Goal: Information Seeking & Learning: Learn about a topic

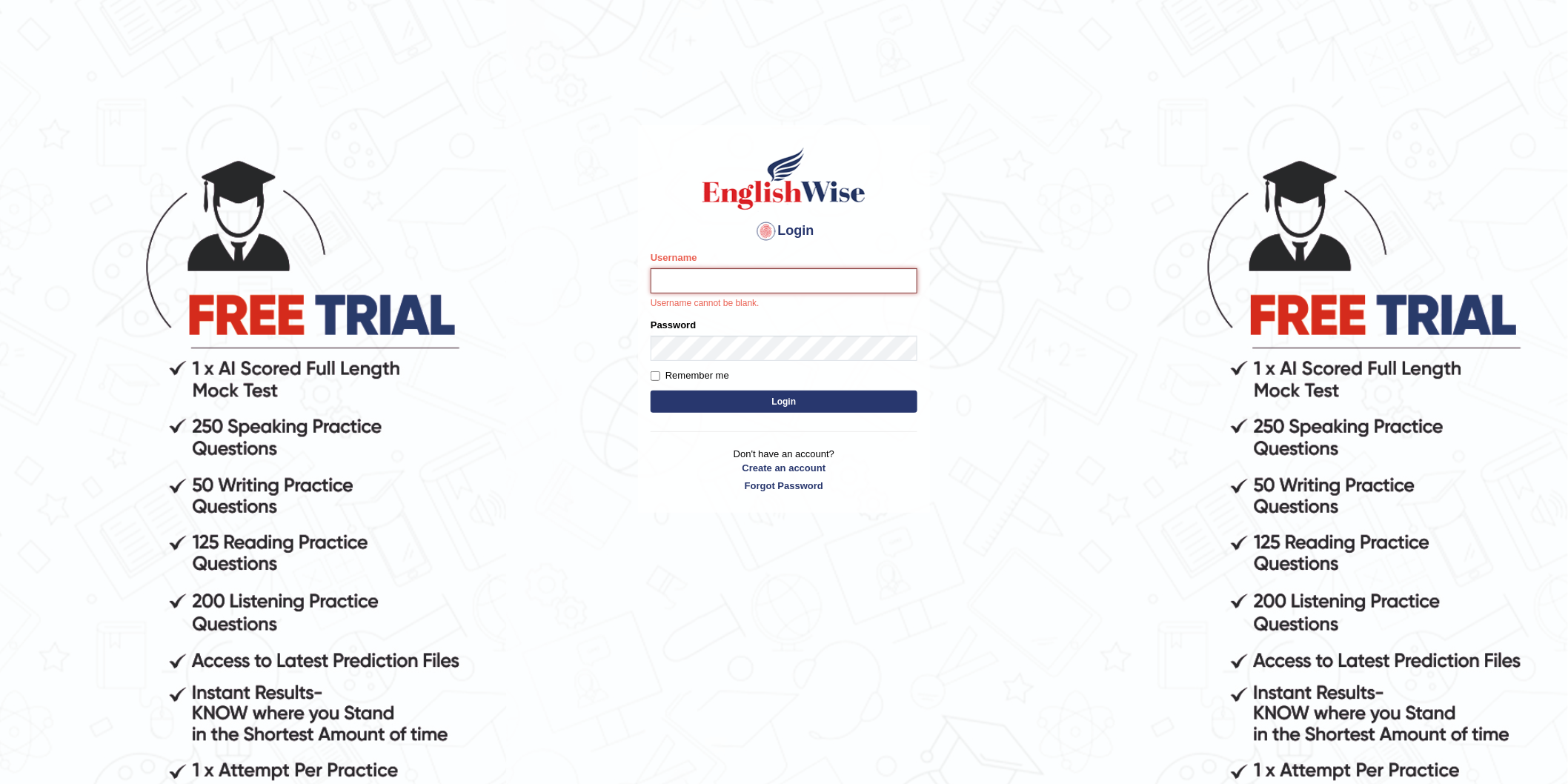
click at [730, 280] on input "Username" at bounding box center [784, 281] width 267 height 25
type input "Inshaf575"
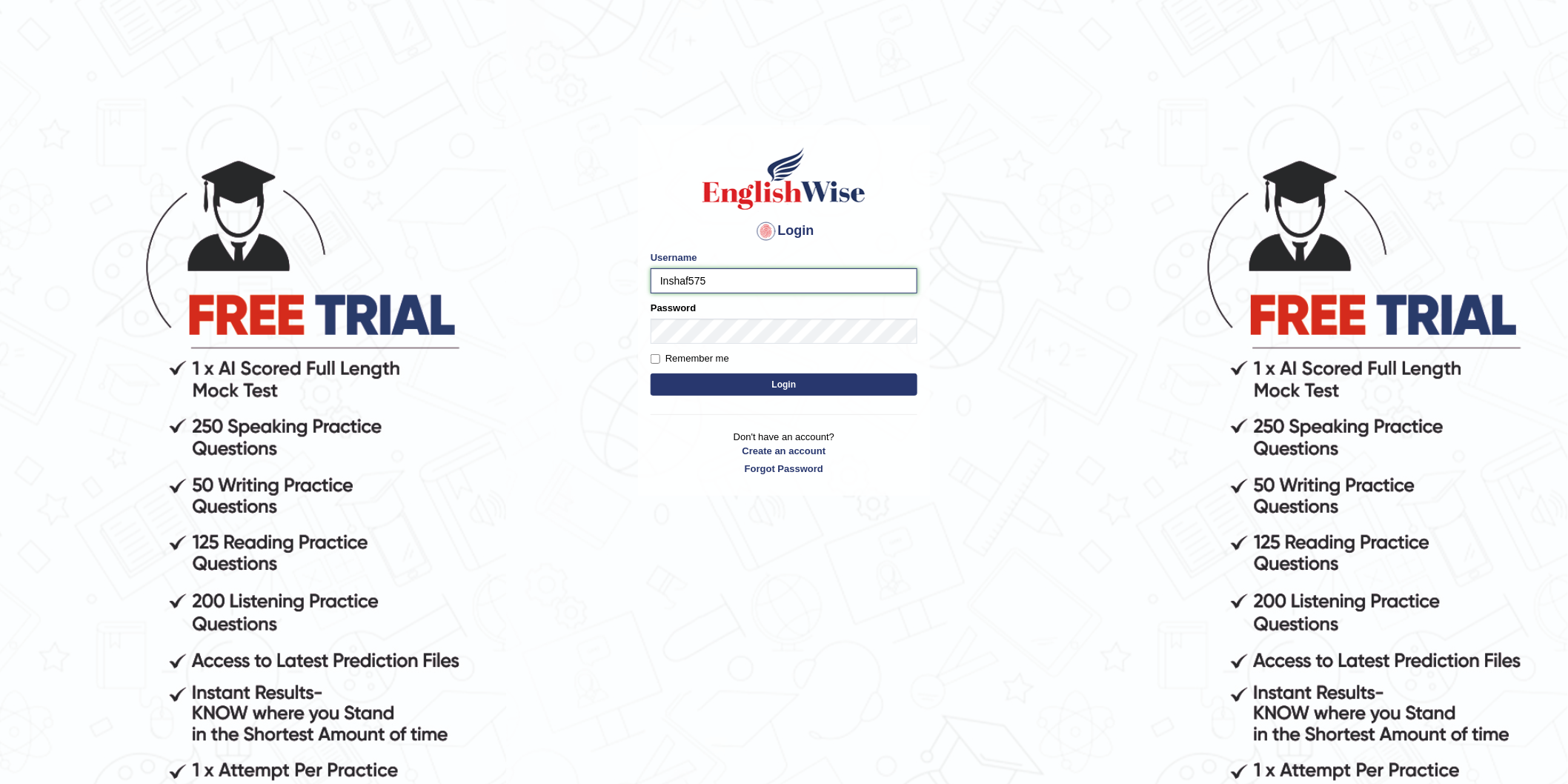
drag, startPoint x: 734, startPoint y: 283, endPoint x: 591, endPoint y: 270, distance: 143.6
click at [591, 270] on body "Login Please fix the following errors: Username Inshaf575 Password Remember me …" at bounding box center [784, 470] width 1568 height 784
drag, startPoint x: 1047, startPoint y: 470, endPoint x: 1033, endPoint y: 474, distance: 14.6
click at [1042, 473] on body "Login Please fix the following errors: Username Inshaf575 Password Remember me …" at bounding box center [784, 470] width 1568 height 784
click at [794, 387] on button "Login" at bounding box center [784, 384] width 267 height 22
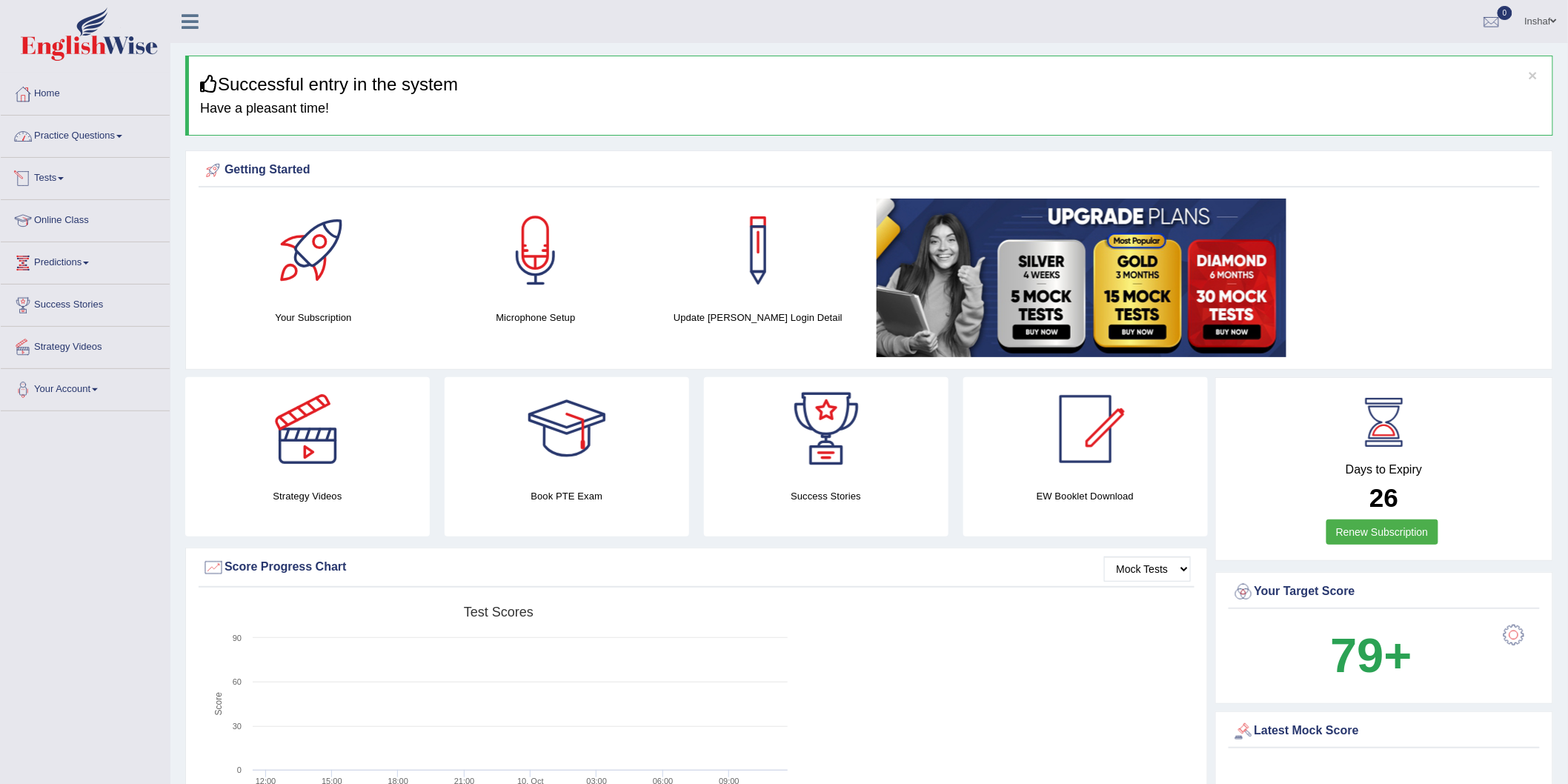
click at [128, 129] on link "Practice Questions" at bounding box center [85, 134] width 169 height 37
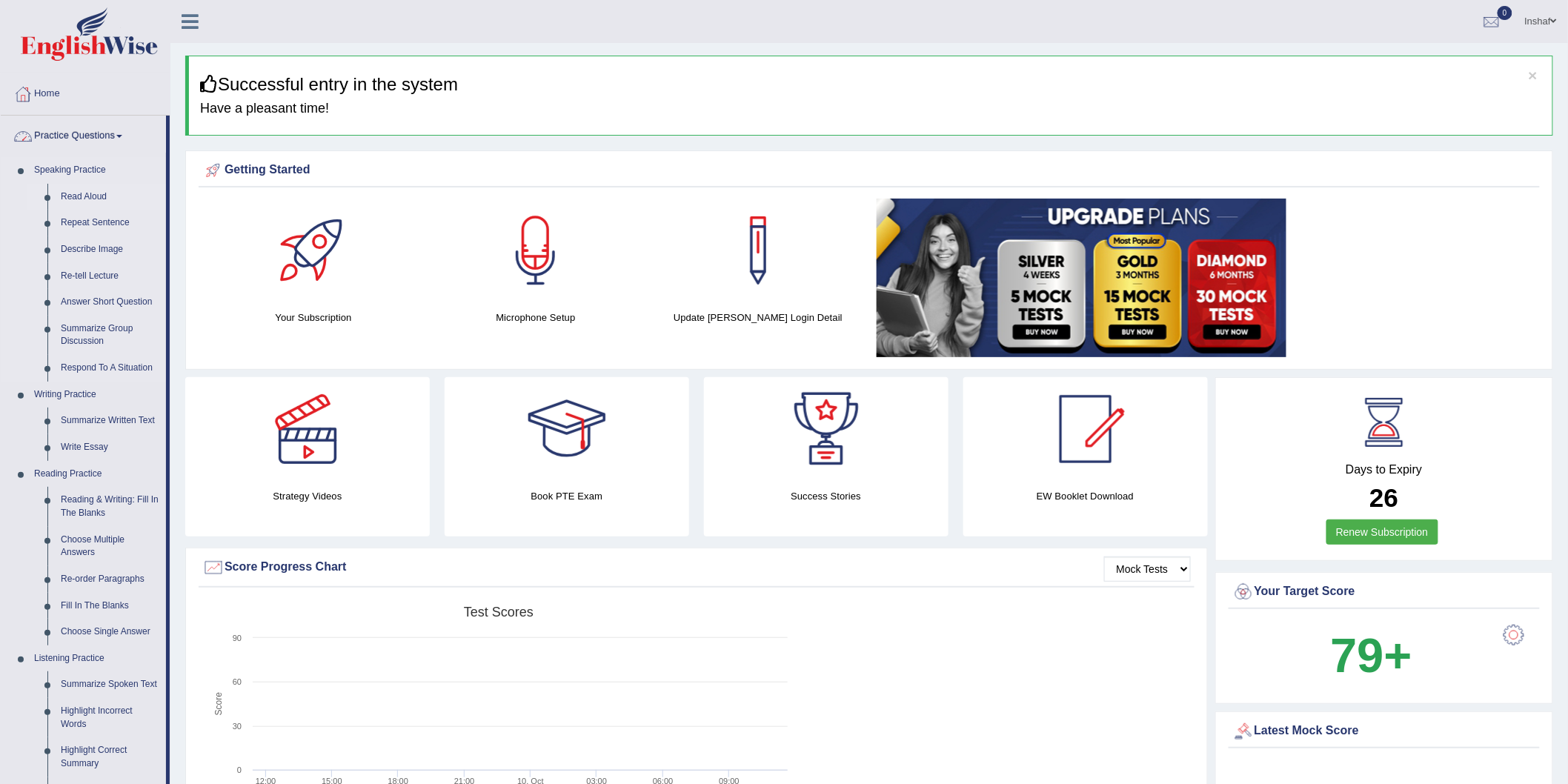
click at [107, 191] on link "Read Aloud" at bounding box center [110, 197] width 112 height 27
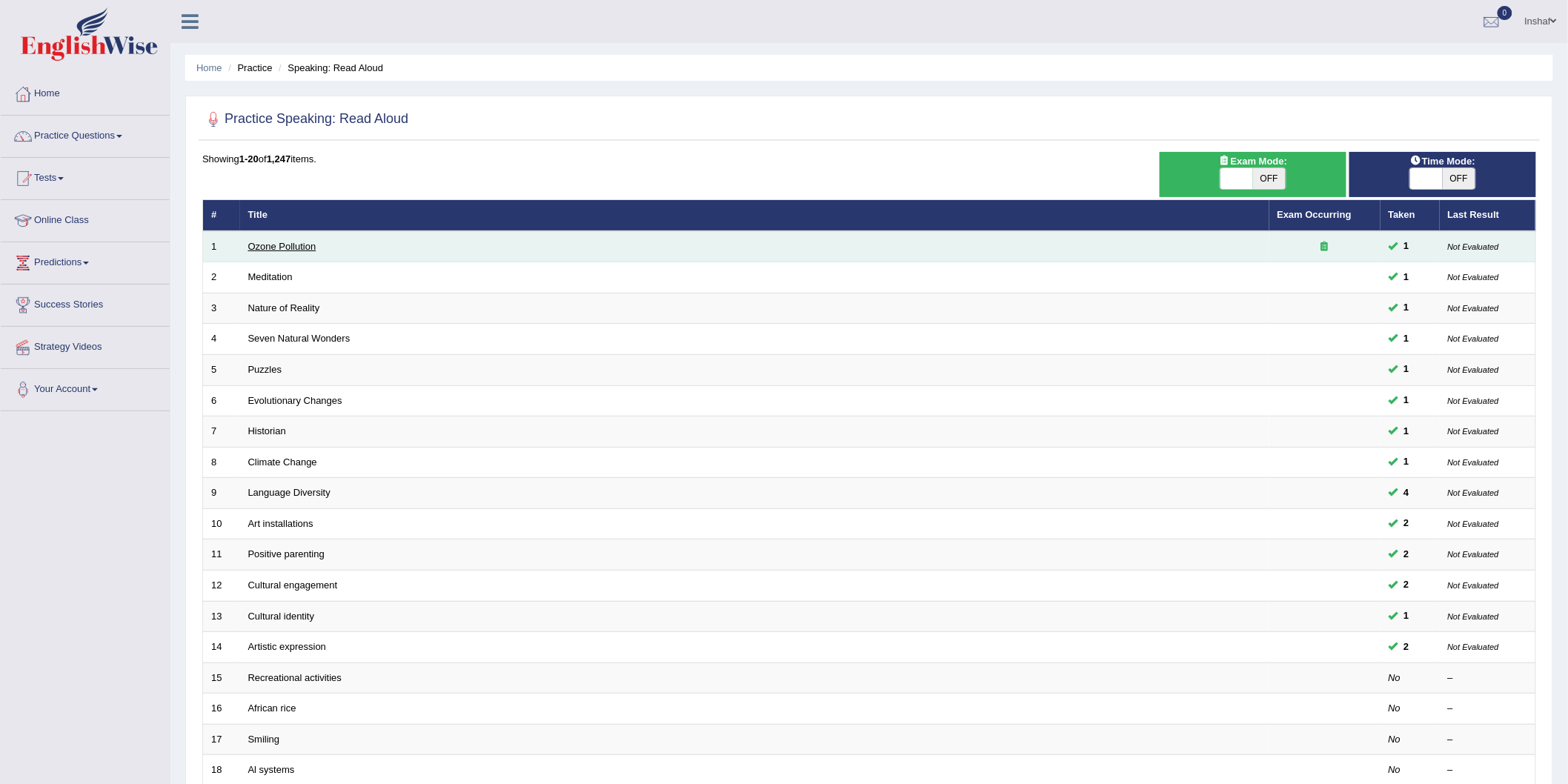
click at [301, 248] on link "Ozone Pollution" at bounding box center [282, 246] width 69 height 11
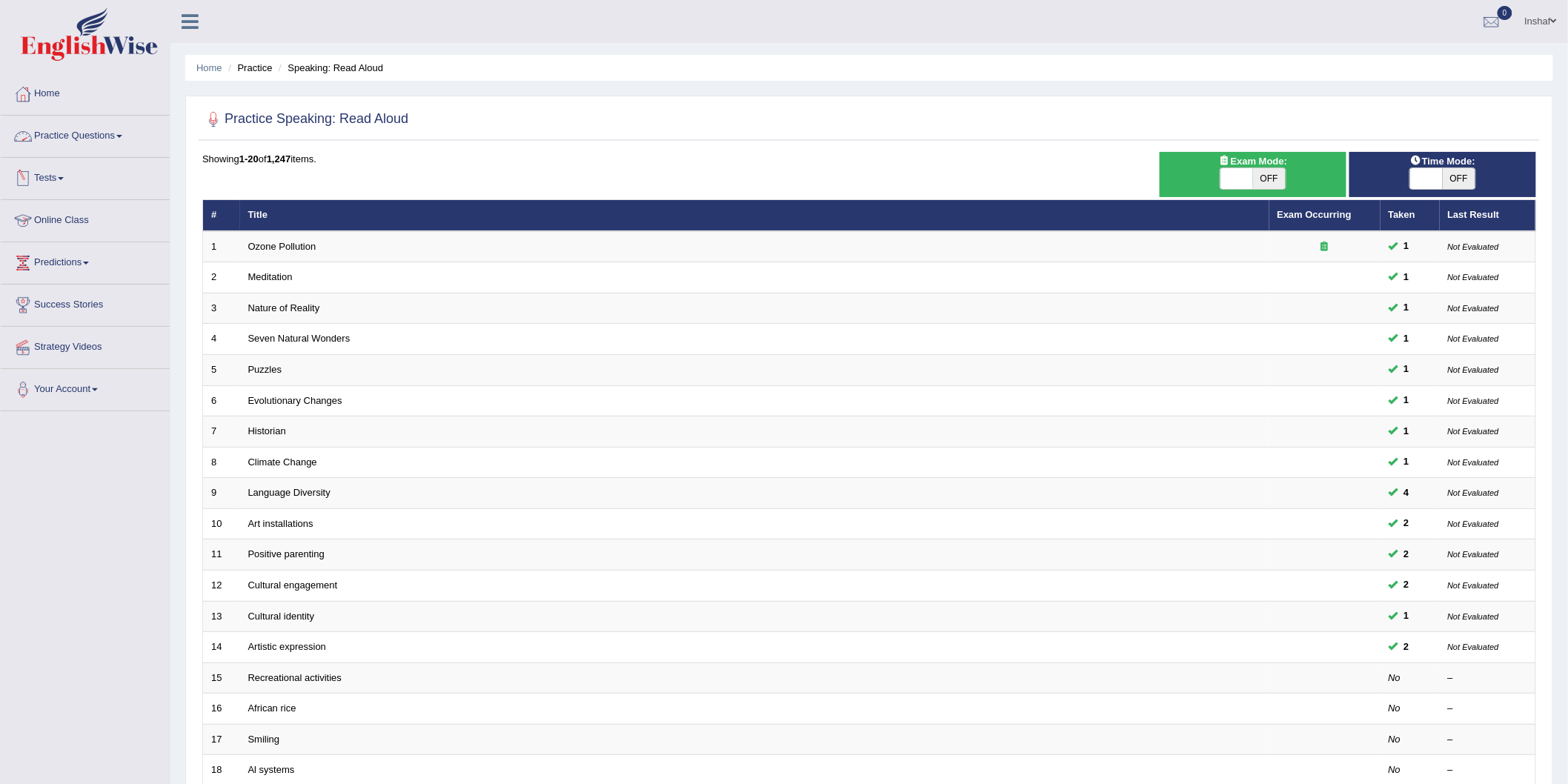
click at [128, 141] on link "Practice Questions" at bounding box center [85, 134] width 169 height 37
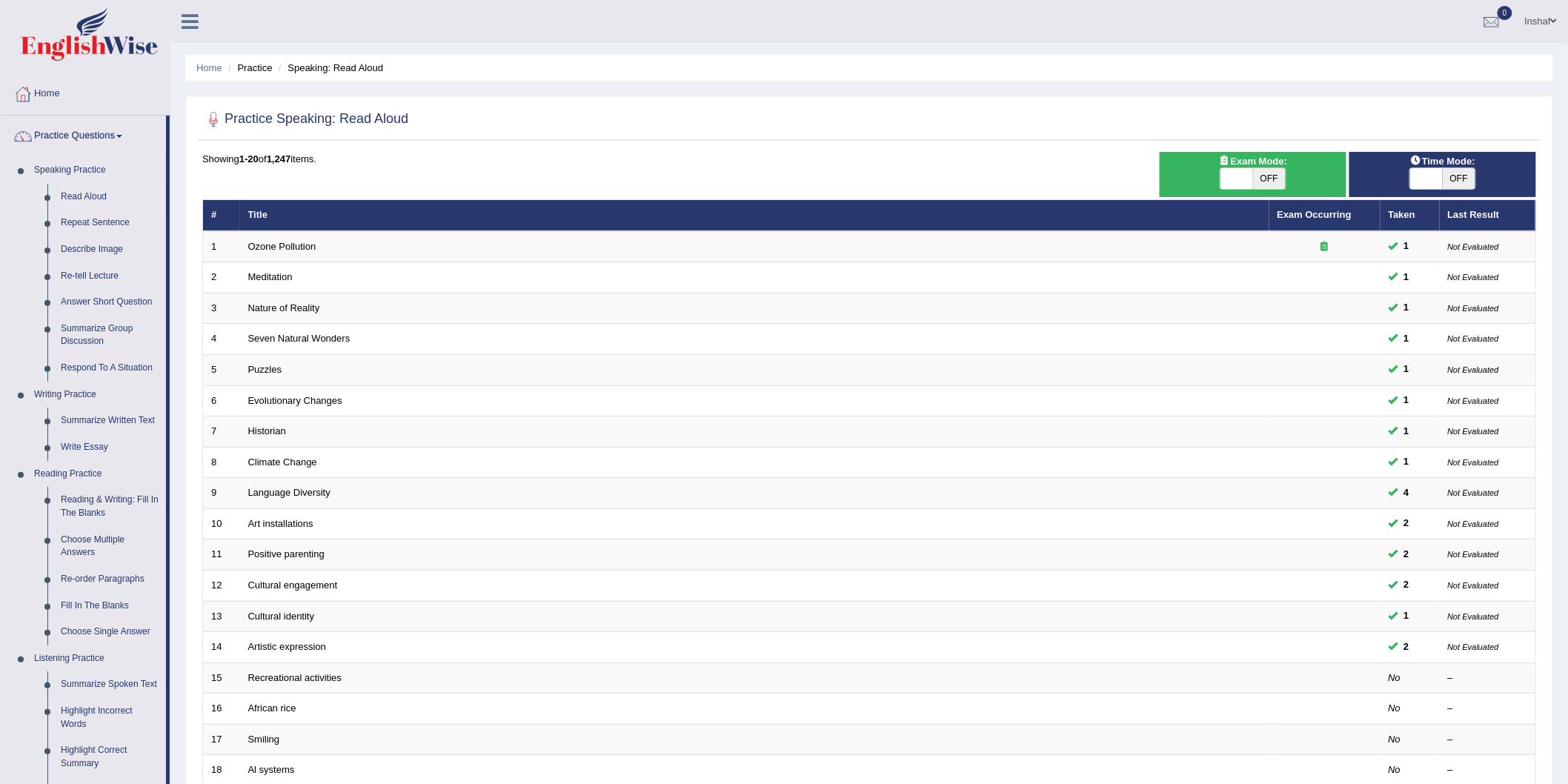
click at [753, 129] on div at bounding box center [869, 119] width 1334 height 30
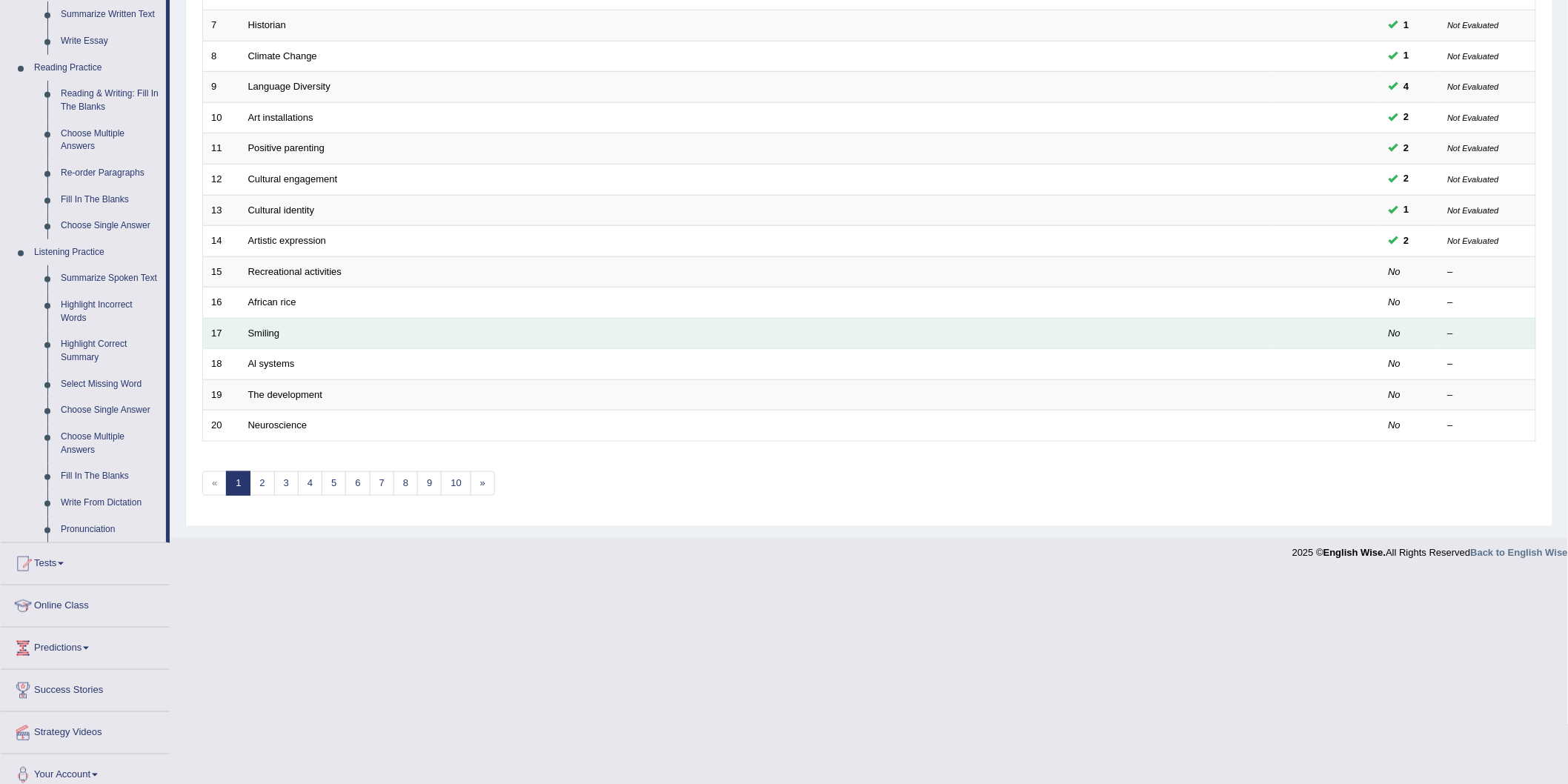
scroll to position [411, 0]
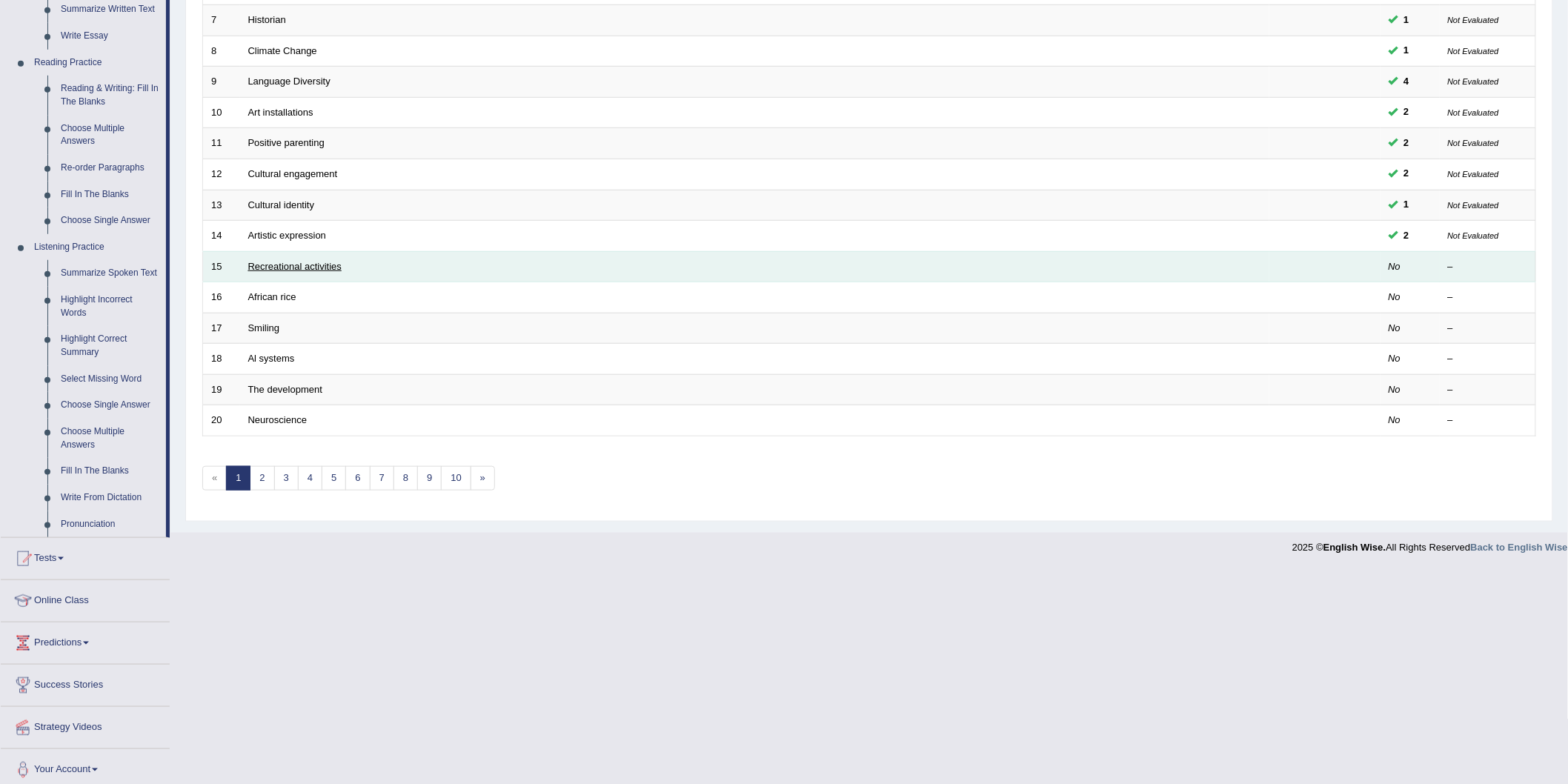
click at [313, 263] on link "Recreational activities" at bounding box center [294, 266] width 93 height 11
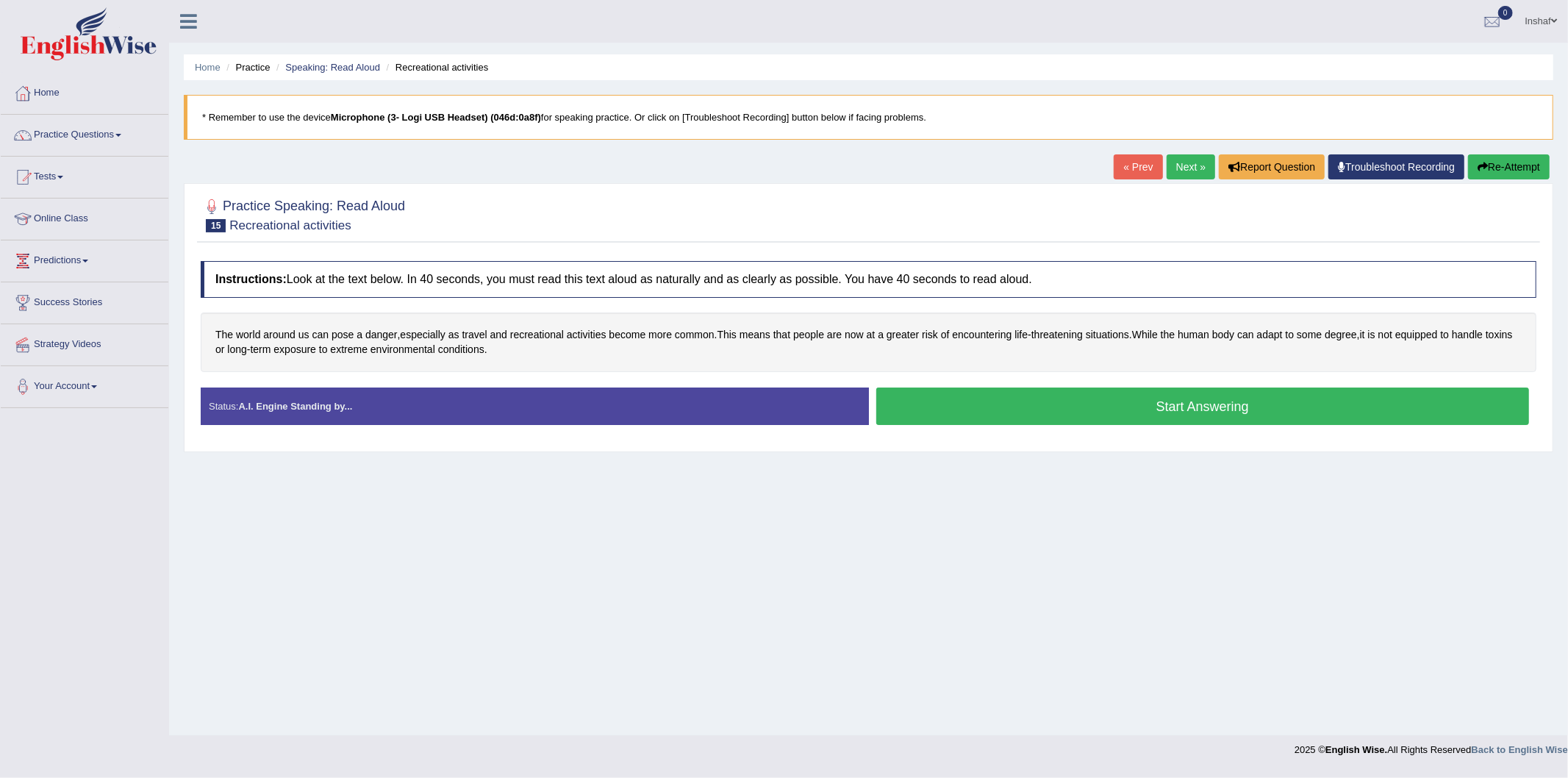
click at [1163, 406] on button "Start Answering" at bounding box center [1203, 406] width 654 height 38
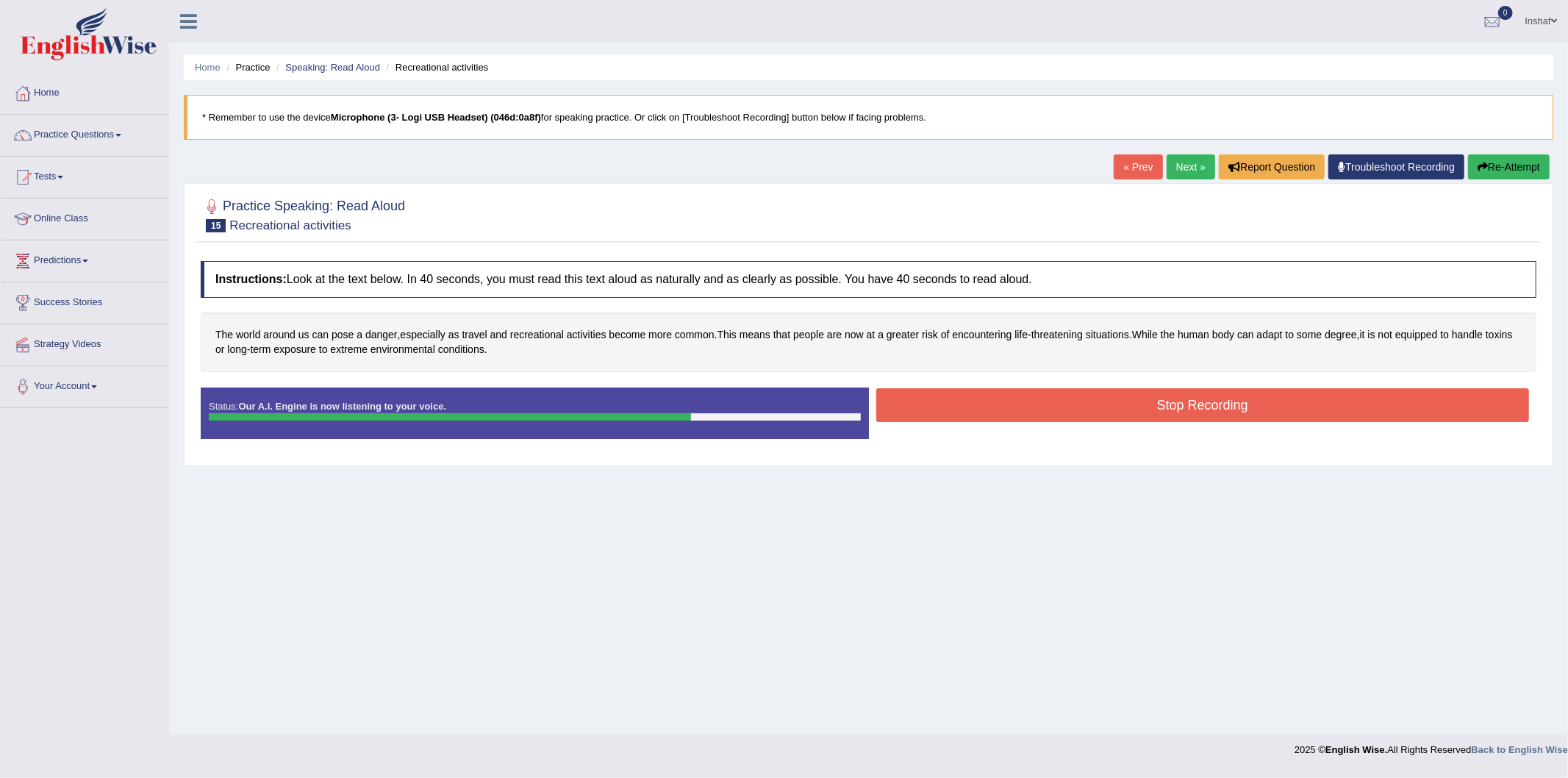
click at [1141, 399] on button "Stop Recording" at bounding box center [1203, 405] width 654 height 34
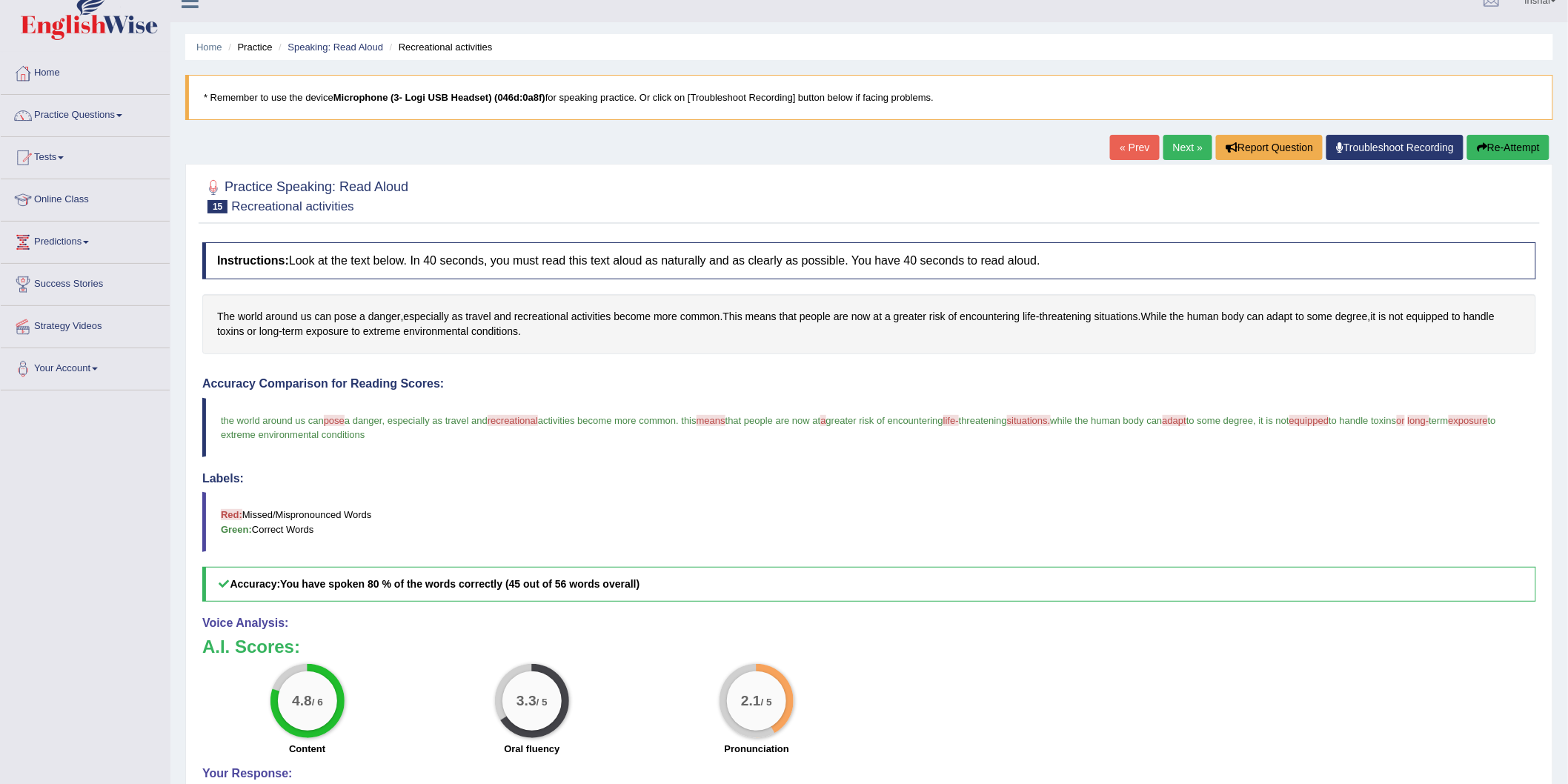
scroll to position [20, 0]
click at [1488, 149] on button "Re-Attempt" at bounding box center [1508, 148] width 82 height 25
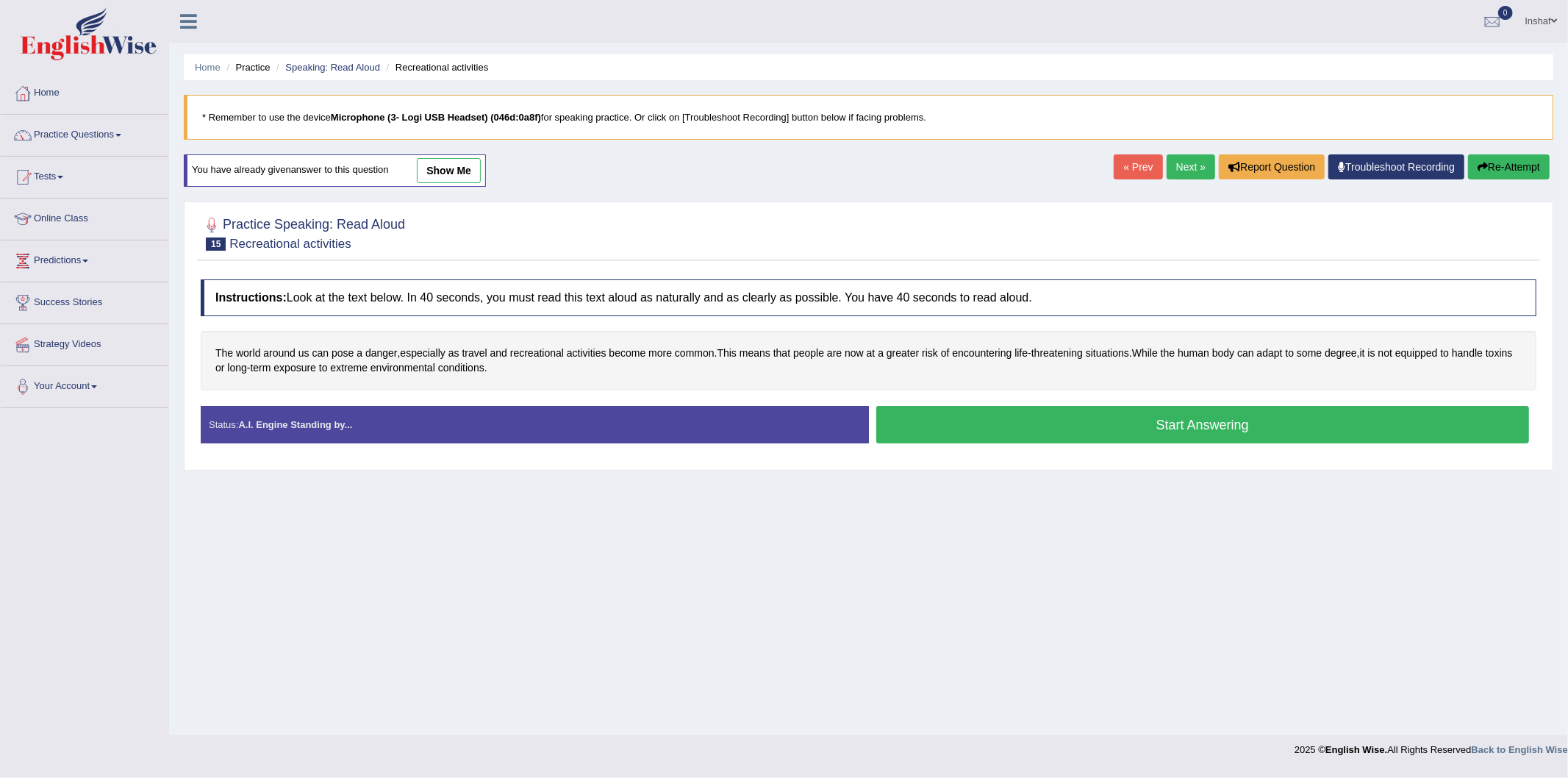
drag, startPoint x: 989, startPoint y: 428, endPoint x: 982, endPoint y: 417, distance: 13.0
click at [988, 426] on button "Start Answering" at bounding box center [1203, 424] width 654 height 38
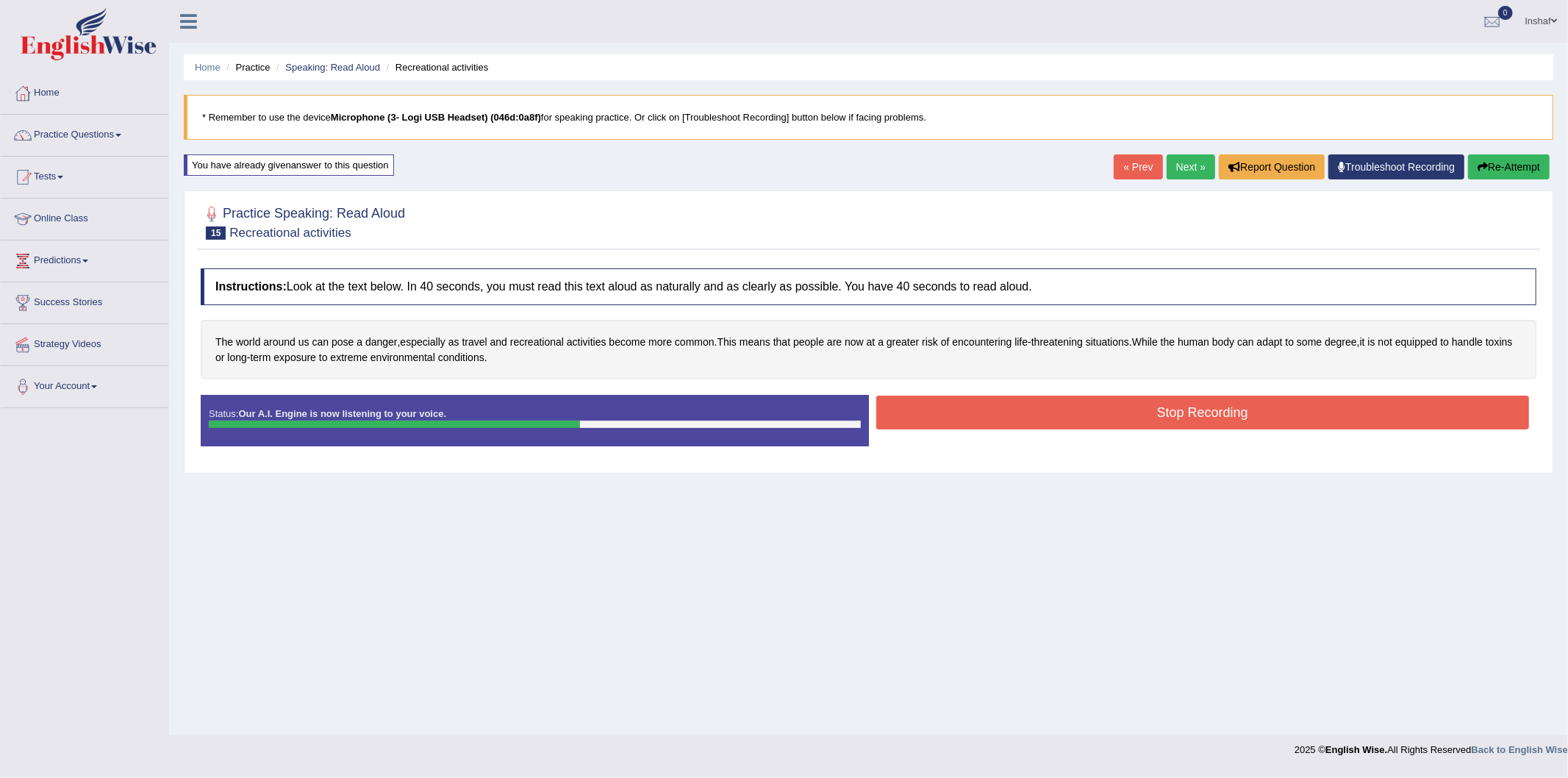
click at [1032, 413] on button "Stop Recording" at bounding box center [1203, 412] width 654 height 34
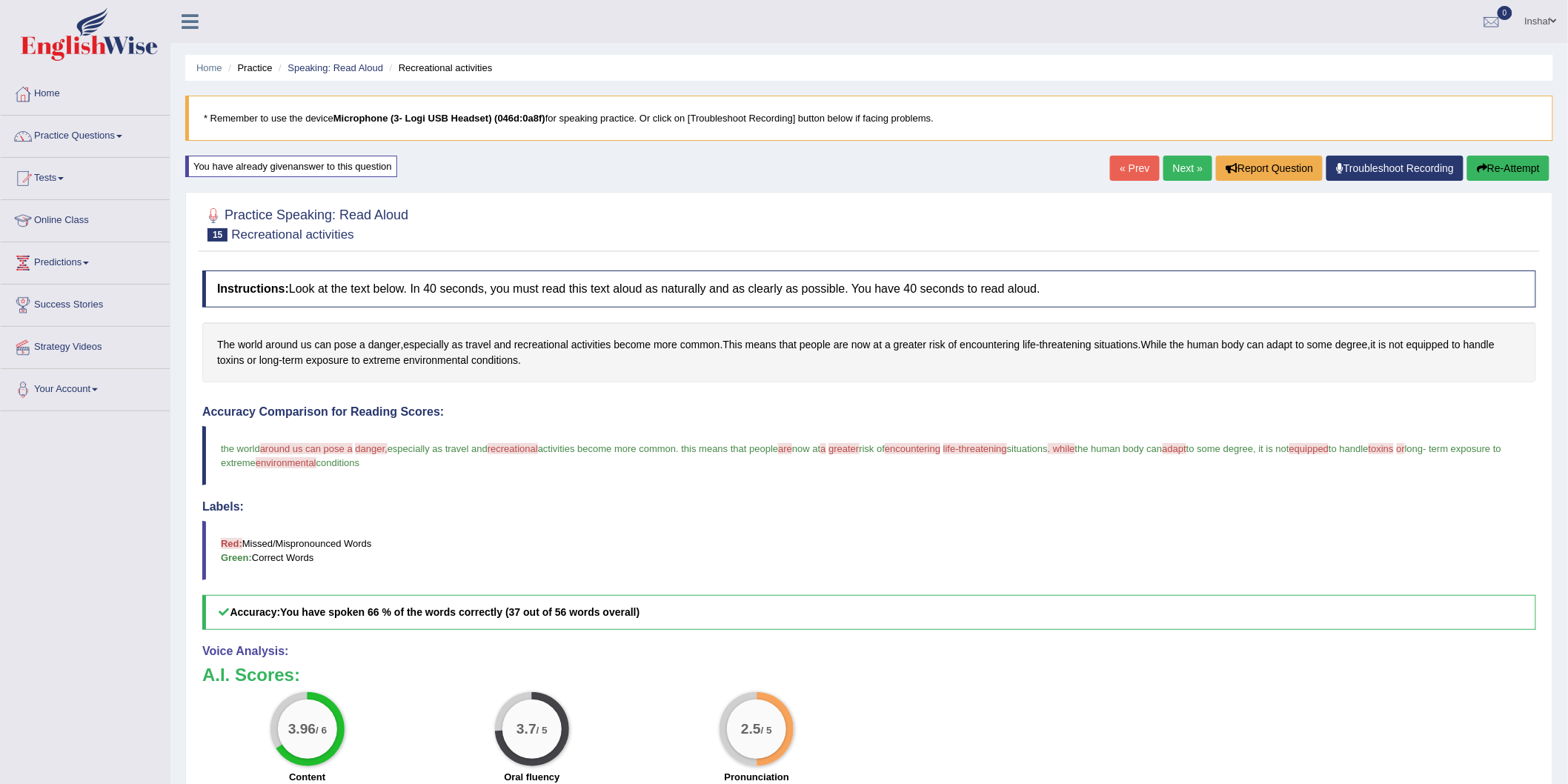
click at [1169, 159] on link "Next »" at bounding box center [1188, 168] width 49 height 25
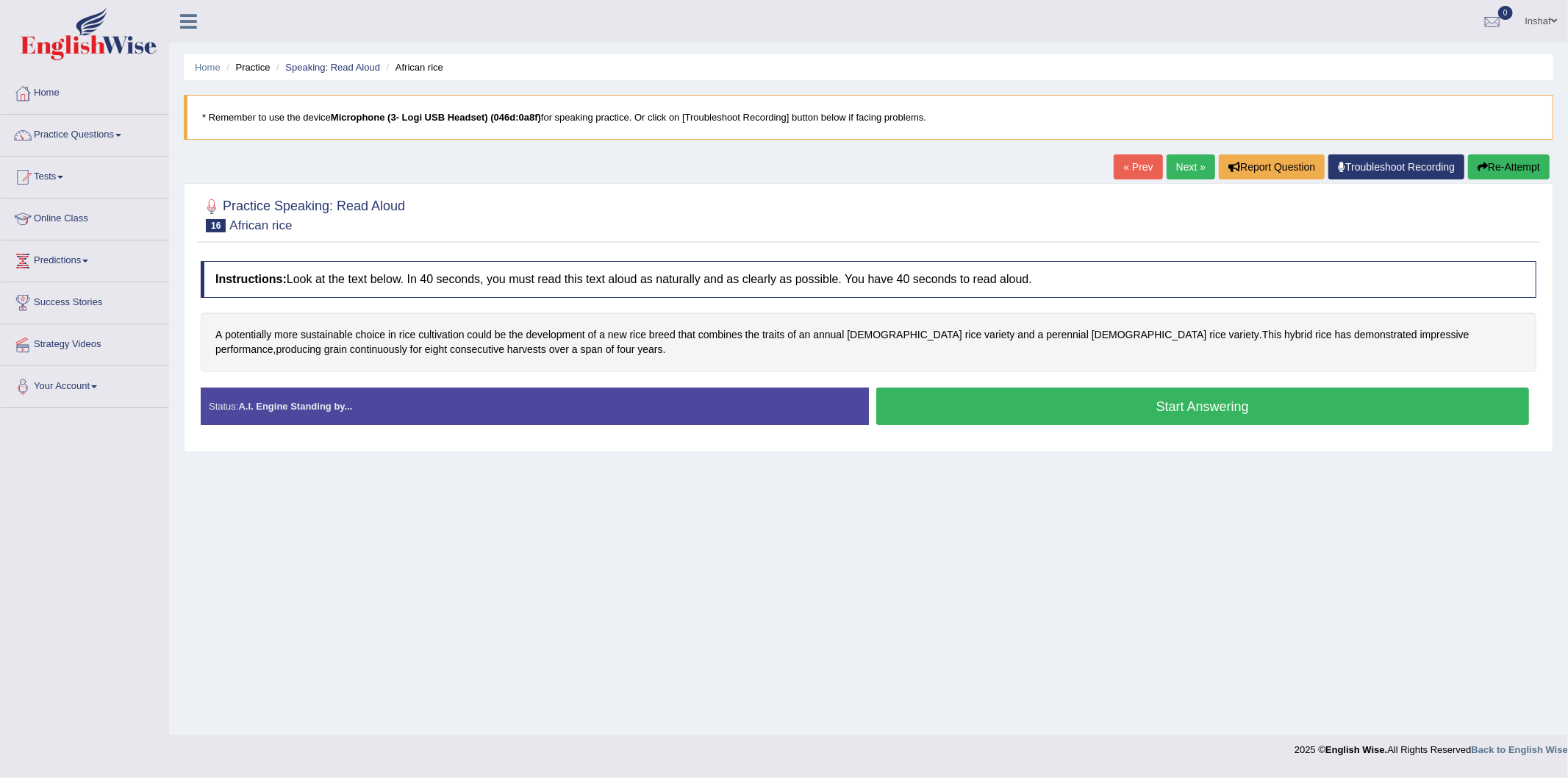
click at [1063, 410] on button "Start Answering" at bounding box center [1203, 406] width 654 height 38
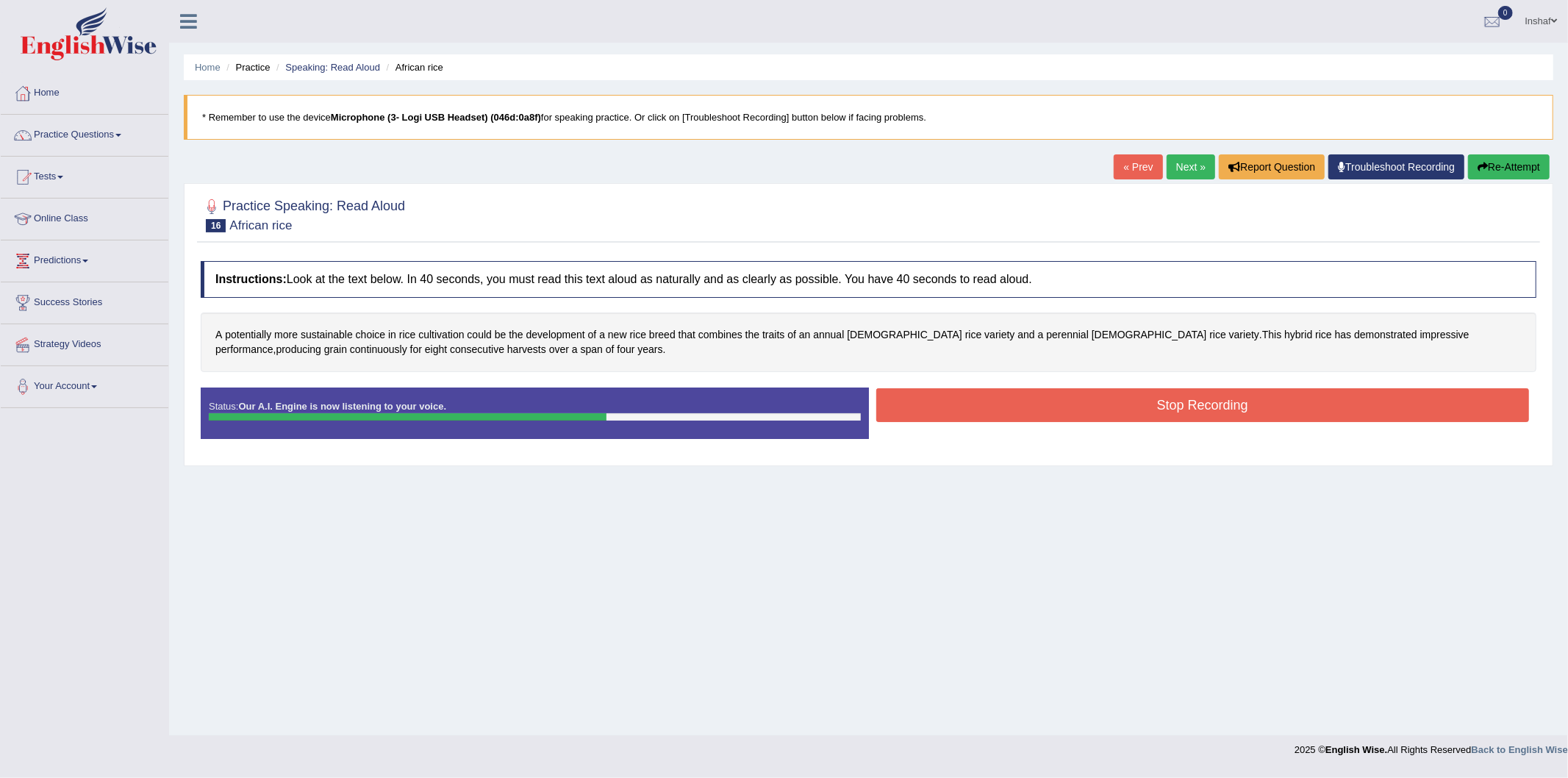
click at [1130, 410] on button "Stop Recording" at bounding box center [1203, 405] width 654 height 34
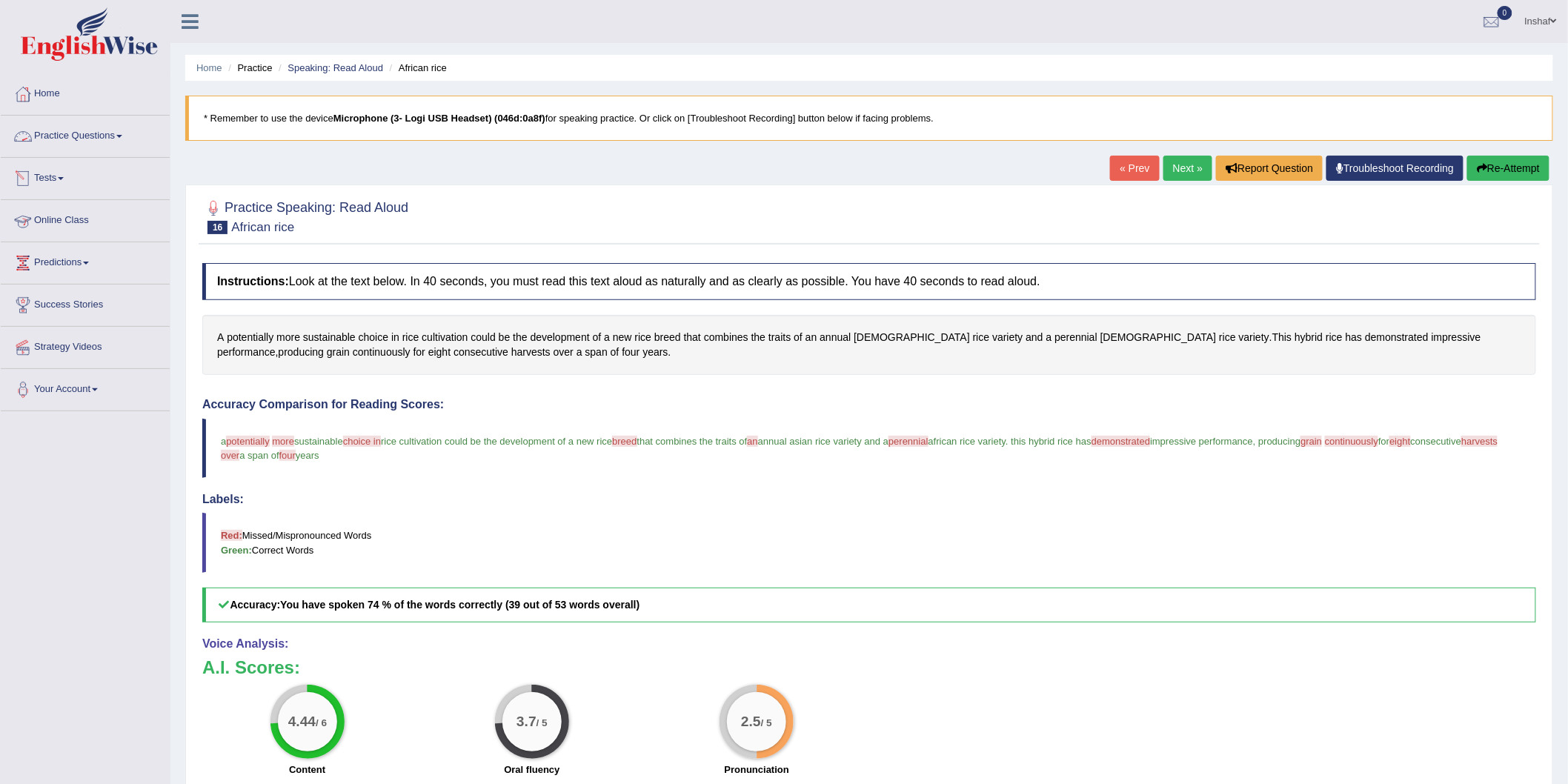
click at [122, 140] on link "Practice Questions" at bounding box center [85, 134] width 169 height 37
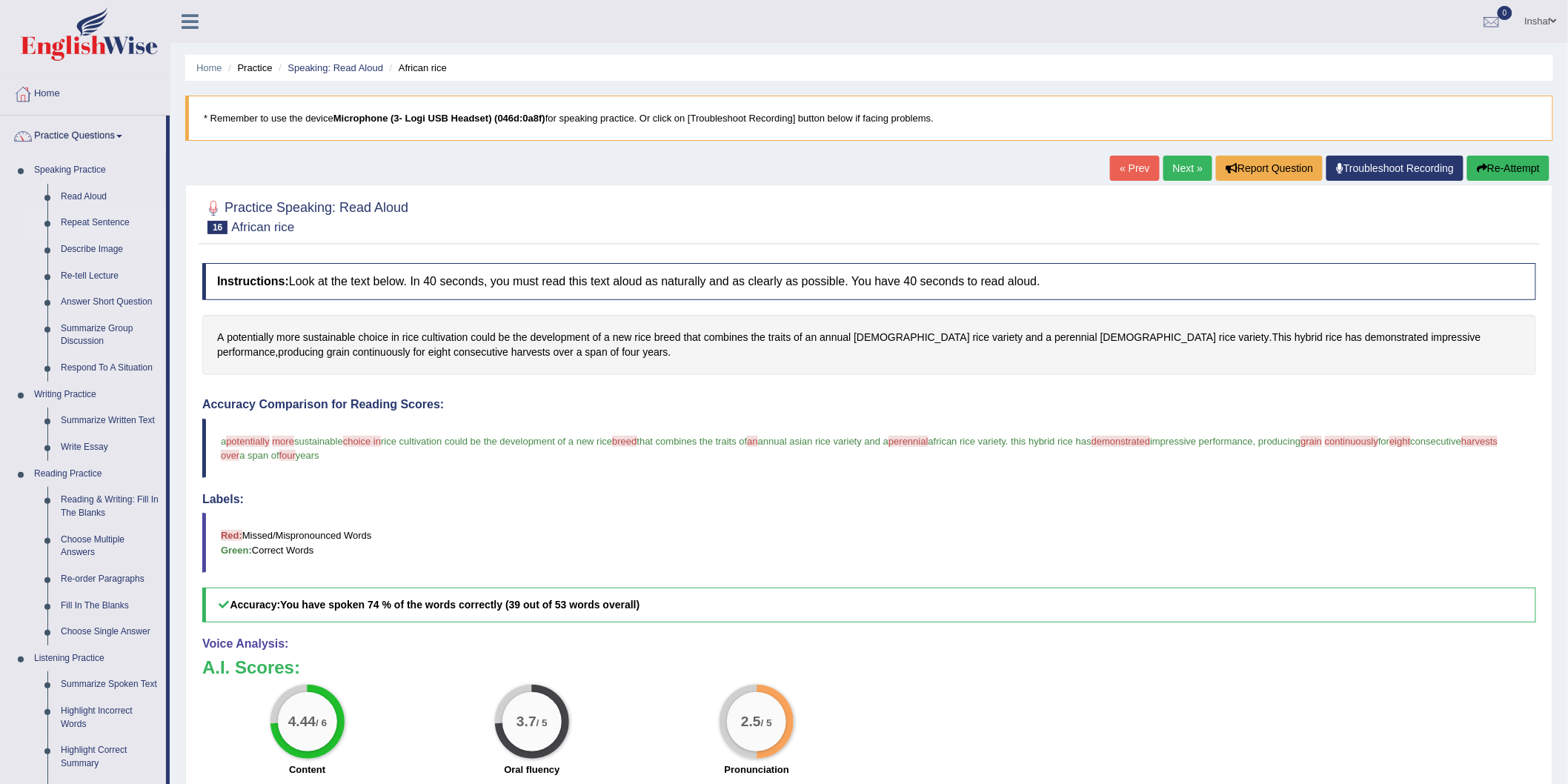
click at [116, 224] on link "Repeat Sentence" at bounding box center [110, 223] width 112 height 27
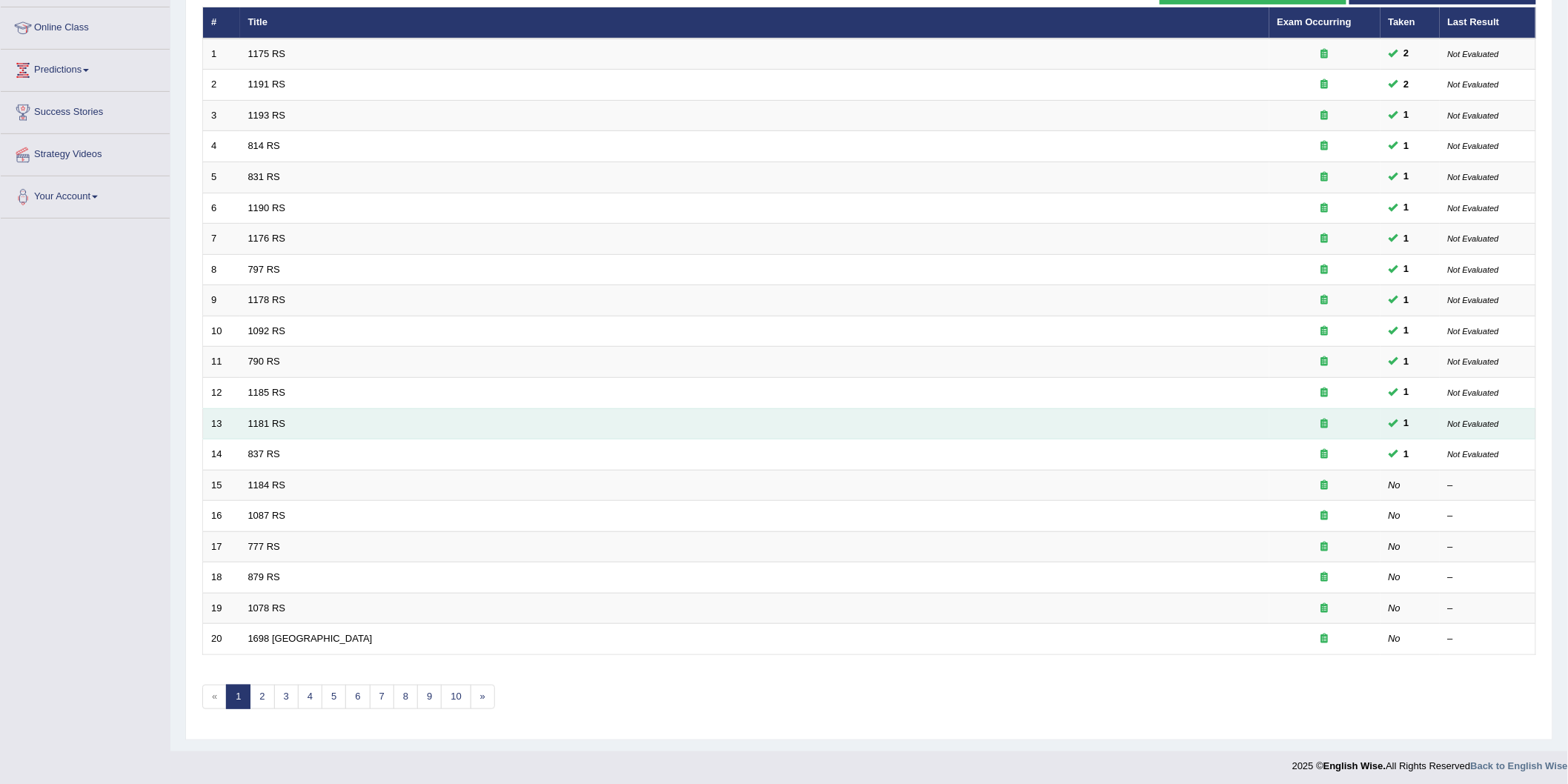
scroll to position [196, 0]
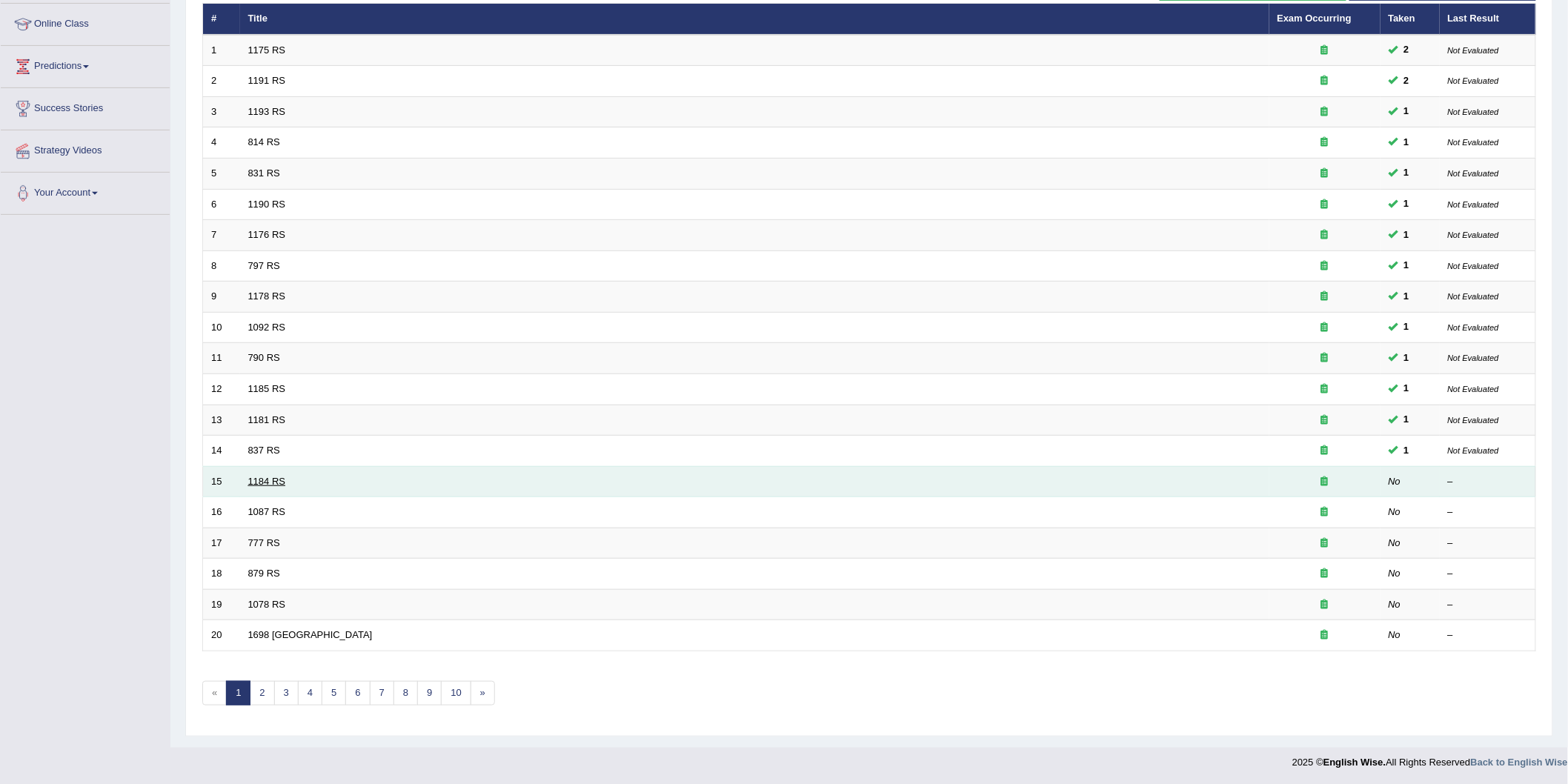
click at [270, 477] on link "1184 RS" at bounding box center [267, 480] width 38 height 11
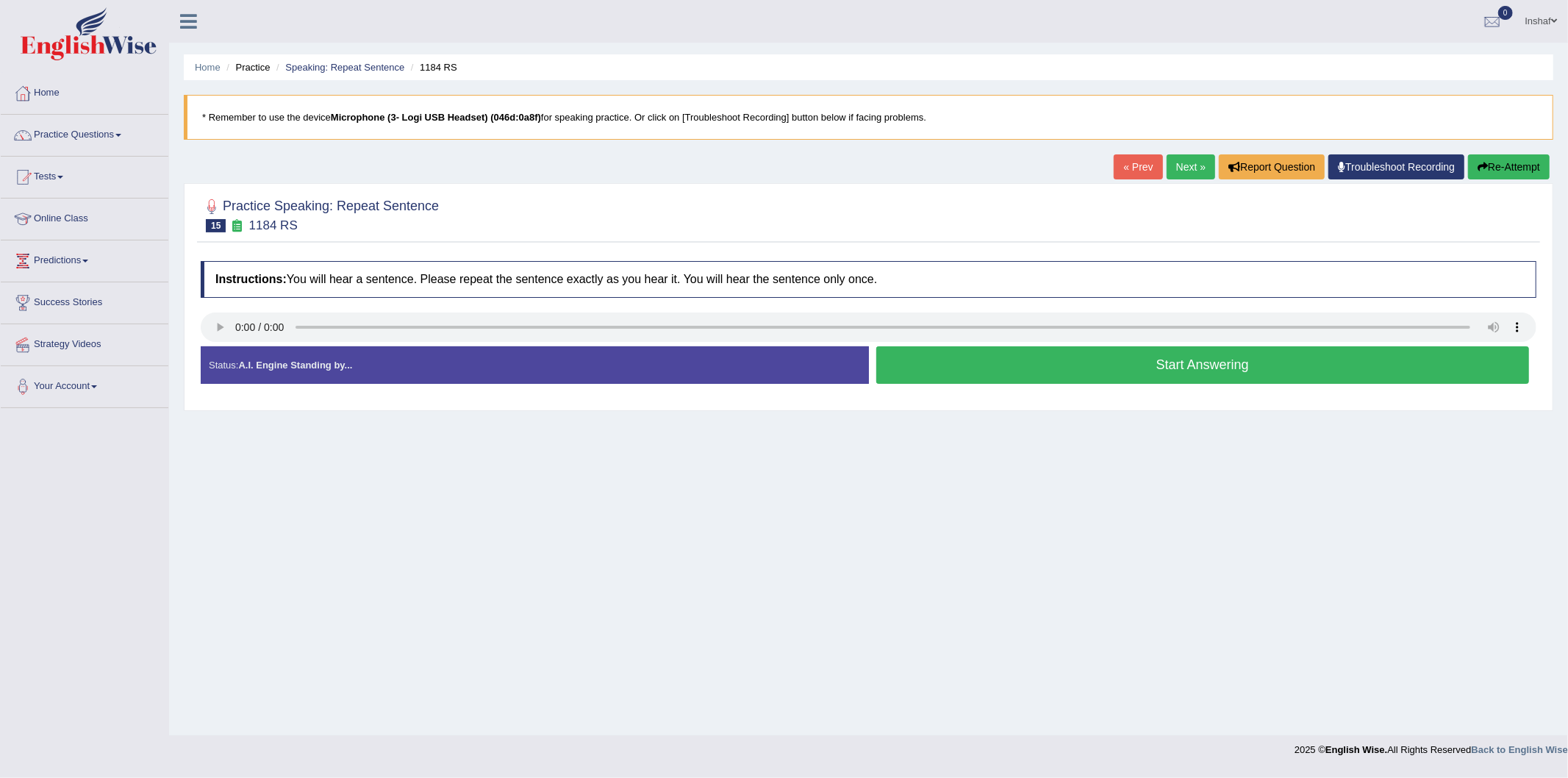
click at [1185, 365] on button "Start Answering" at bounding box center [1203, 365] width 654 height 38
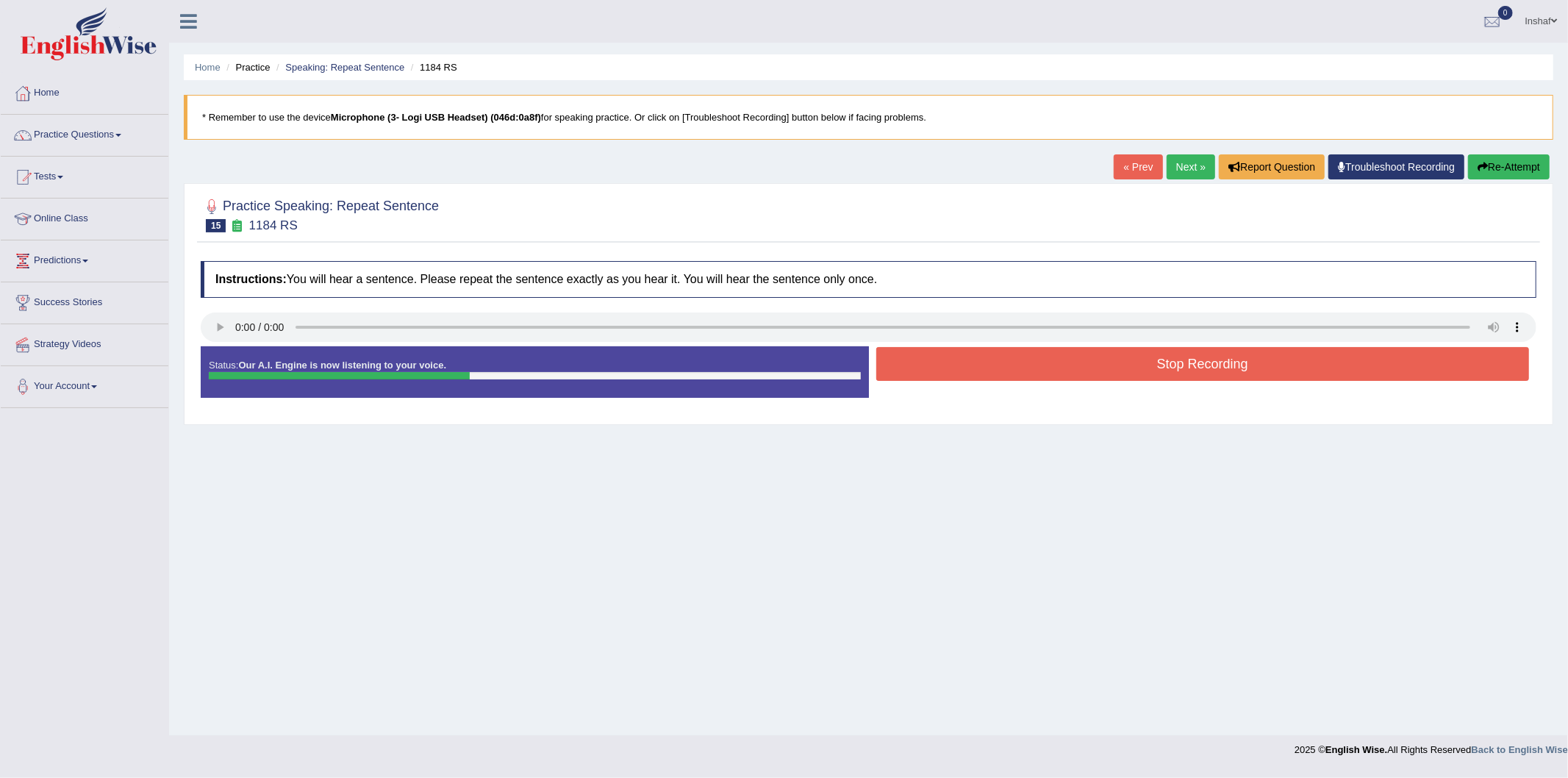
click at [1217, 370] on button "Stop Recording" at bounding box center [1203, 363] width 654 height 34
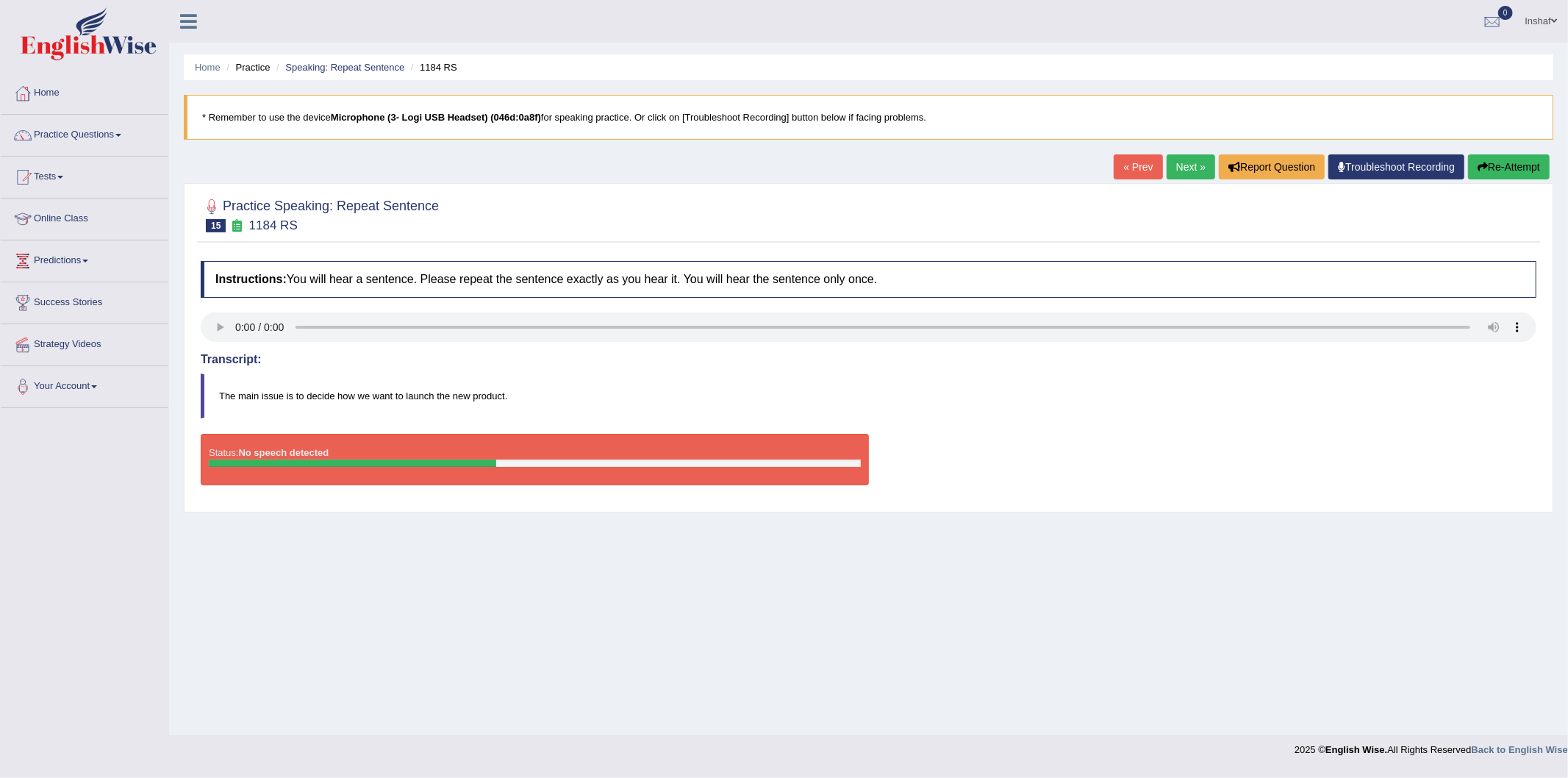
click at [1508, 172] on button "Re-Attempt" at bounding box center [1508, 167] width 81 height 25
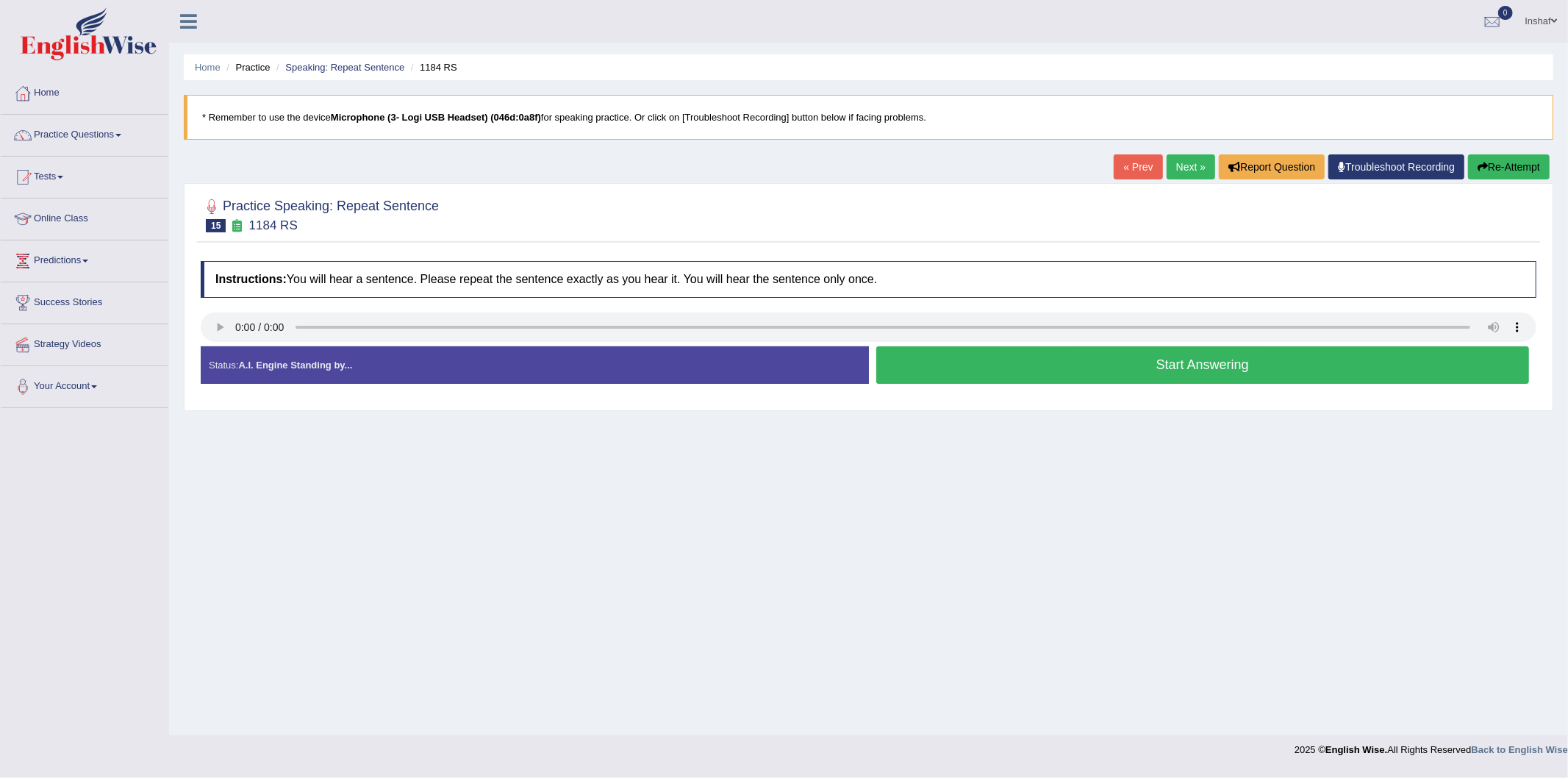
click at [1114, 365] on button "Start Answering" at bounding box center [1203, 365] width 654 height 38
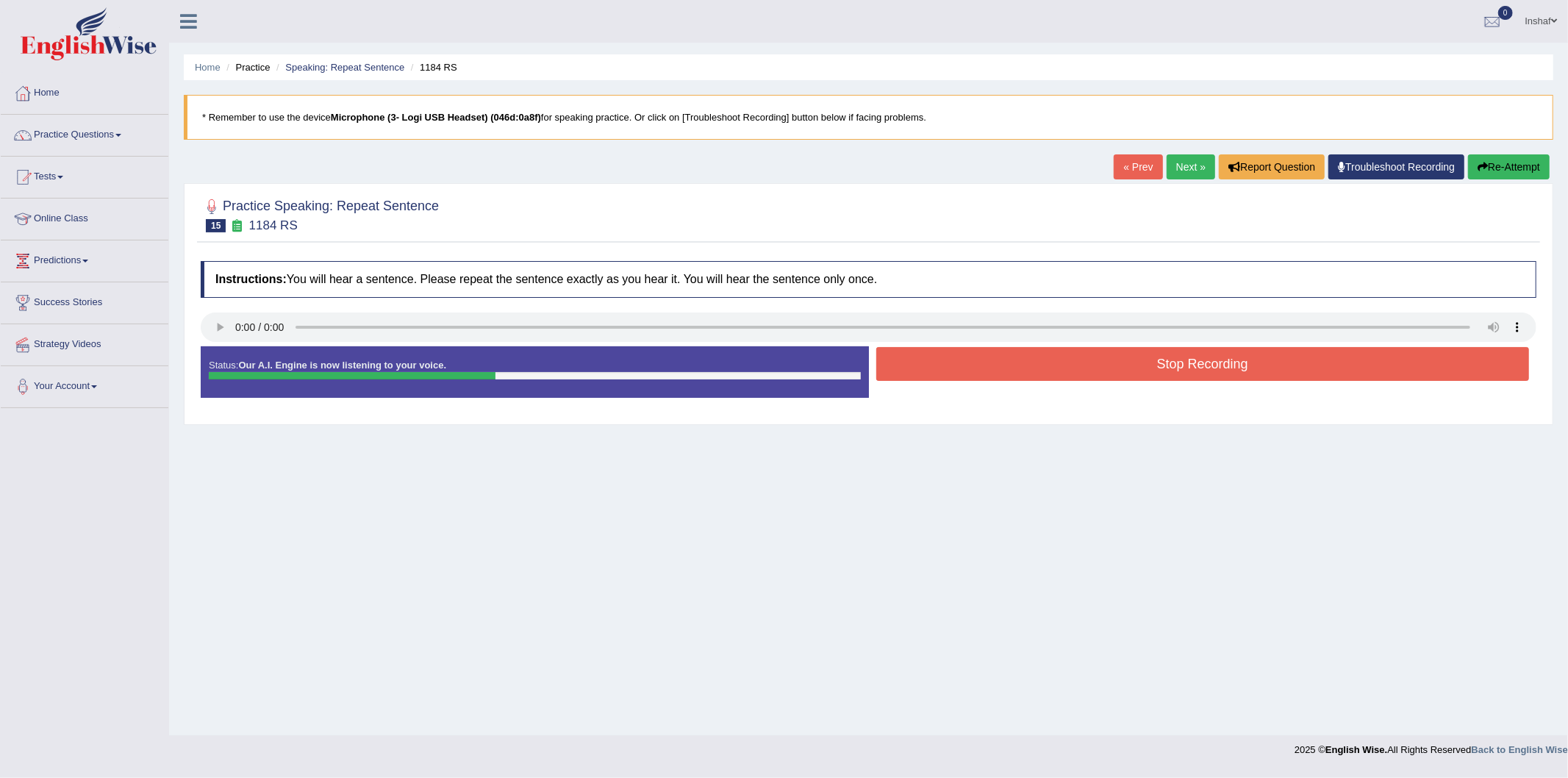
click at [1205, 369] on button "Stop Recording" at bounding box center [1203, 363] width 654 height 34
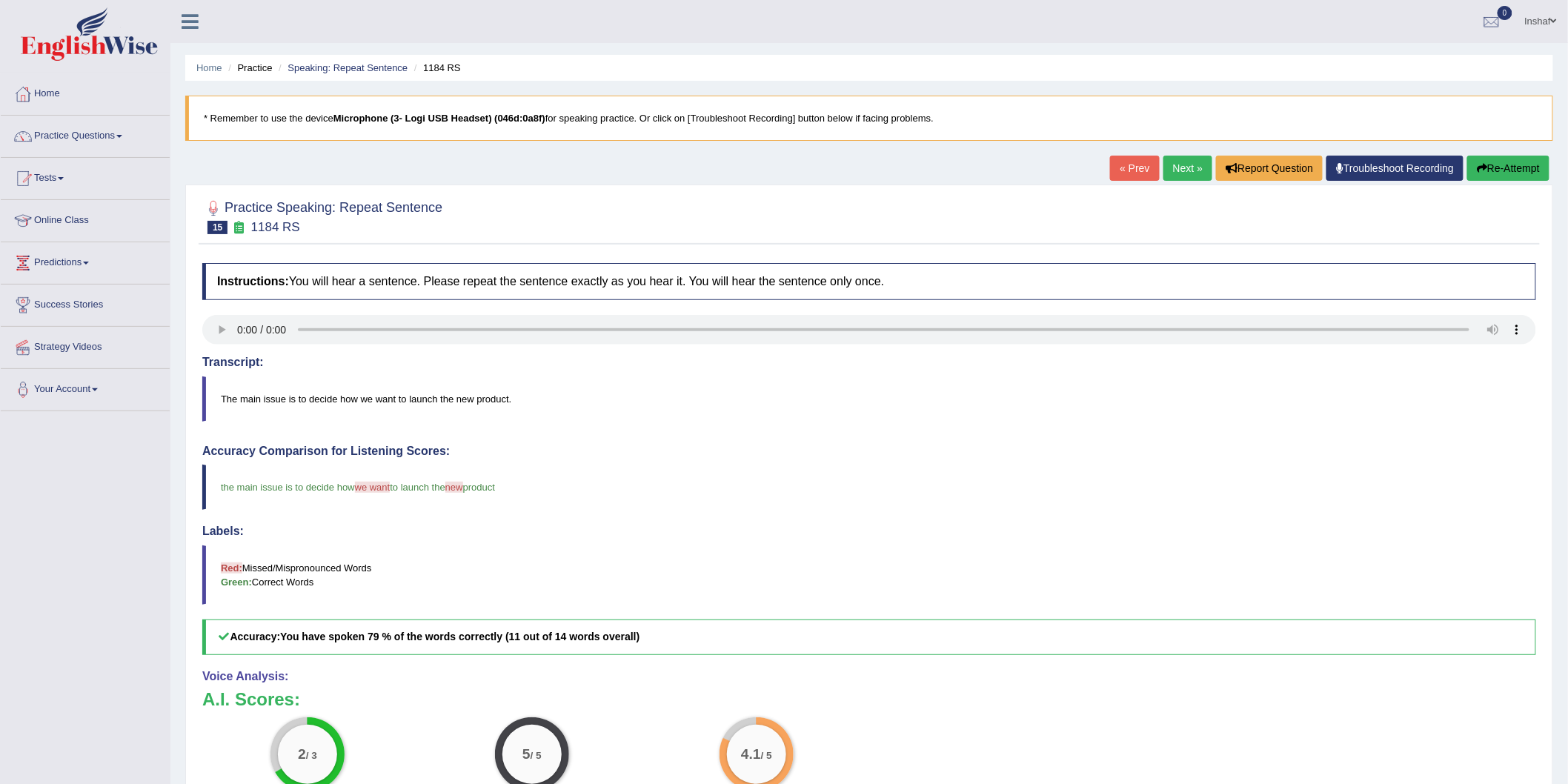
click at [1180, 167] on link "Next »" at bounding box center [1188, 168] width 49 height 25
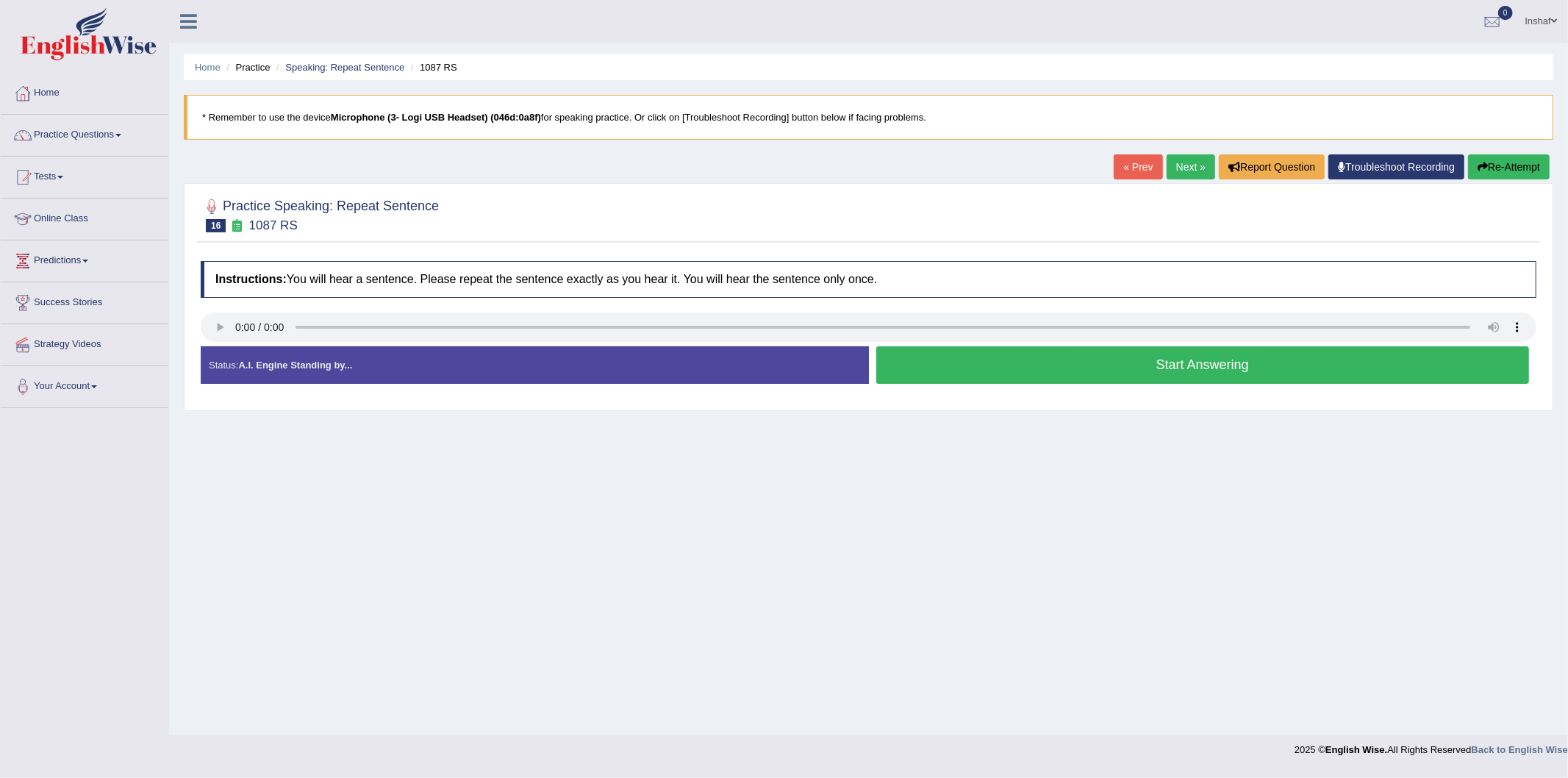
click at [1041, 364] on button "Start Answering" at bounding box center [1203, 365] width 654 height 38
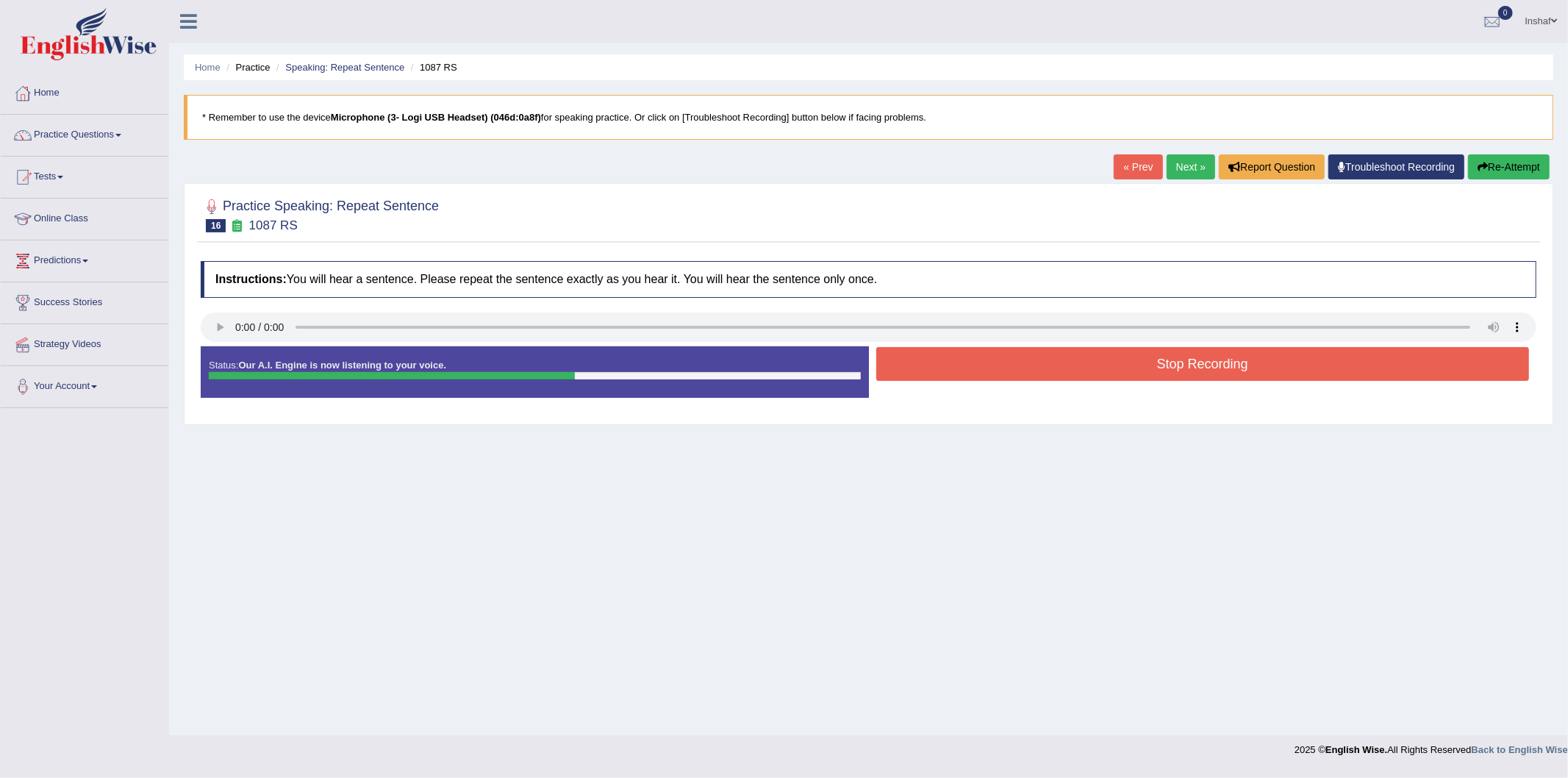
click at [1046, 365] on button "Stop Recording" at bounding box center [1203, 363] width 654 height 34
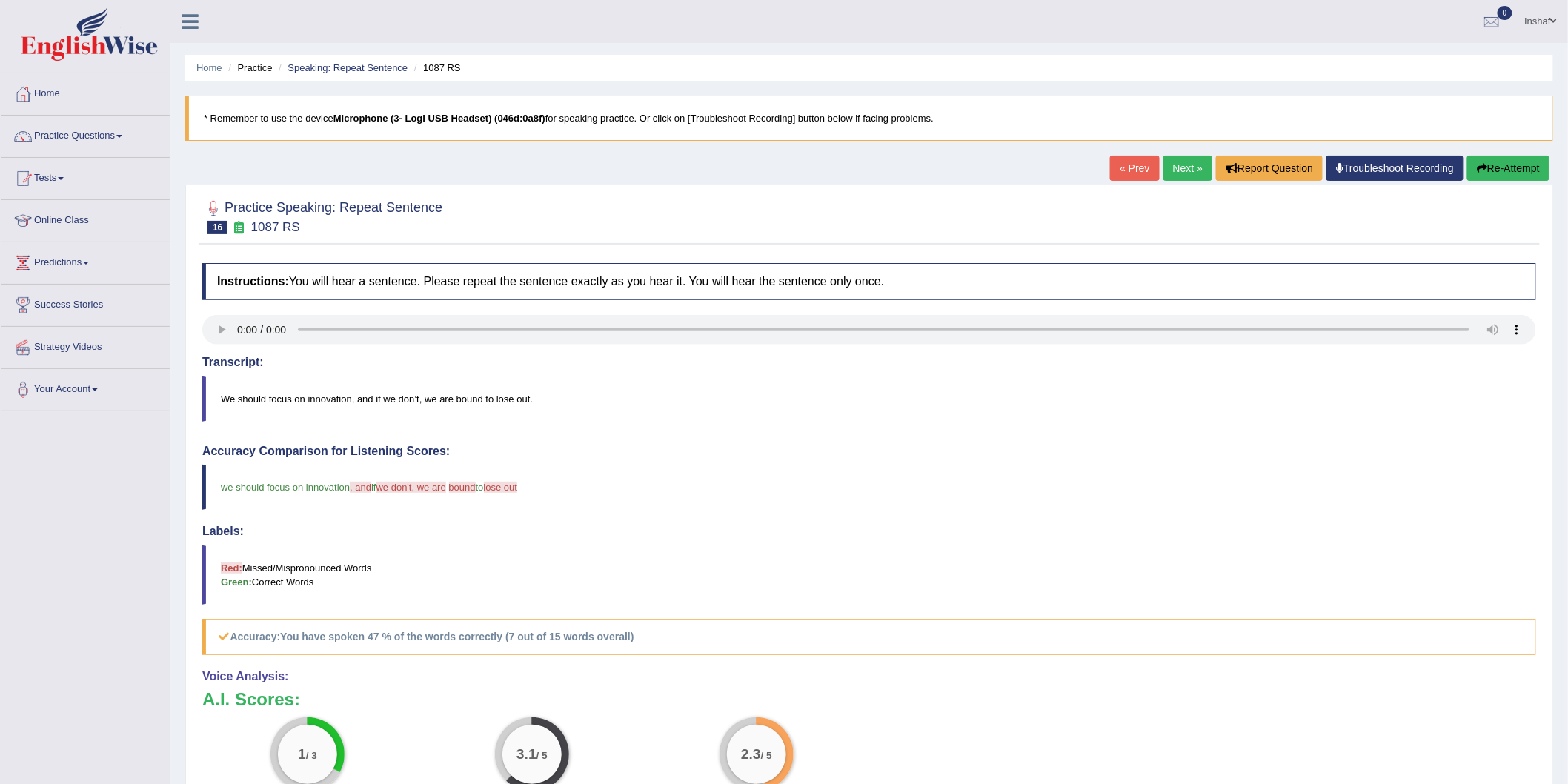
scroll to position [82, 0]
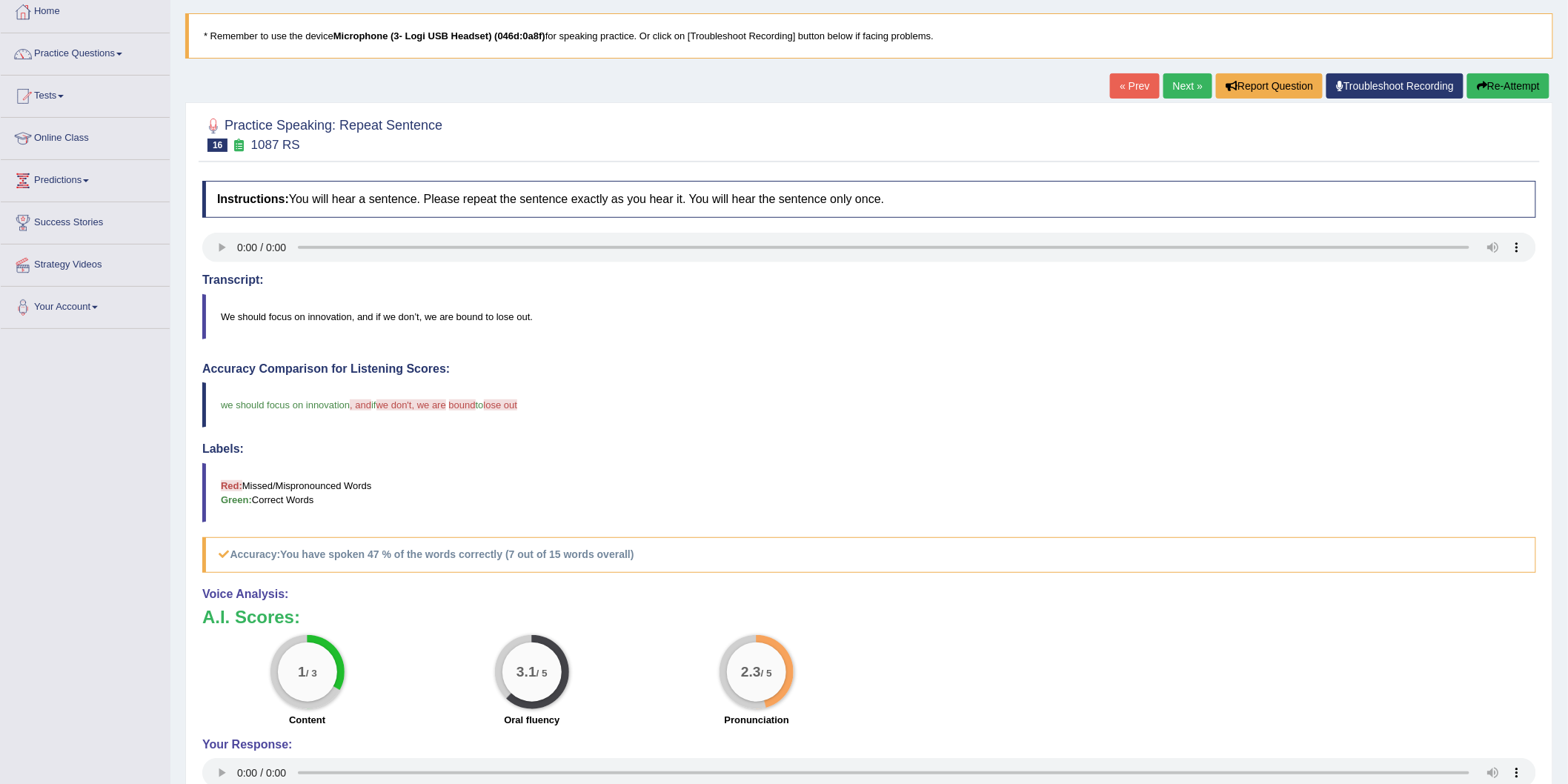
click at [1164, 86] on link "Next »" at bounding box center [1188, 86] width 49 height 25
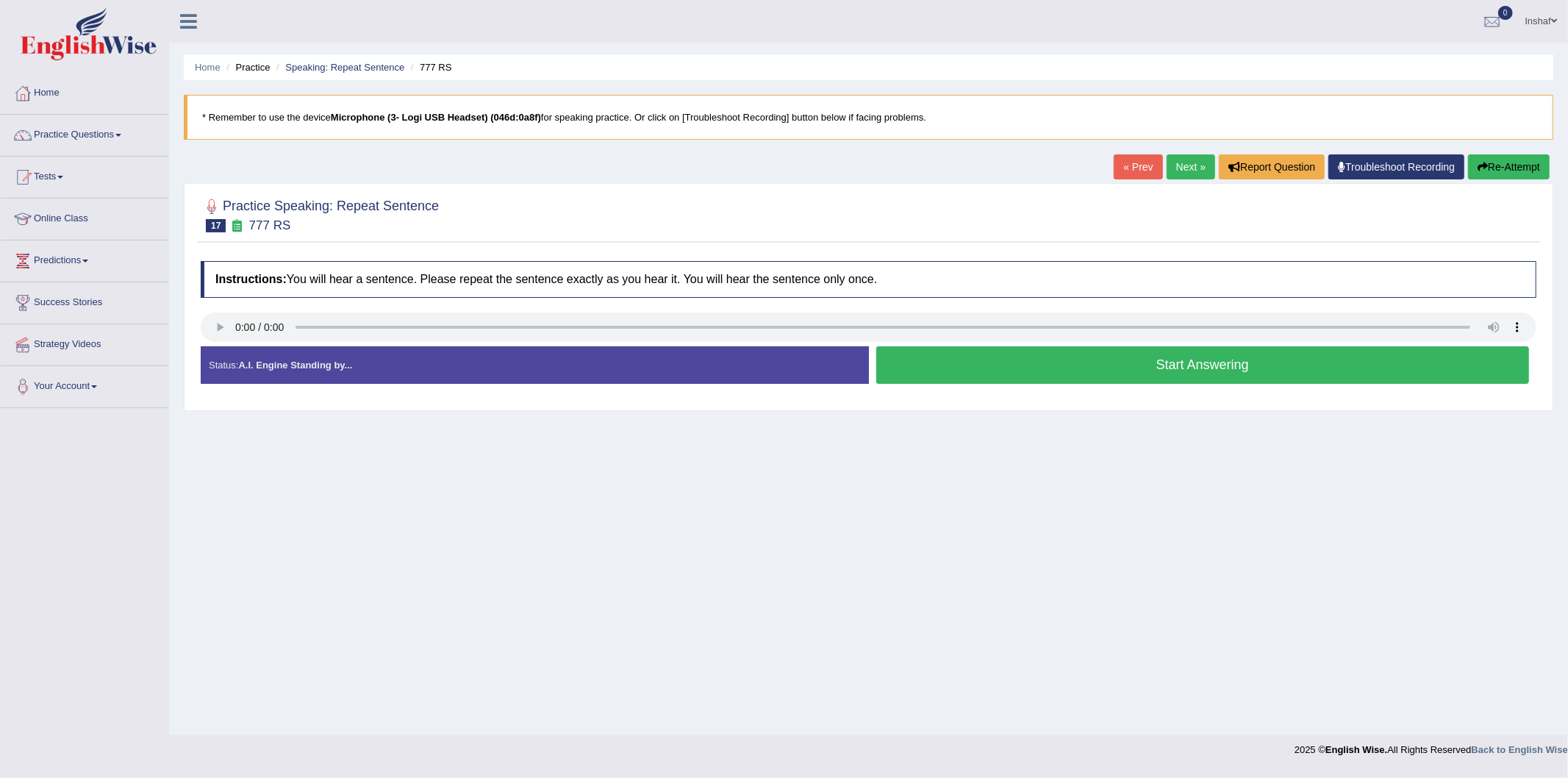
click at [1152, 362] on button "Start Answering" at bounding box center [1203, 365] width 654 height 38
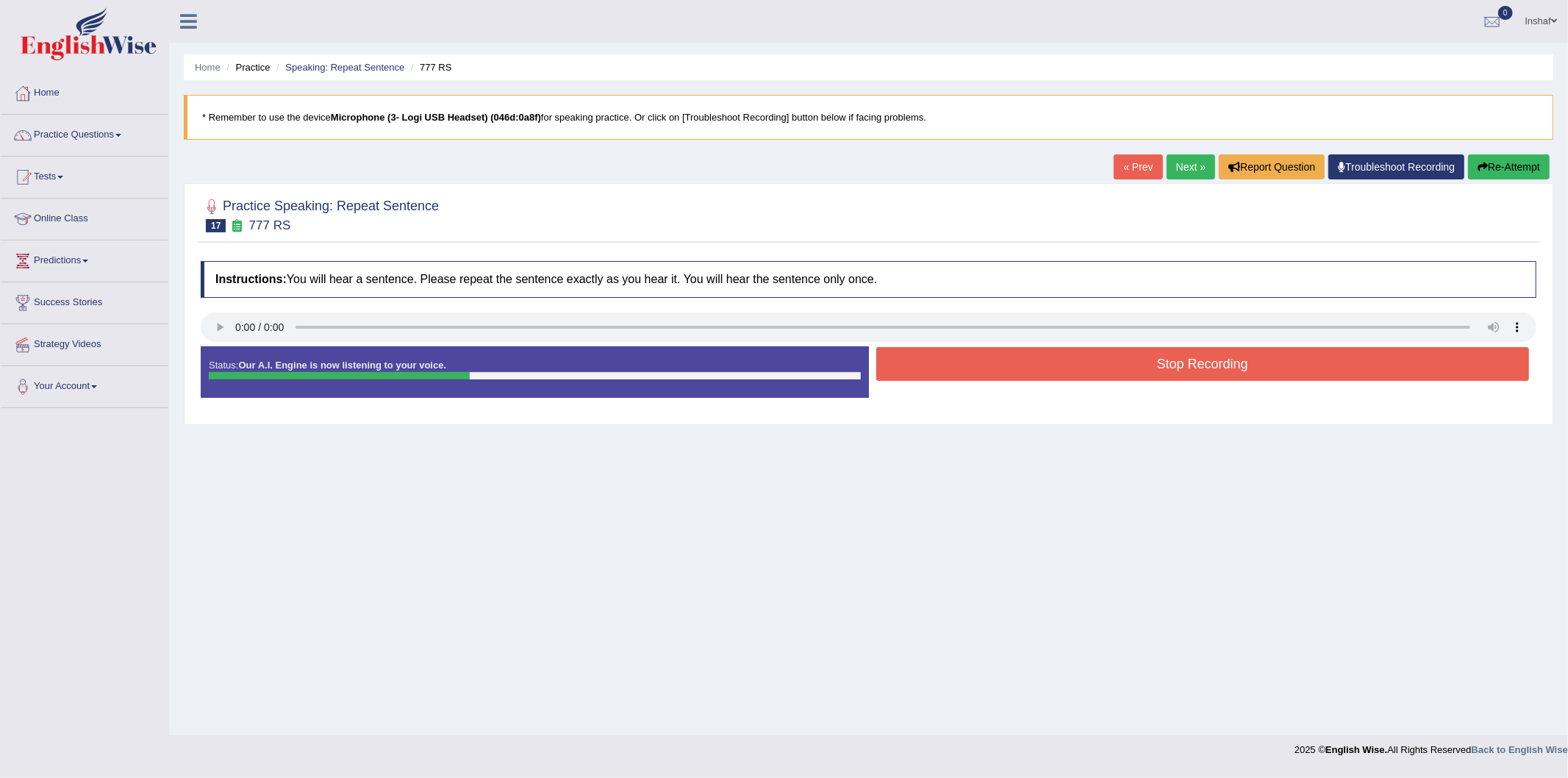
click at [1148, 362] on button "Stop Recording" at bounding box center [1203, 363] width 654 height 34
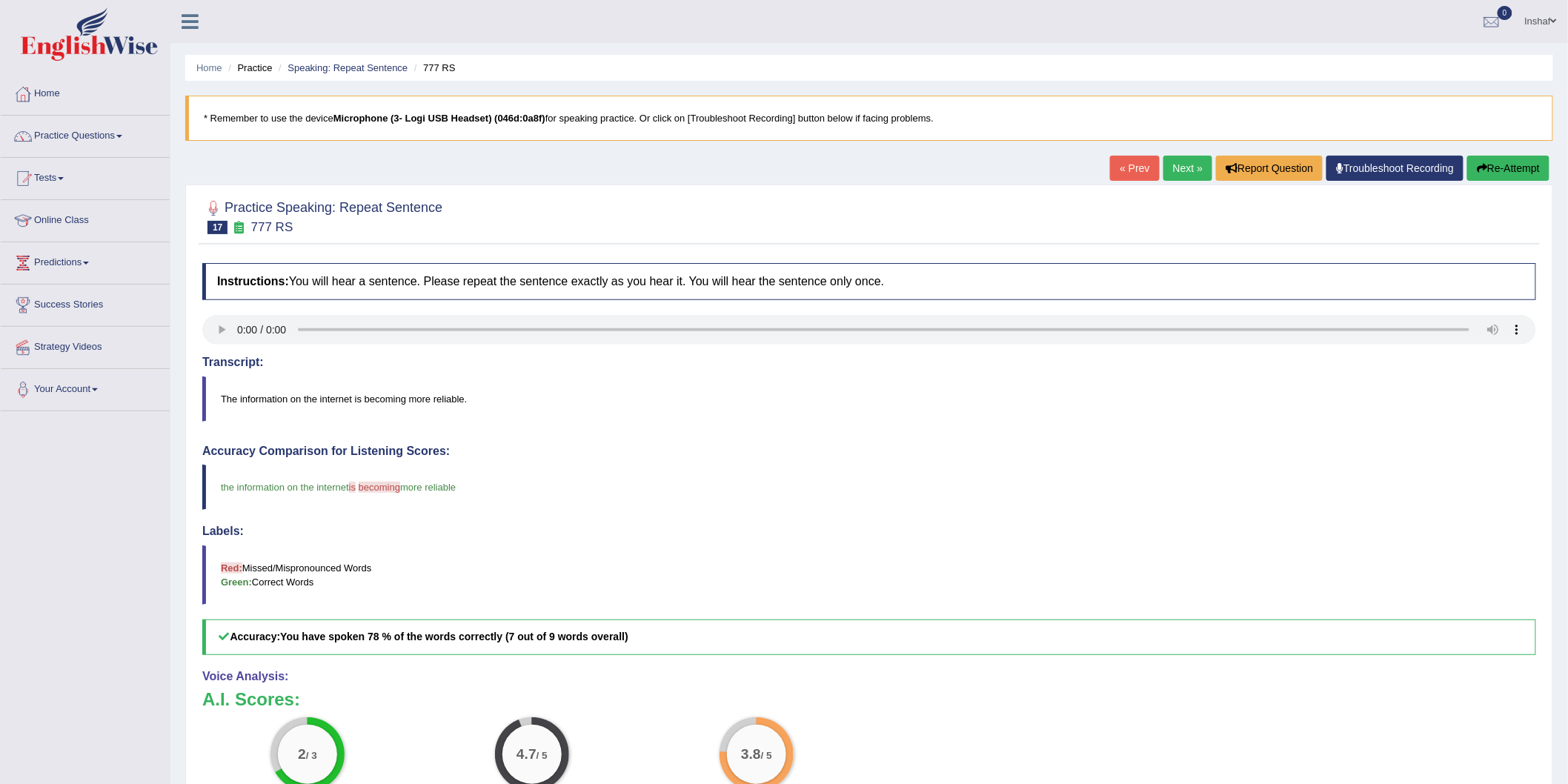
click at [1185, 156] on link "Next »" at bounding box center [1188, 168] width 49 height 25
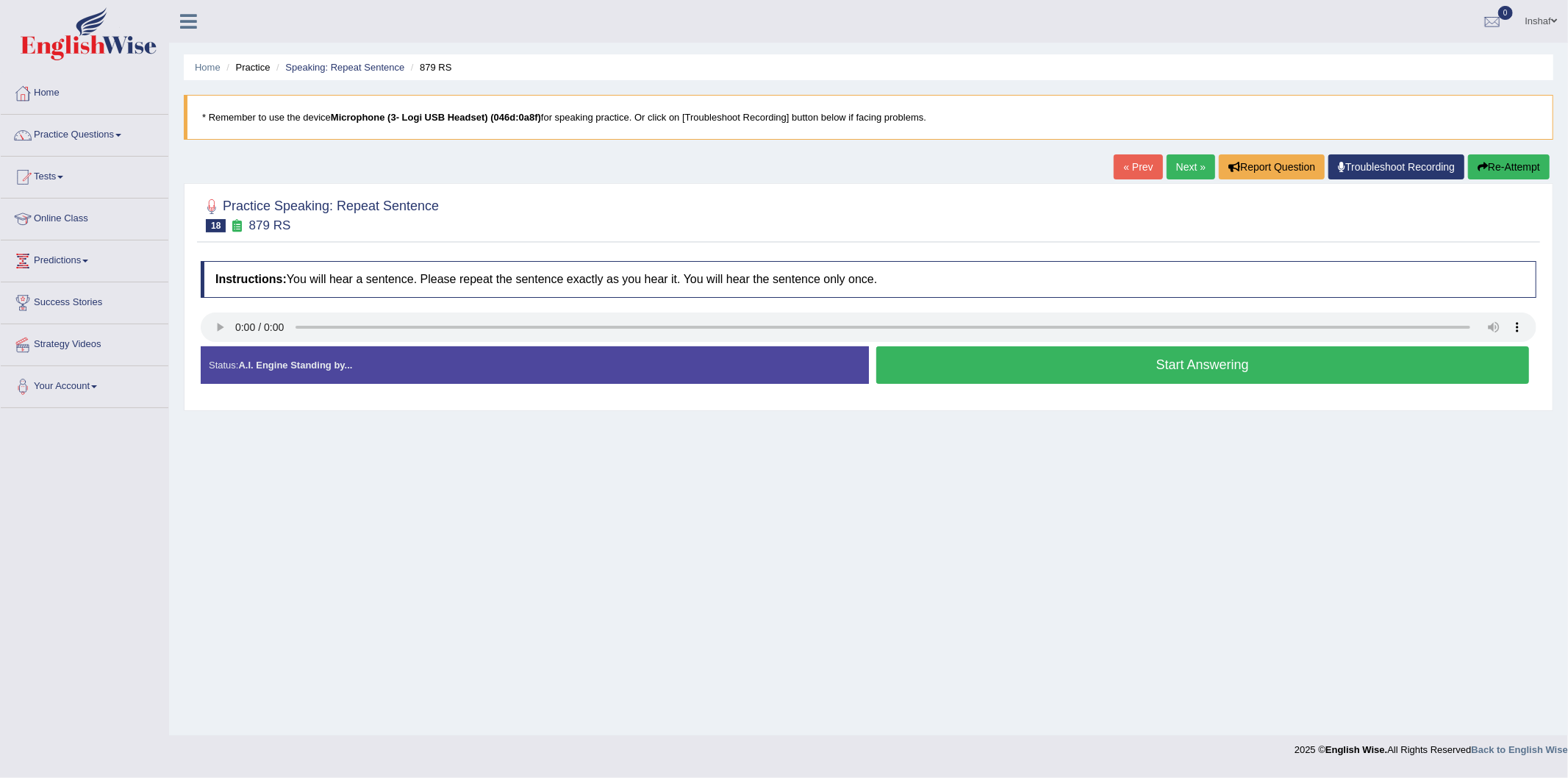
click at [987, 360] on button "Start Answering" at bounding box center [1203, 365] width 654 height 38
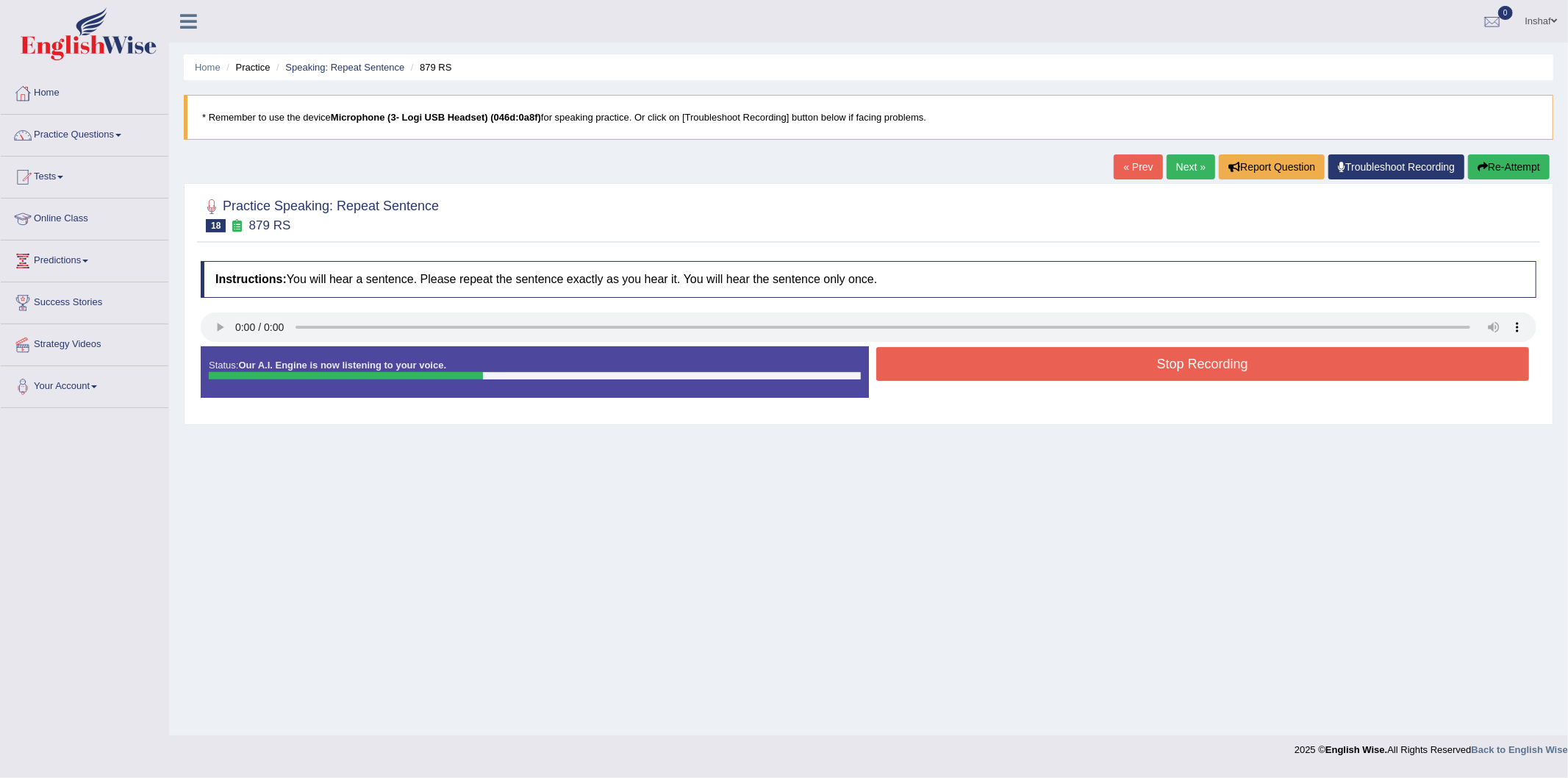
click at [994, 361] on button "Stop Recording" at bounding box center [1203, 363] width 654 height 34
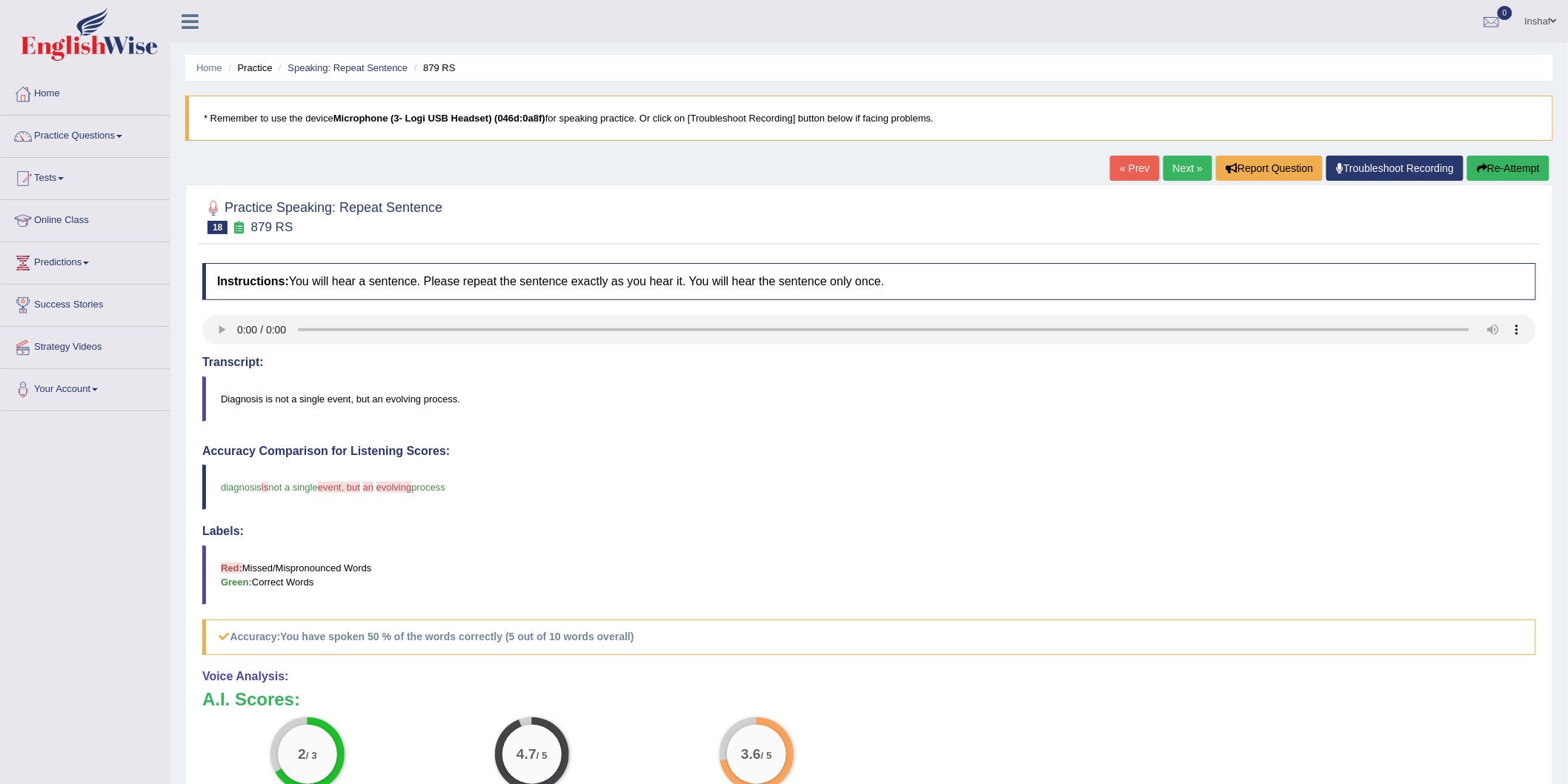
click at [1180, 176] on link "Next »" at bounding box center [1188, 168] width 49 height 25
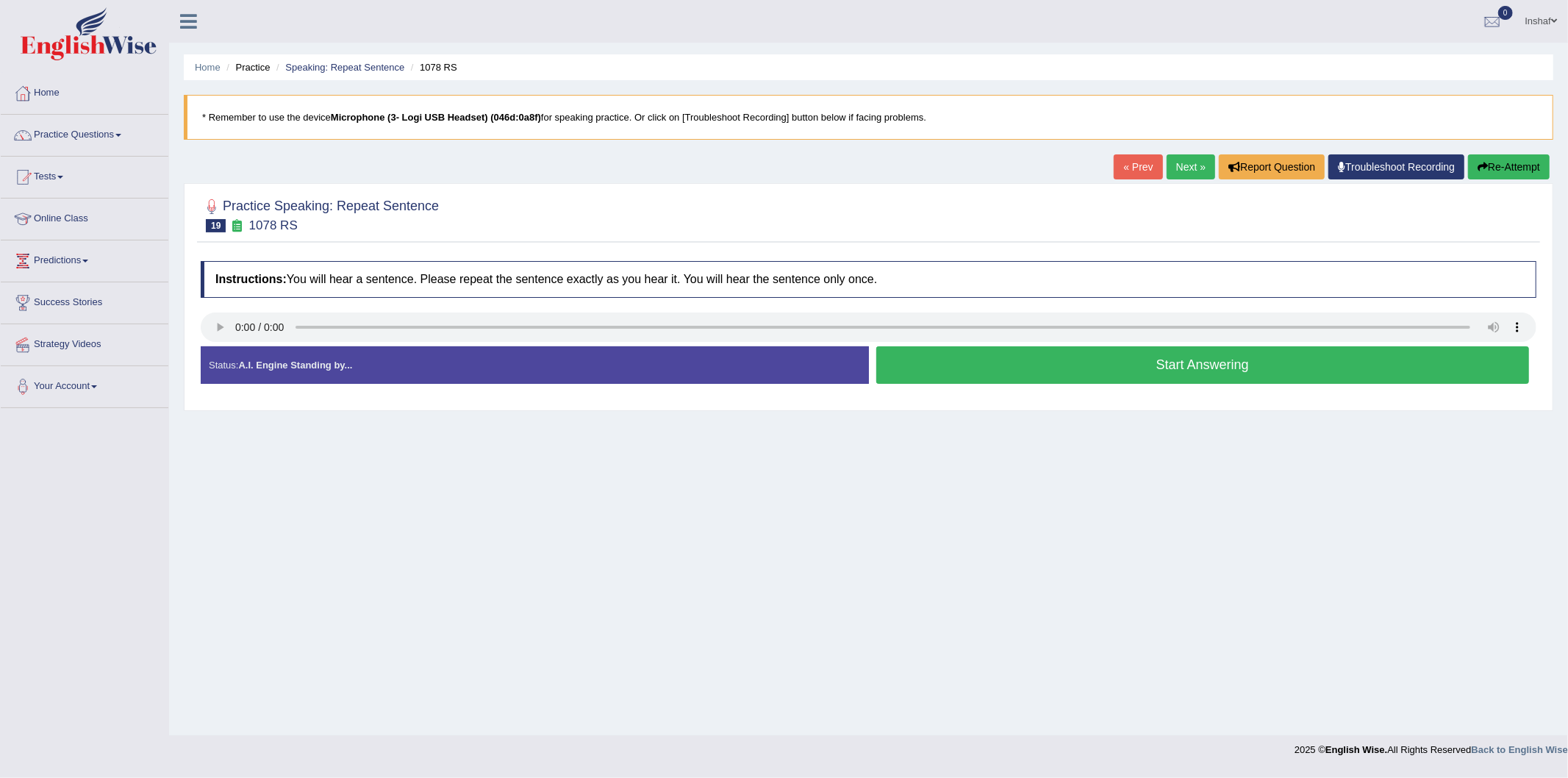
click at [1137, 366] on button "Start Answering" at bounding box center [1203, 365] width 654 height 38
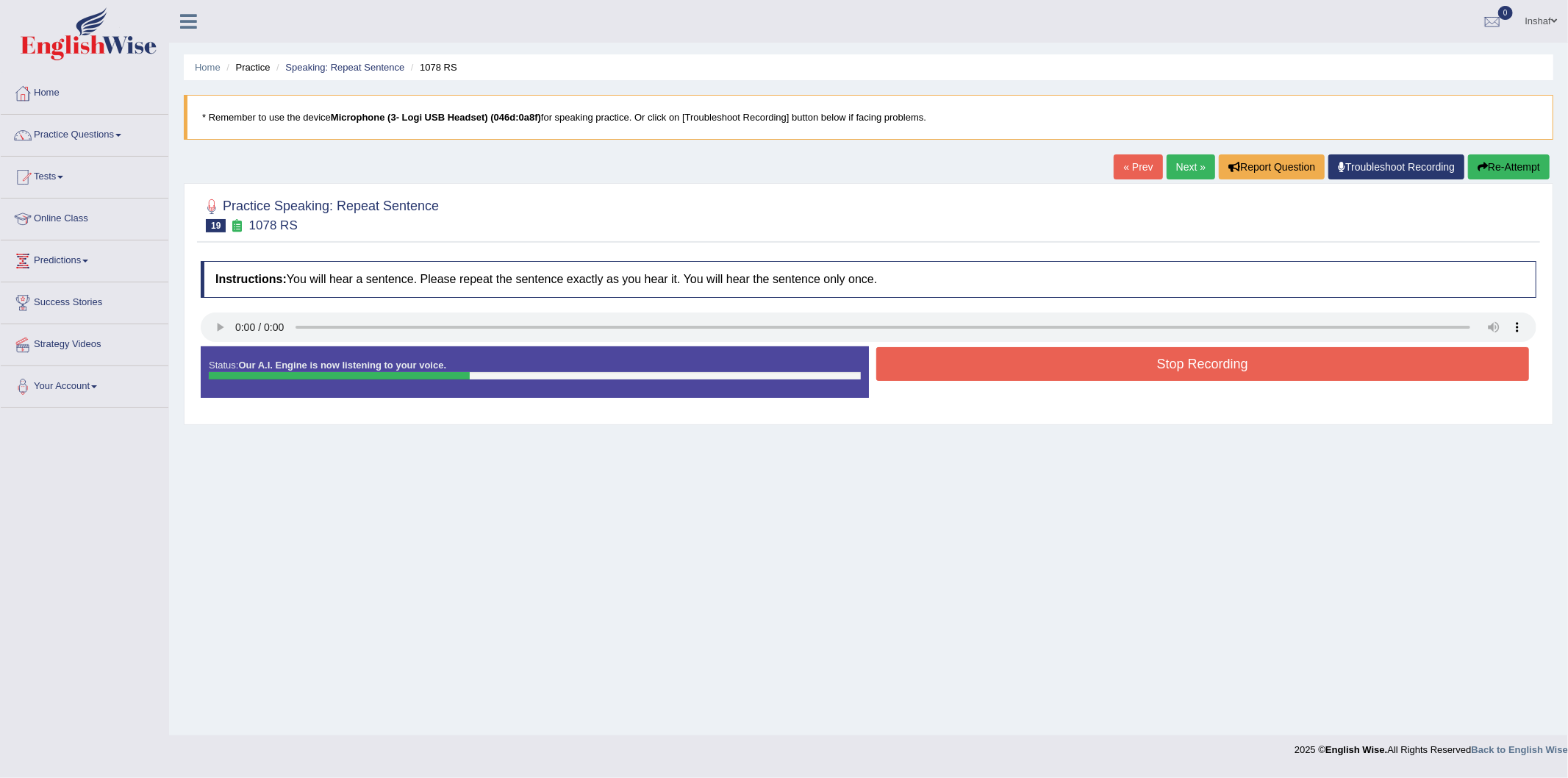
click at [1158, 364] on button "Stop Recording" at bounding box center [1203, 363] width 654 height 34
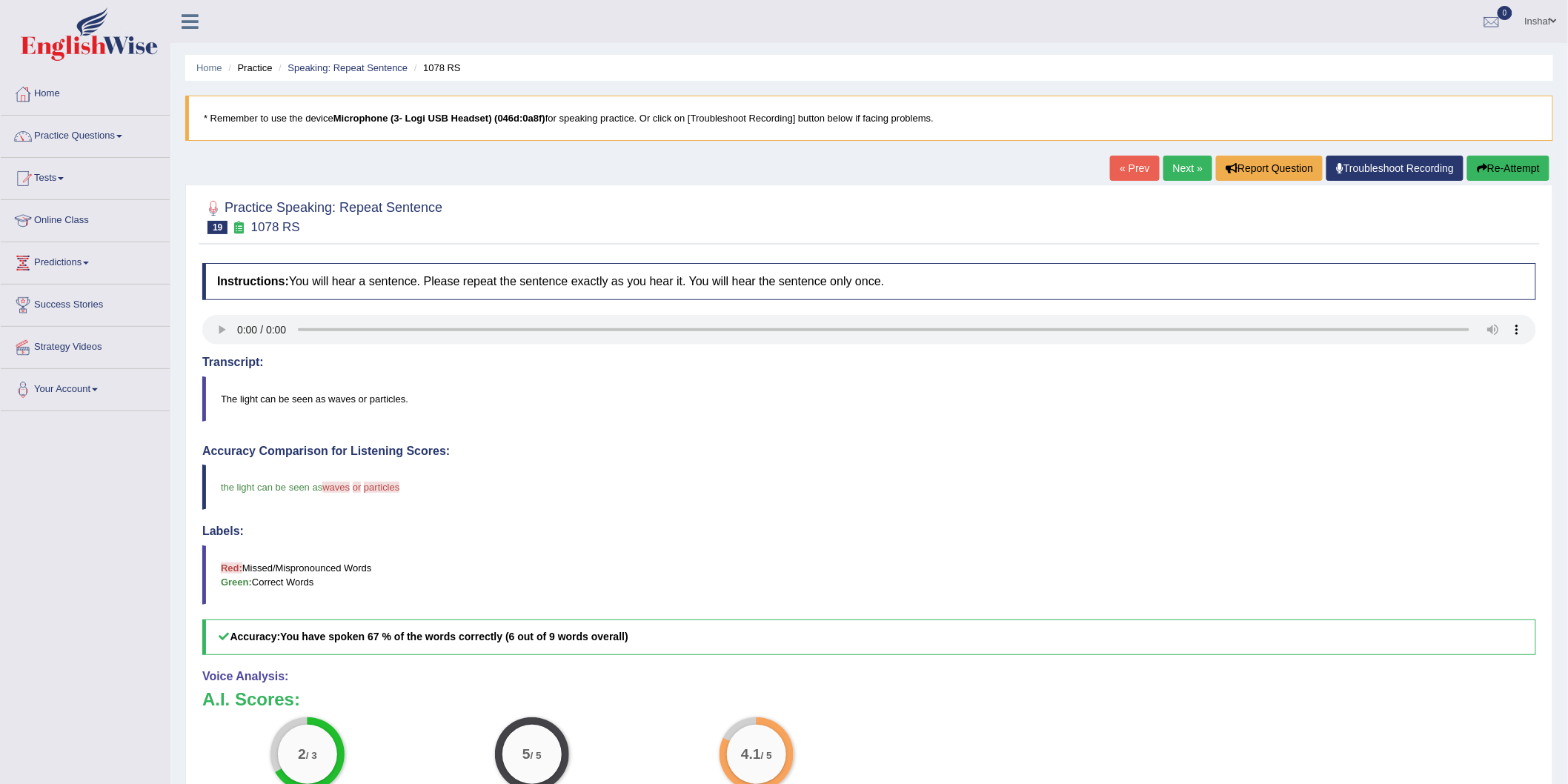
scroll to position [82, 0]
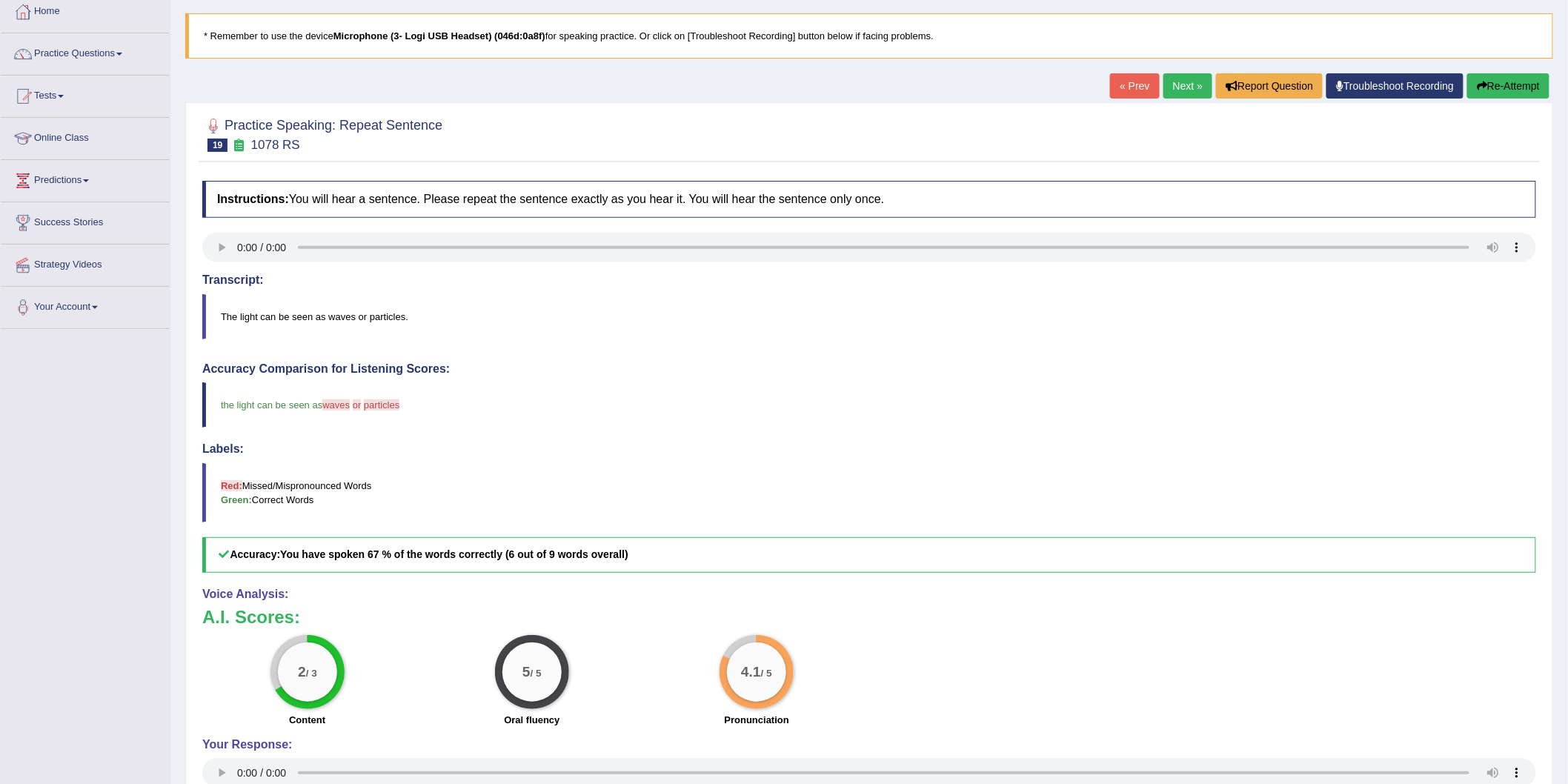
click at [1189, 76] on link "Next »" at bounding box center [1188, 86] width 49 height 25
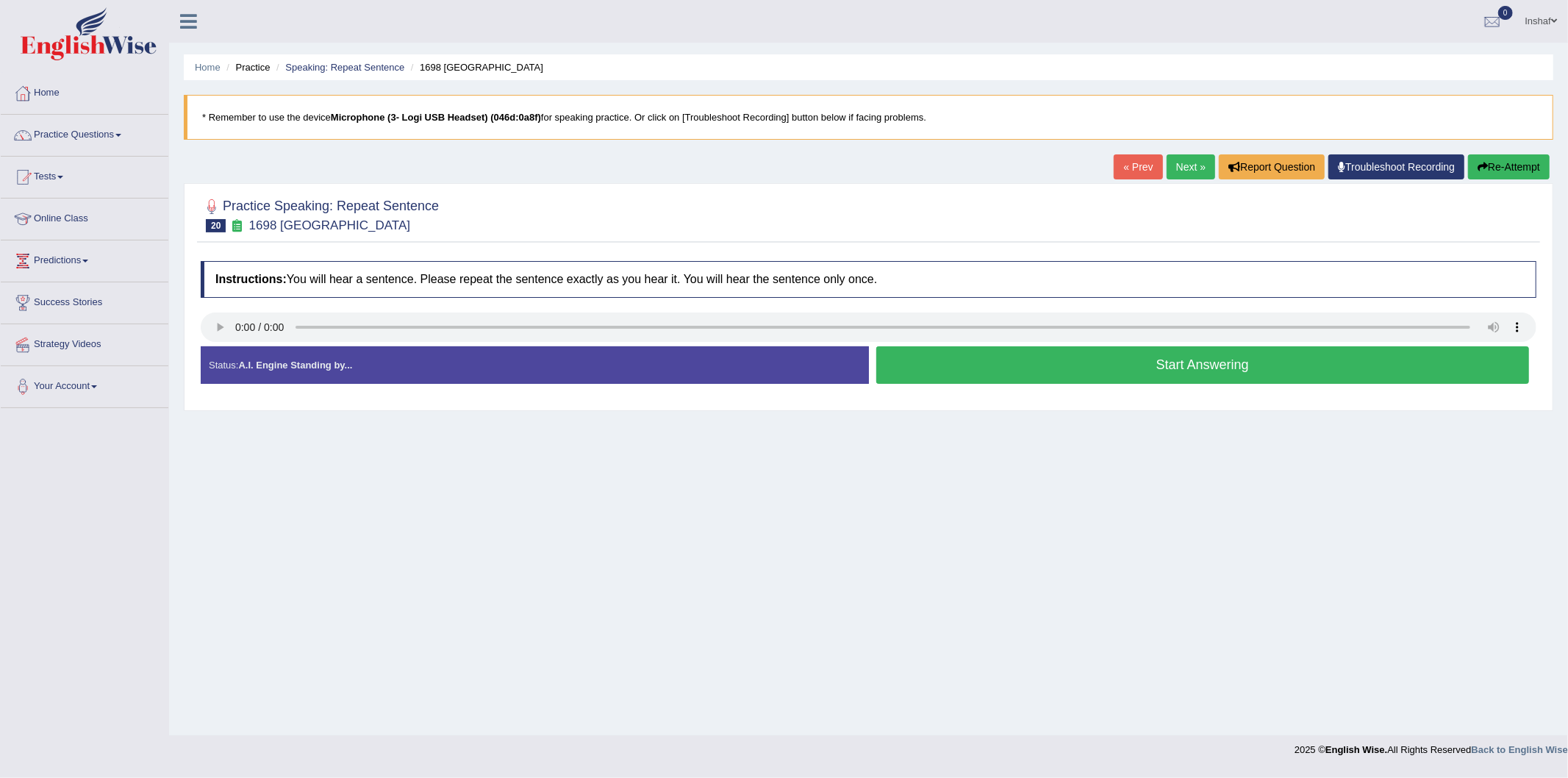
click at [1030, 370] on button "Start Answering" at bounding box center [1203, 365] width 654 height 38
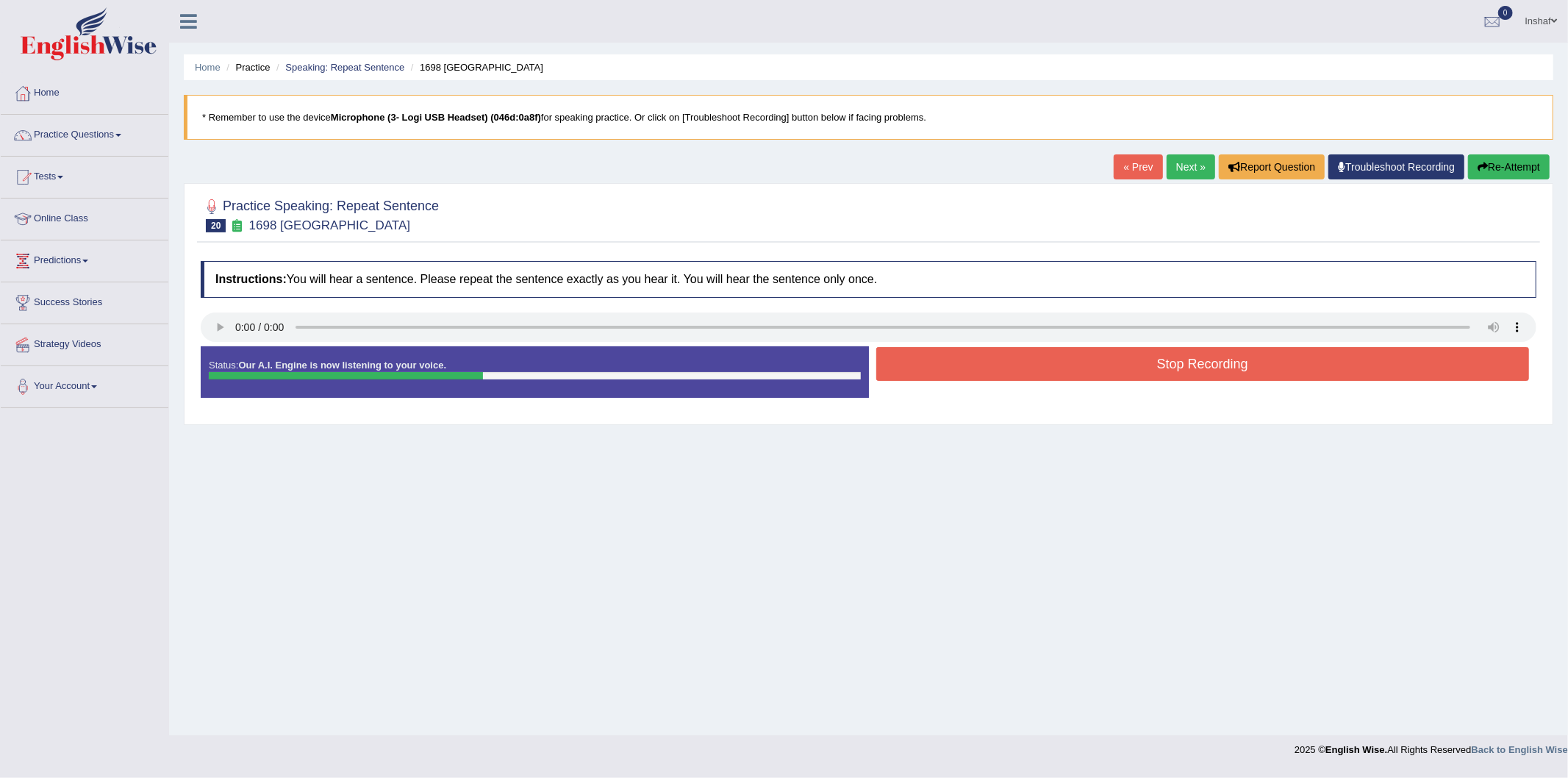
click at [1030, 370] on button "Stop Recording" at bounding box center [1203, 363] width 654 height 34
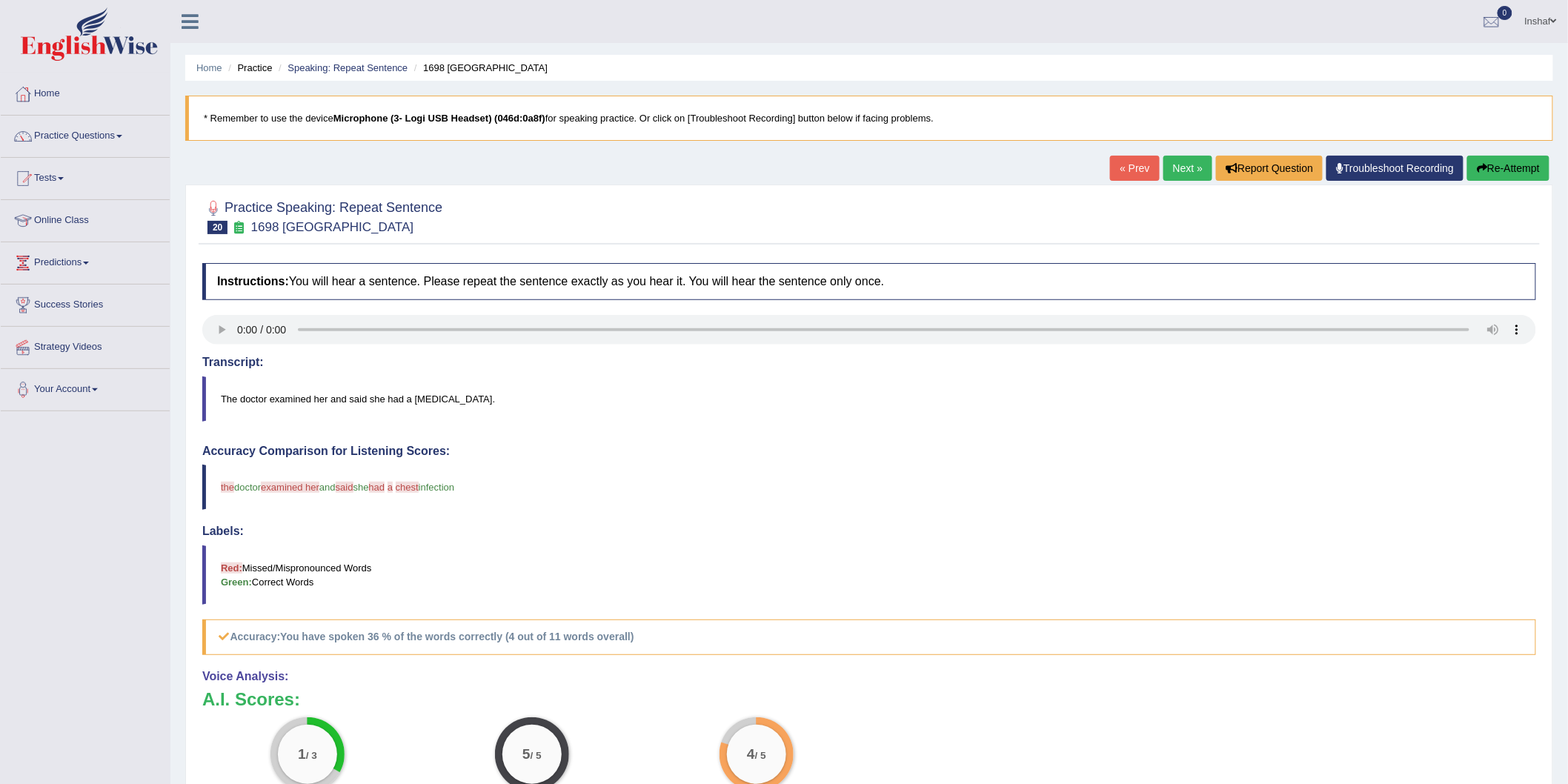
click at [1518, 169] on button "Re-Attempt" at bounding box center [1508, 168] width 82 height 25
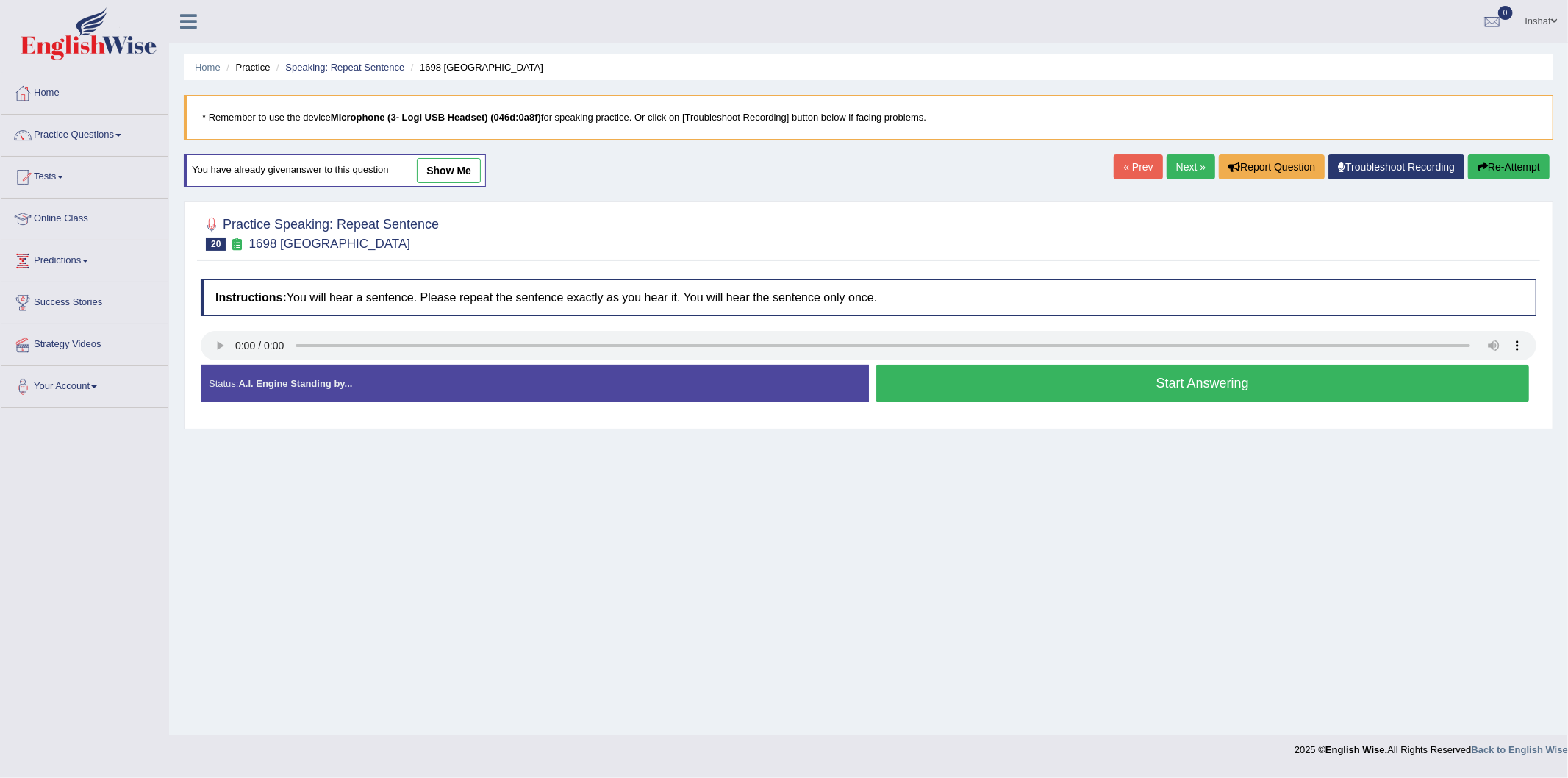
click at [1007, 389] on button "Start Answering" at bounding box center [1203, 383] width 654 height 38
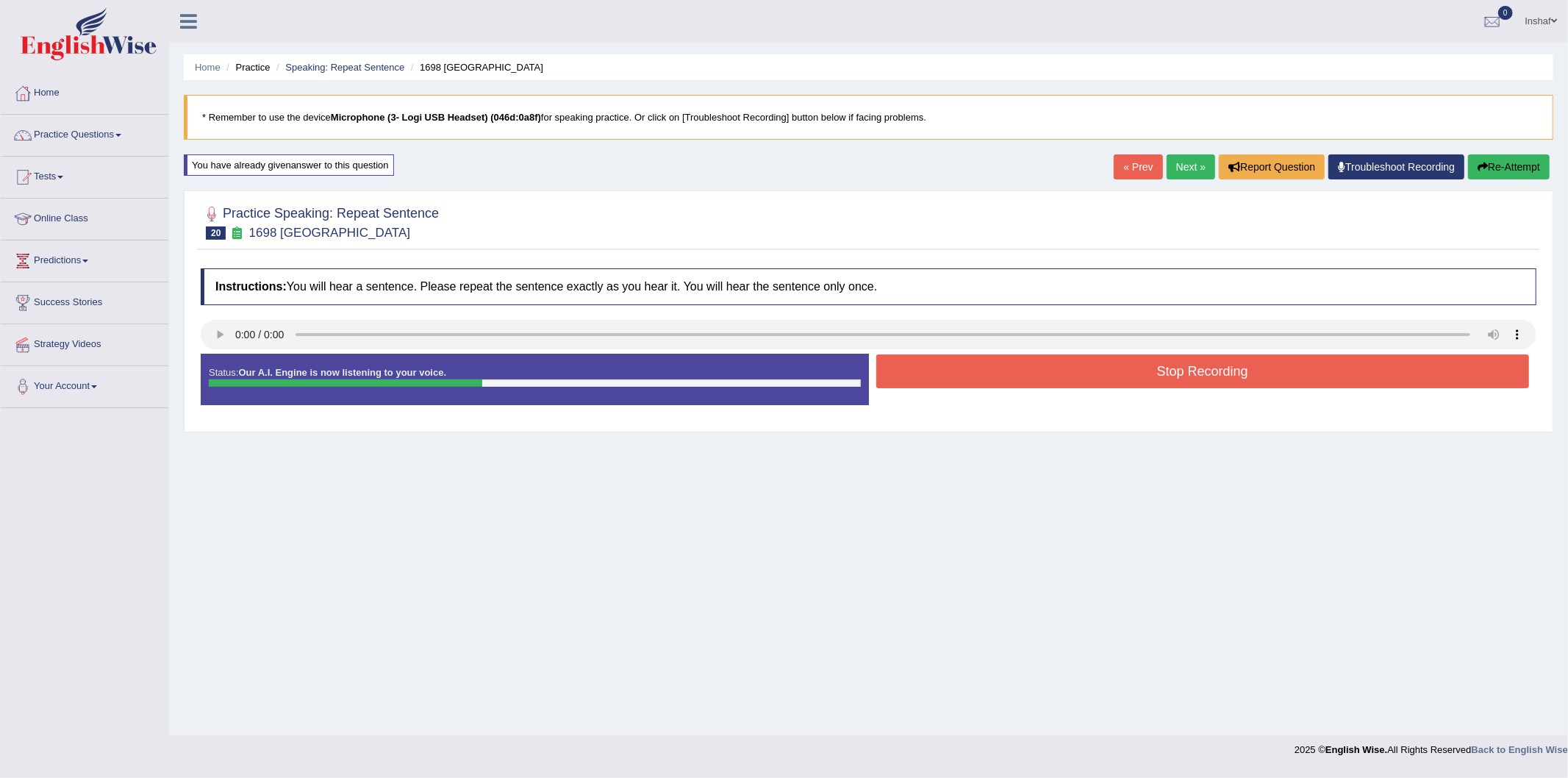
click at [1152, 382] on button "Stop Recording" at bounding box center [1203, 371] width 654 height 34
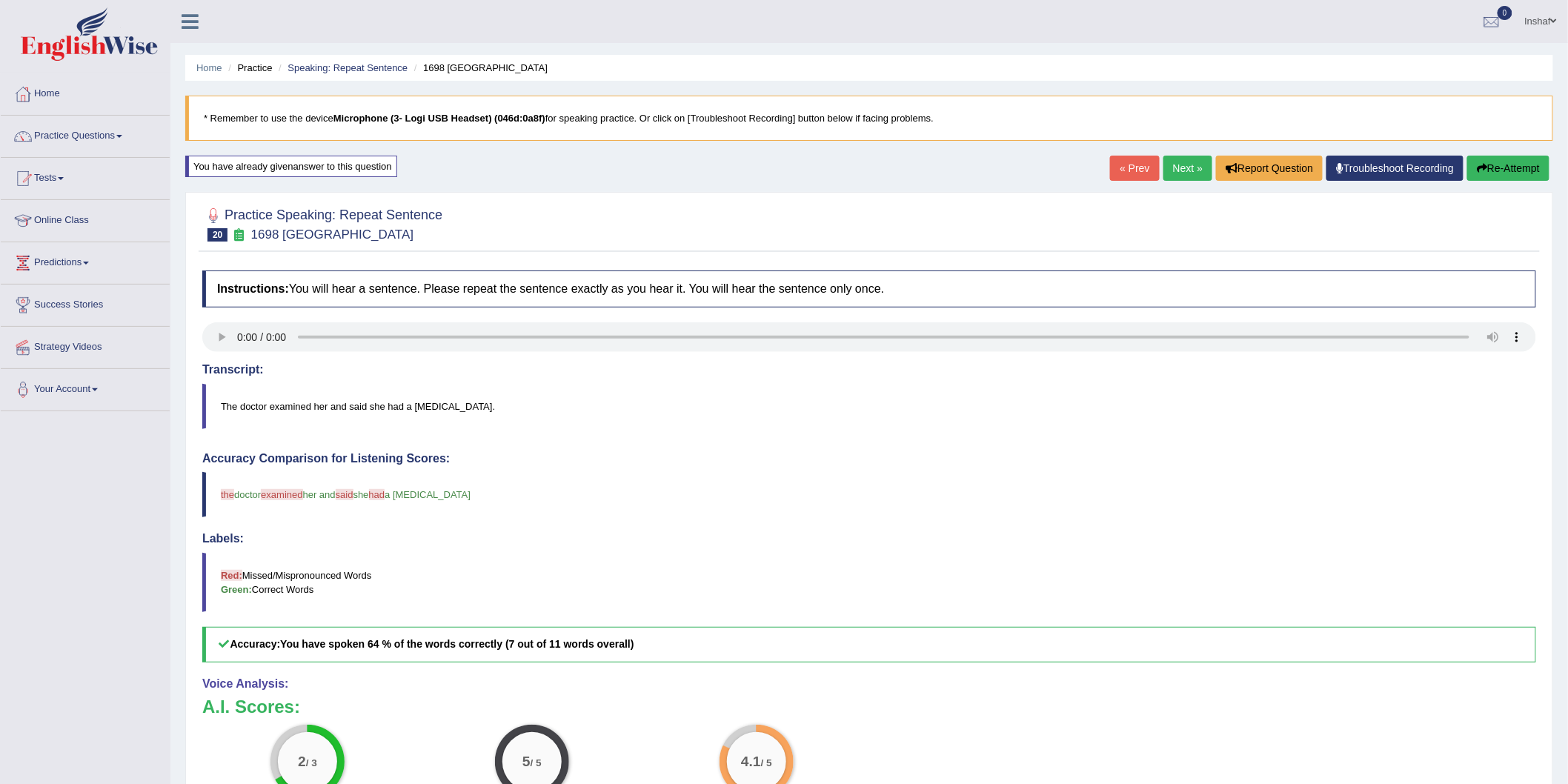
click at [1167, 172] on link "Next »" at bounding box center [1188, 168] width 49 height 25
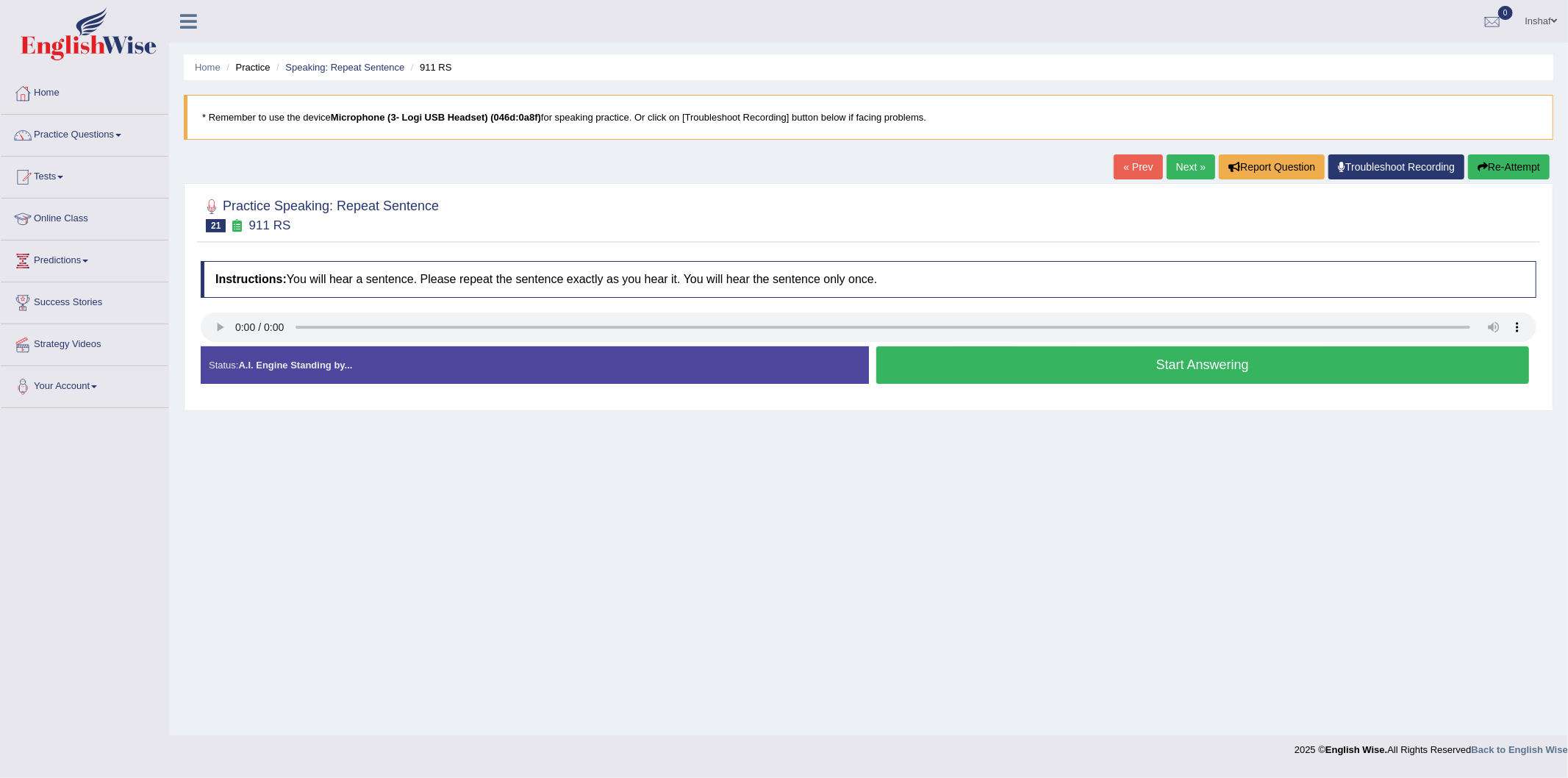
click at [1103, 364] on button "Start Answering" at bounding box center [1203, 365] width 654 height 38
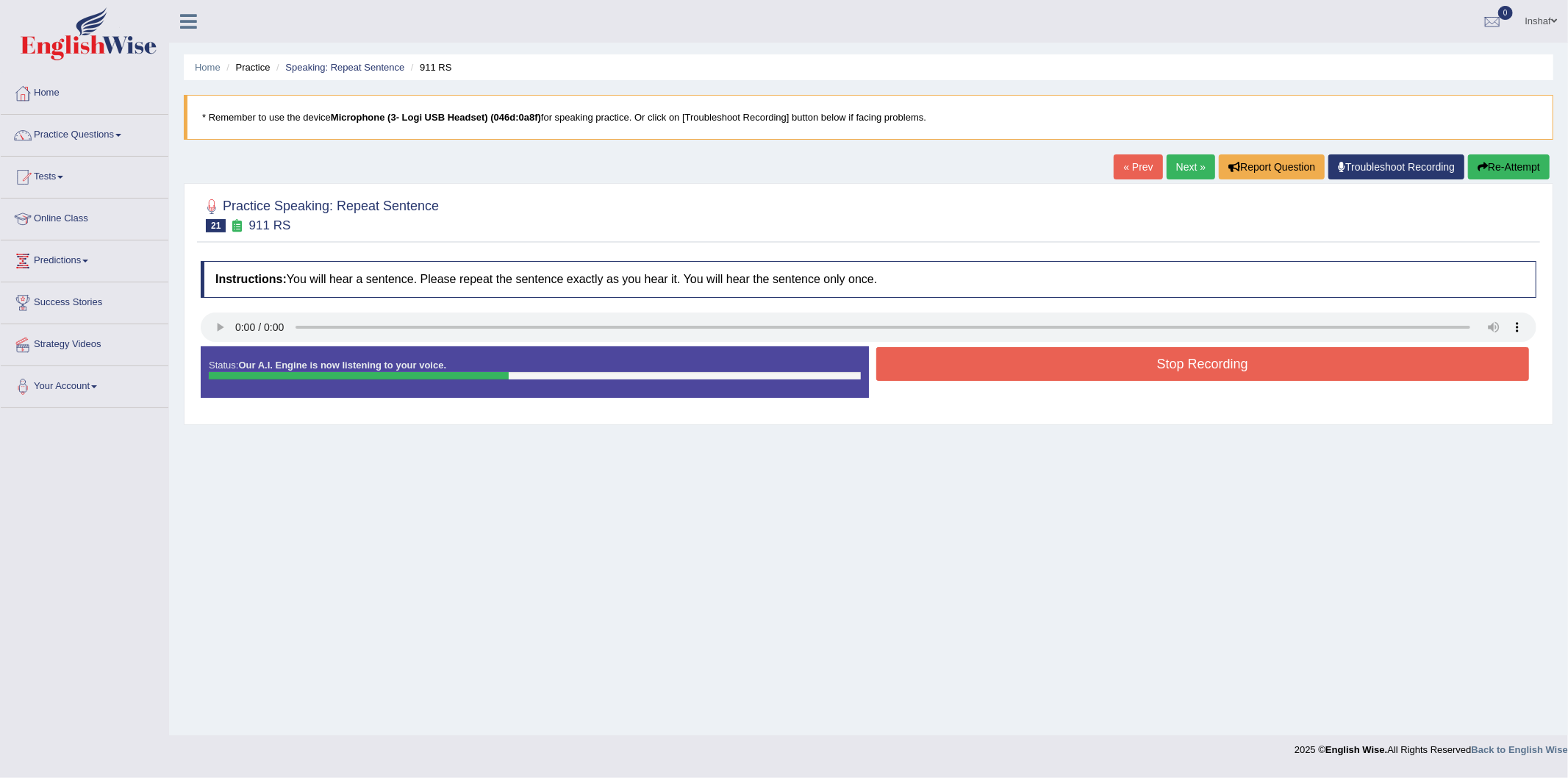
click at [1103, 364] on button "Stop Recording" at bounding box center [1203, 363] width 654 height 34
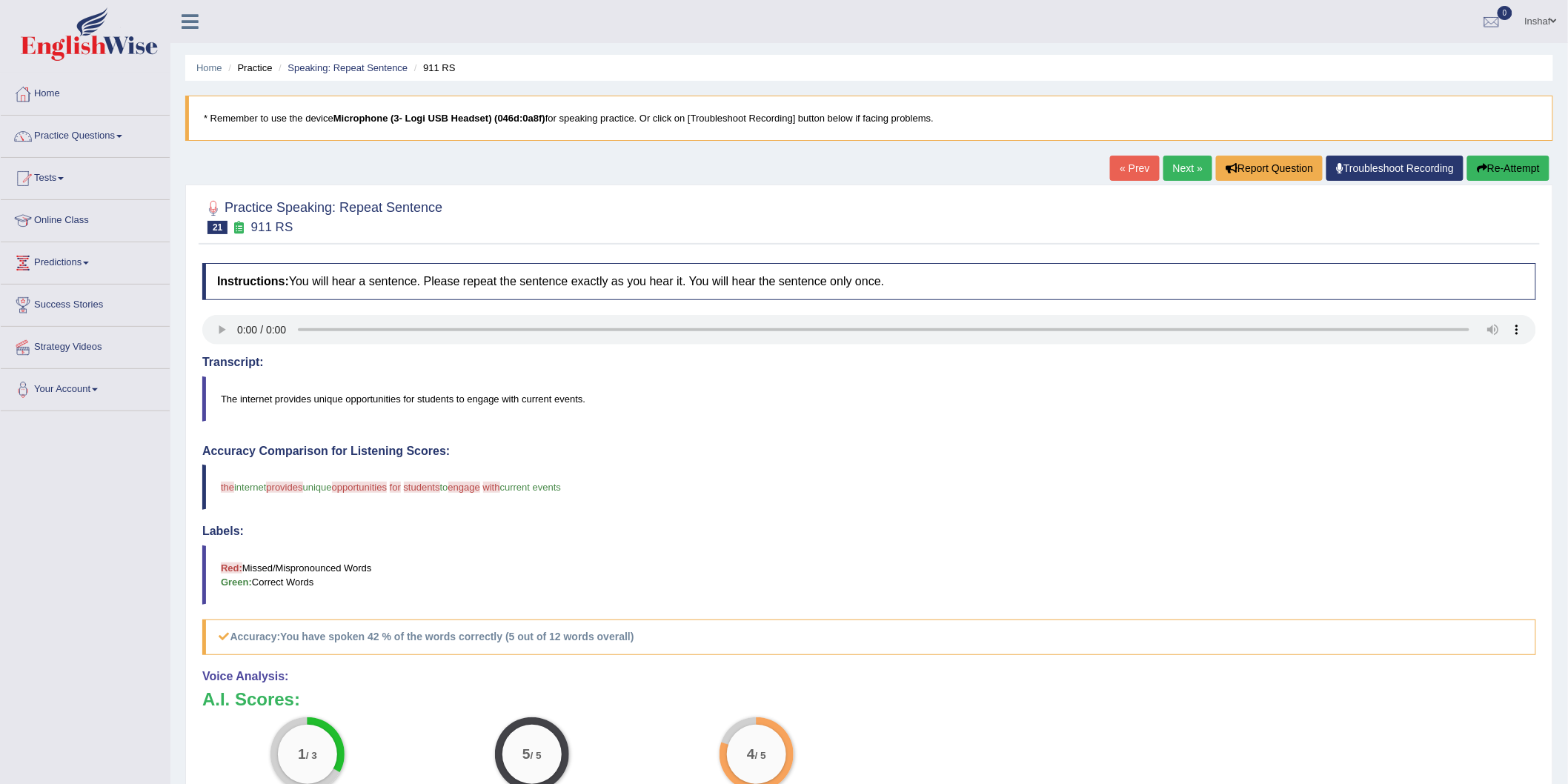
click at [1492, 173] on button "Re-Attempt" at bounding box center [1508, 168] width 82 height 25
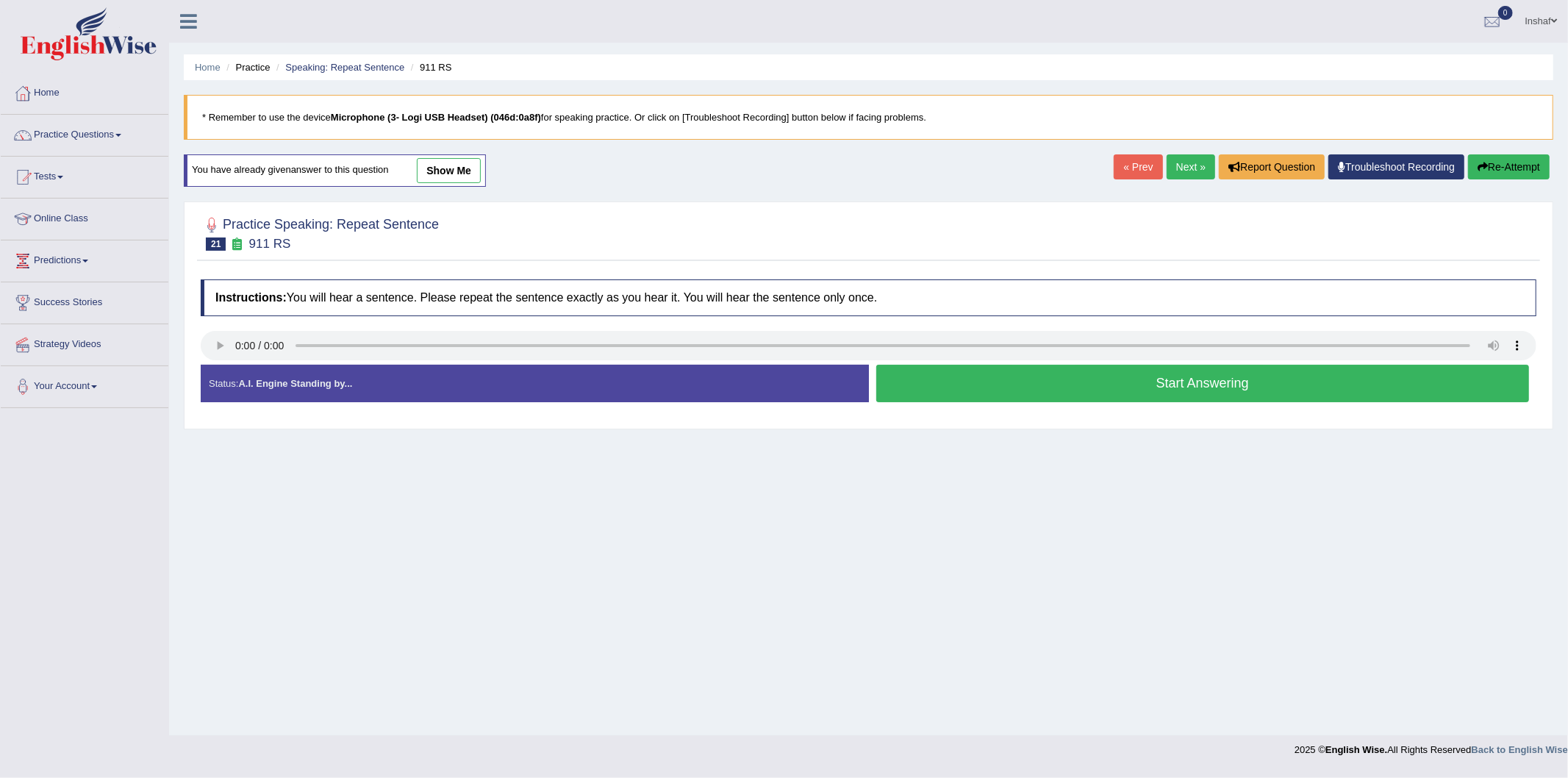
click at [1128, 376] on button "Start Answering" at bounding box center [1203, 383] width 654 height 38
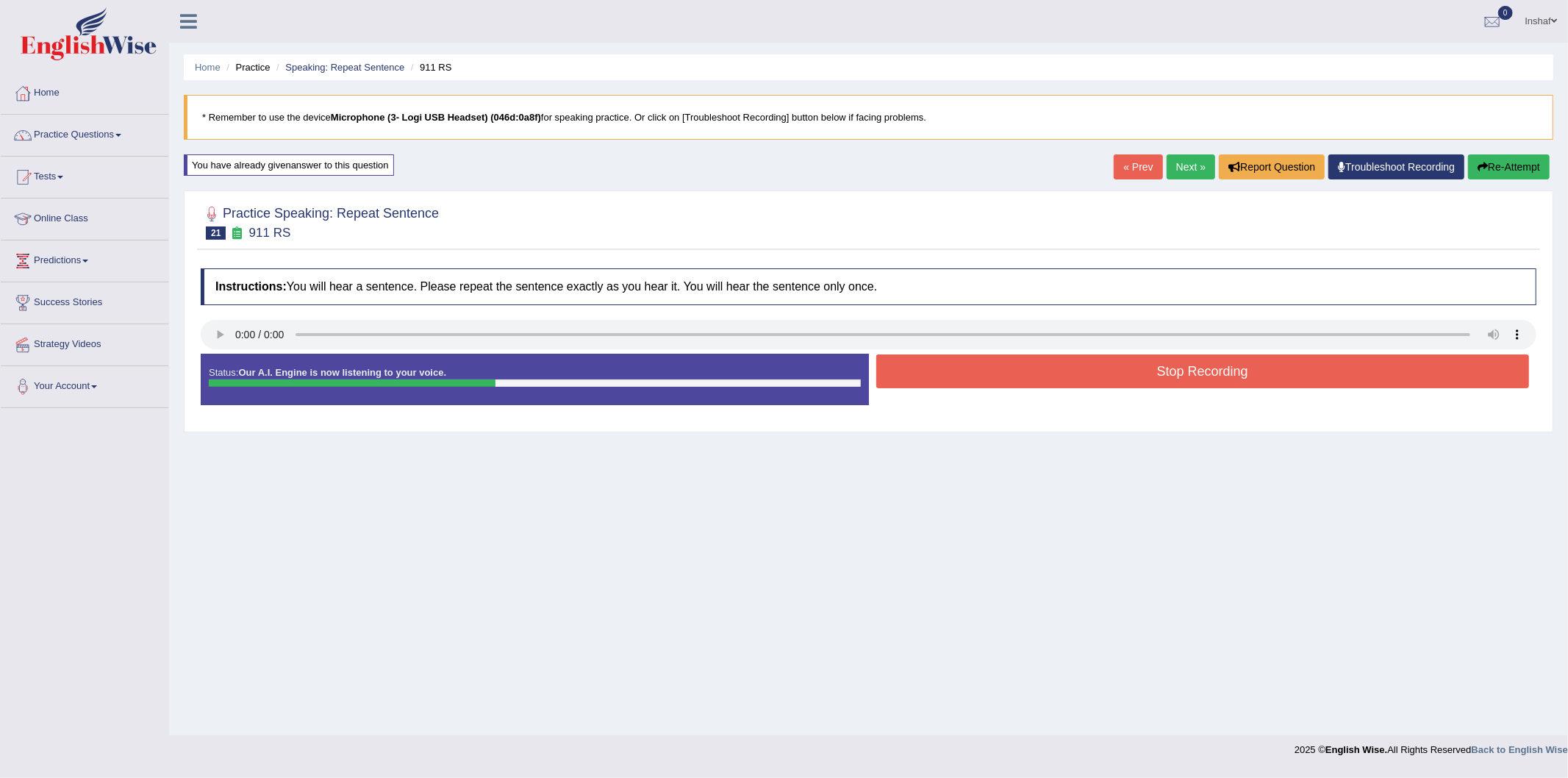
click at [1137, 373] on button "Stop Recording" at bounding box center [1203, 371] width 654 height 34
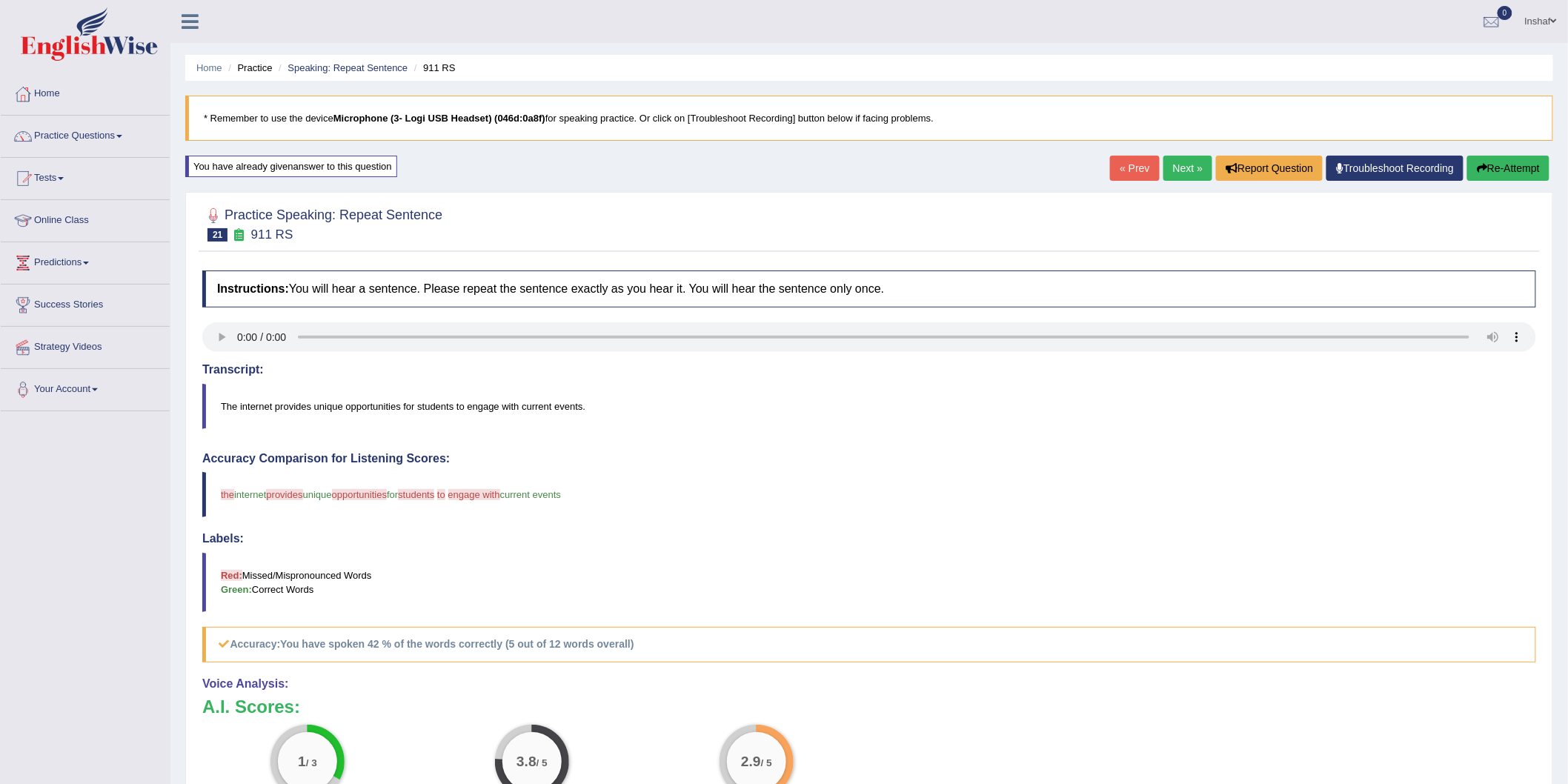
click at [1169, 164] on link "Next »" at bounding box center [1188, 168] width 49 height 25
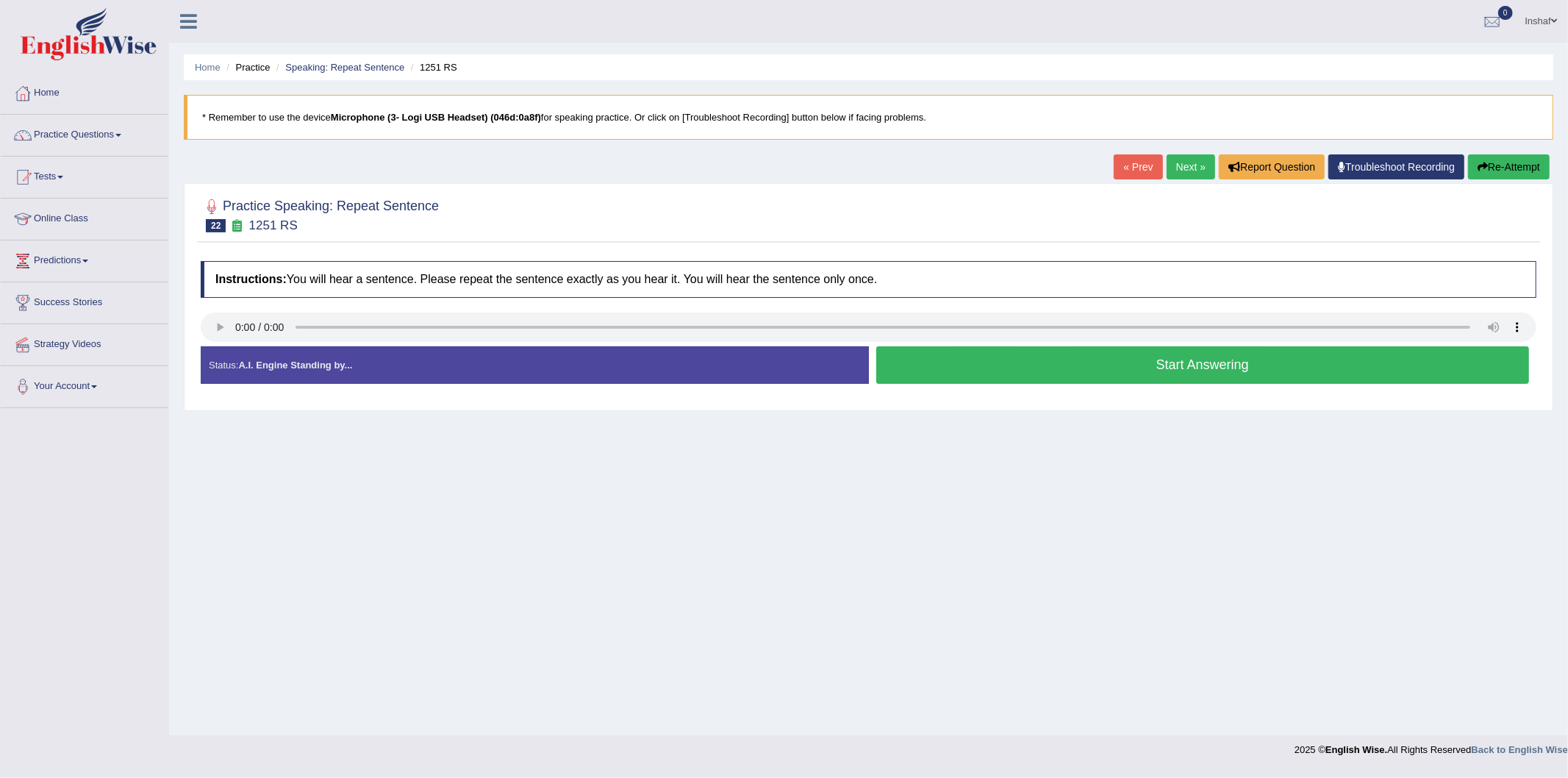
click at [1005, 377] on button "Start Answering" at bounding box center [1203, 365] width 654 height 38
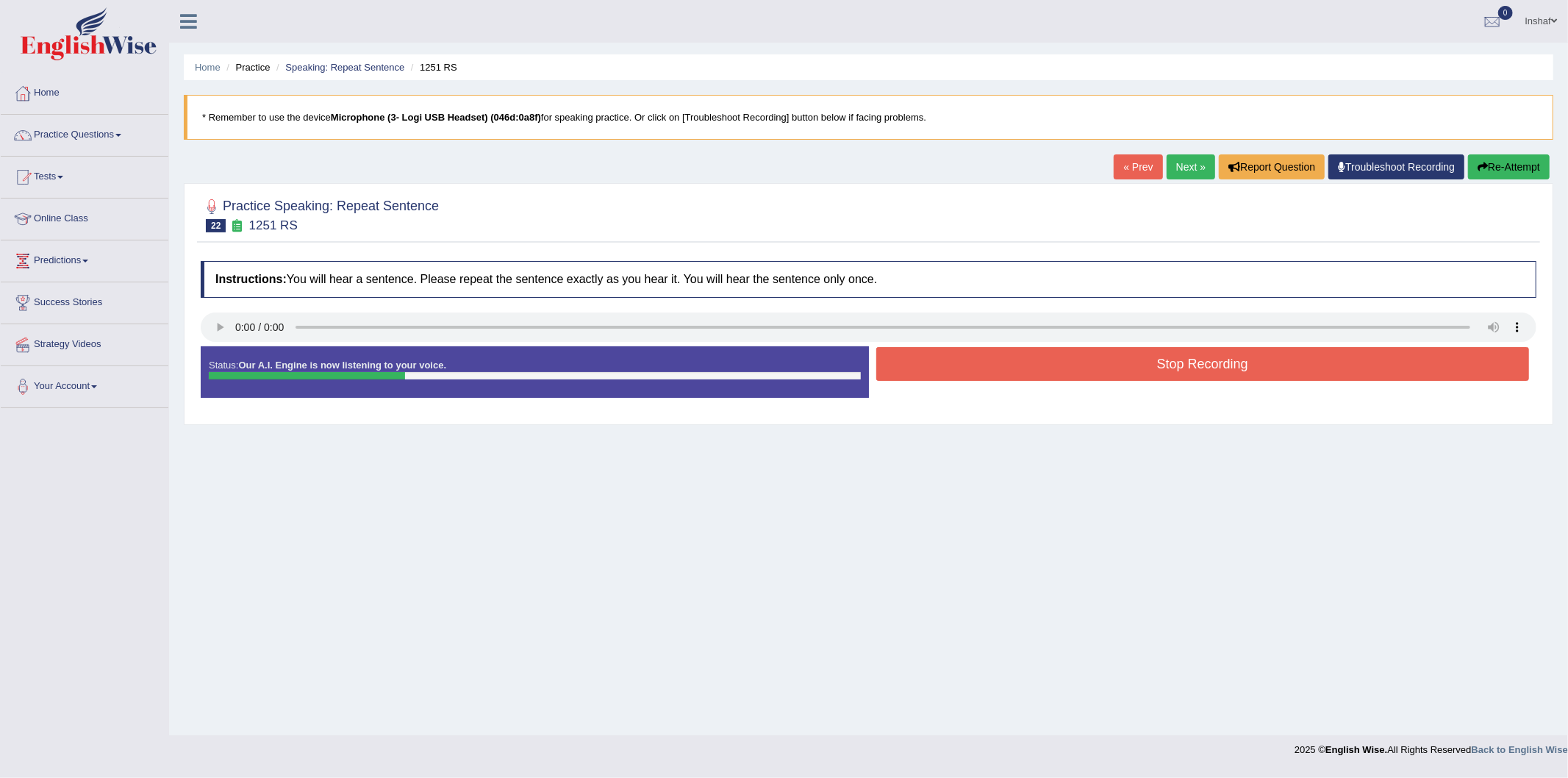
click at [1122, 370] on button "Stop Recording" at bounding box center [1203, 363] width 654 height 34
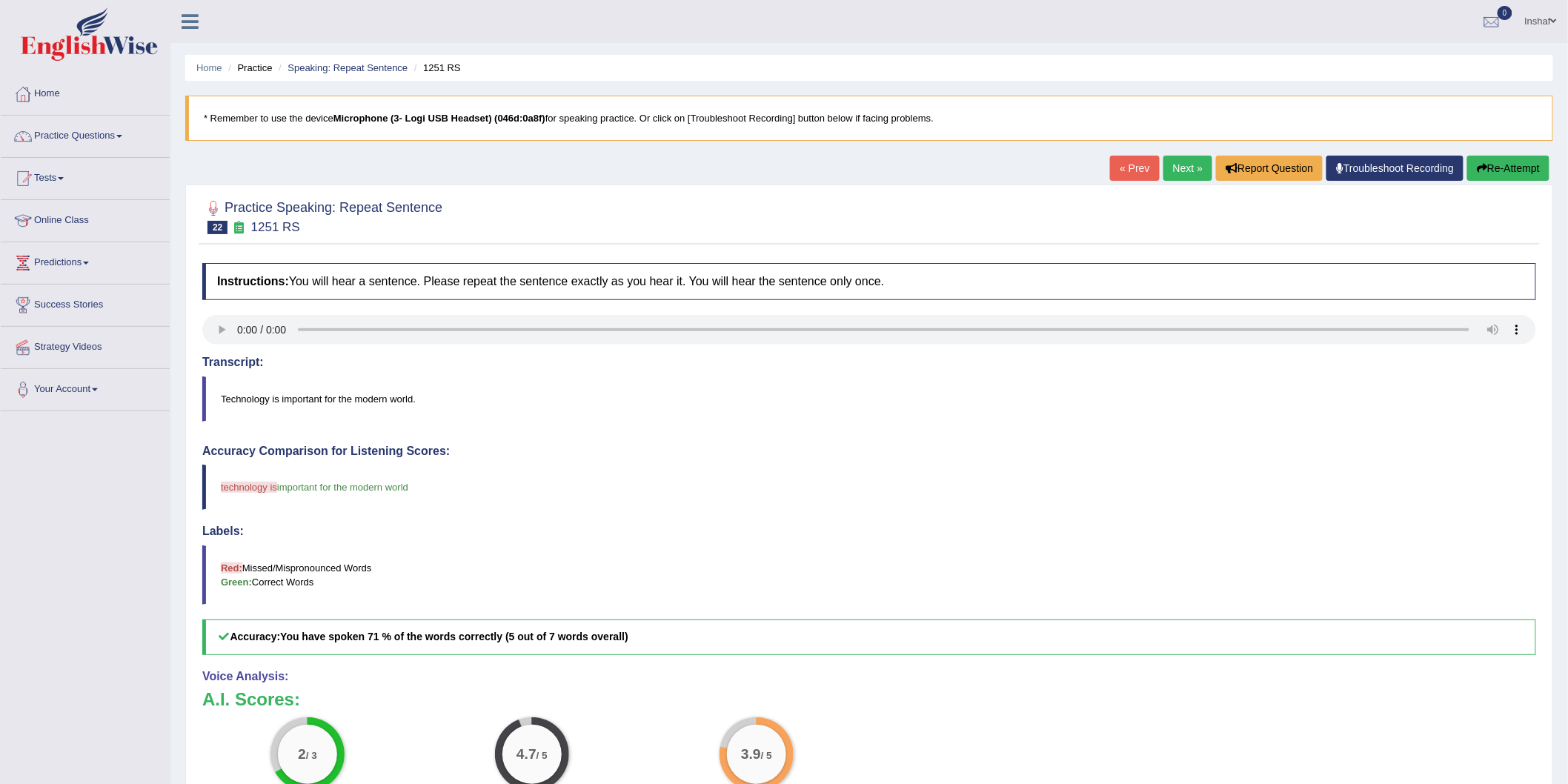
click at [1177, 164] on link "Next »" at bounding box center [1188, 168] width 49 height 25
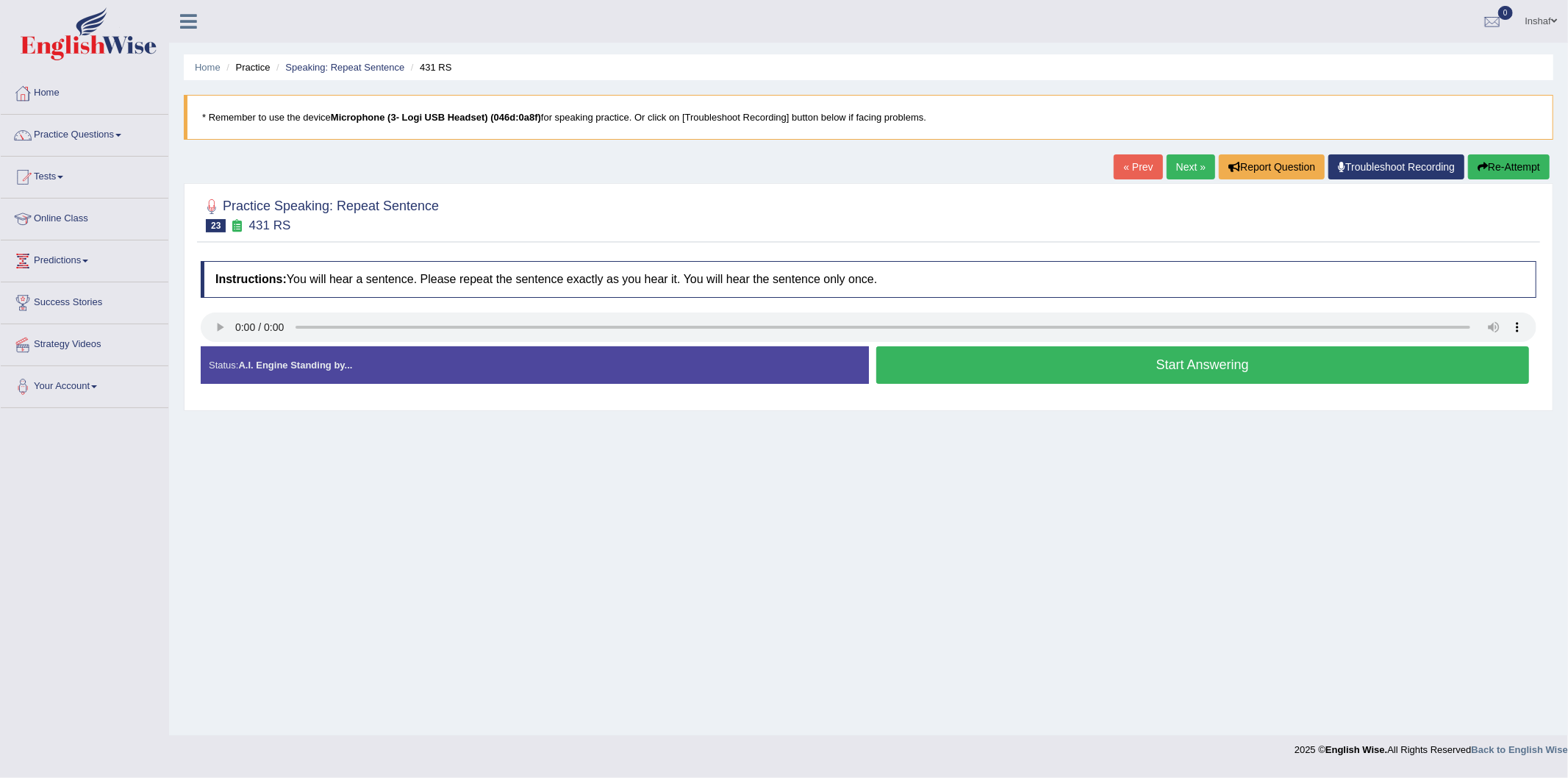
click at [1490, 173] on button "Re-Attempt" at bounding box center [1508, 167] width 81 height 25
click at [1177, 371] on button "Start Answering" at bounding box center [1203, 365] width 654 height 38
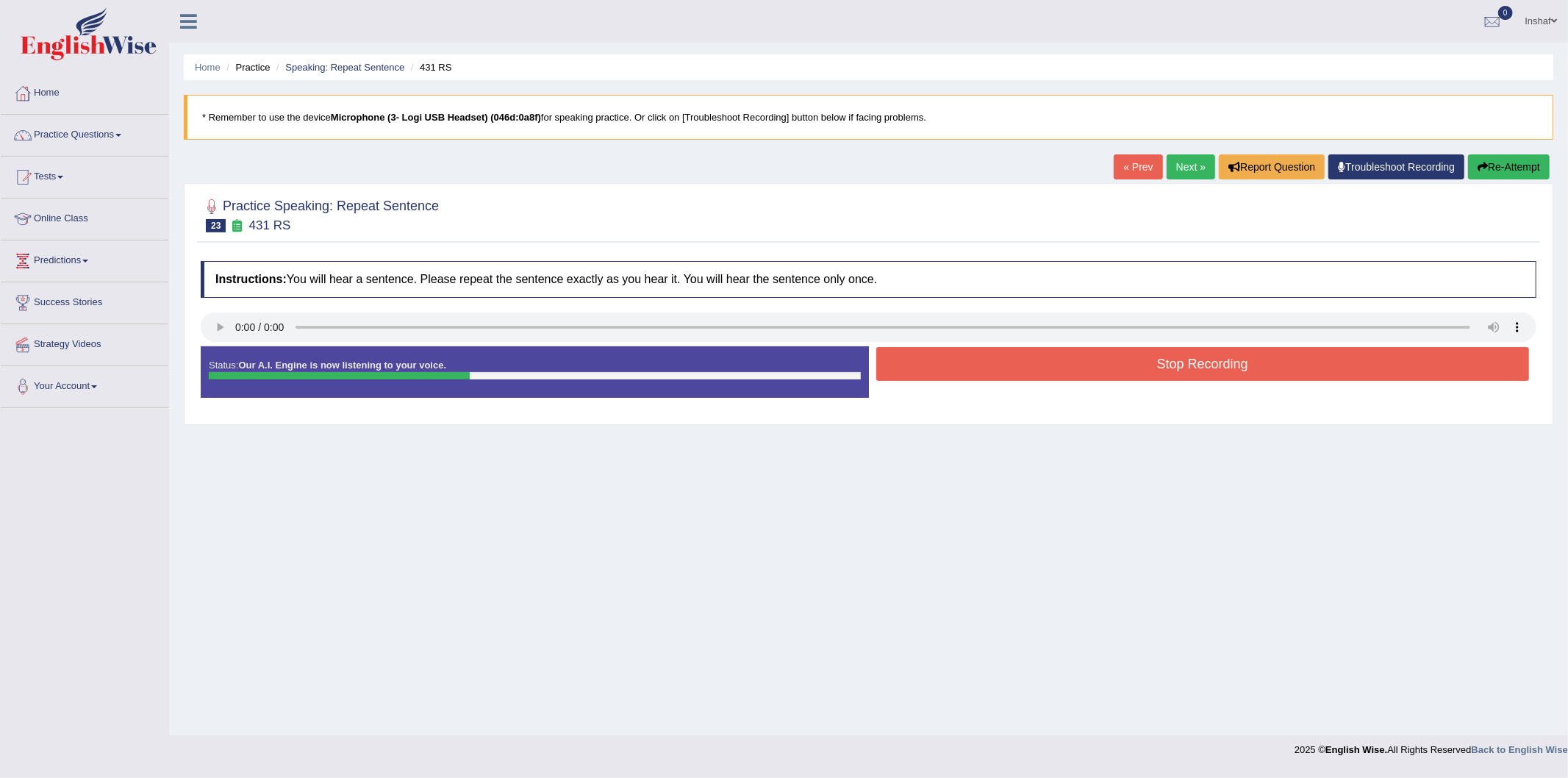
click at [1490, 164] on button "Re-Attempt" at bounding box center [1508, 167] width 81 height 25
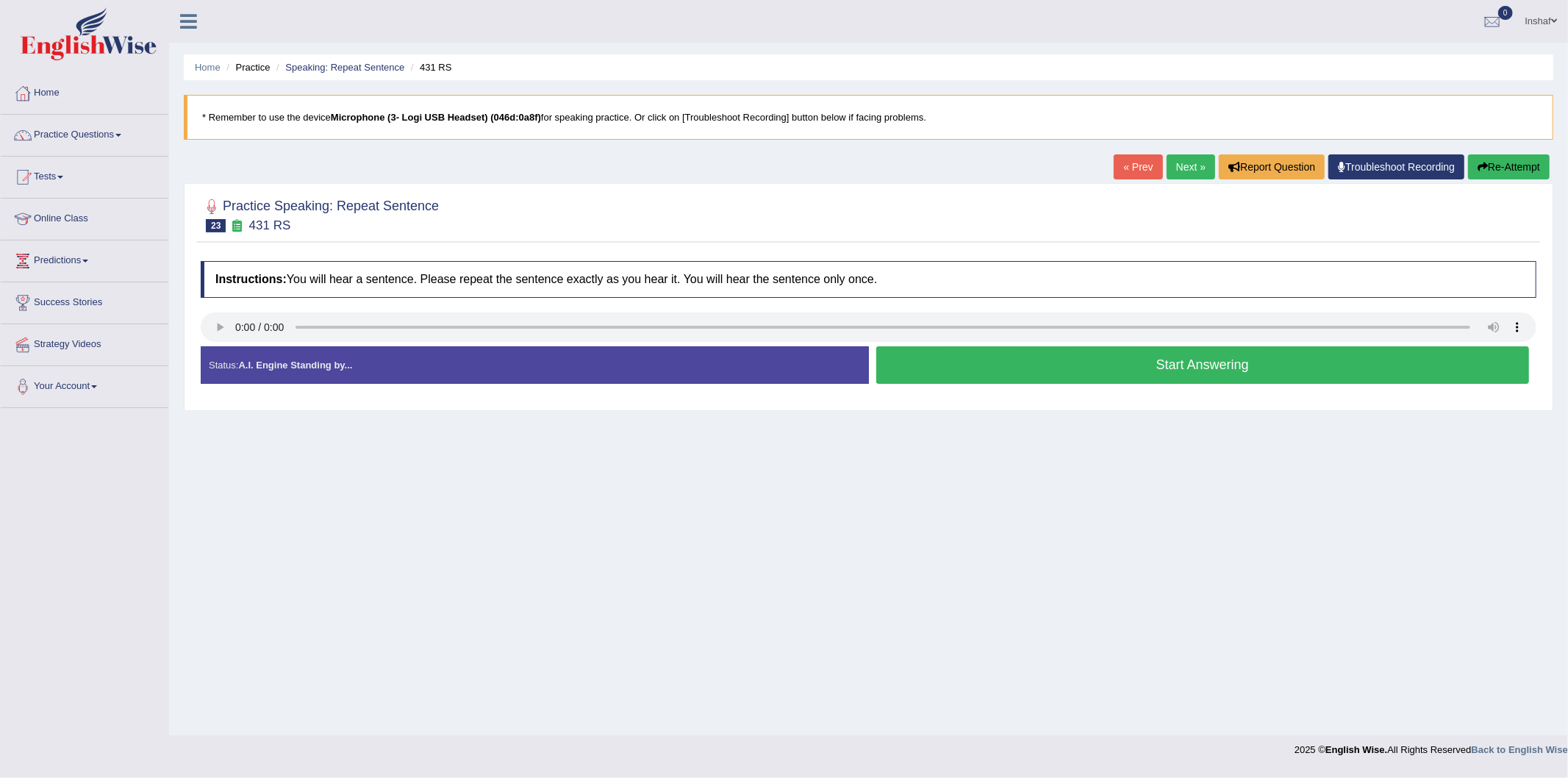
click at [1101, 370] on button "Start Answering" at bounding box center [1203, 365] width 654 height 38
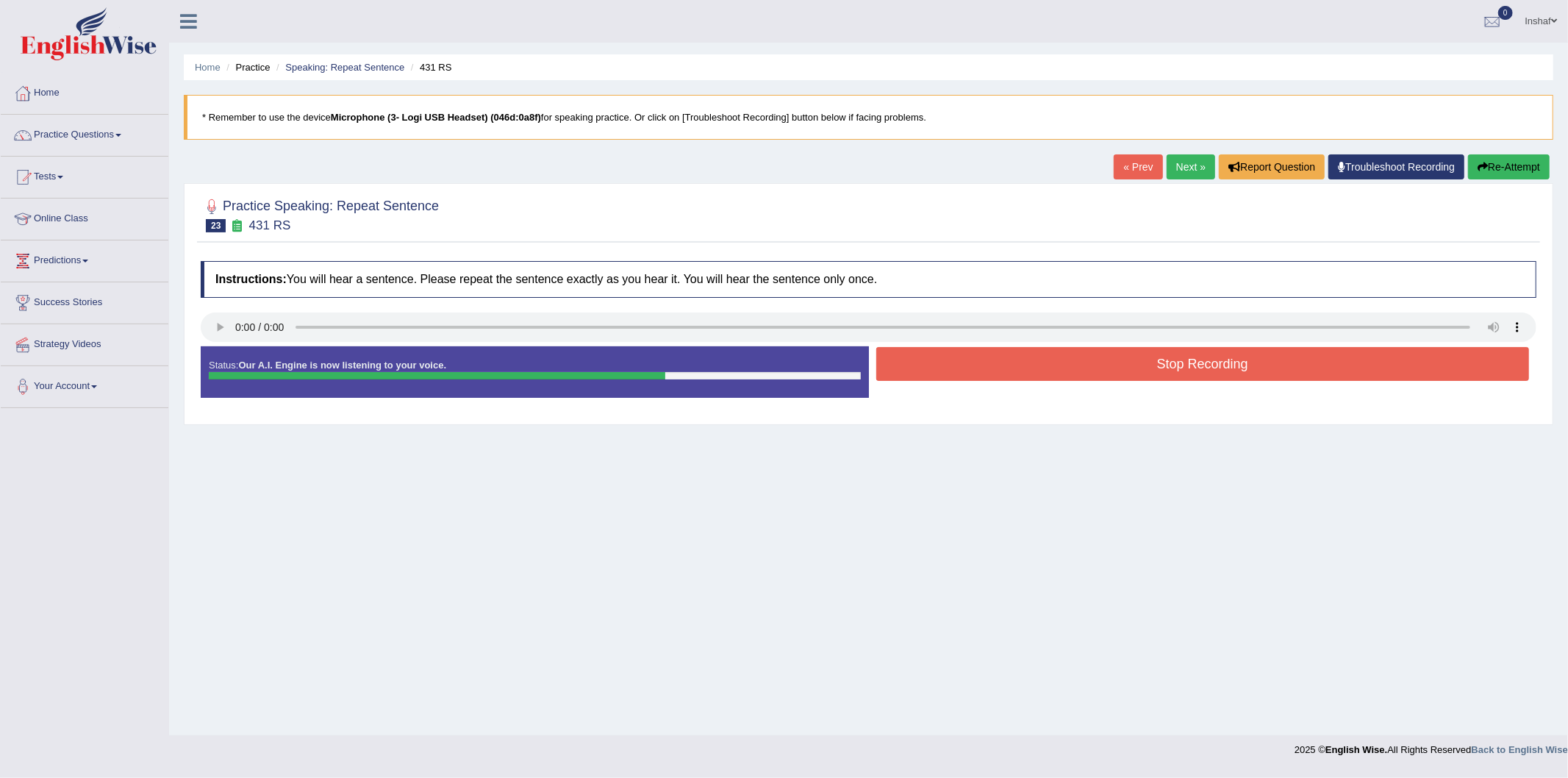
click at [1188, 364] on button "Stop Recording" at bounding box center [1203, 363] width 654 height 34
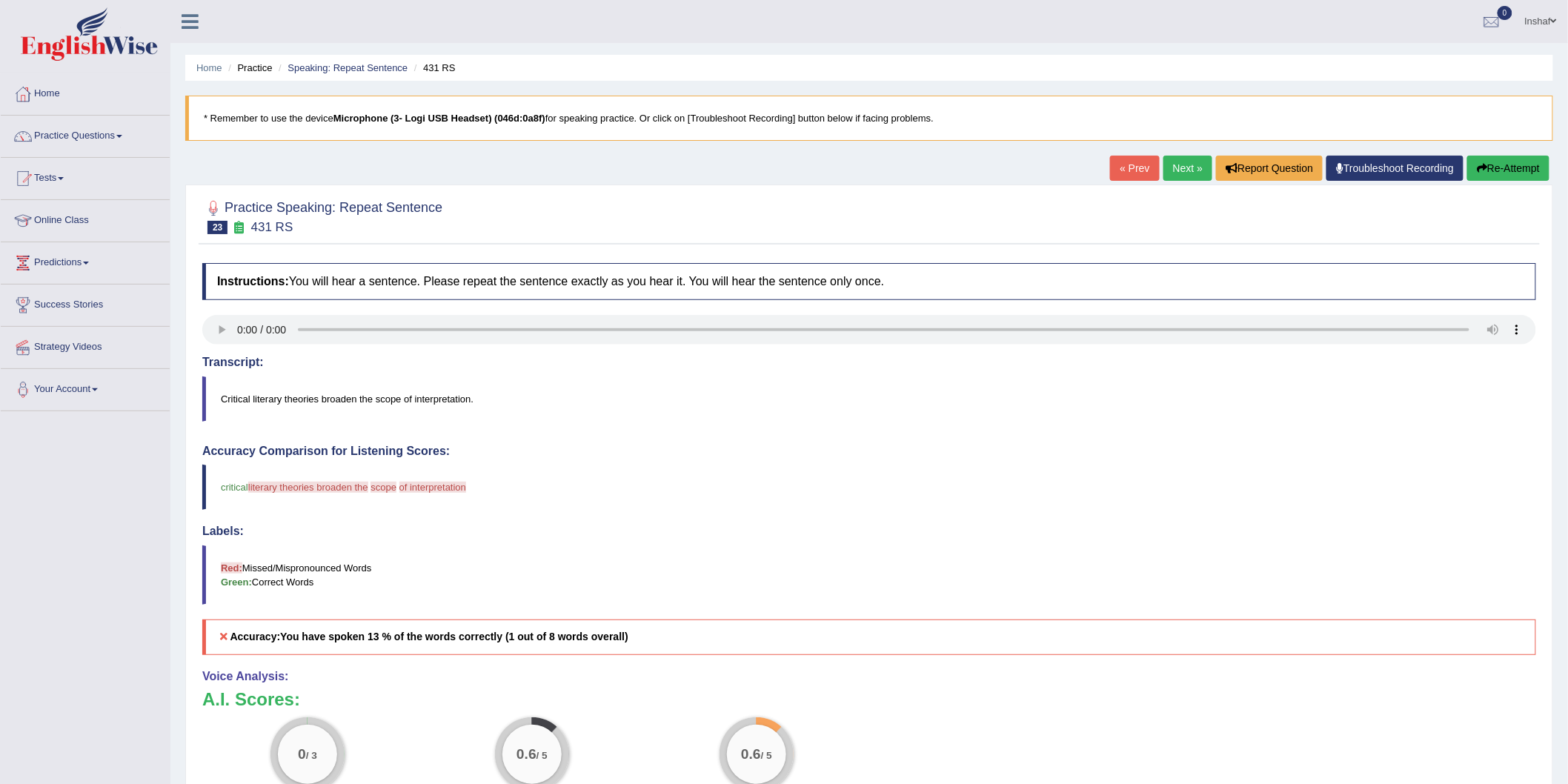
click at [1472, 173] on button "Re-Attempt" at bounding box center [1508, 168] width 82 height 25
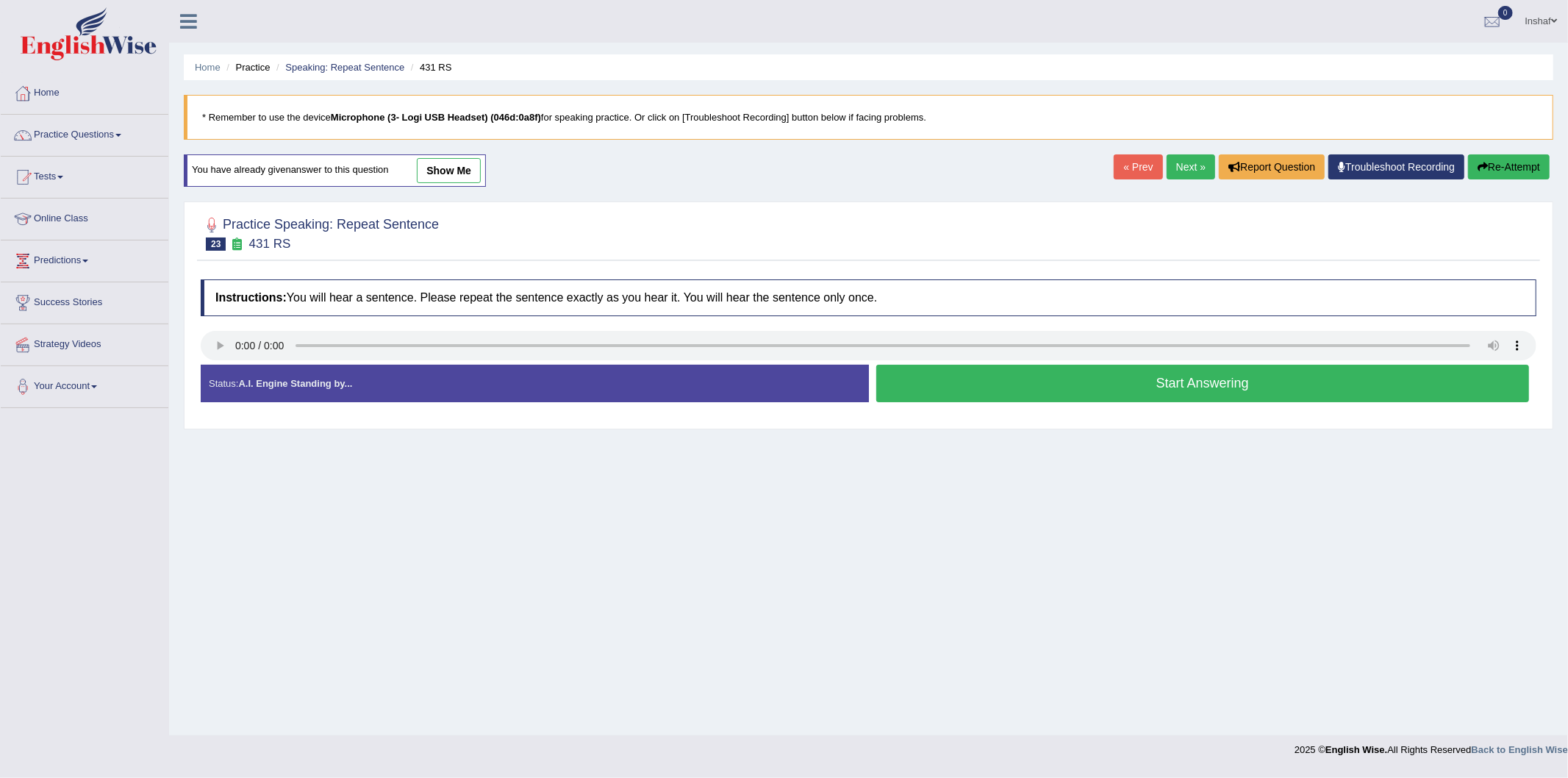
click at [1178, 391] on button "Start Answering" at bounding box center [1203, 383] width 654 height 38
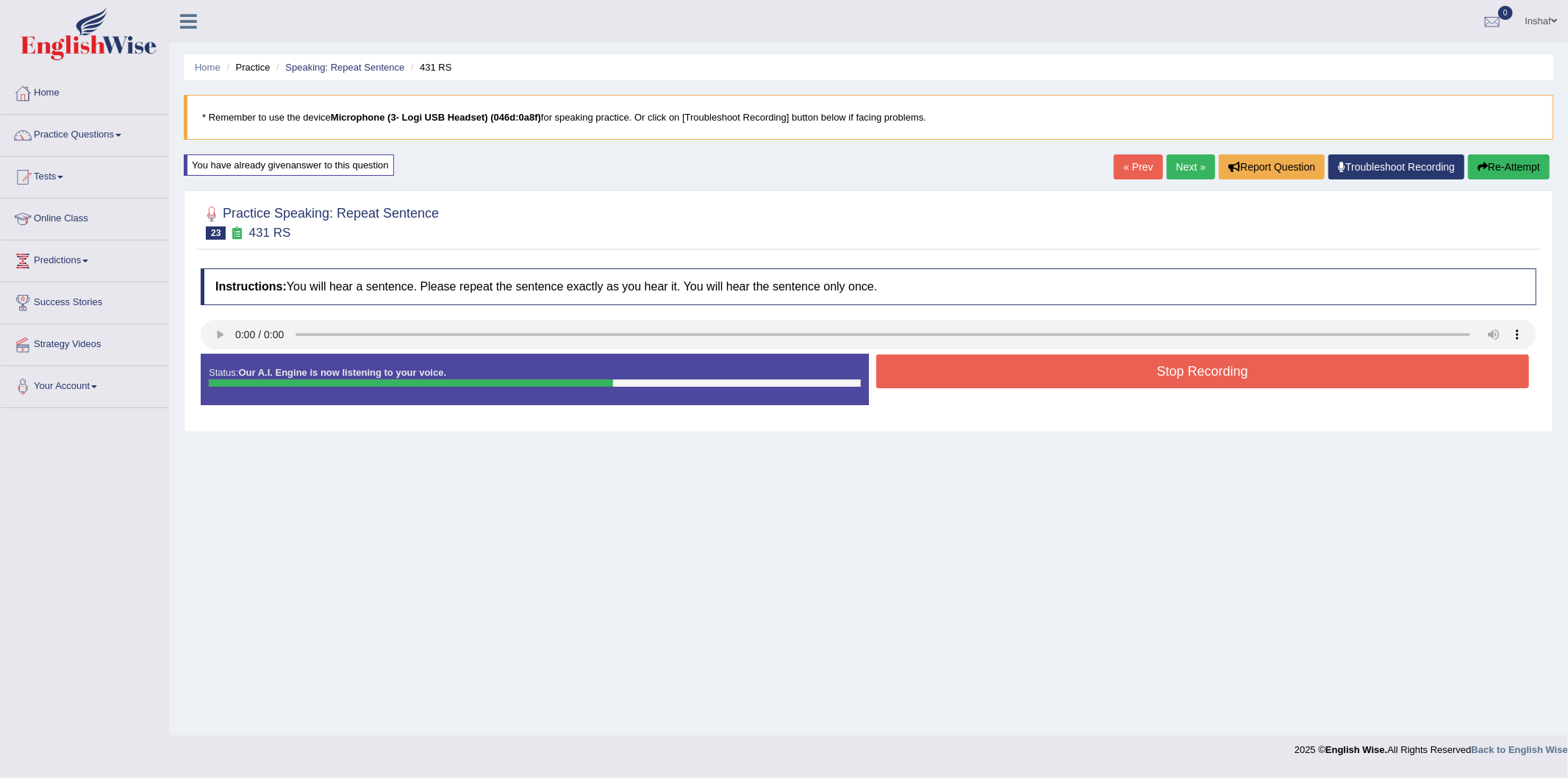
click at [1223, 371] on button "Stop Recording" at bounding box center [1203, 371] width 654 height 34
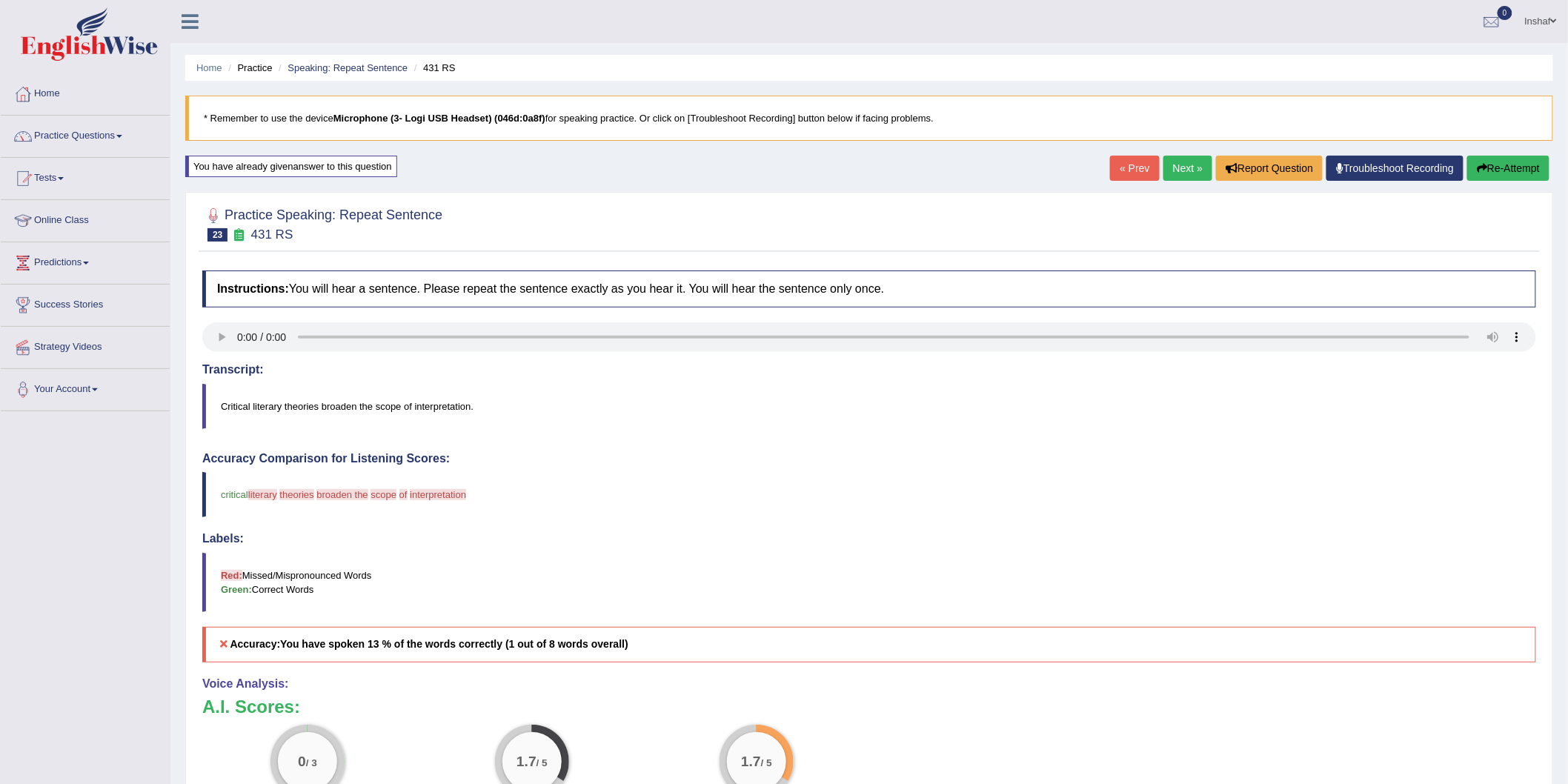
click at [1488, 167] on button "Re-Attempt" at bounding box center [1508, 168] width 82 height 25
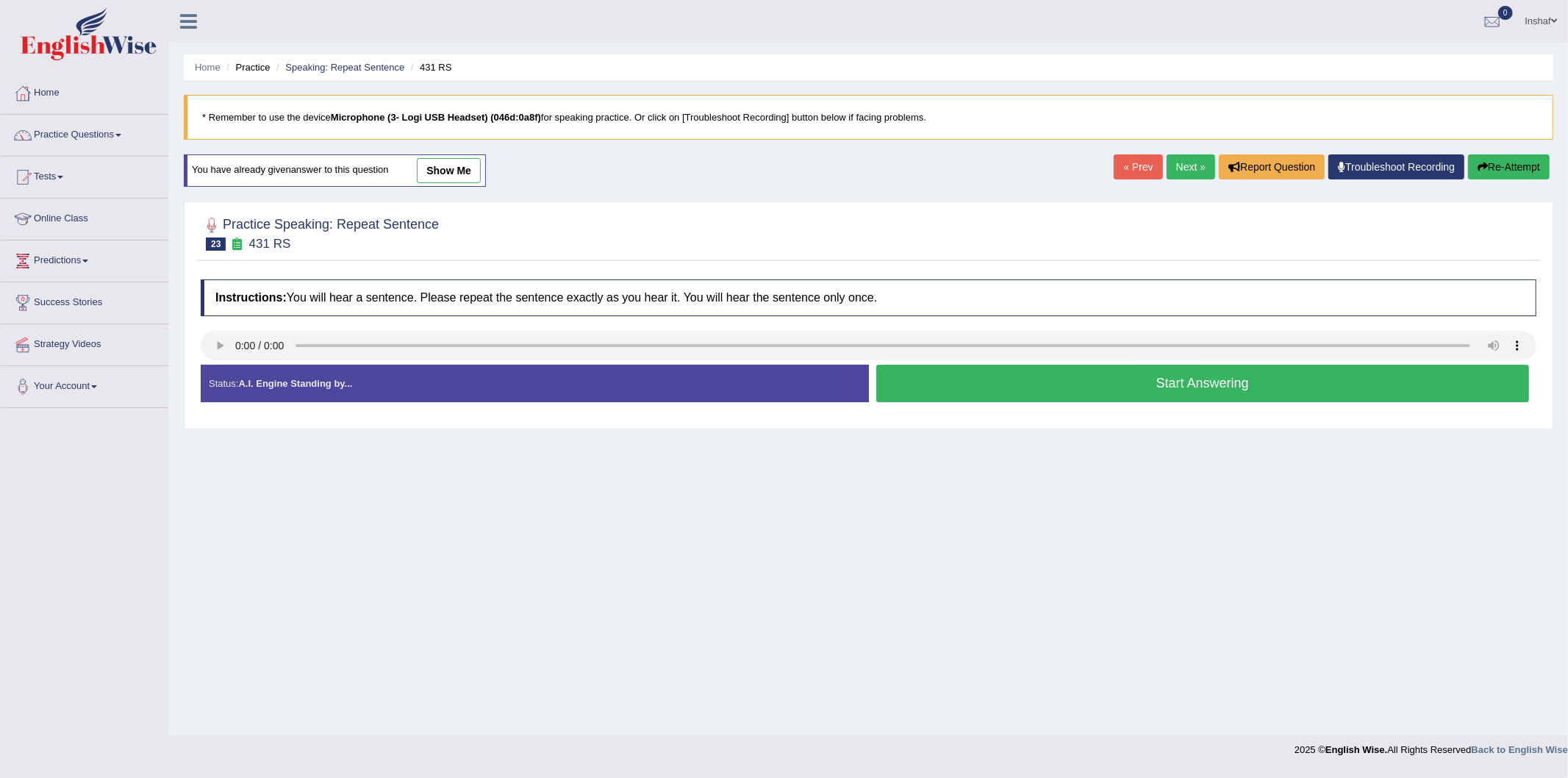
click at [1191, 170] on link "Next »" at bounding box center [1191, 167] width 49 height 25
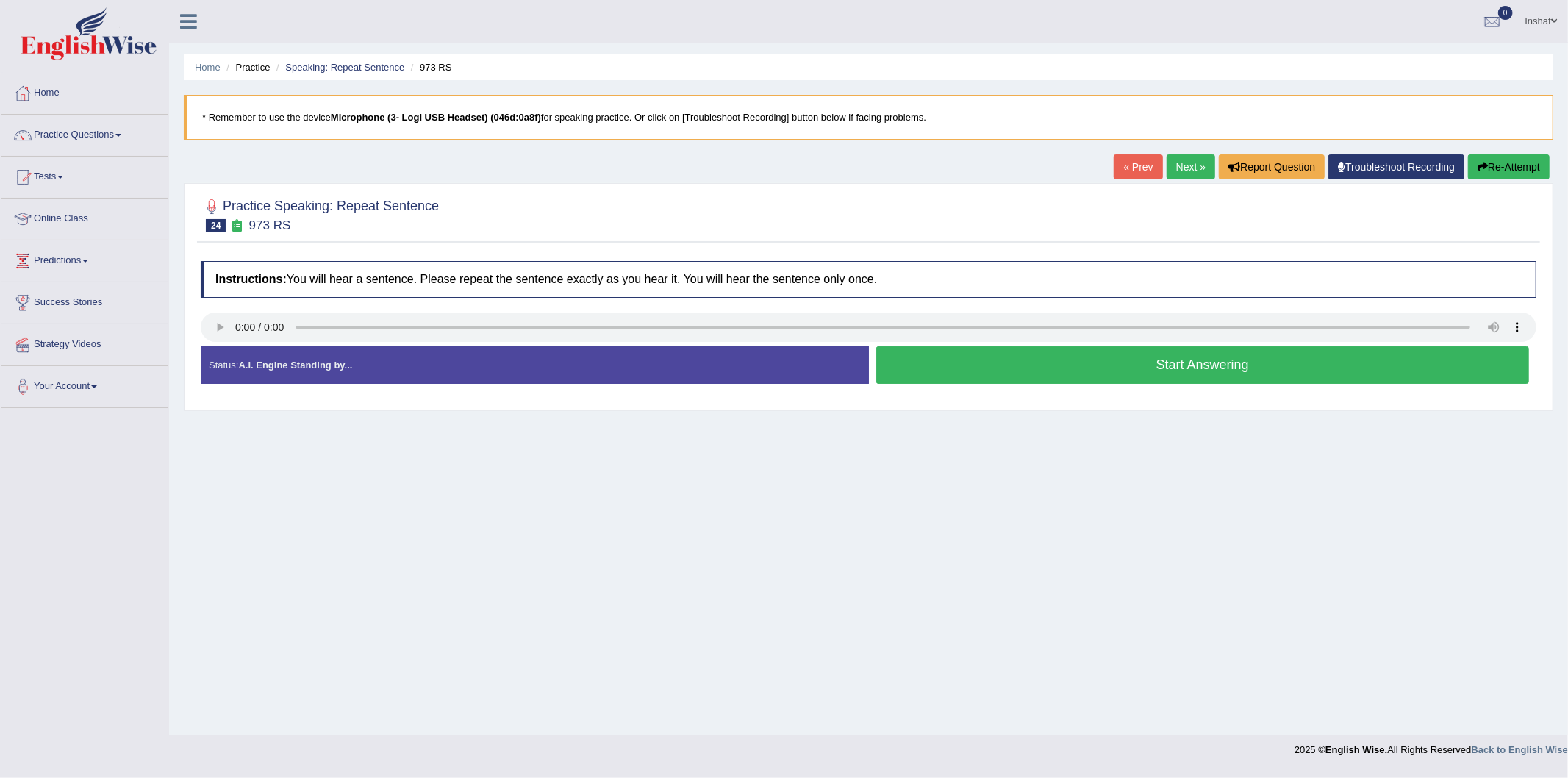
click at [1185, 170] on link "Next »" at bounding box center [1191, 167] width 49 height 25
click at [118, 128] on link "Practice Questions" at bounding box center [85, 133] width 168 height 37
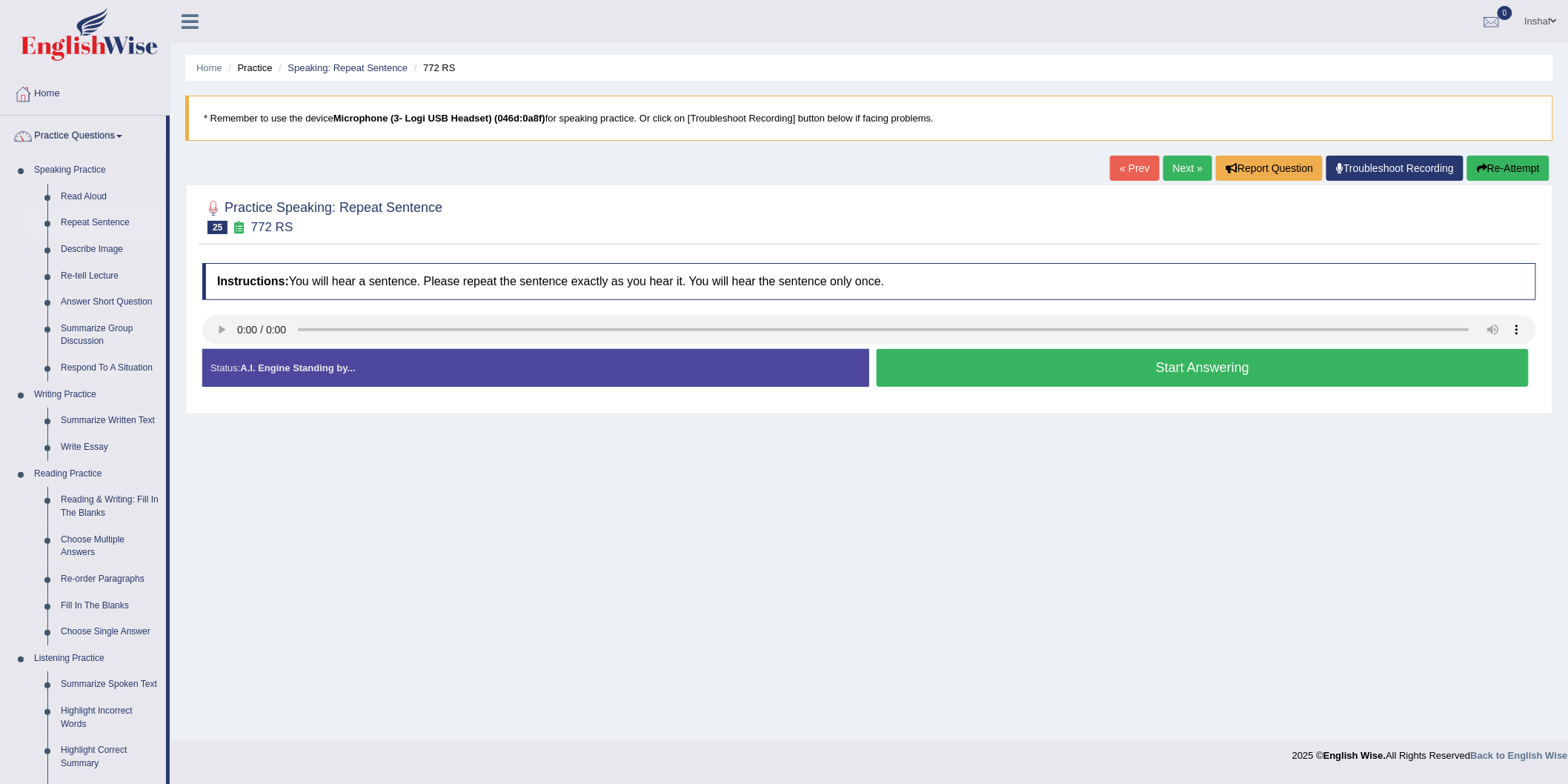
click at [91, 215] on link "Repeat Sentence" at bounding box center [110, 223] width 112 height 27
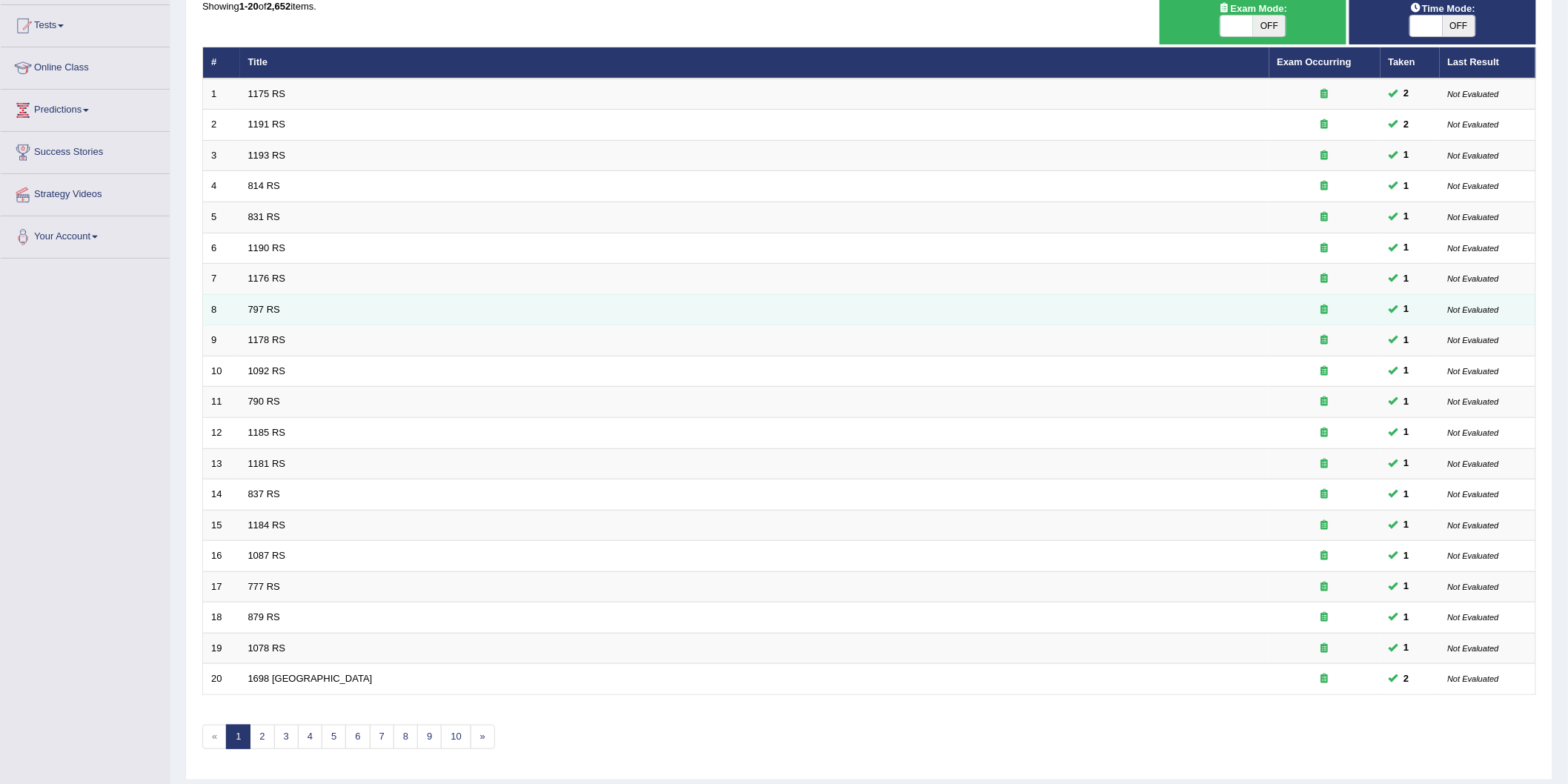
scroll to position [196, 0]
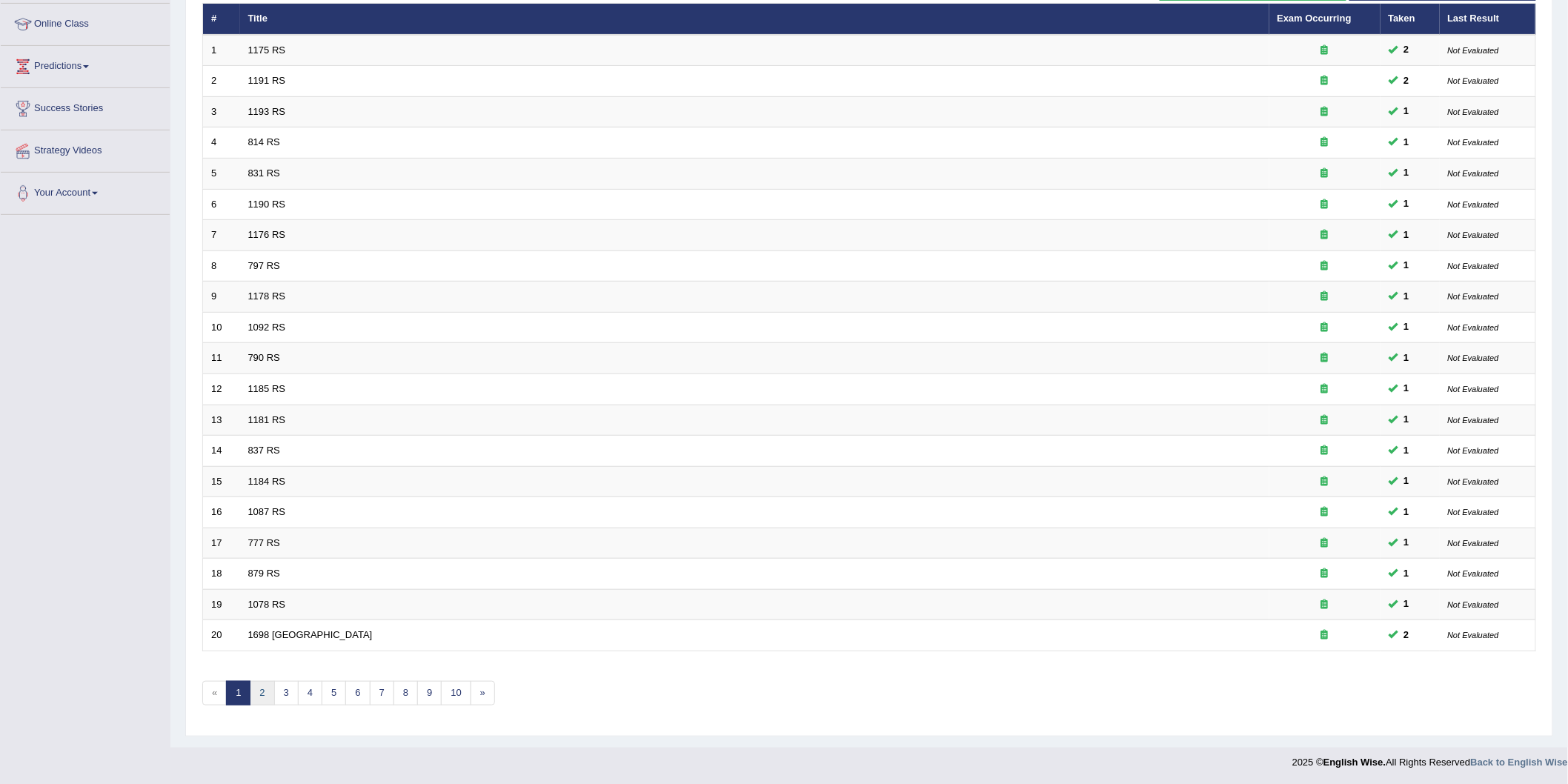
click at [258, 693] on link "2" at bounding box center [261, 693] width 25 height 25
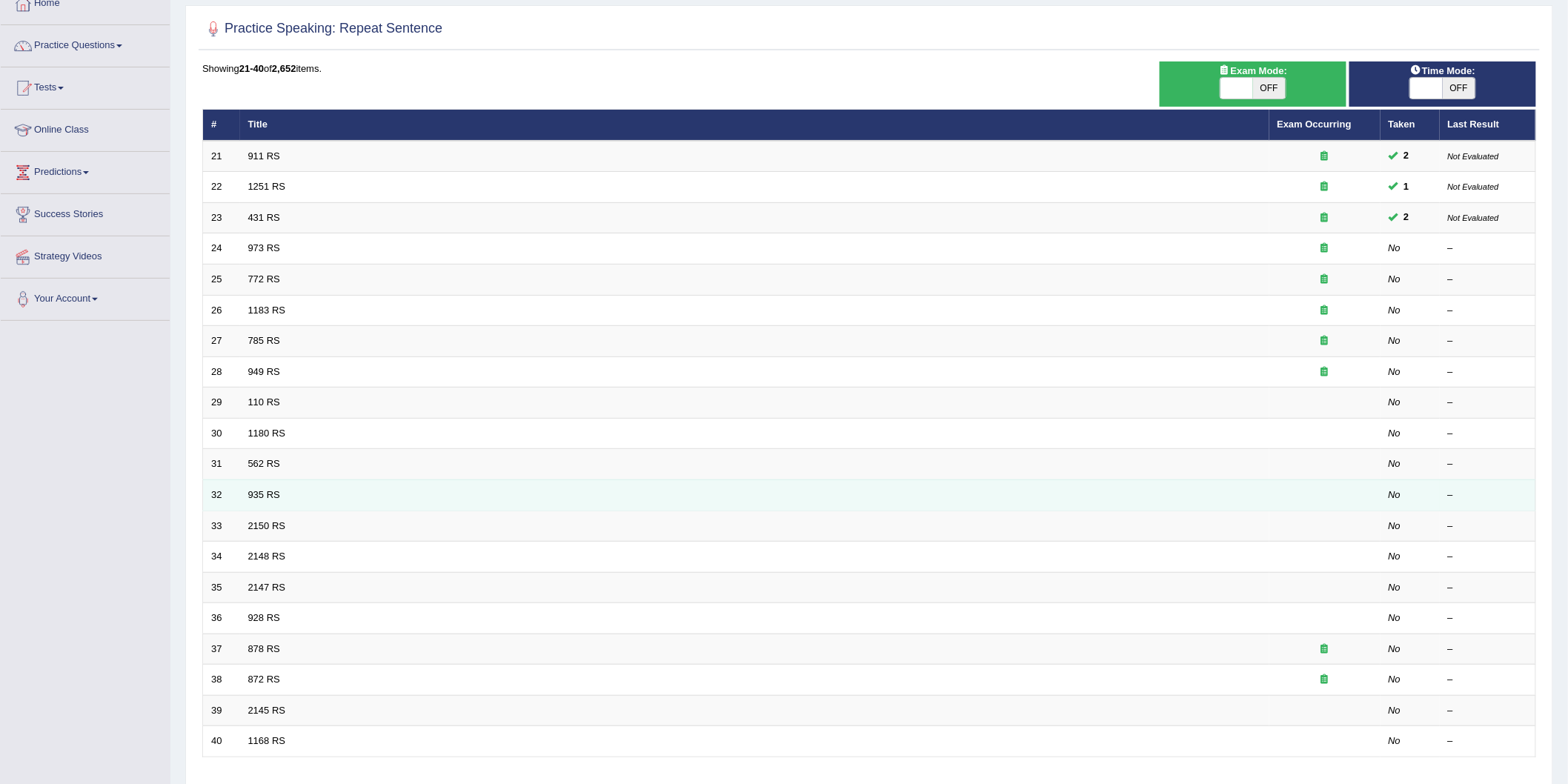
scroll to position [196, 0]
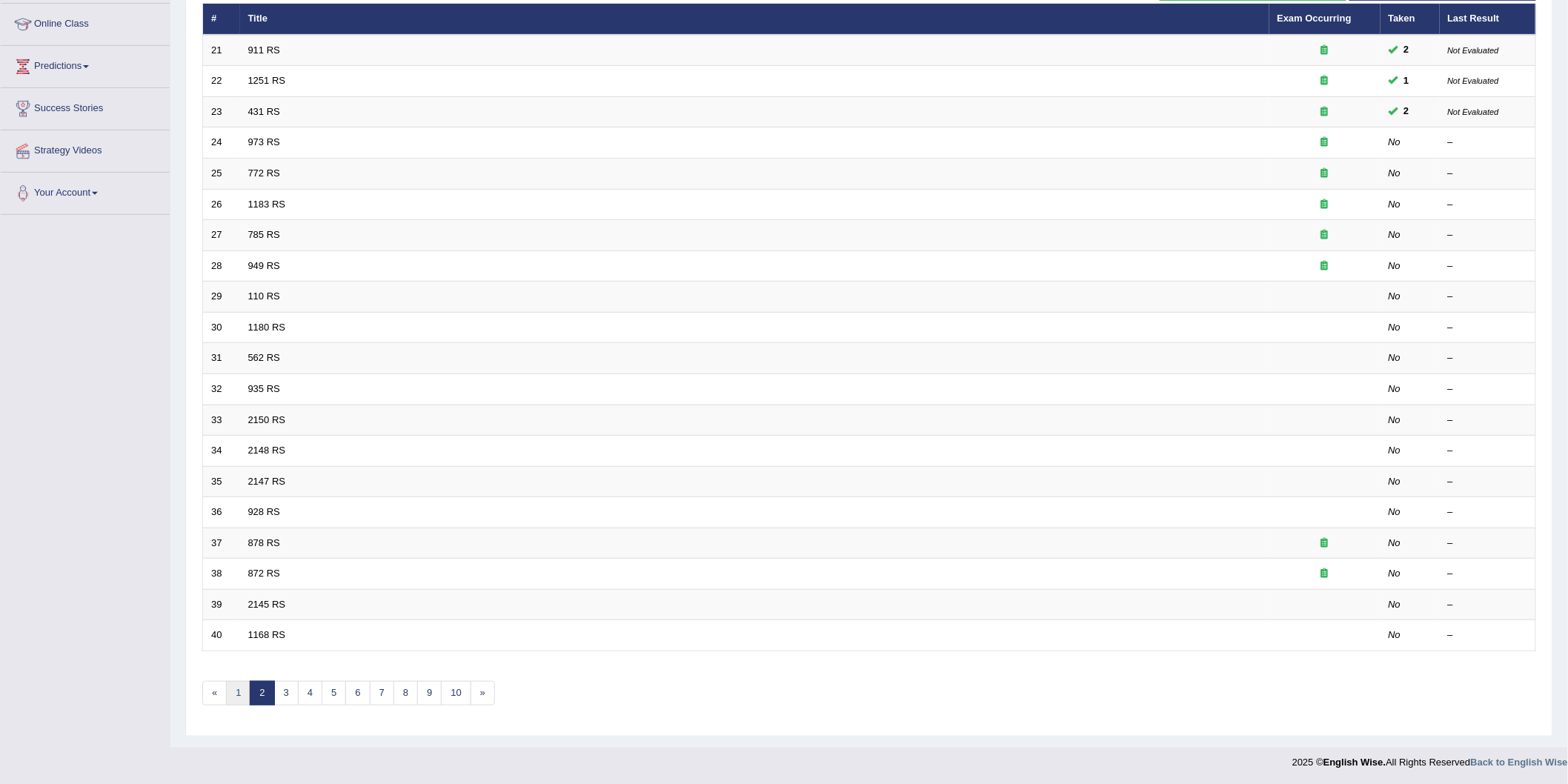
click at [234, 687] on link "1" at bounding box center [238, 693] width 25 height 25
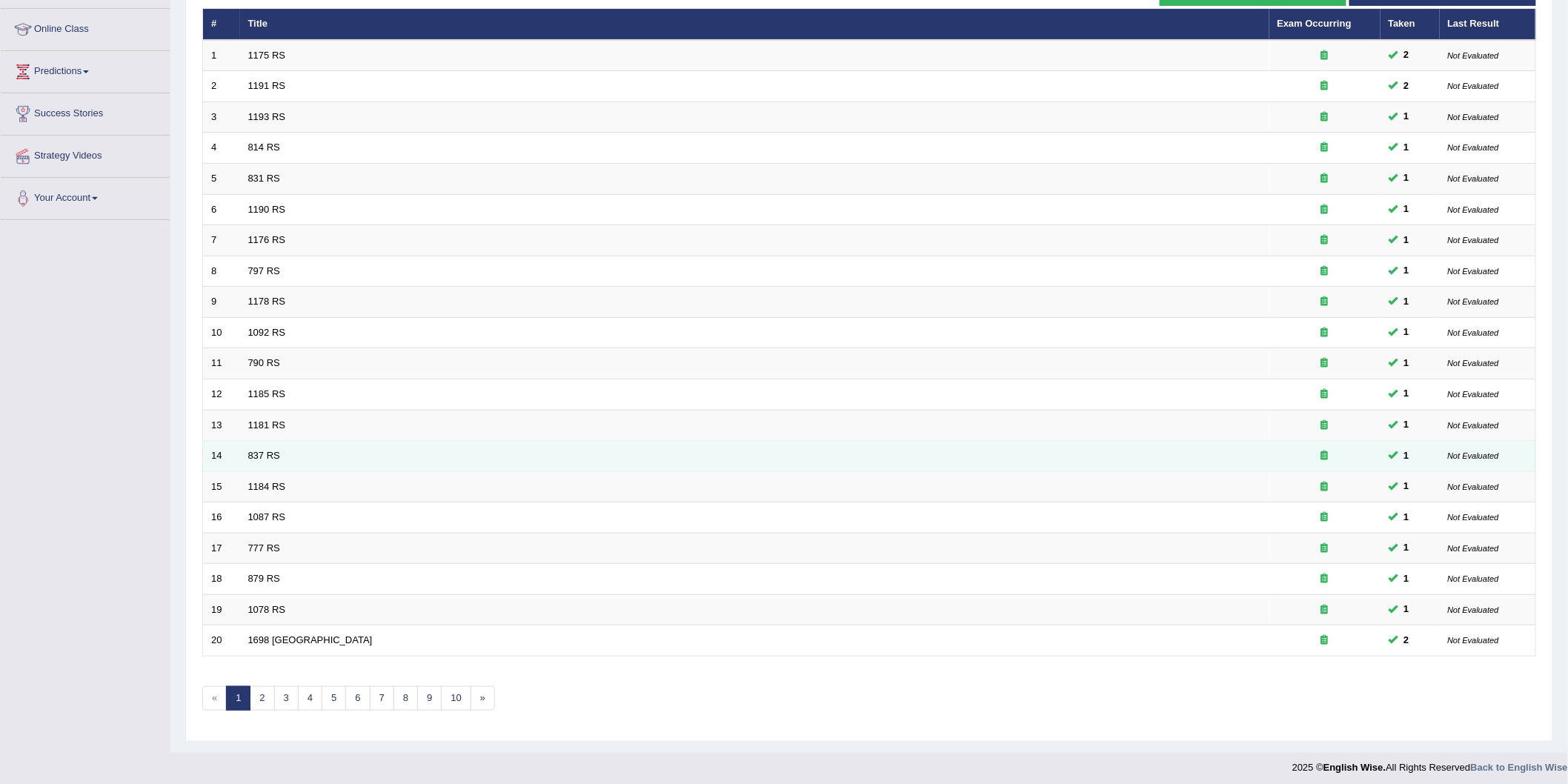
scroll to position [196, 0]
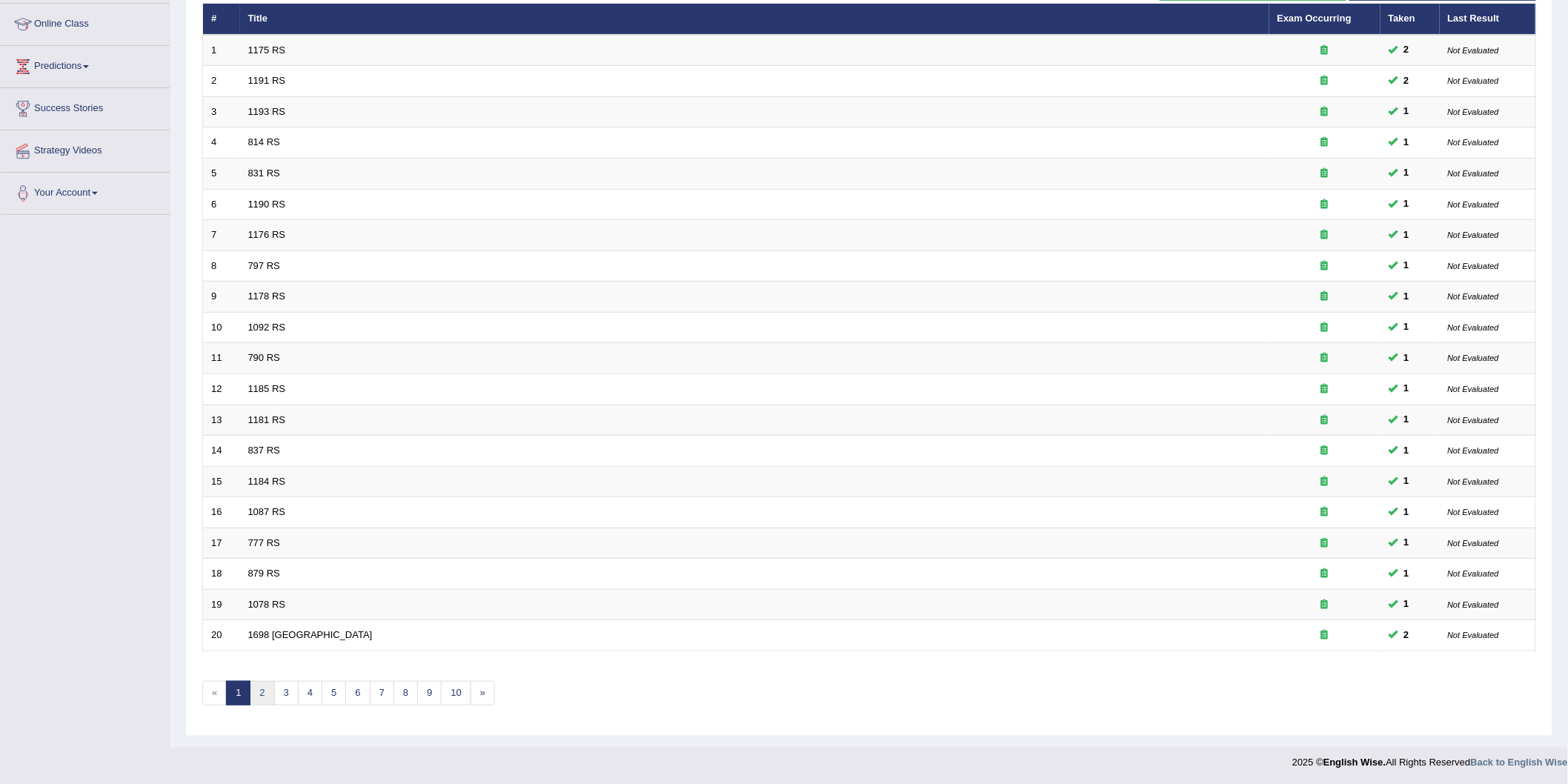
click at [261, 690] on link "2" at bounding box center [261, 693] width 25 height 25
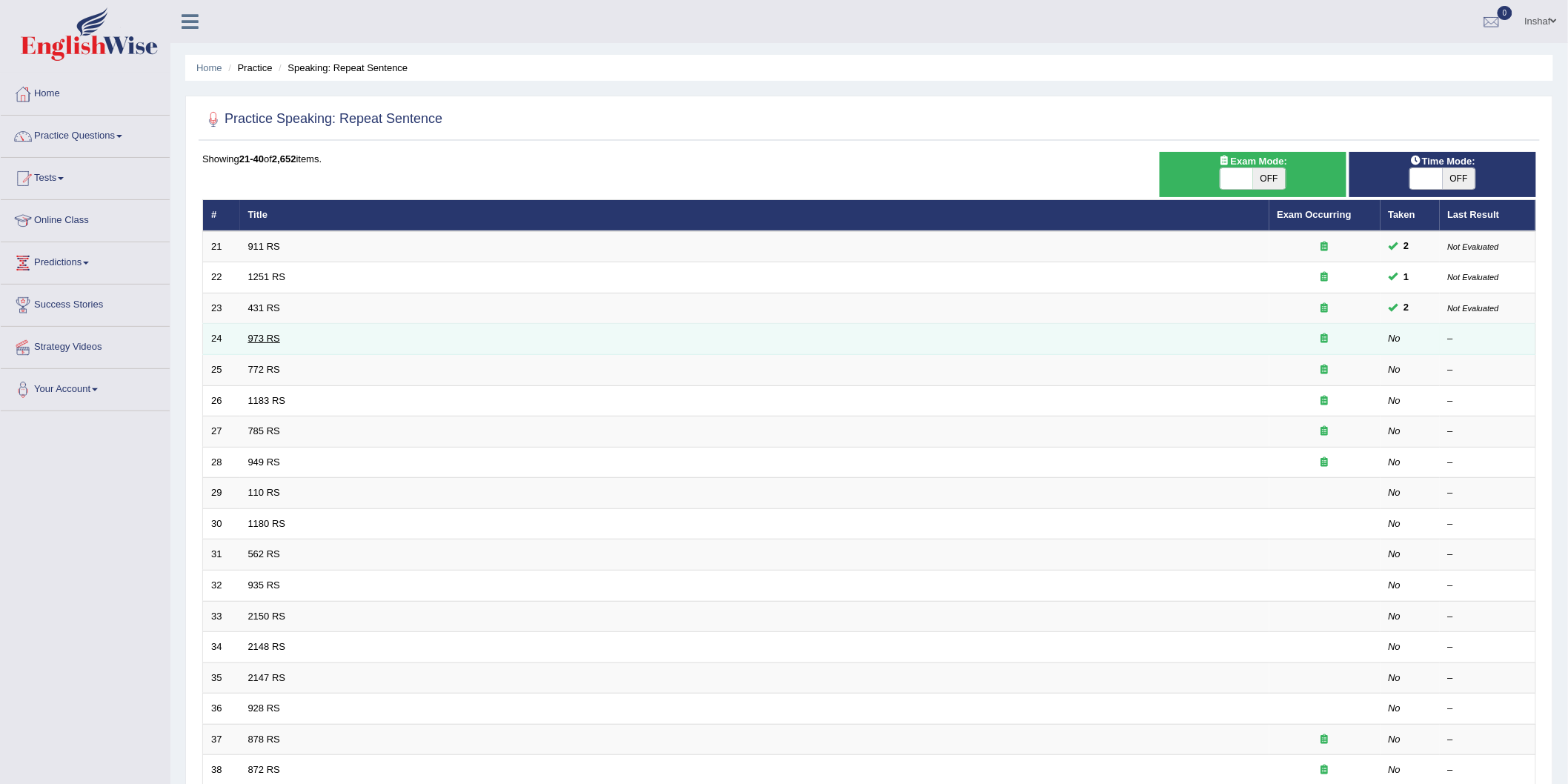
click at [265, 336] on link "973 RS" at bounding box center [264, 337] width 32 height 11
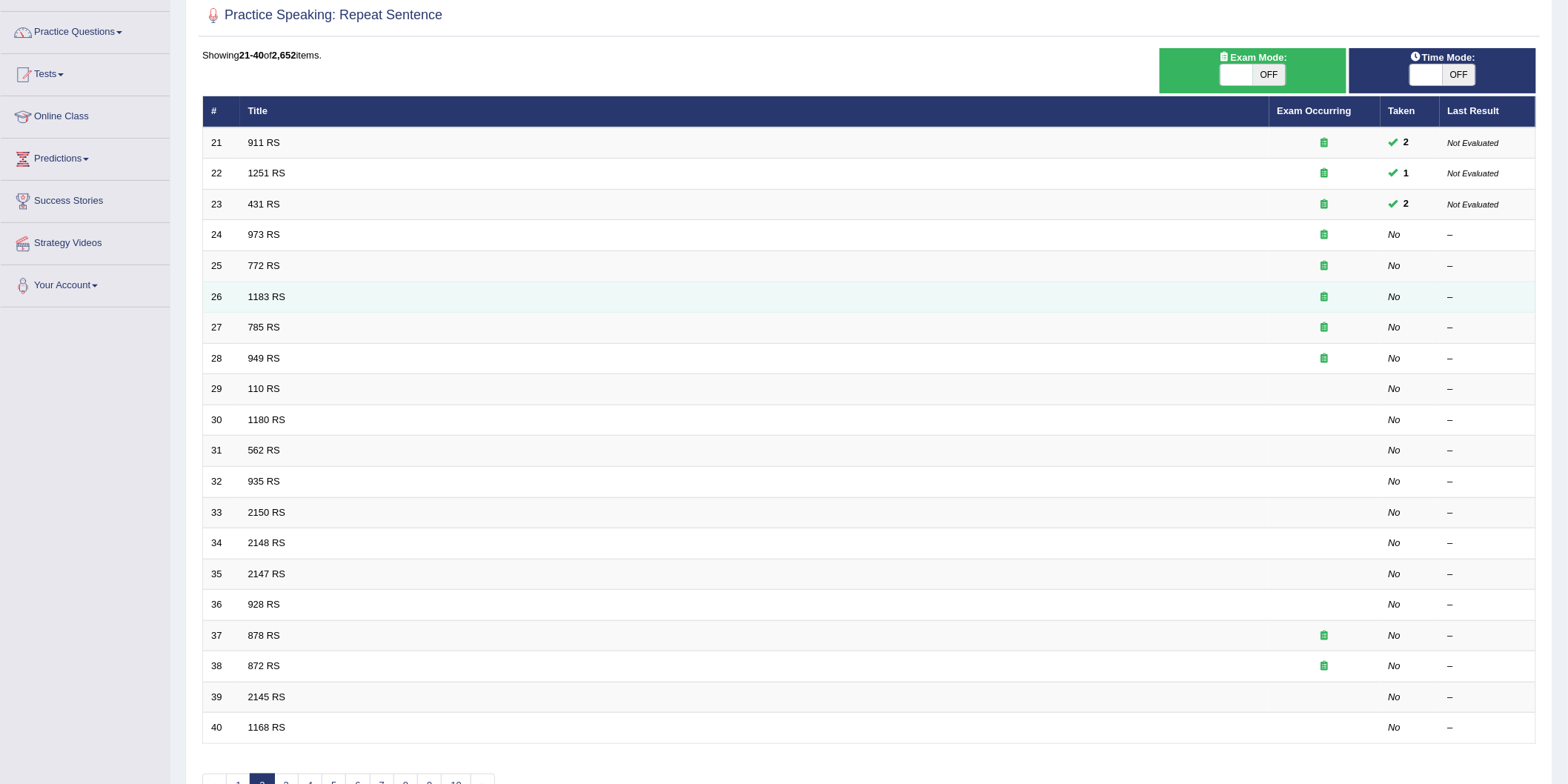
scroll to position [196, 0]
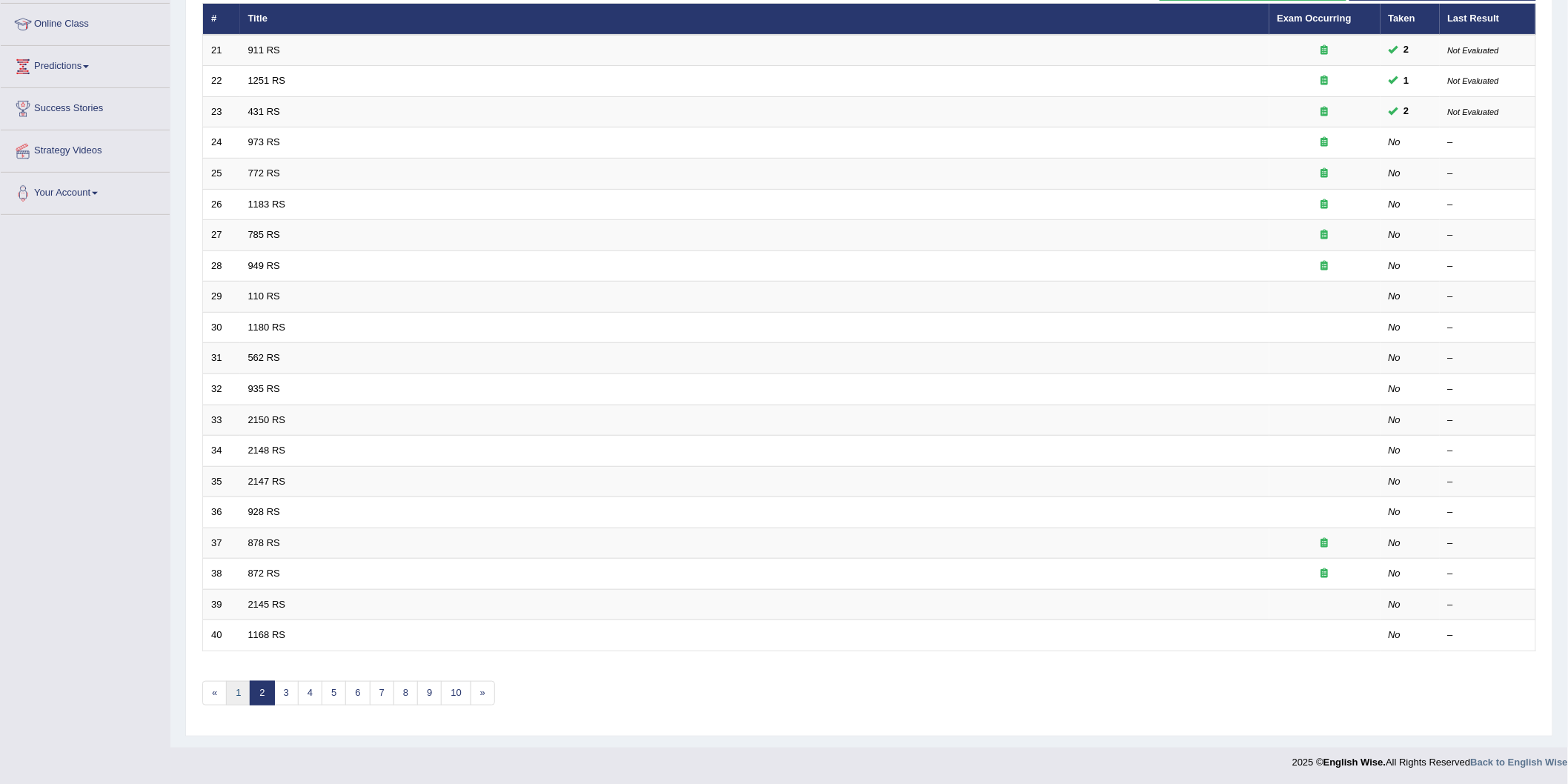
click at [230, 683] on link "1" at bounding box center [238, 693] width 25 height 25
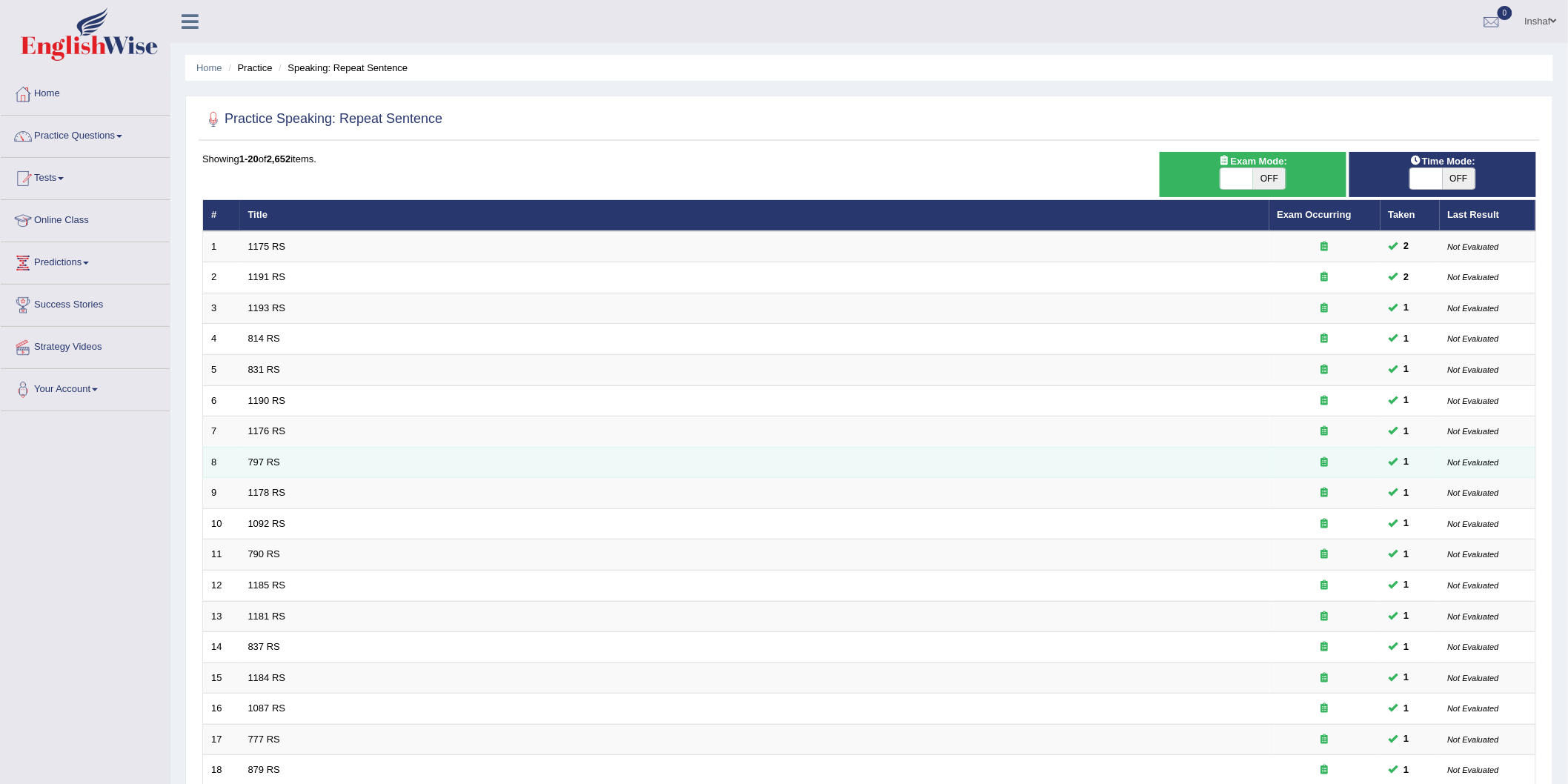
click at [1118, 452] on td "797 RS" at bounding box center [755, 462] width 1030 height 31
click at [1071, 457] on td "797 RS" at bounding box center [755, 462] width 1030 height 31
click at [245, 464] on td "797 RS" at bounding box center [755, 462] width 1030 height 31
click at [254, 464] on link "797 RS" at bounding box center [264, 462] width 32 height 11
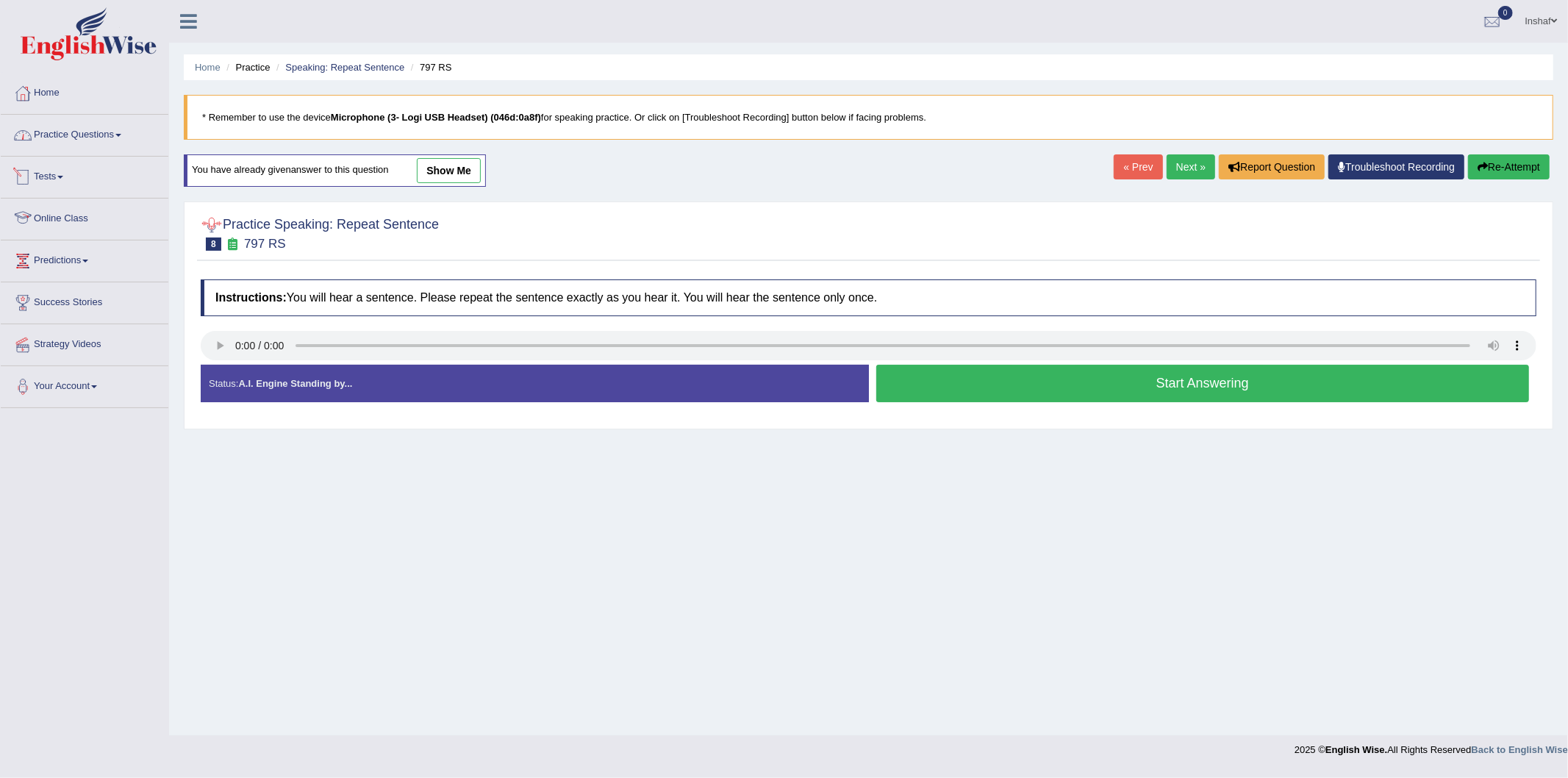
click at [128, 136] on link "Practice Questions" at bounding box center [85, 133] width 168 height 37
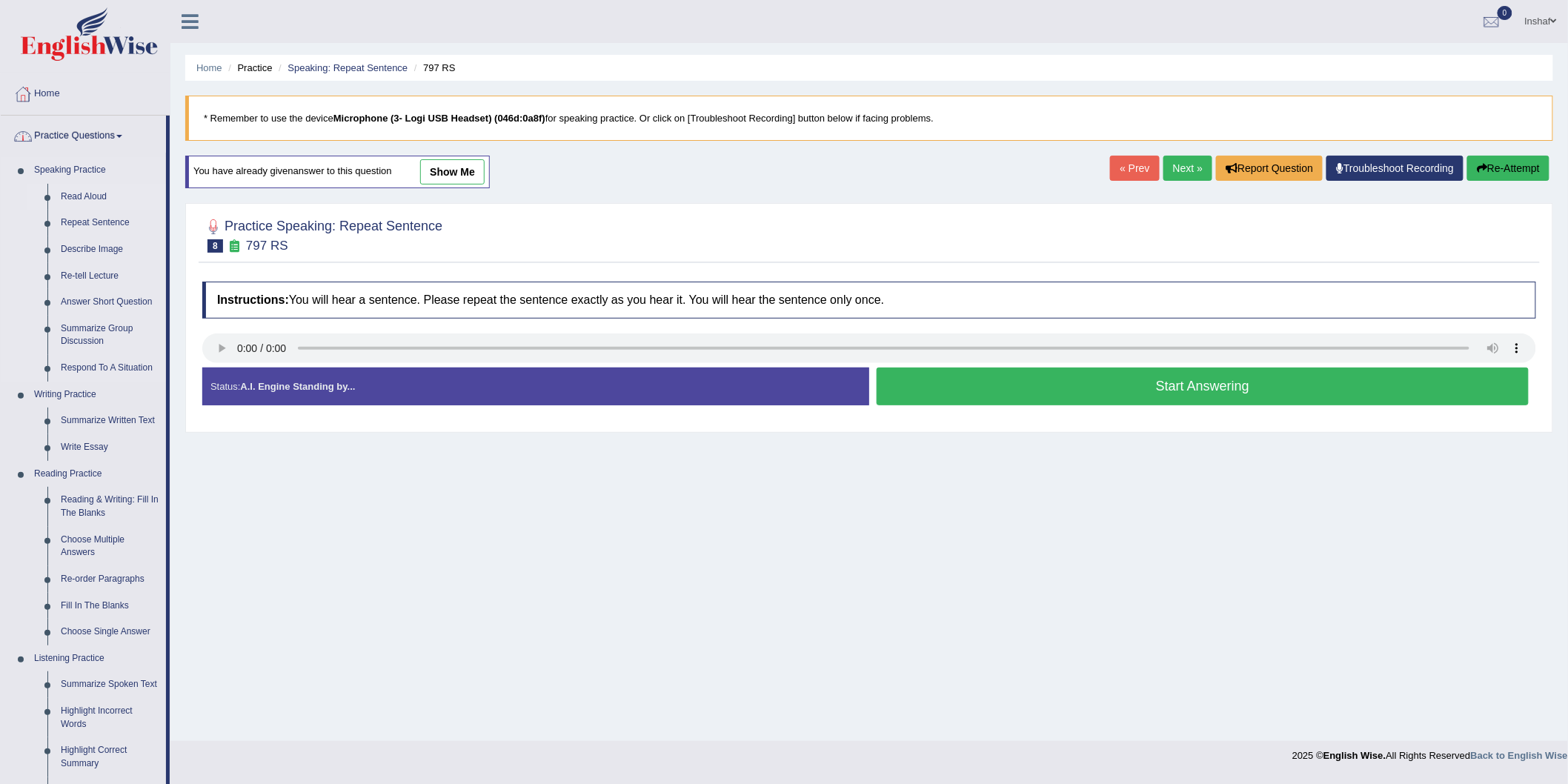
click at [121, 190] on link "Read Aloud" at bounding box center [110, 197] width 112 height 27
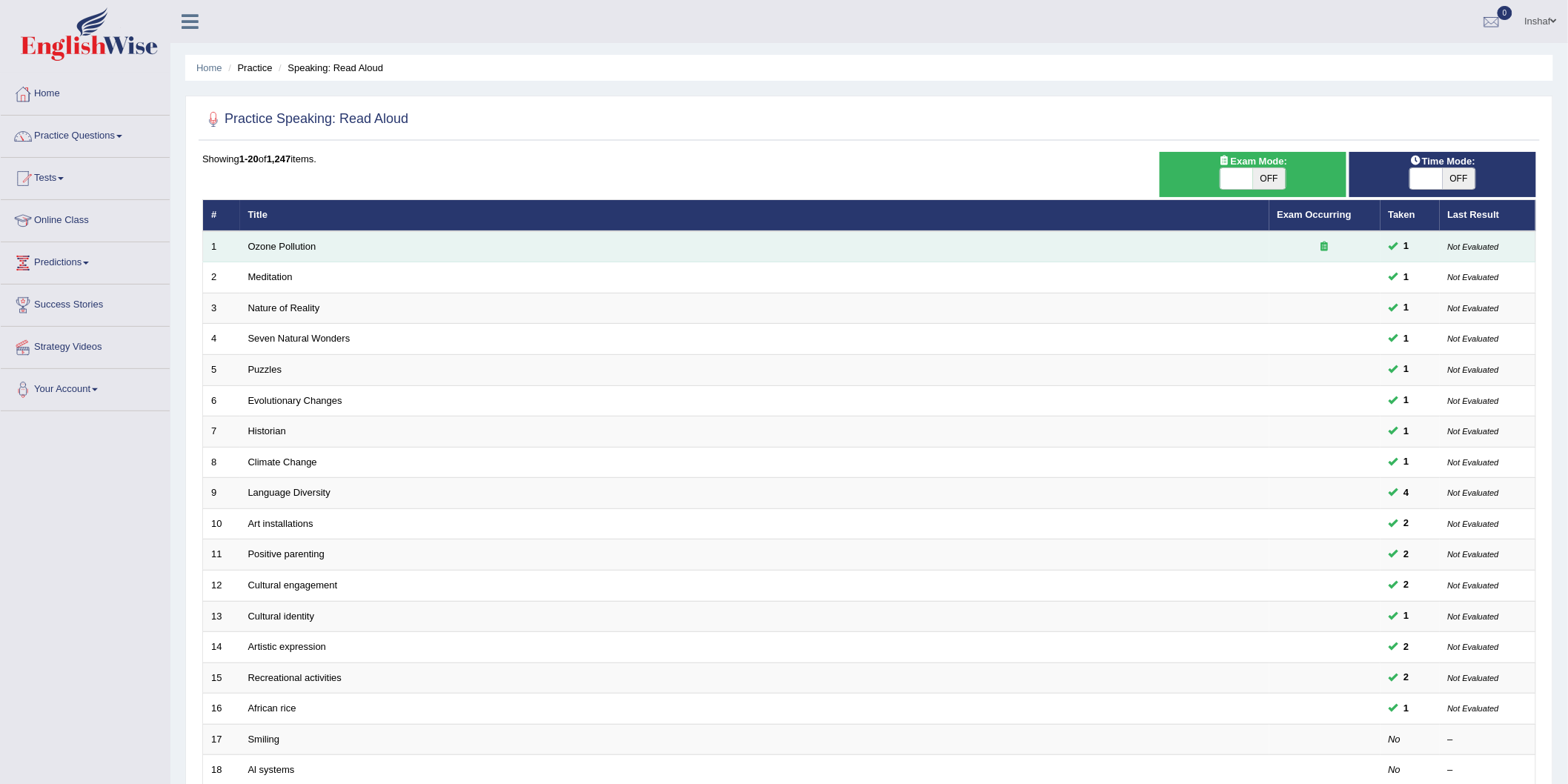
click at [346, 253] on td "Ozone Pollution" at bounding box center [755, 246] width 1030 height 31
click at [294, 248] on link "Ozone Pollution" at bounding box center [282, 246] width 69 height 11
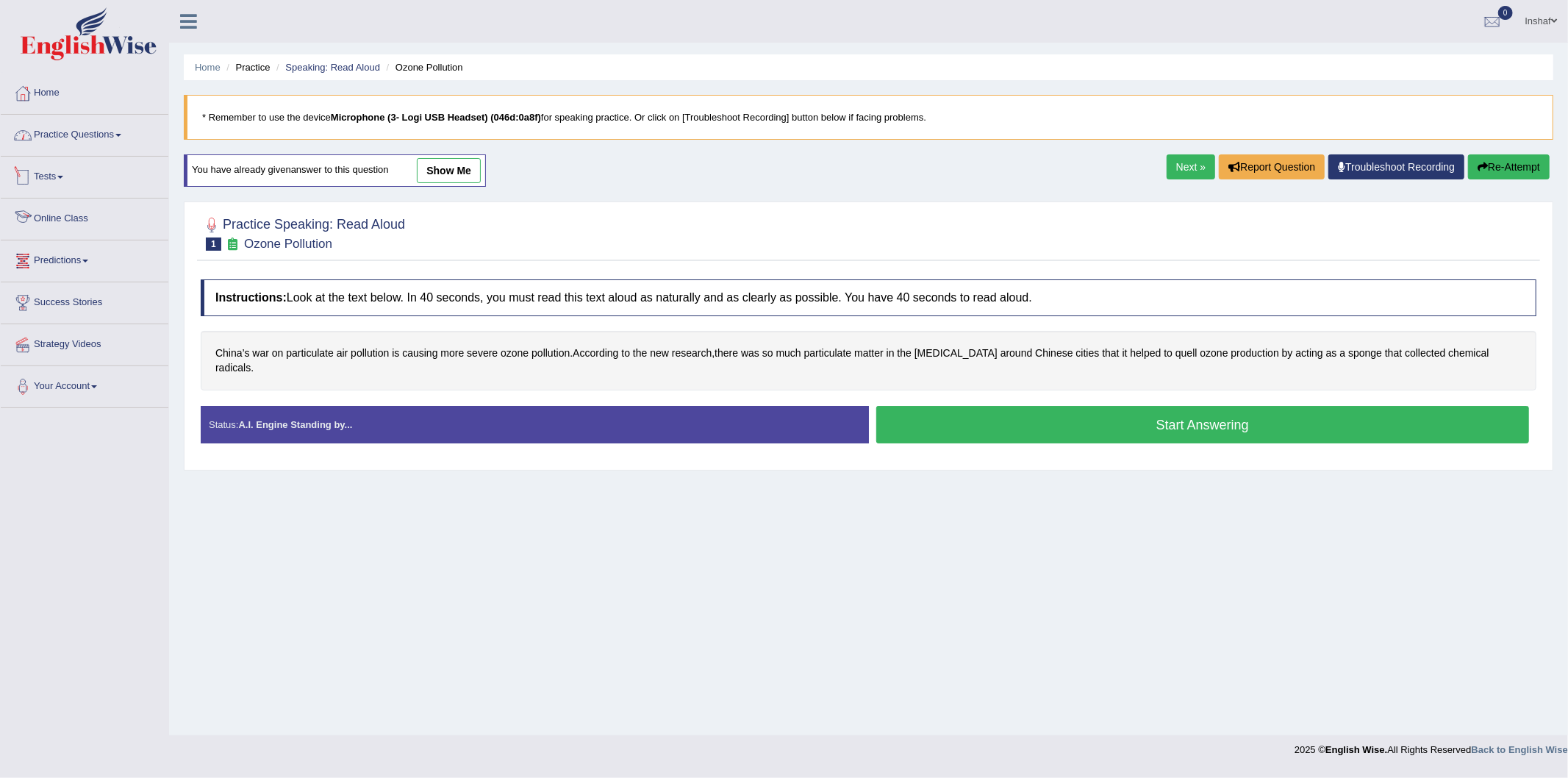
click at [118, 142] on link "Practice Questions" at bounding box center [85, 133] width 168 height 37
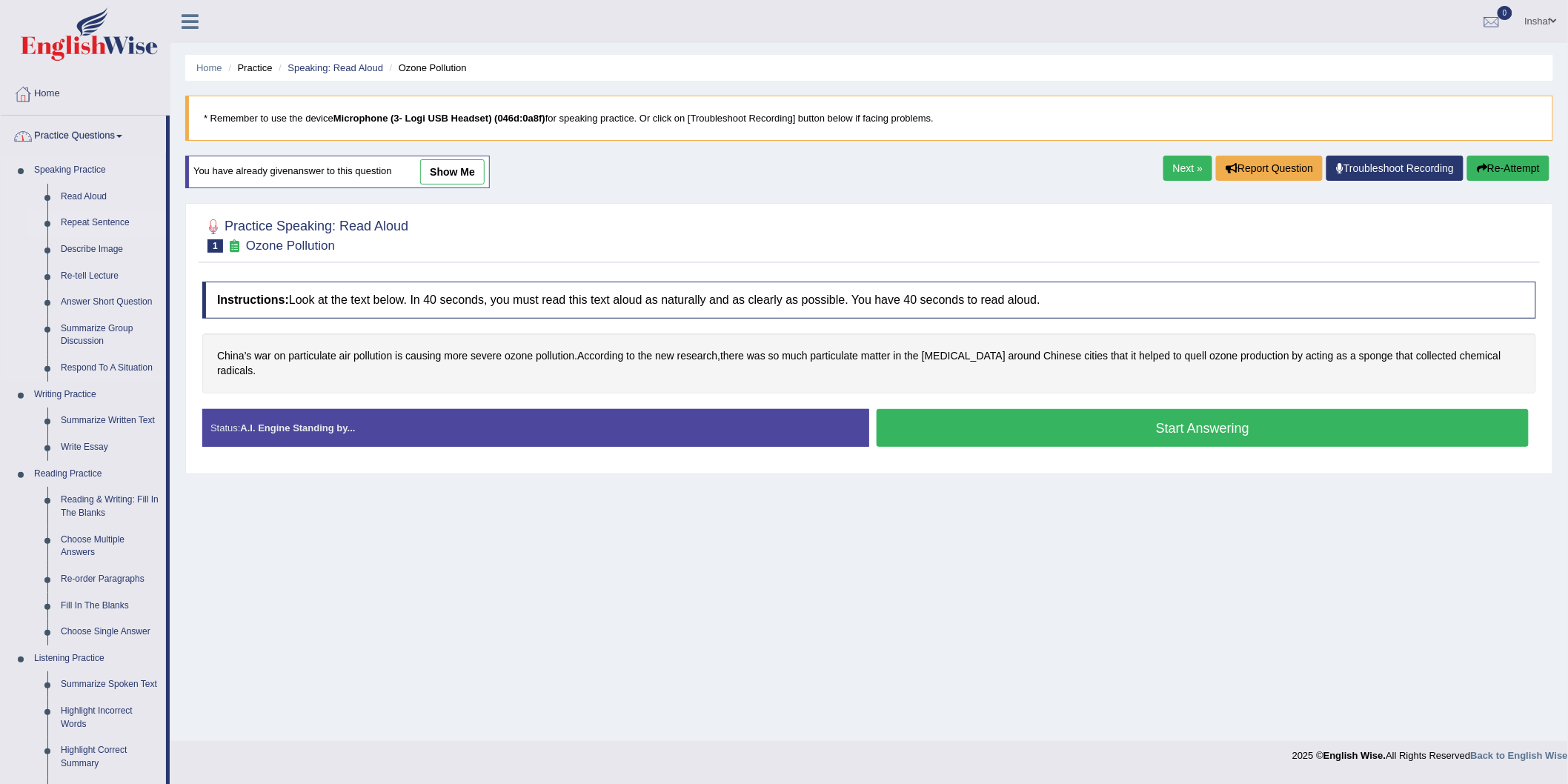
click at [98, 220] on link "Repeat Sentence" at bounding box center [110, 223] width 112 height 27
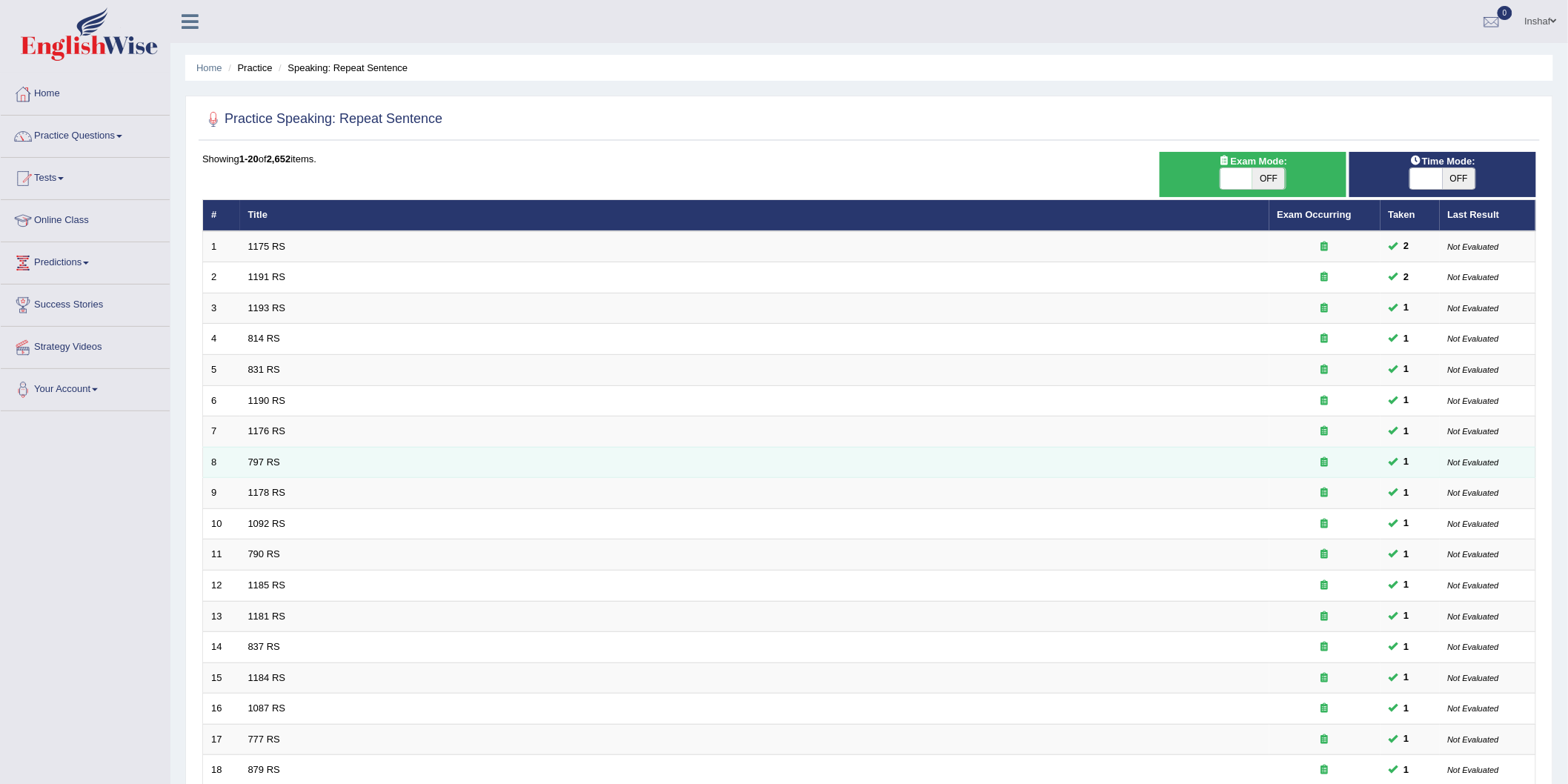
click at [685, 454] on td "797 RS" at bounding box center [755, 462] width 1030 height 31
drag, startPoint x: 241, startPoint y: 470, endPoint x: 252, endPoint y: 469, distance: 11.0
click at [246, 470] on td "797 RS" at bounding box center [755, 462] width 1030 height 31
click at [252, 469] on td "797 RS" at bounding box center [755, 462] width 1030 height 31
click at [254, 467] on td "797 RS" at bounding box center [755, 462] width 1030 height 31
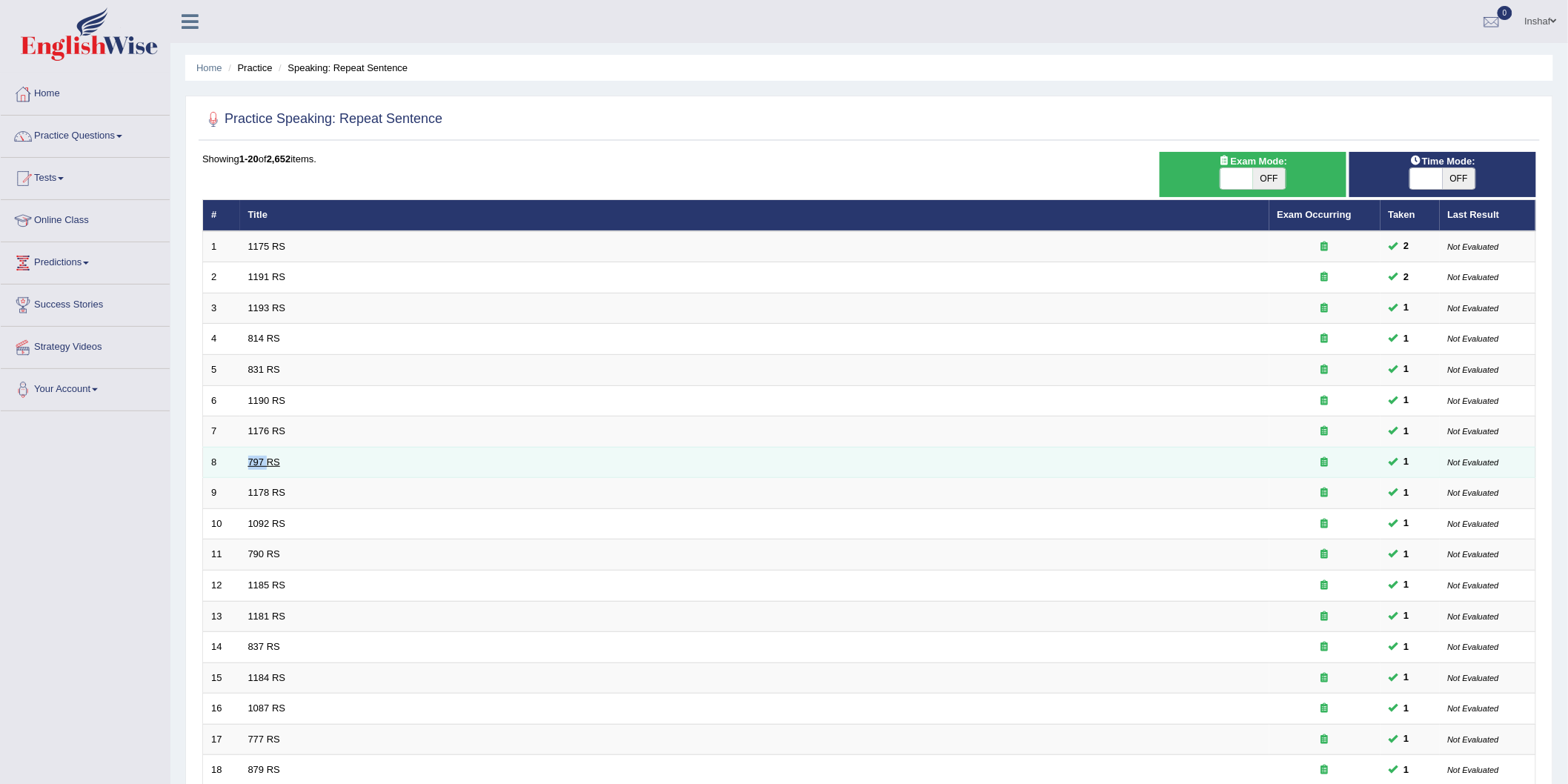
click at [267, 463] on link "797 RS" at bounding box center [264, 462] width 32 height 11
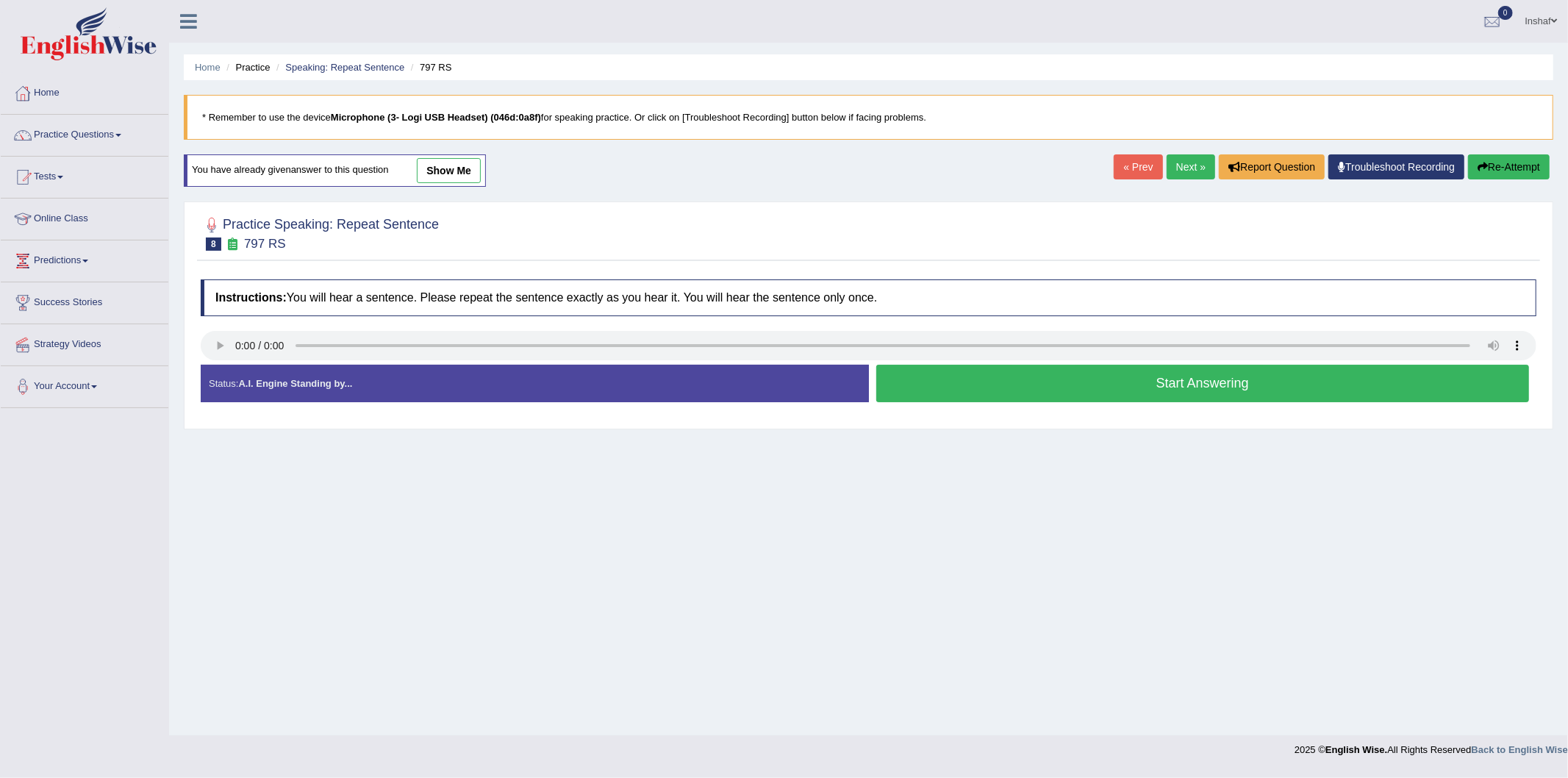
click at [53, 94] on link "Home" at bounding box center [85, 91] width 168 height 37
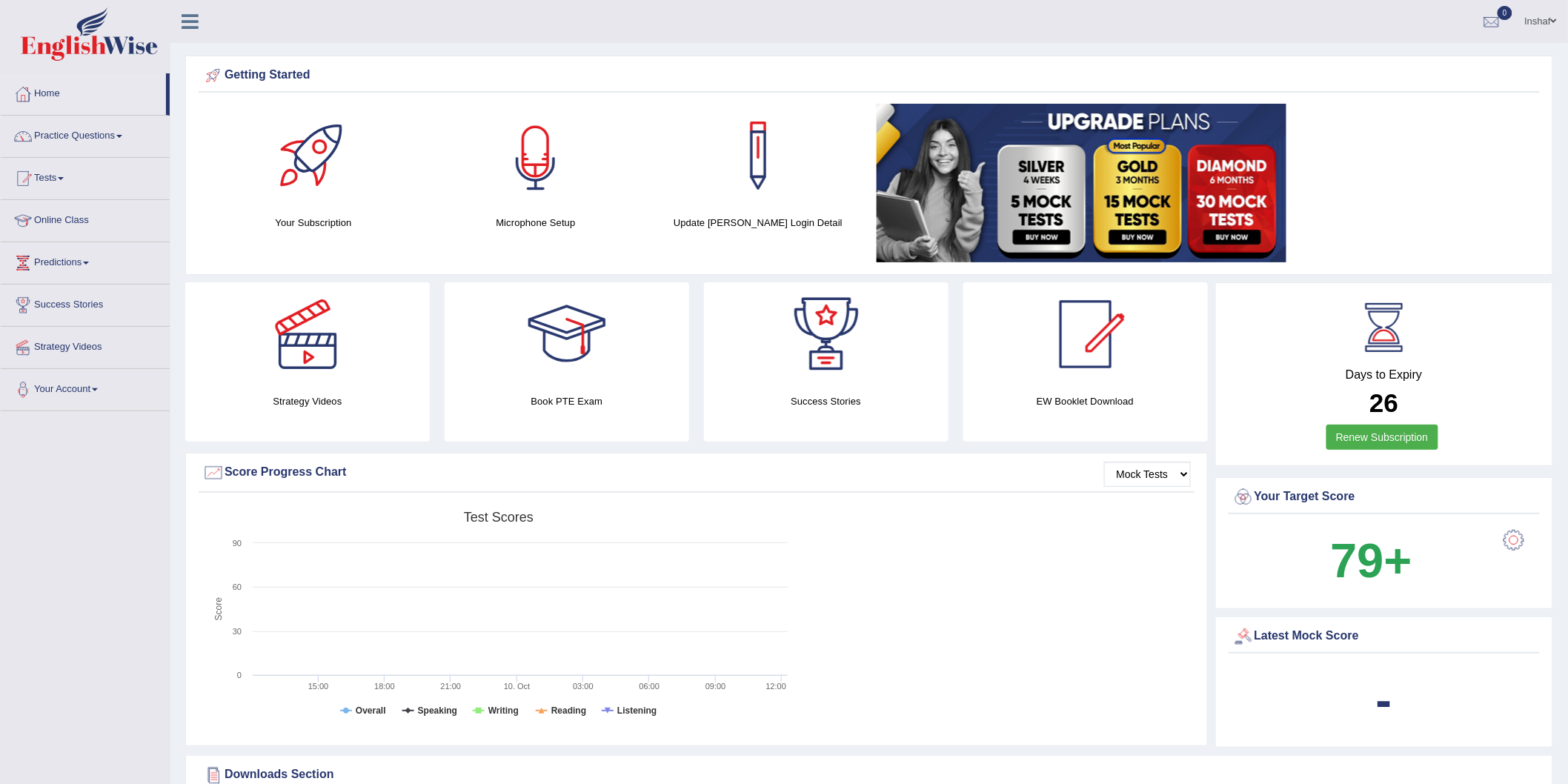
click at [545, 174] on div at bounding box center [536, 156] width 104 height 104
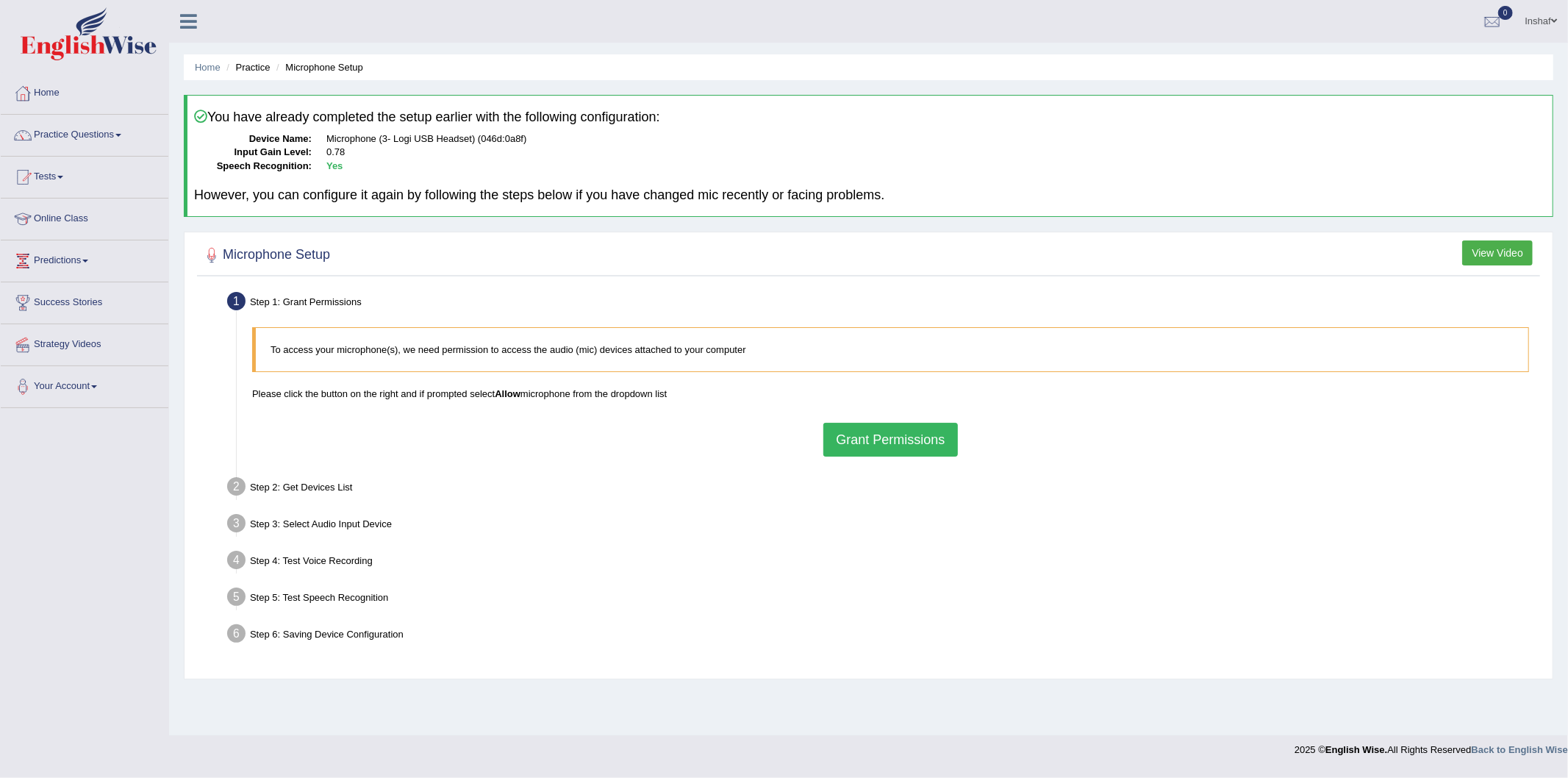
click at [898, 436] on button "Grant Permissions" at bounding box center [890, 440] width 133 height 34
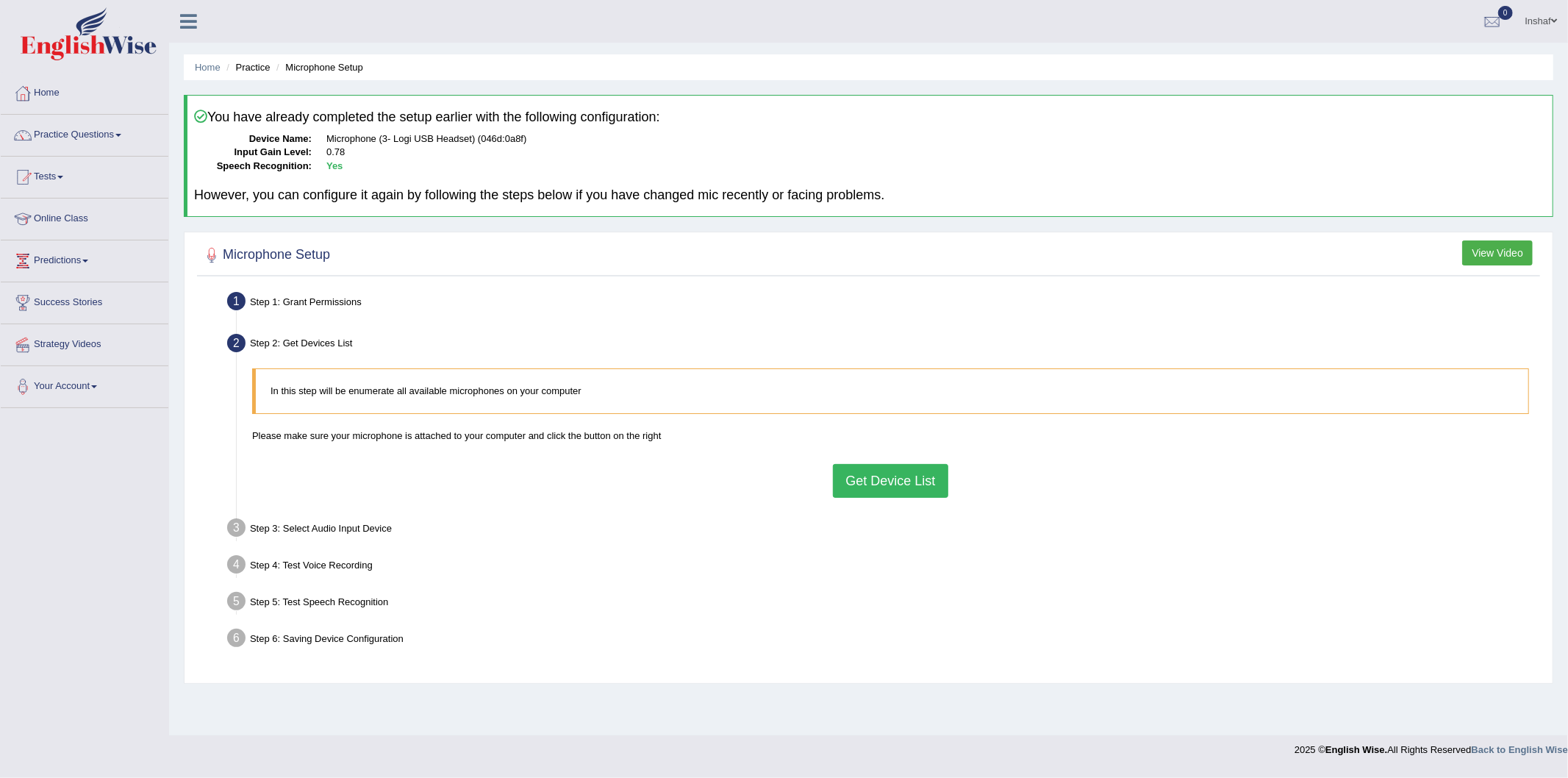
click at [895, 483] on button "Get Device List" at bounding box center [890, 481] width 115 height 34
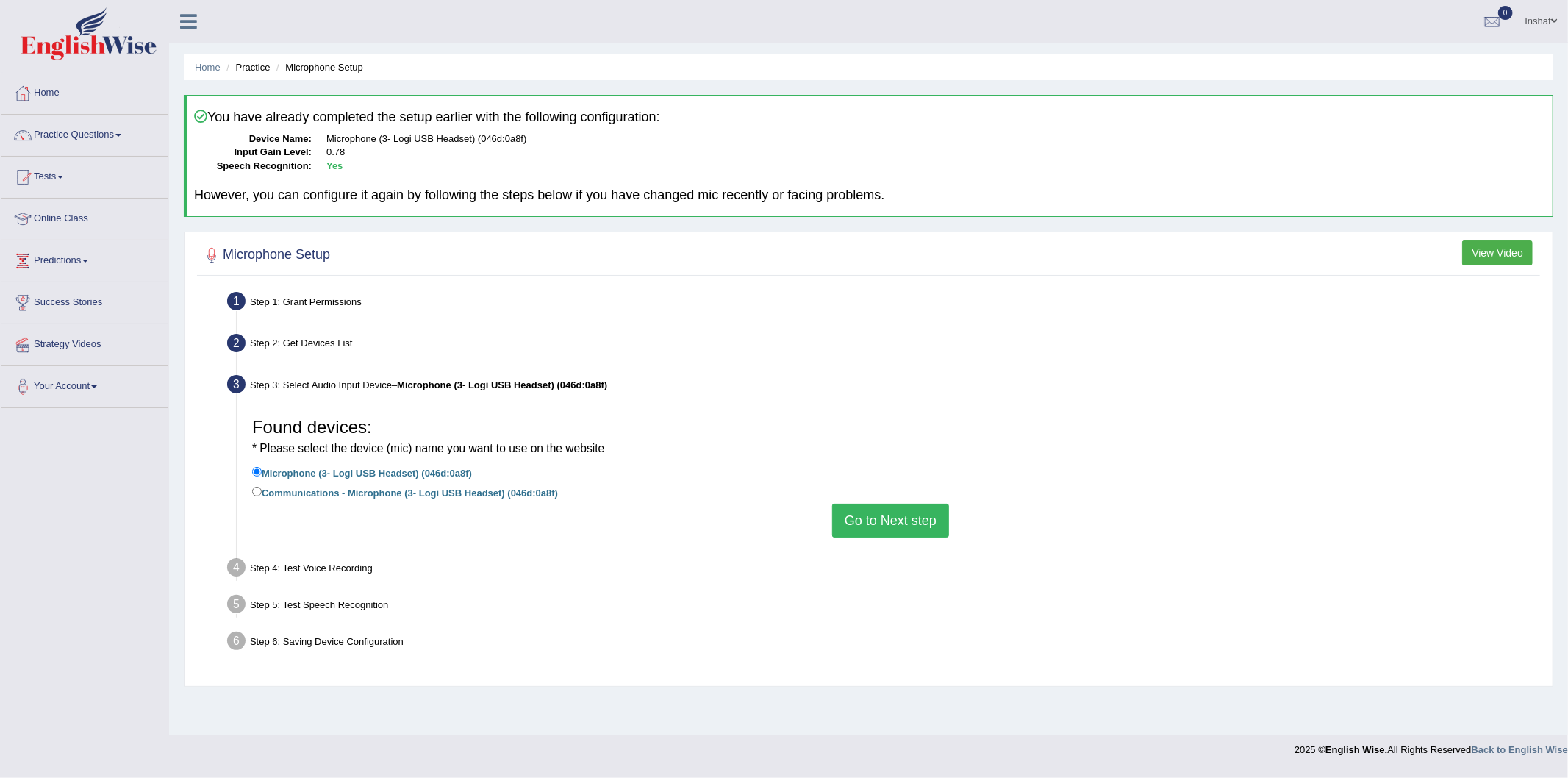
click at [875, 507] on button "Go to Next step" at bounding box center [890, 520] width 117 height 34
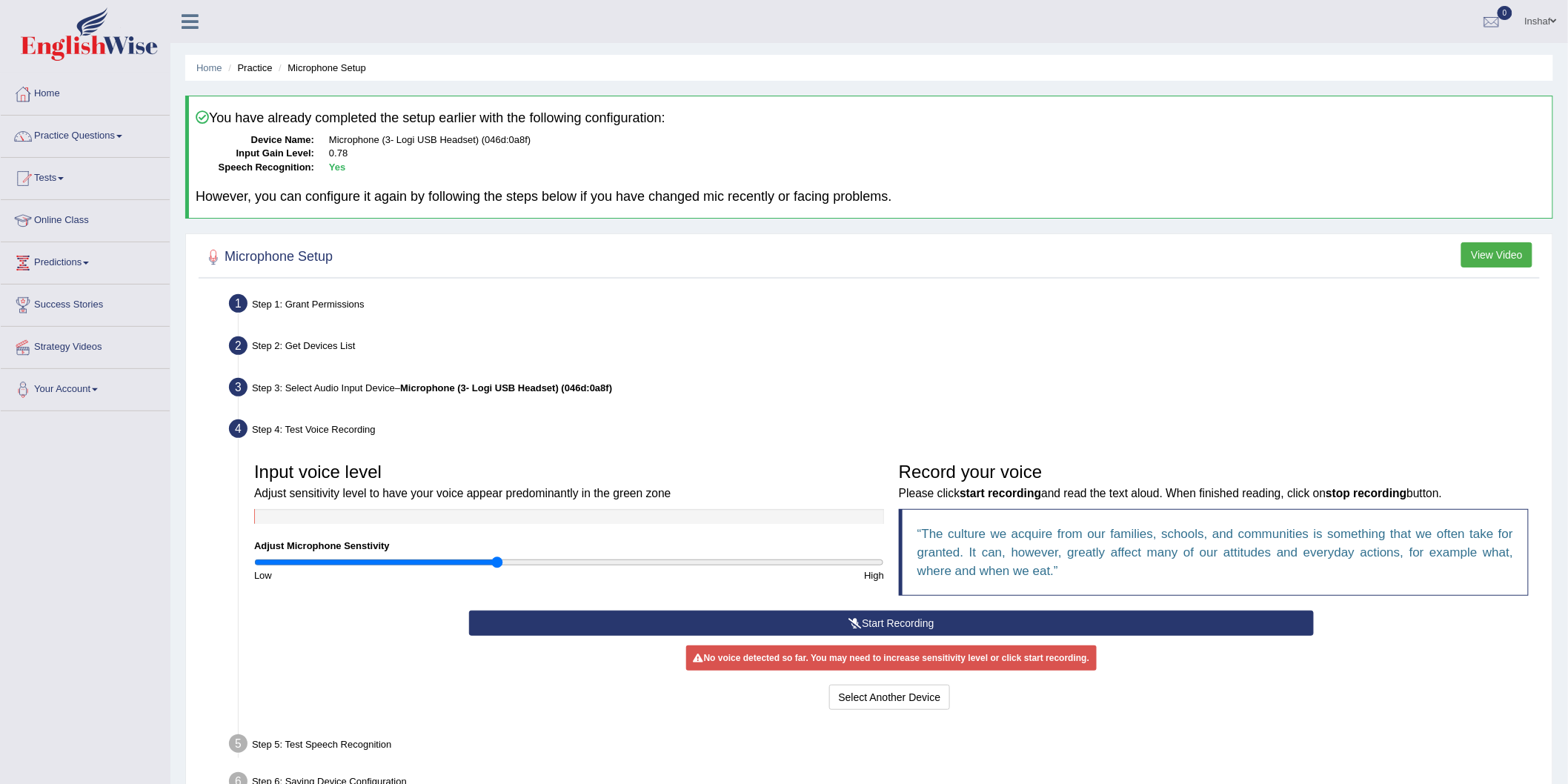
click at [844, 625] on button "Start Recording" at bounding box center [891, 623] width 845 height 25
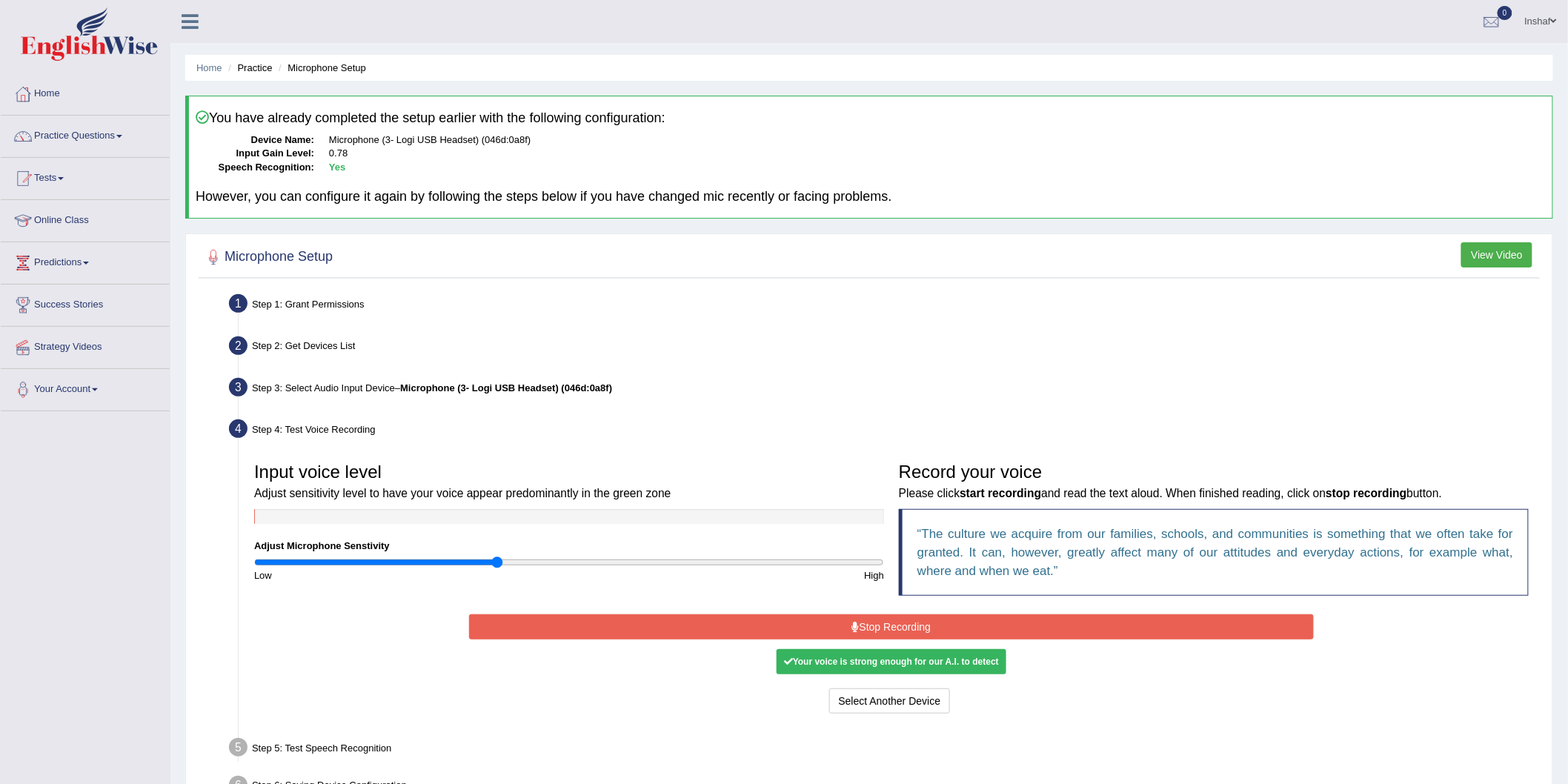
click at [965, 627] on button "Stop Recording" at bounding box center [891, 627] width 845 height 25
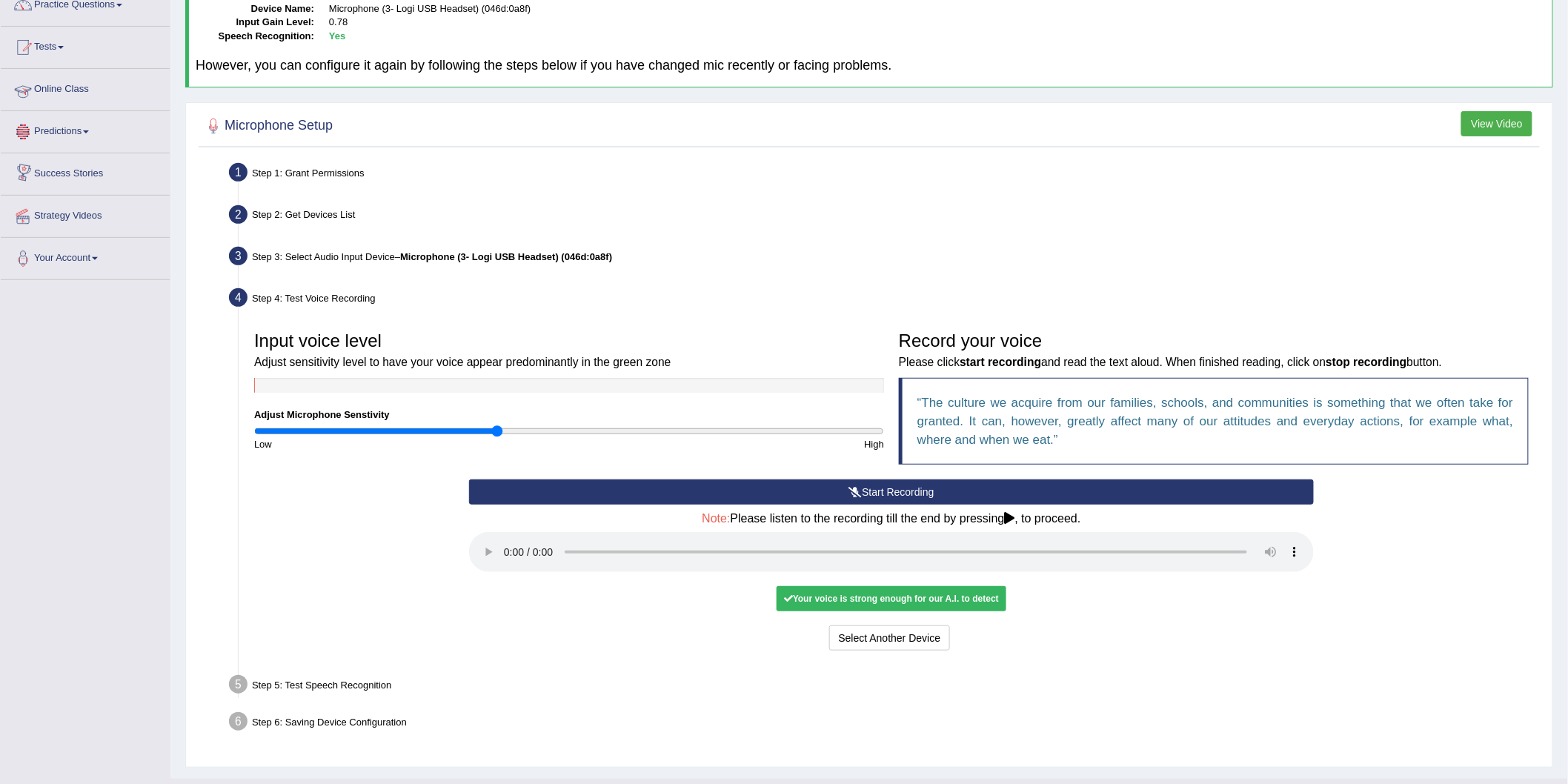
scroll to position [79, 0]
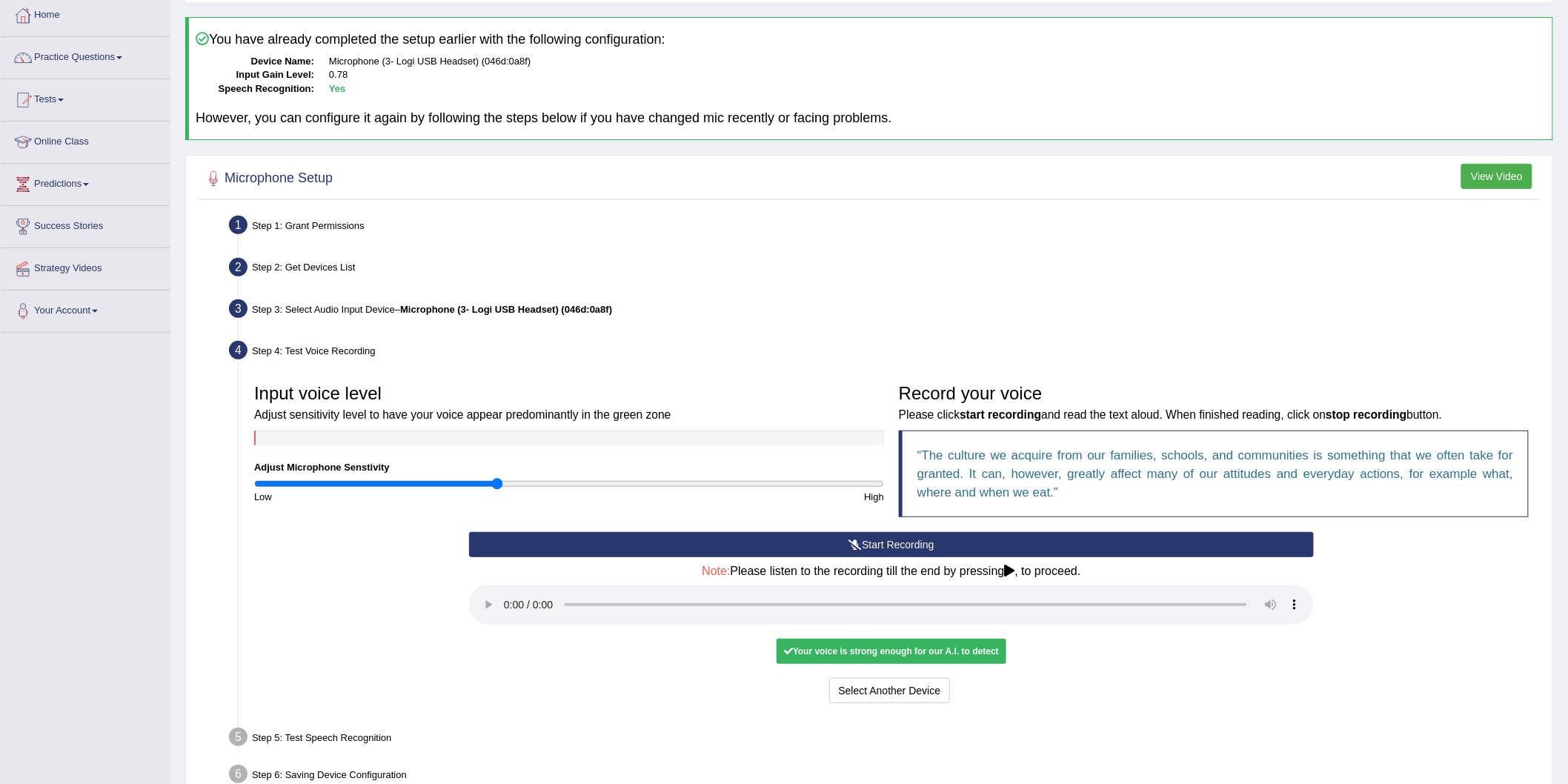
click at [1010, 570] on icon at bounding box center [1010, 570] width 10 height 12
click at [966, 646] on div "Your voice is strong enough for our A.I. to detect" at bounding box center [892, 651] width 230 height 25
click at [976, 654] on div "Your voice is strong enough for our A.I. to detect" at bounding box center [892, 651] width 230 height 25
click at [117, 57] on link "Practice Questions" at bounding box center [85, 56] width 169 height 37
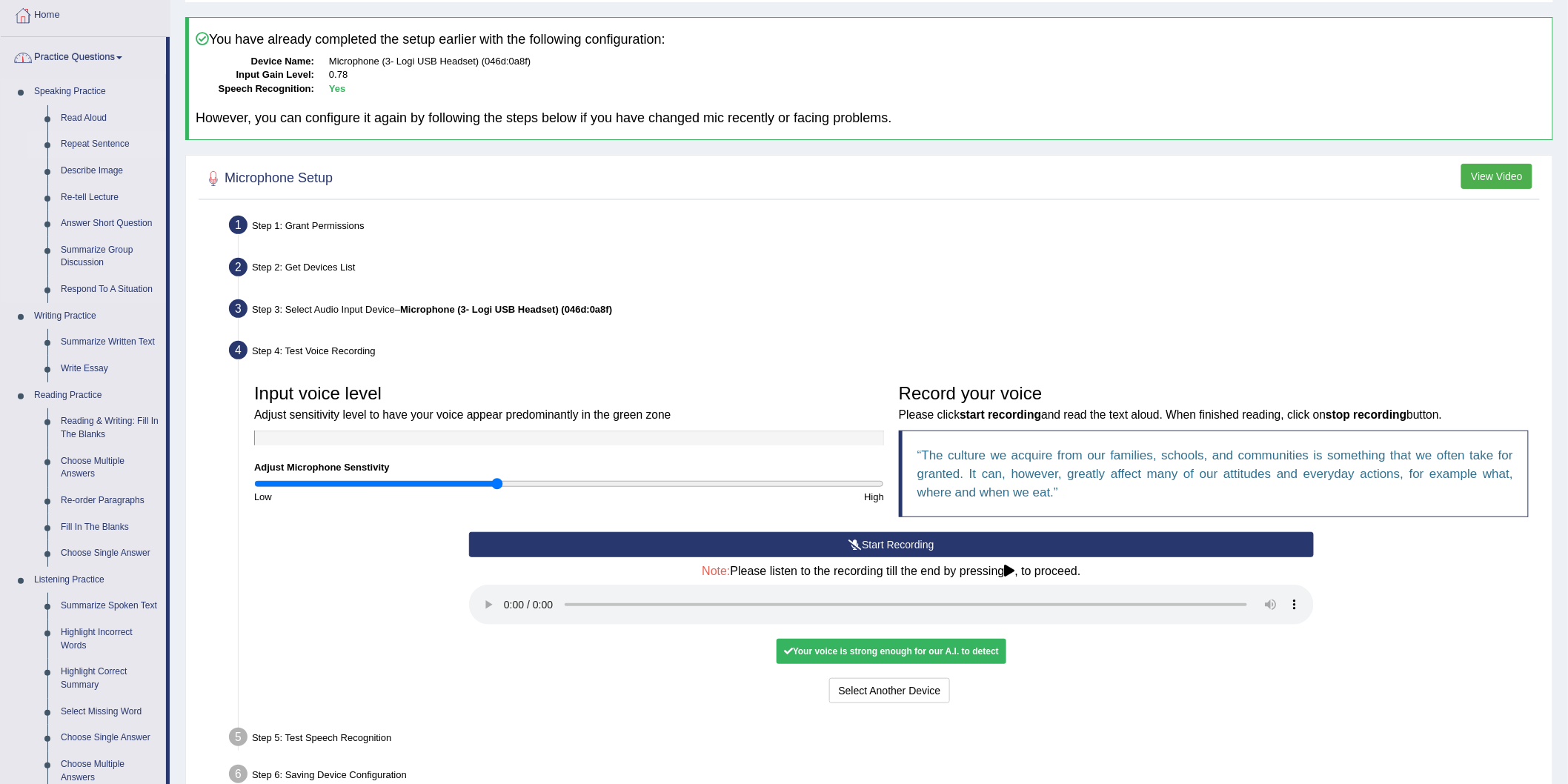
click at [98, 146] on link "Repeat Sentence" at bounding box center [110, 145] width 112 height 27
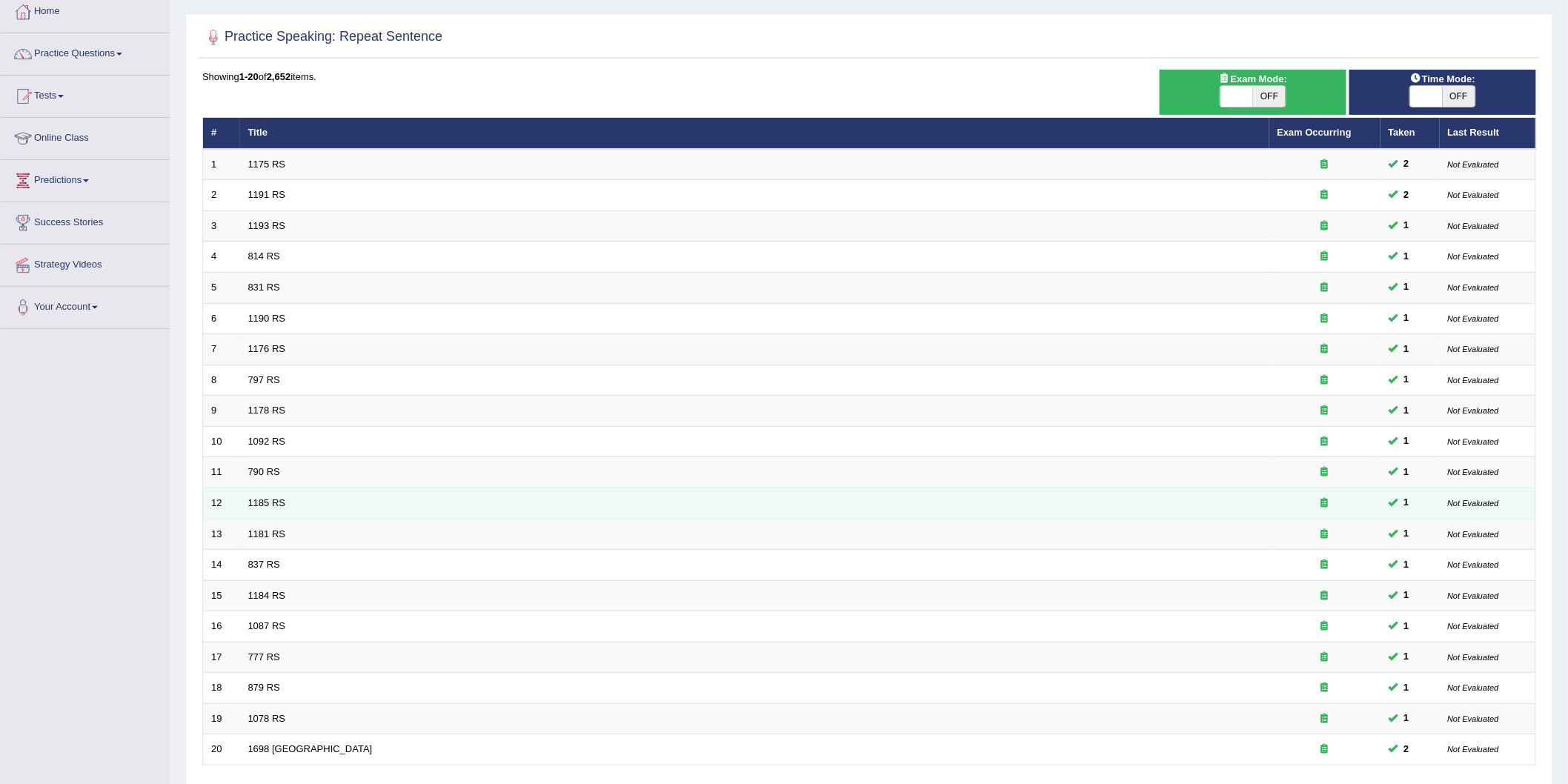
scroll to position [196, 0]
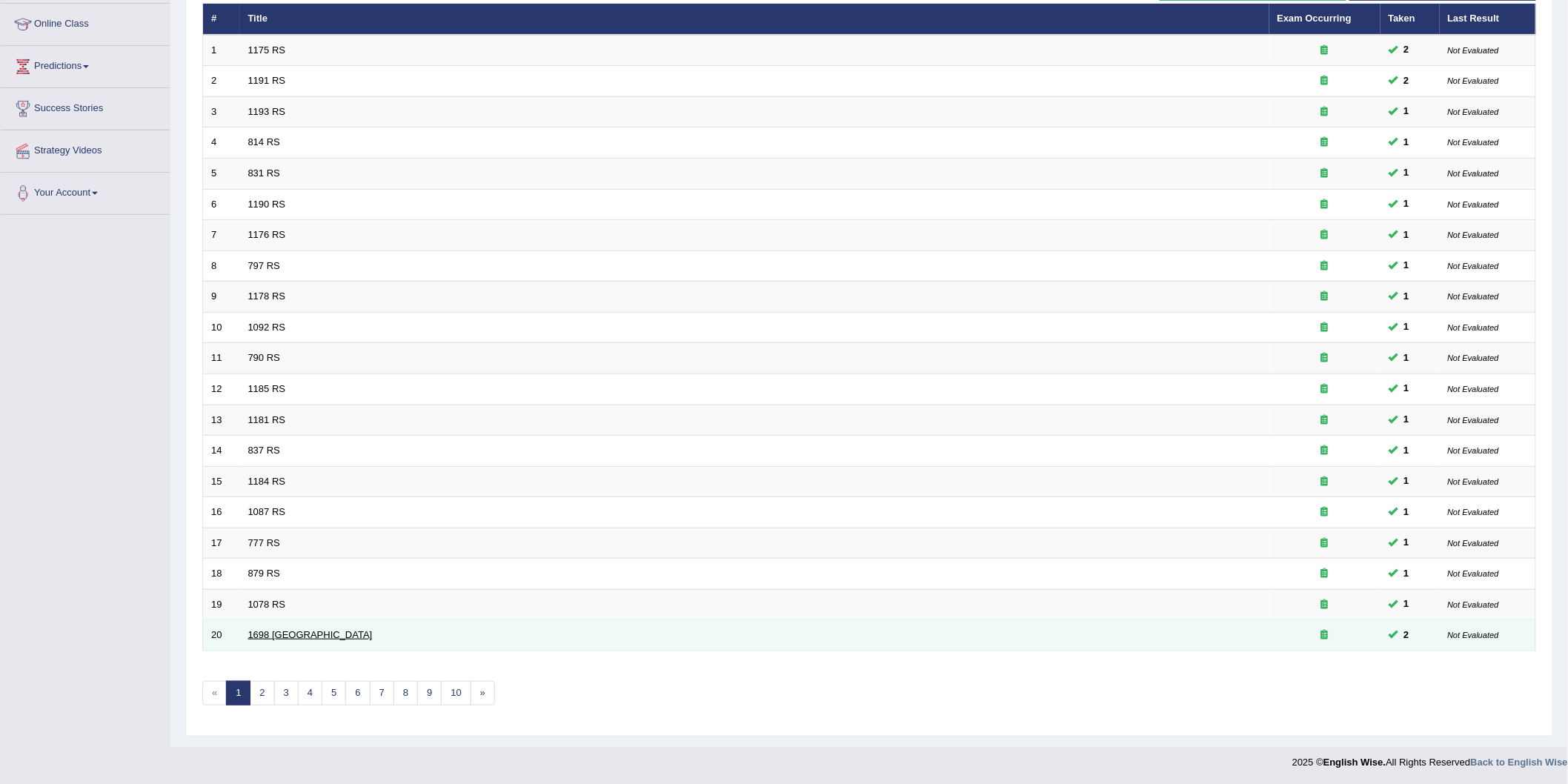
click at [248, 635] on link "1698 [GEOGRAPHIC_DATA]" at bounding box center [310, 634] width 124 height 11
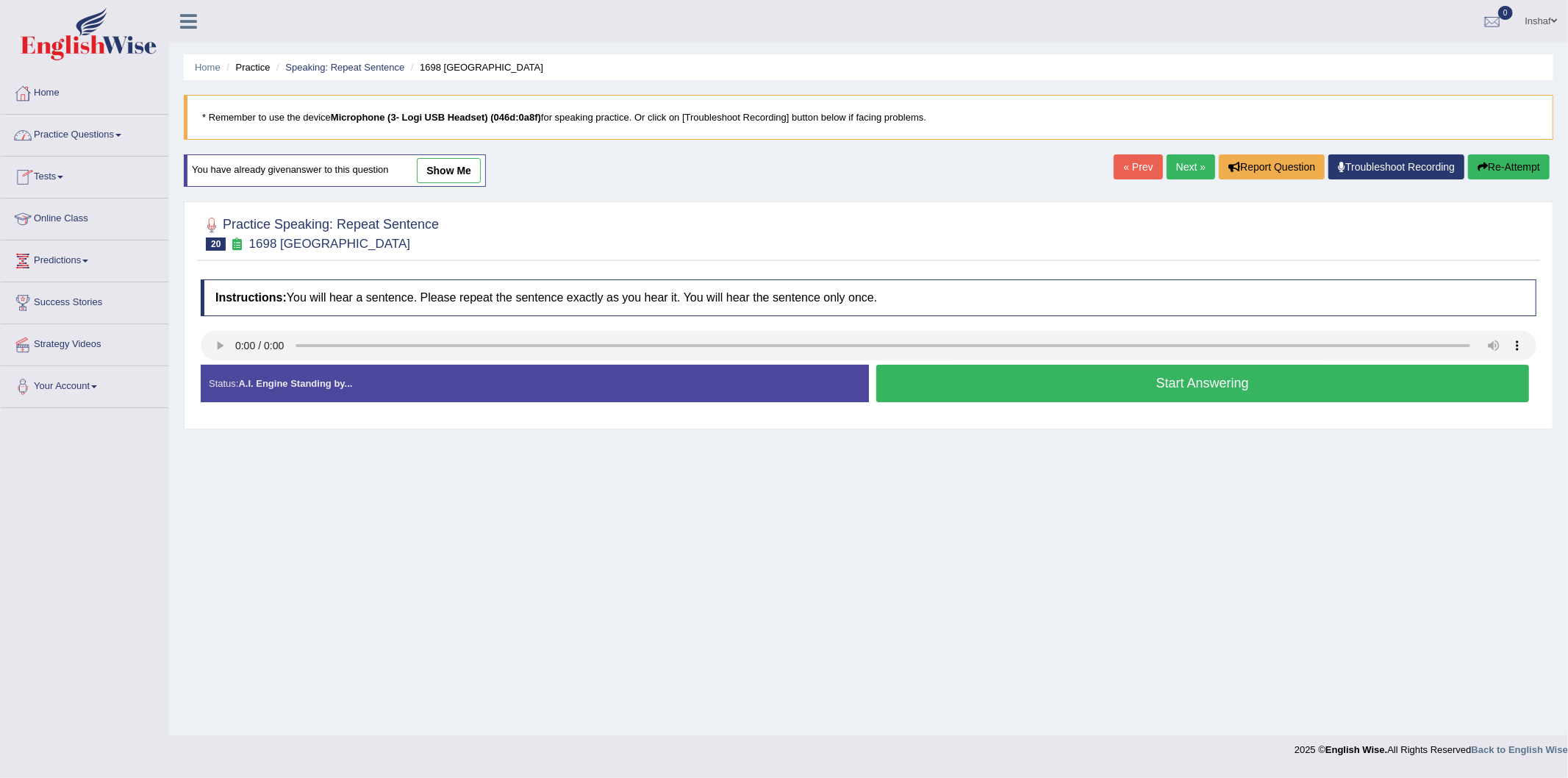
click at [127, 135] on link "Practice Questions" at bounding box center [85, 133] width 168 height 37
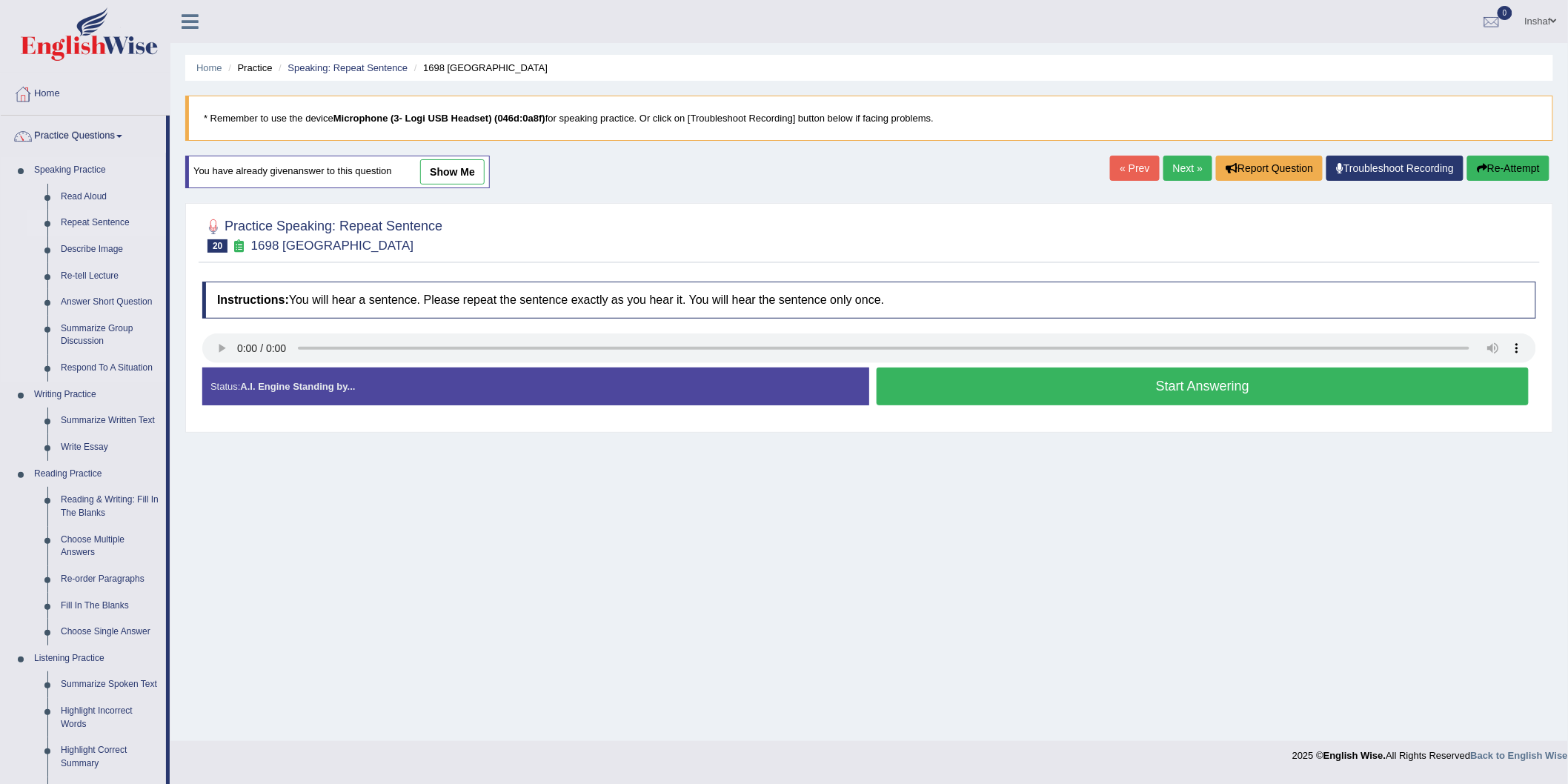
click at [107, 217] on link "Repeat Sentence" at bounding box center [110, 223] width 112 height 27
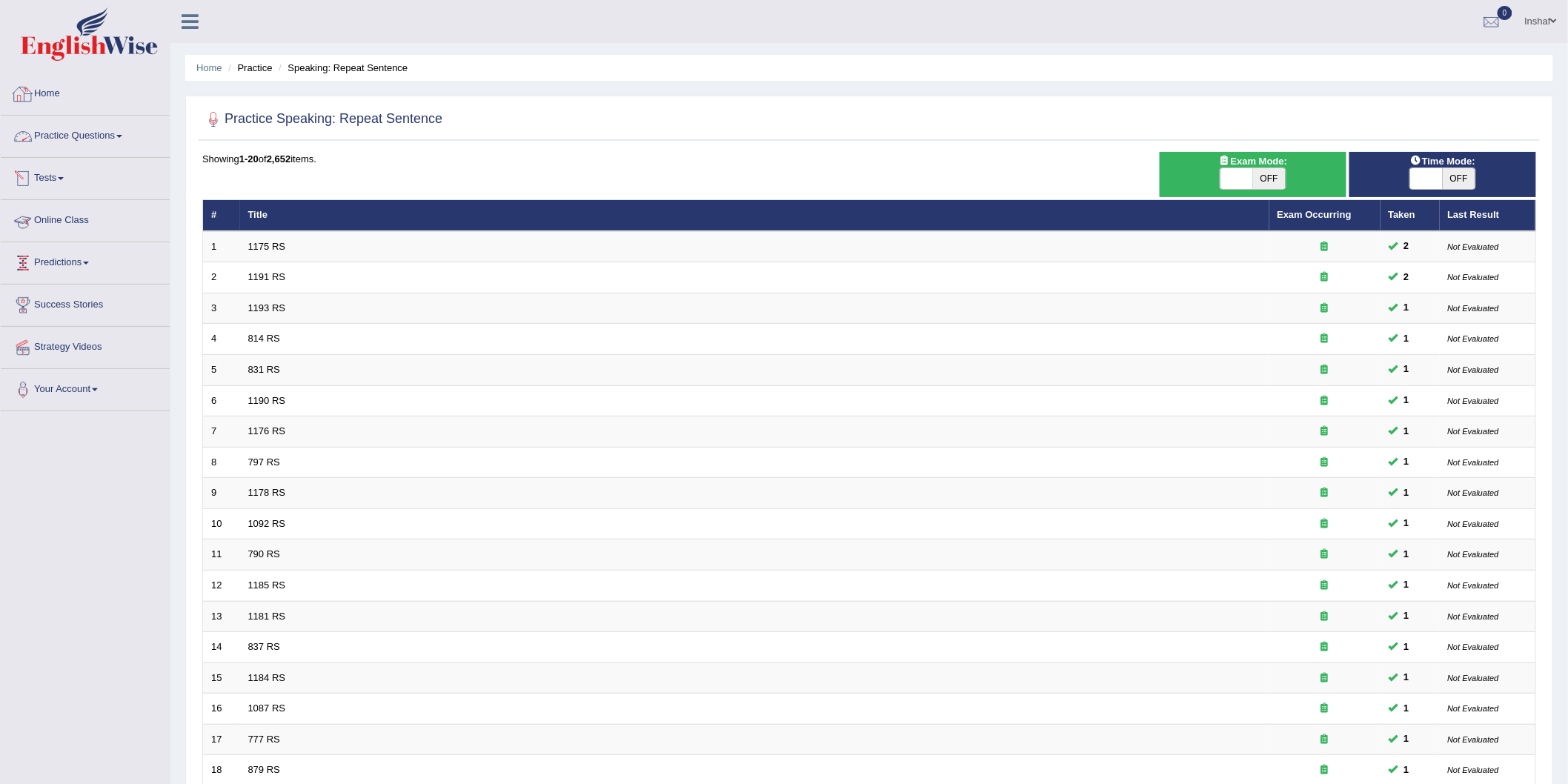
click at [50, 101] on link "Home" at bounding box center [85, 92] width 169 height 37
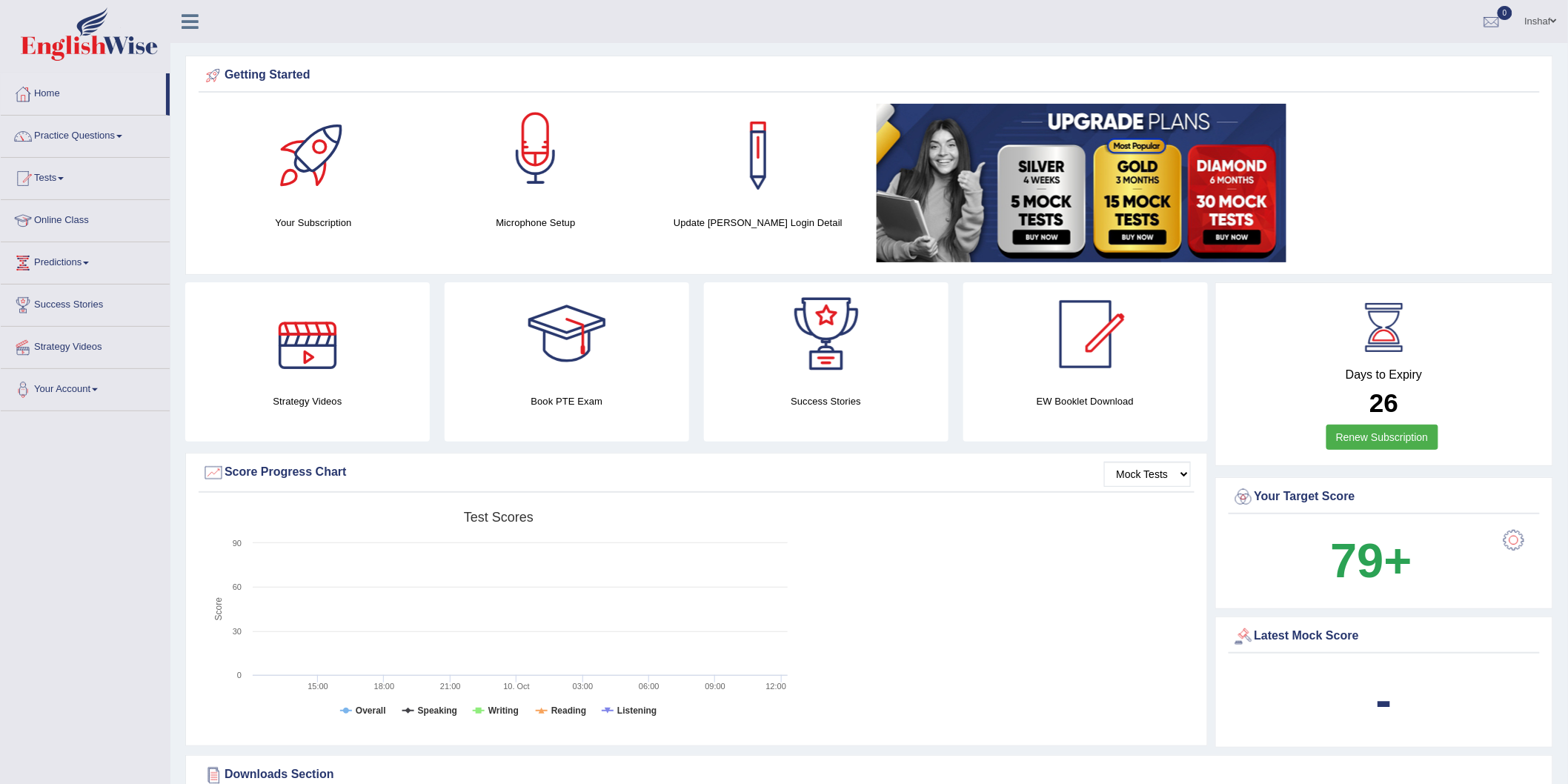
click at [562, 202] on div at bounding box center [536, 156] width 104 height 104
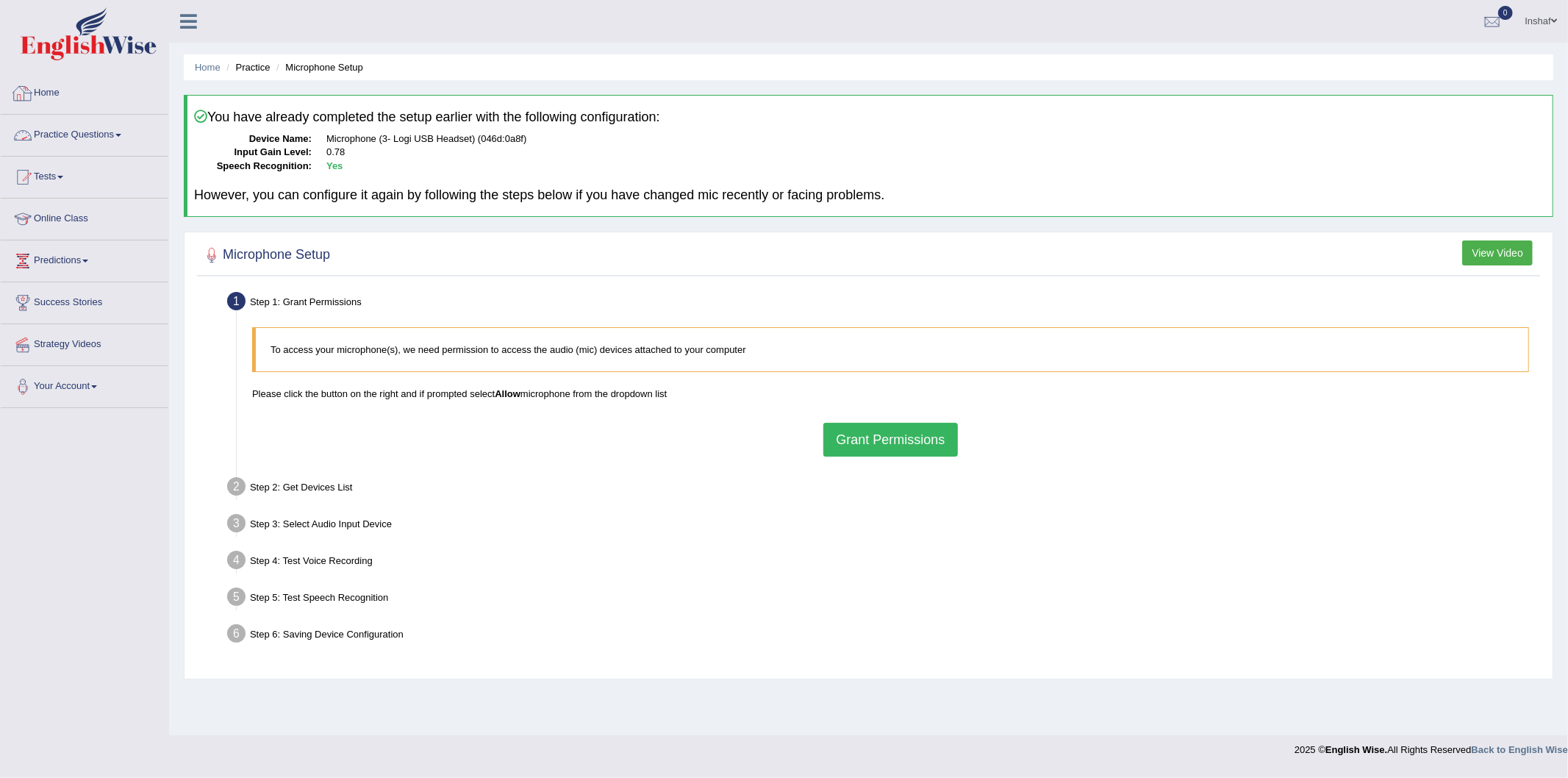
click at [68, 101] on link "Home" at bounding box center [85, 91] width 168 height 37
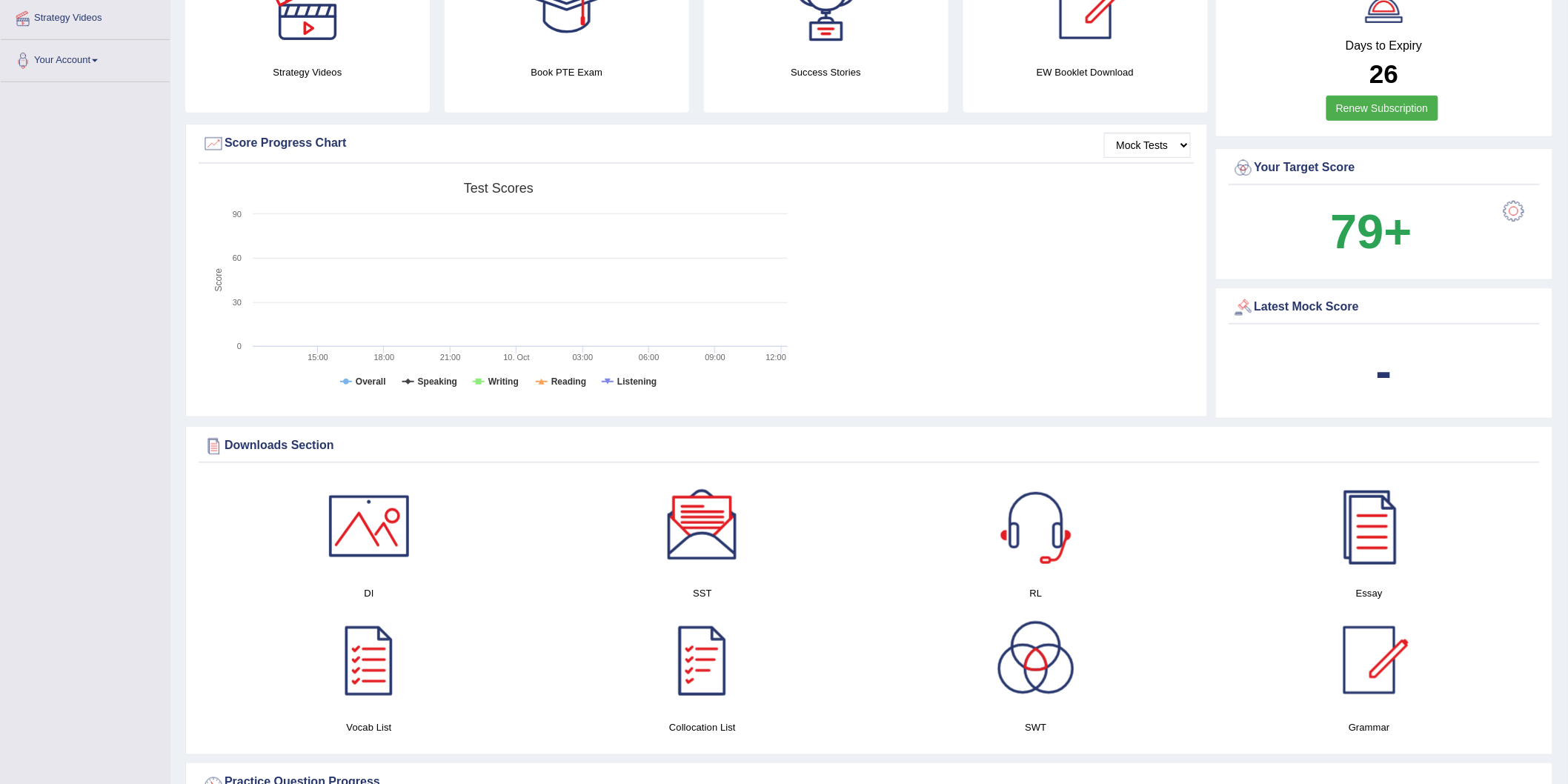
scroll to position [658, 0]
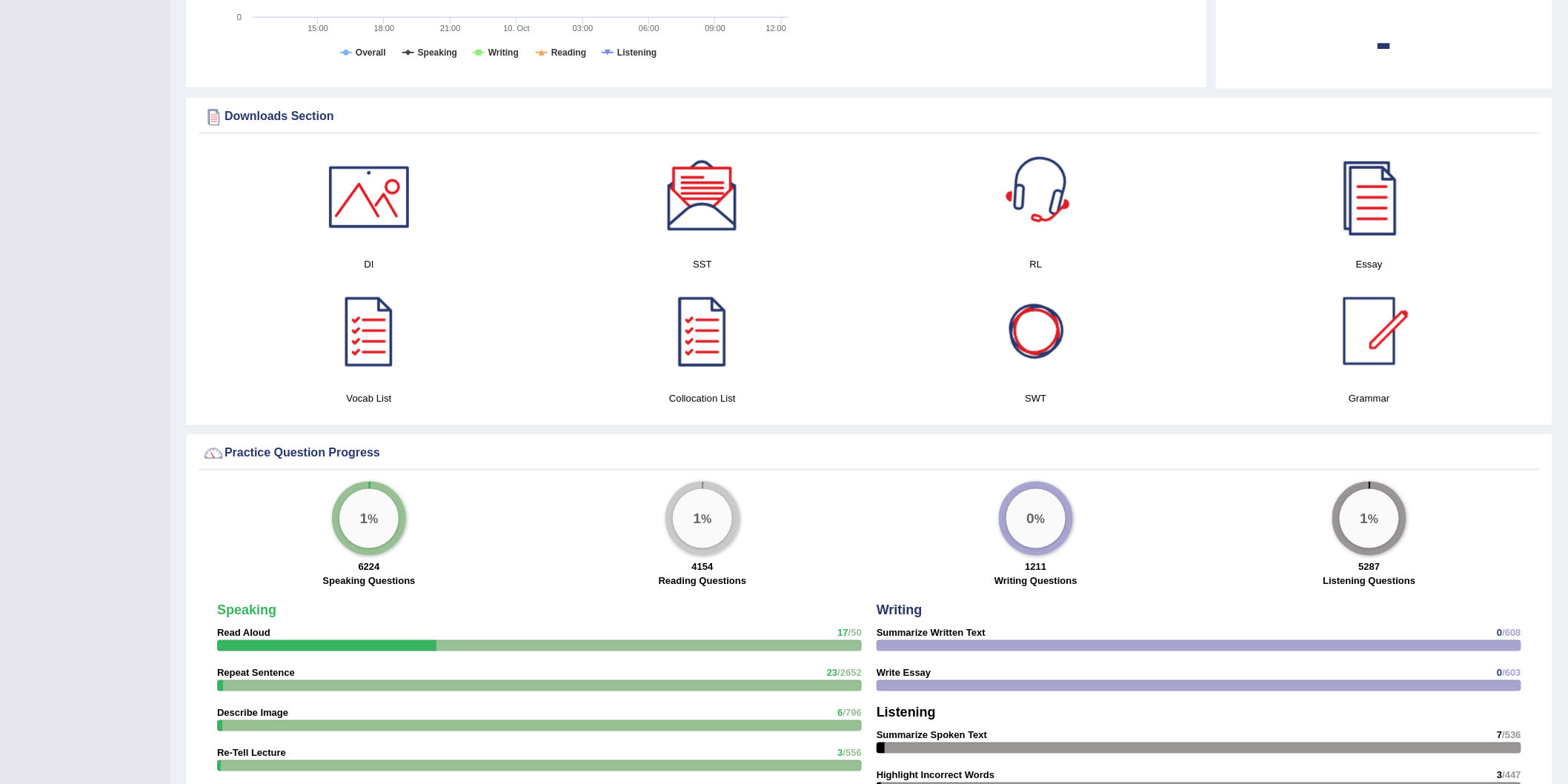
click at [1036, 197] on div at bounding box center [1036, 197] width 104 height 104
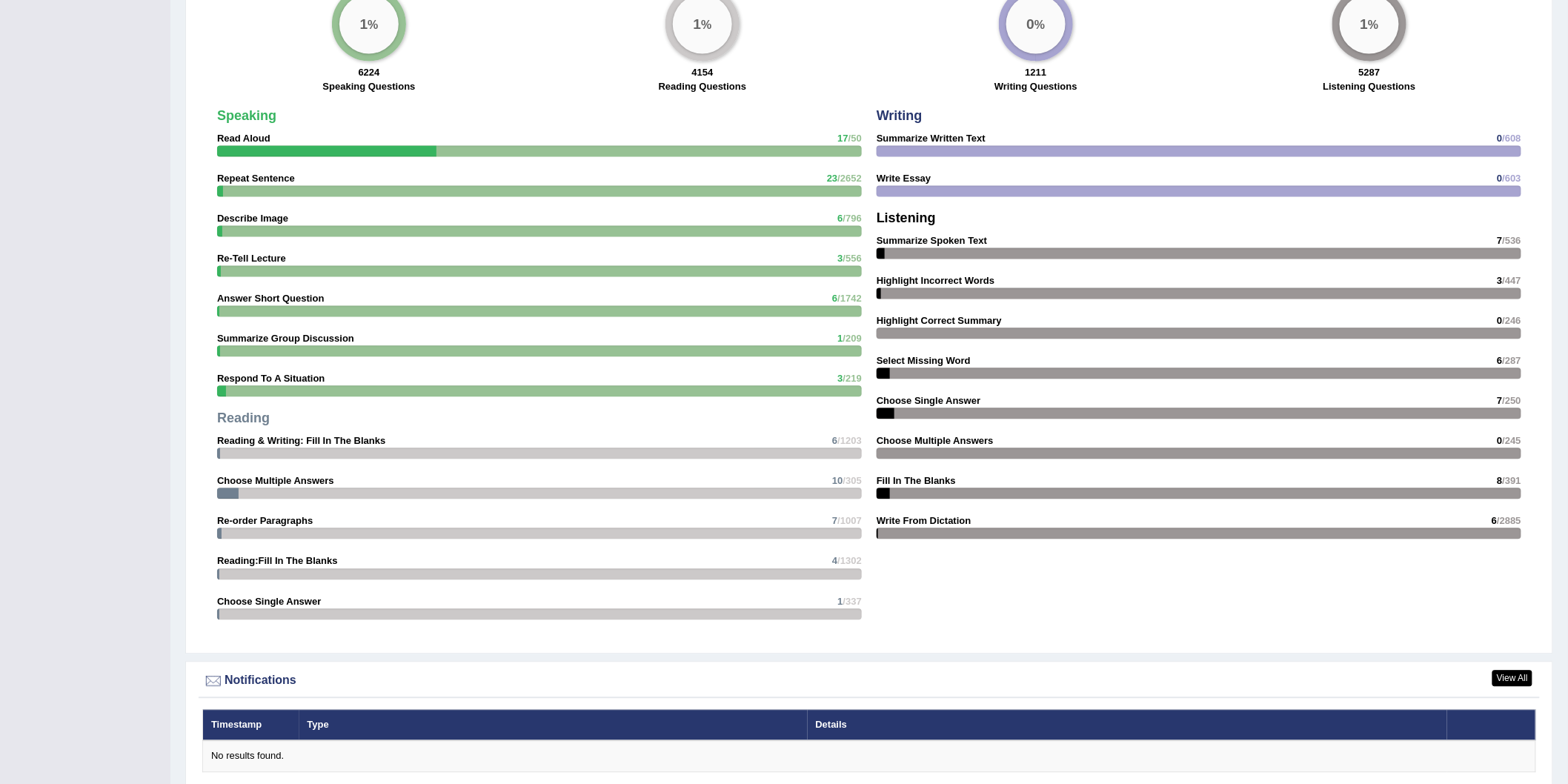
scroll to position [1070, 0]
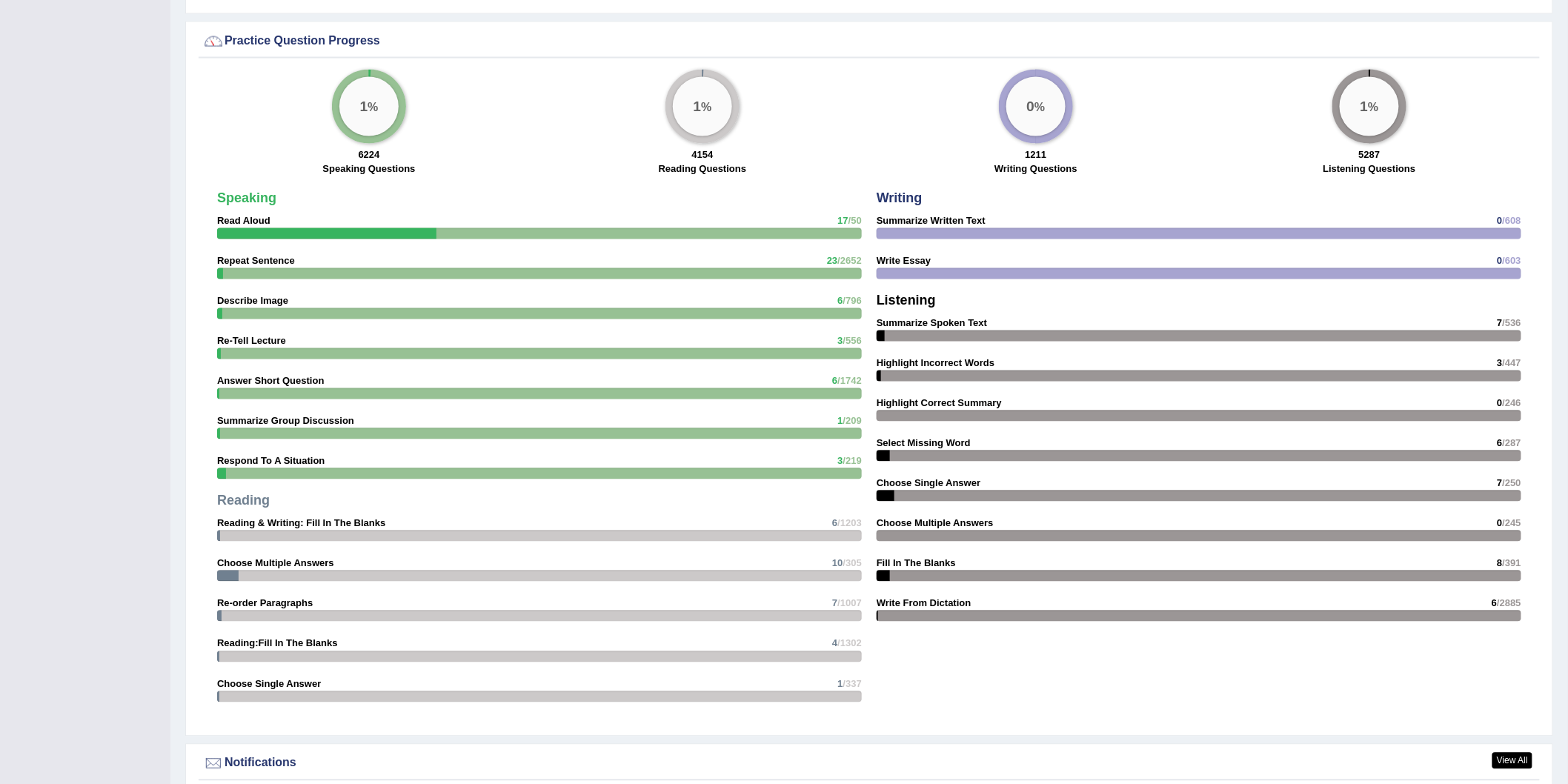
click at [237, 469] on div at bounding box center [540, 474] width 645 height 11
click at [243, 469] on div at bounding box center [540, 474] width 645 height 11
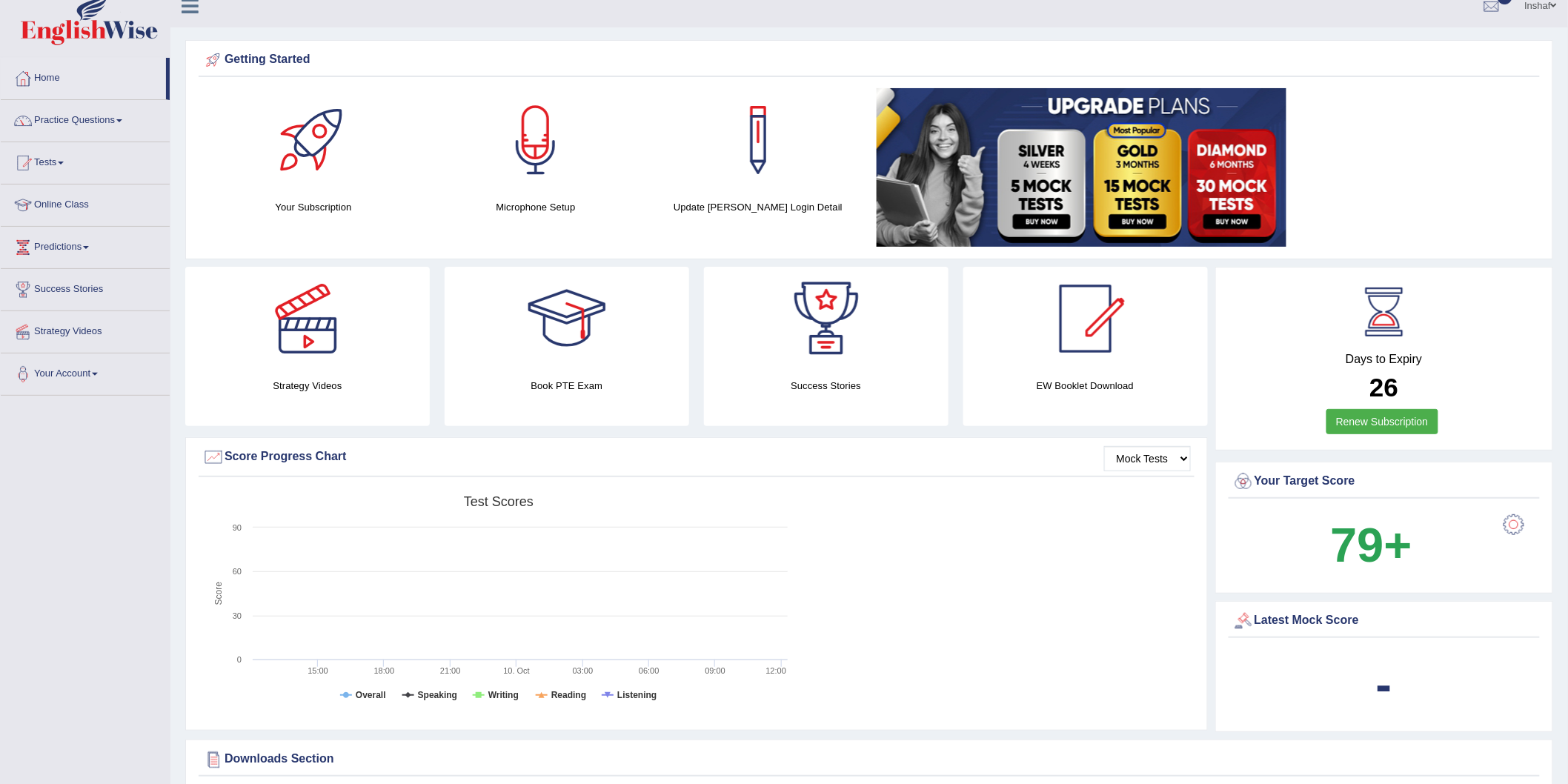
scroll to position [0, 0]
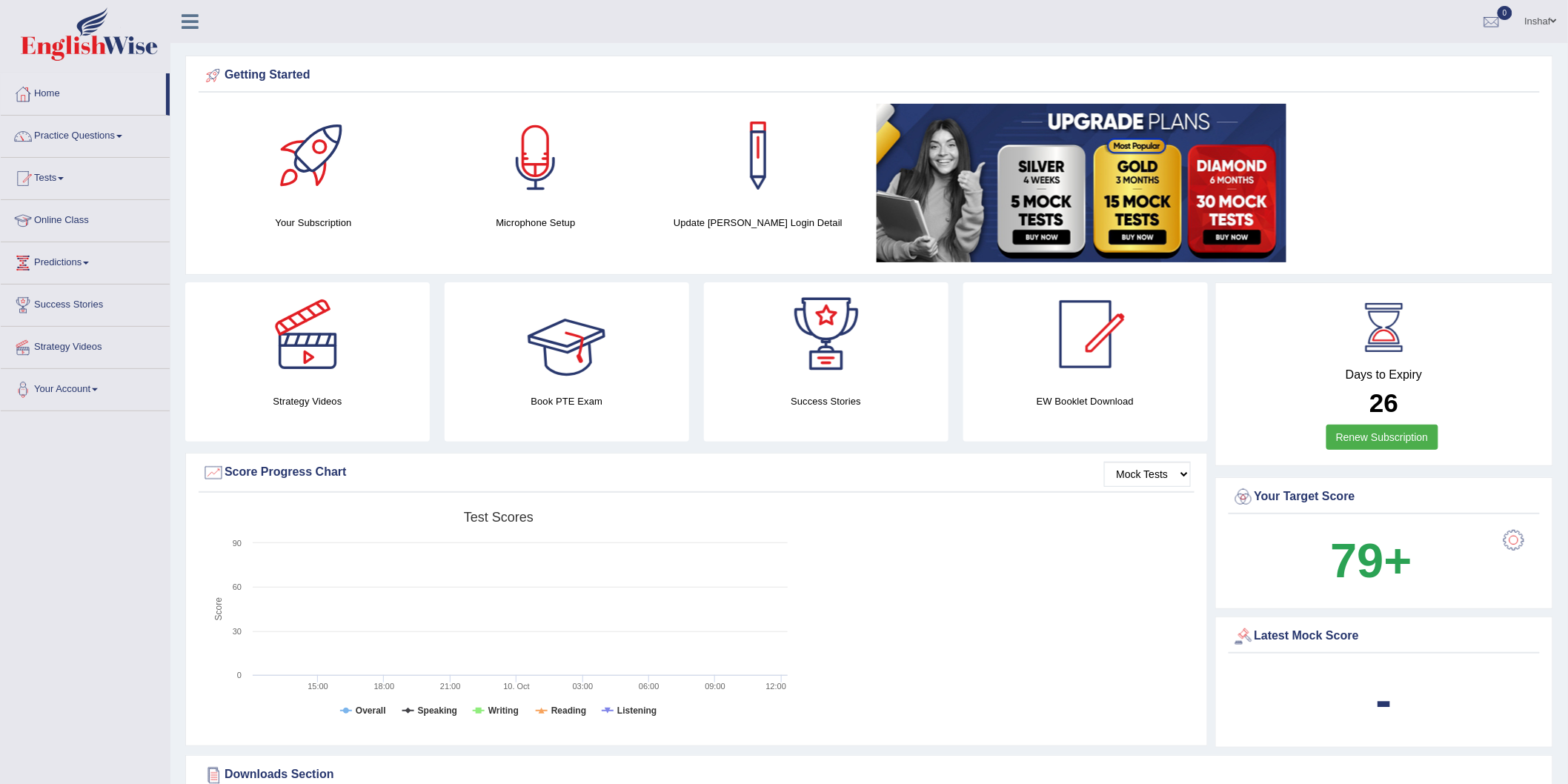
click at [556, 170] on div at bounding box center [536, 156] width 104 height 104
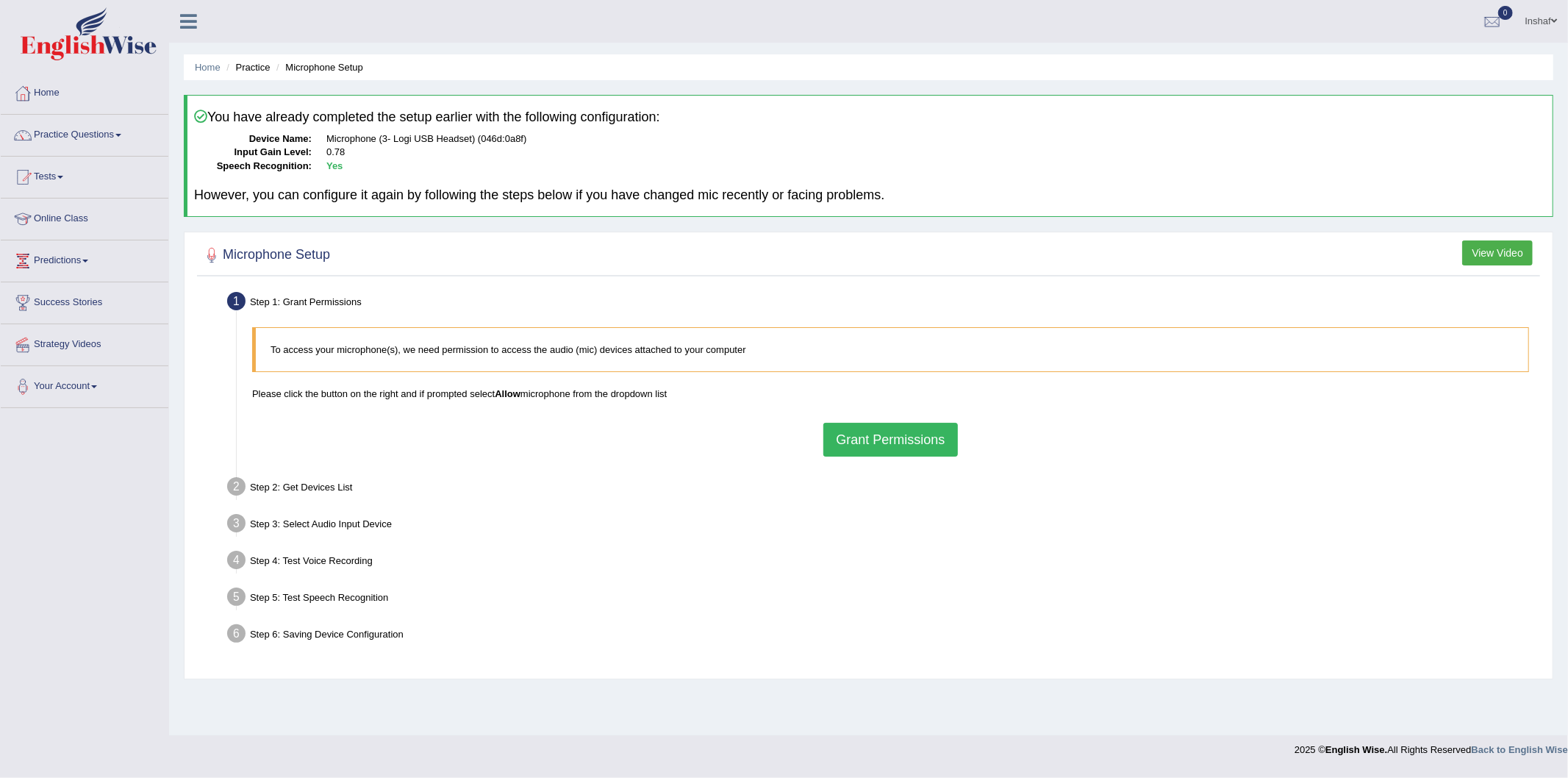
click at [853, 444] on button "Grant Permissions" at bounding box center [890, 440] width 133 height 34
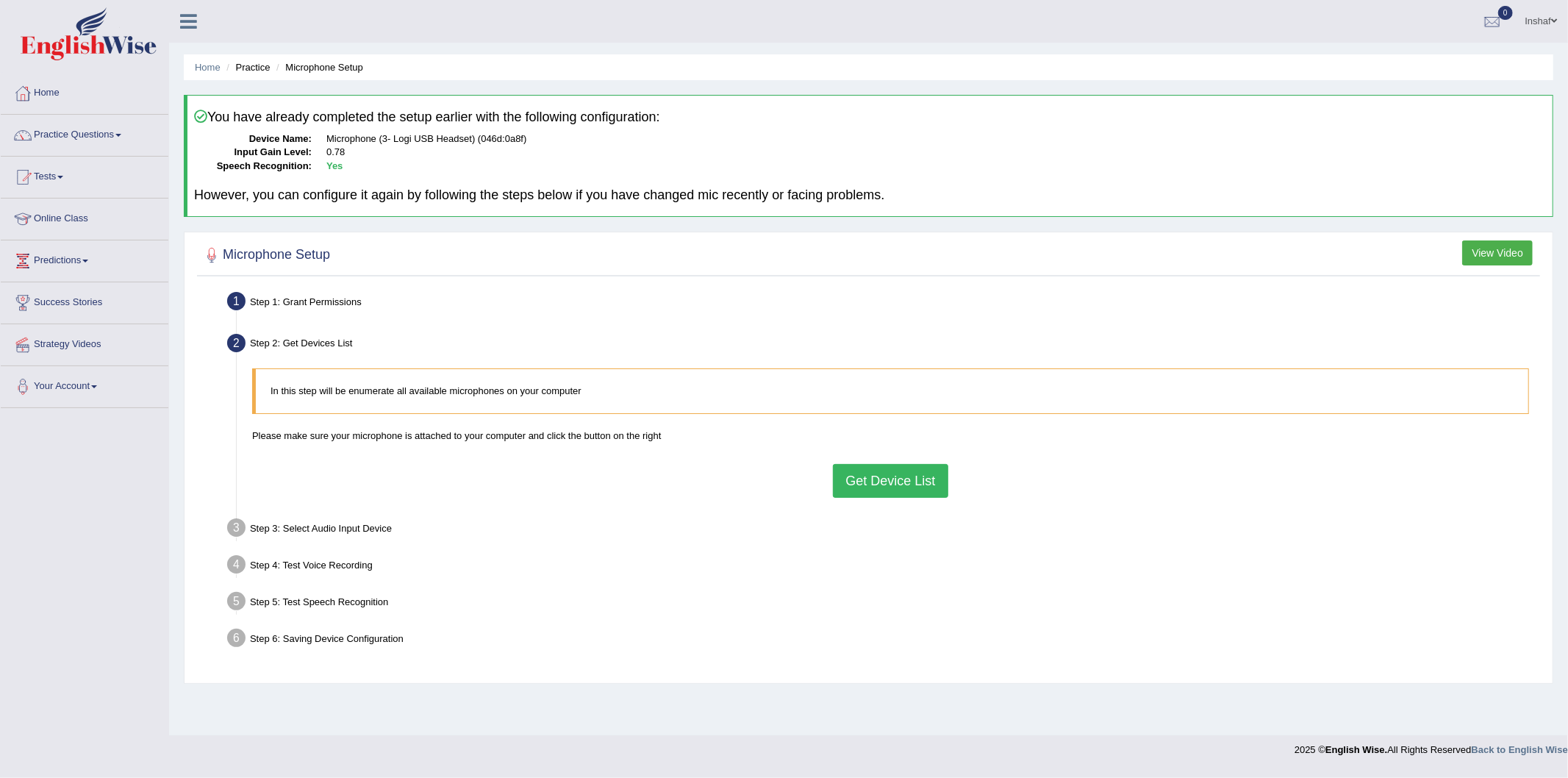
click at [879, 475] on button "Get Device List" at bounding box center [890, 481] width 115 height 34
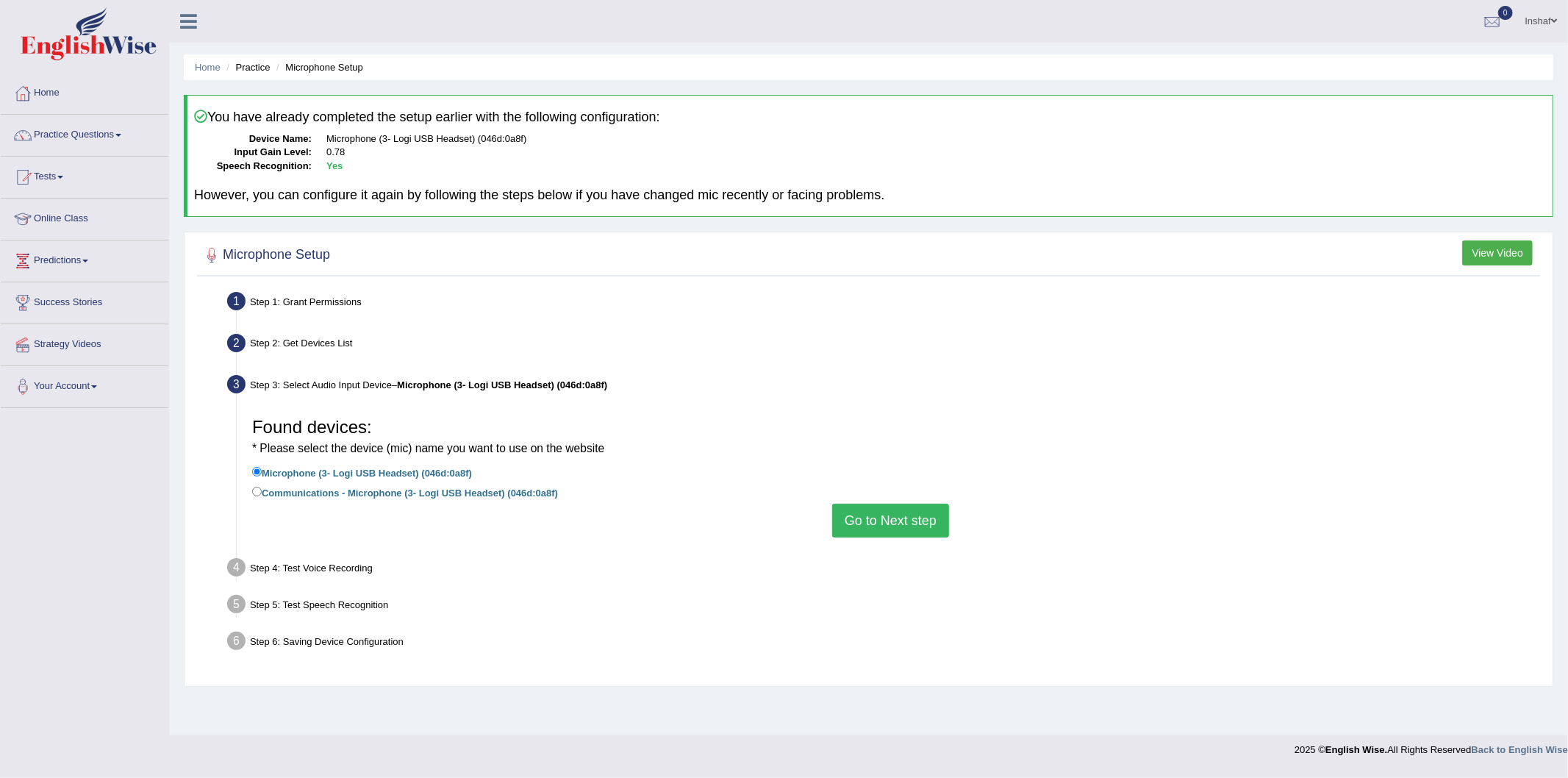
click at [874, 516] on button "Go to Next step" at bounding box center [890, 520] width 117 height 34
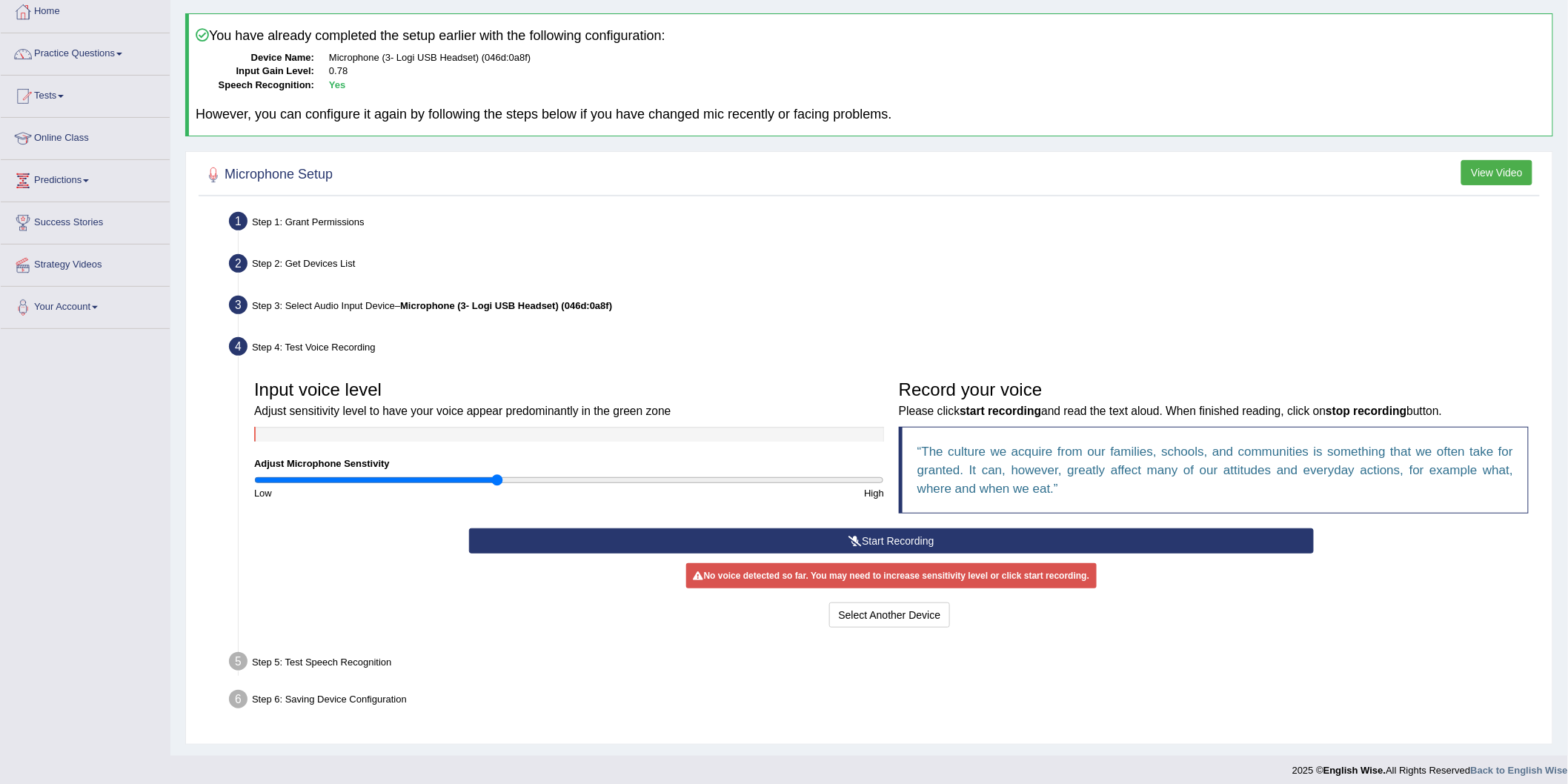
scroll to position [90, 0]
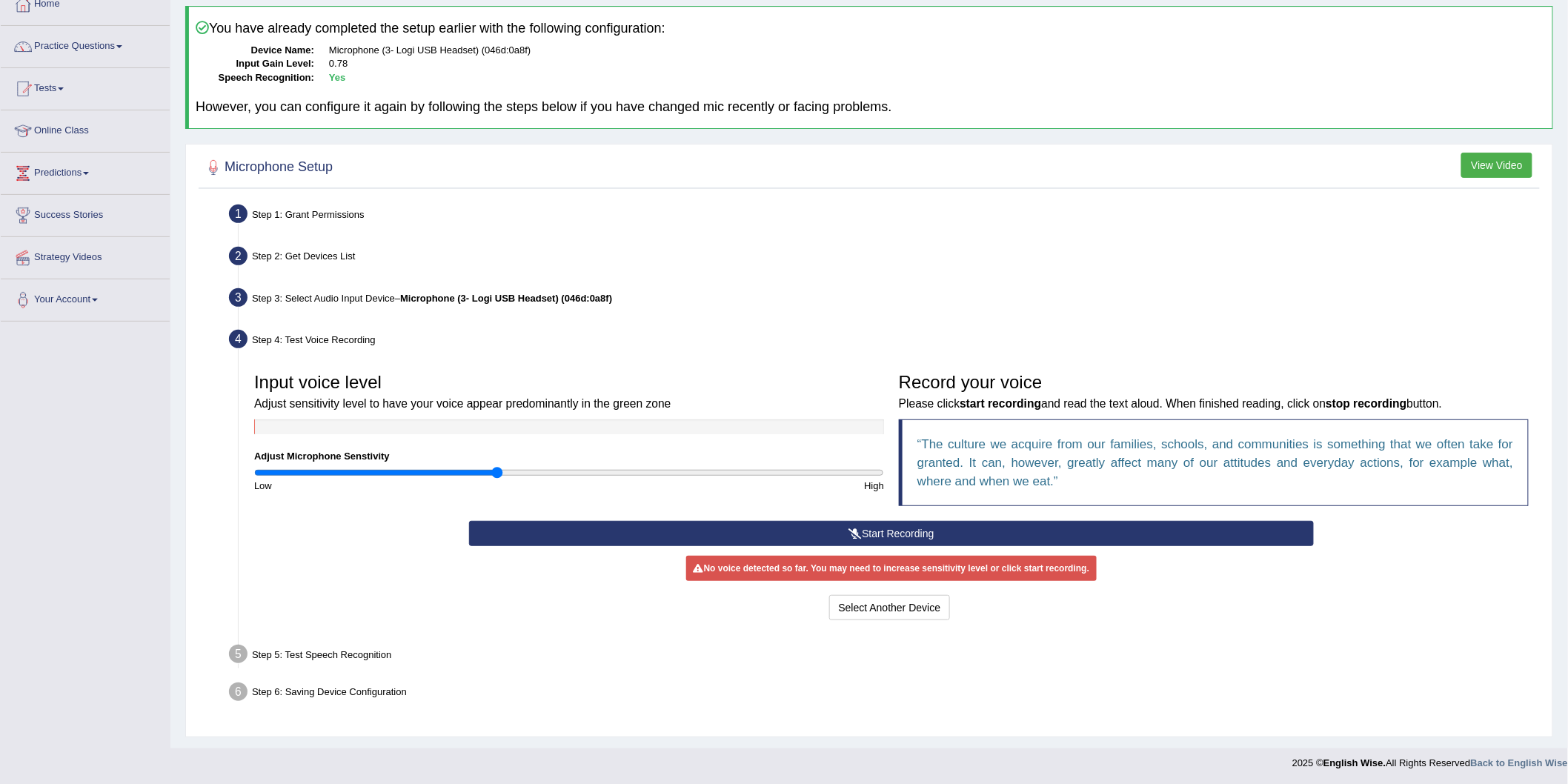
click at [919, 528] on button "Start Recording" at bounding box center [891, 534] width 845 height 25
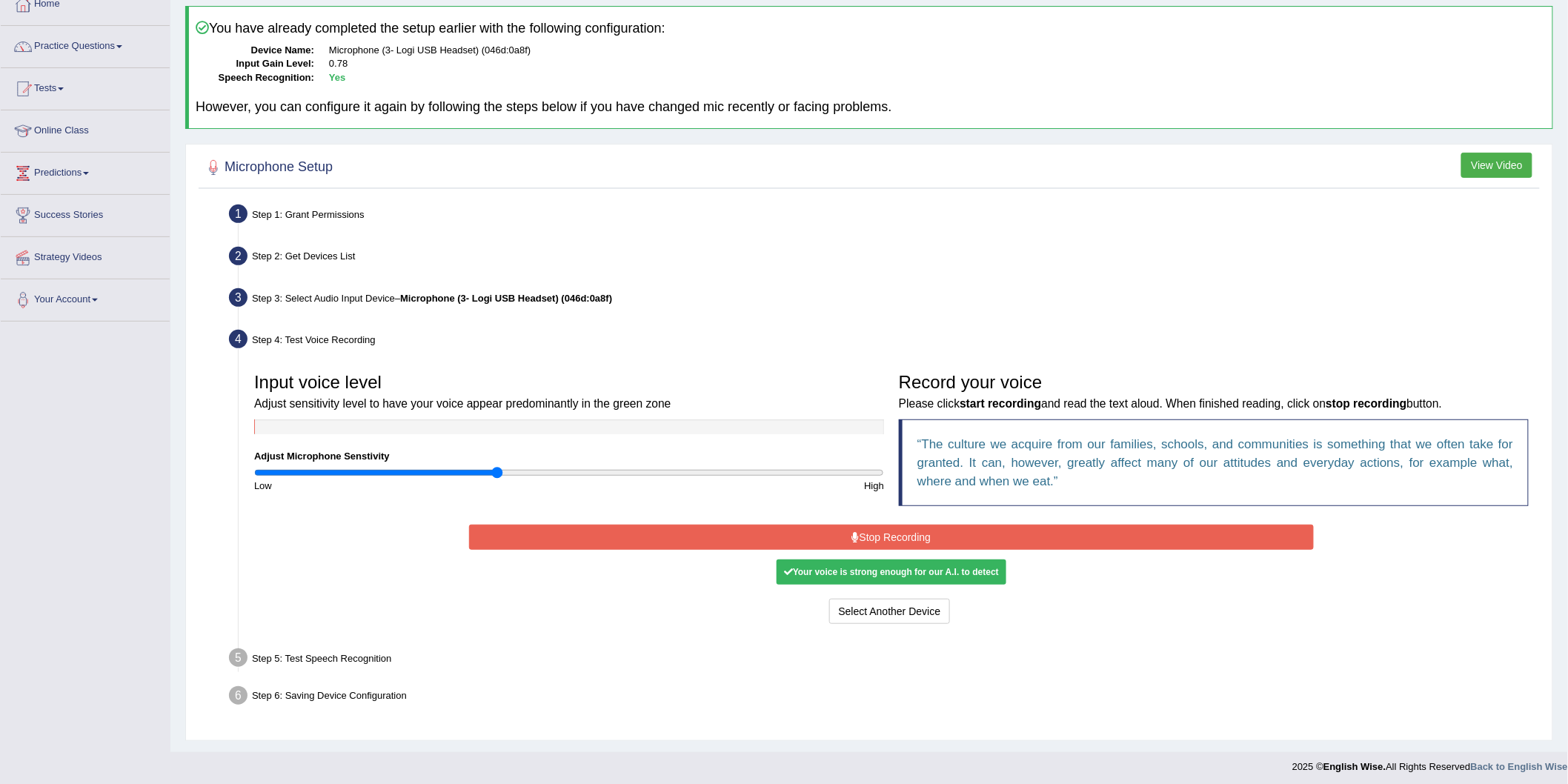
click at [925, 574] on div "Your voice is strong enough for our A.I. to detect" at bounding box center [892, 572] width 230 height 25
click at [882, 574] on div "Your voice is strong enough for our A.I. to detect" at bounding box center [892, 572] width 230 height 25
click at [911, 567] on div "Your voice is strong enough for our A.I. to detect" at bounding box center [892, 572] width 230 height 25
click at [845, 616] on button "Select Another Device" at bounding box center [890, 611] width 122 height 25
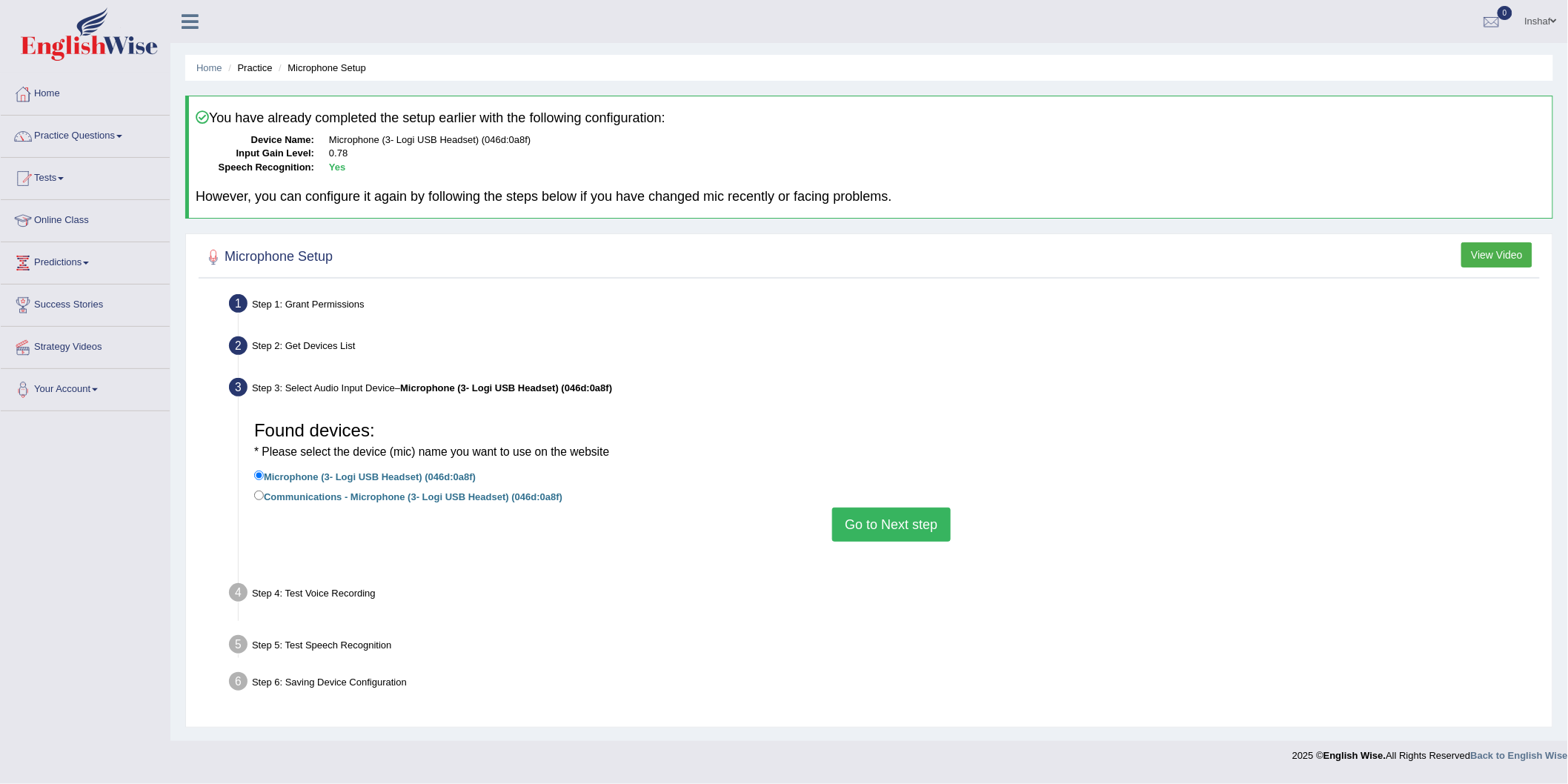
scroll to position [0, 0]
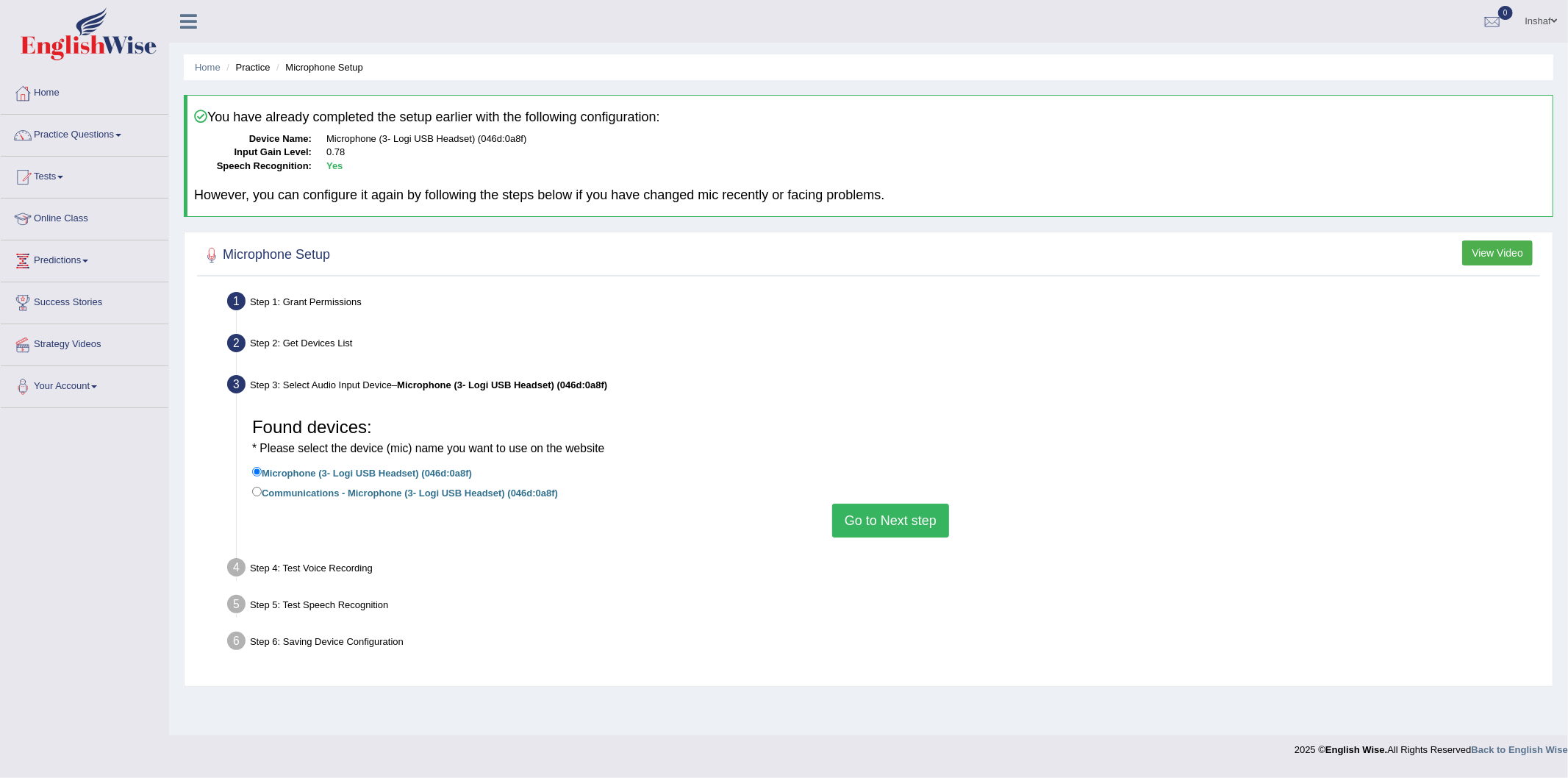
click at [389, 488] on label "Communications - Microphone (3- Logi USB Headset) (046d:0a8f)" at bounding box center [405, 491] width 306 height 16
click at [262, 488] on input "Communications - Microphone (3- Logi USB Headset) (046d:0a8f)" at bounding box center [256, 491] width 9 height 9
radio input "true"
drag, startPoint x: 804, startPoint y: 523, endPoint x: 823, endPoint y: 520, distance: 19.2
click at [808, 523] on div "Found devices: * Please select the device (mic) name you want to use on the web…" at bounding box center [891, 473] width 1292 height 142
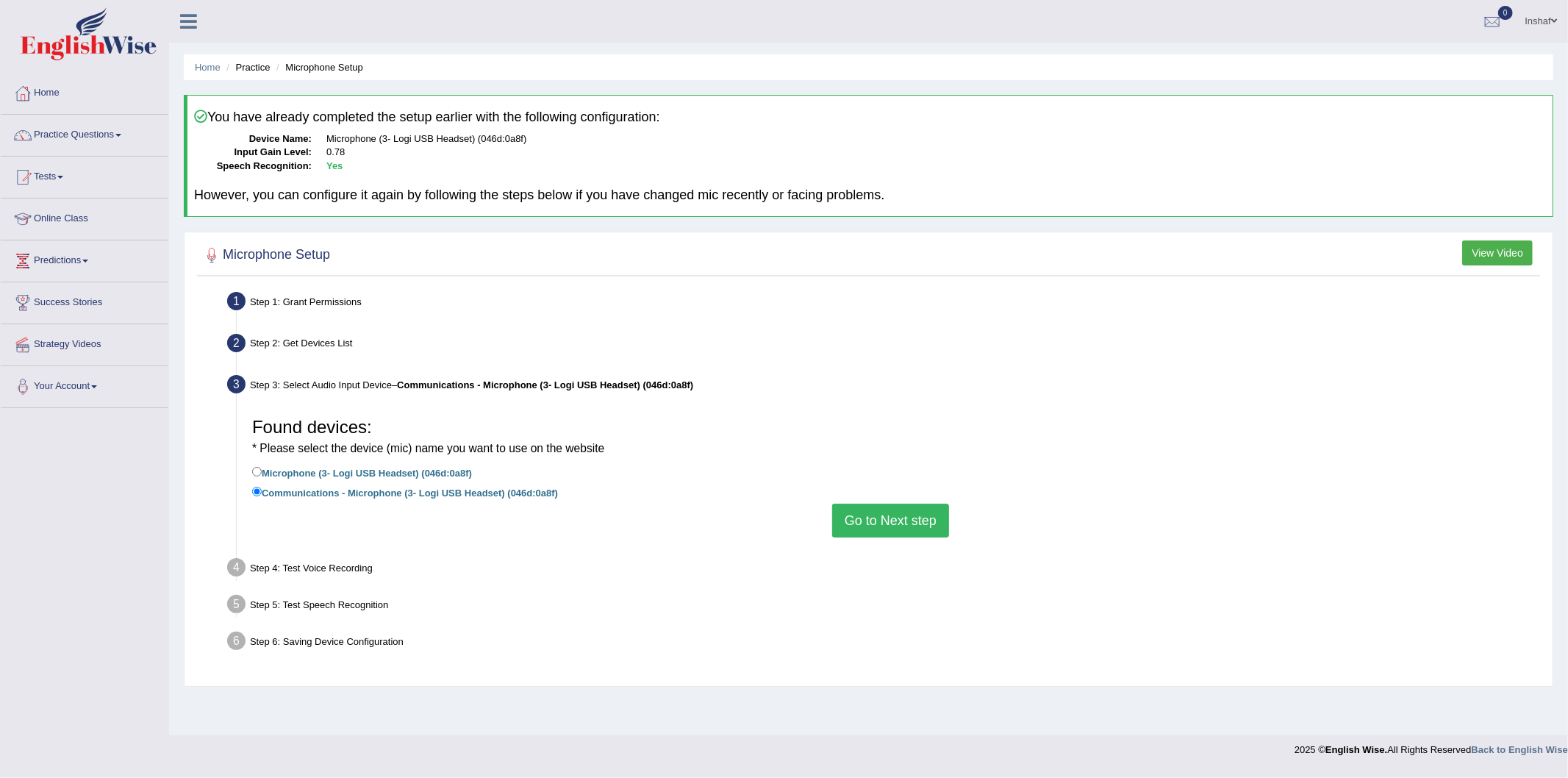
click at [860, 520] on button "Go to Next step" at bounding box center [890, 520] width 117 height 34
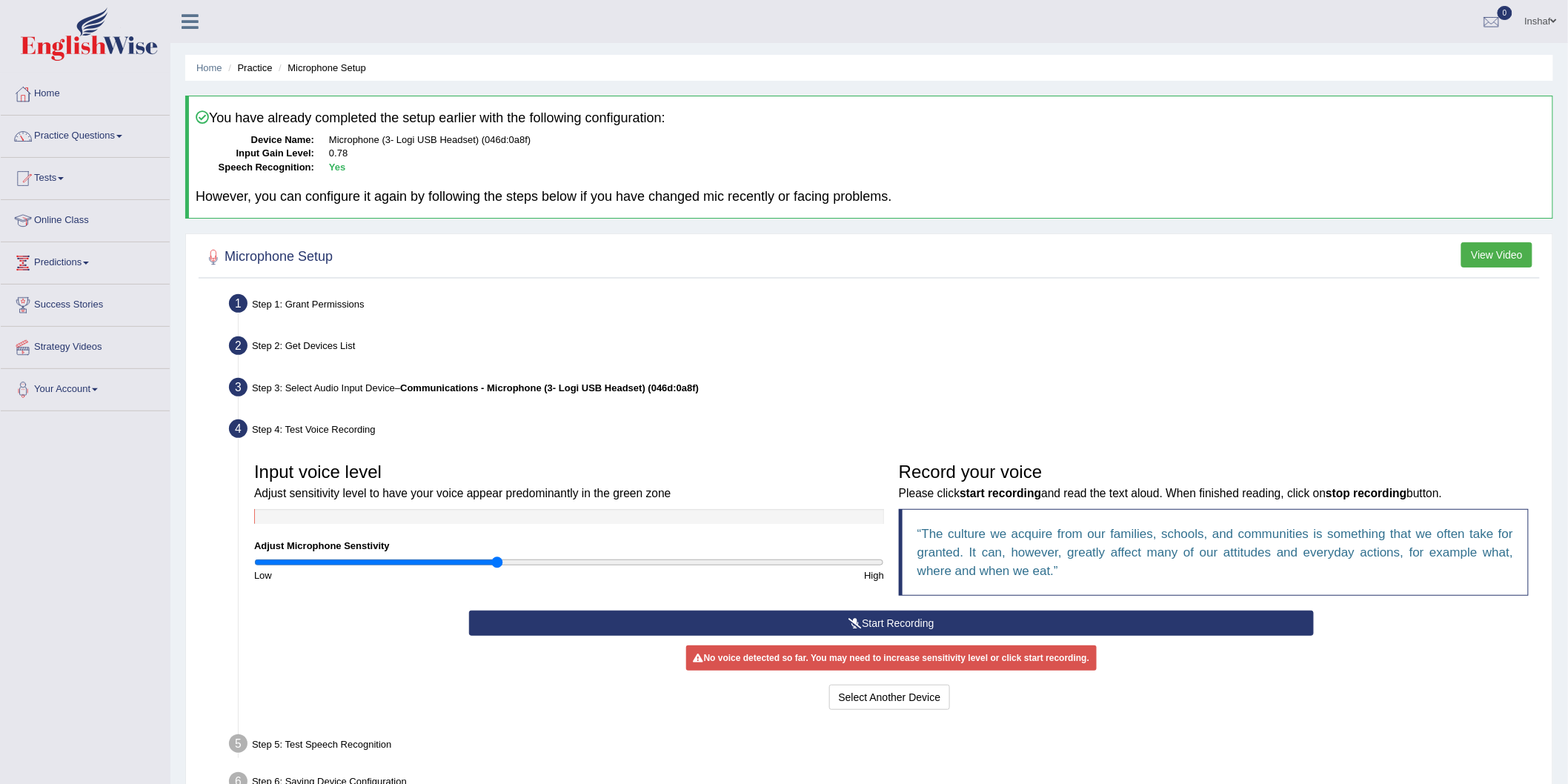
click at [846, 620] on button "Start Recording" at bounding box center [891, 623] width 845 height 25
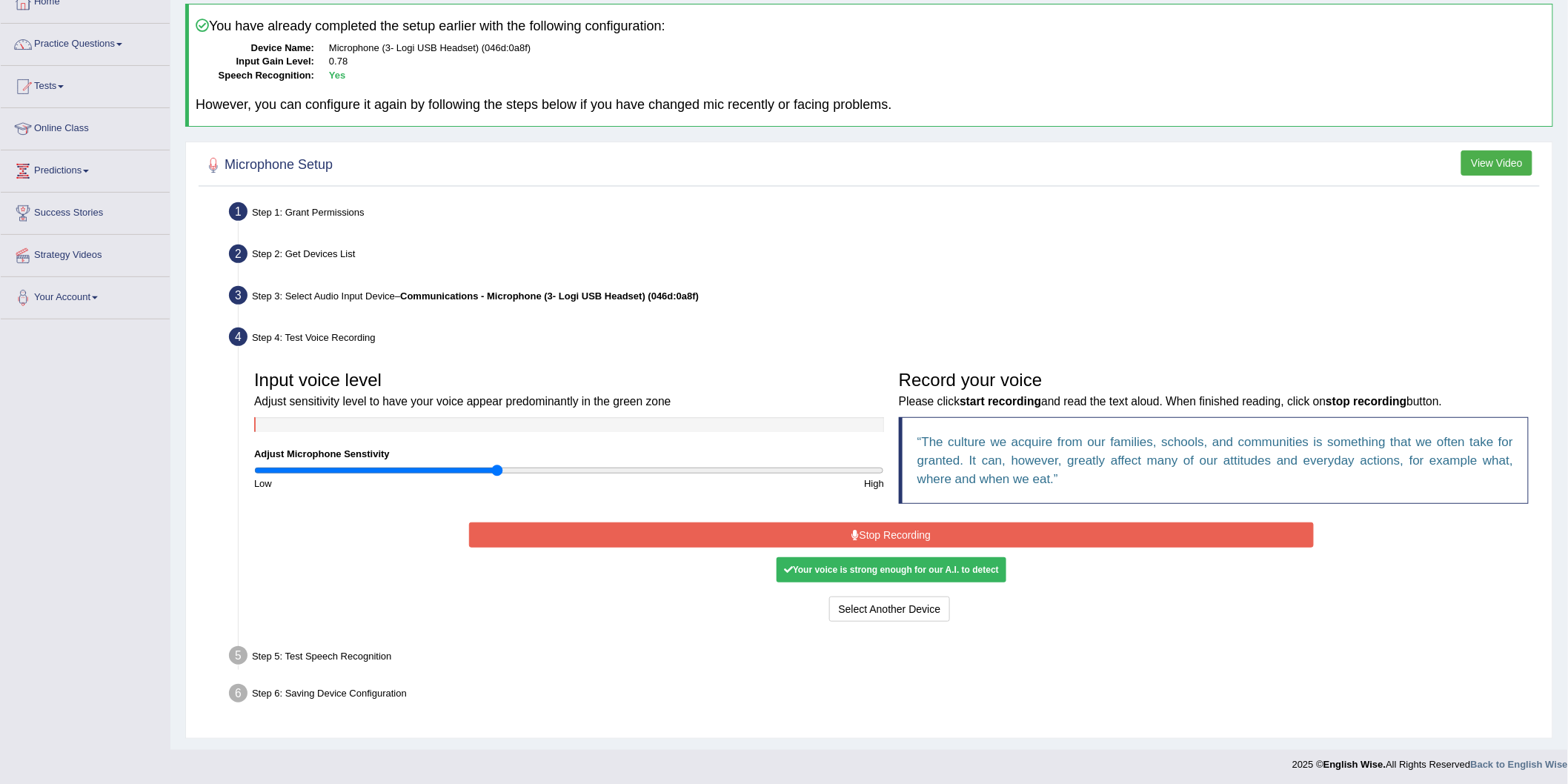
scroll to position [93, 0]
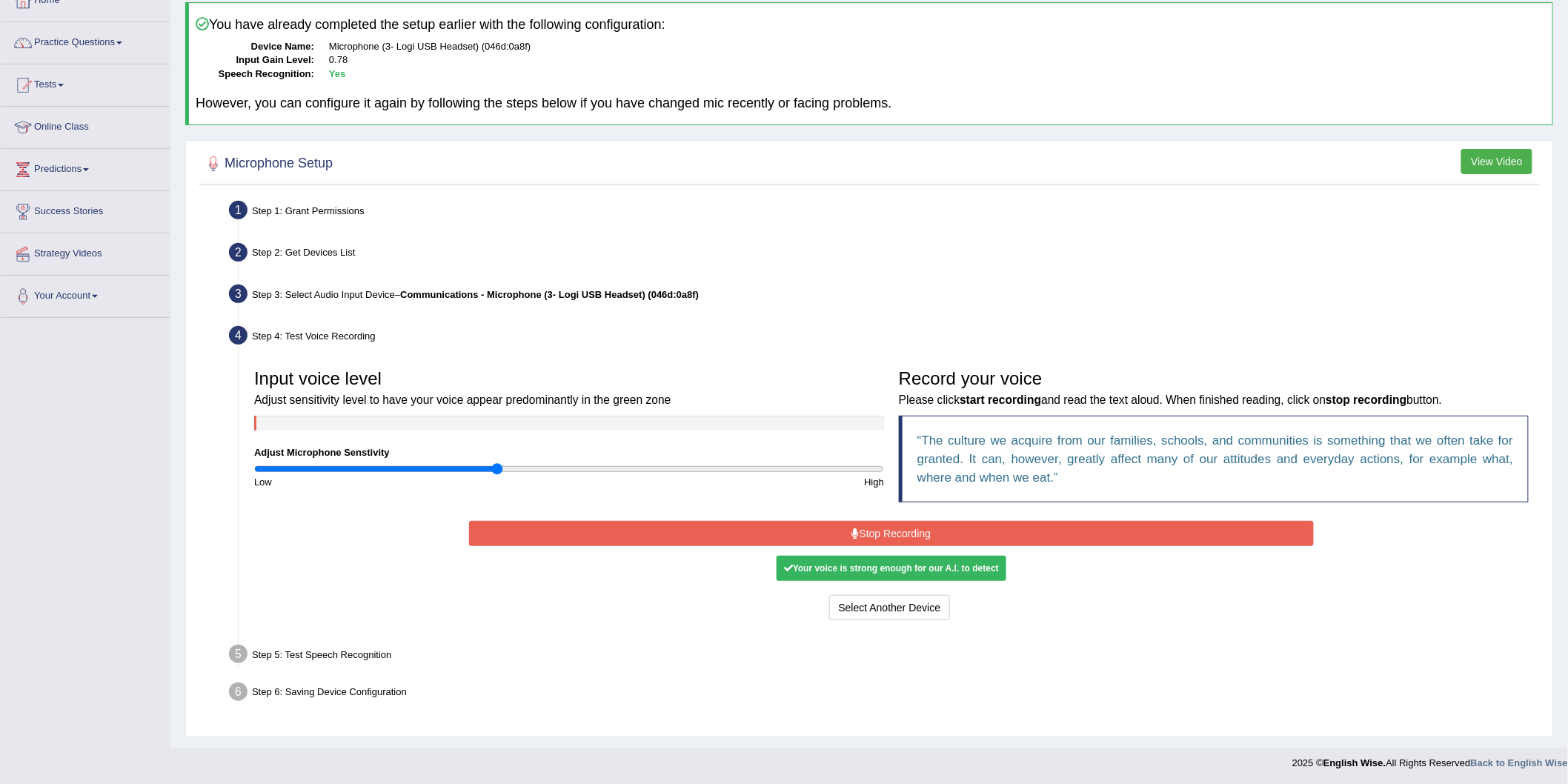
click at [1030, 590] on div "Start Recording Stop Recording Note: Please listen to the recording till the en…" at bounding box center [892, 570] width 860 height 107
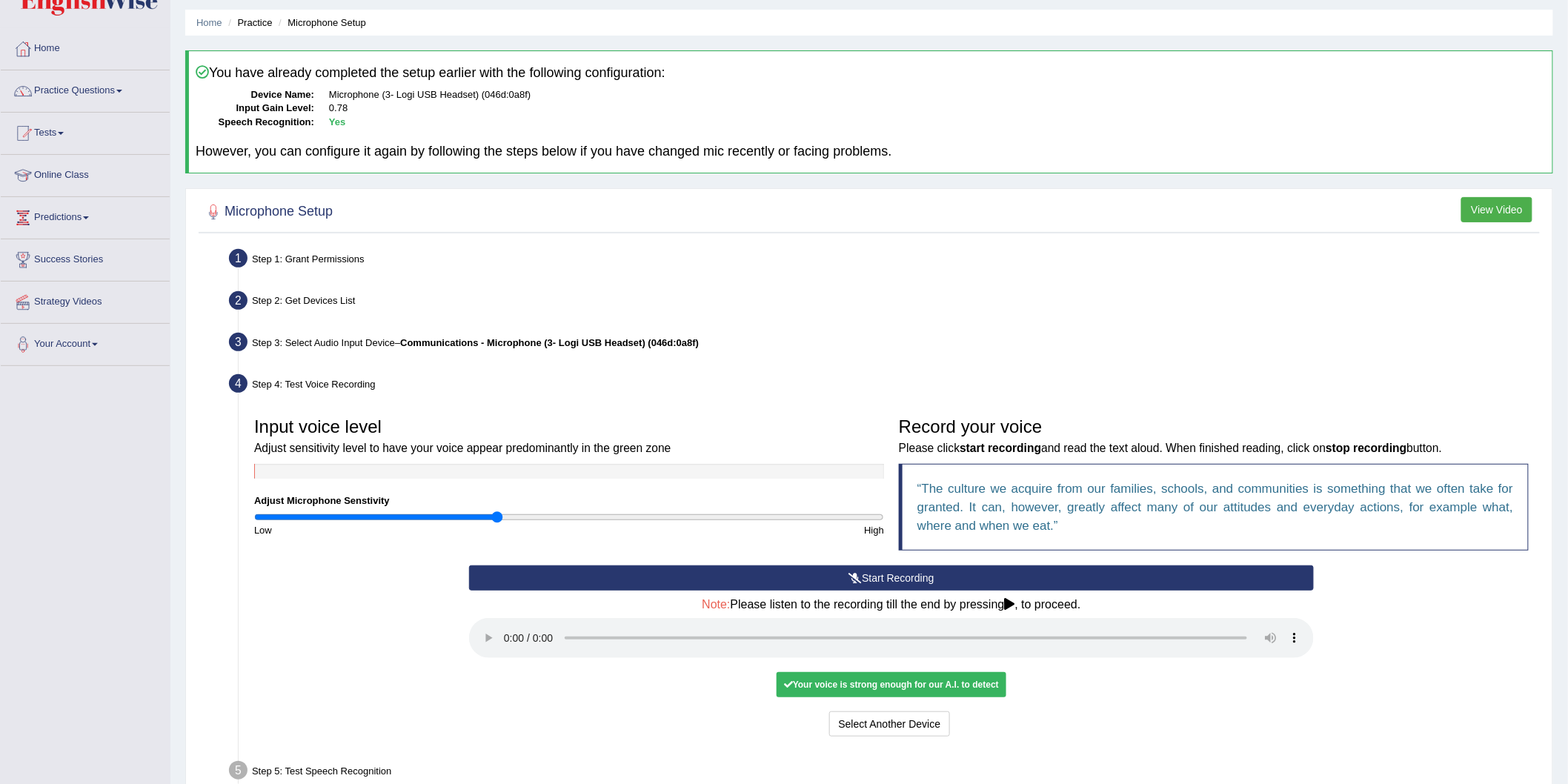
scroll to position [0, 0]
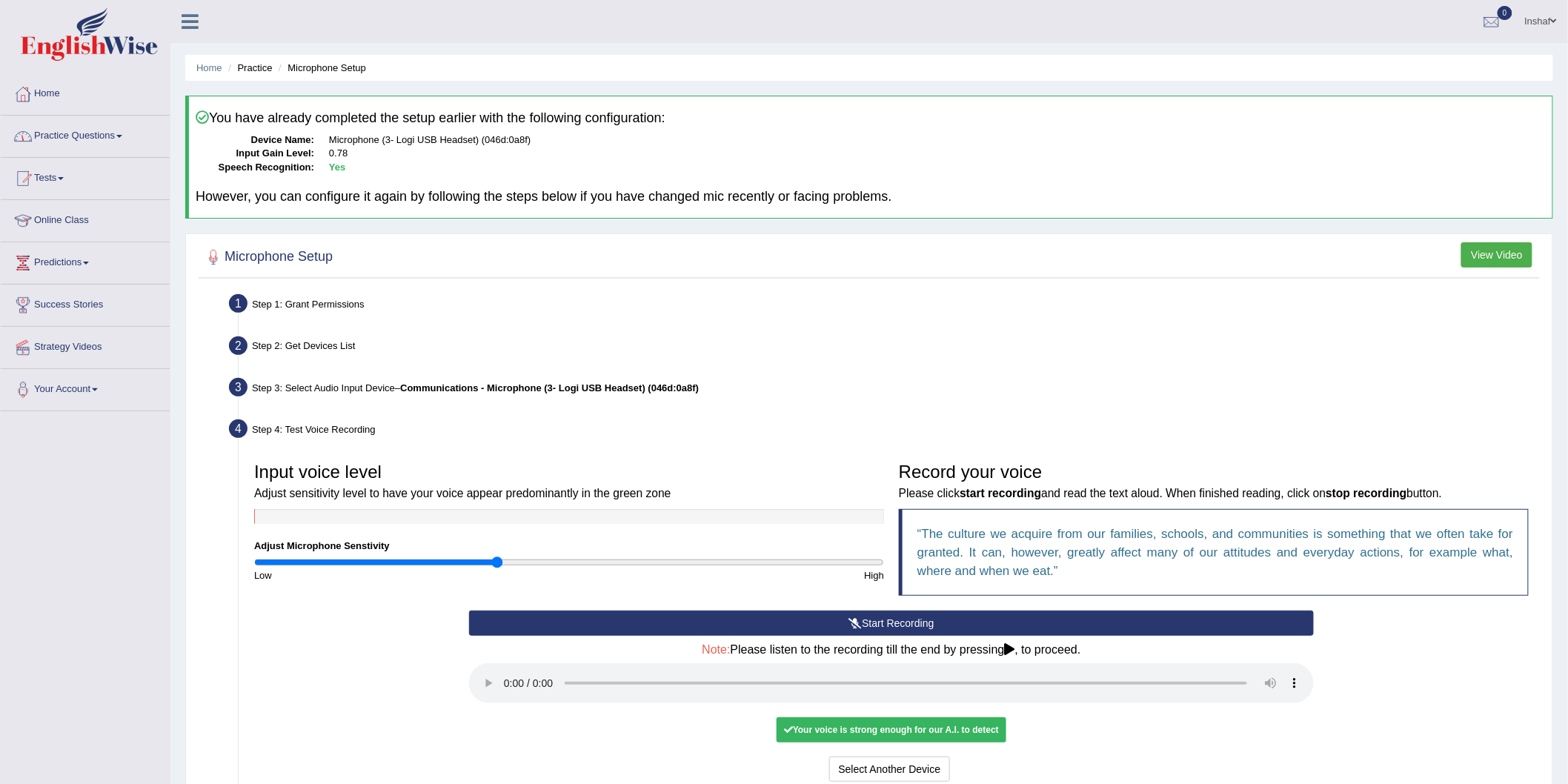
click at [124, 134] on link "Practice Questions" at bounding box center [85, 134] width 169 height 37
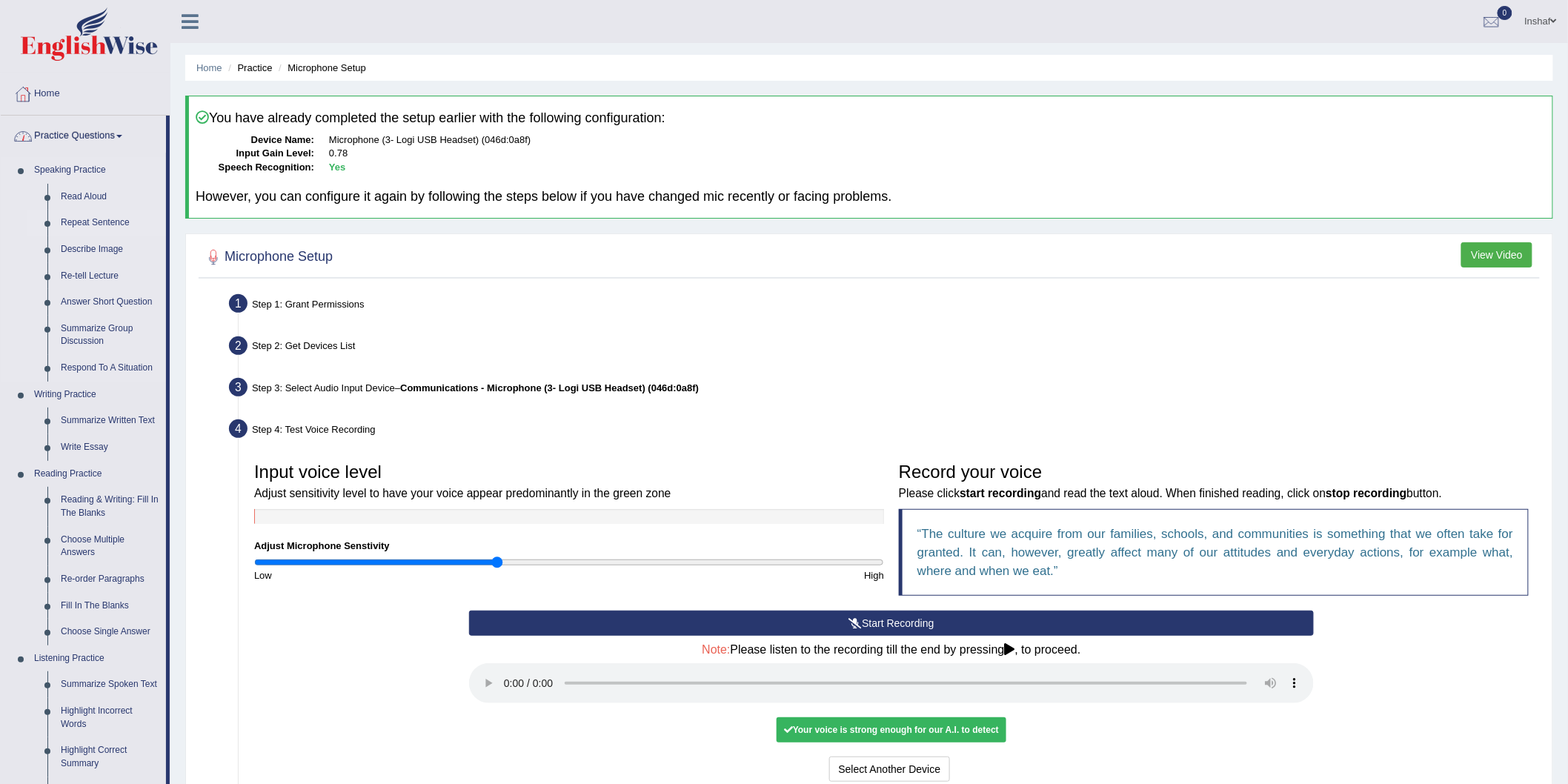
click at [108, 225] on link "Repeat Sentence" at bounding box center [110, 223] width 112 height 27
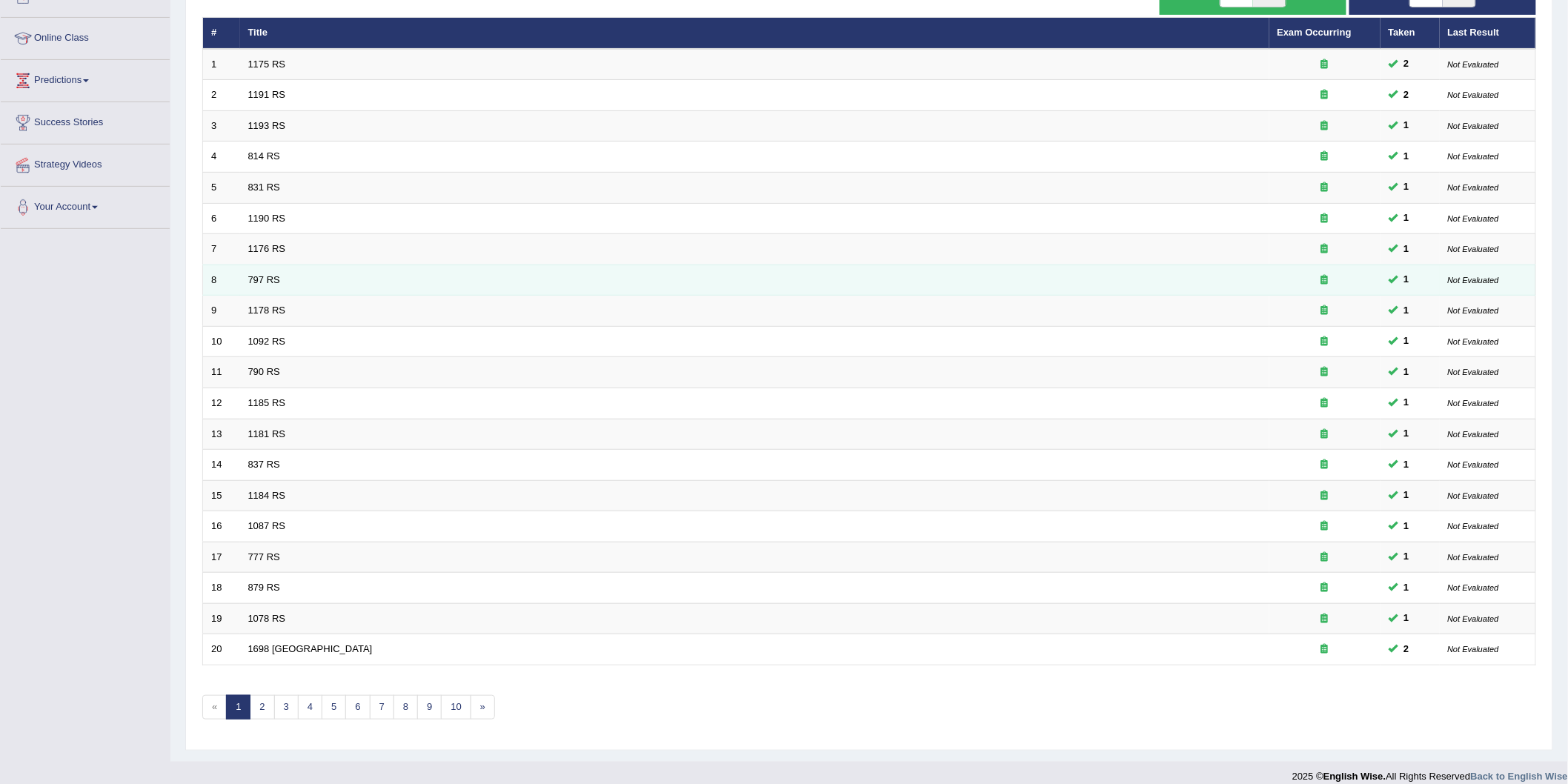
scroll to position [196, 0]
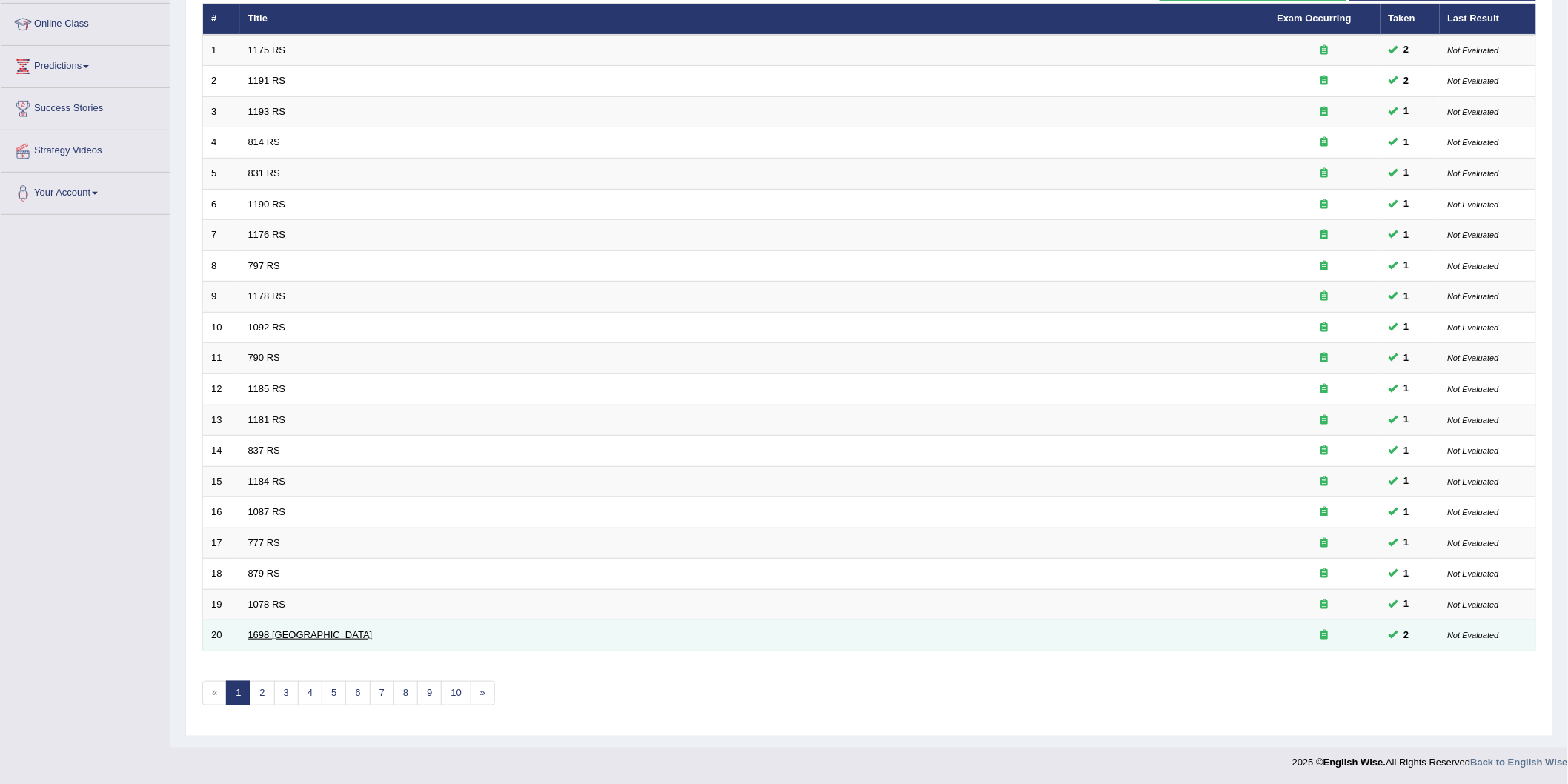
click at [267, 633] on link "1698 [GEOGRAPHIC_DATA]" at bounding box center [310, 634] width 124 height 11
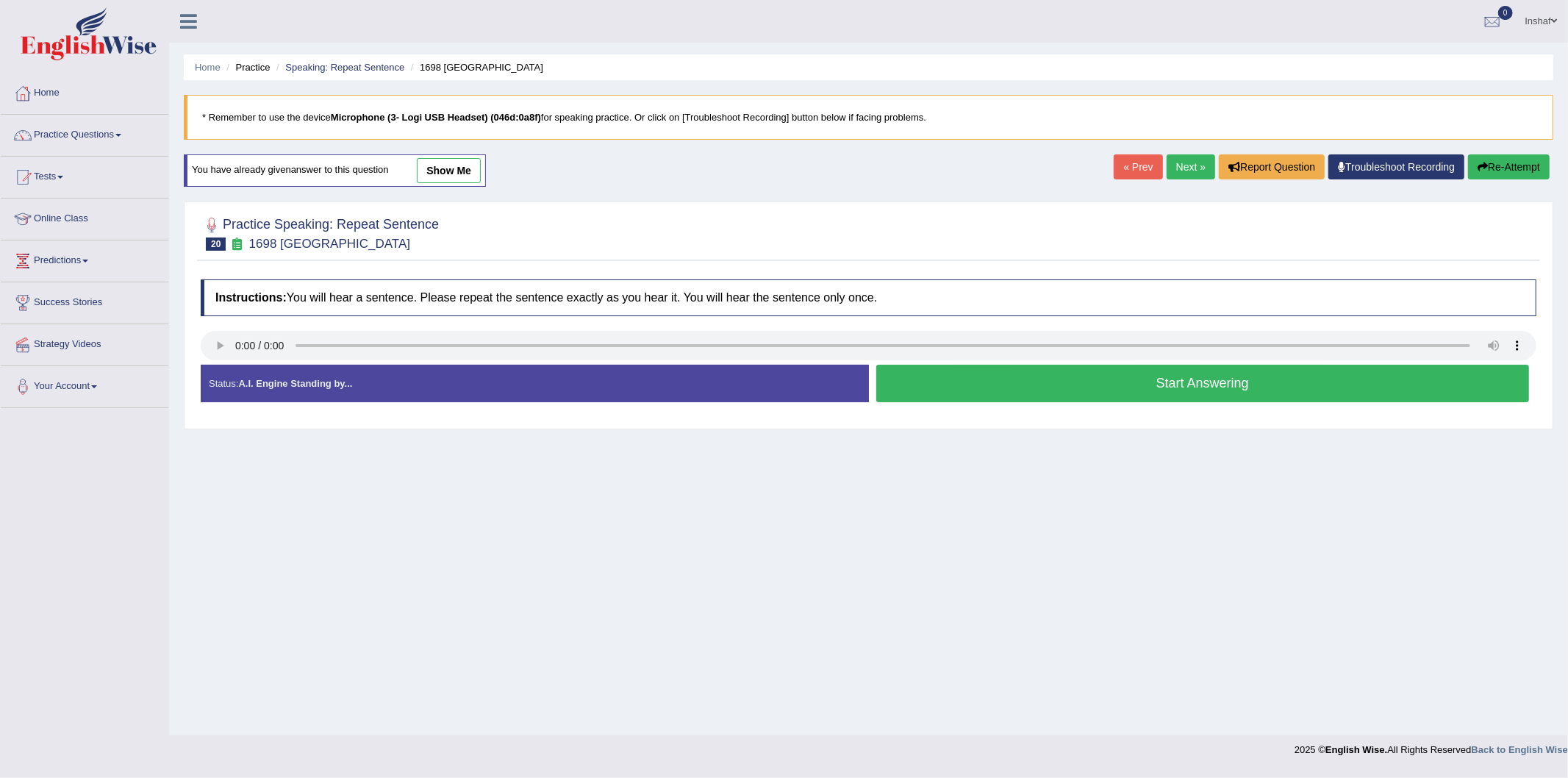
click at [1193, 390] on button "Start Answering" at bounding box center [1203, 383] width 654 height 38
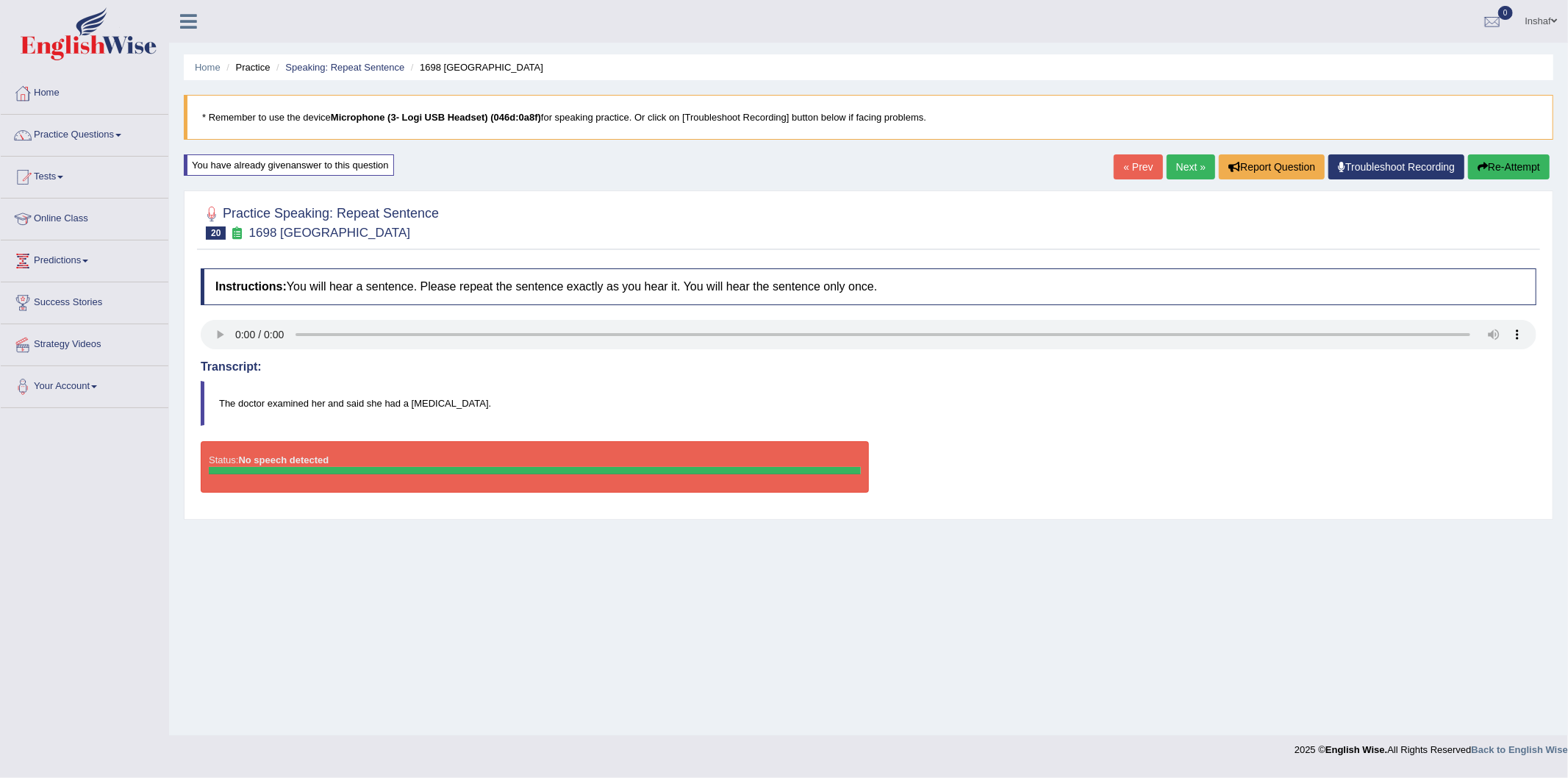
click at [1460, 588] on div "Home Practice Speaking: Repeat Sentence 1698 [GEOGRAPHIC_DATA] * Remember to us…" at bounding box center [868, 368] width 1399 height 735
click at [1481, 612] on div "Home Practice Speaking: Repeat Sentence 1698 [GEOGRAPHIC_DATA] * Remember to us…" at bounding box center [868, 368] width 1399 height 735
click at [126, 138] on link "Practice Questions" at bounding box center [85, 133] width 168 height 37
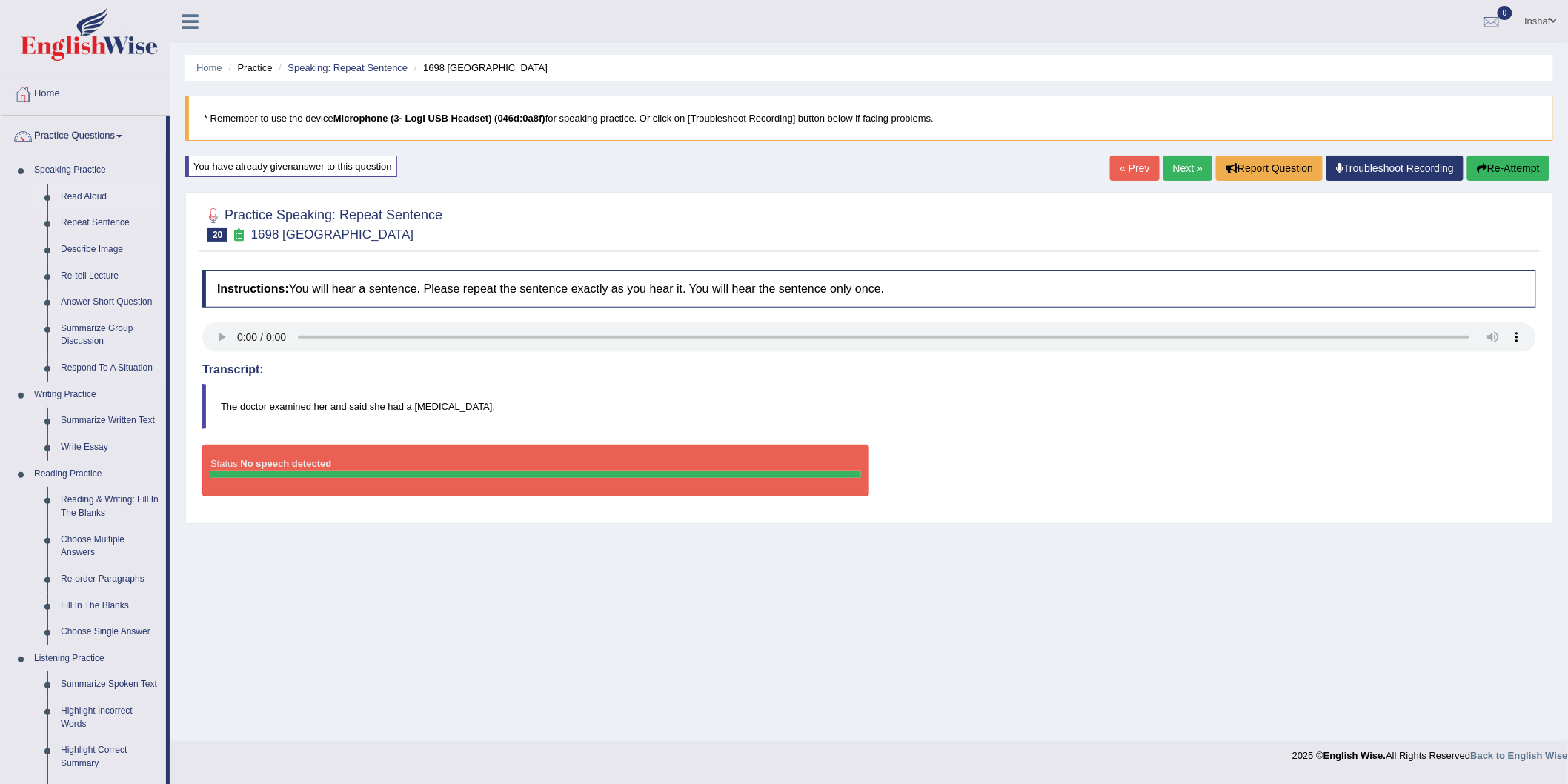
click at [101, 196] on link "Read Aloud" at bounding box center [110, 197] width 112 height 27
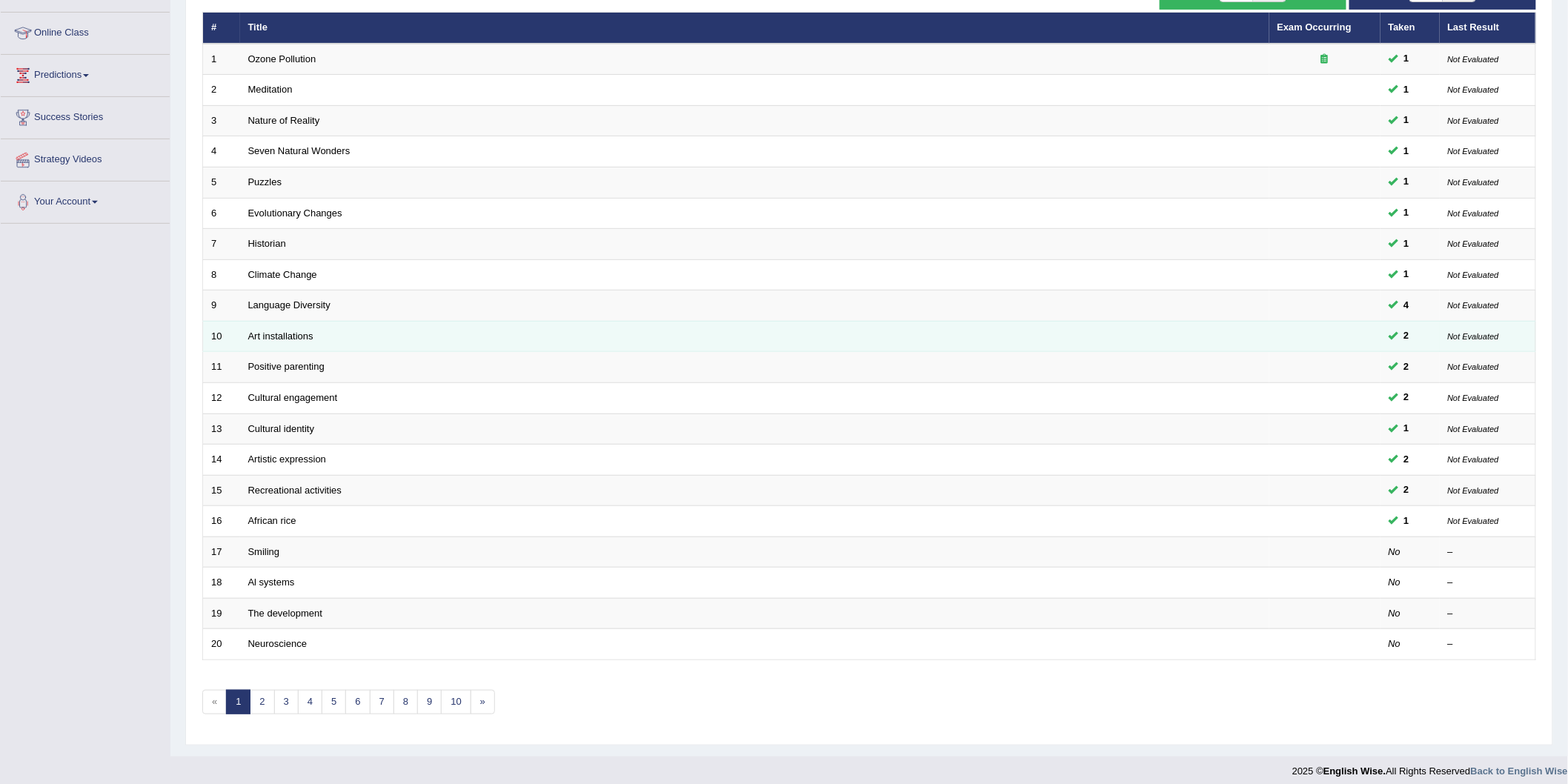
scroll to position [196, 0]
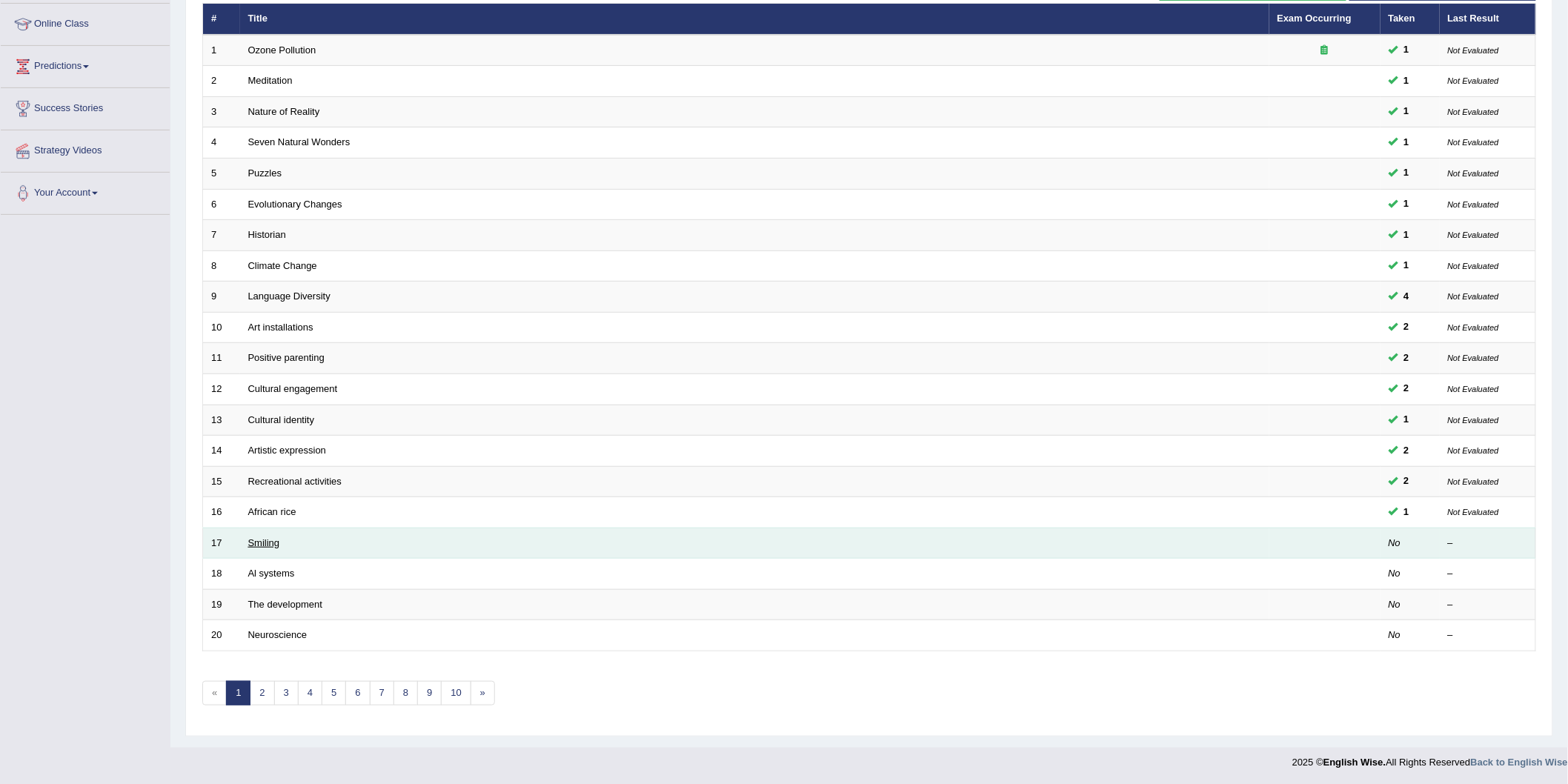
click at [272, 544] on link "Smiling" at bounding box center [264, 542] width 32 height 11
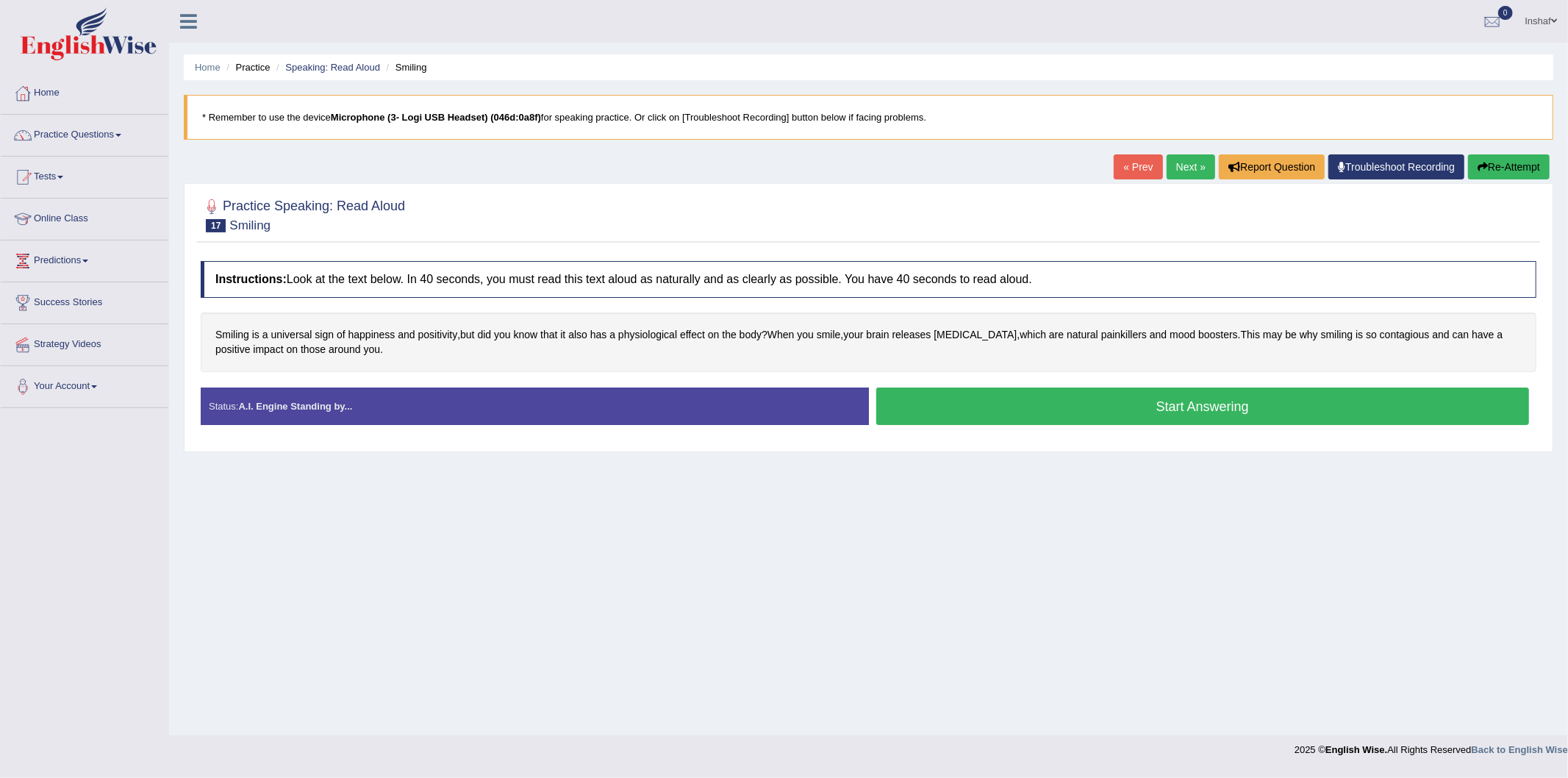
click at [1009, 399] on button "Start Answering" at bounding box center [1203, 406] width 654 height 38
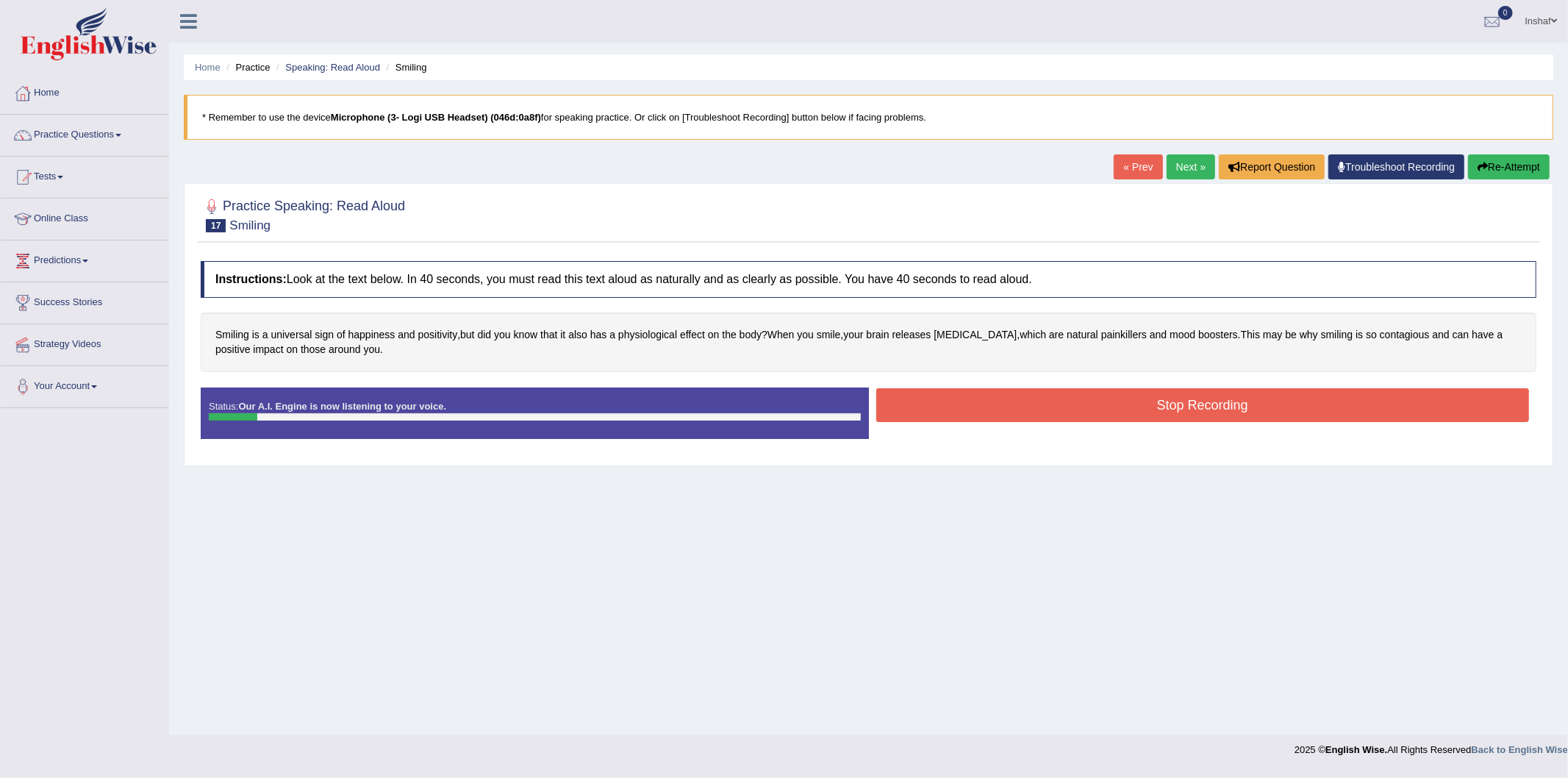
click at [1482, 159] on button "Re-Attempt" at bounding box center [1508, 167] width 81 height 25
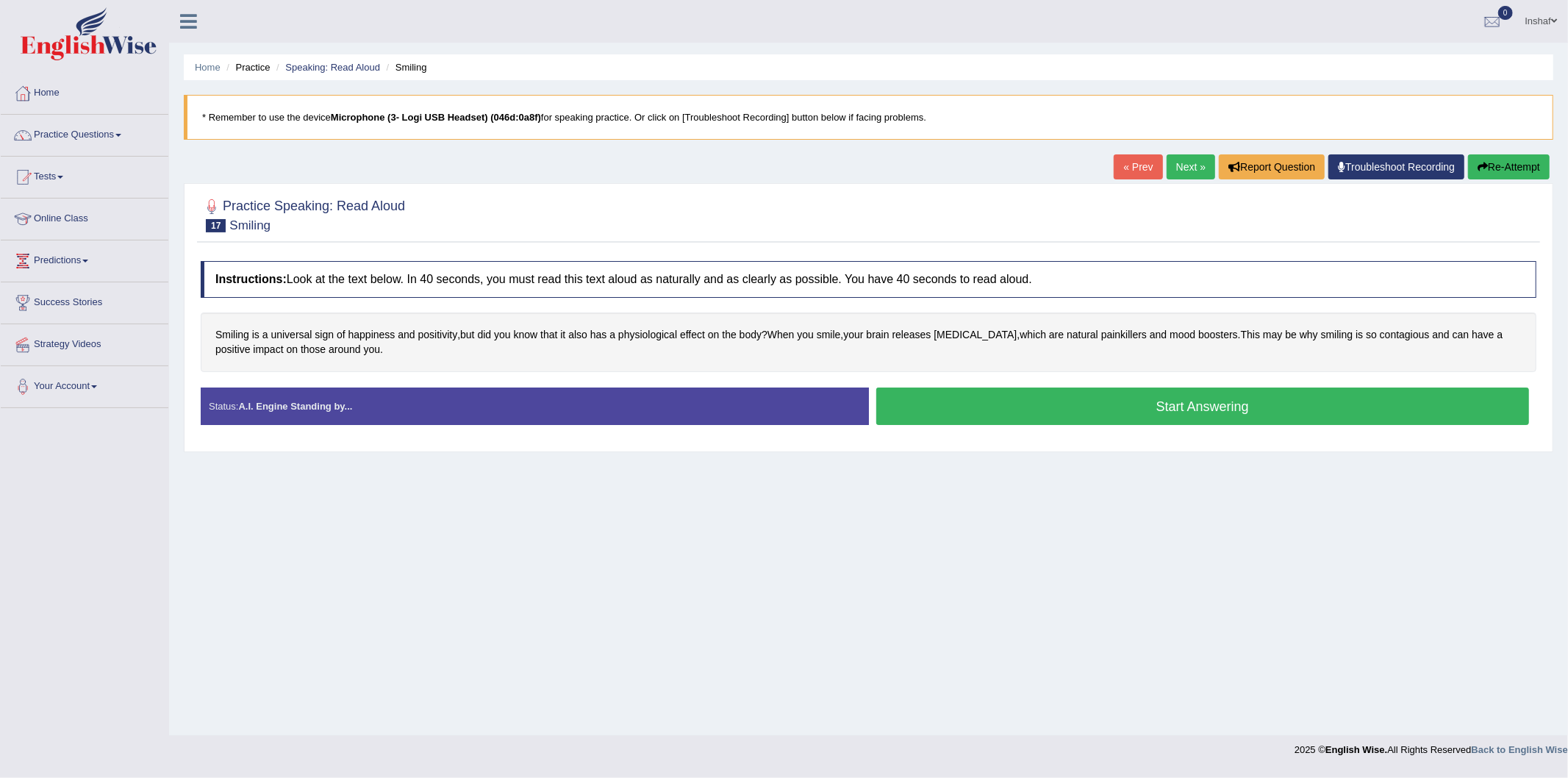
click at [1042, 405] on button "Start Answering" at bounding box center [1203, 406] width 654 height 38
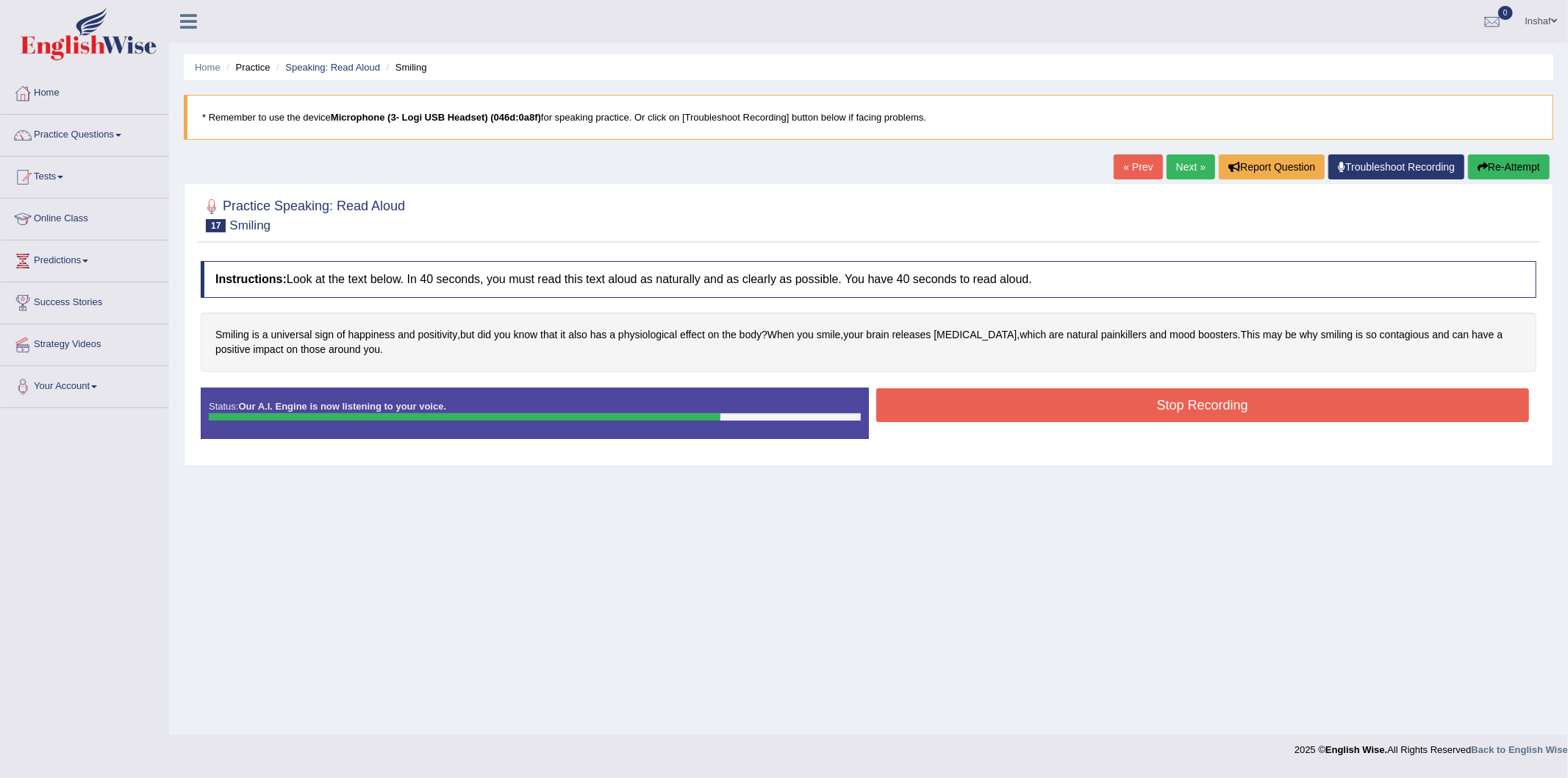
click at [1092, 394] on button "Stop Recording" at bounding box center [1203, 405] width 654 height 34
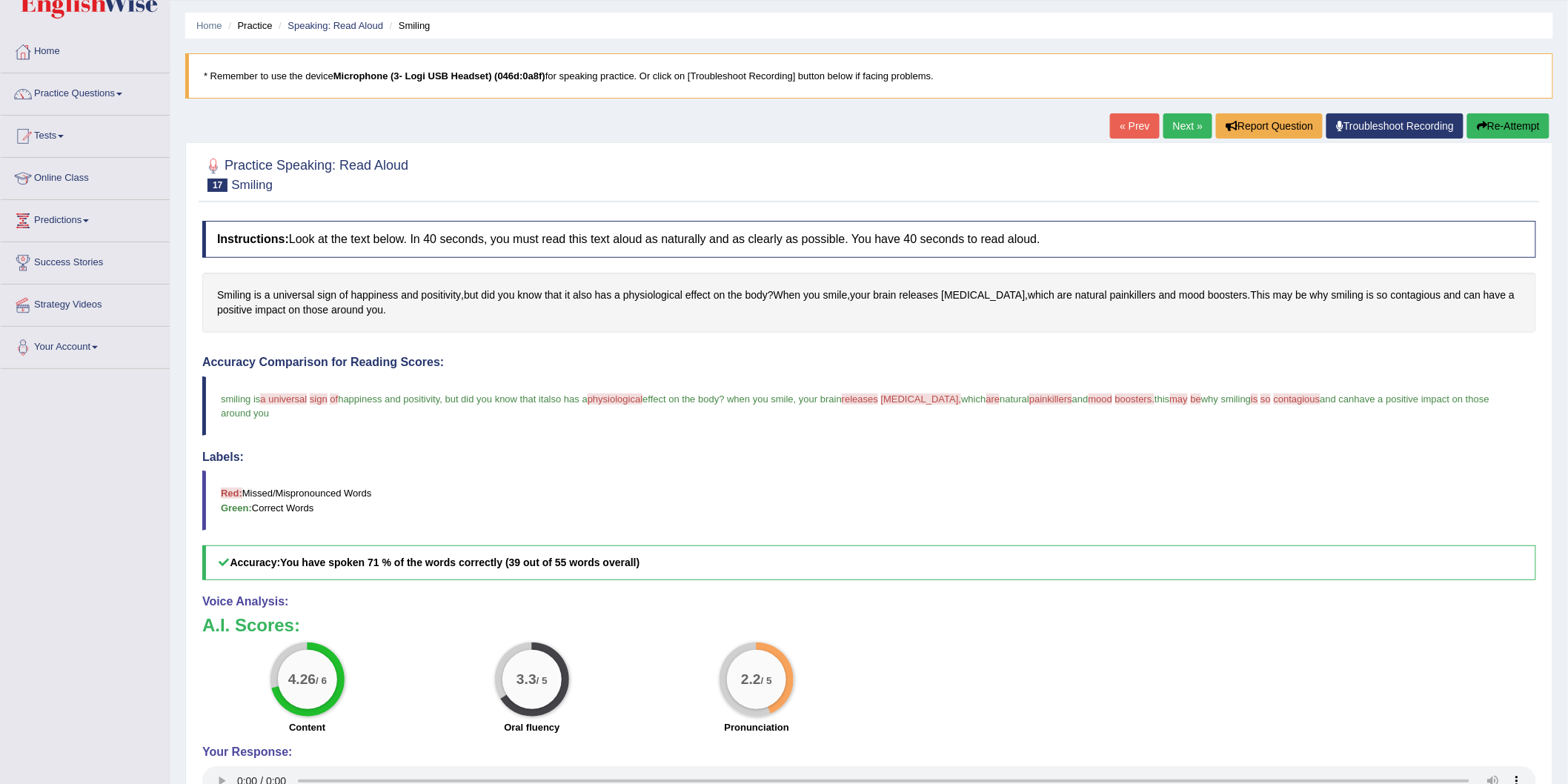
scroll to position [82, 0]
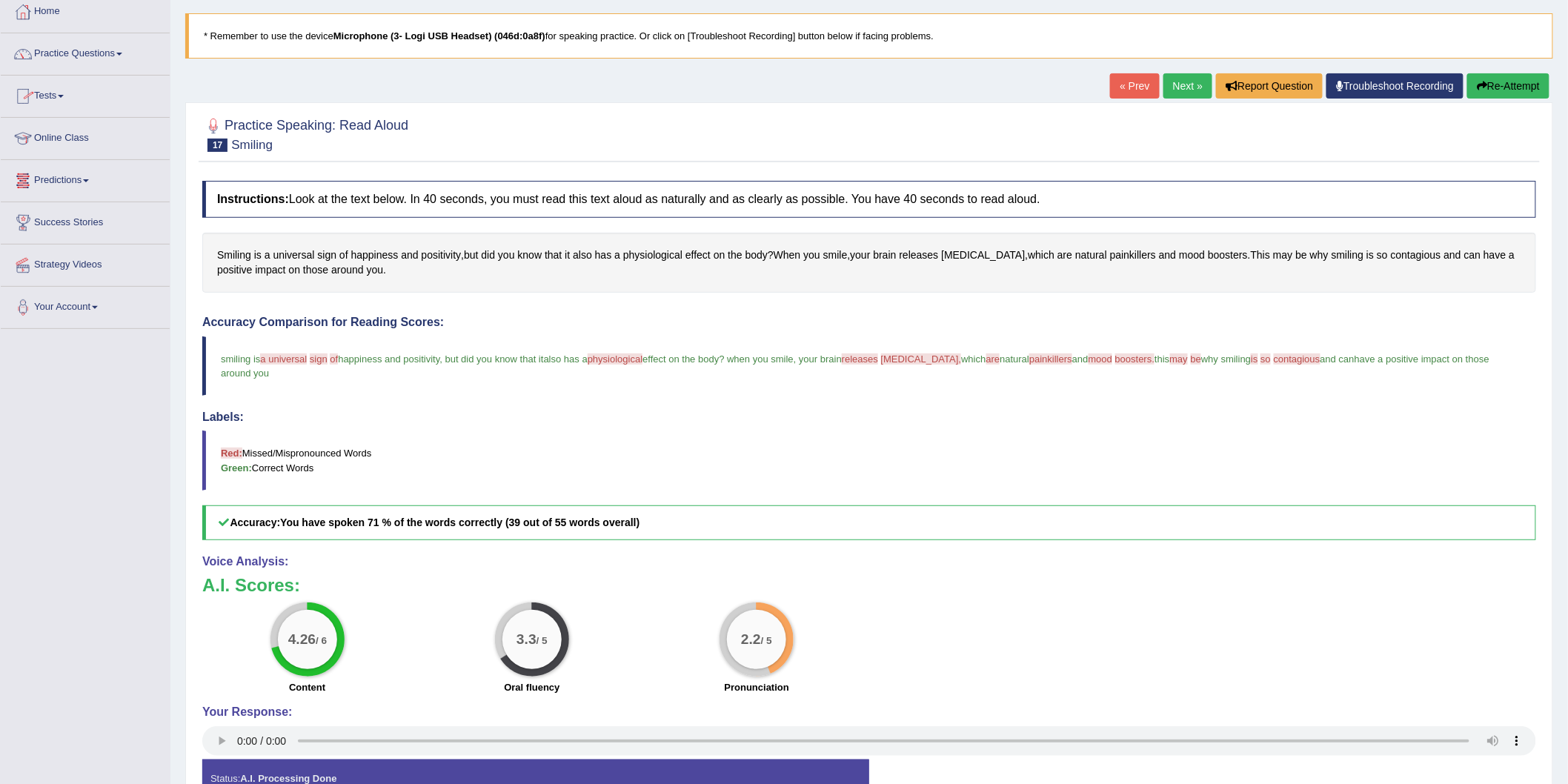
click at [1185, 82] on link "Next »" at bounding box center [1188, 86] width 49 height 25
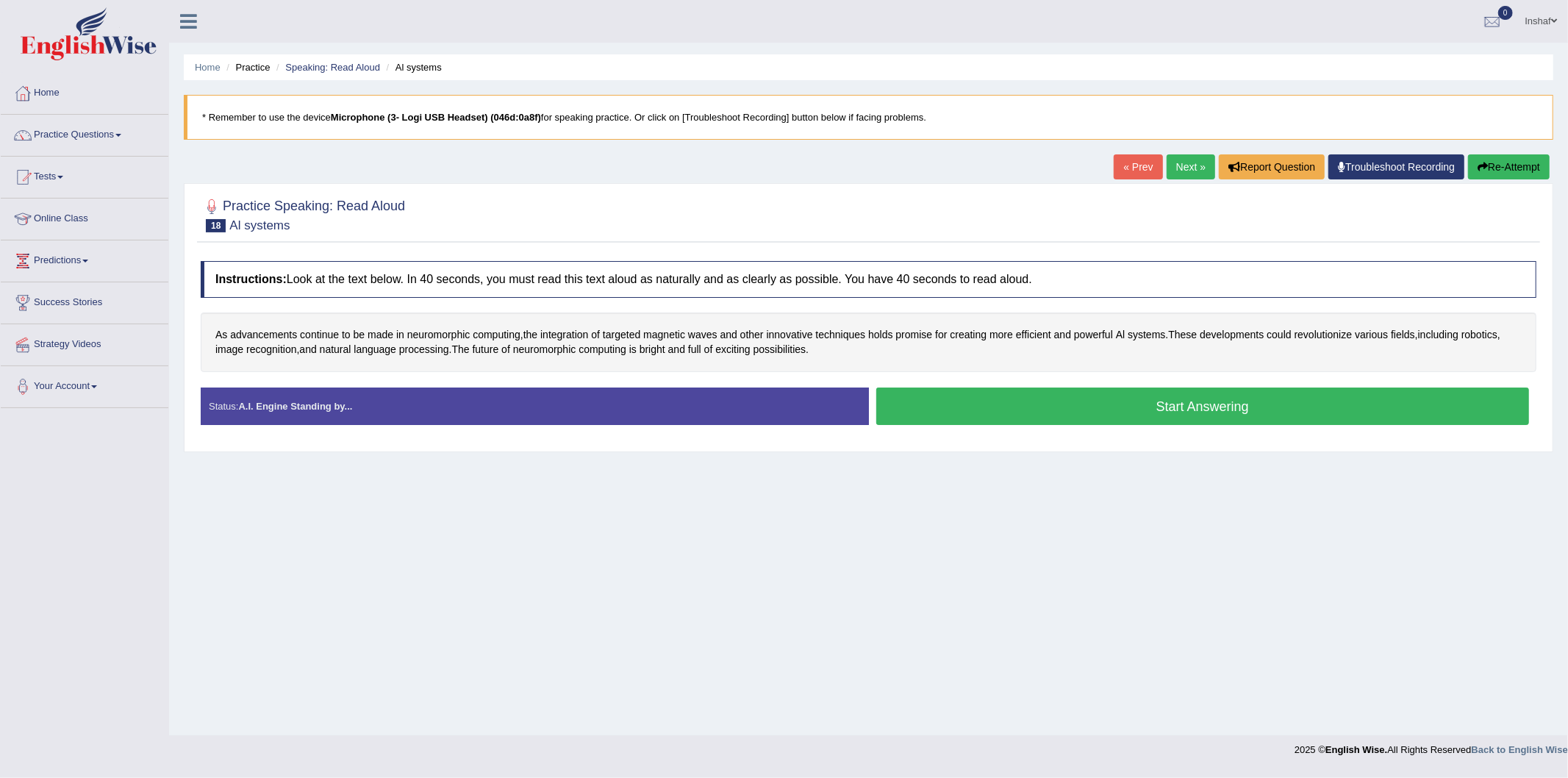
click at [1045, 403] on button "Start Answering" at bounding box center [1203, 406] width 654 height 38
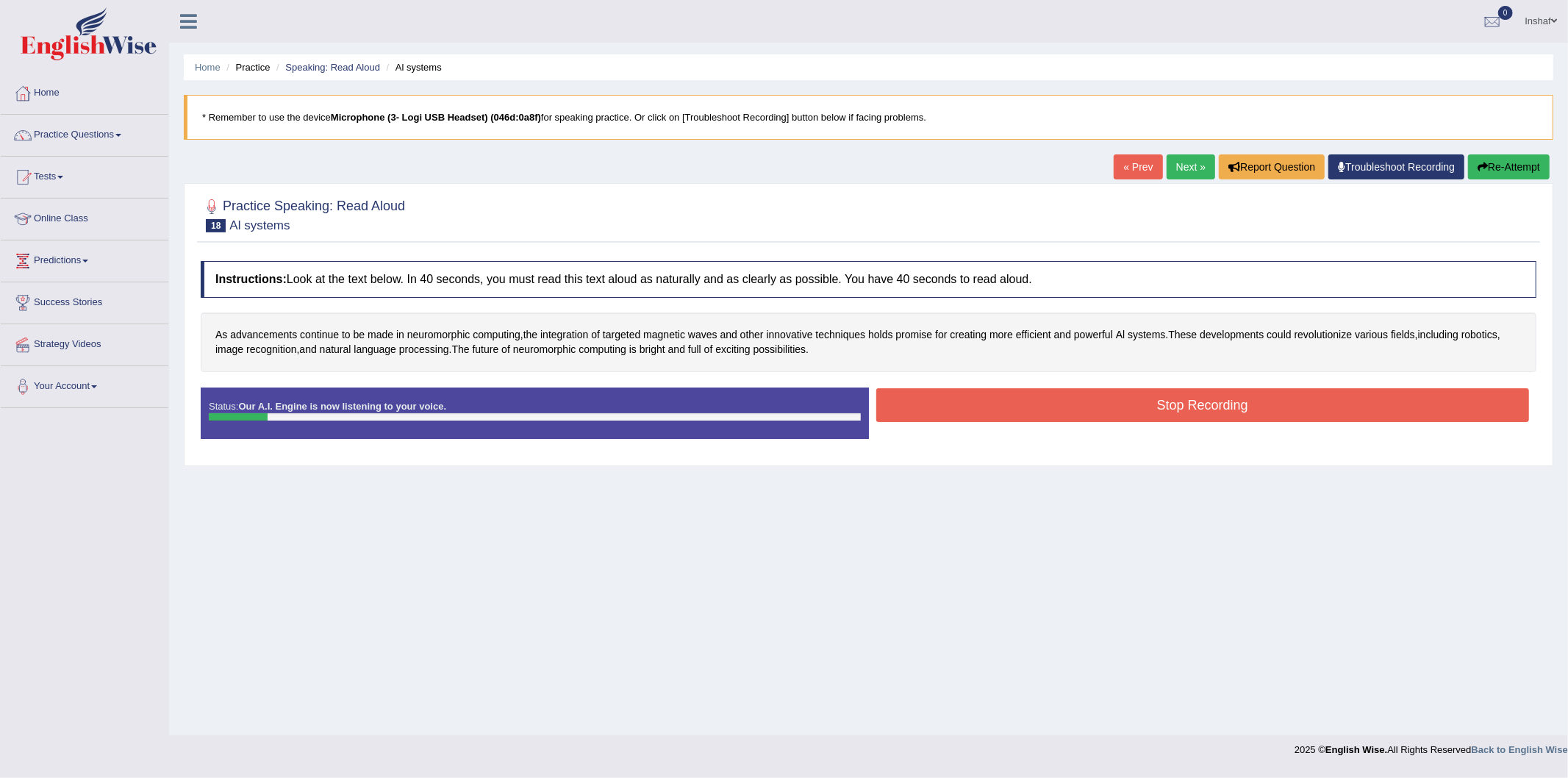
click at [1487, 175] on button "Re-Attempt" at bounding box center [1508, 167] width 81 height 25
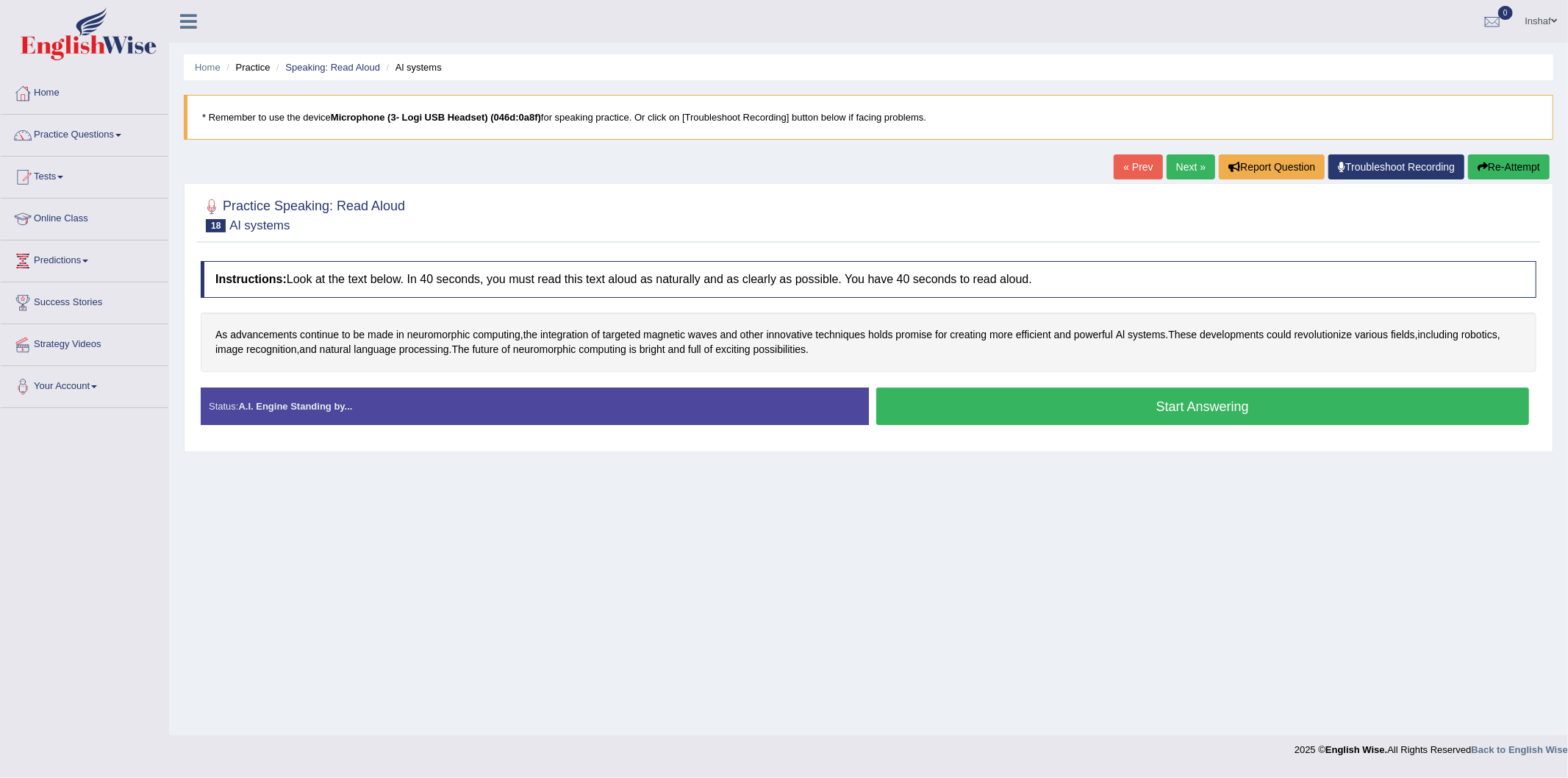
click at [984, 410] on button "Start Answering" at bounding box center [1203, 406] width 654 height 38
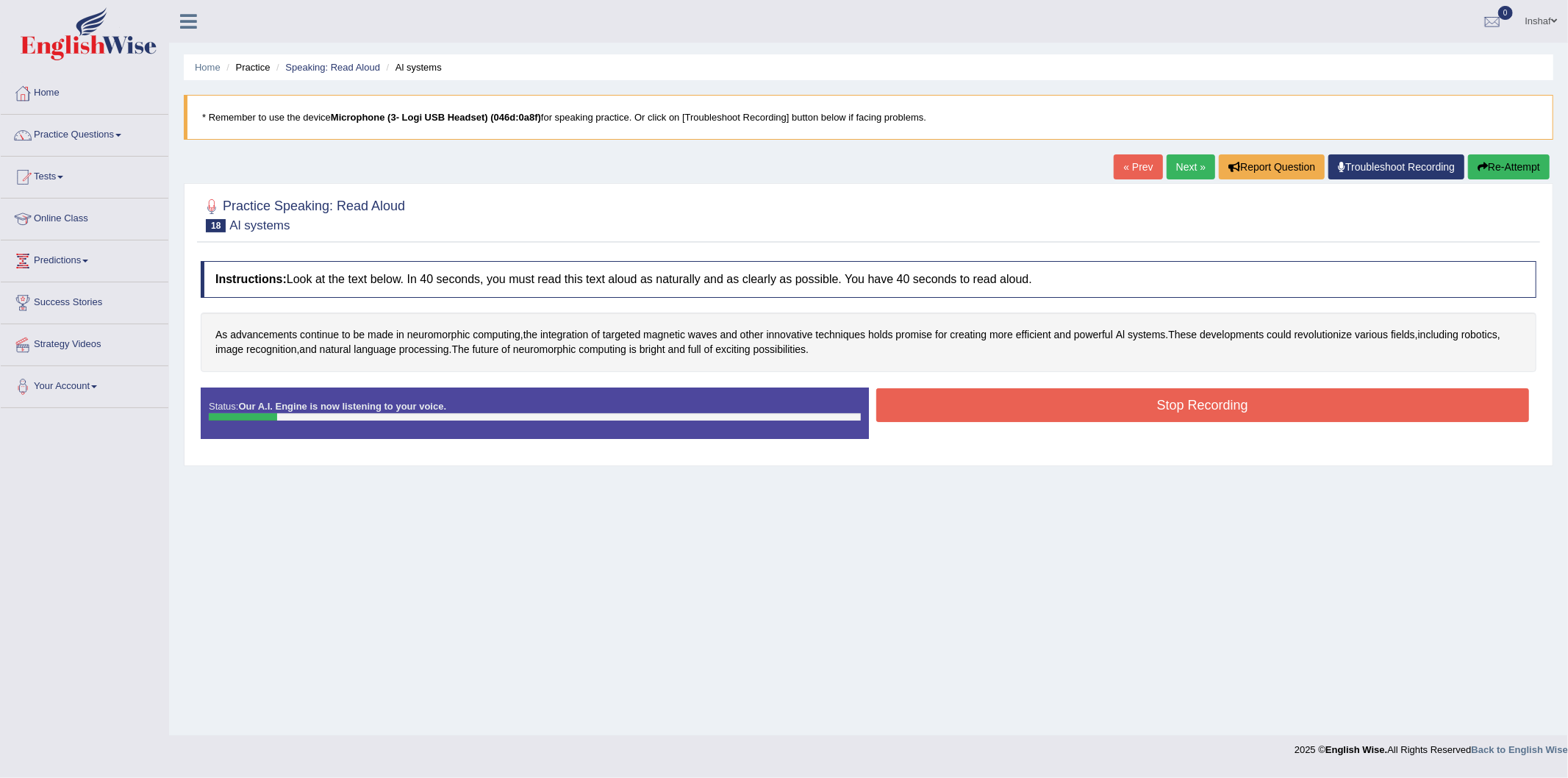
click at [1504, 165] on button "Re-Attempt" at bounding box center [1508, 167] width 81 height 25
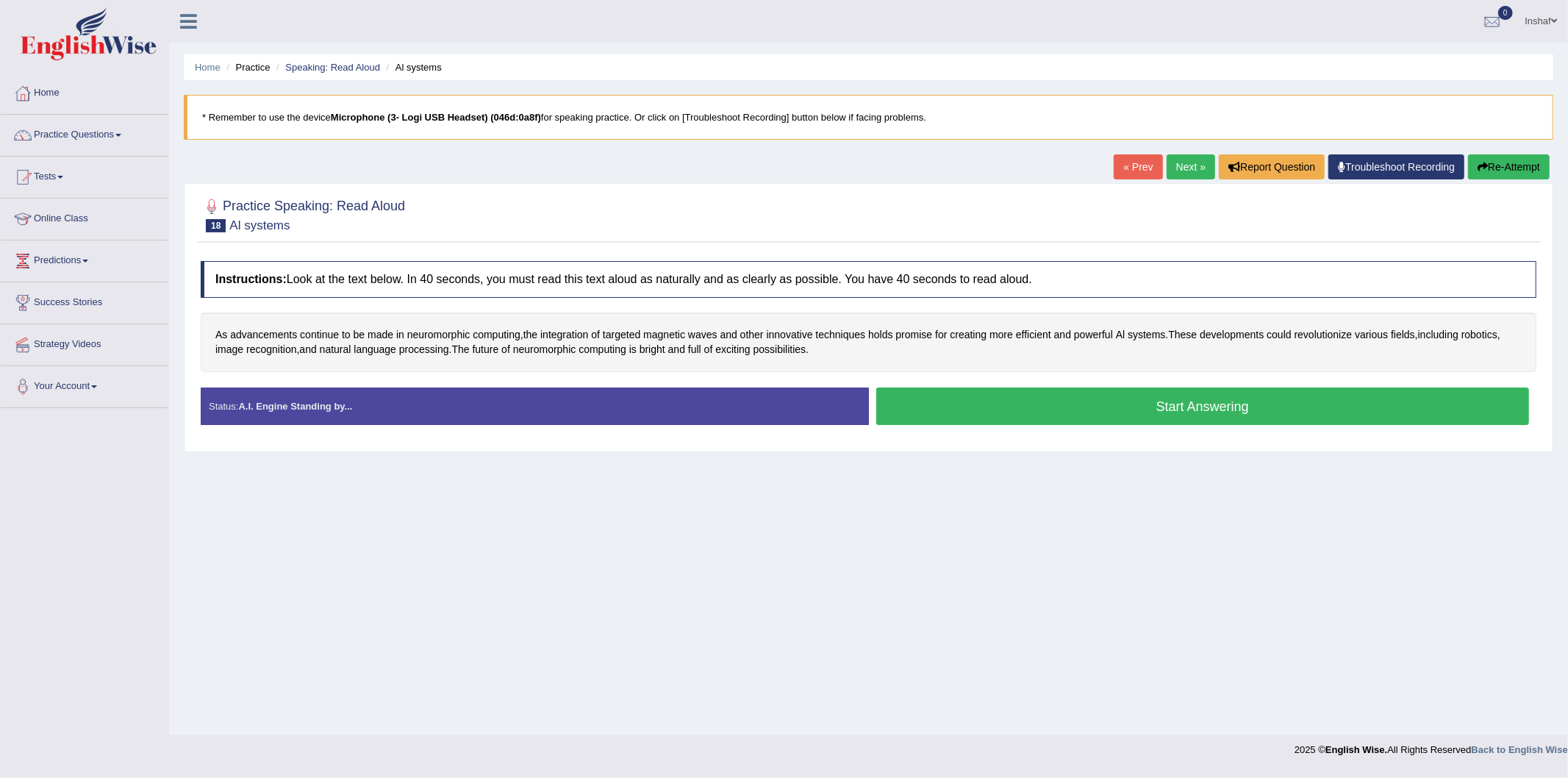
click at [1004, 412] on button "Start Answering" at bounding box center [1203, 406] width 654 height 38
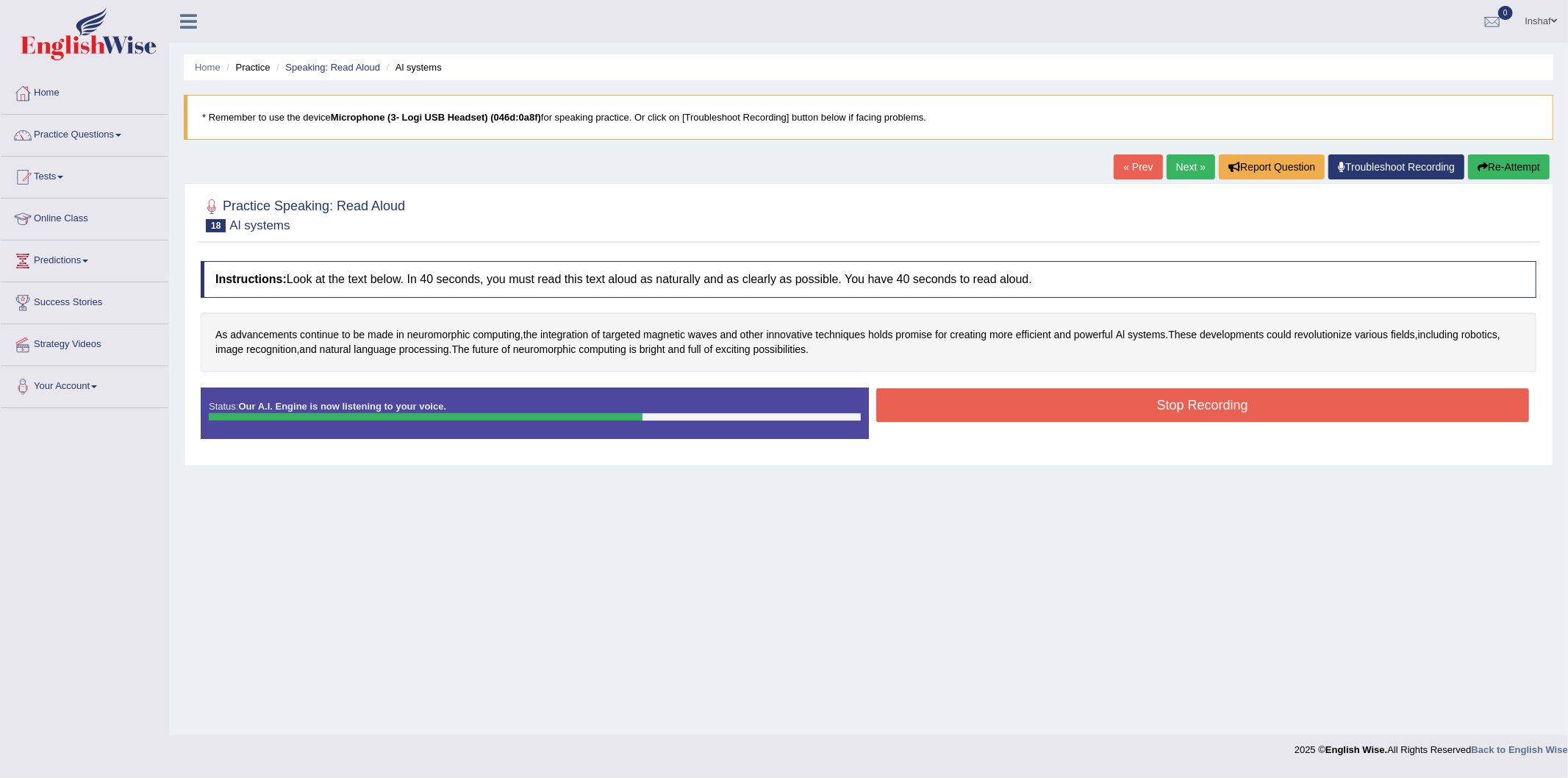
click at [1038, 410] on button "Stop Recording" at bounding box center [1203, 405] width 654 height 34
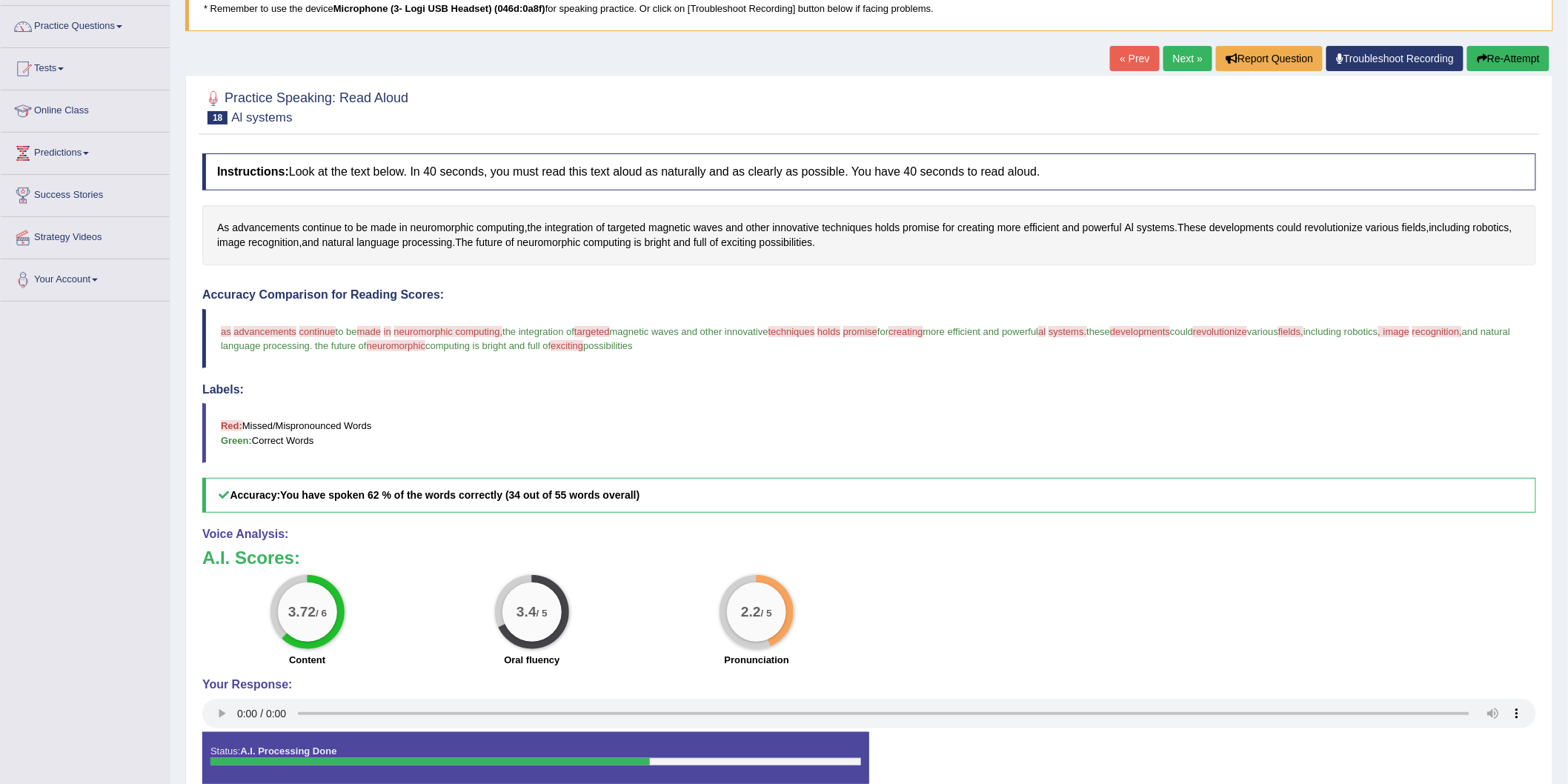
scroll to position [20, 0]
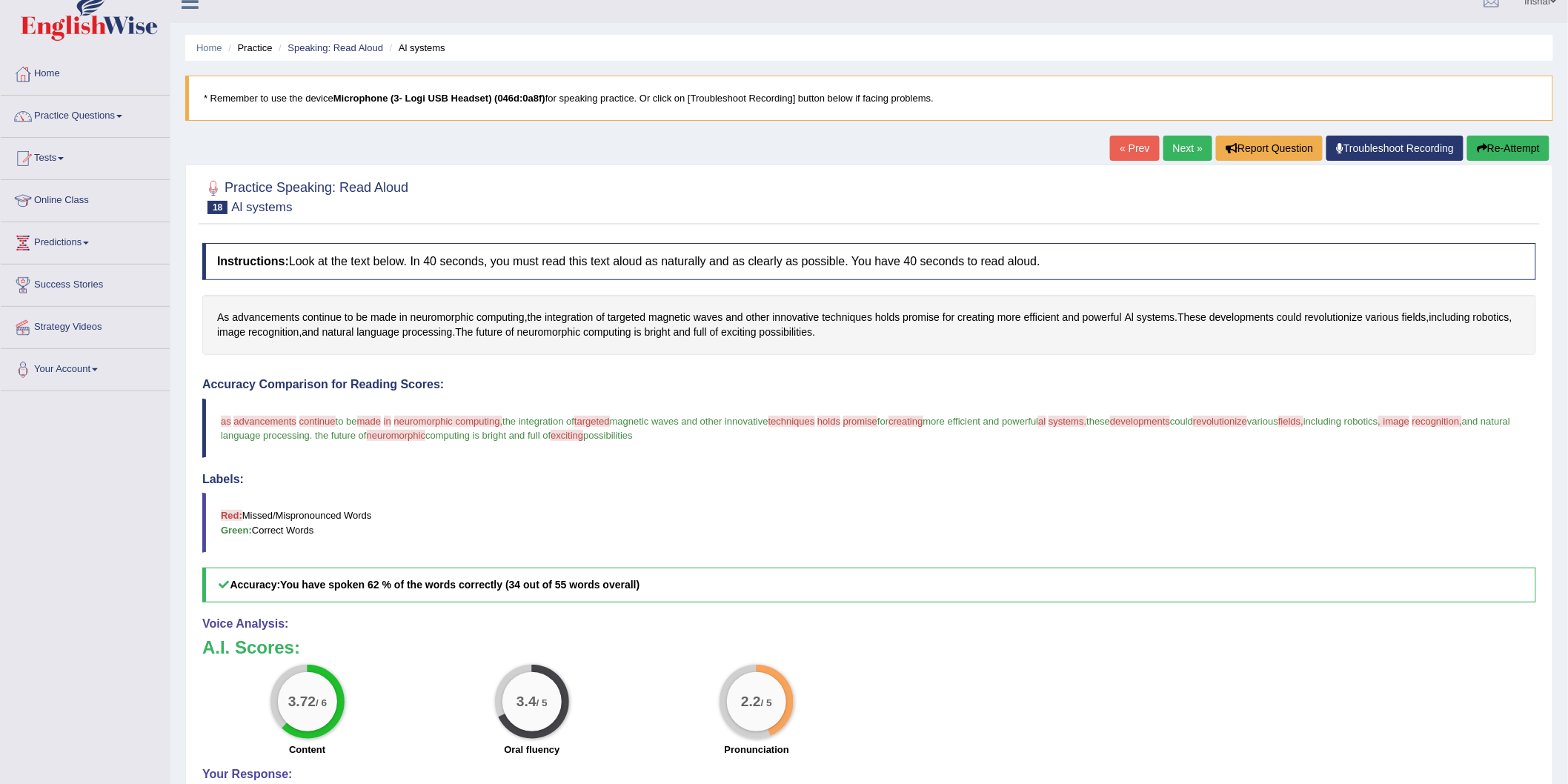
click at [1509, 154] on button "Re-Attempt" at bounding box center [1508, 148] width 82 height 25
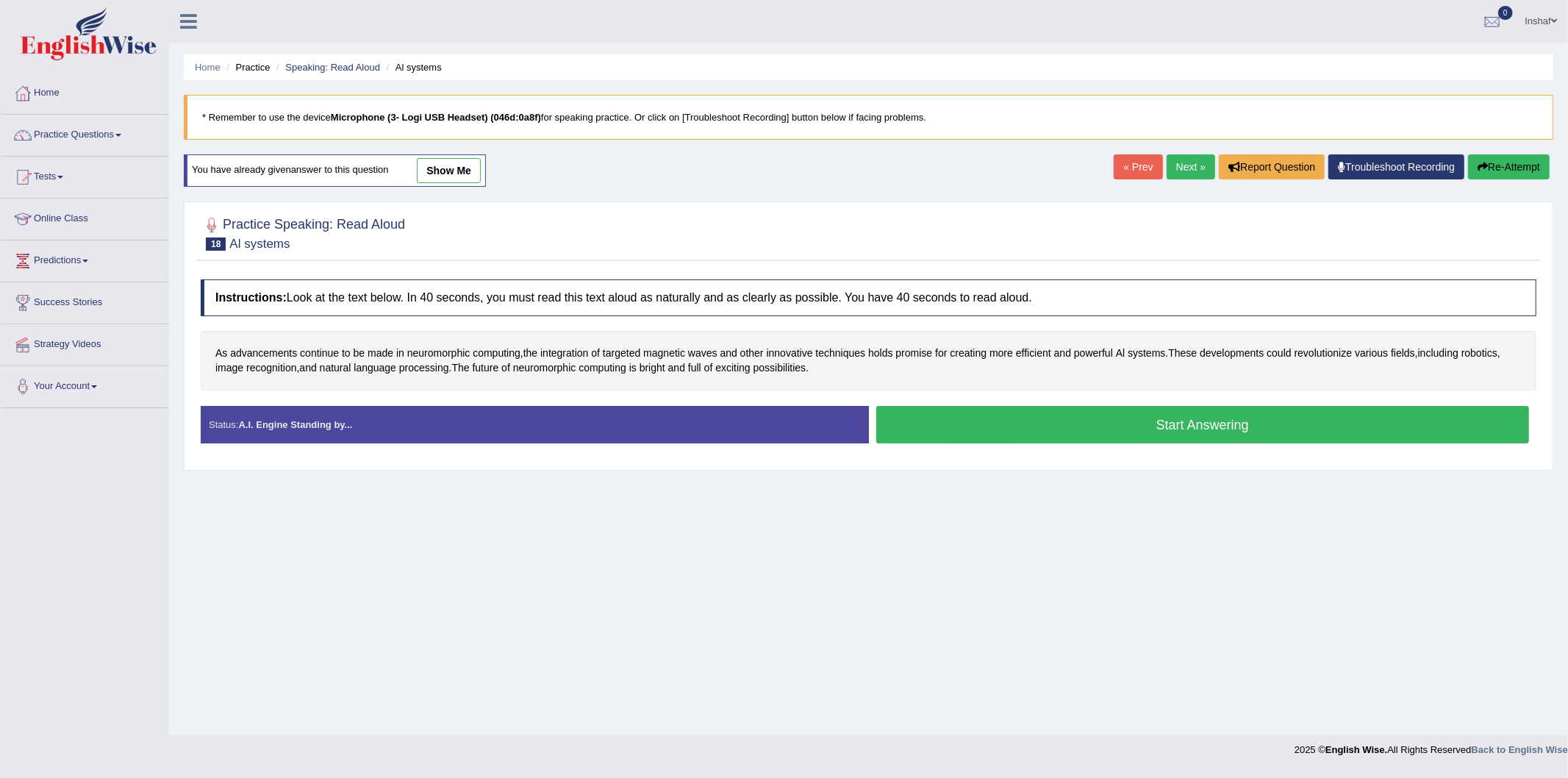
click at [1167, 164] on link "Next »" at bounding box center [1191, 167] width 49 height 25
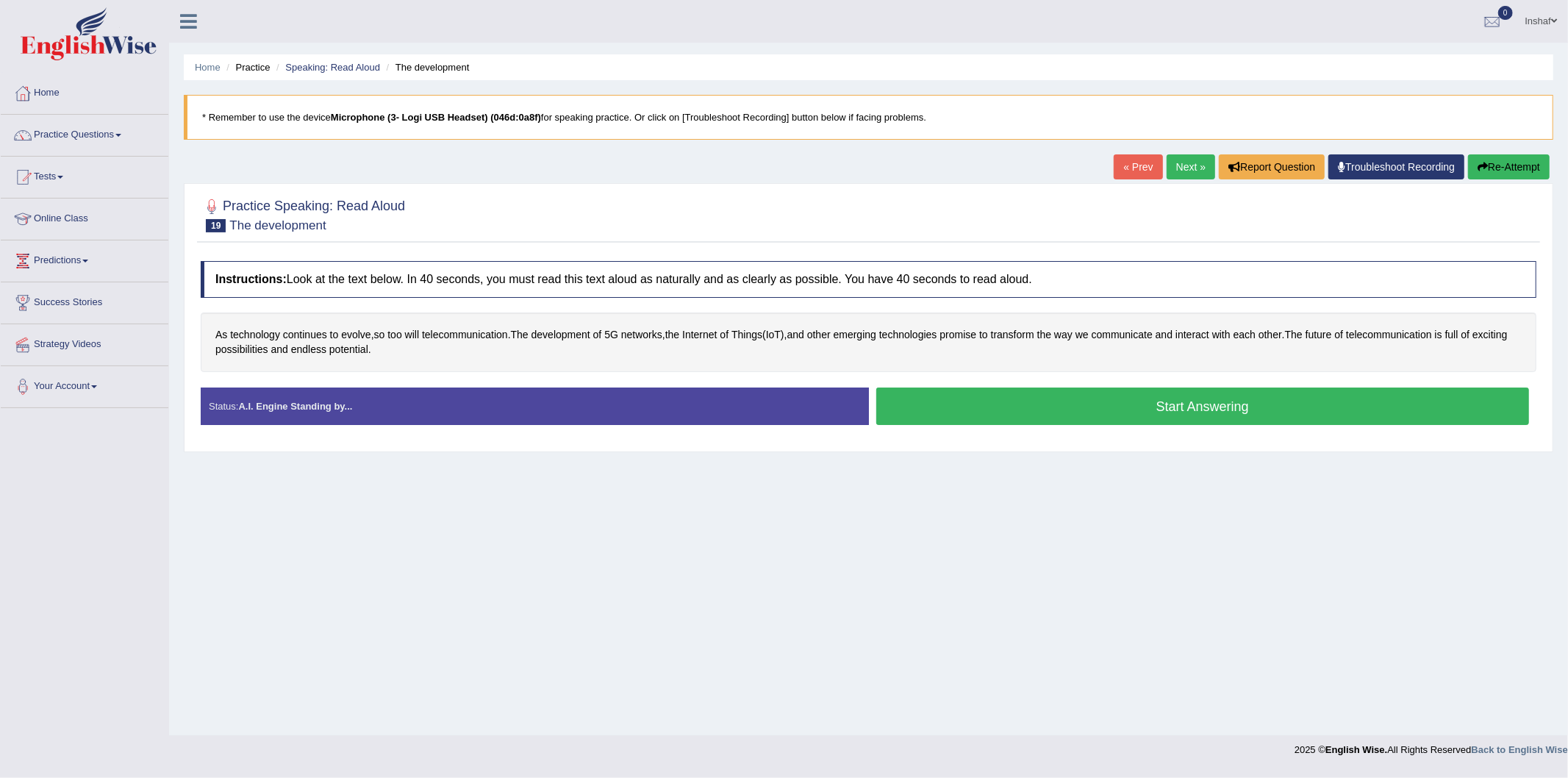
click at [1162, 408] on button "Start Answering" at bounding box center [1203, 406] width 654 height 38
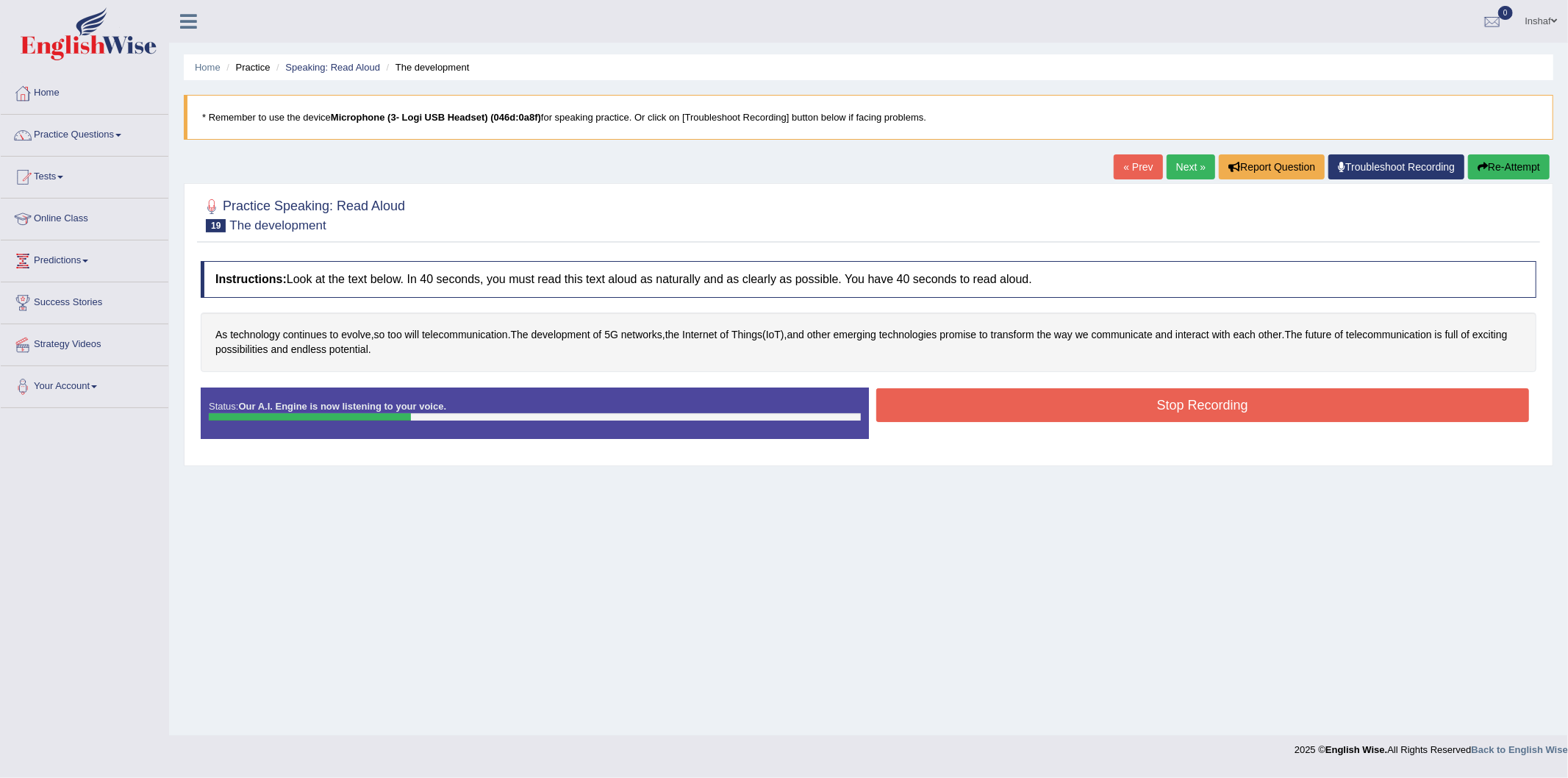
click at [1490, 151] on div "Home Practice Speaking: Read Aloud The development * Remember to use the device…" at bounding box center [868, 368] width 1399 height 735
click at [1482, 163] on icon "button" at bounding box center [1483, 167] width 10 height 10
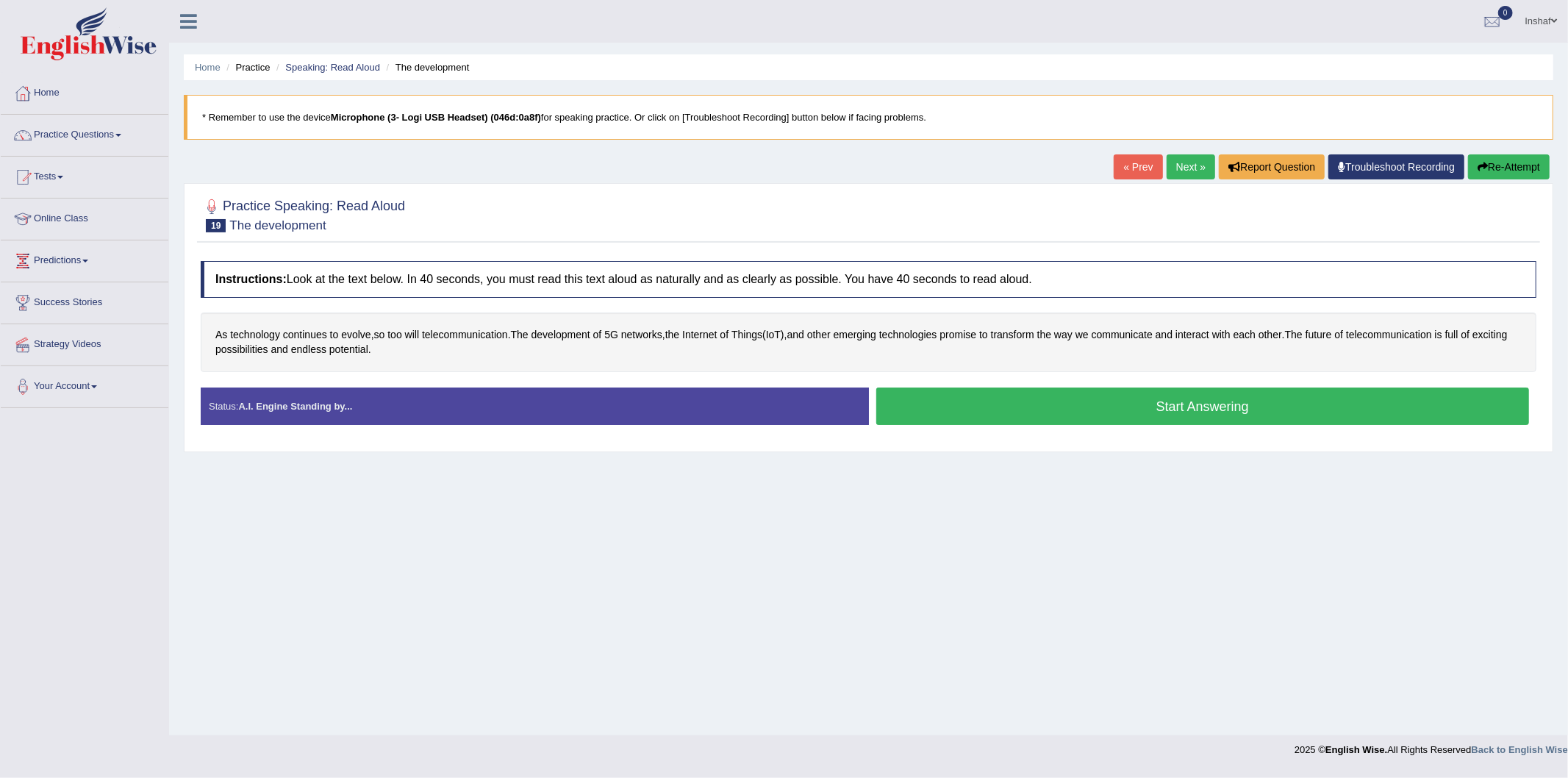
click at [1253, 412] on button "Start Answering" at bounding box center [1203, 406] width 654 height 38
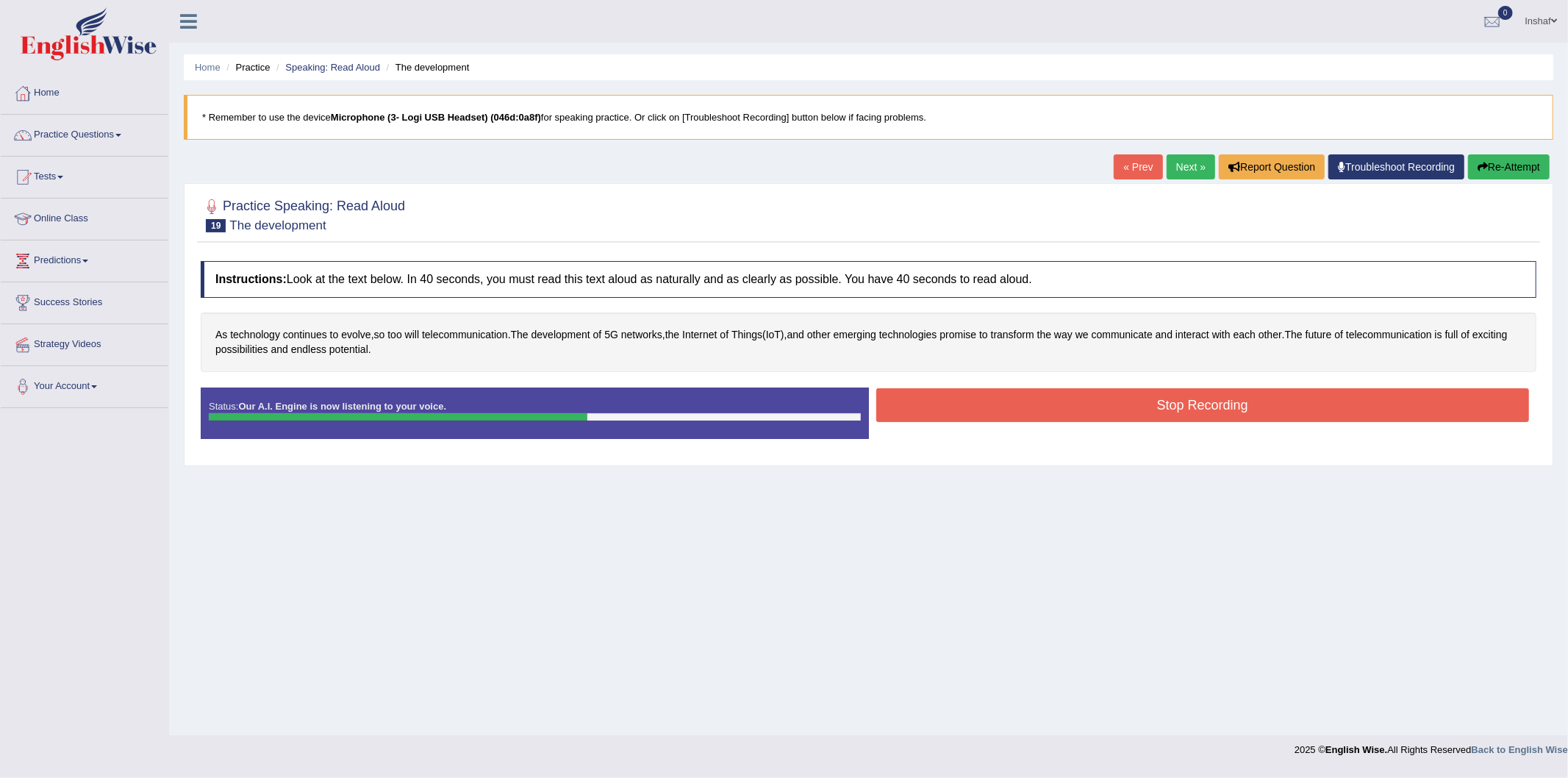
click at [1263, 405] on button "Stop Recording" at bounding box center [1203, 405] width 654 height 34
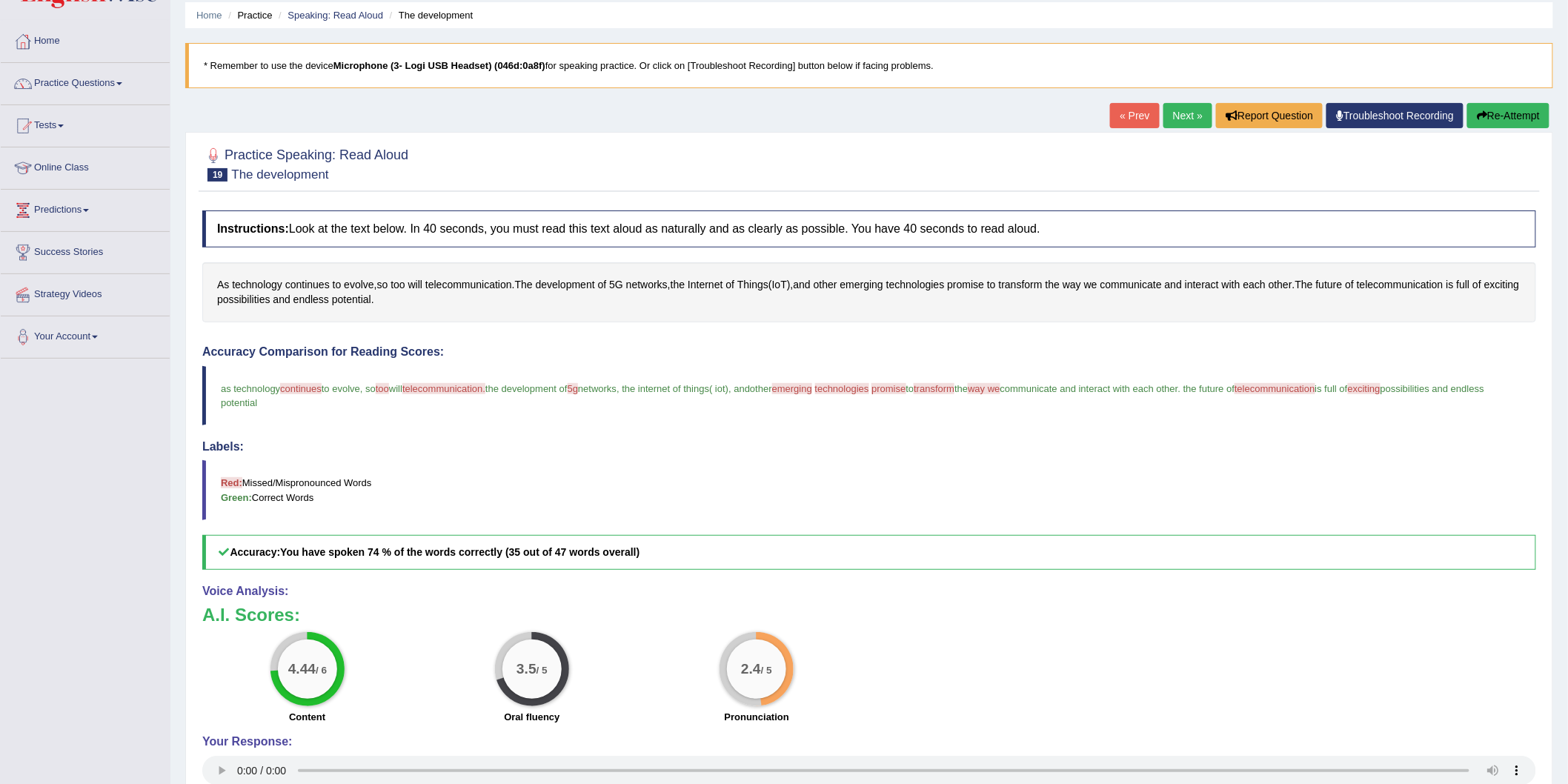
scroll to position [82, 0]
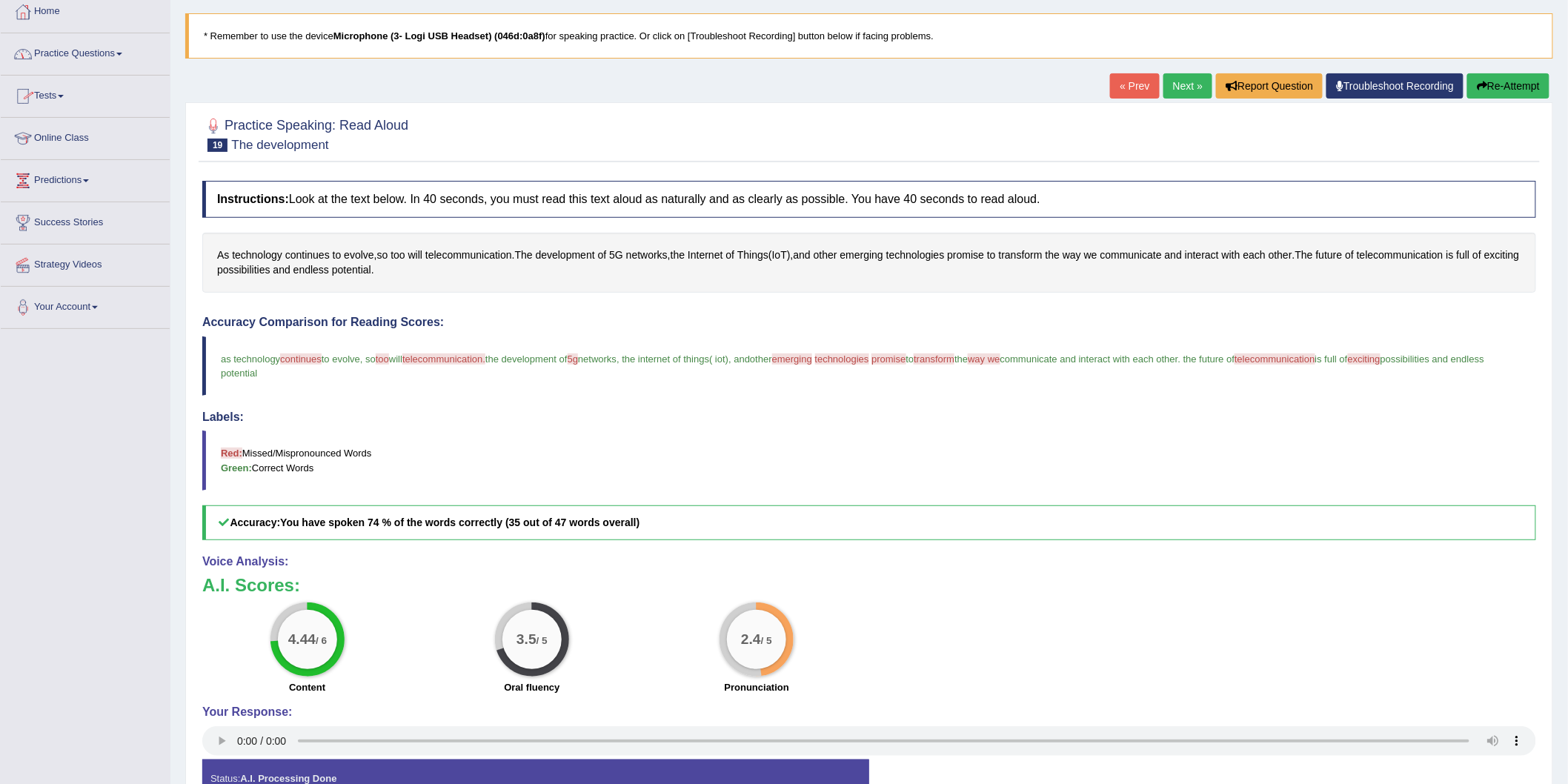
click at [1116, 85] on link "« Prev" at bounding box center [1135, 86] width 49 height 25
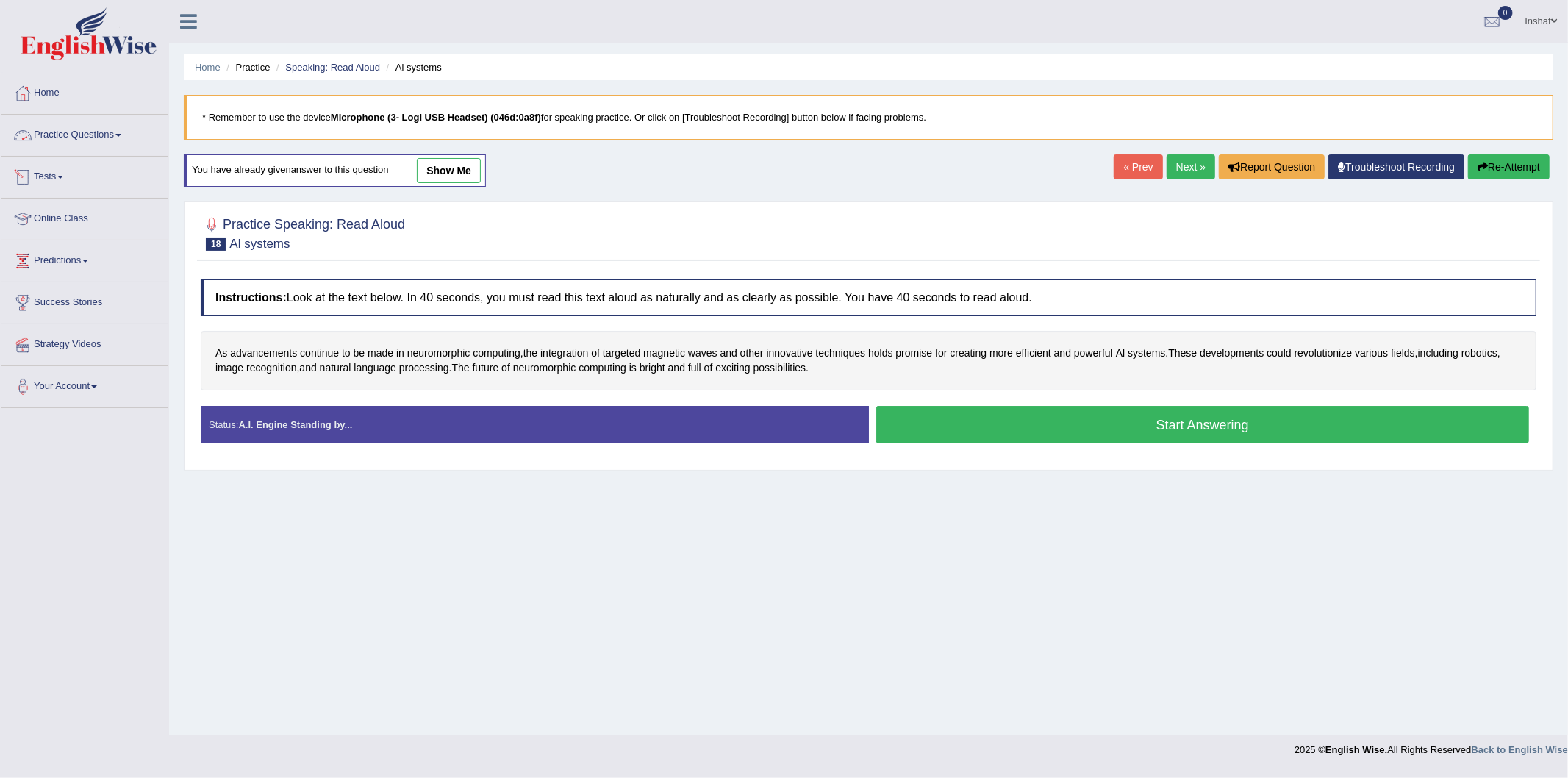
click at [120, 140] on link "Practice Questions" at bounding box center [85, 133] width 168 height 37
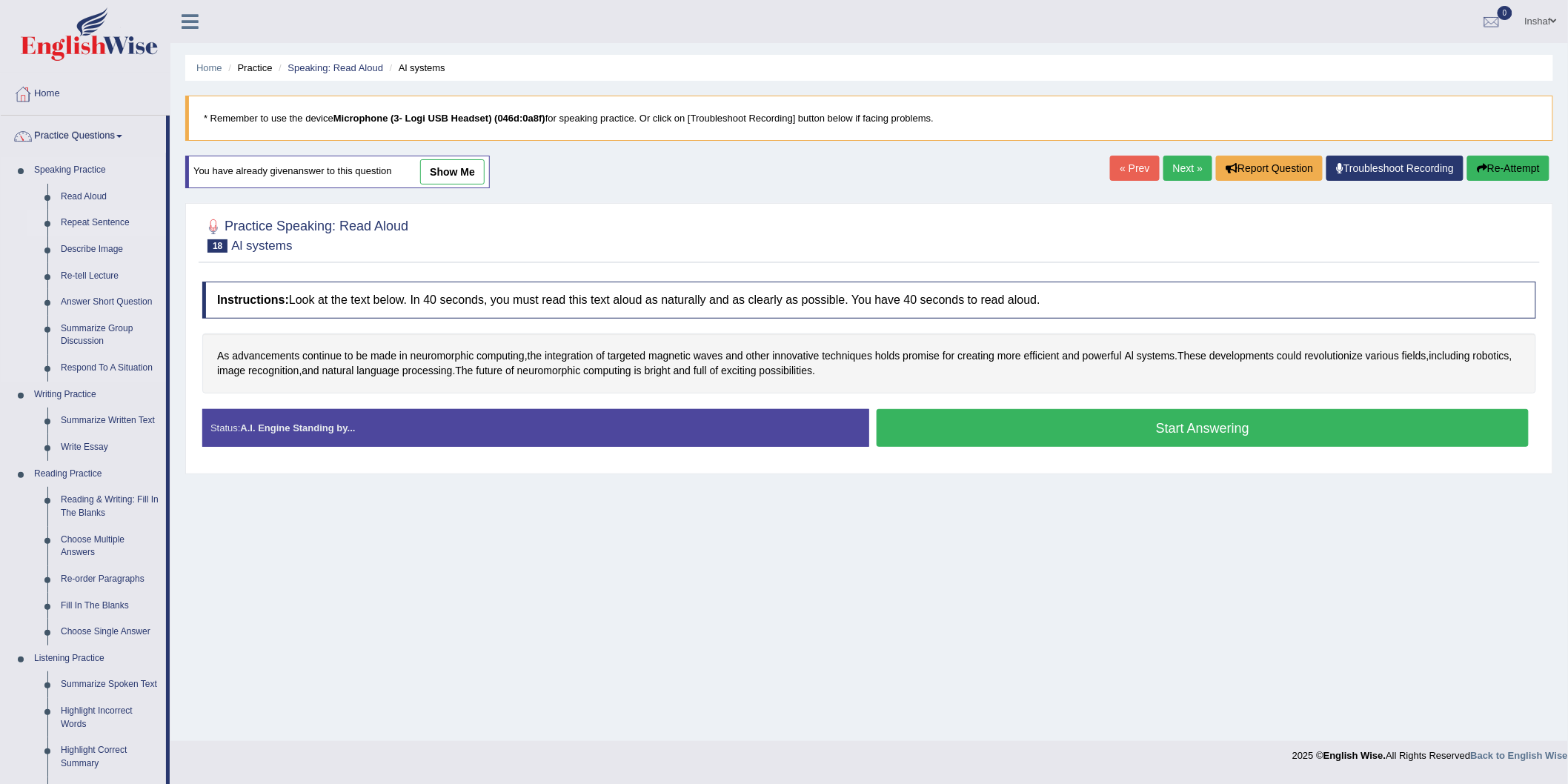
click at [104, 225] on link "Repeat Sentence" at bounding box center [110, 223] width 112 height 27
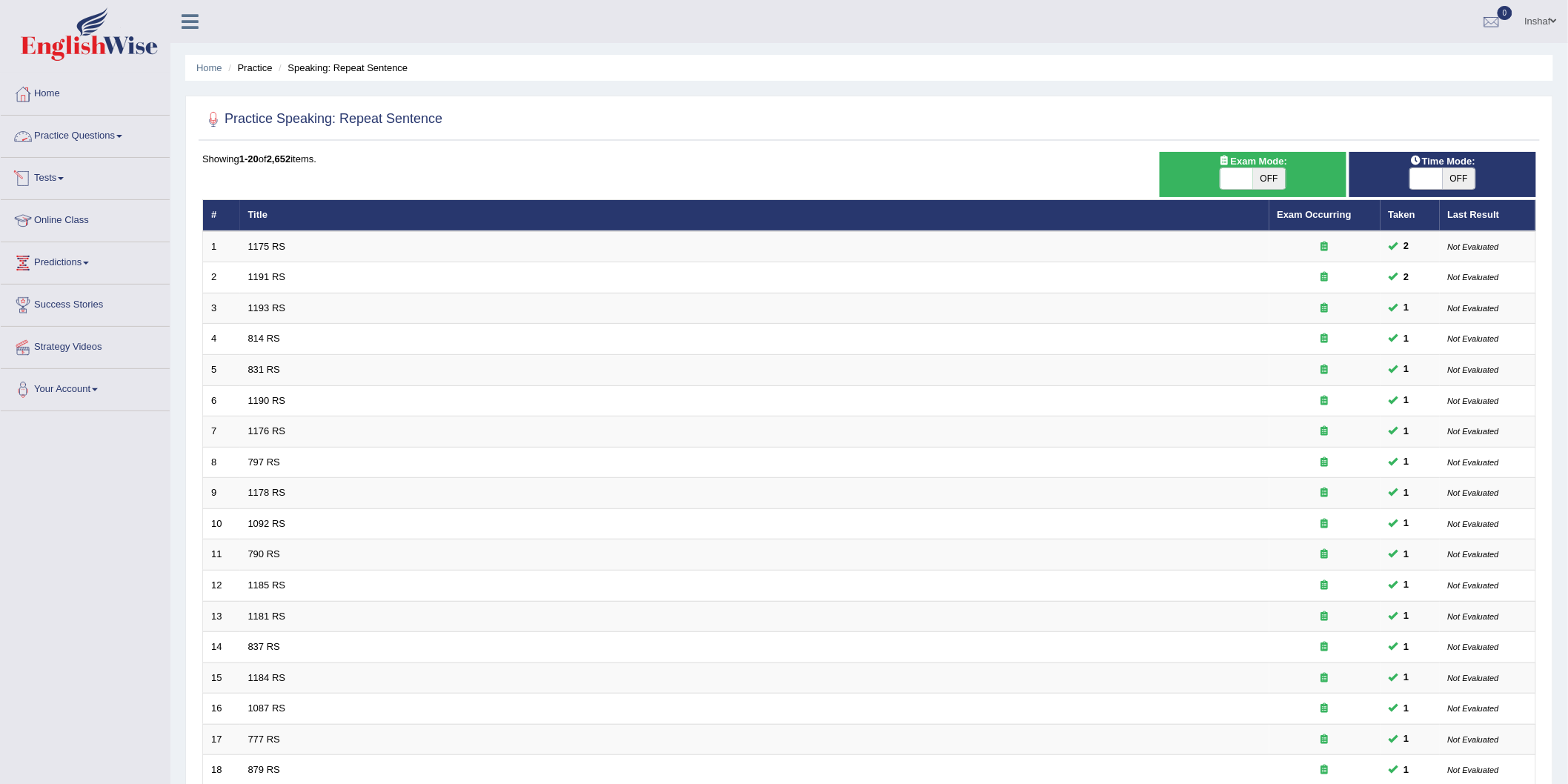
click at [134, 140] on link "Practice Questions" at bounding box center [85, 134] width 169 height 37
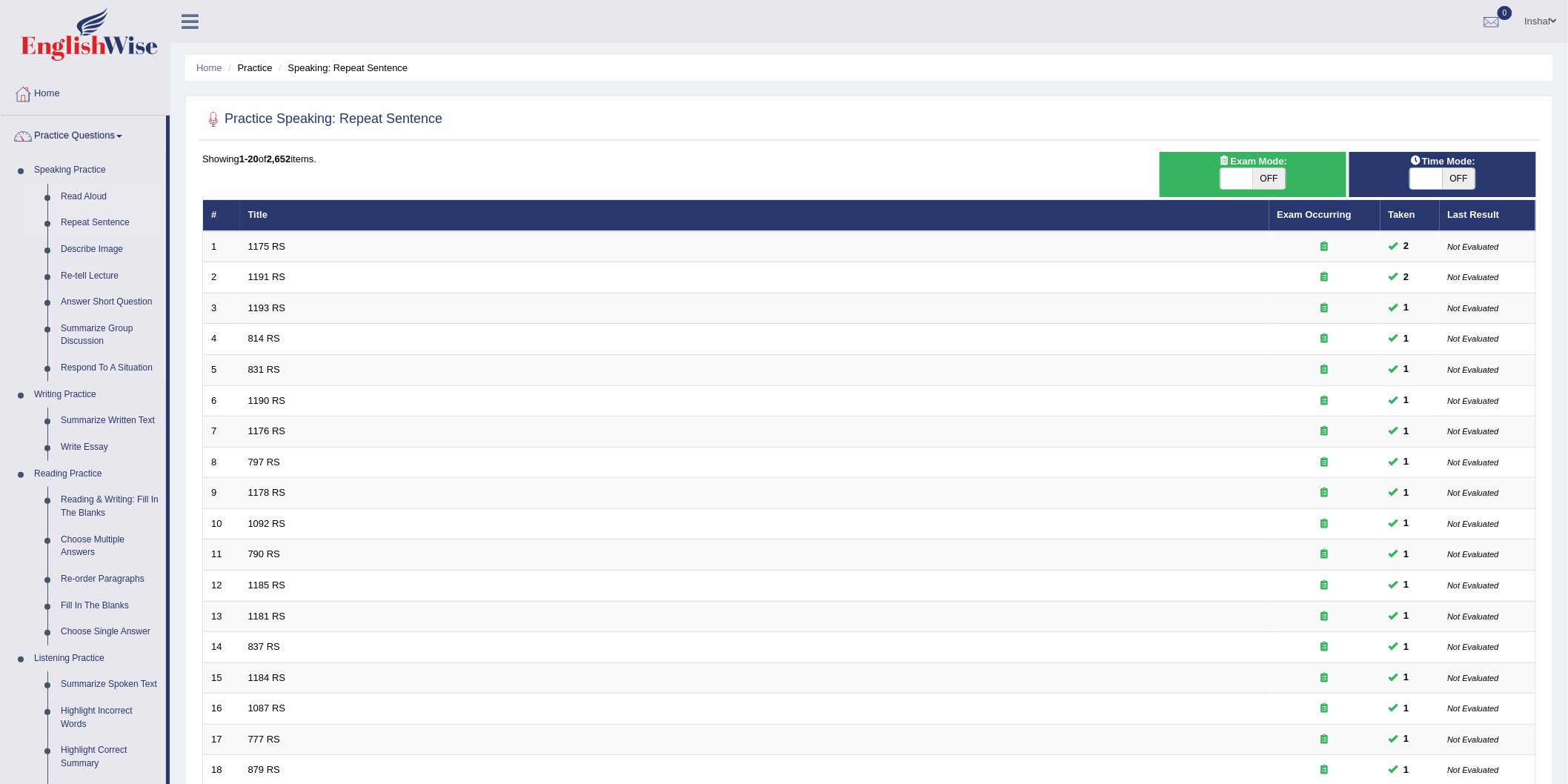
click at [89, 195] on link "Read Aloud" at bounding box center [110, 197] width 112 height 27
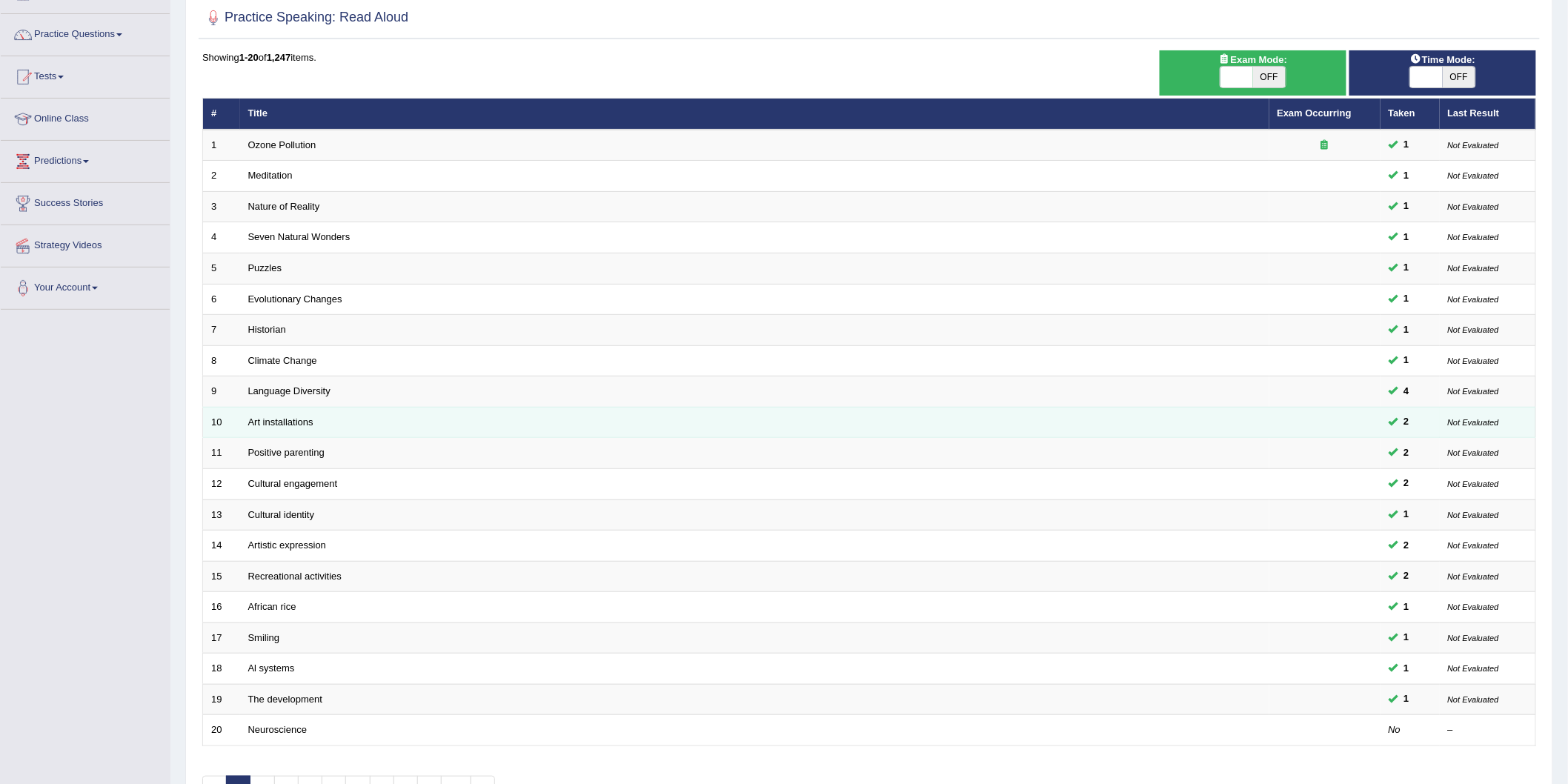
scroll to position [196, 0]
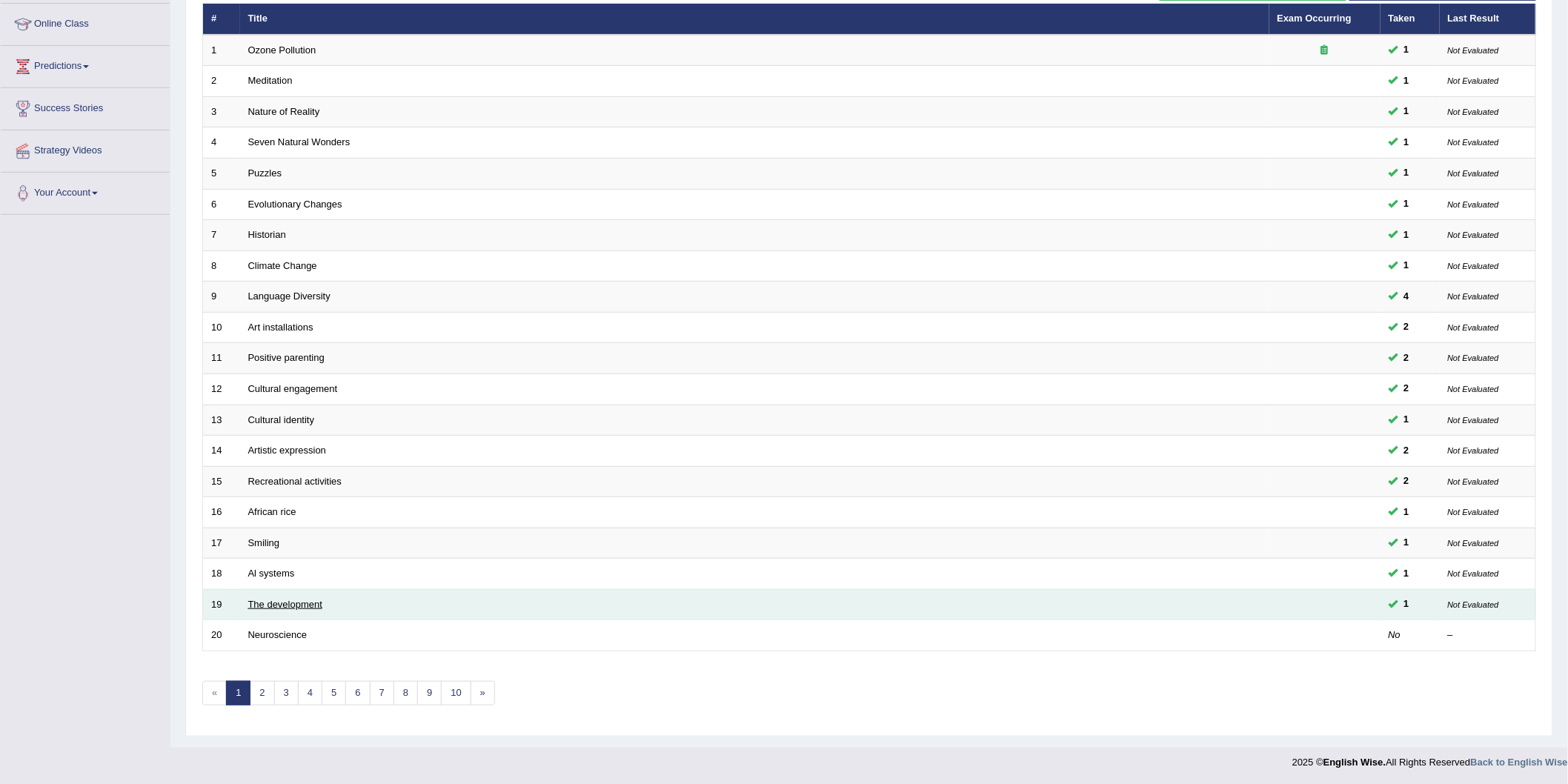
click at [276, 601] on link "The development" at bounding box center [285, 604] width 74 height 11
click at [1395, 603] on span at bounding box center [1393, 603] width 9 height 9
click at [1406, 606] on span "1" at bounding box center [1407, 604] width 17 height 15
click at [1457, 608] on small "Not Evaluated" at bounding box center [1473, 604] width 51 height 9
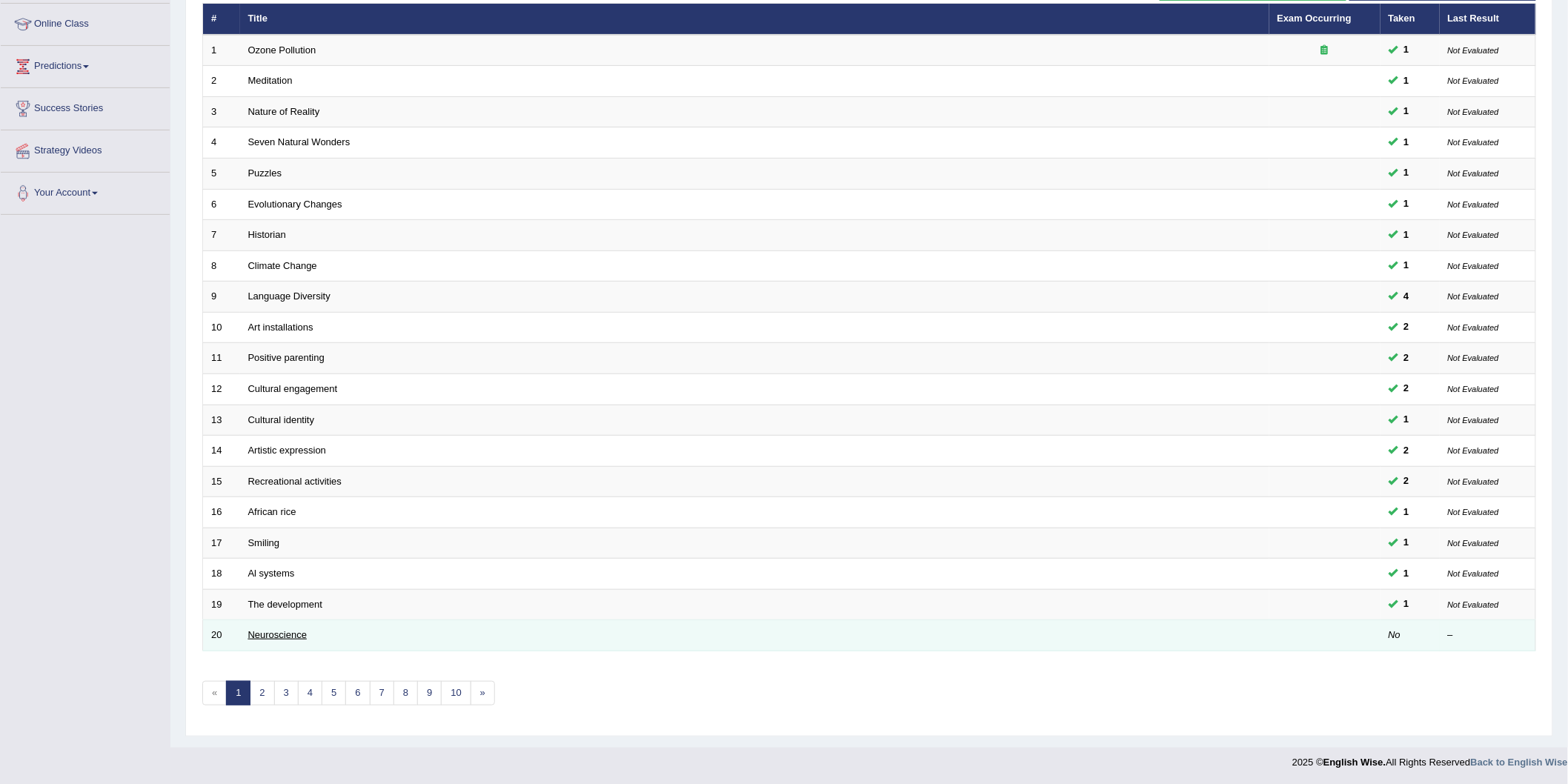
click at [279, 637] on link "Neuroscience" at bounding box center [278, 634] width 59 height 11
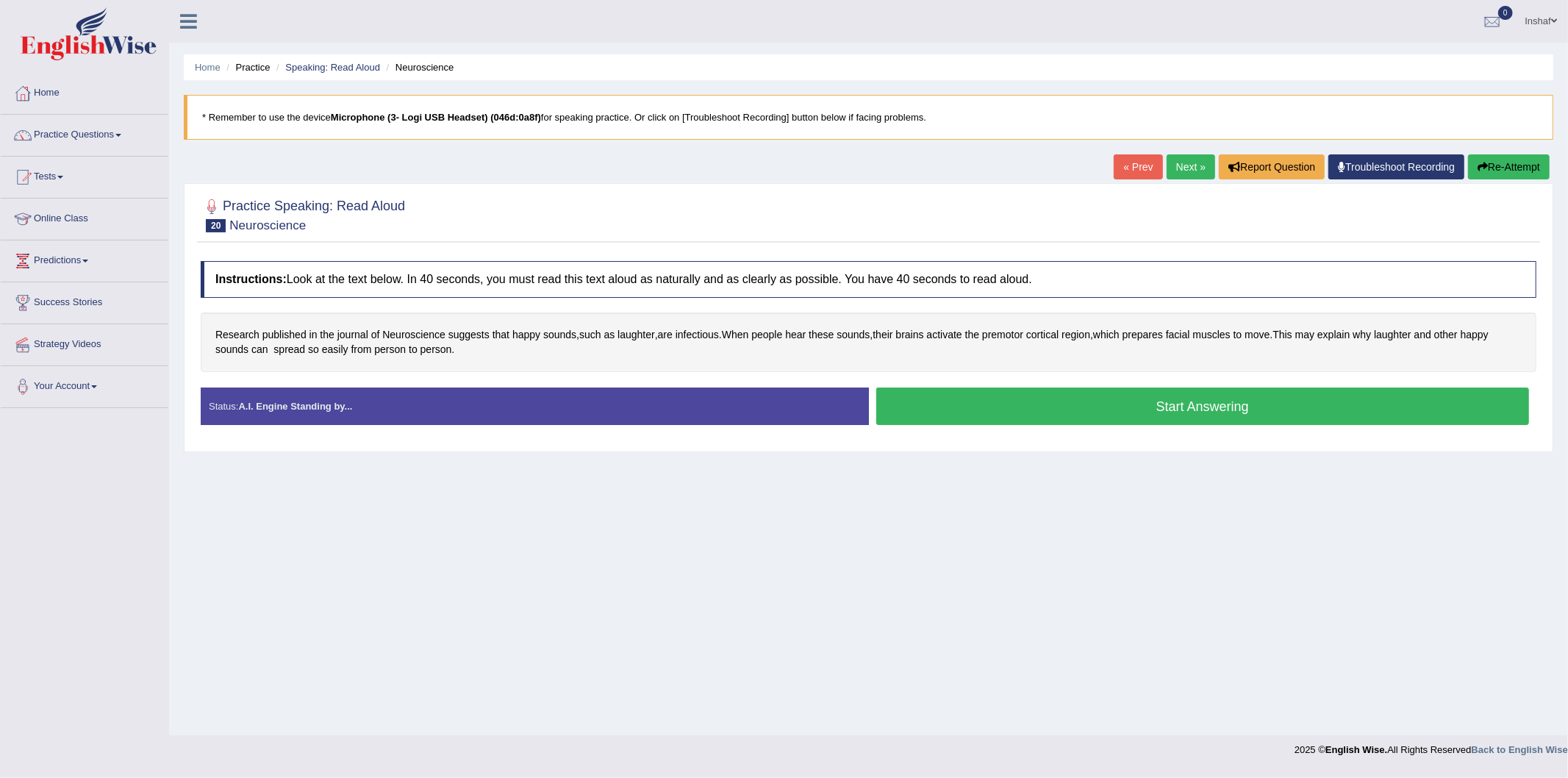
click at [1049, 466] on div "Home Practice Speaking: Read Aloud Neuroscience * Remember to use the device Mi…" at bounding box center [868, 368] width 1399 height 735
click at [1050, 464] on div "Home Practice Speaking: Read Aloud Neuroscience * Remember to use the device Mi…" at bounding box center [868, 368] width 1399 height 735
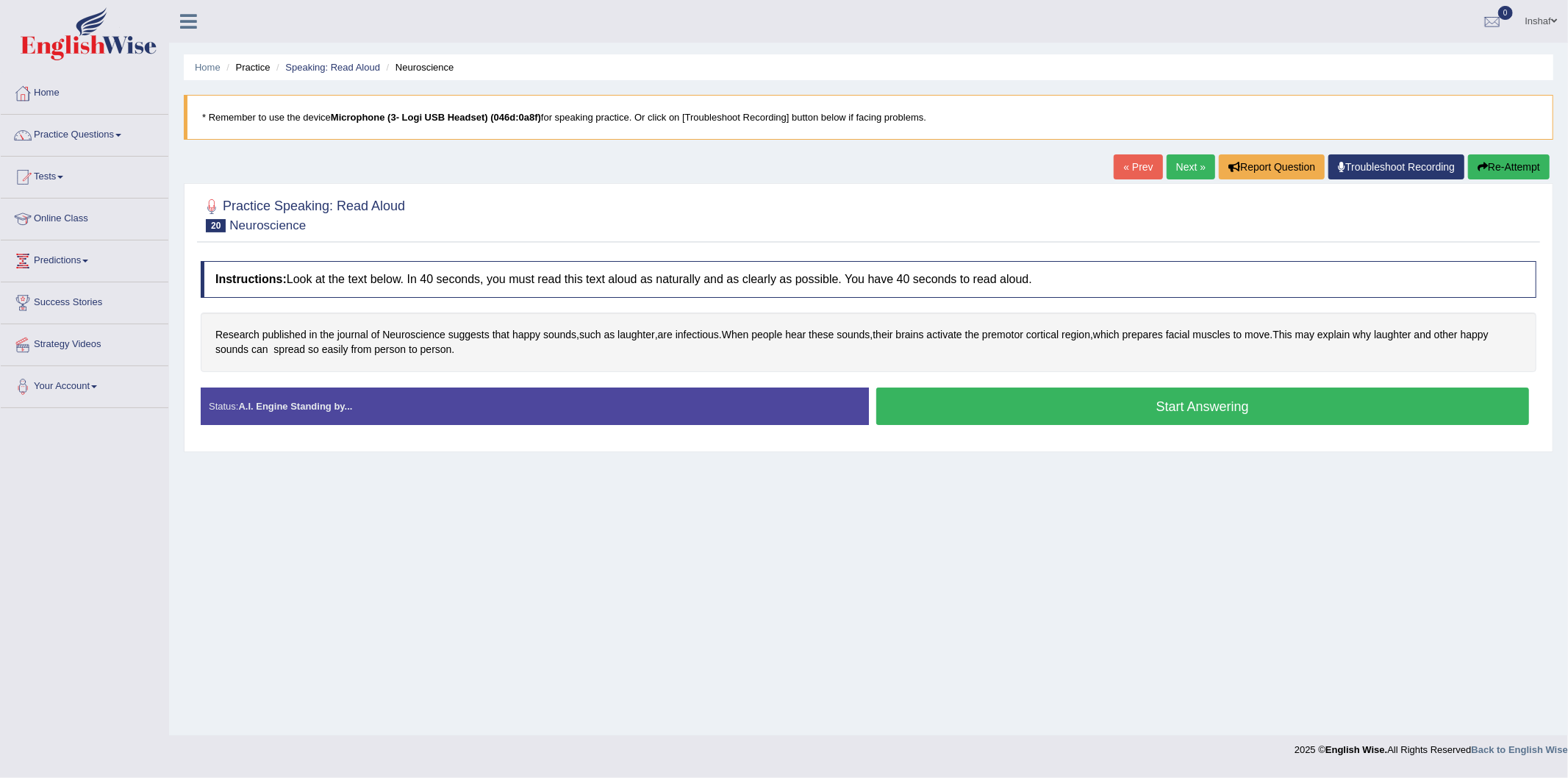
click at [1050, 464] on div "Home Practice Speaking: Read Aloud Neuroscience * Remember to use the device Mi…" at bounding box center [868, 368] width 1399 height 735
click at [989, 483] on div "Home Practice Speaking: Read Aloud Neuroscience * Remember to use the device Mi…" at bounding box center [868, 368] width 1399 height 735
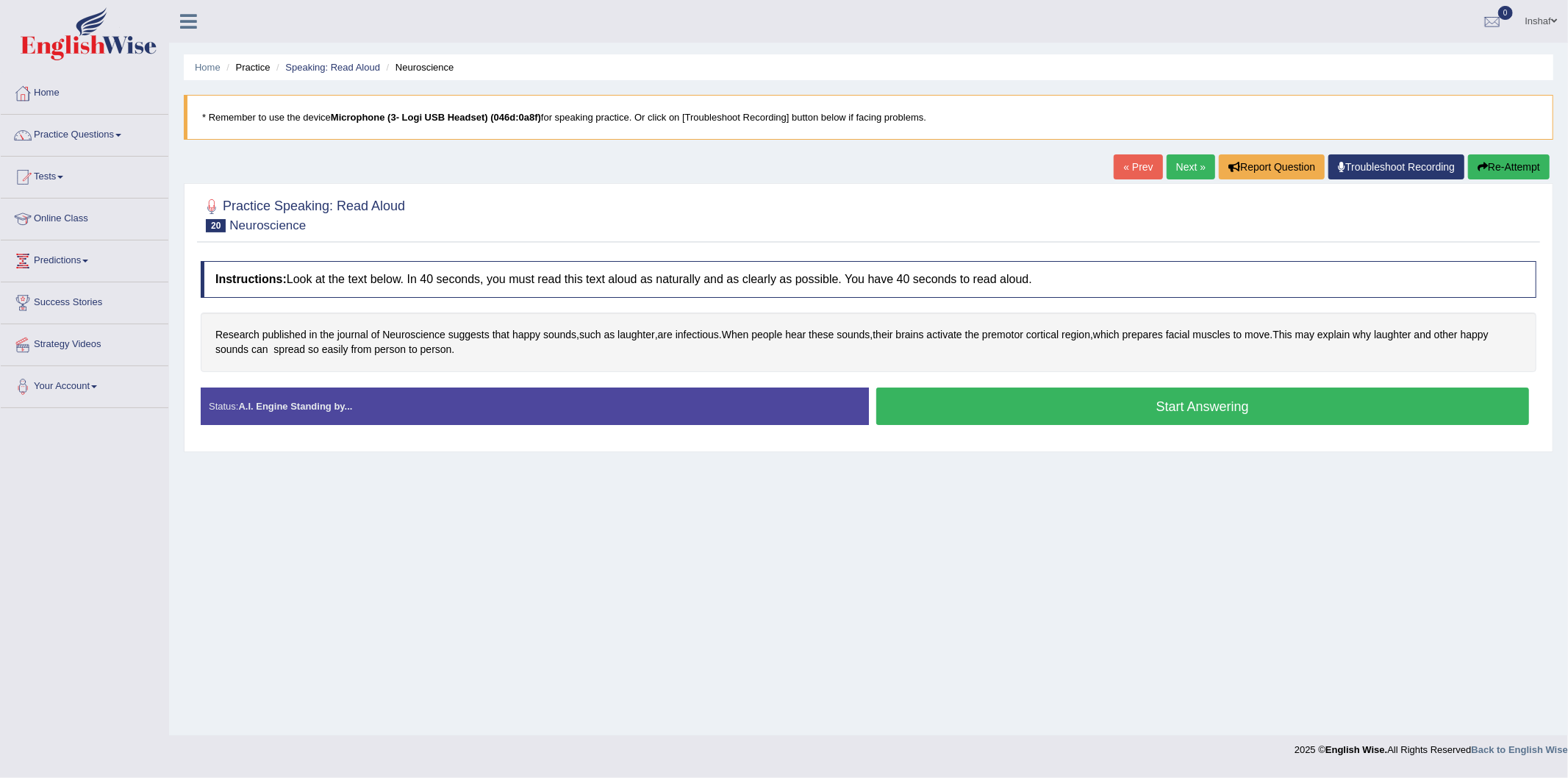
click at [989, 483] on div "Home Practice Speaking: Read Aloud Neuroscience * Remember to use the device Mi…" at bounding box center [868, 368] width 1399 height 735
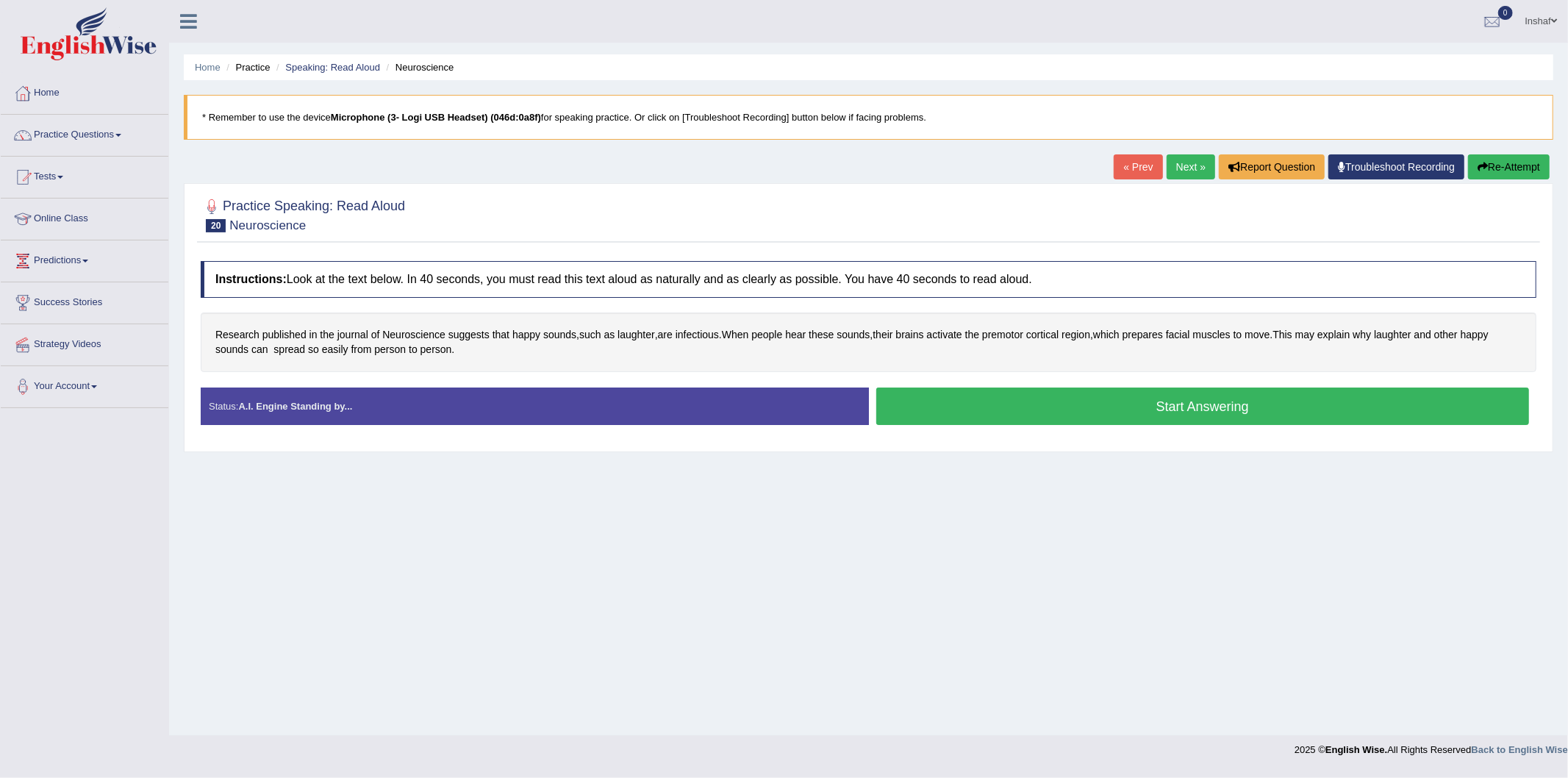
click at [989, 483] on div "Home Practice Speaking: Read Aloud Neuroscience * Remember to use the device Mi…" at bounding box center [868, 368] width 1399 height 735
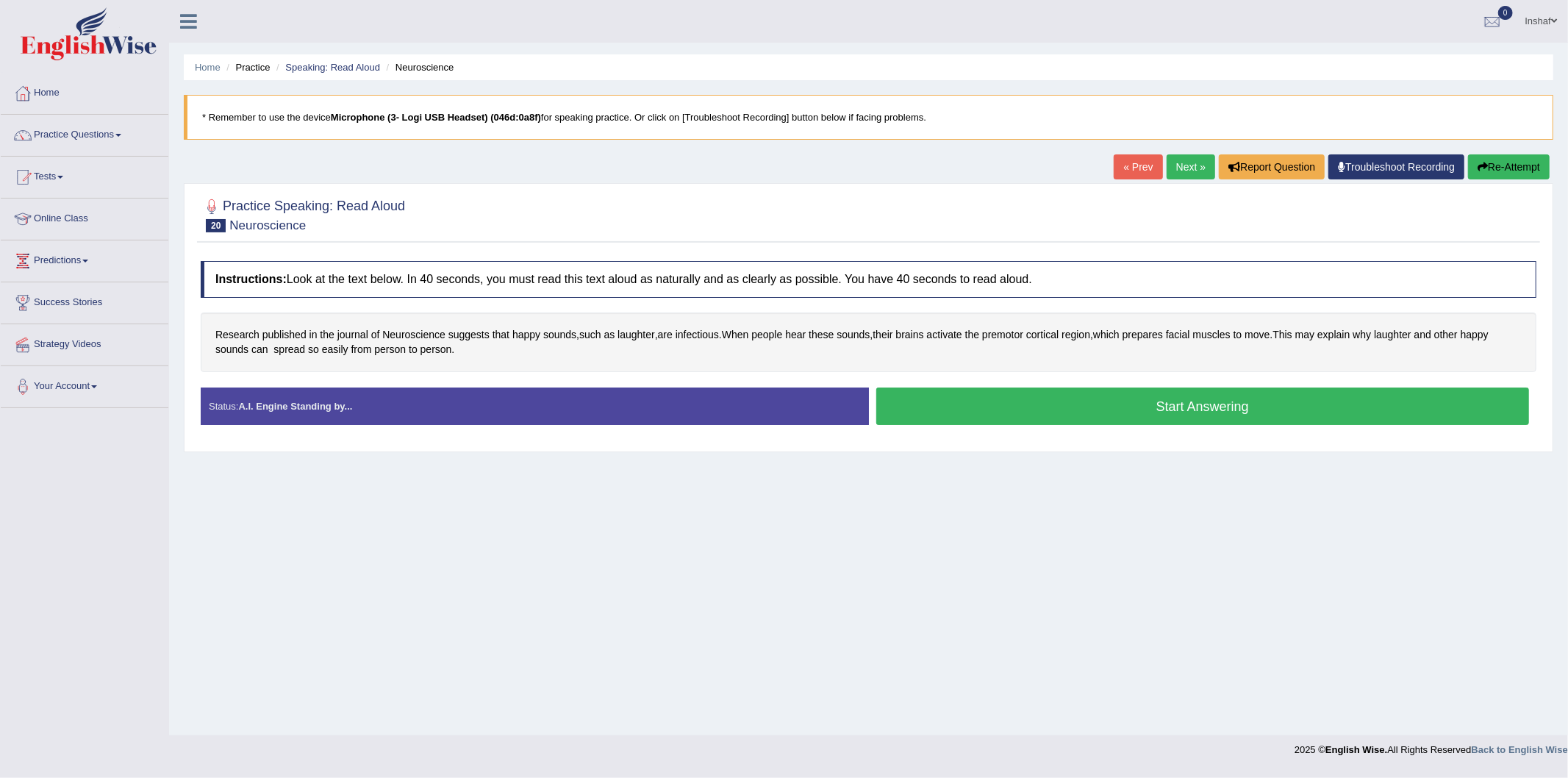
click at [989, 483] on div "Home Practice Speaking: Read Aloud Neuroscience * Remember to use the device Mi…" at bounding box center [868, 368] width 1399 height 735
click at [1111, 405] on button "Start Answering" at bounding box center [1203, 406] width 654 height 38
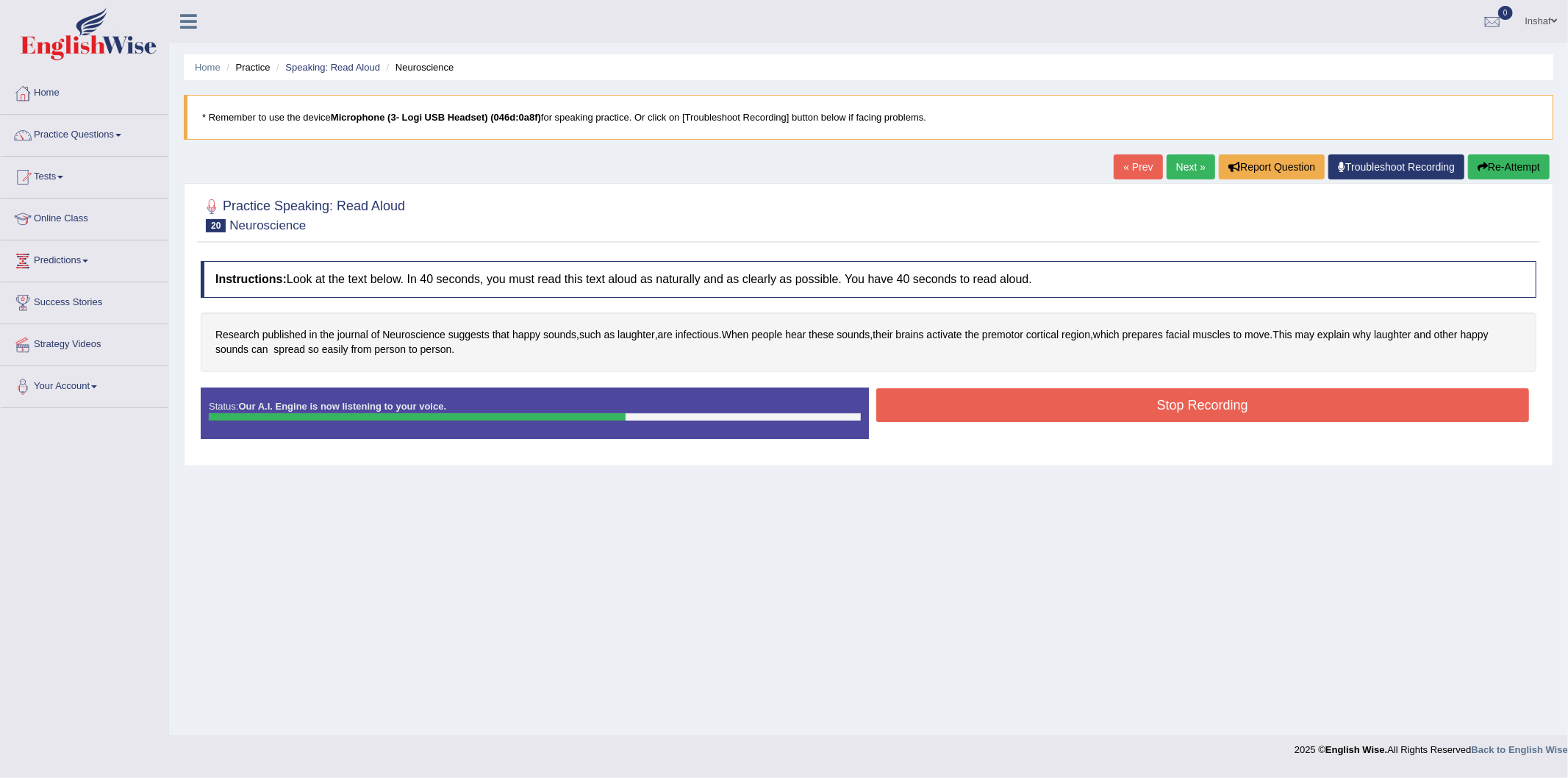
click at [1245, 417] on button "Stop Recording" at bounding box center [1203, 405] width 654 height 34
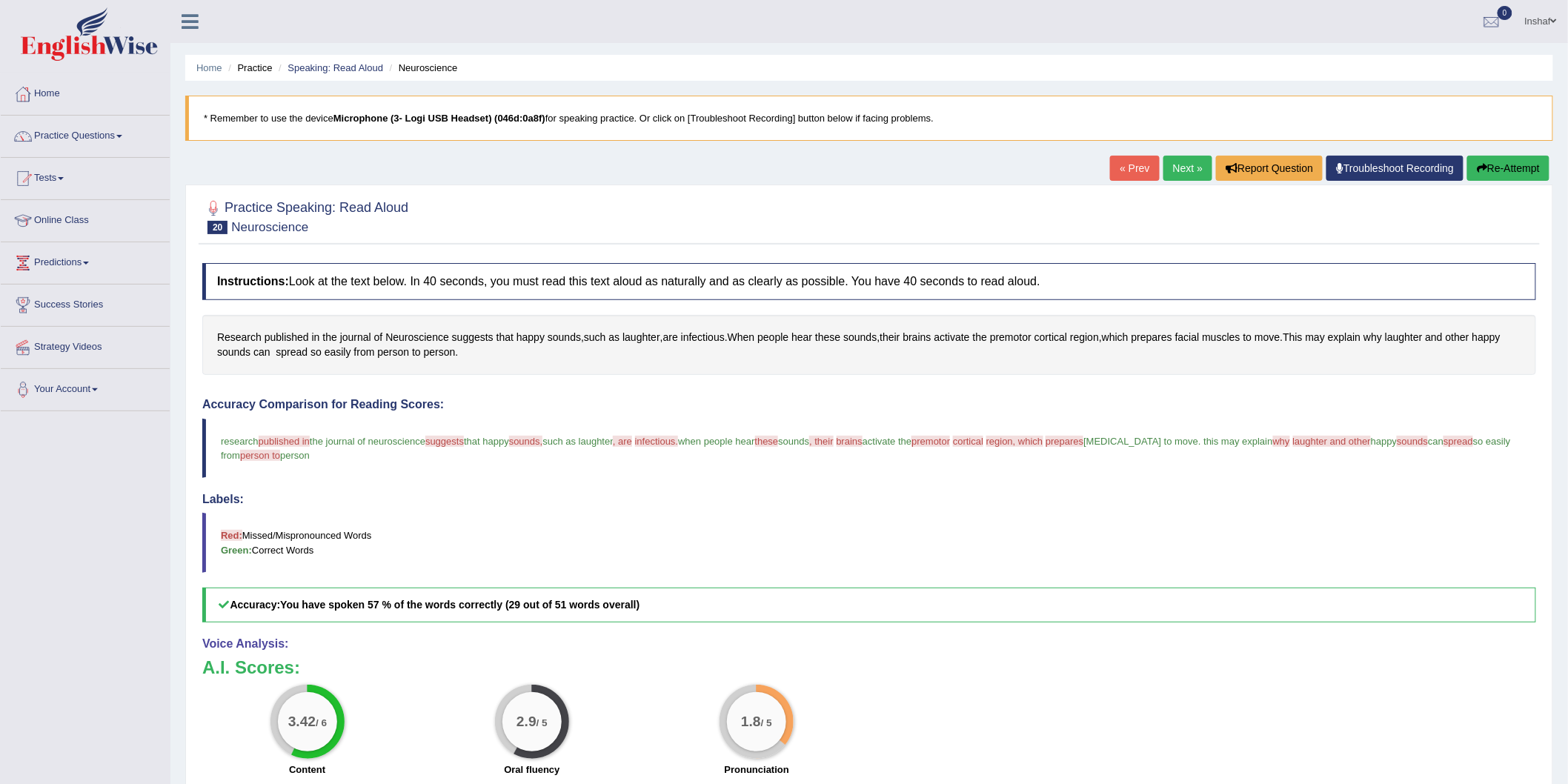
click at [1487, 167] on button "Re-Attempt" at bounding box center [1508, 168] width 82 height 25
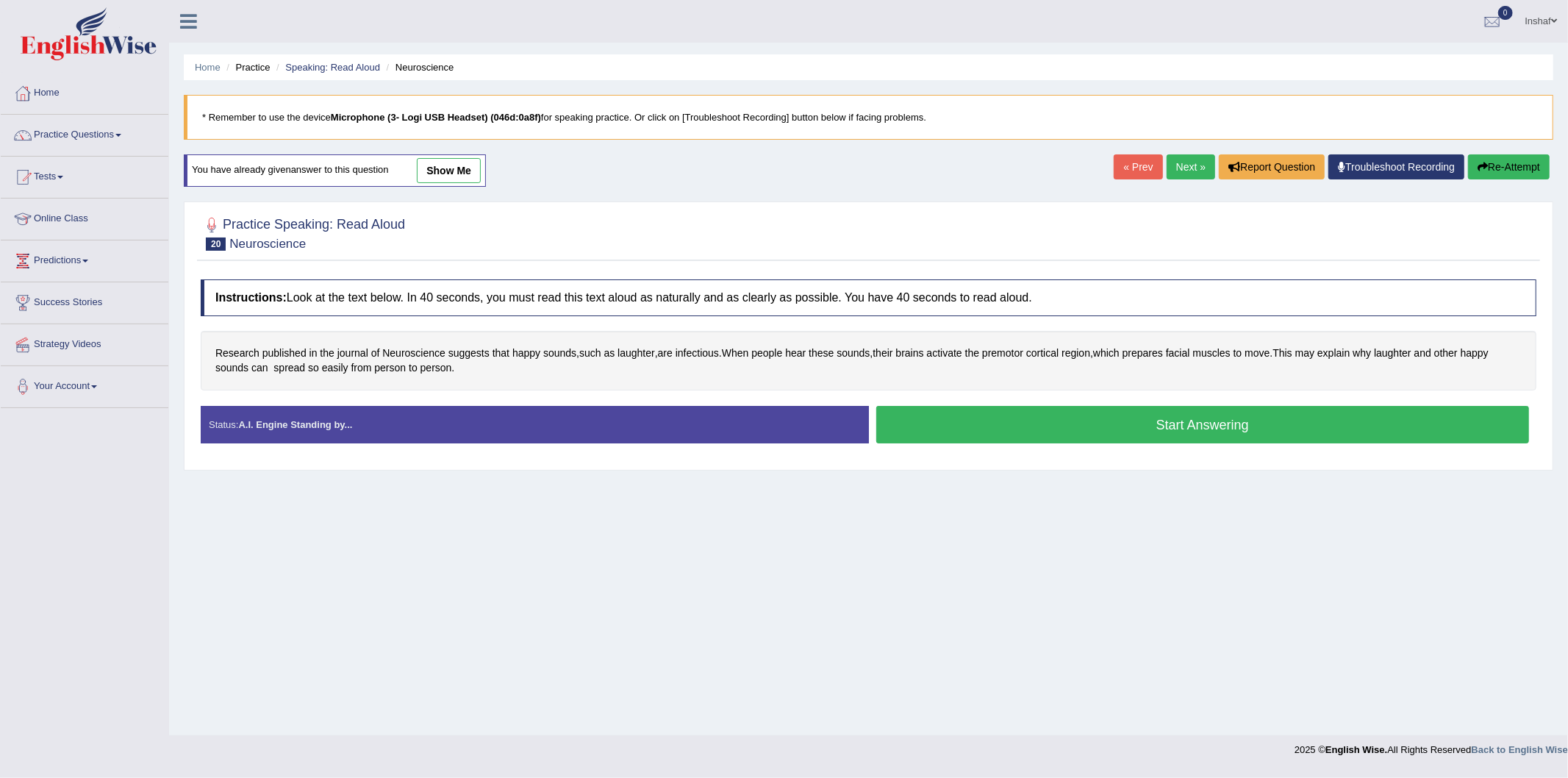
click at [949, 427] on button "Start Answering" at bounding box center [1203, 424] width 654 height 38
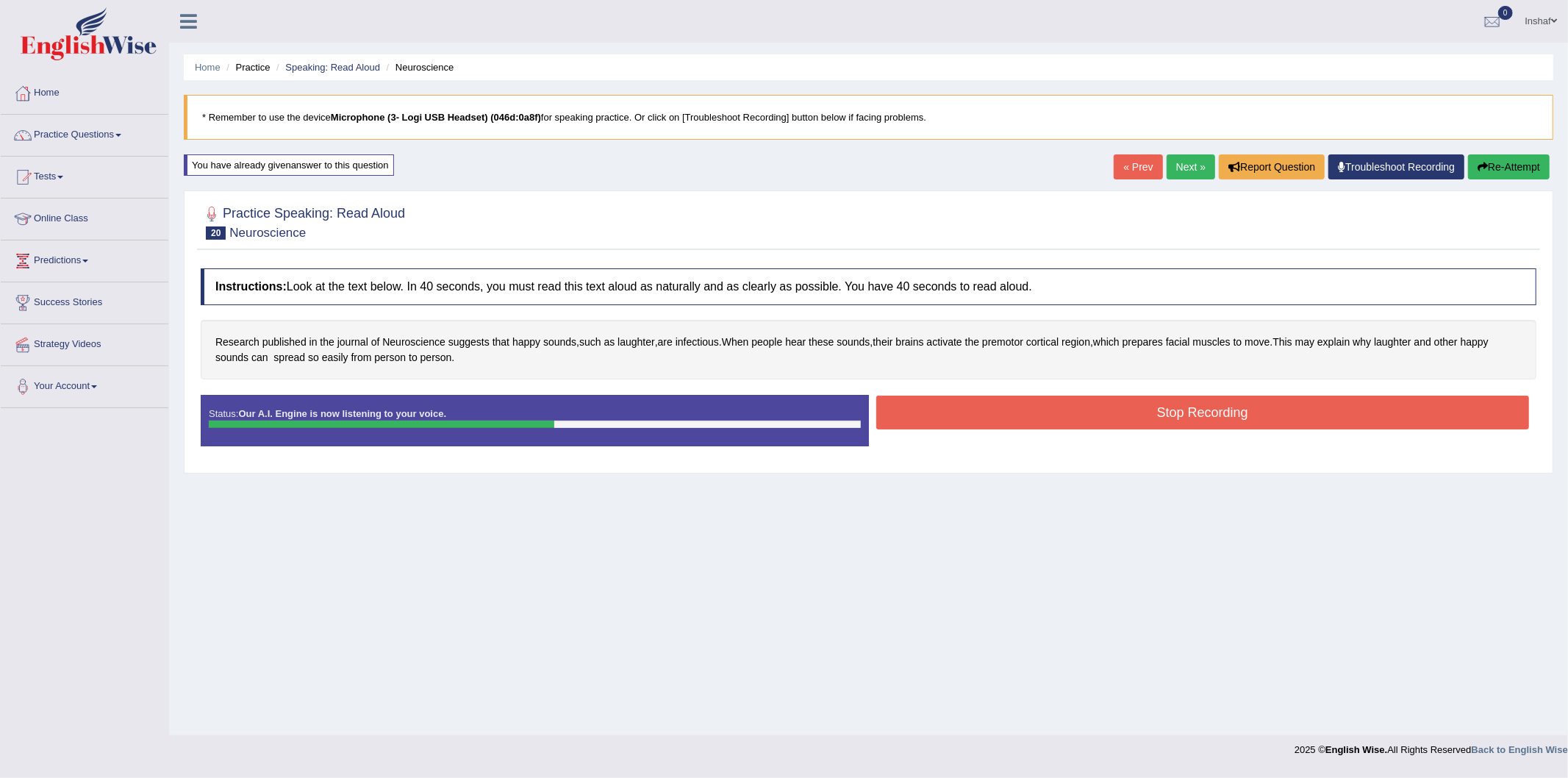
click at [989, 415] on button "Stop Recording" at bounding box center [1203, 412] width 654 height 34
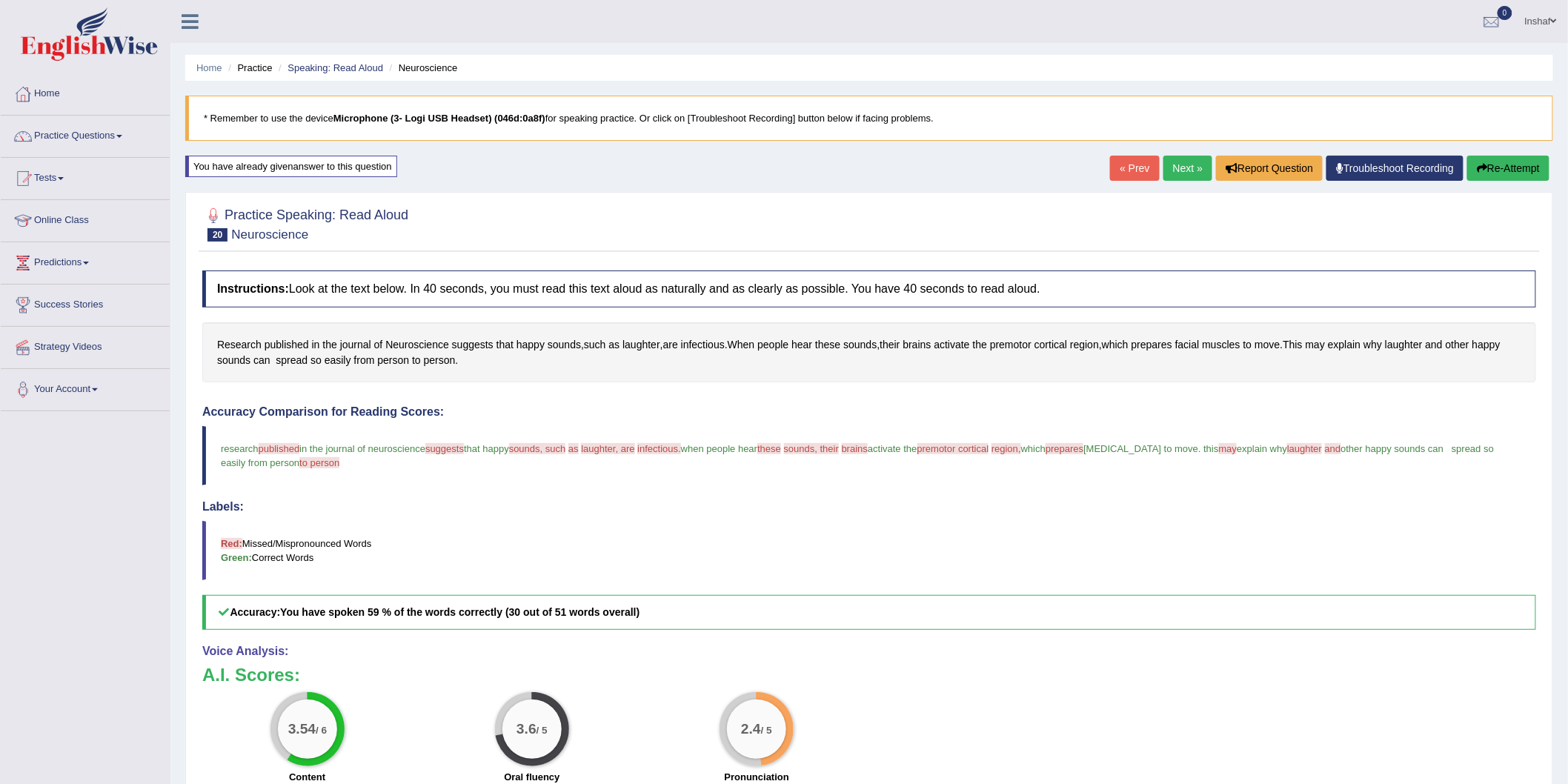
click at [1182, 160] on link "Next »" at bounding box center [1188, 168] width 49 height 25
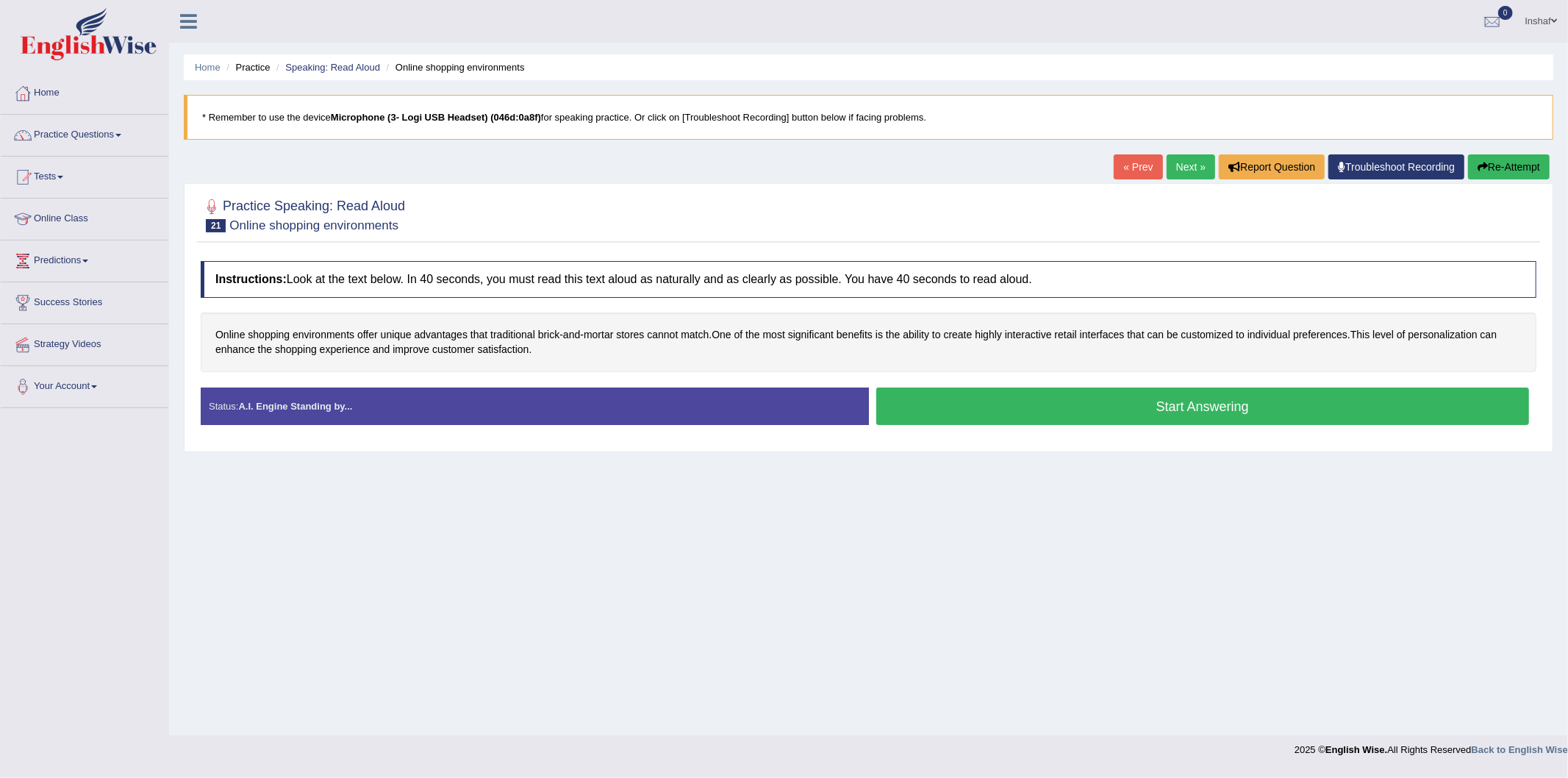
click at [1194, 412] on button "Start Answering" at bounding box center [1203, 406] width 654 height 38
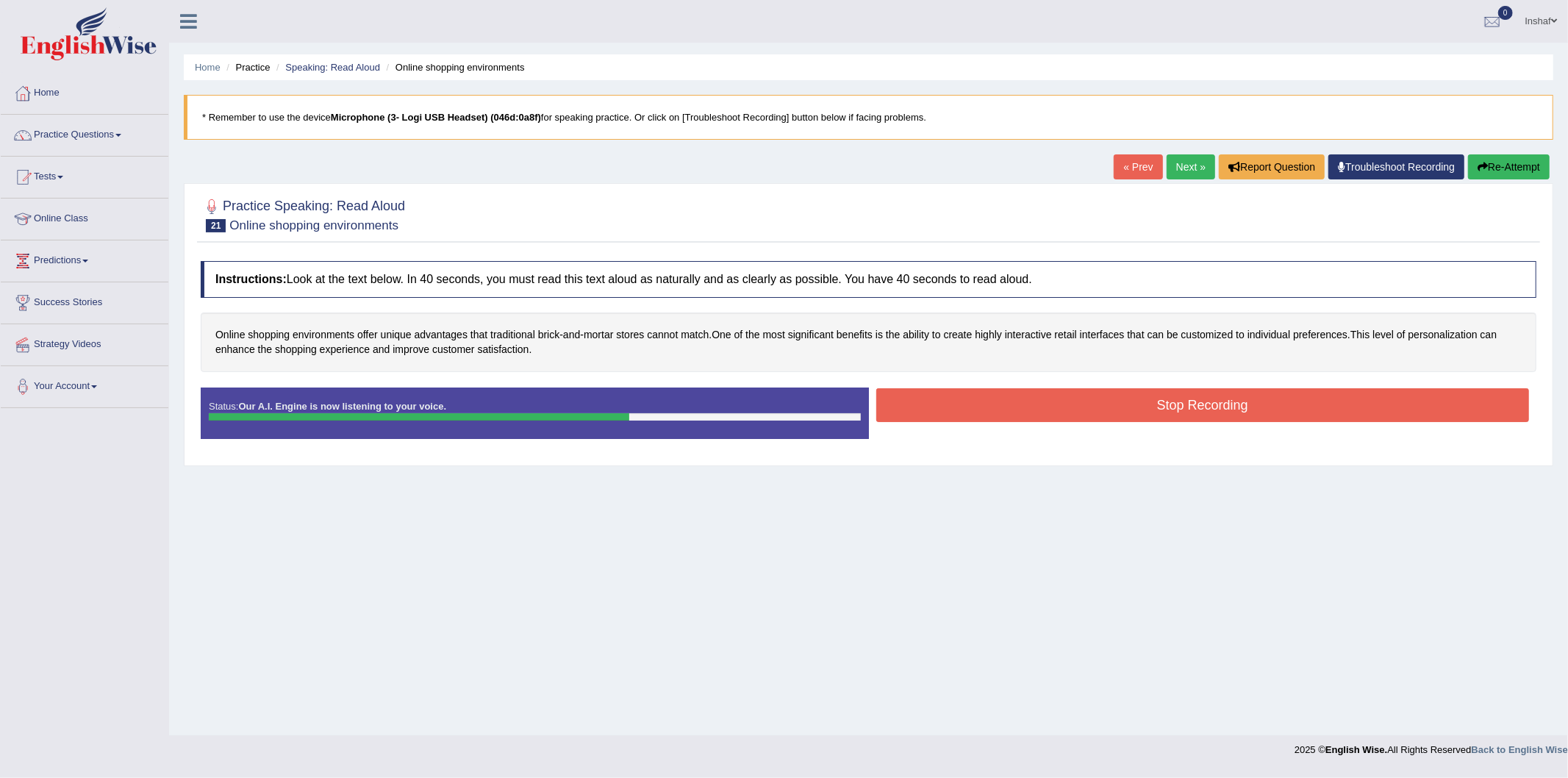
click at [1231, 403] on button "Stop Recording" at bounding box center [1203, 405] width 654 height 34
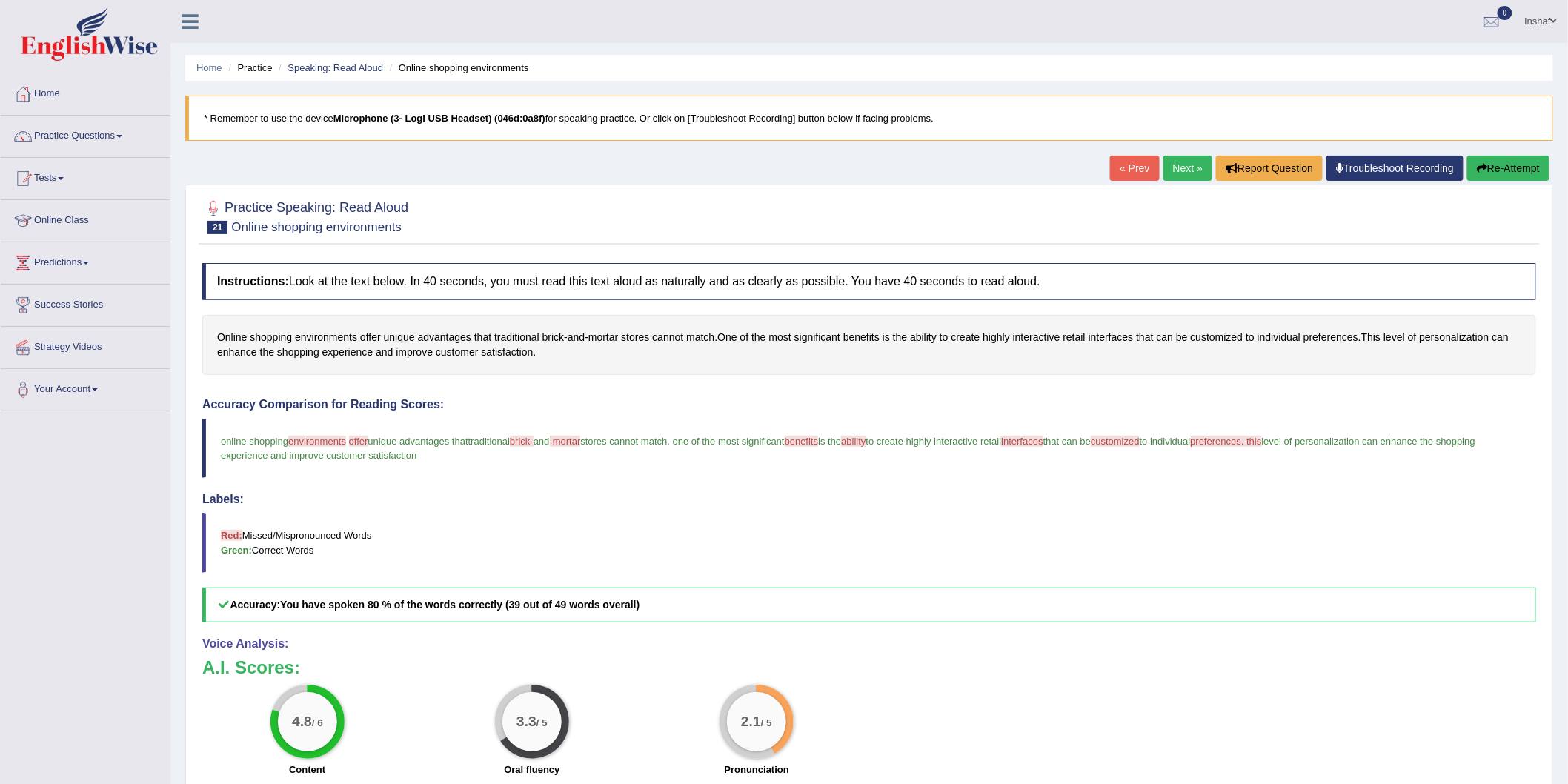
click at [1505, 164] on button "Re-Attempt" at bounding box center [1508, 168] width 82 height 25
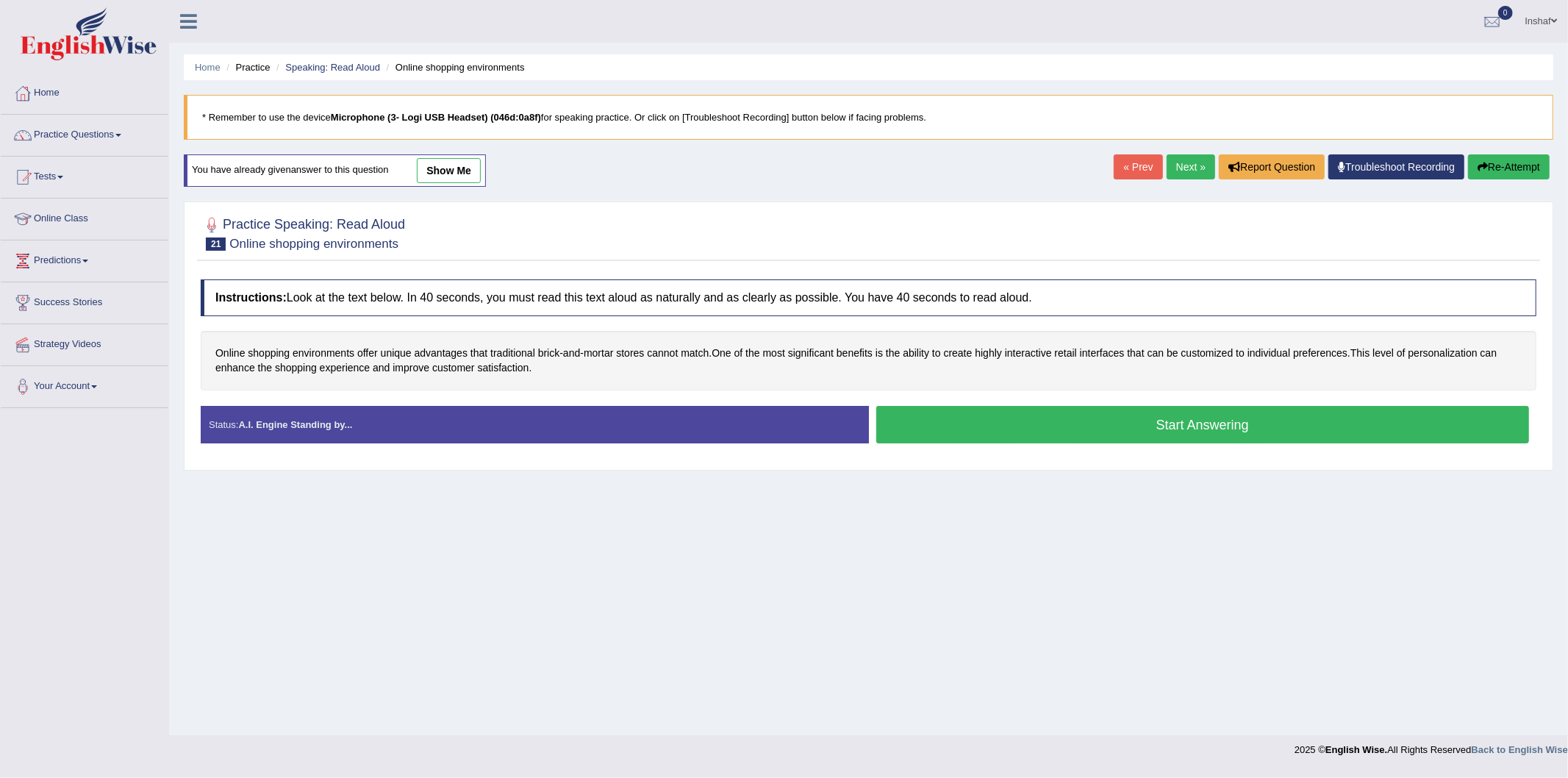
click at [1294, 417] on button "Start Answering" at bounding box center [1203, 424] width 654 height 38
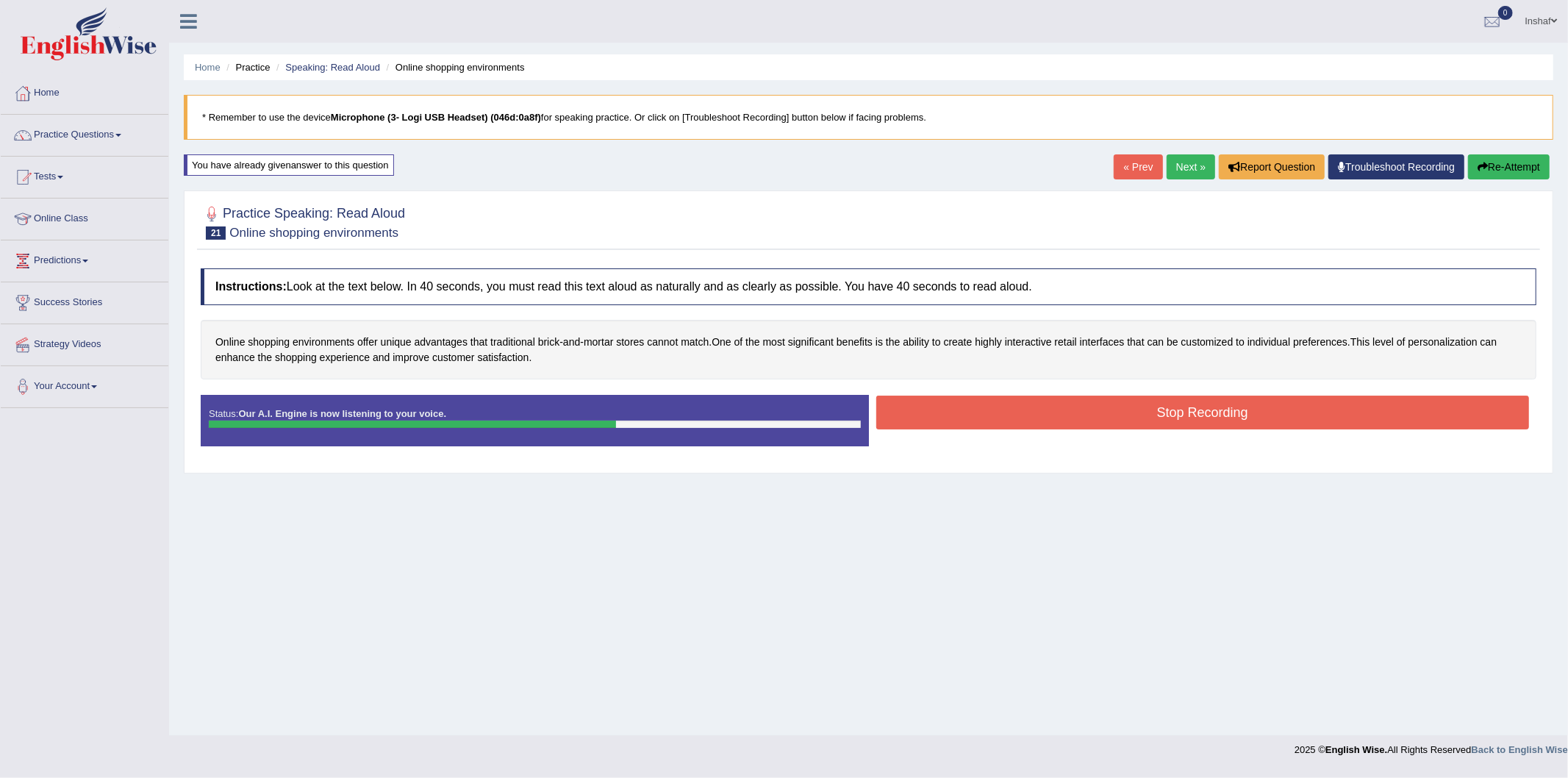
click at [1202, 421] on button "Stop Recording" at bounding box center [1203, 412] width 654 height 34
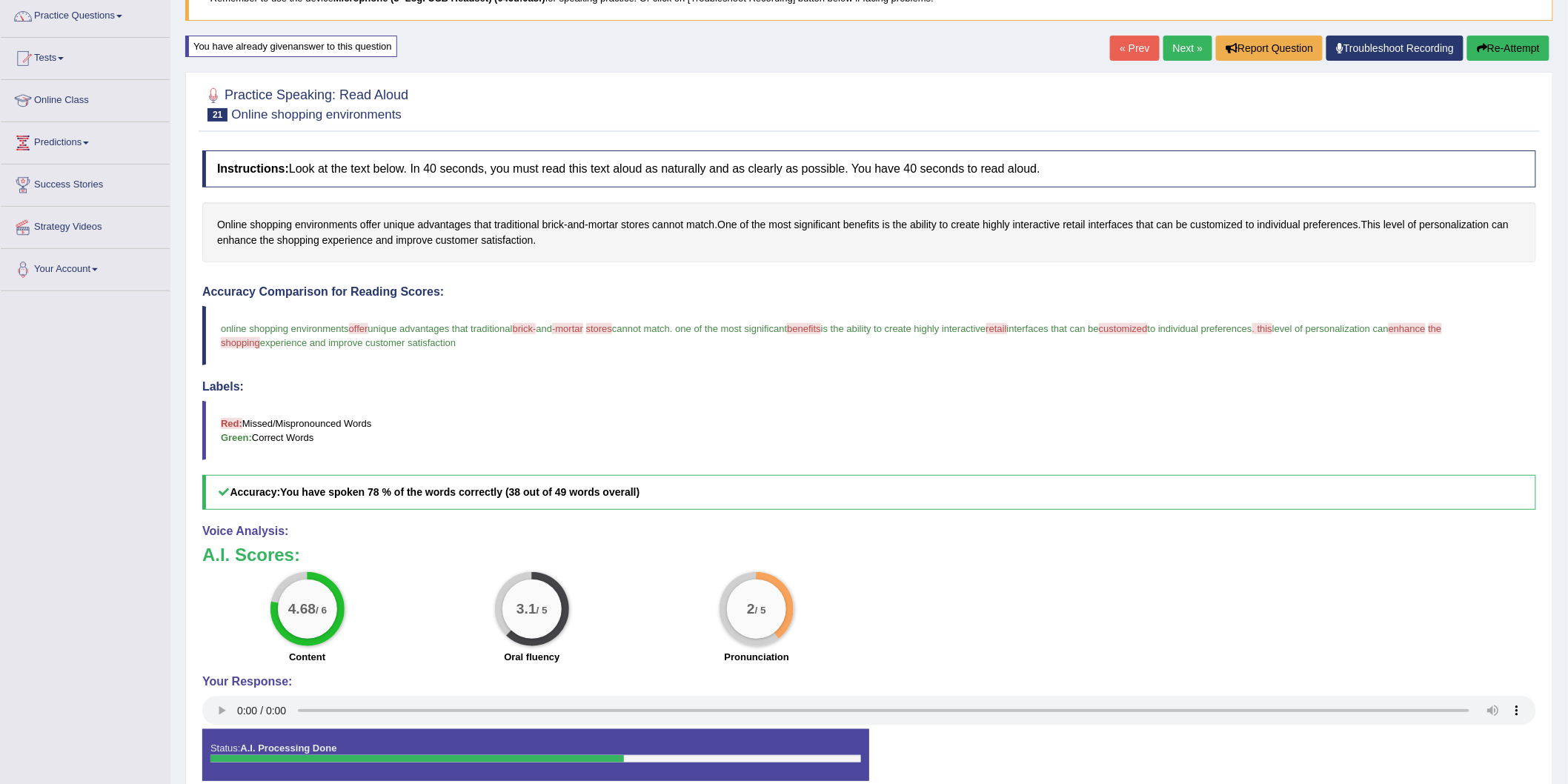
scroll to position [27, 0]
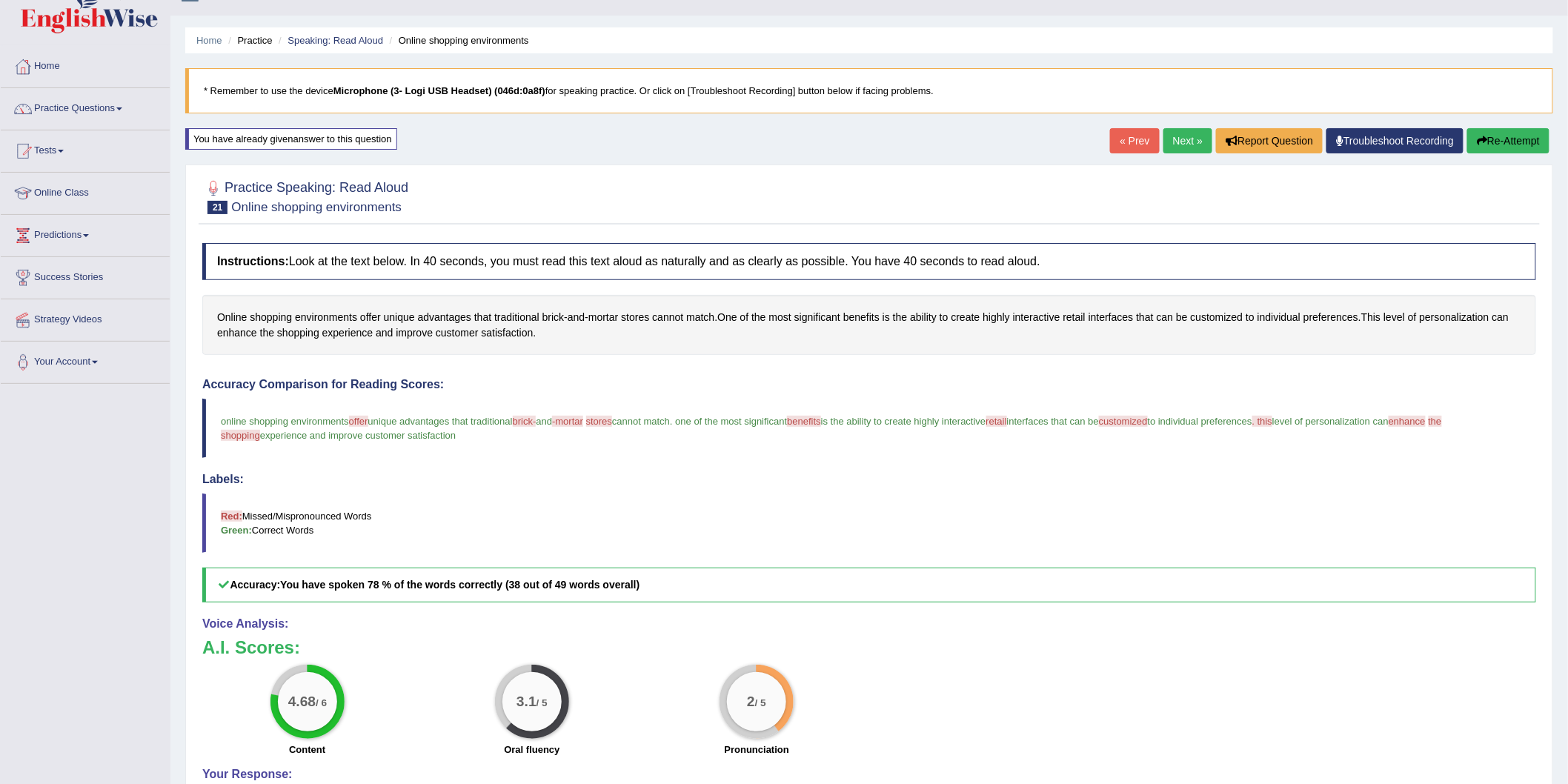
click at [1182, 146] on link "Next »" at bounding box center [1188, 141] width 49 height 25
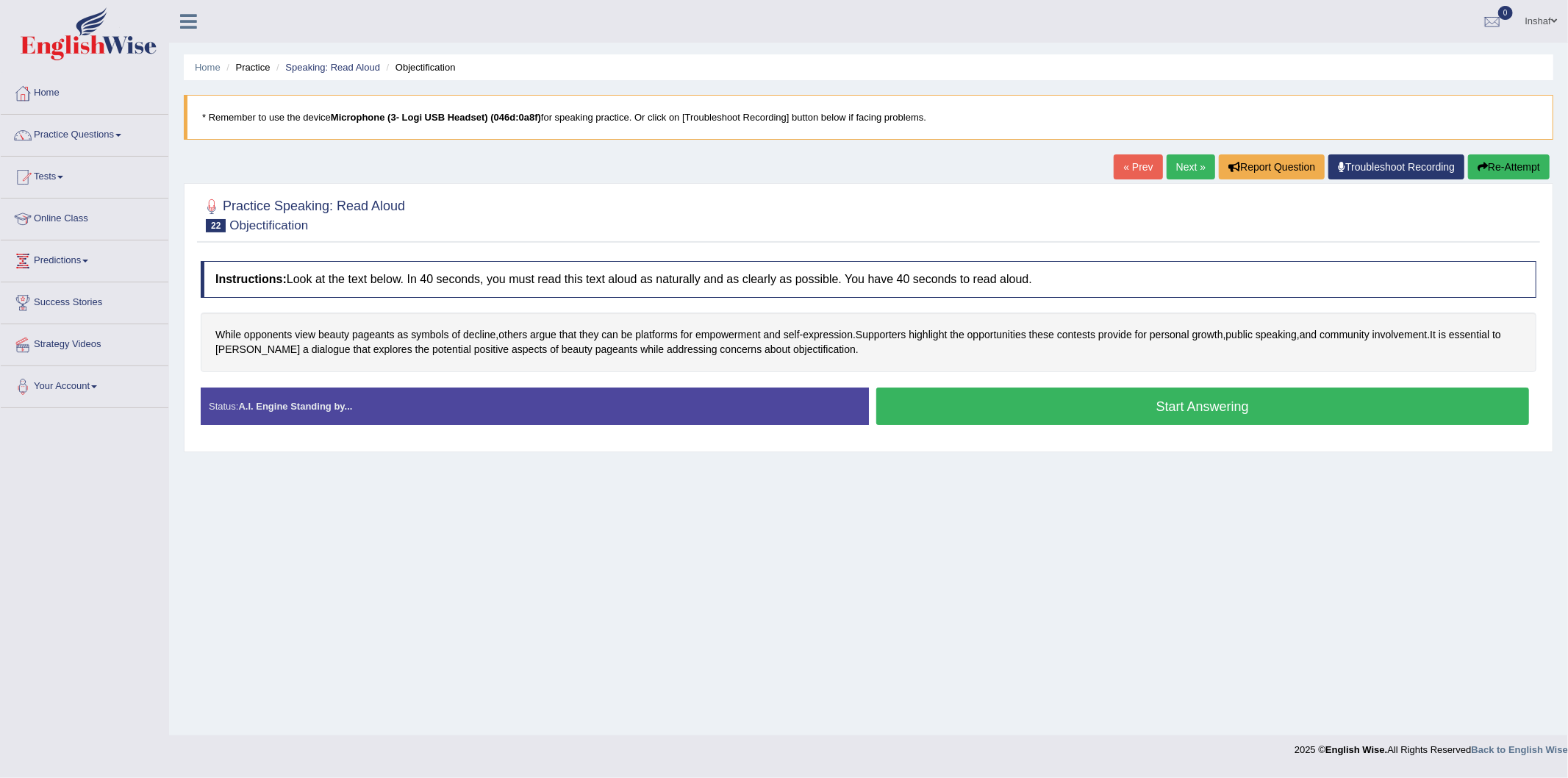
click at [1053, 504] on div "Home Practice Speaking: Read Aloud Objectification * Remember to use the device…" at bounding box center [868, 368] width 1399 height 735
click at [1081, 483] on div "Home Practice Speaking: Read Aloud Objectification * Remember to use the device…" at bounding box center [868, 368] width 1399 height 735
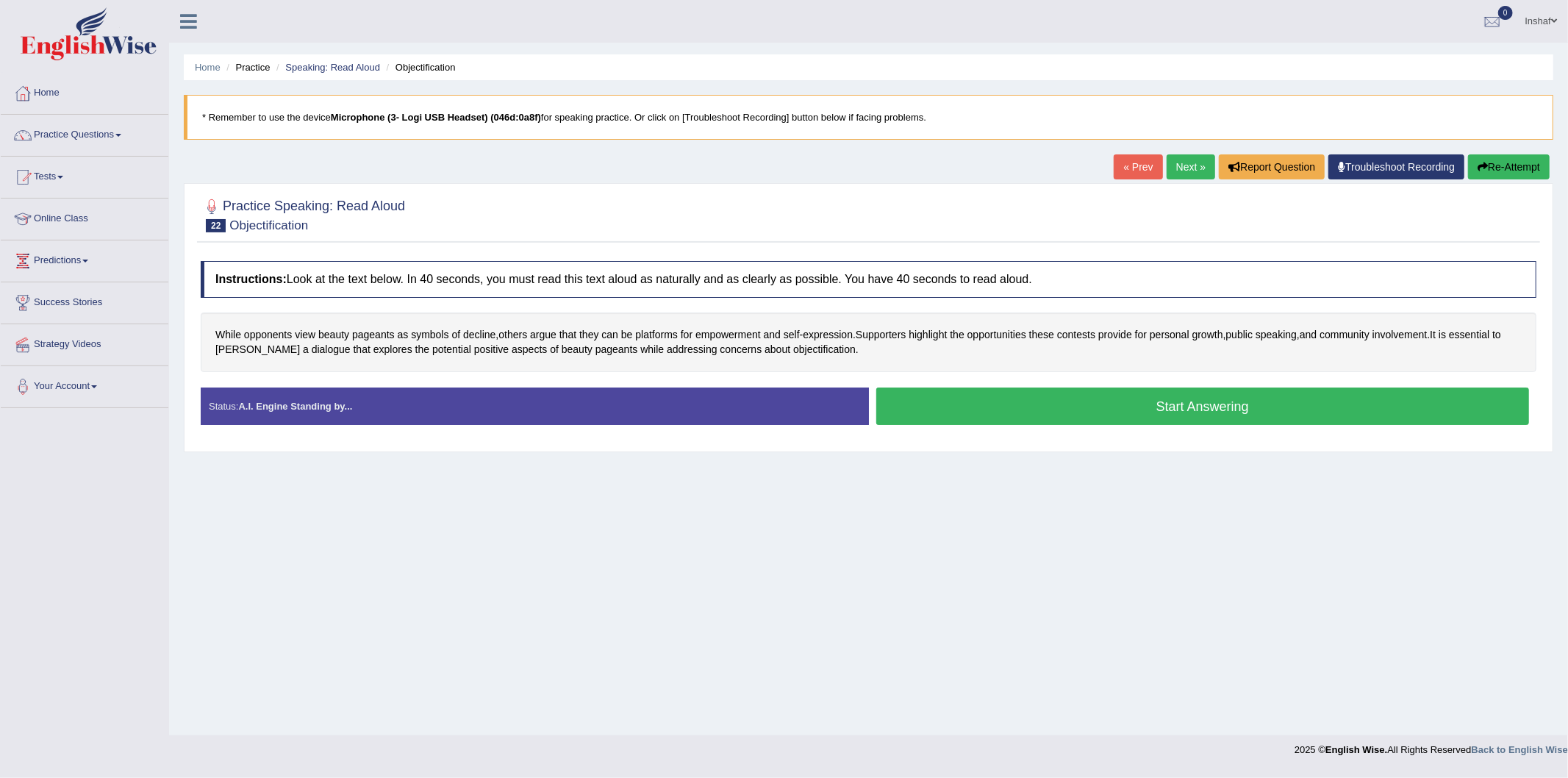
click at [1081, 483] on div "Home Practice Speaking: Read Aloud Objectification * Remember to use the device…" at bounding box center [868, 368] width 1399 height 735
click at [987, 413] on button "Start Answering" at bounding box center [1203, 406] width 654 height 38
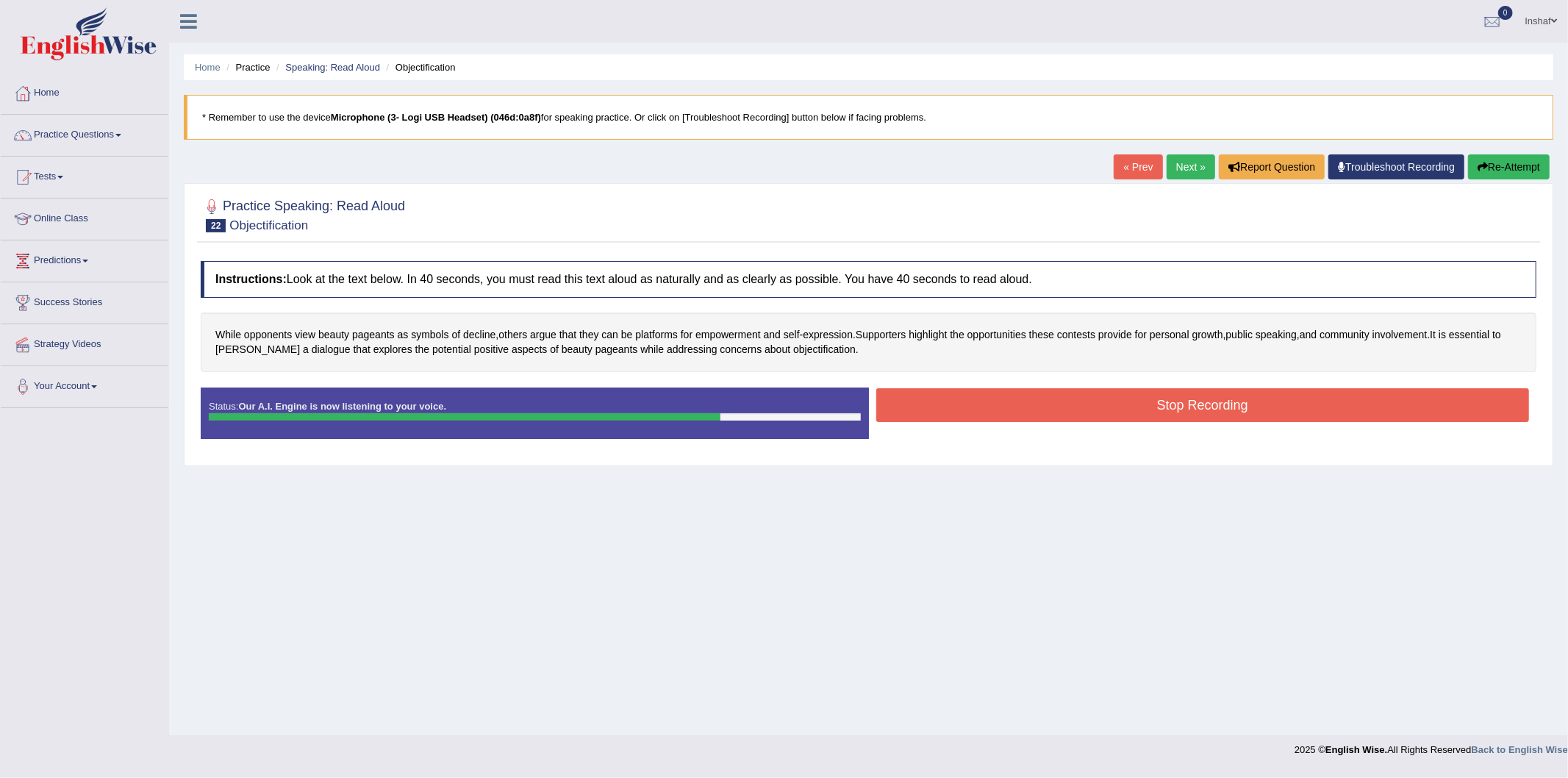
click at [987, 413] on button "Stop Recording" at bounding box center [1203, 405] width 654 height 34
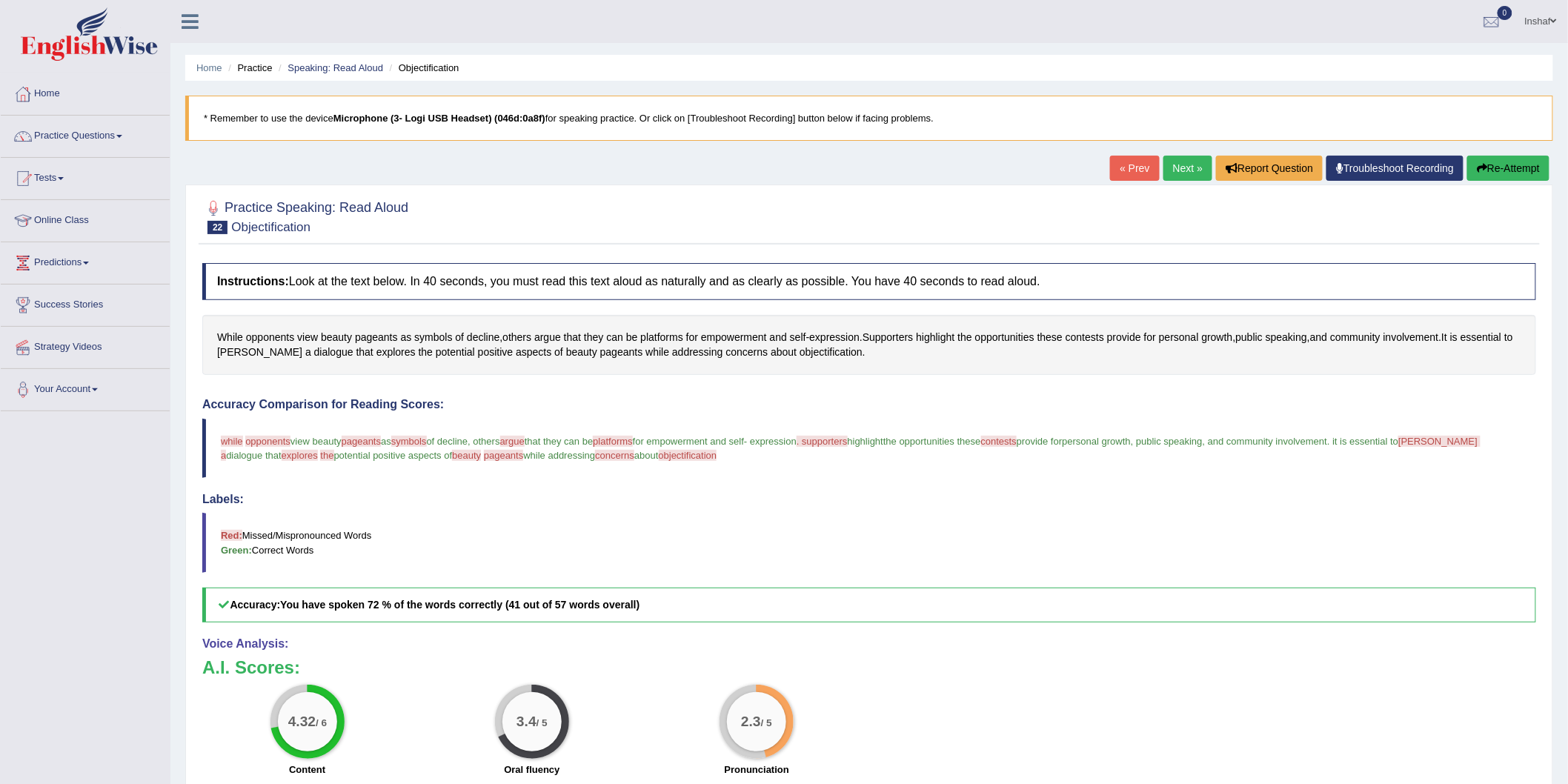
click at [1509, 158] on button "Re-Attempt" at bounding box center [1508, 168] width 82 height 25
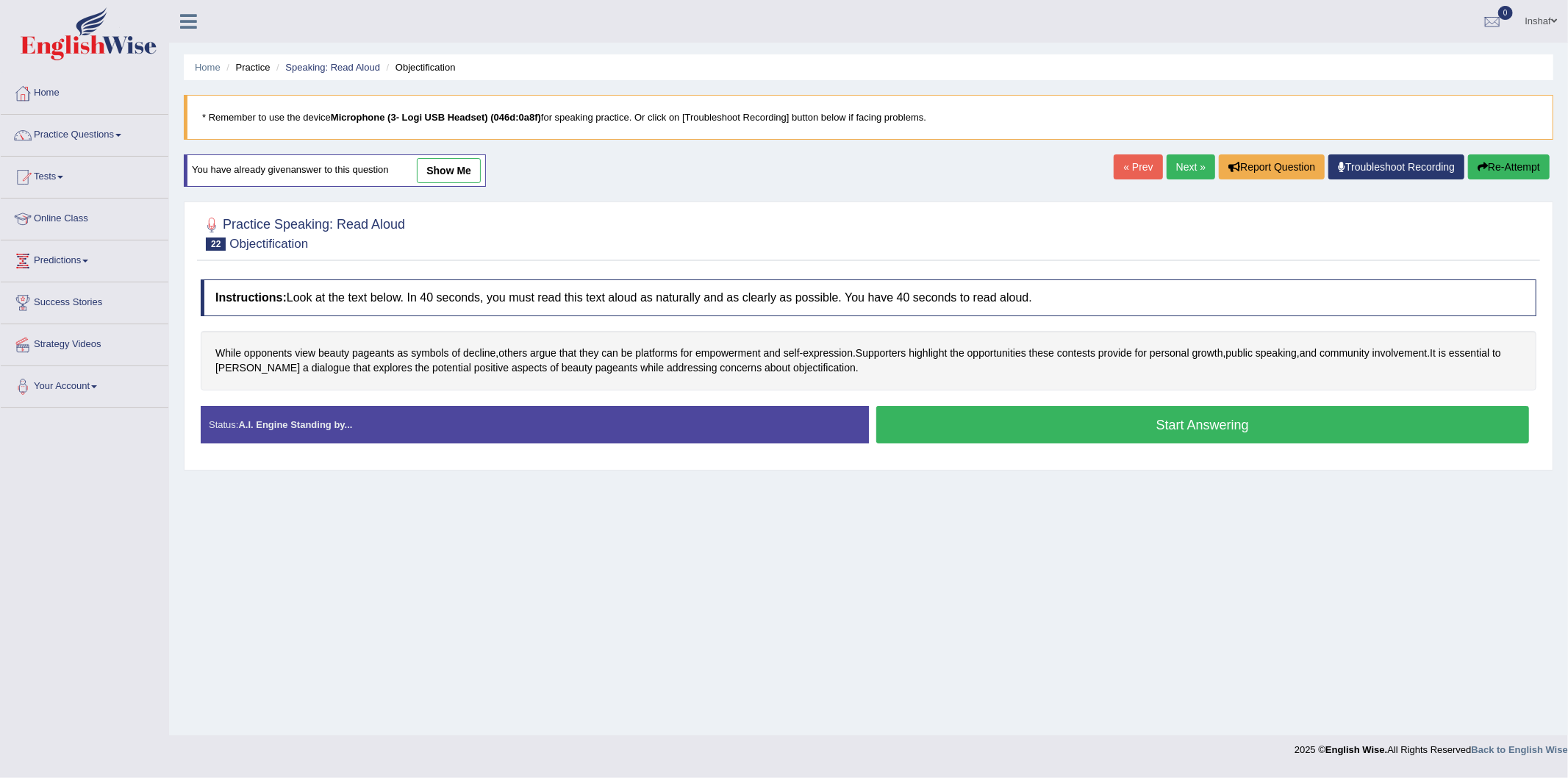
click at [1027, 434] on button "Start Answering" at bounding box center [1203, 424] width 654 height 38
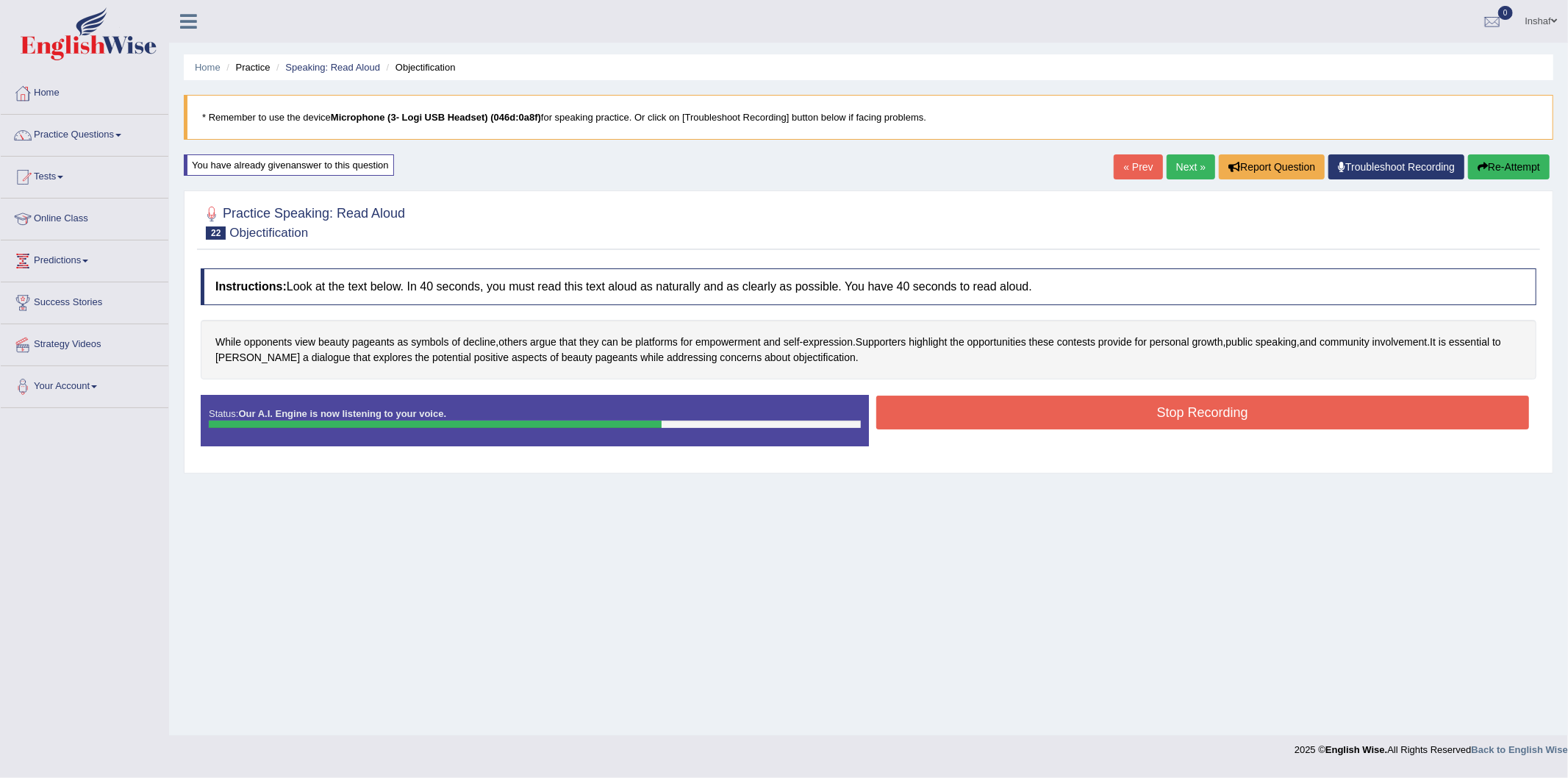
click at [938, 413] on button "Stop Recording" at bounding box center [1203, 412] width 654 height 34
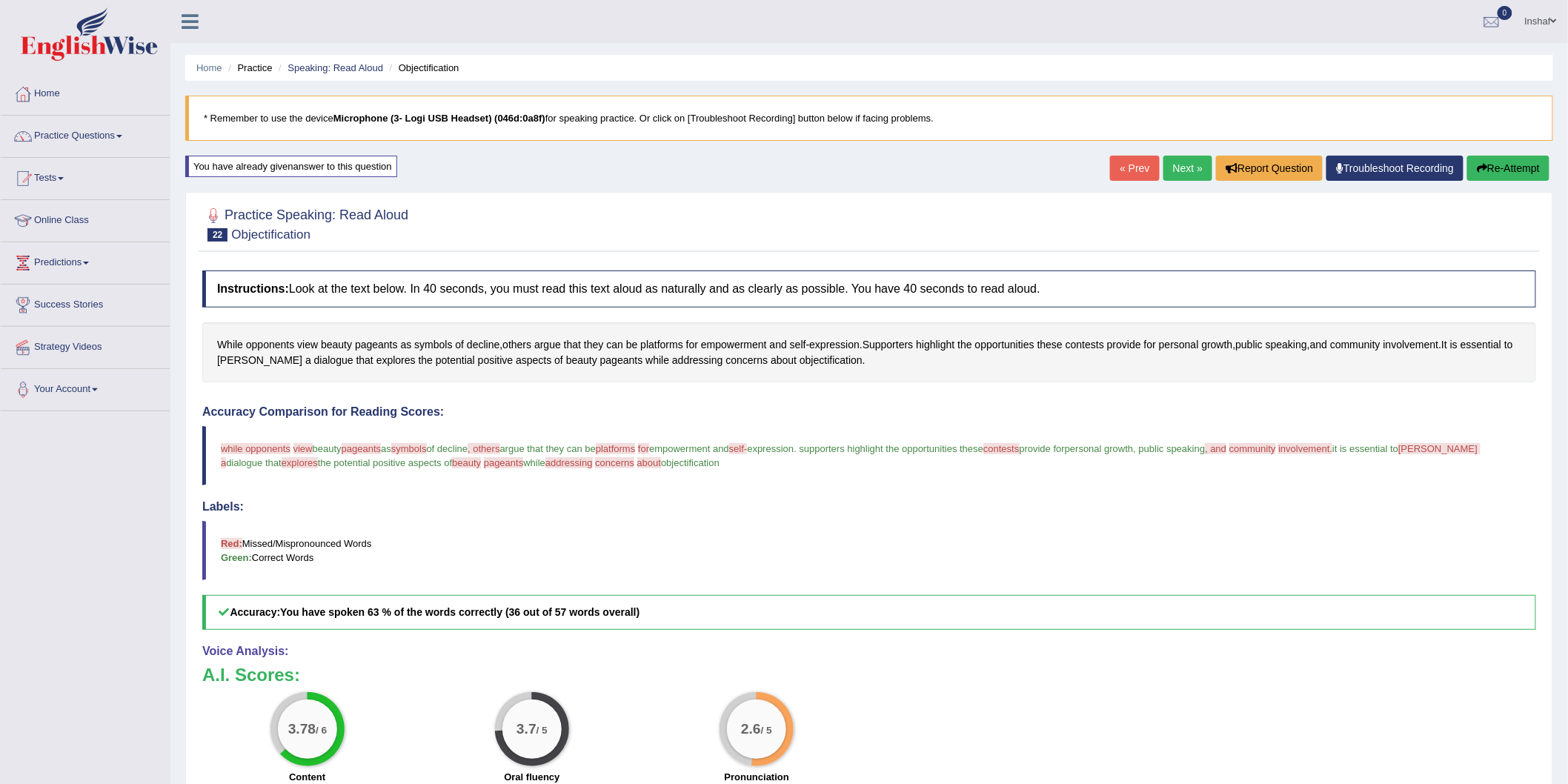
drag, startPoint x: 218, startPoint y: 445, endPoint x: 576, endPoint y: 459, distance: 358.3
click at [569, 460] on blockquote "while opponents why view oppony beauty pageants pigeons as symbols symbol of de…" at bounding box center [869, 456] width 1334 height 59
drag, startPoint x: 701, startPoint y: 463, endPoint x: 569, endPoint y: 459, distance: 132.1
click at [579, 460] on blockquote "while opponents why view oppony beauty pageants pigeons as symbols symbol of de…" at bounding box center [869, 456] width 1334 height 59
click at [1297, 213] on div at bounding box center [869, 222] width 1334 height 45
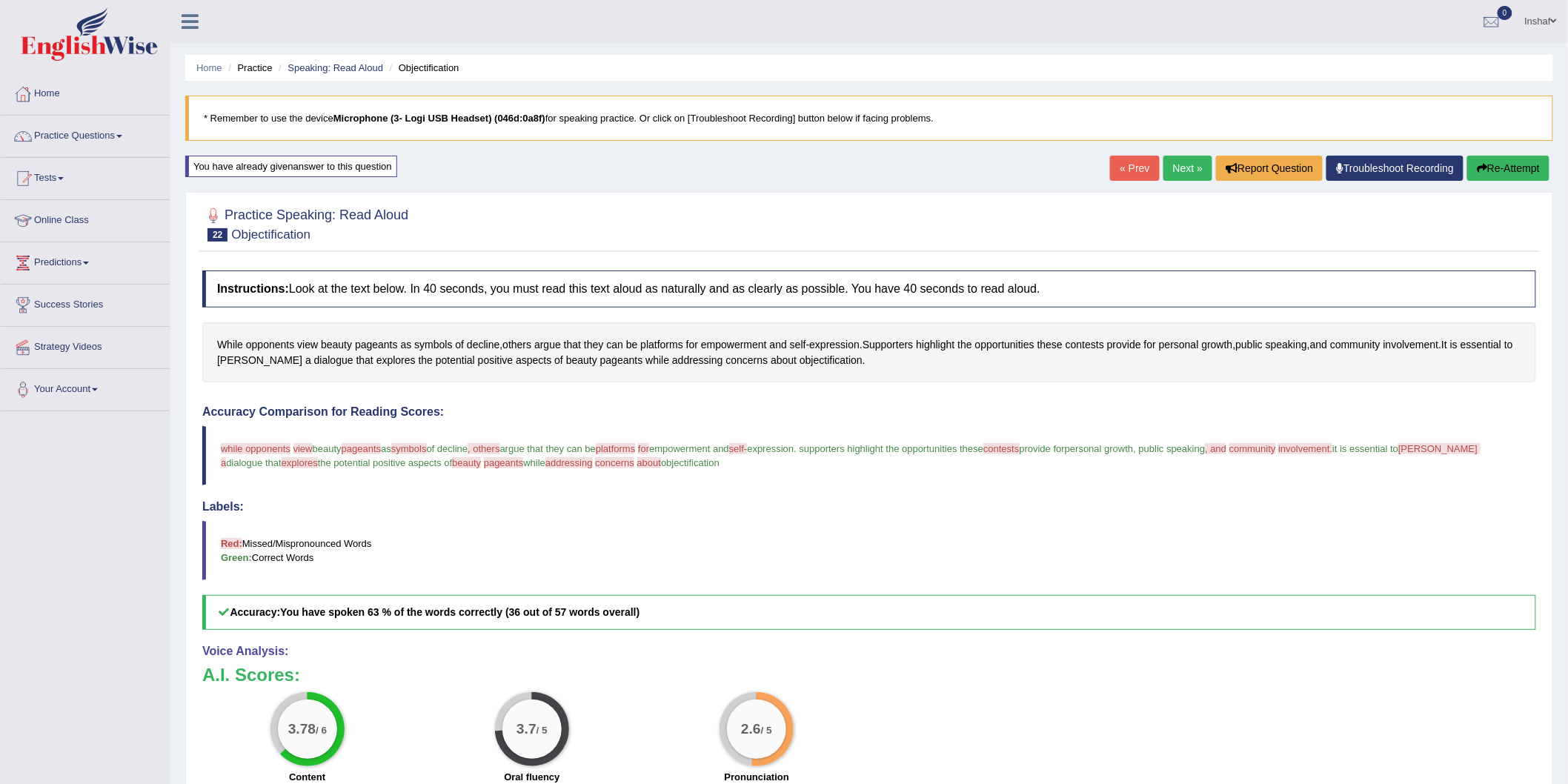
click at [1297, 213] on div at bounding box center [869, 222] width 1334 height 45
click at [1132, 234] on div at bounding box center [869, 222] width 1334 height 45
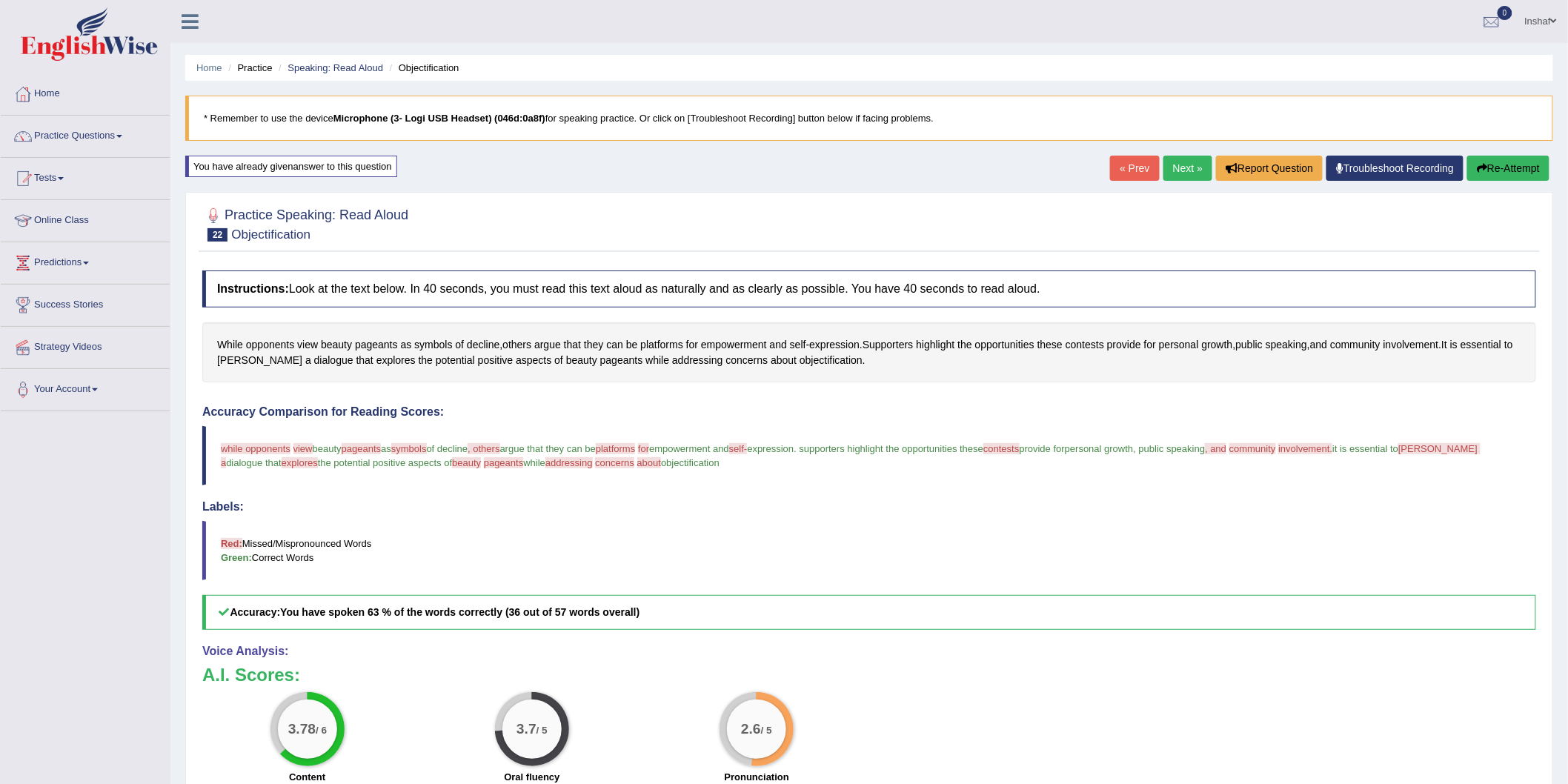
click at [1132, 234] on div at bounding box center [869, 222] width 1334 height 45
click at [1183, 169] on link "Next »" at bounding box center [1188, 168] width 49 height 25
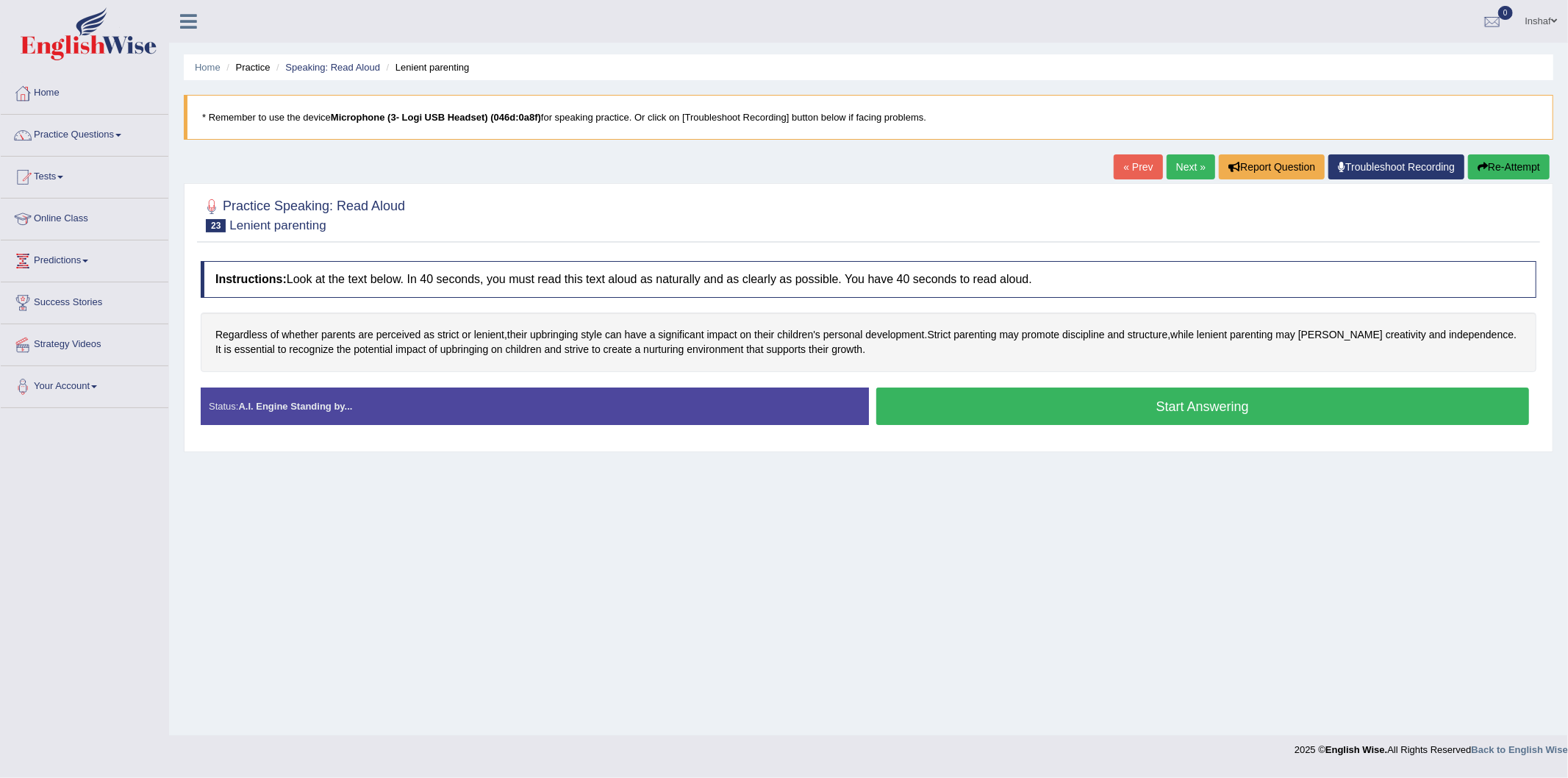
click at [1168, 409] on button "Start Answering" at bounding box center [1203, 406] width 654 height 38
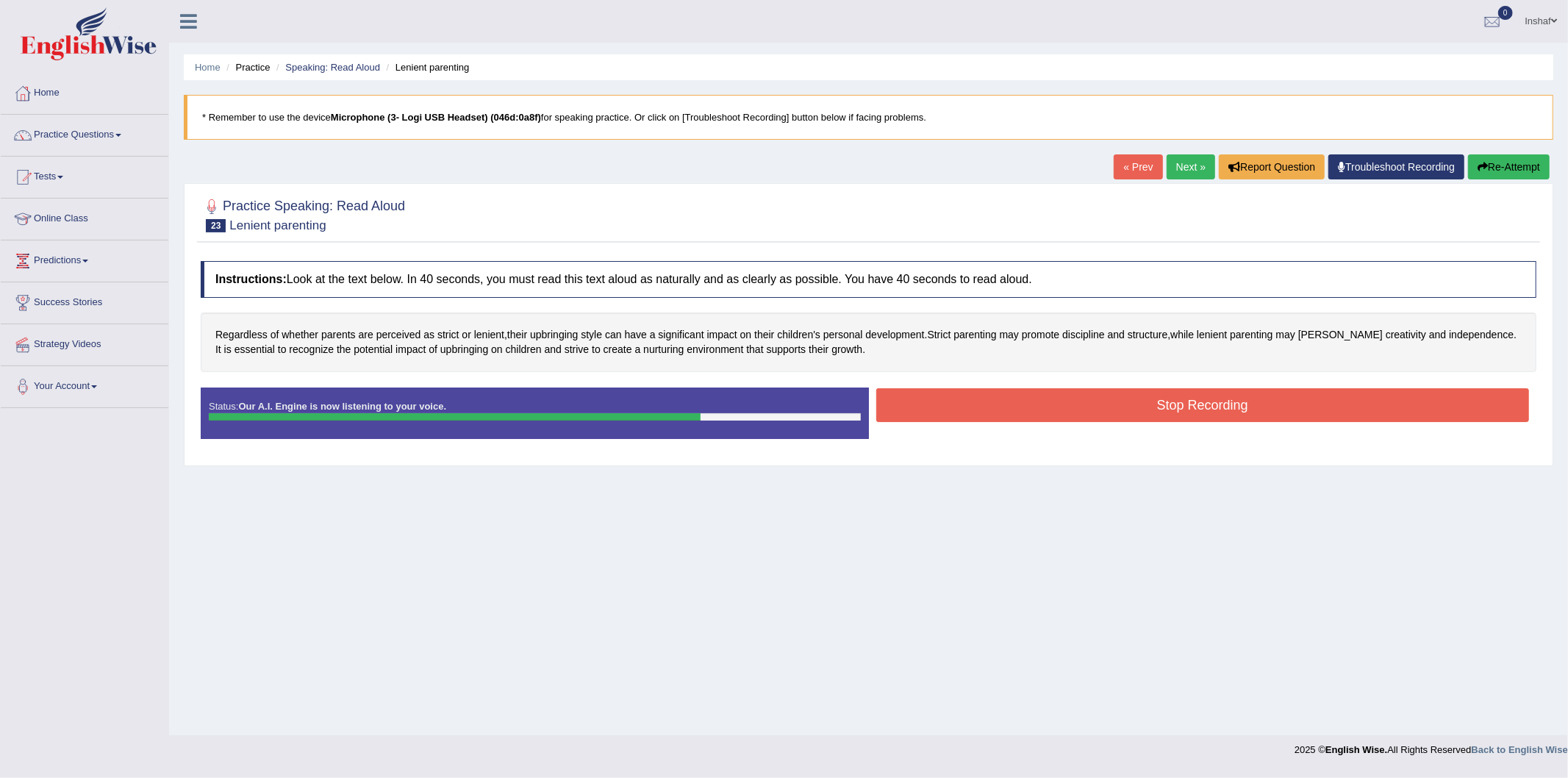
click at [1195, 405] on button "Stop Recording" at bounding box center [1203, 405] width 654 height 34
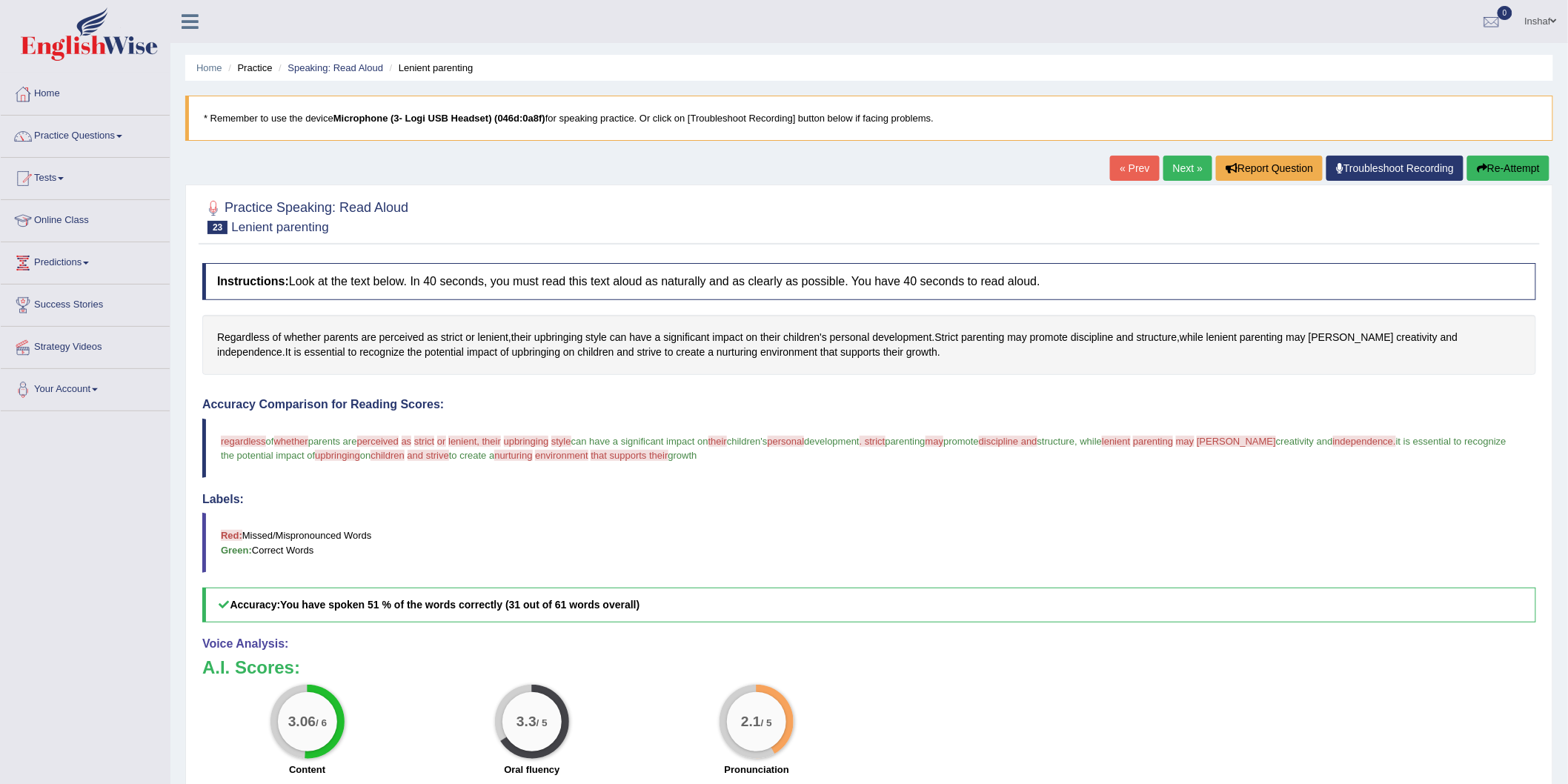
click at [1492, 164] on button "Re-Attempt" at bounding box center [1508, 168] width 82 height 25
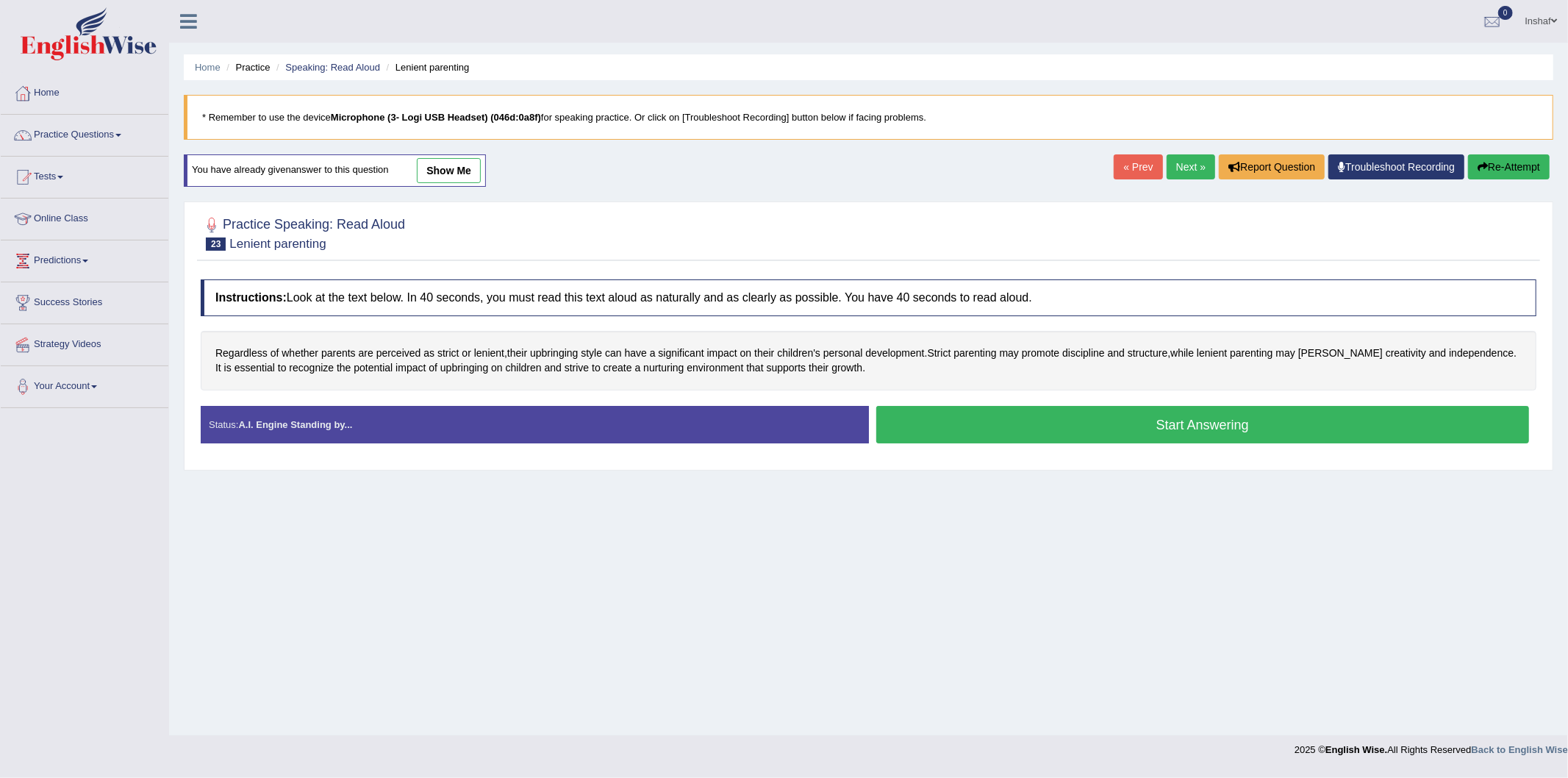
drag, startPoint x: 1490, startPoint y: 157, endPoint x: 1472, endPoint y: 164, distance: 19.3
click at [1491, 157] on button "Re-Attempt" at bounding box center [1508, 167] width 81 height 25
click at [1393, 226] on div at bounding box center [868, 232] width 1335 height 44
click at [1393, 227] on div at bounding box center [868, 232] width 1335 height 44
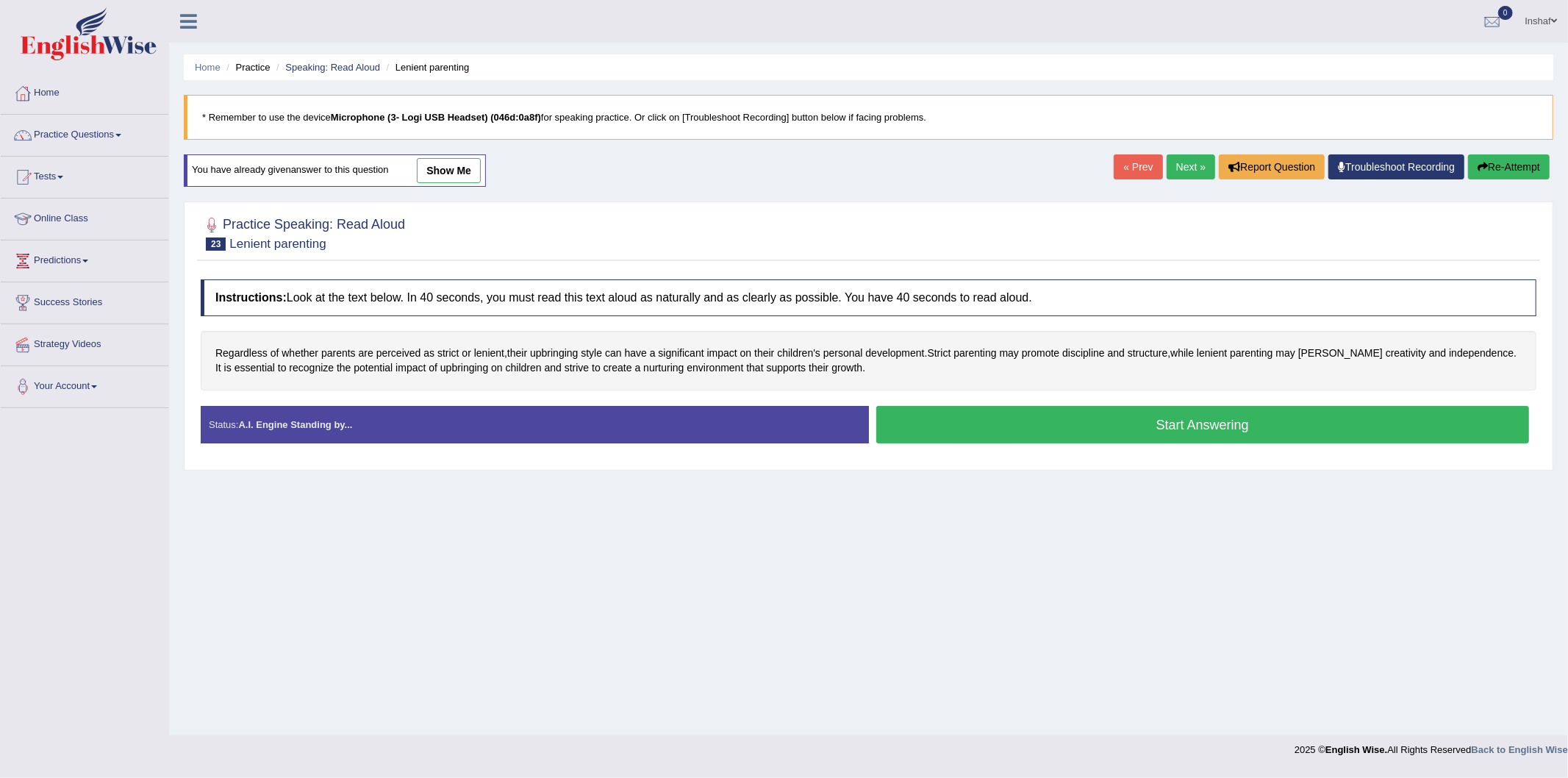
click at [1393, 227] on div at bounding box center [868, 232] width 1335 height 44
click at [1393, 231] on div at bounding box center [868, 232] width 1335 height 44
click at [1391, 232] on div at bounding box center [868, 232] width 1335 height 44
click at [1503, 165] on button "Re-Attempt" at bounding box center [1508, 167] width 81 height 25
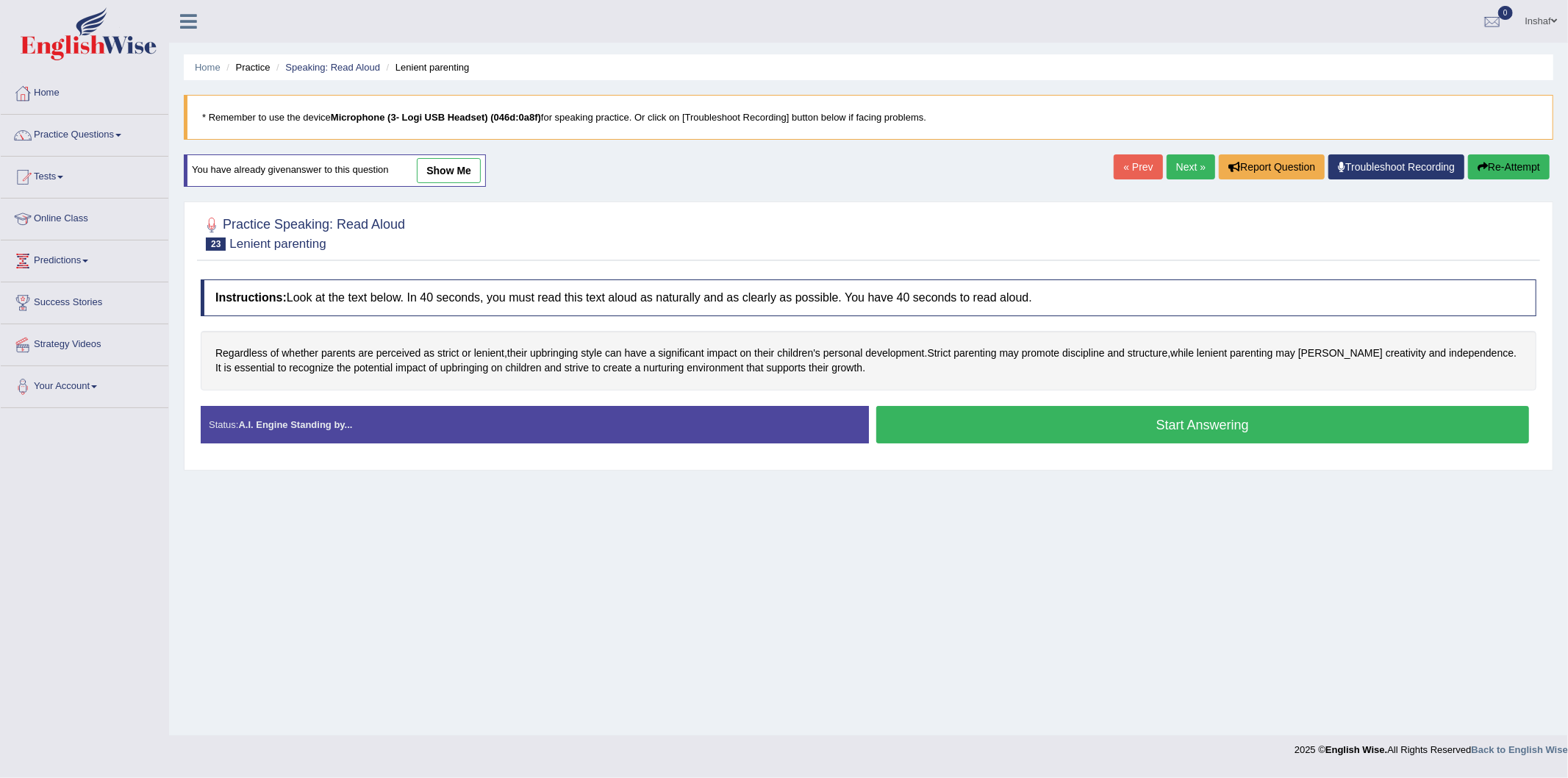
click at [1179, 432] on button "Start Answering" at bounding box center [1203, 424] width 654 height 38
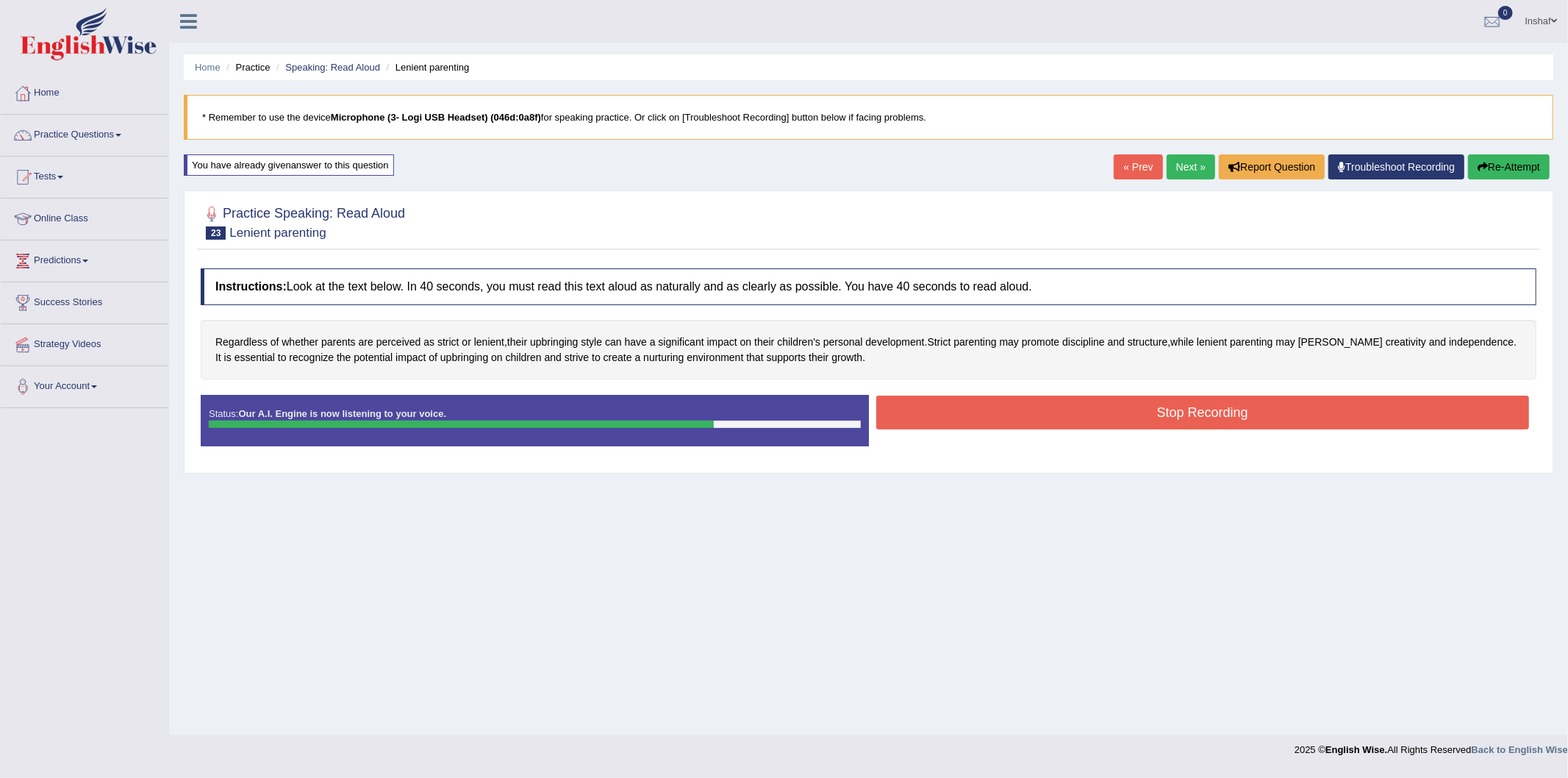
click at [1196, 413] on button "Stop Recording" at bounding box center [1203, 412] width 654 height 34
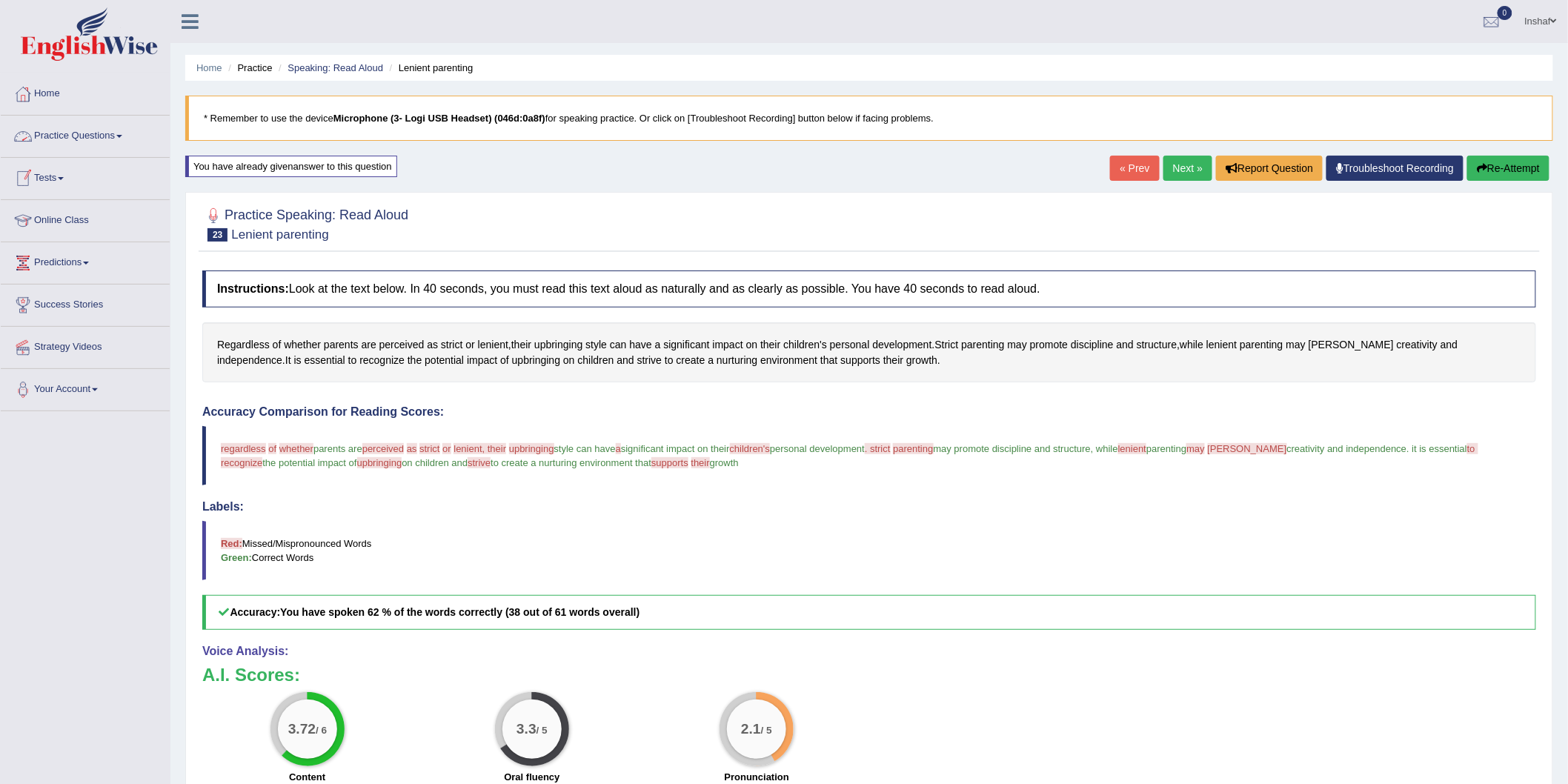
click at [129, 129] on link "Practice Questions" at bounding box center [85, 134] width 169 height 37
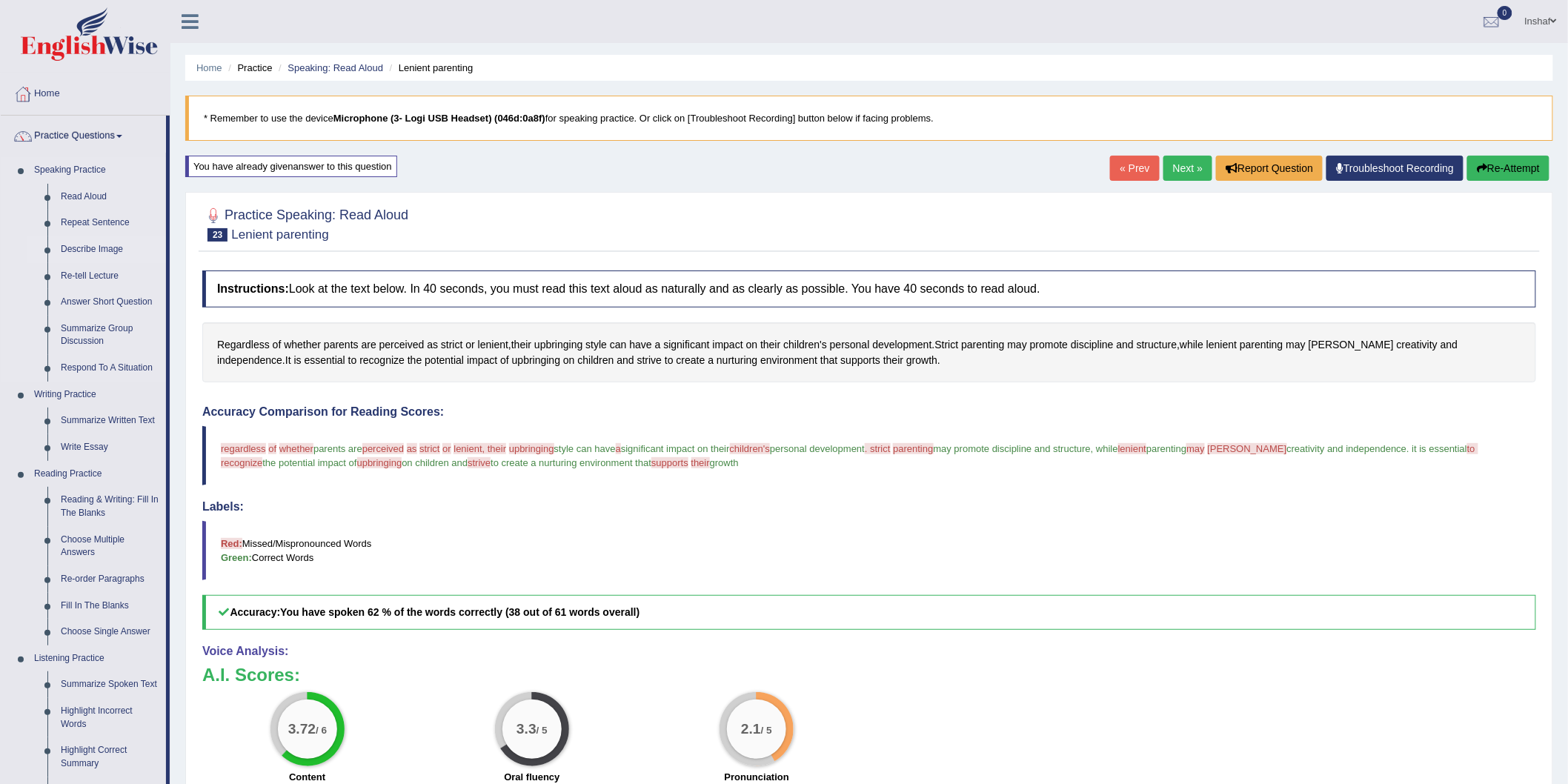
click at [90, 246] on link "Describe Image" at bounding box center [110, 249] width 112 height 27
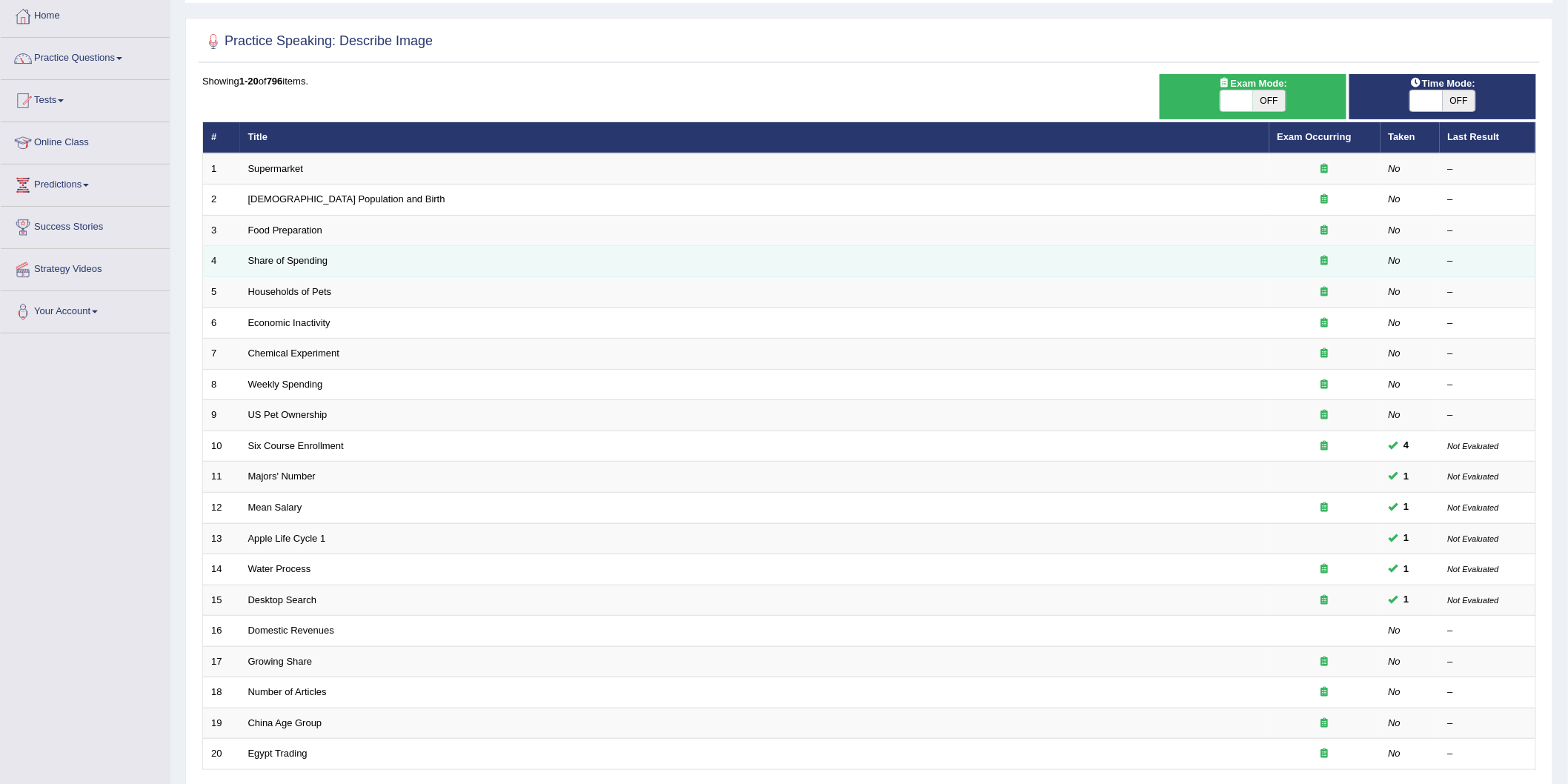
scroll to position [196, 0]
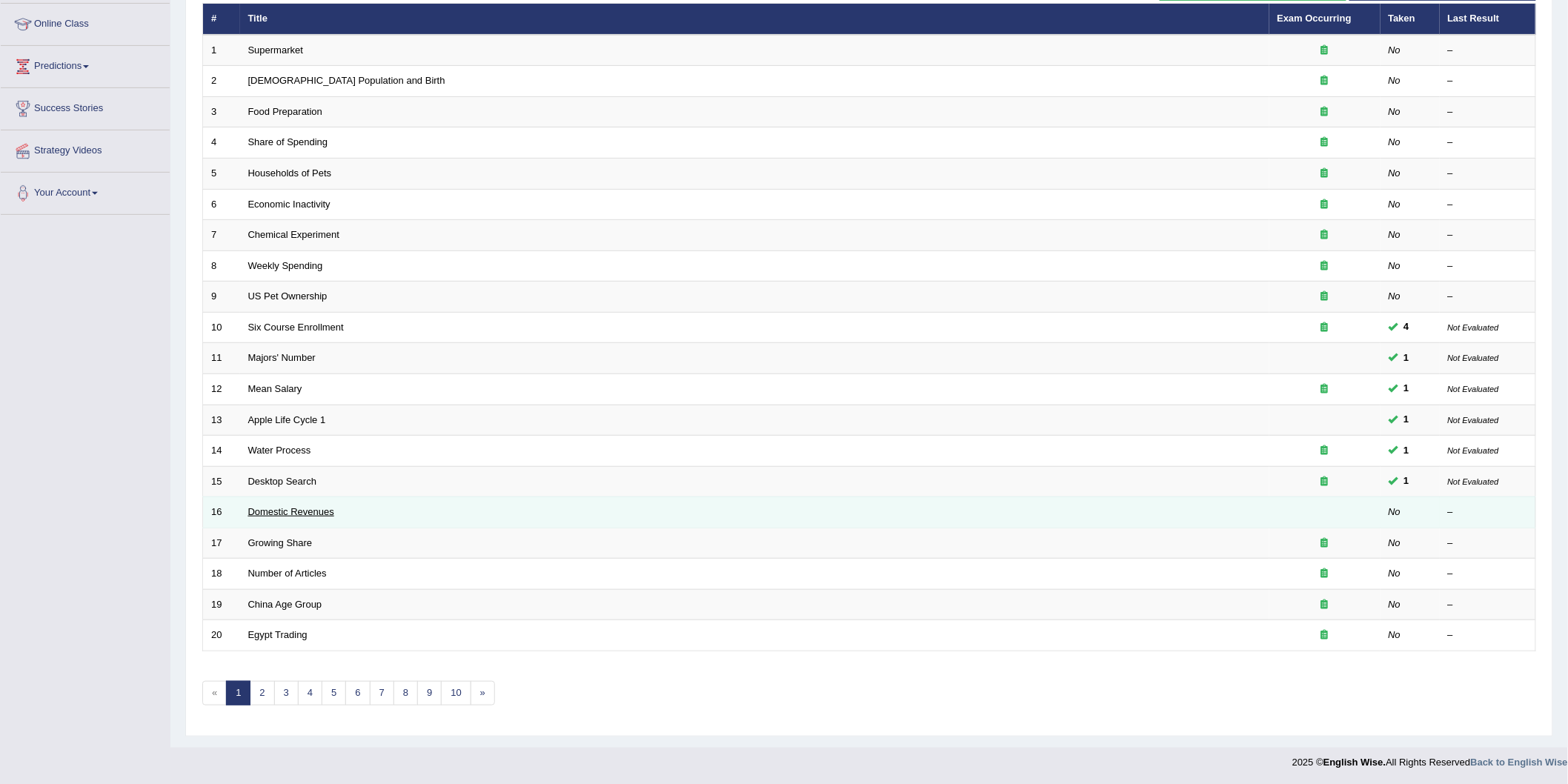
click at [270, 512] on link "Domestic Revenues" at bounding box center [291, 511] width 86 height 11
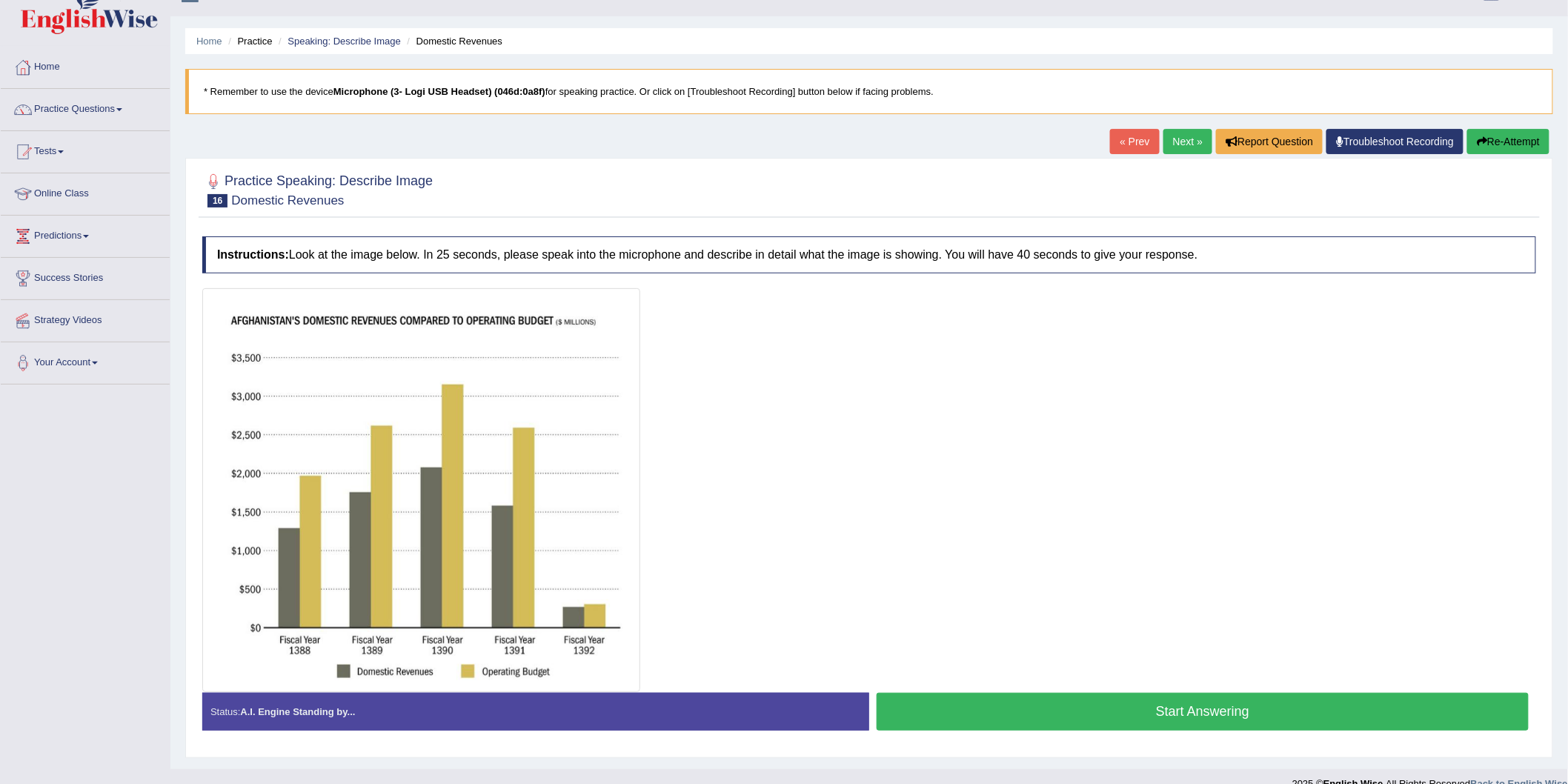
scroll to position [48, 0]
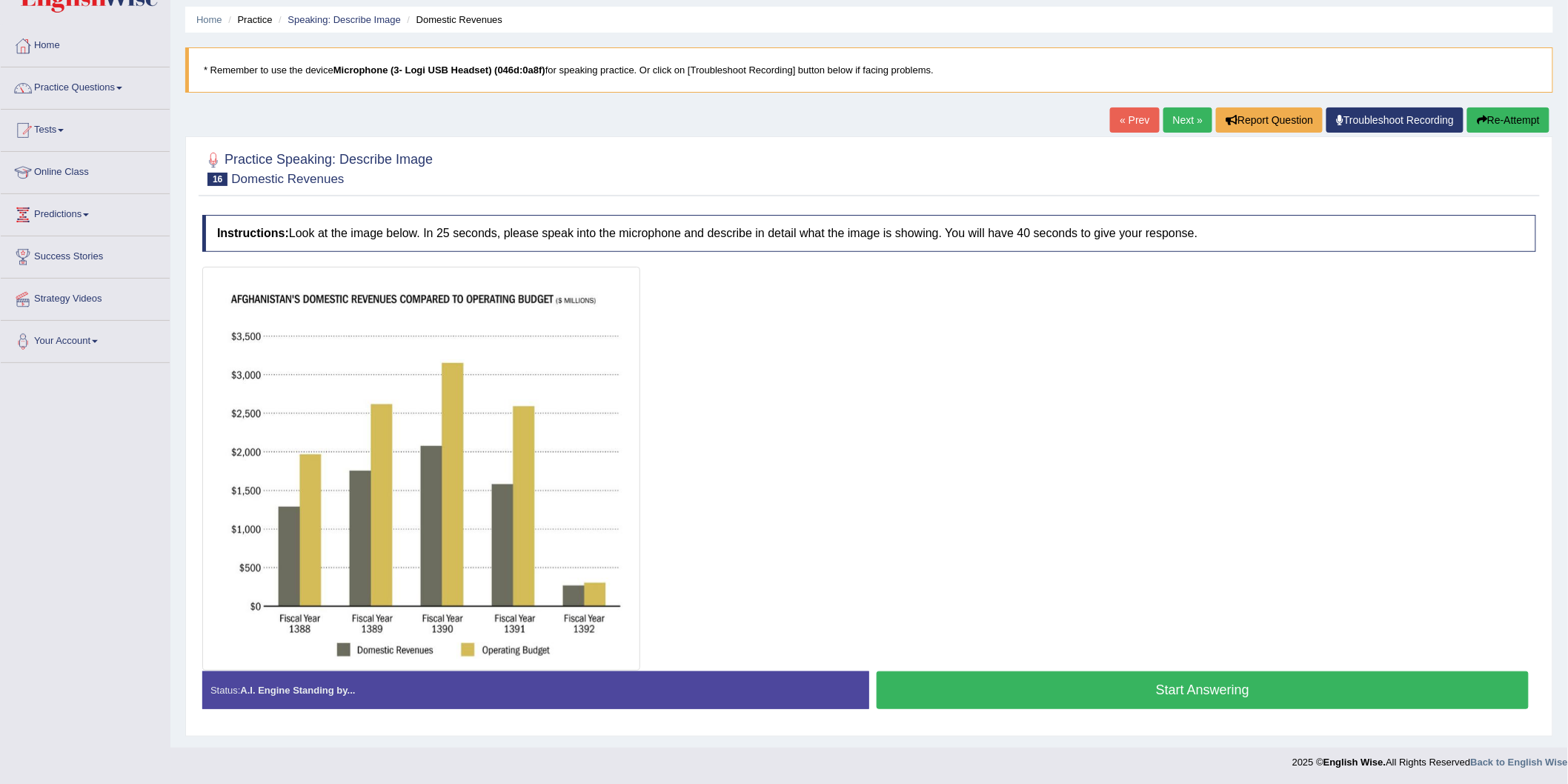
click at [1049, 685] on button "Start Answering" at bounding box center [1202, 690] width 652 height 38
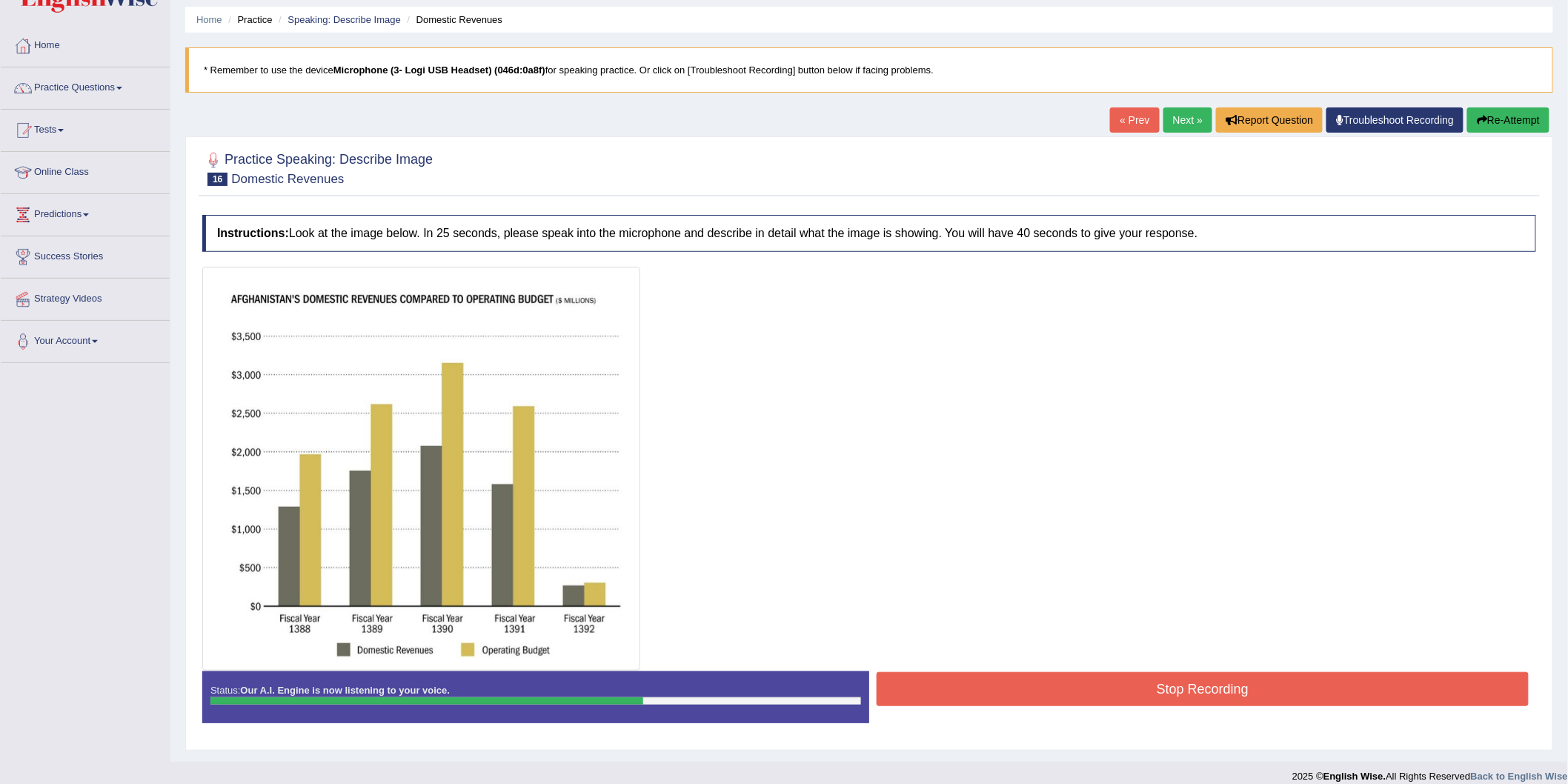
click at [1508, 116] on button "Re-Attempt" at bounding box center [1508, 120] width 82 height 25
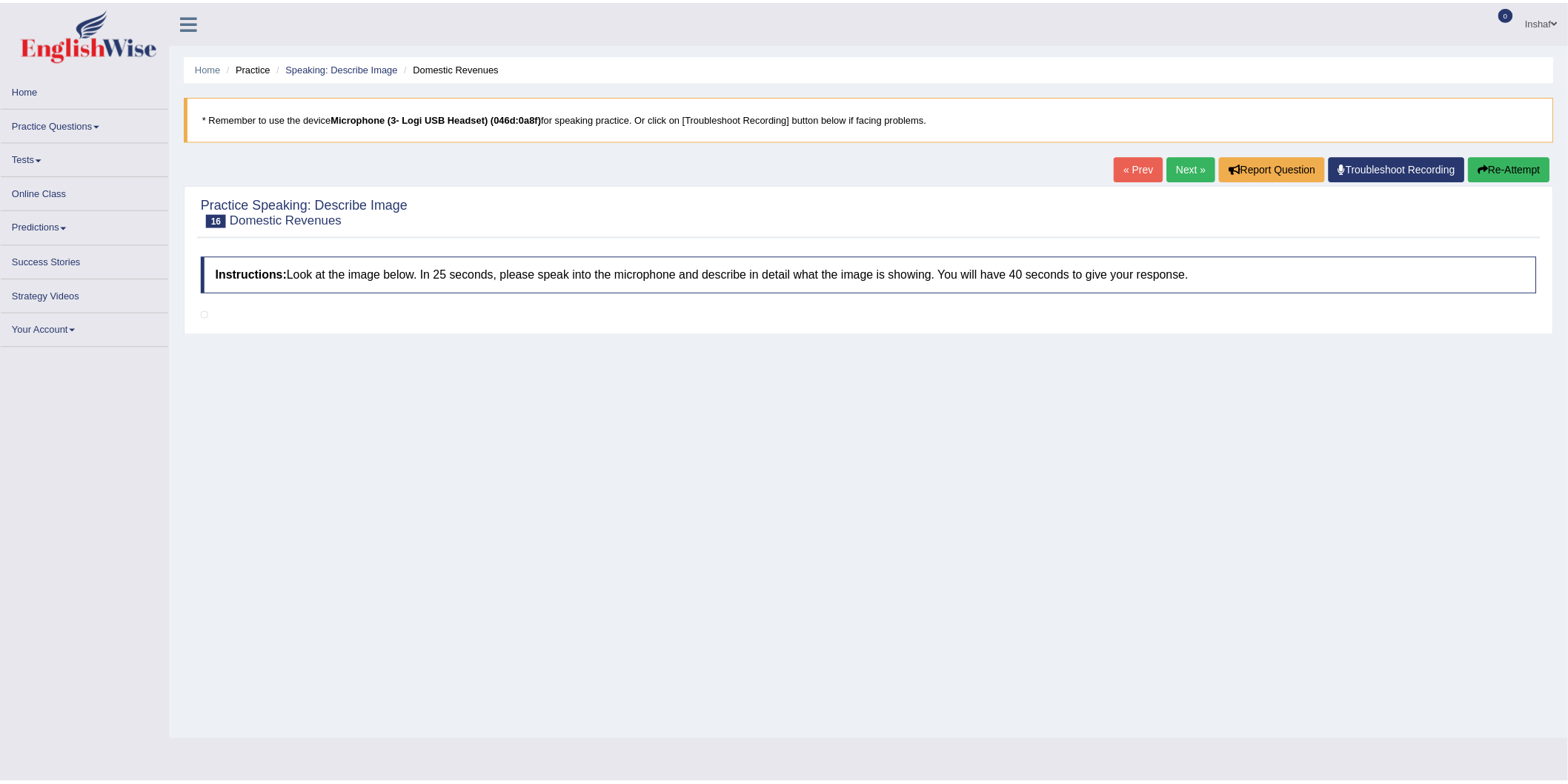
scroll to position [48, 0]
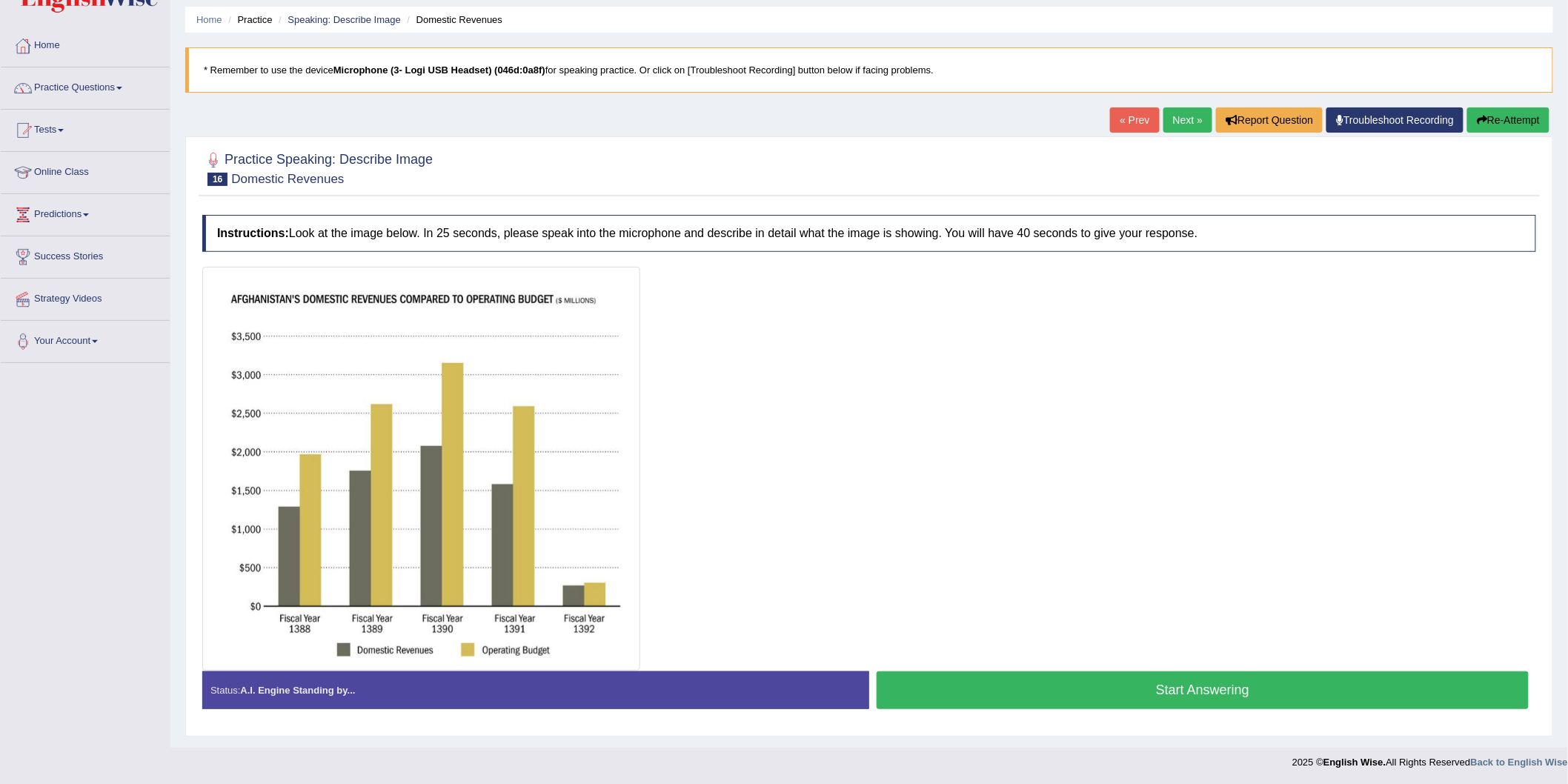
click at [1049, 700] on button "Start Answering" at bounding box center [1202, 690] width 652 height 38
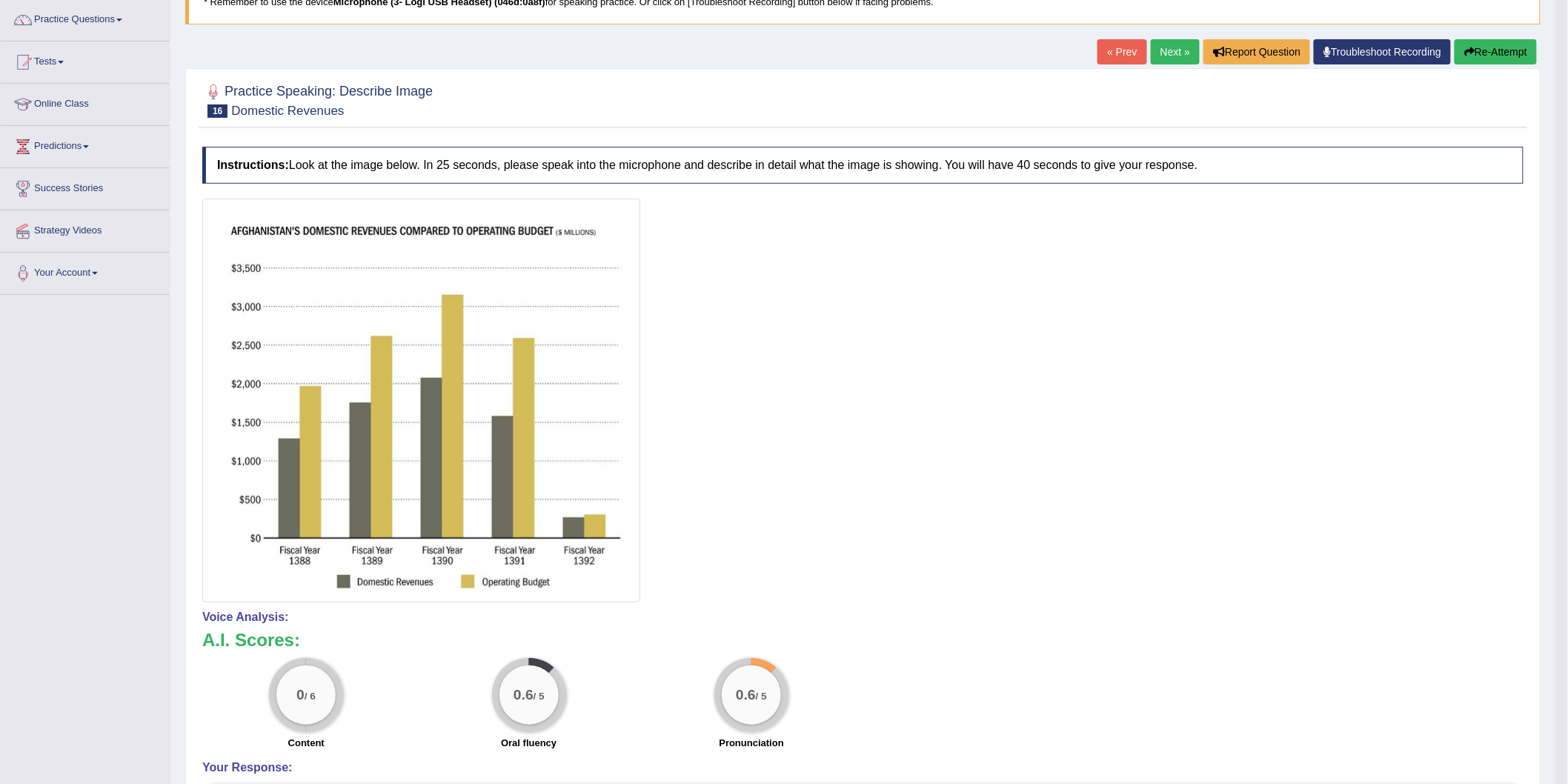
scroll to position [0, 0]
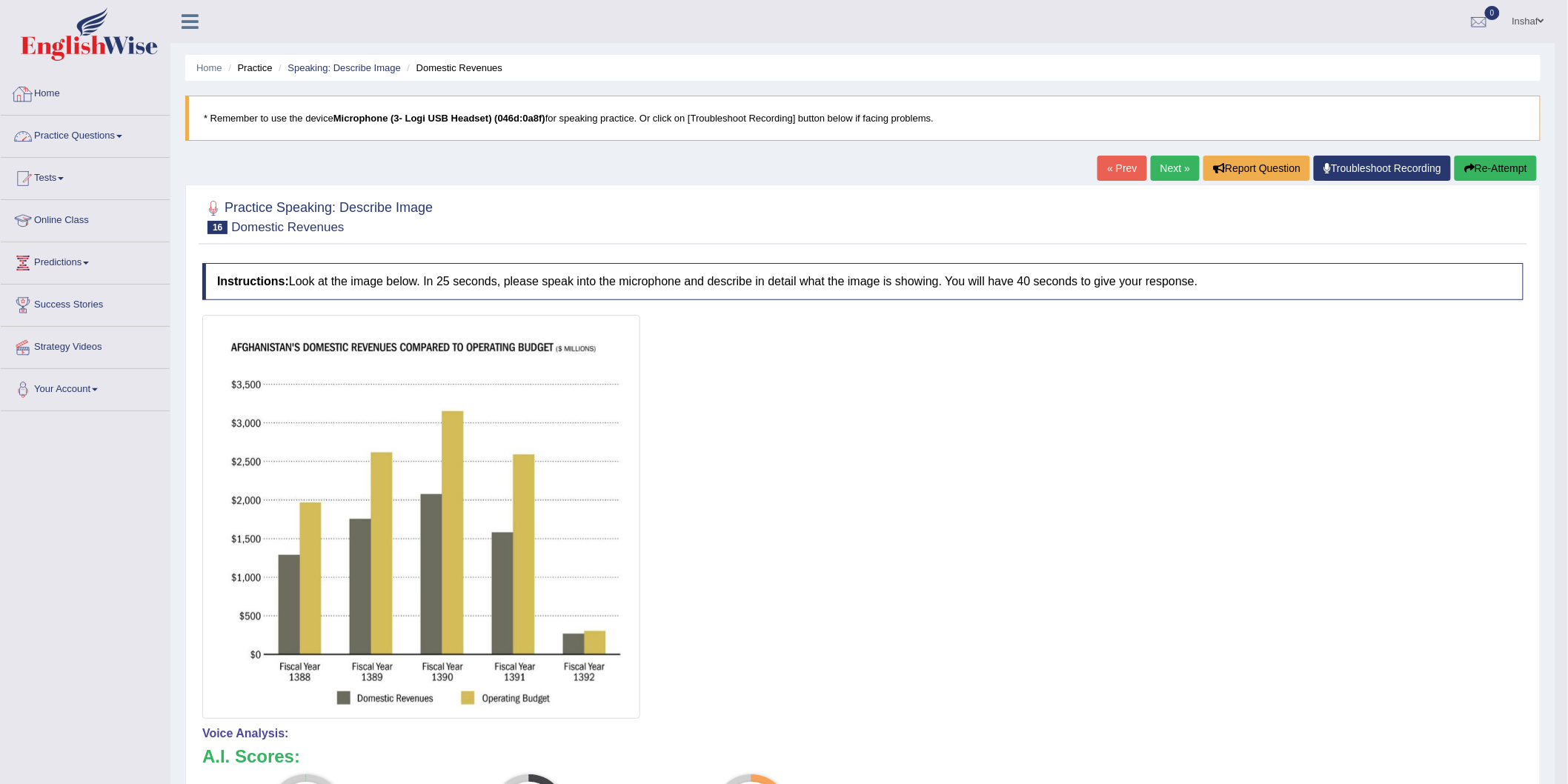
click at [106, 140] on link "Practice Questions" at bounding box center [85, 134] width 169 height 37
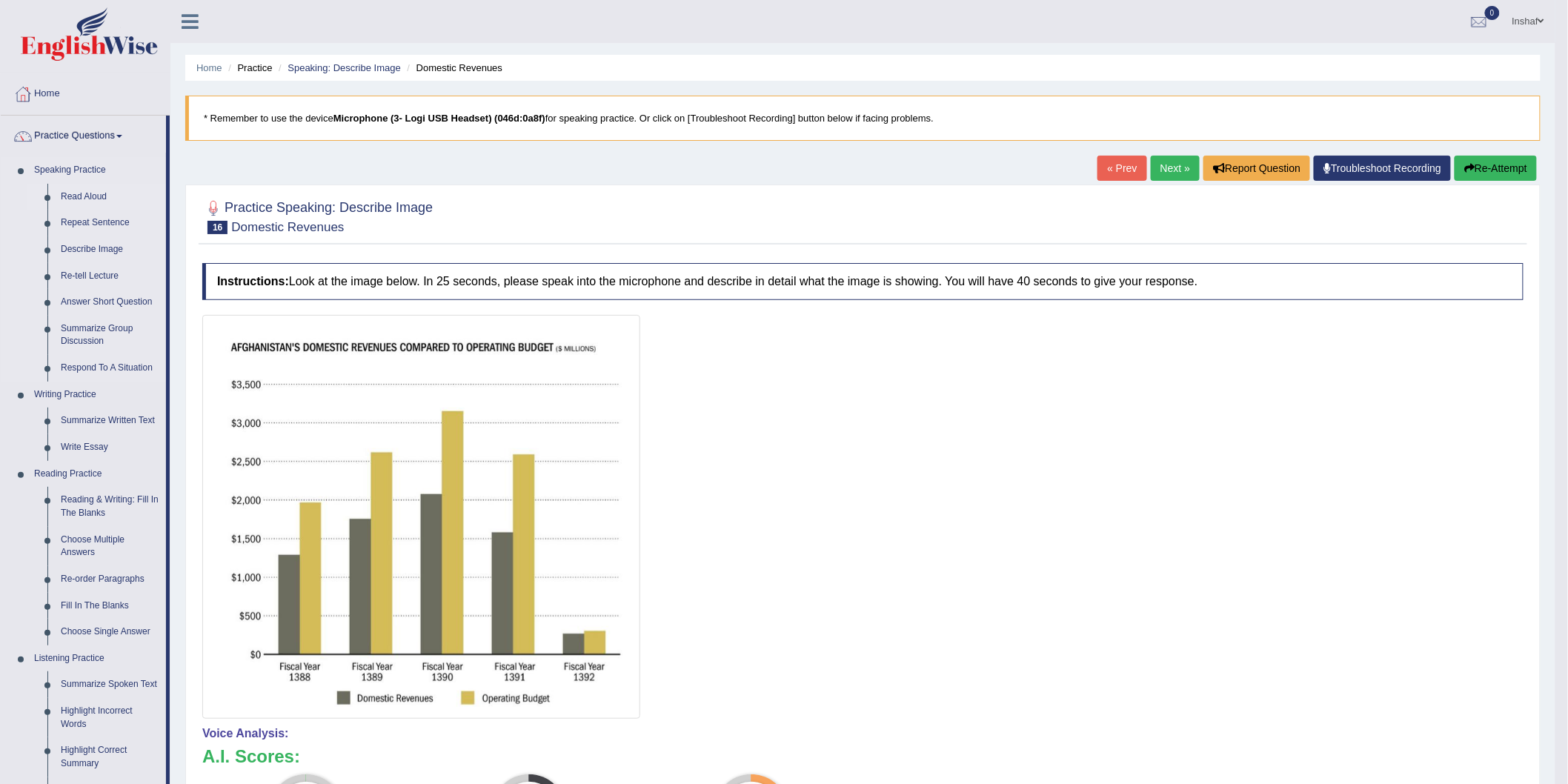
click at [101, 187] on link "Read Aloud" at bounding box center [110, 197] width 112 height 27
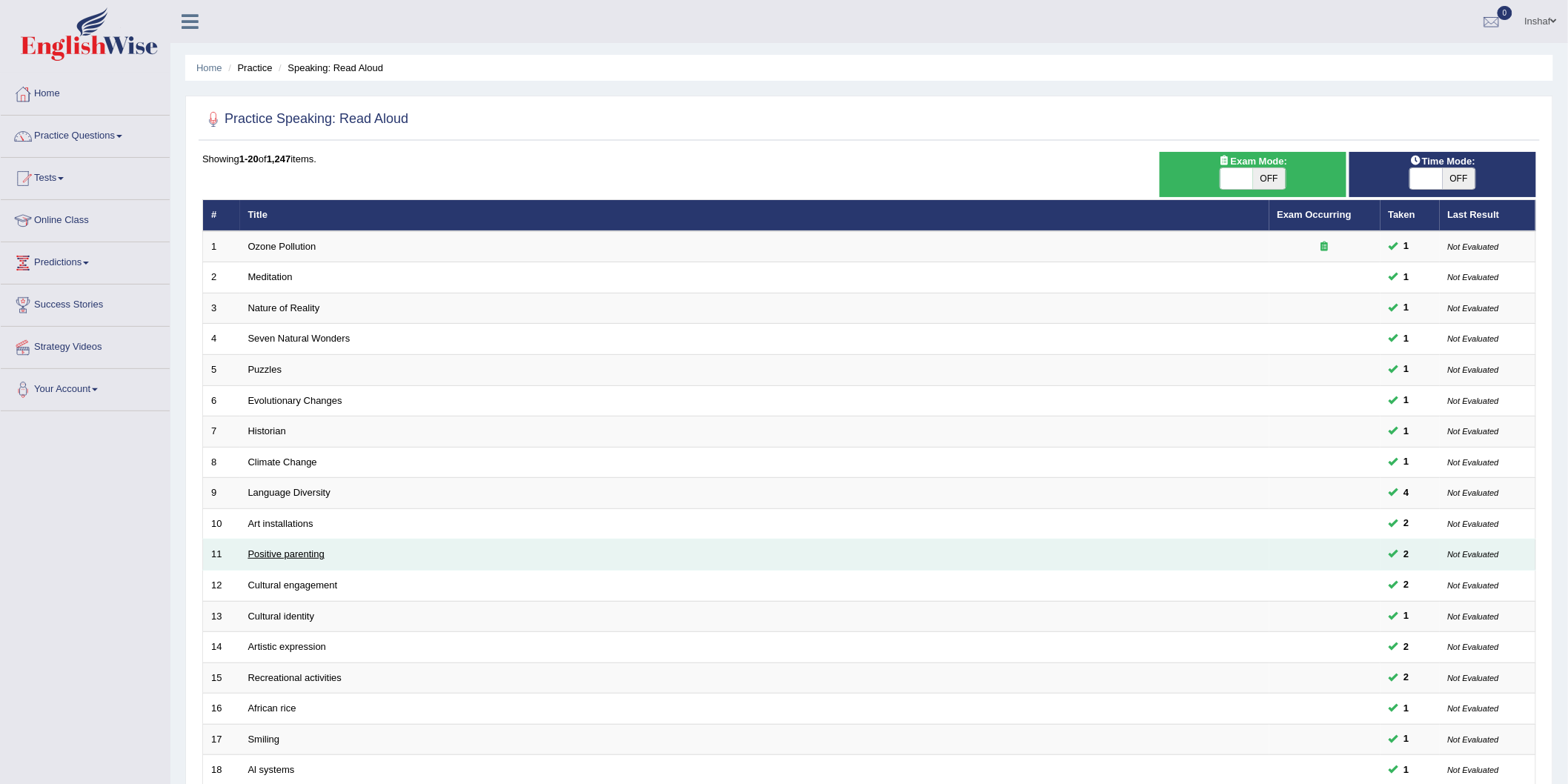
click at [315, 551] on link "Positive parenting" at bounding box center [286, 553] width 76 height 11
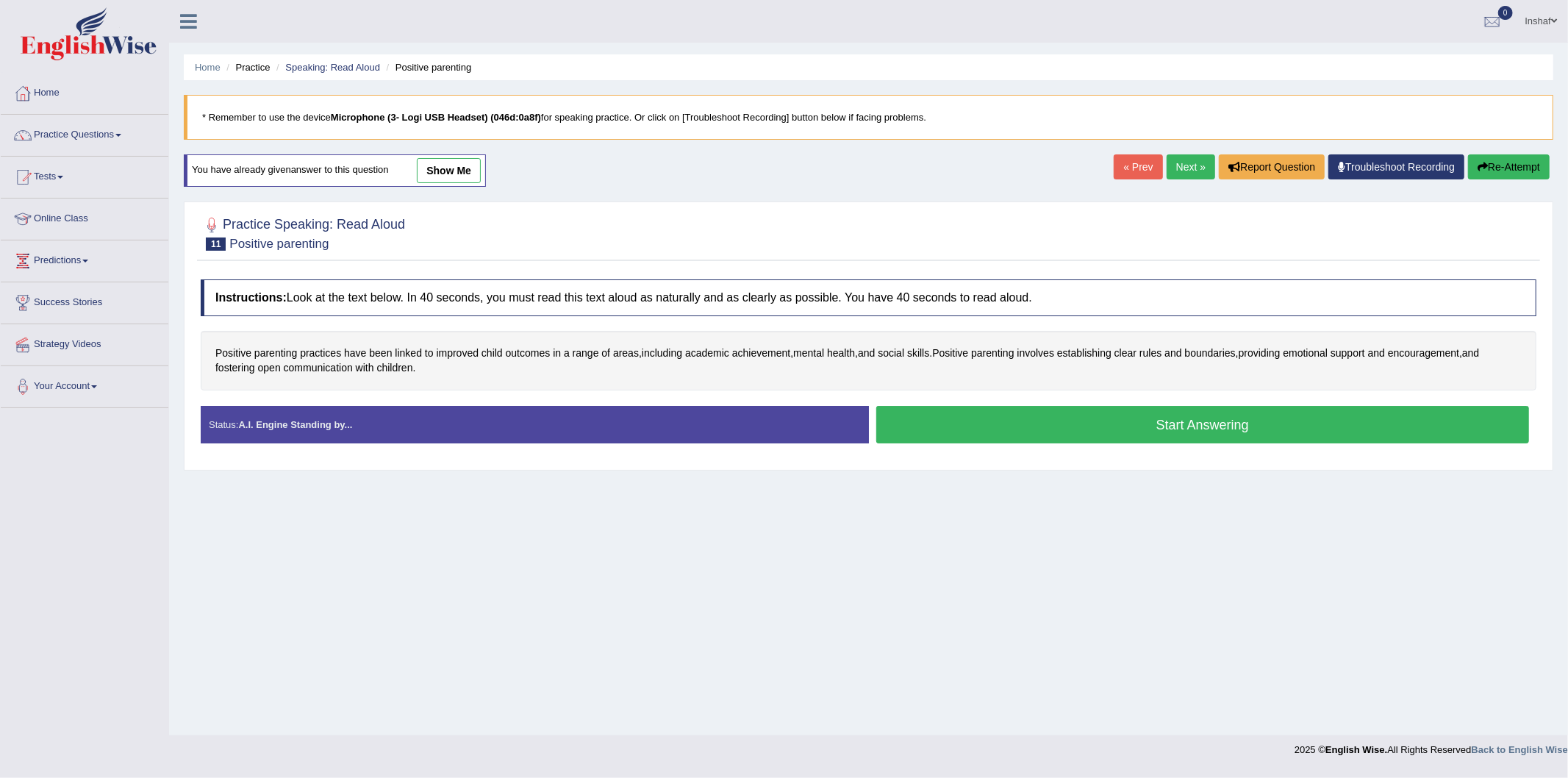
click at [1283, 417] on button "Start Answering" at bounding box center [1203, 424] width 654 height 38
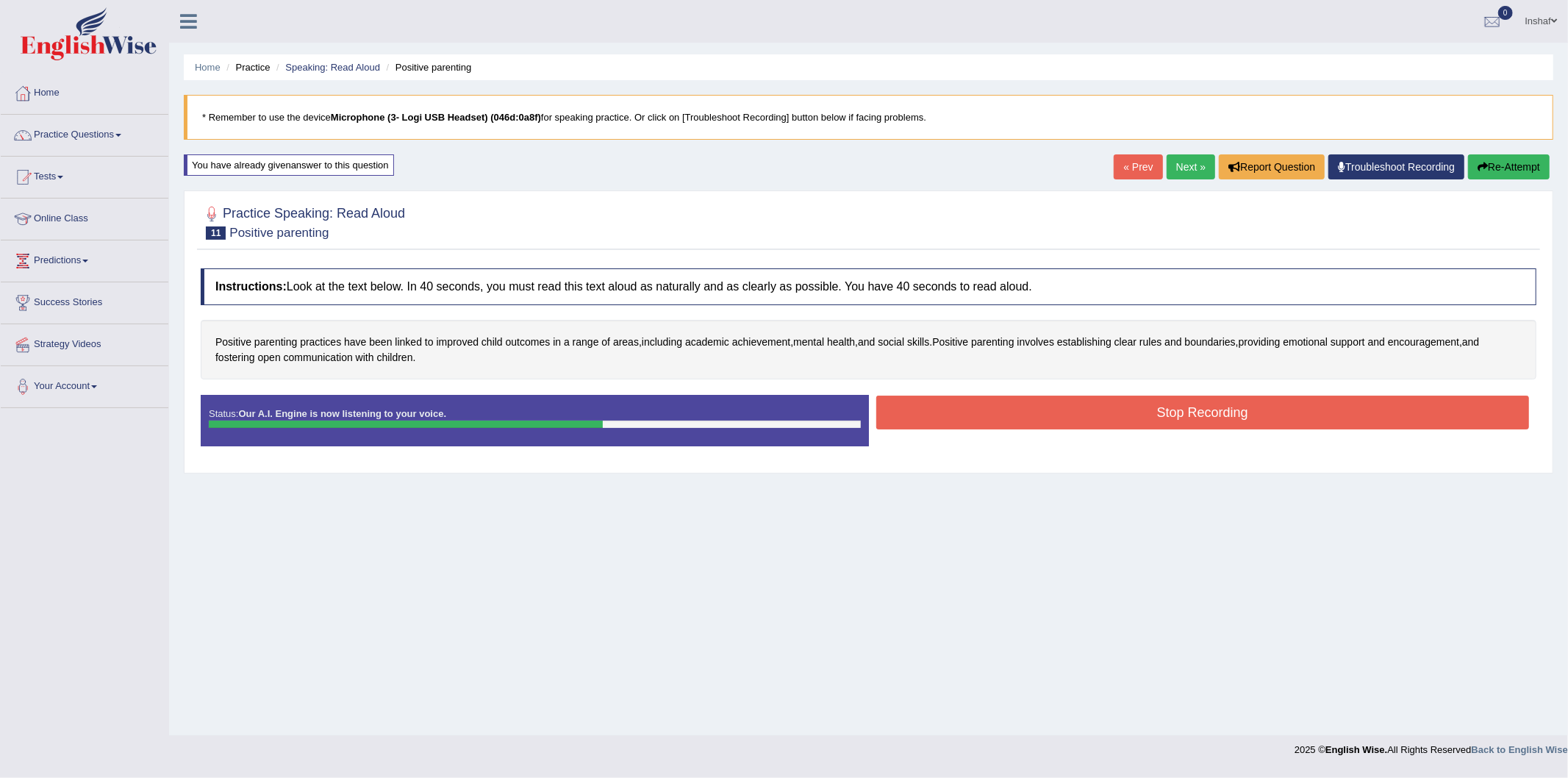
click at [1283, 417] on button "Stop Recording" at bounding box center [1203, 412] width 654 height 34
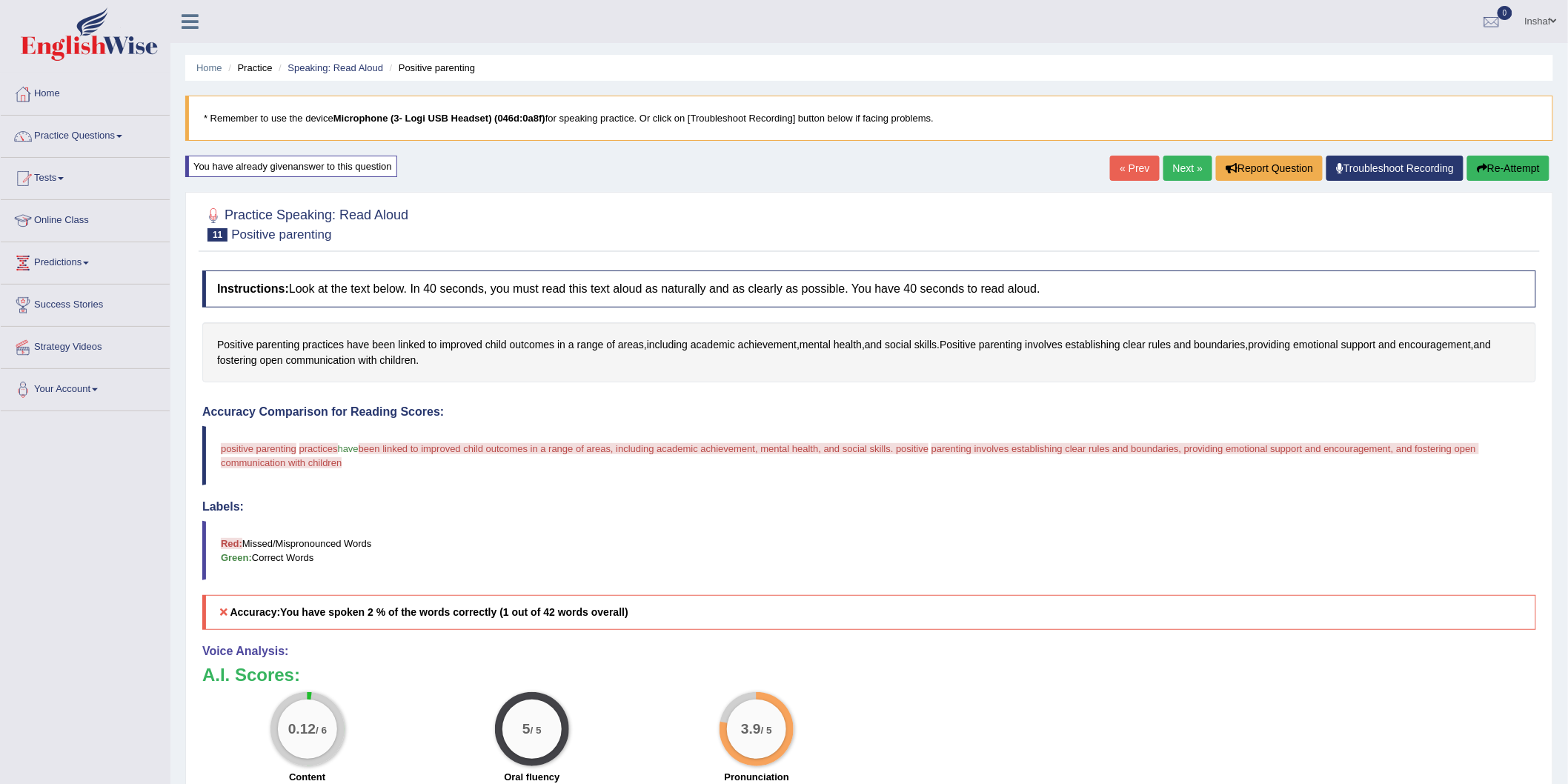
click at [1488, 168] on button "Re-Attempt" at bounding box center [1508, 168] width 82 height 25
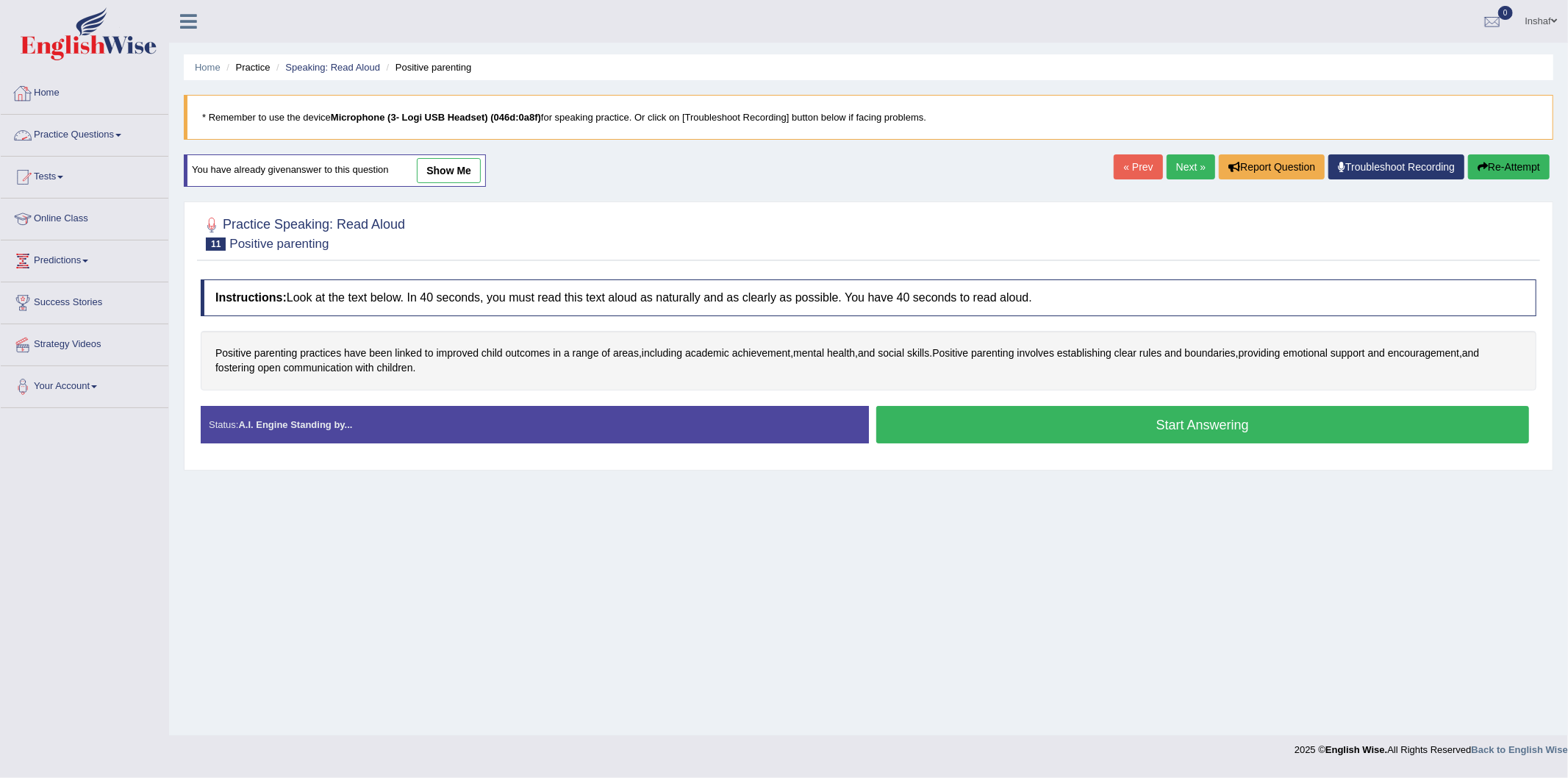
click at [57, 133] on link "Practice Questions" at bounding box center [85, 133] width 168 height 37
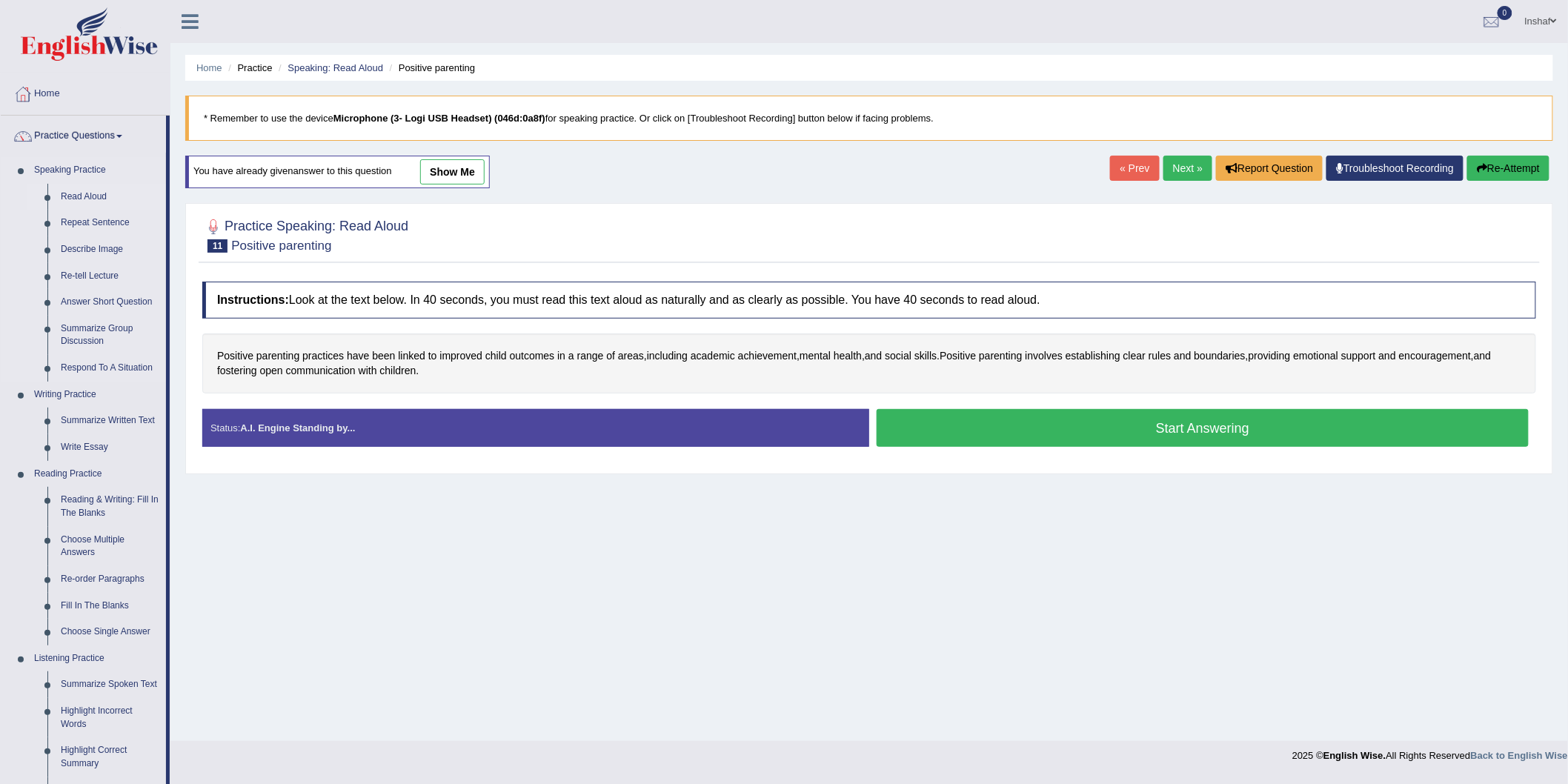
click at [81, 196] on link "Read Aloud" at bounding box center [110, 197] width 112 height 27
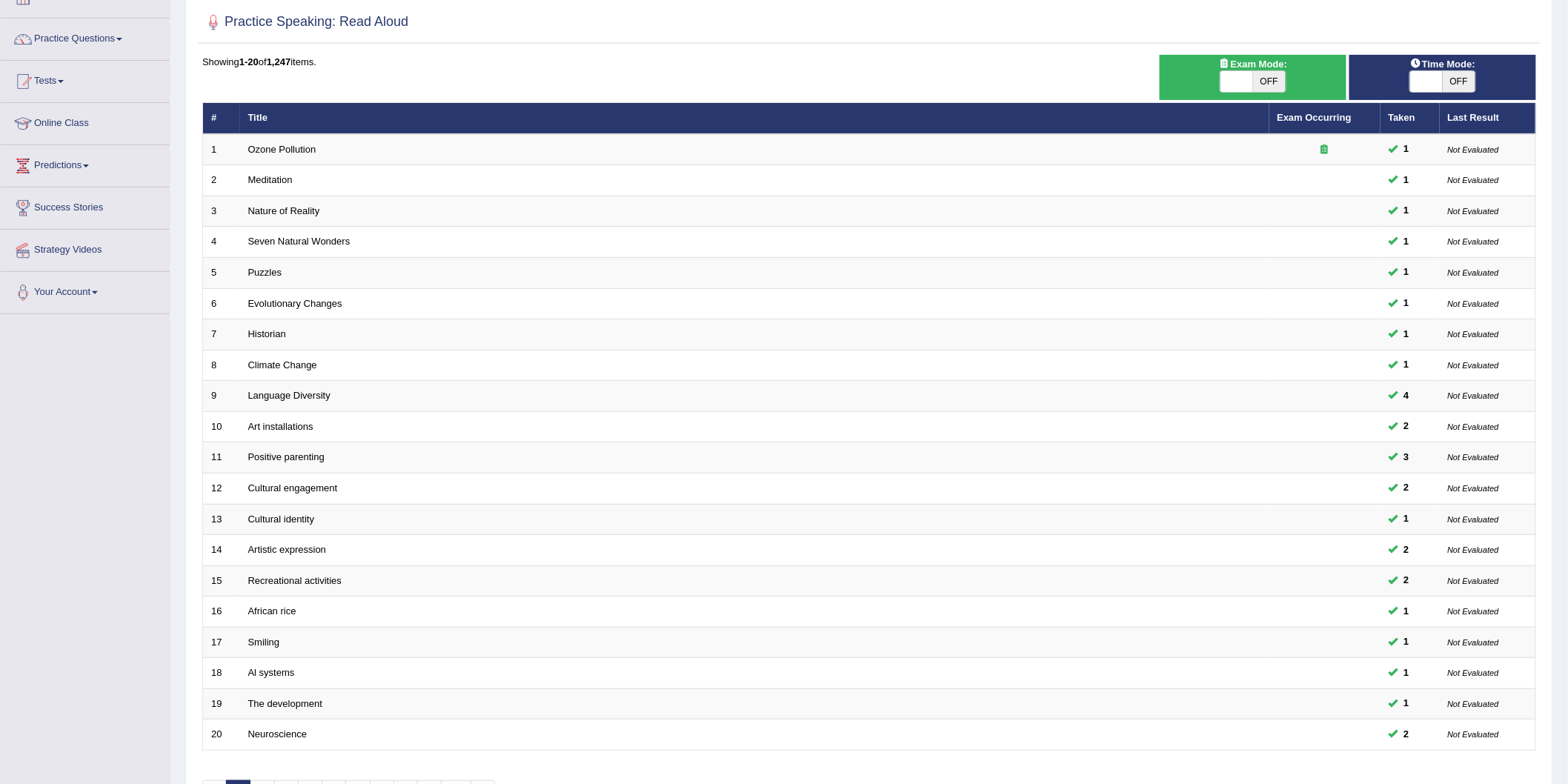
scroll to position [196, 0]
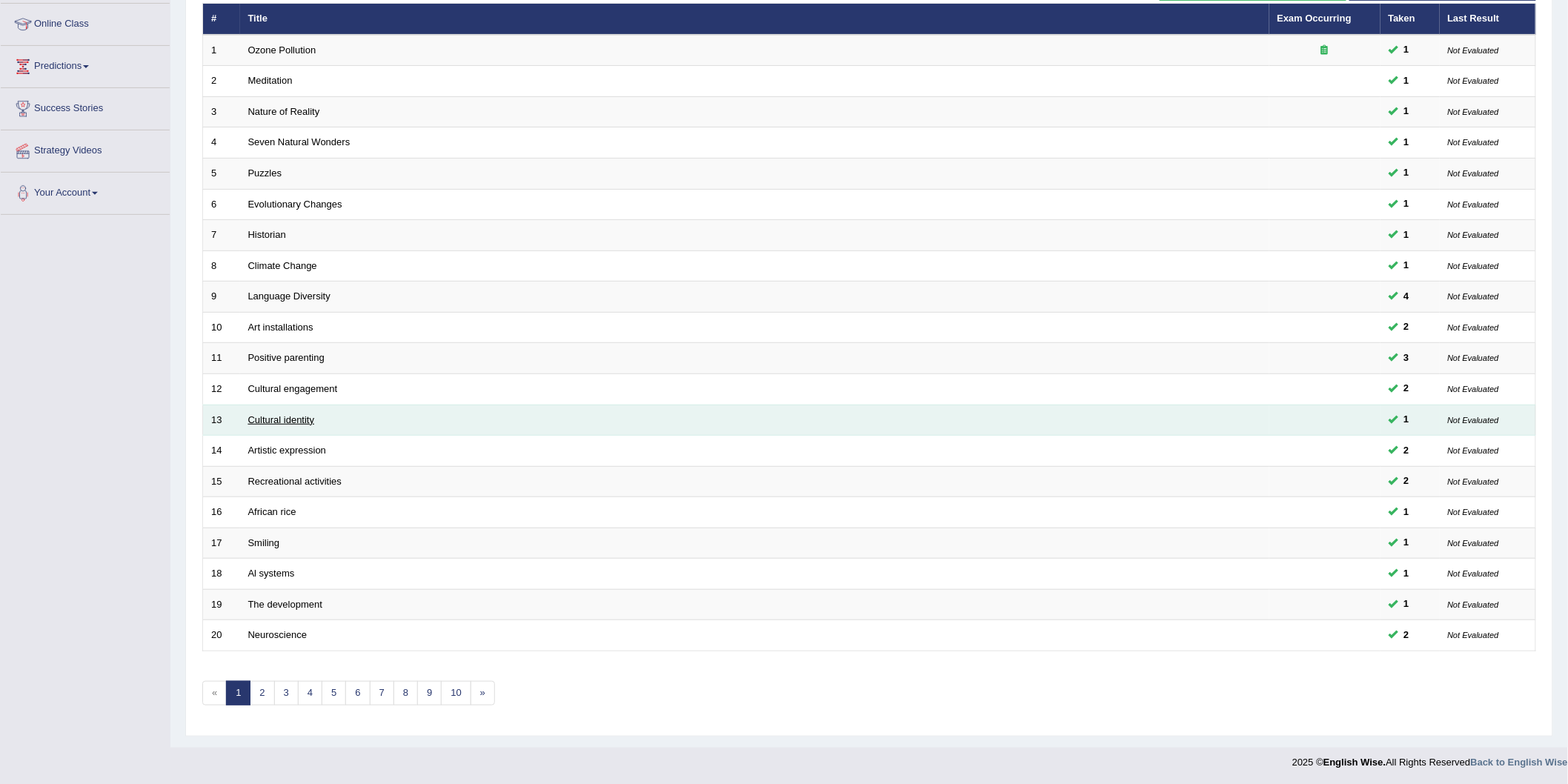
click at [287, 417] on link "Cultural identity" at bounding box center [281, 419] width 67 height 11
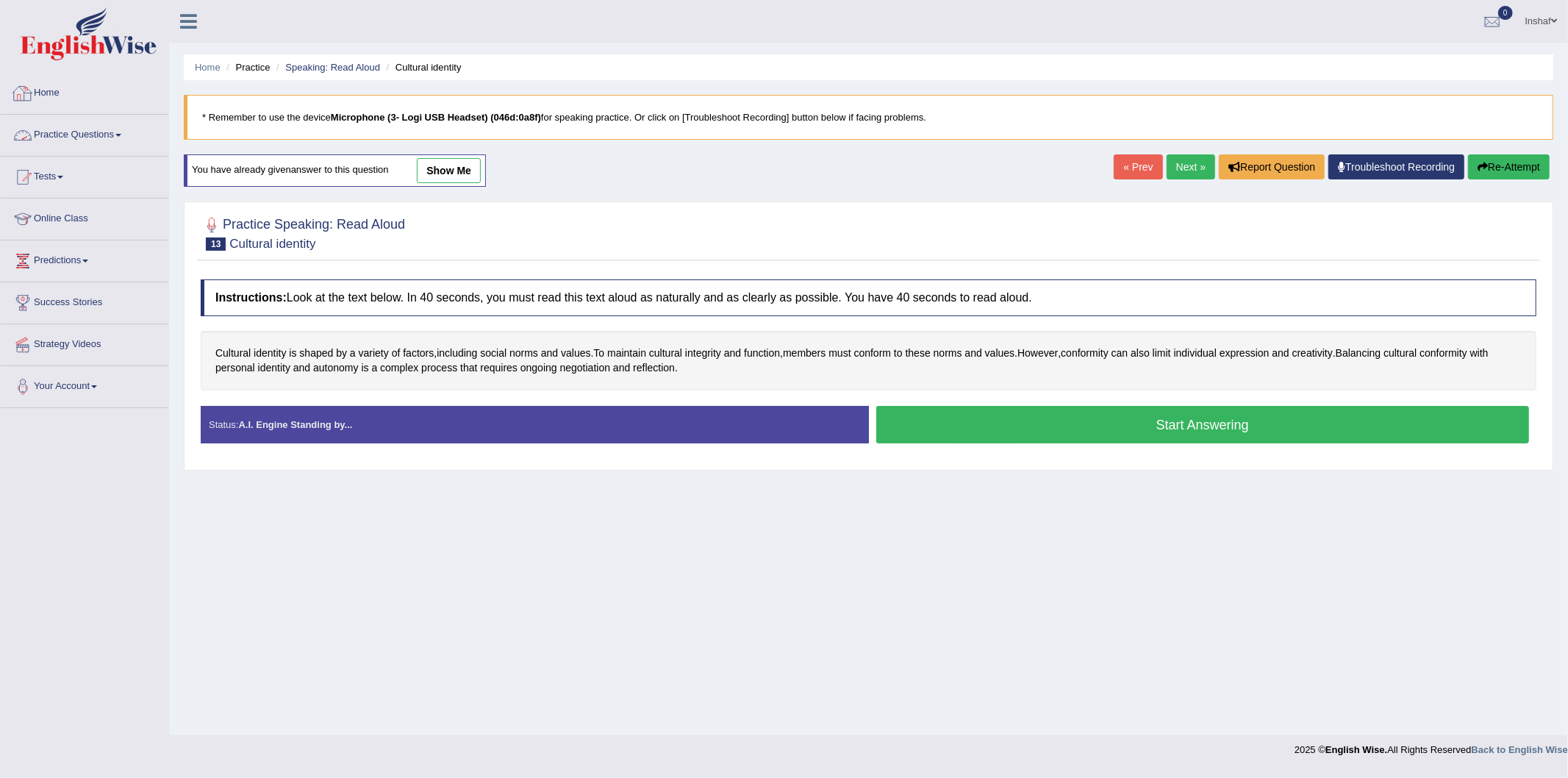
click at [120, 131] on link "Practice Questions" at bounding box center [85, 133] width 168 height 37
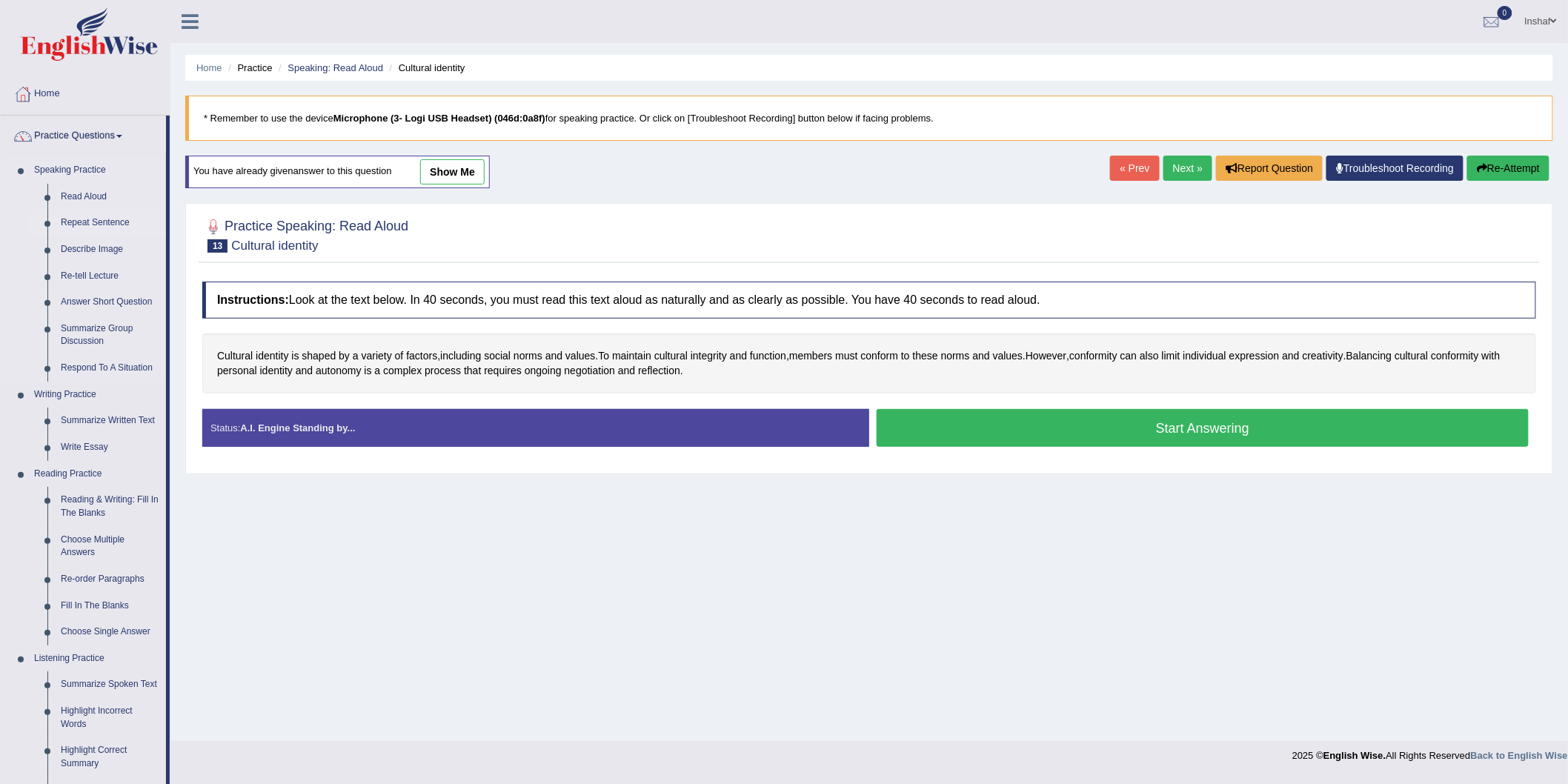
click at [102, 226] on link "Repeat Sentence" at bounding box center [110, 223] width 112 height 27
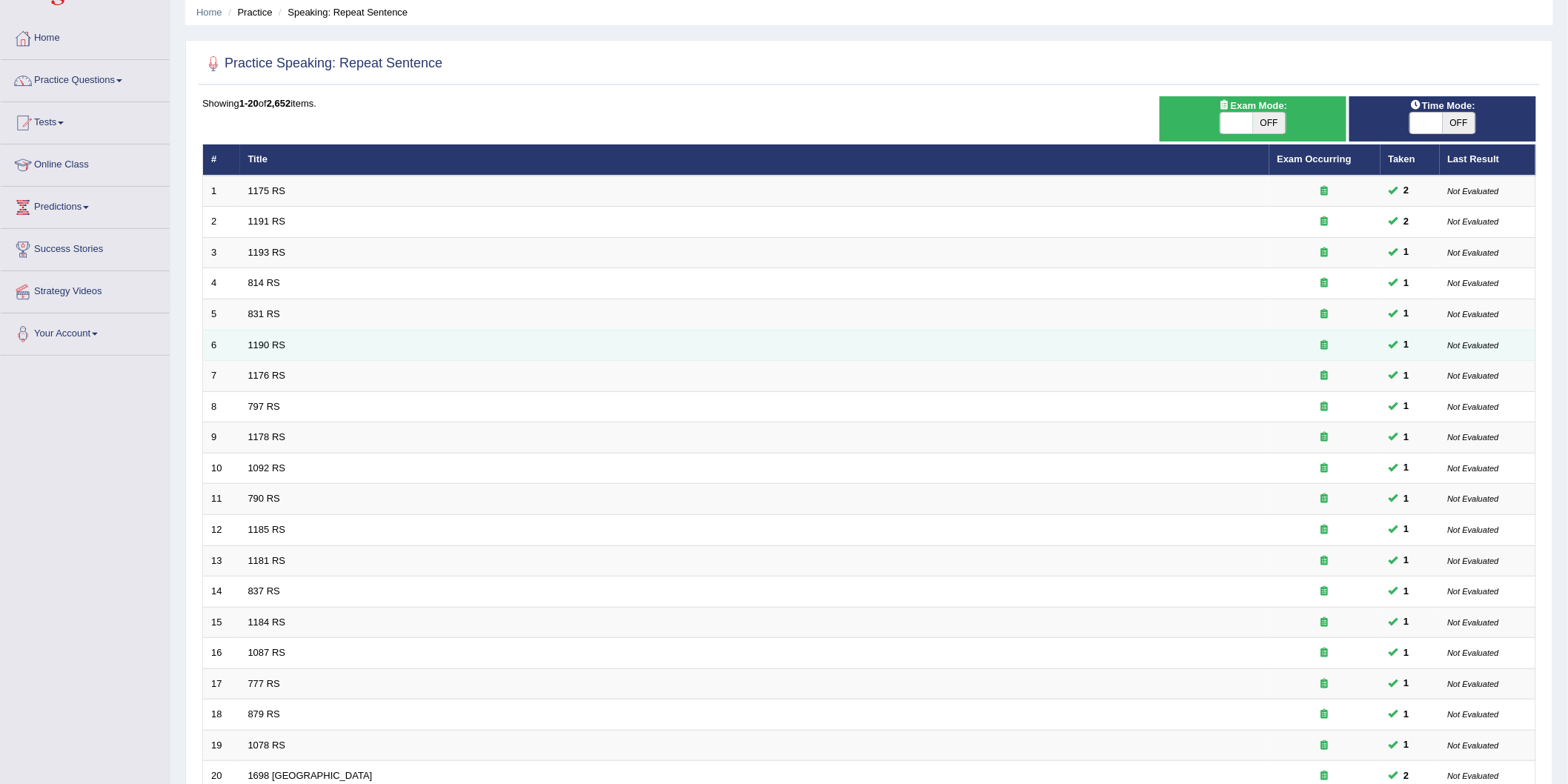
scroll to position [82, 0]
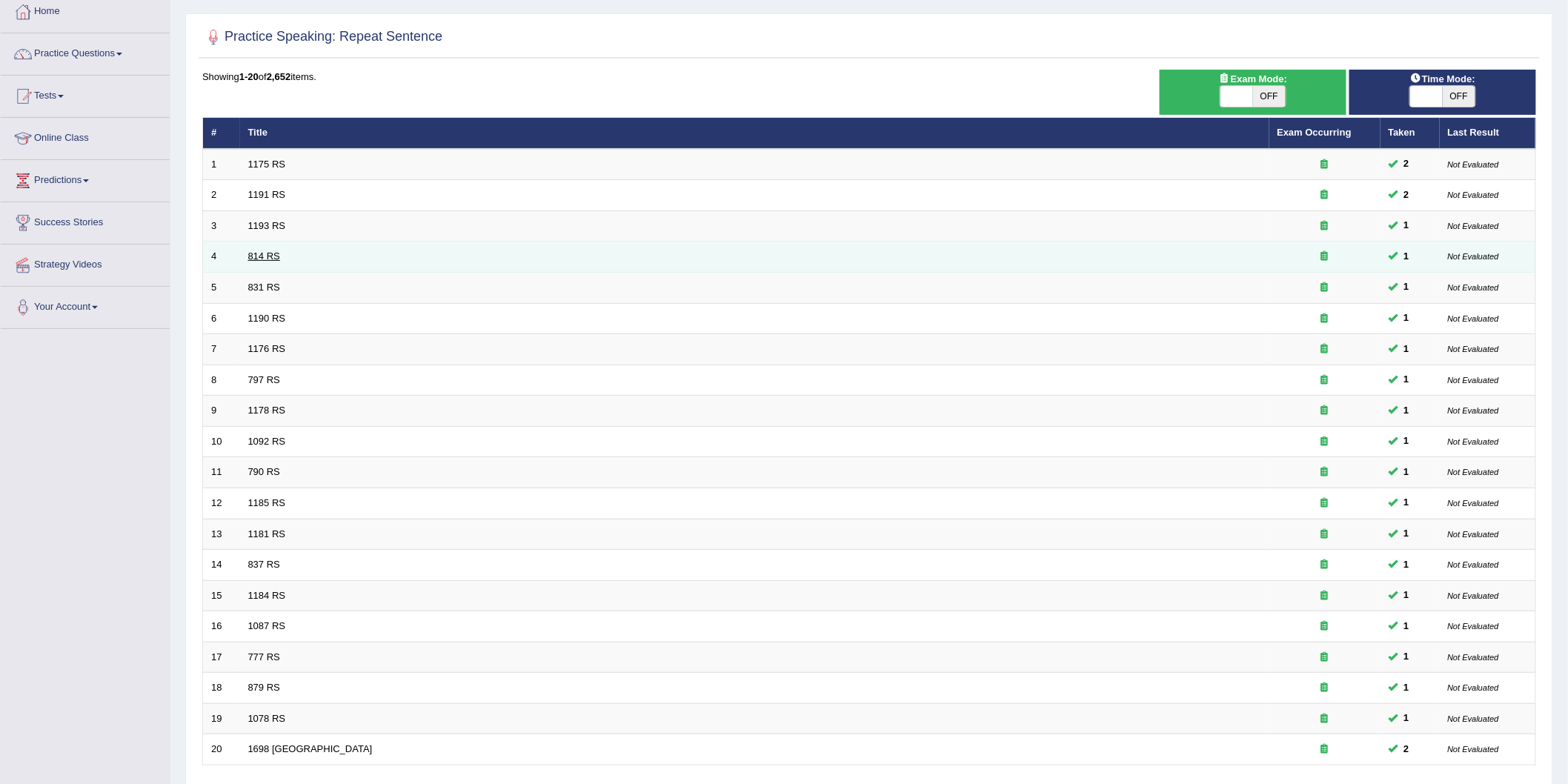
click at [263, 255] on link "814 RS" at bounding box center [264, 255] width 32 height 11
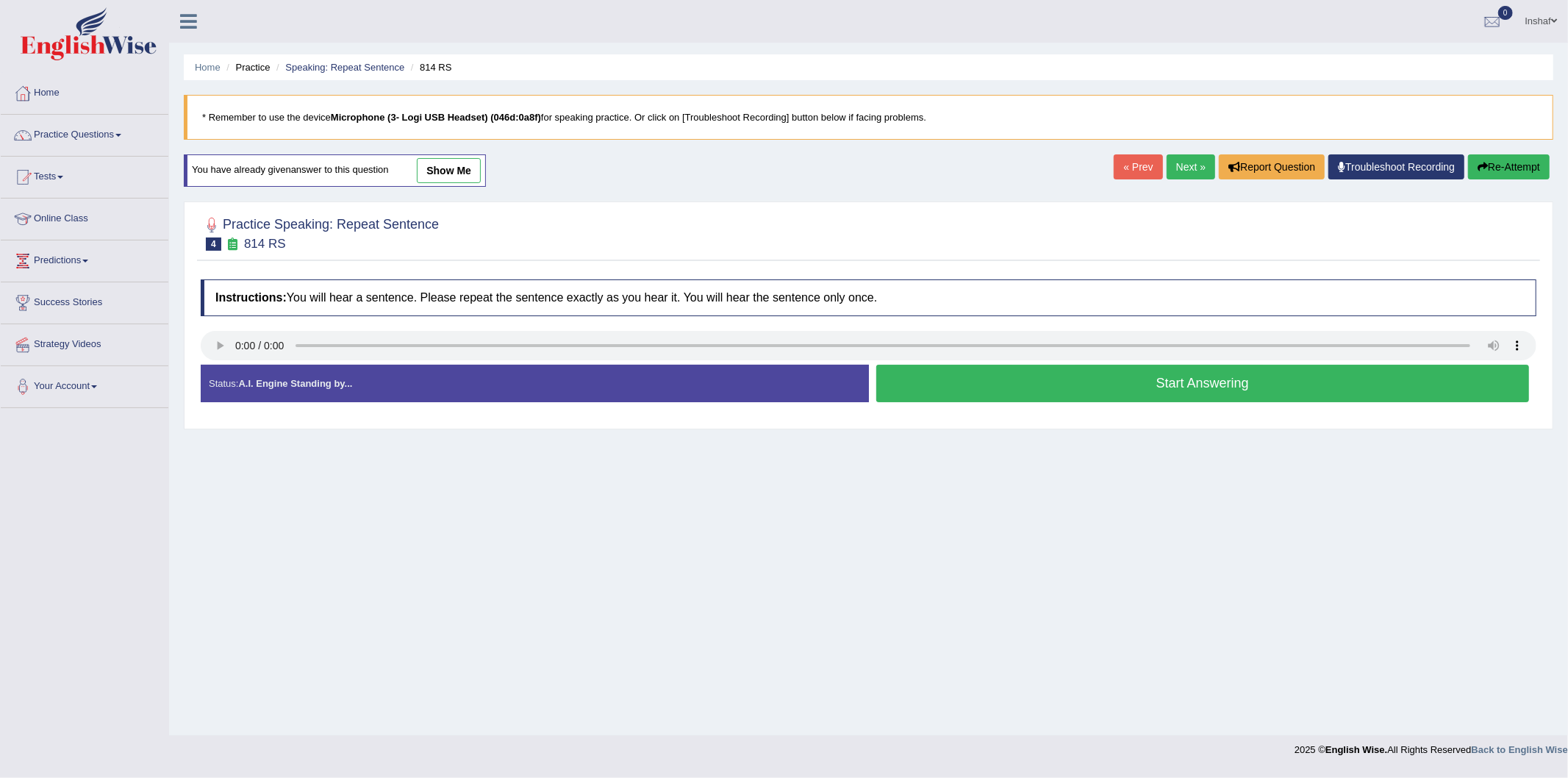
click at [1216, 385] on button "Start Answering" at bounding box center [1203, 383] width 654 height 38
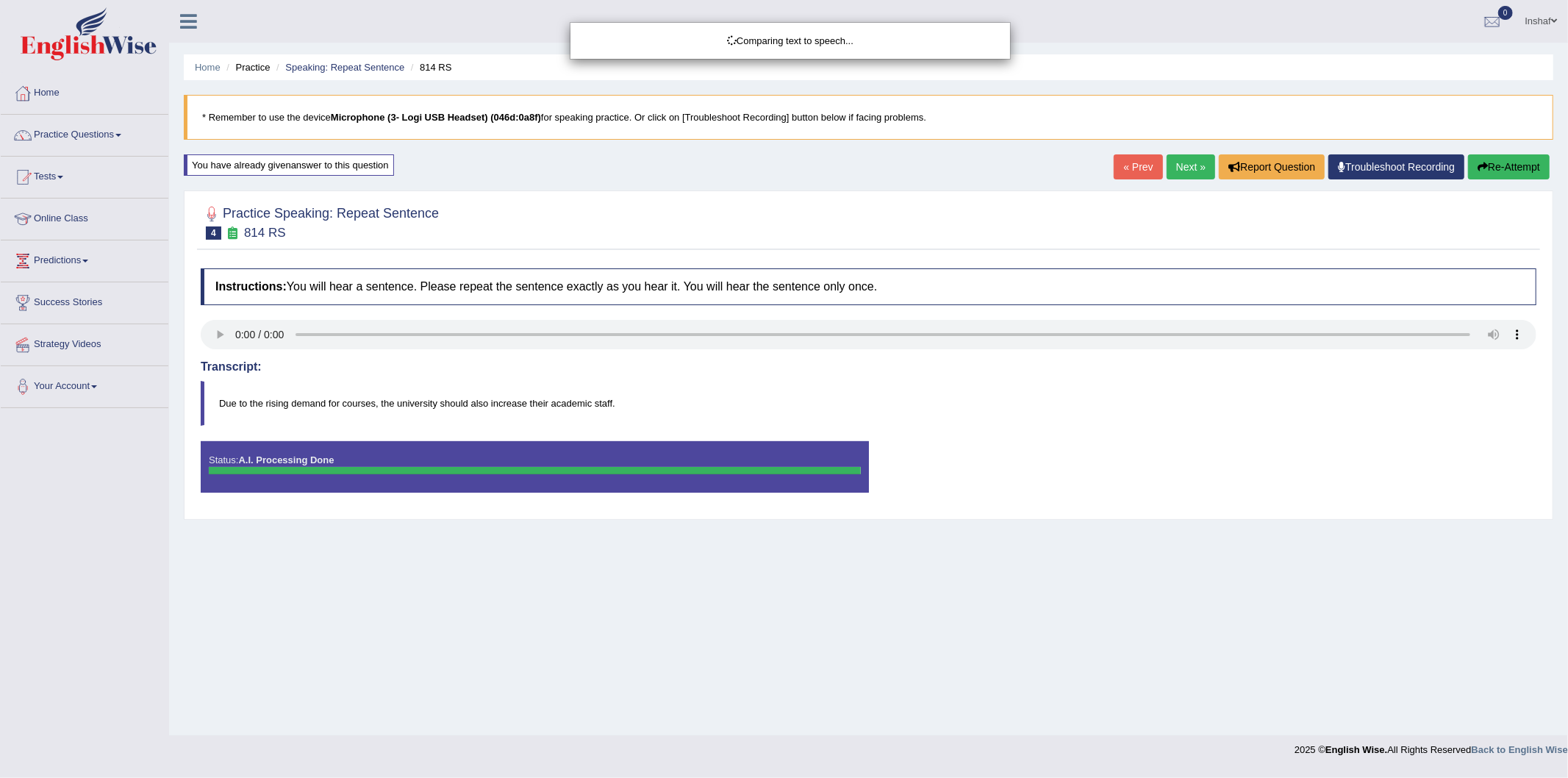
drag, startPoint x: 1525, startPoint y: 364, endPoint x: 1476, endPoint y: 373, distance: 49.8
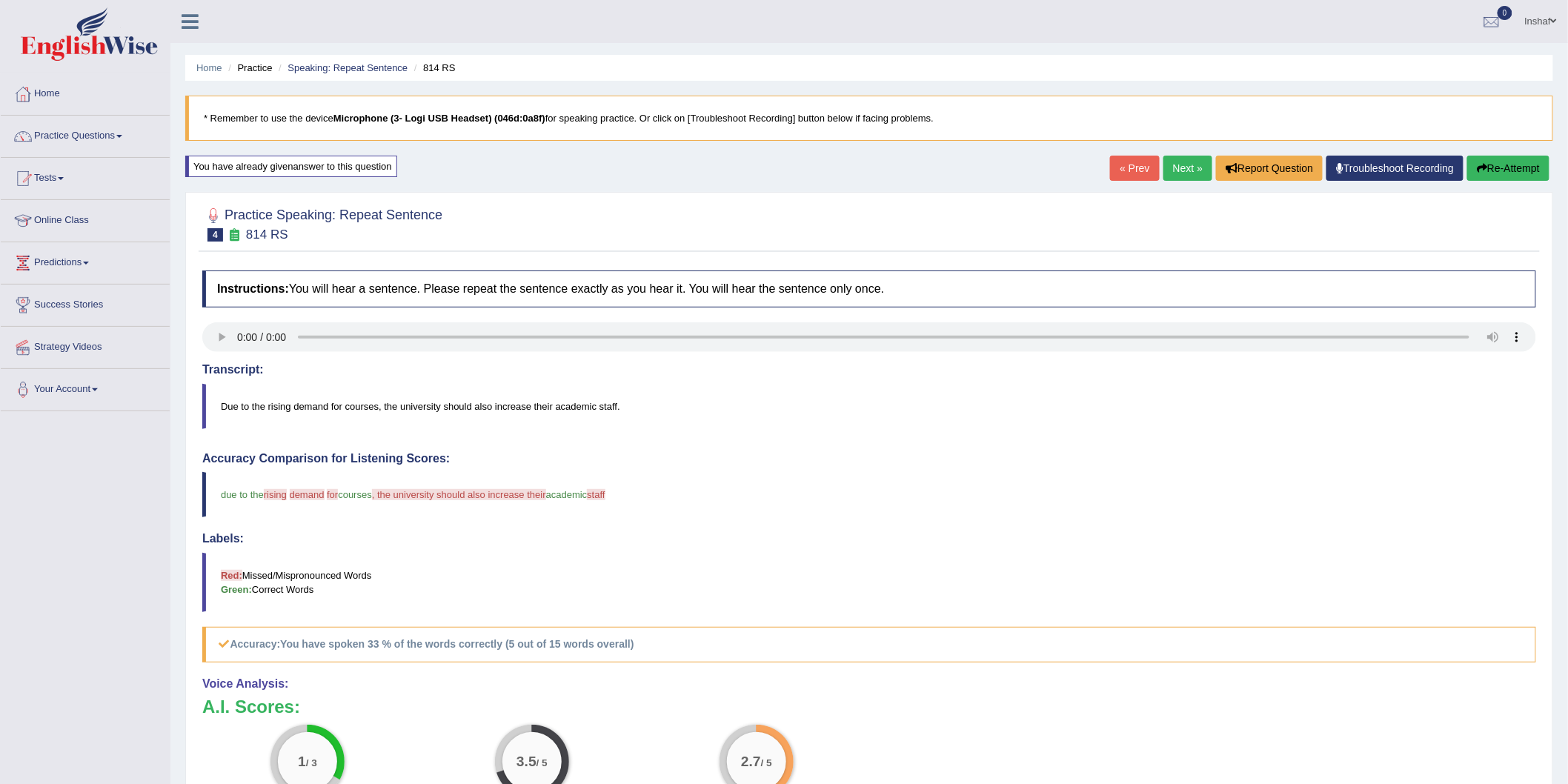
click at [1483, 166] on icon "button" at bounding box center [1483, 168] width 10 height 10
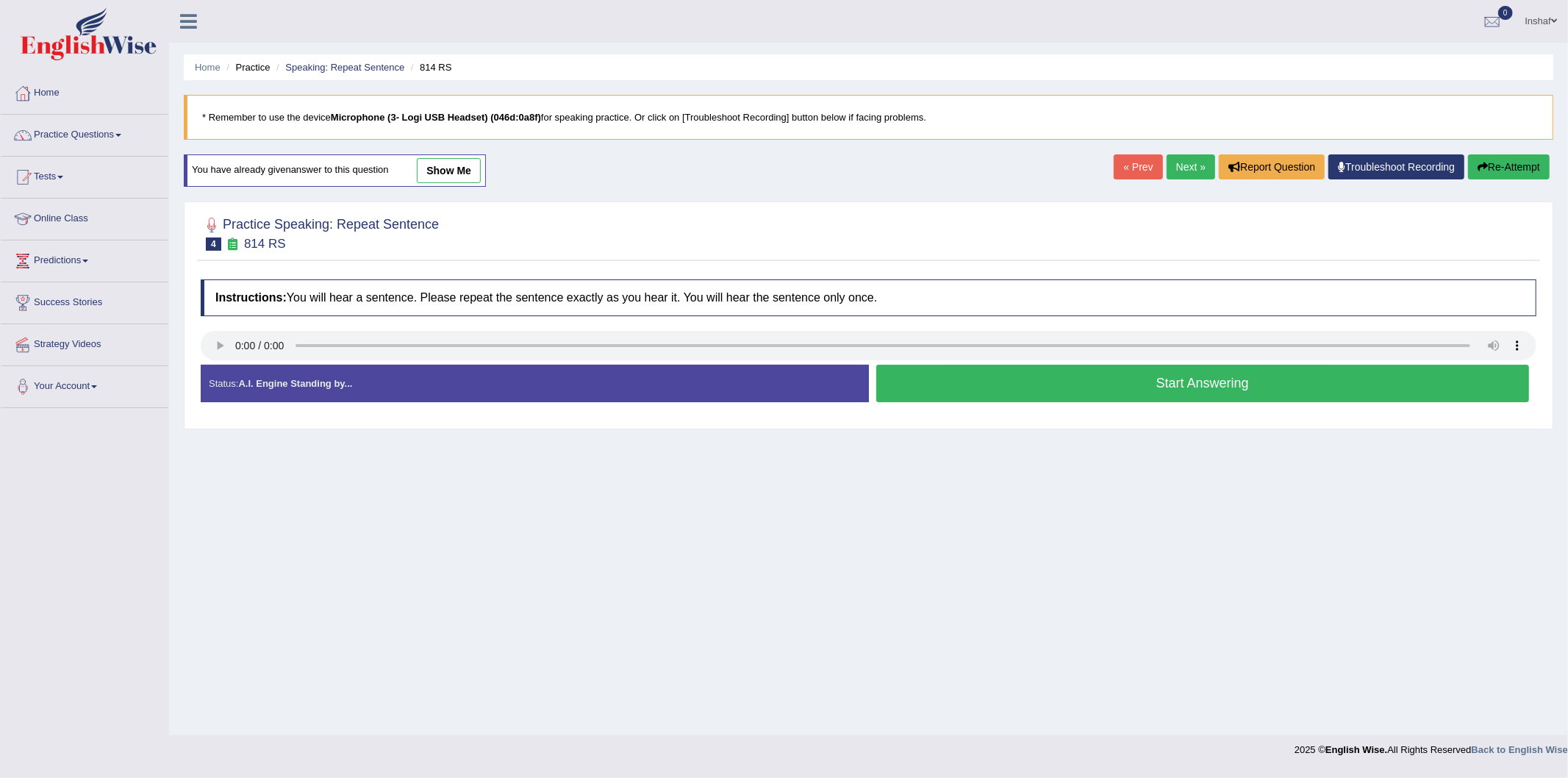
click at [1116, 384] on button "Start Answering" at bounding box center [1203, 383] width 654 height 38
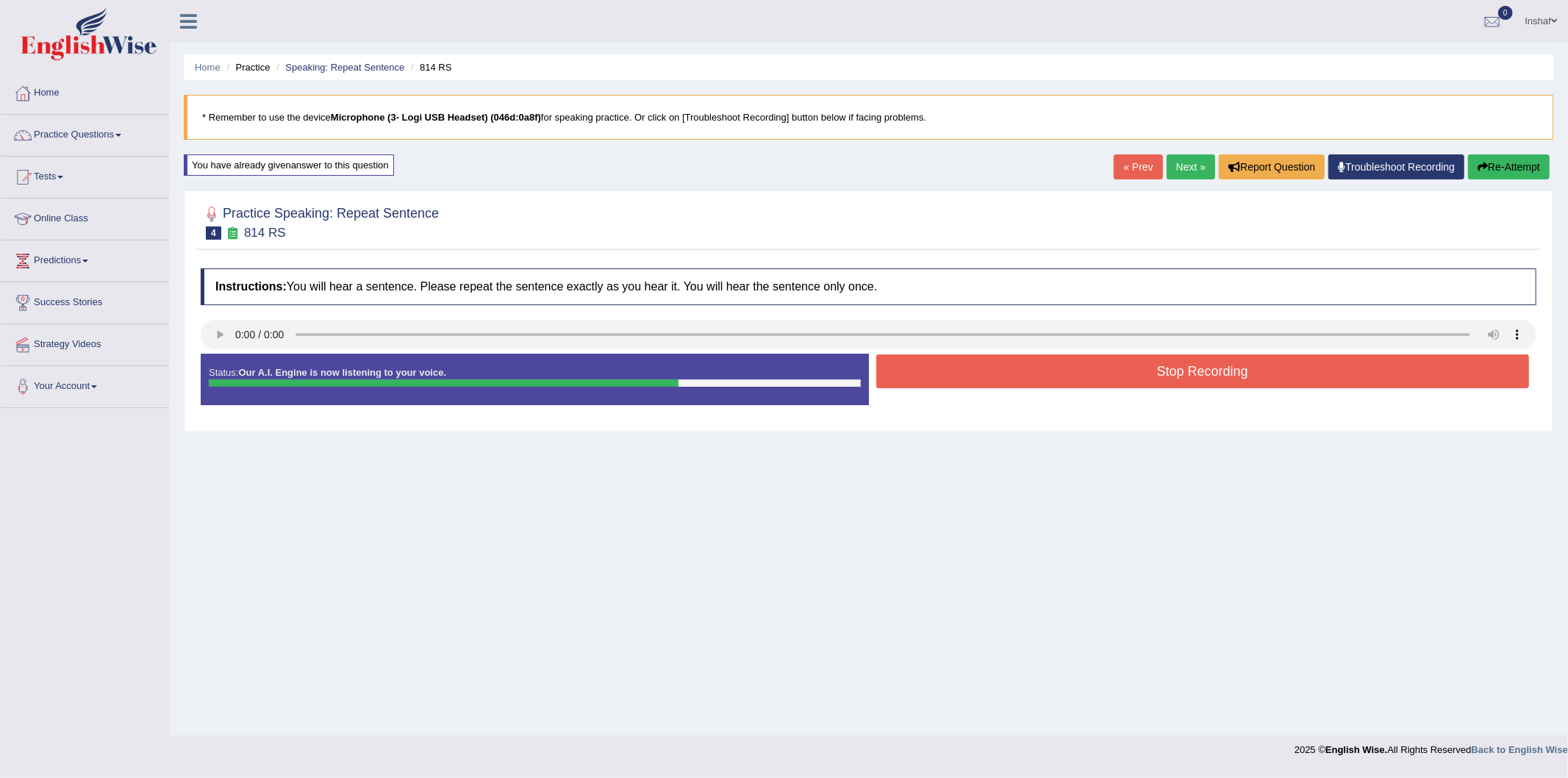
click at [1106, 368] on button "Stop Recording" at bounding box center [1203, 371] width 654 height 34
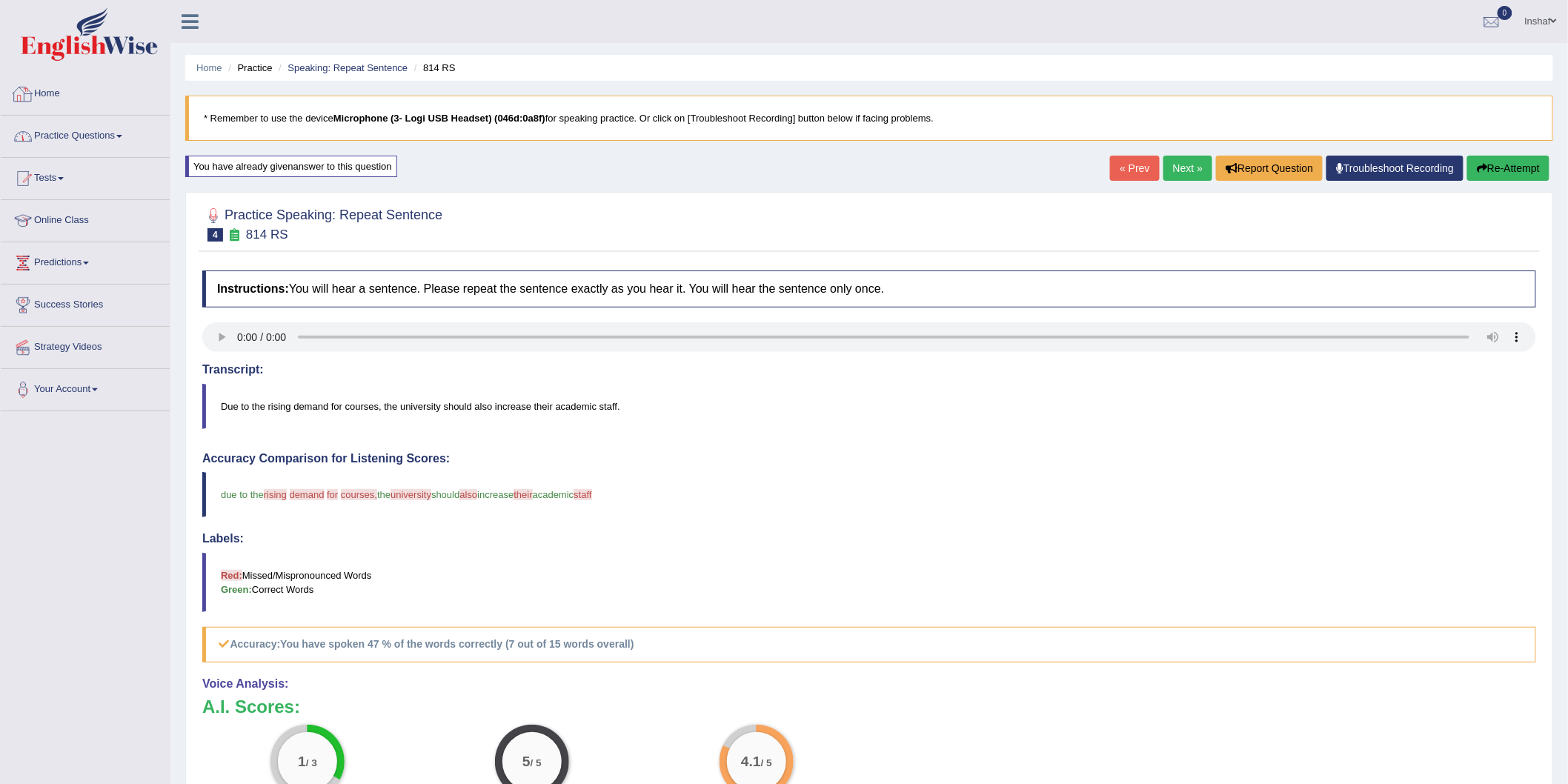
click at [101, 131] on link "Practice Questions" at bounding box center [85, 134] width 169 height 37
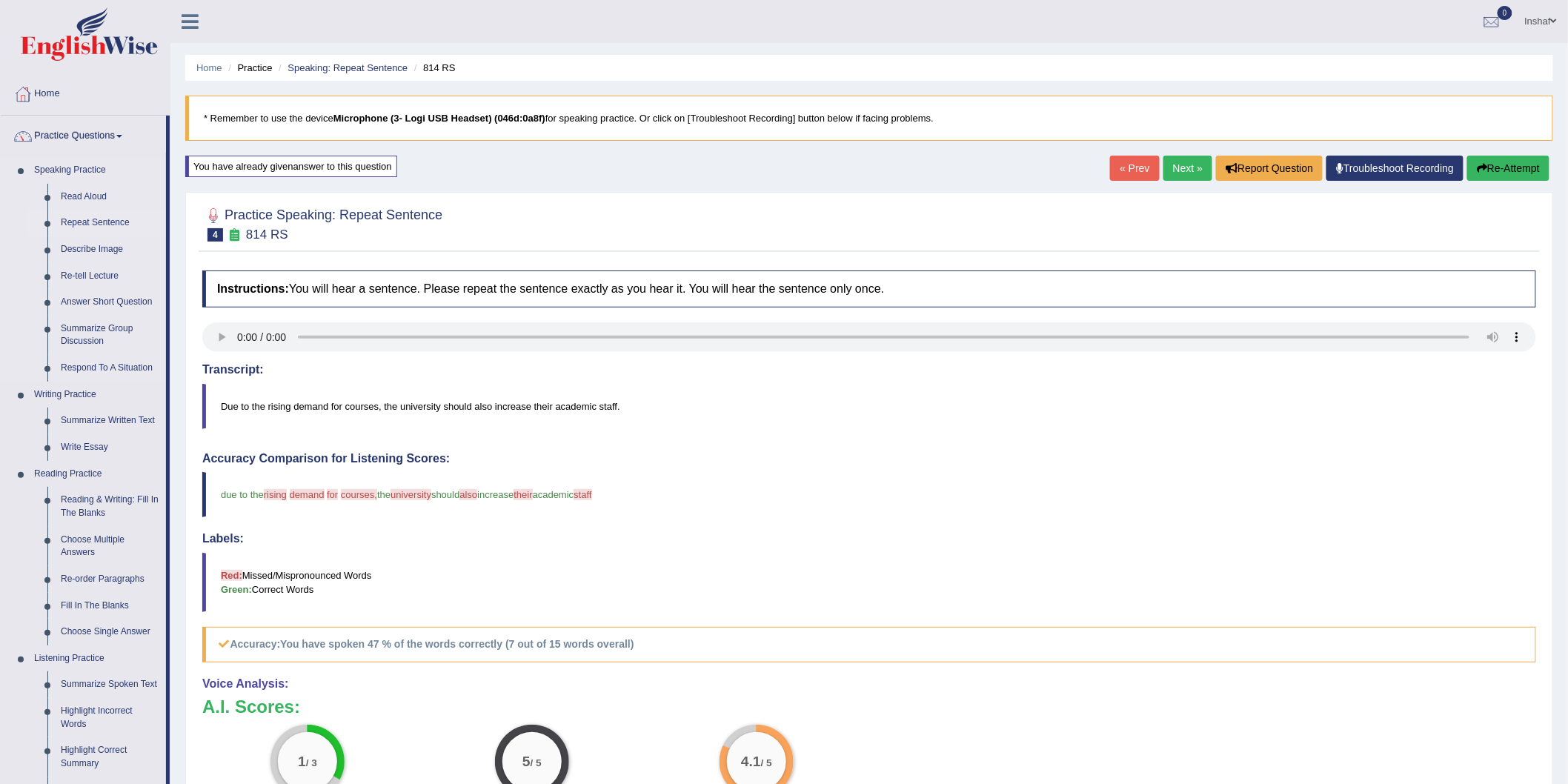
click at [105, 219] on link "Repeat Sentence" at bounding box center [110, 223] width 112 height 27
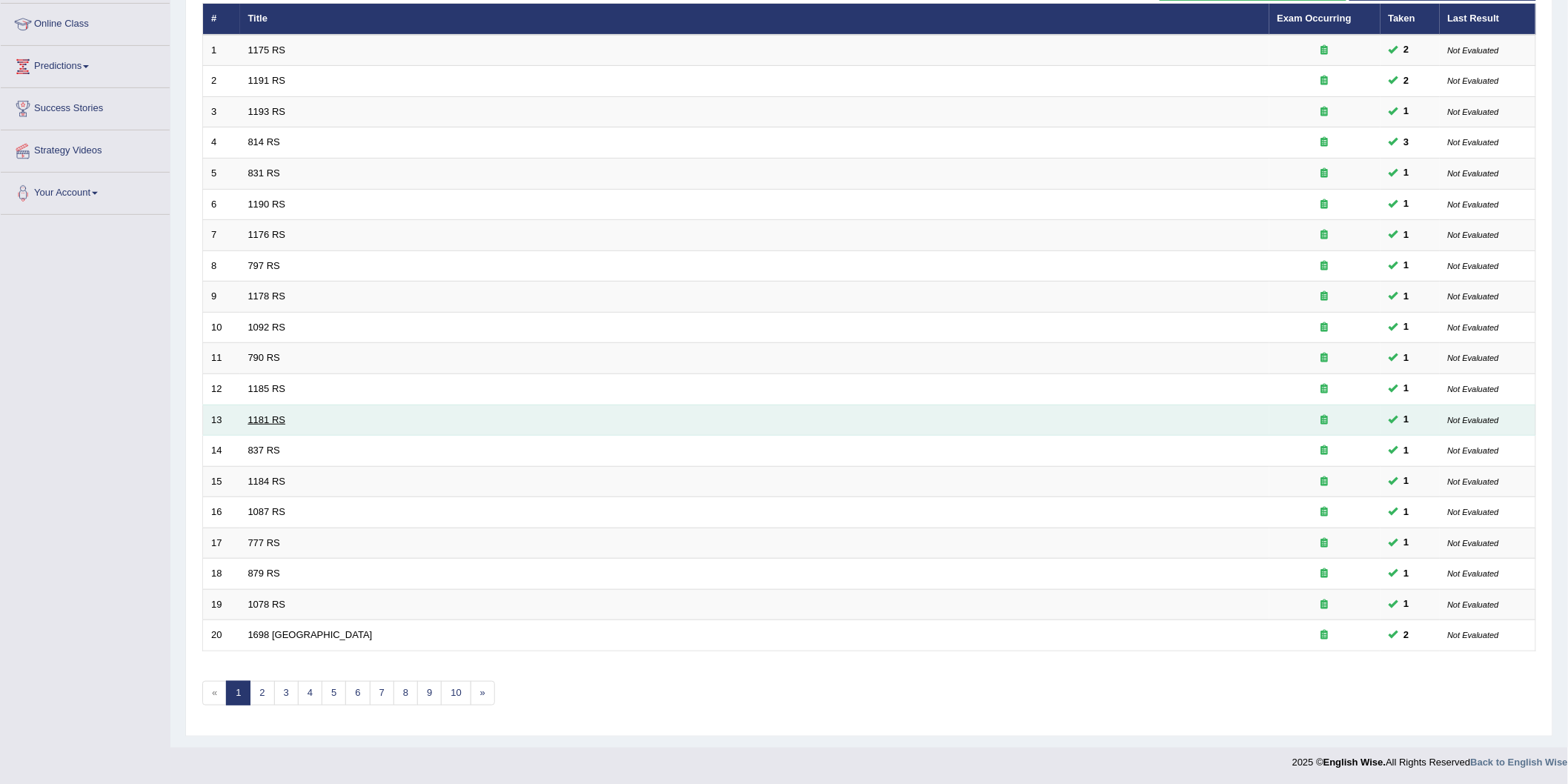
click at [283, 416] on link "1181 RS" at bounding box center [267, 419] width 38 height 11
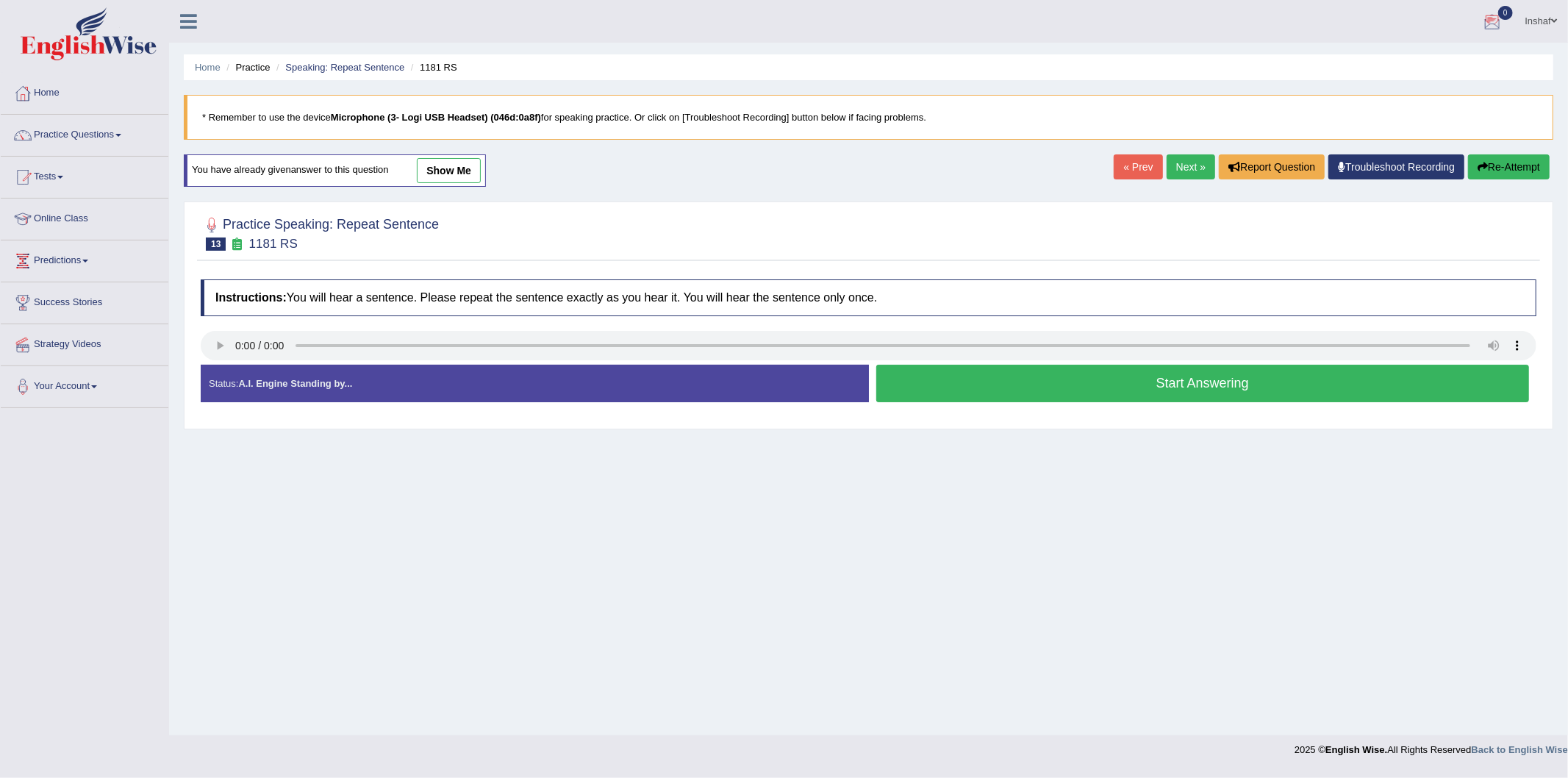
click at [1175, 171] on link "Next »" at bounding box center [1191, 167] width 49 height 25
click at [1173, 169] on link "Next »" at bounding box center [1191, 167] width 49 height 25
click at [1172, 151] on div "Home Practice Speaking: Repeat Sentence 1087 RS * Remember to use the device Mi…" at bounding box center [868, 368] width 1399 height 735
click at [1172, 159] on link "Next »" at bounding box center [1191, 167] width 49 height 25
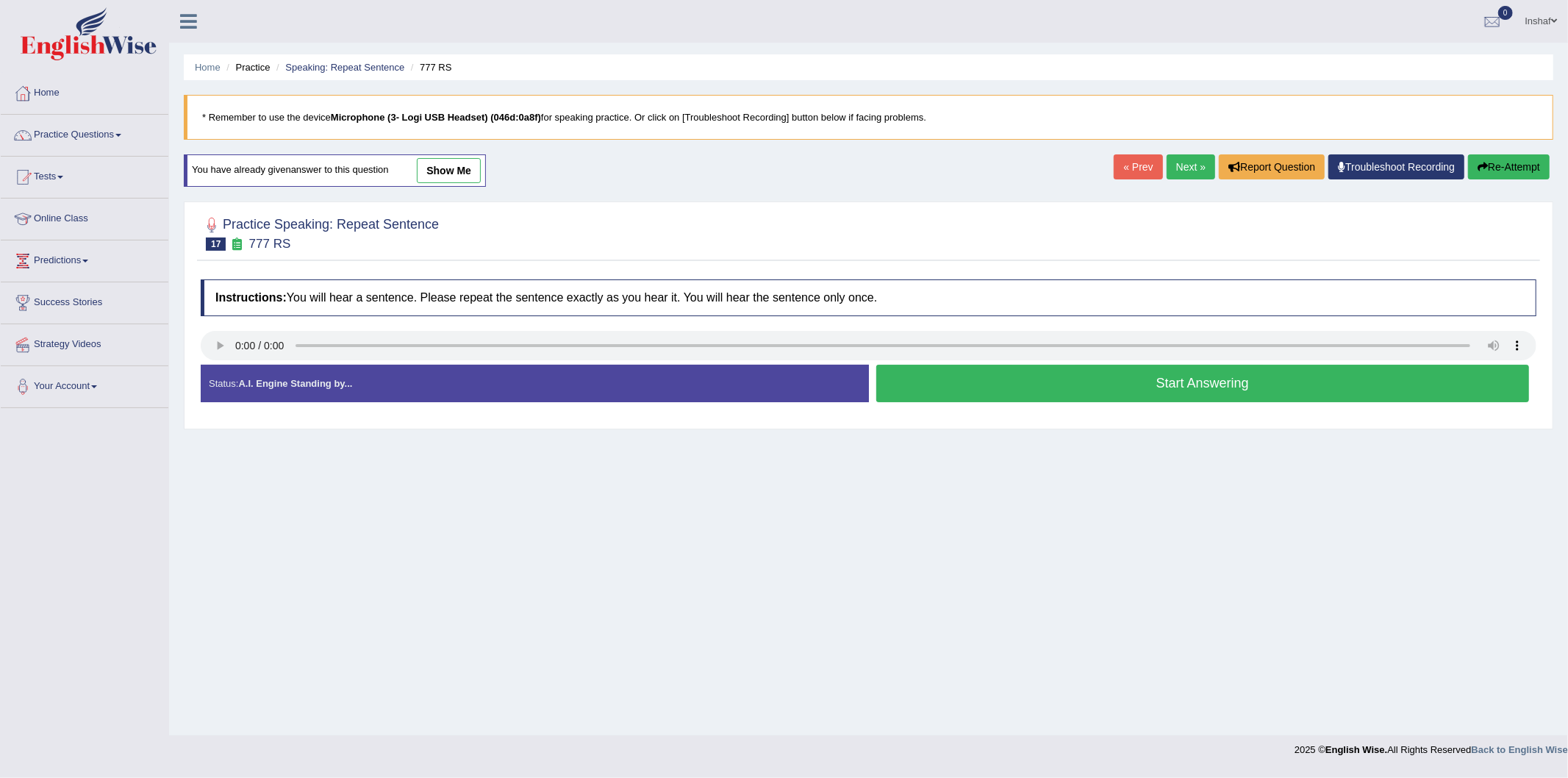
click at [1172, 392] on button "Start Answering" at bounding box center [1203, 383] width 654 height 38
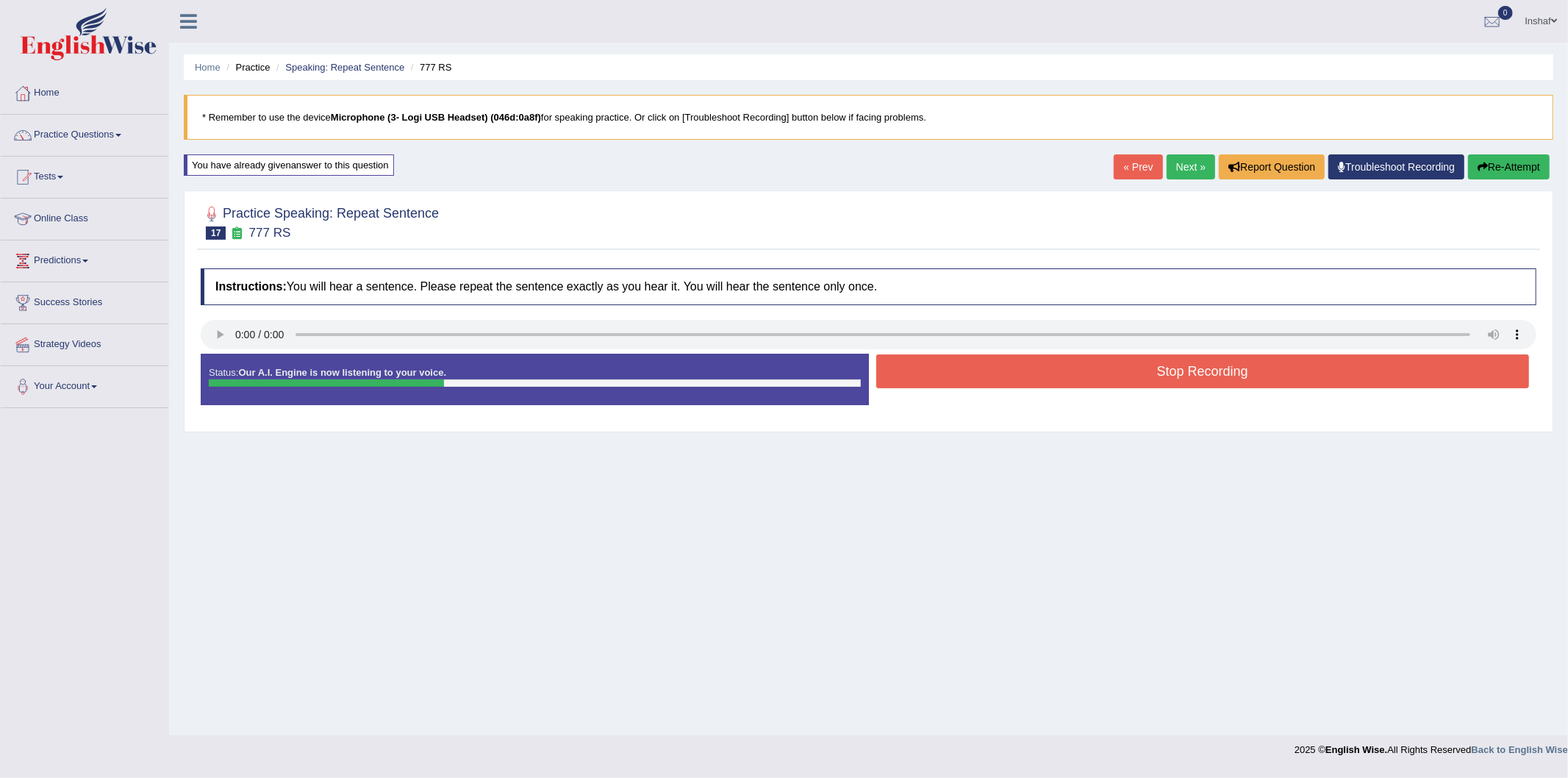
click at [1200, 365] on button "Stop Recording" at bounding box center [1203, 371] width 654 height 34
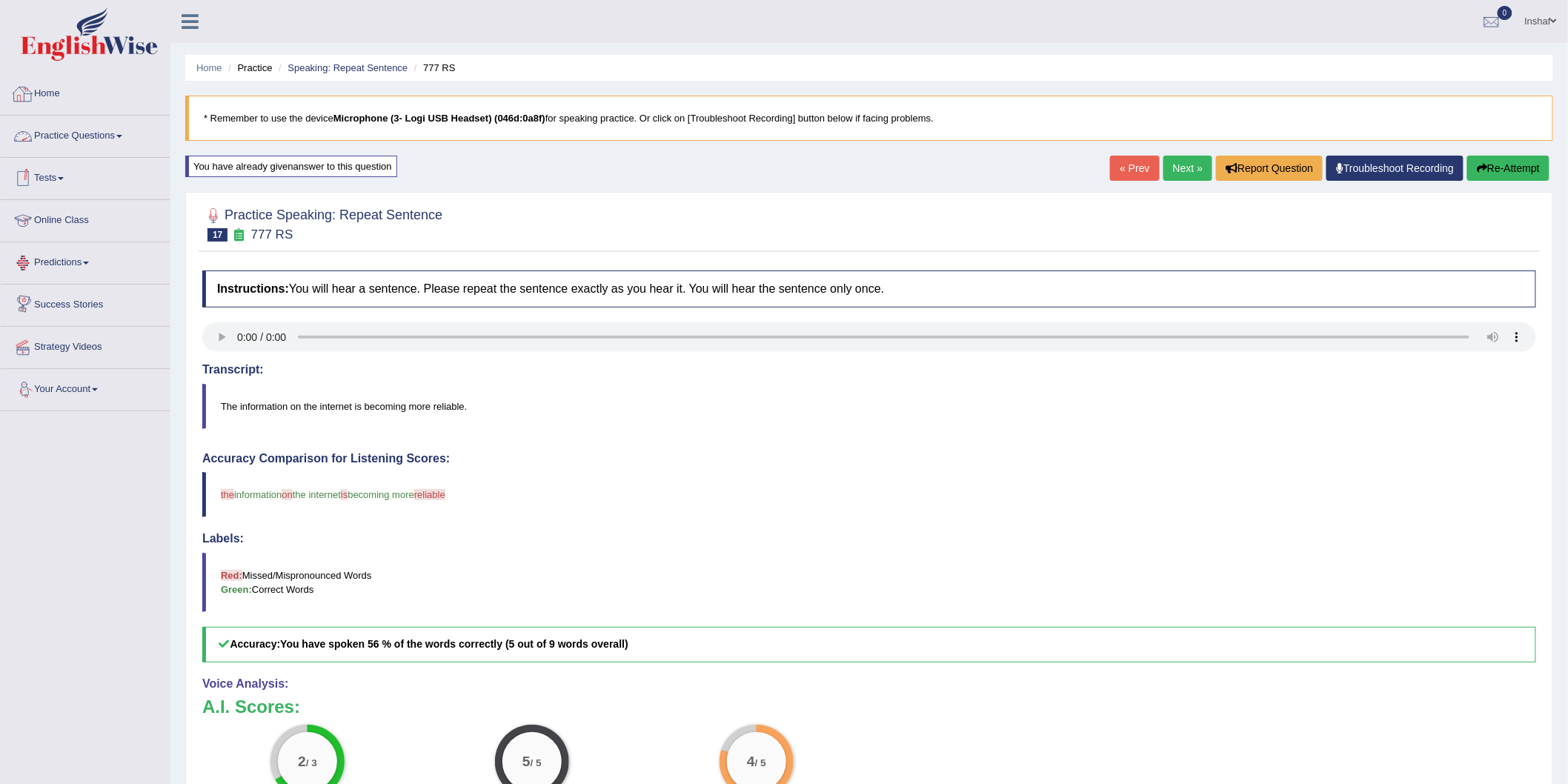
click at [104, 137] on link "Practice Questions" at bounding box center [85, 134] width 169 height 37
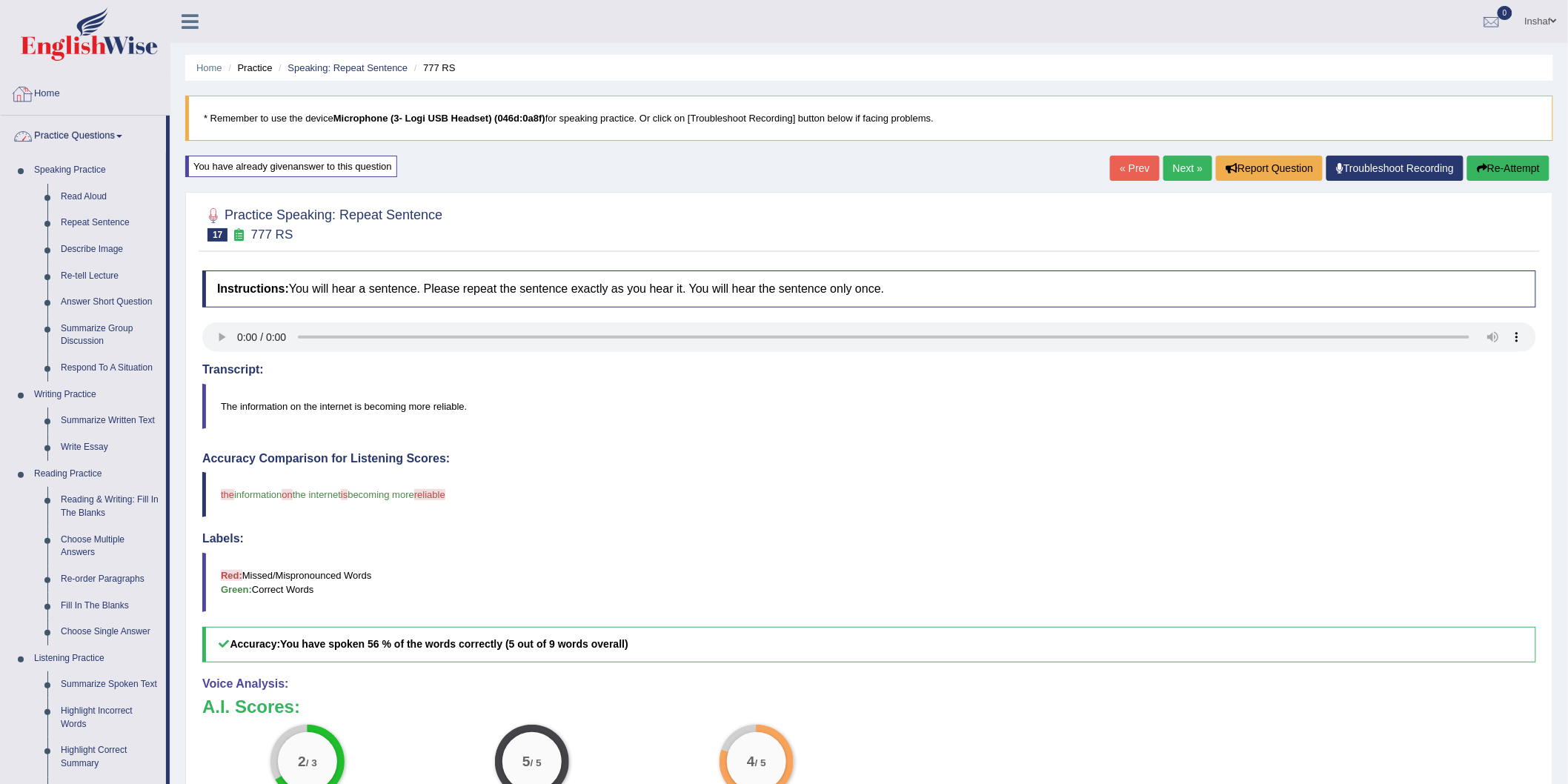
click at [92, 132] on link "Practice Questions" at bounding box center [83, 134] width 165 height 37
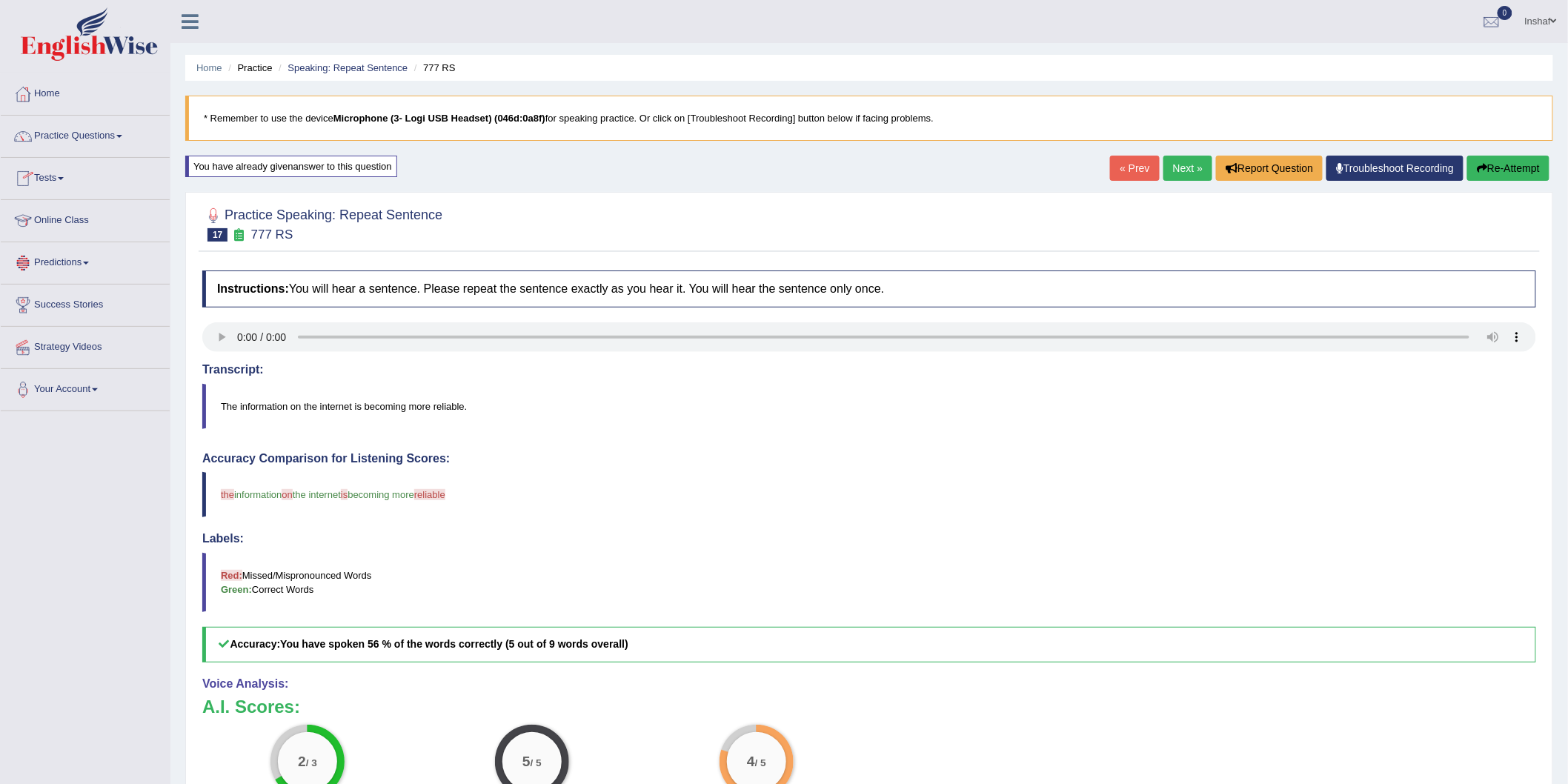
click at [60, 224] on link "Online Class" at bounding box center [85, 218] width 169 height 37
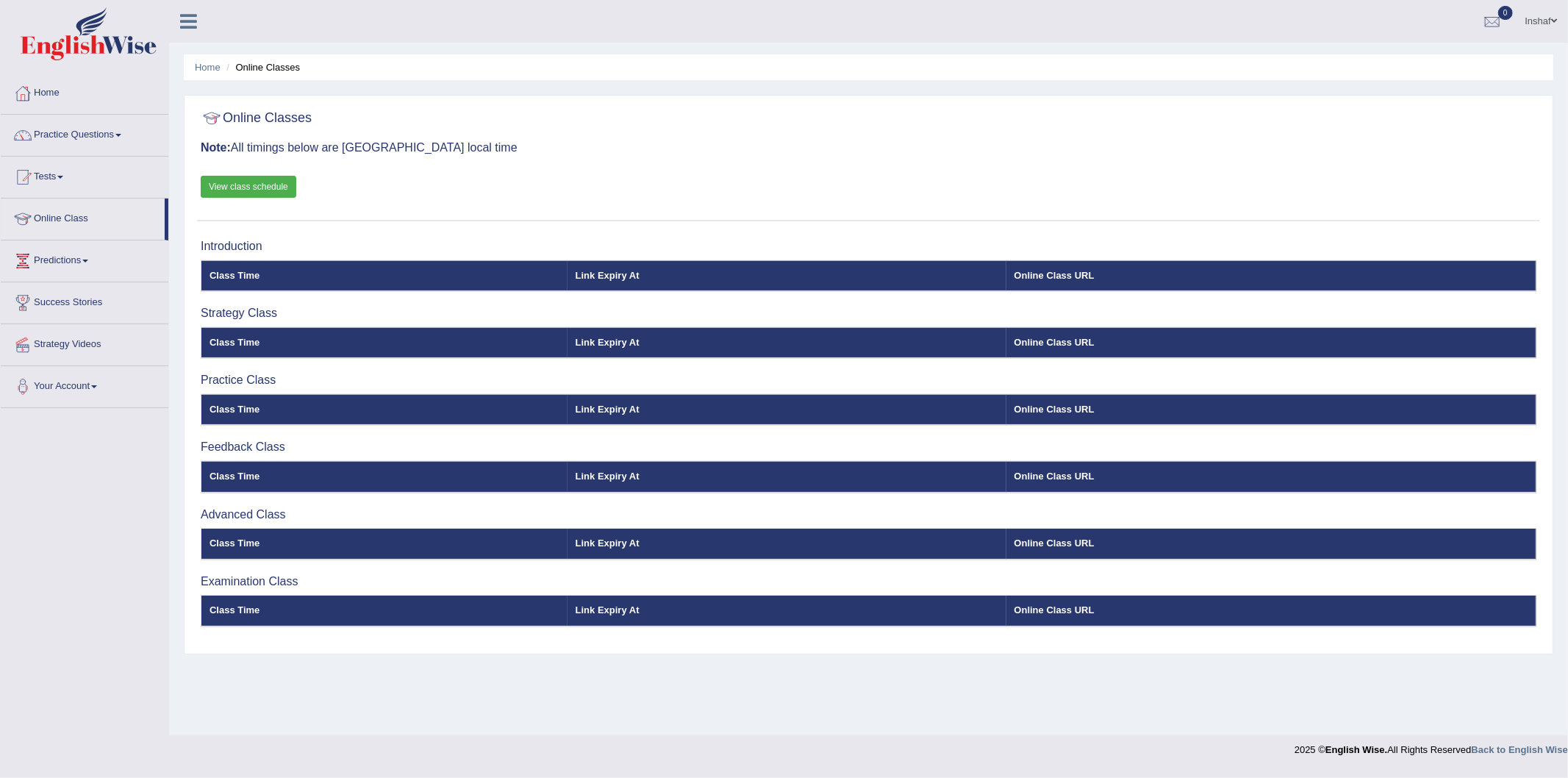
click at [112, 160] on link "Tests" at bounding box center [85, 175] width 168 height 37
click at [123, 138] on link "Practice Questions" at bounding box center [85, 133] width 168 height 37
click at [122, 135] on span at bounding box center [118, 135] width 6 height 3
click at [129, 135] on link "Practice Questions" at bounding box center [85, 133] width 168 height 37
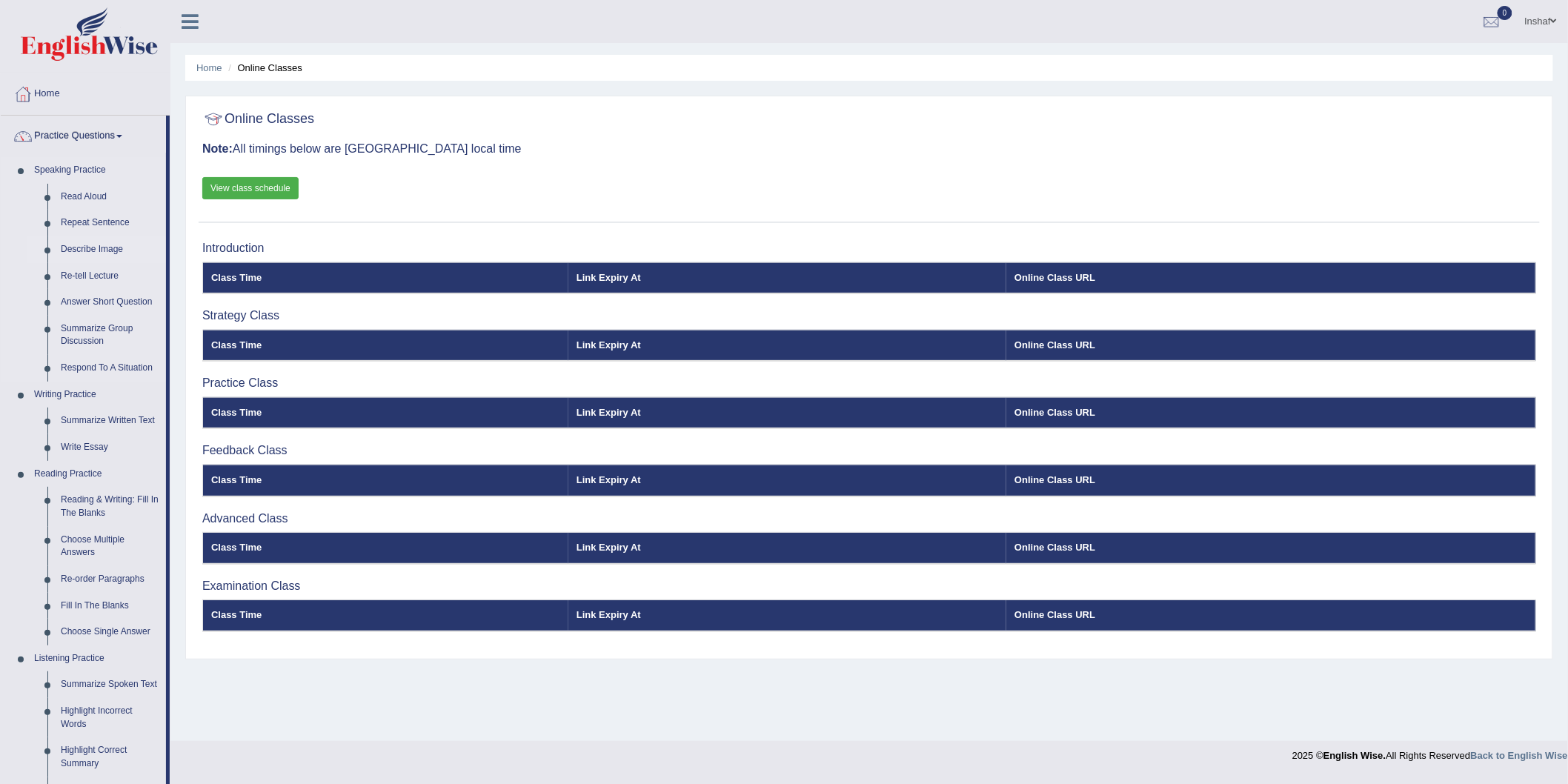
click at [104, 249] on link "Describe Image" at bounding box center [110, 249] width 112 height 27
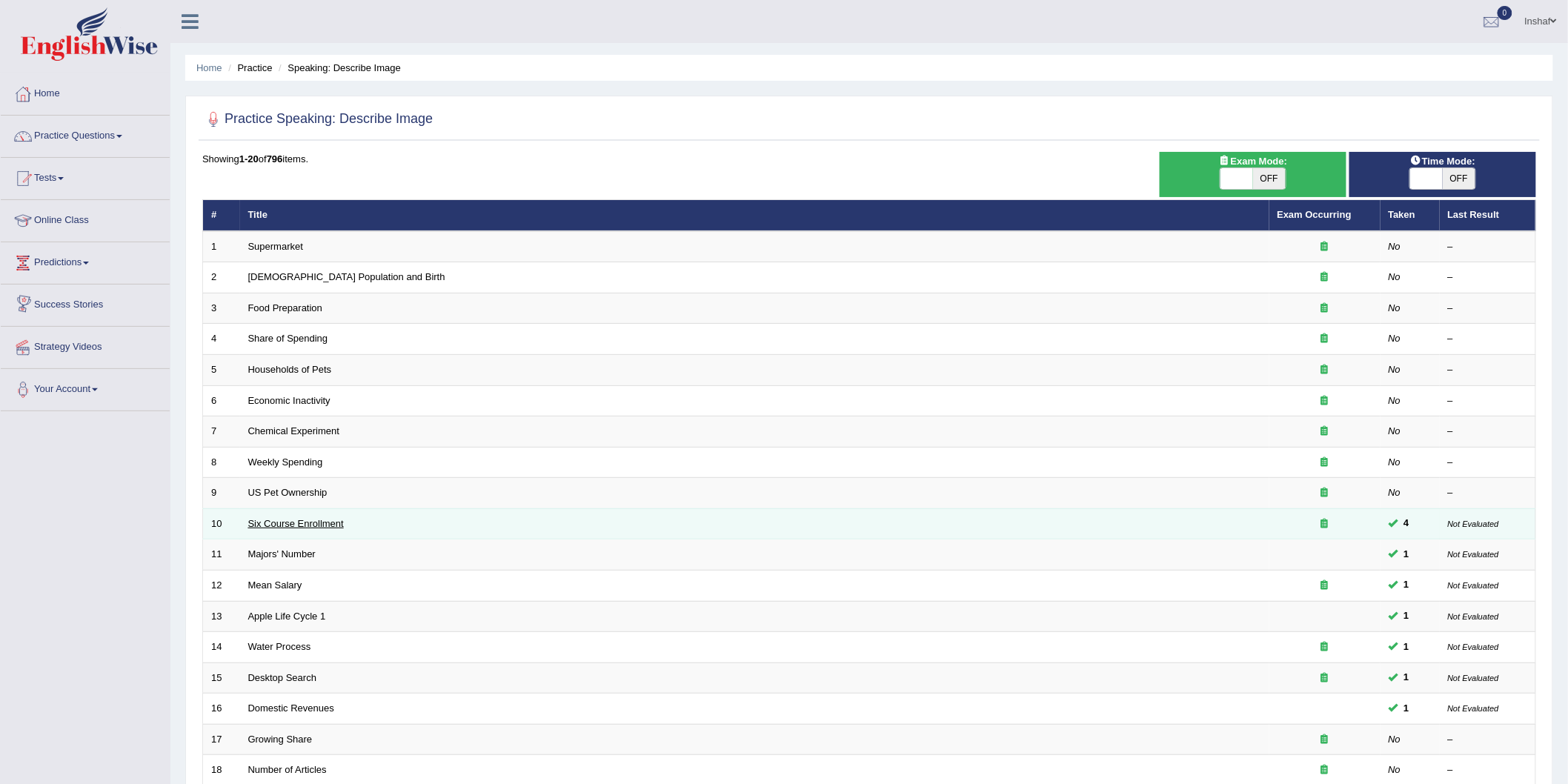
click at [316, 521] on link "Six Course Enrollment" at bounding box center [295, 523] width 96 height 11
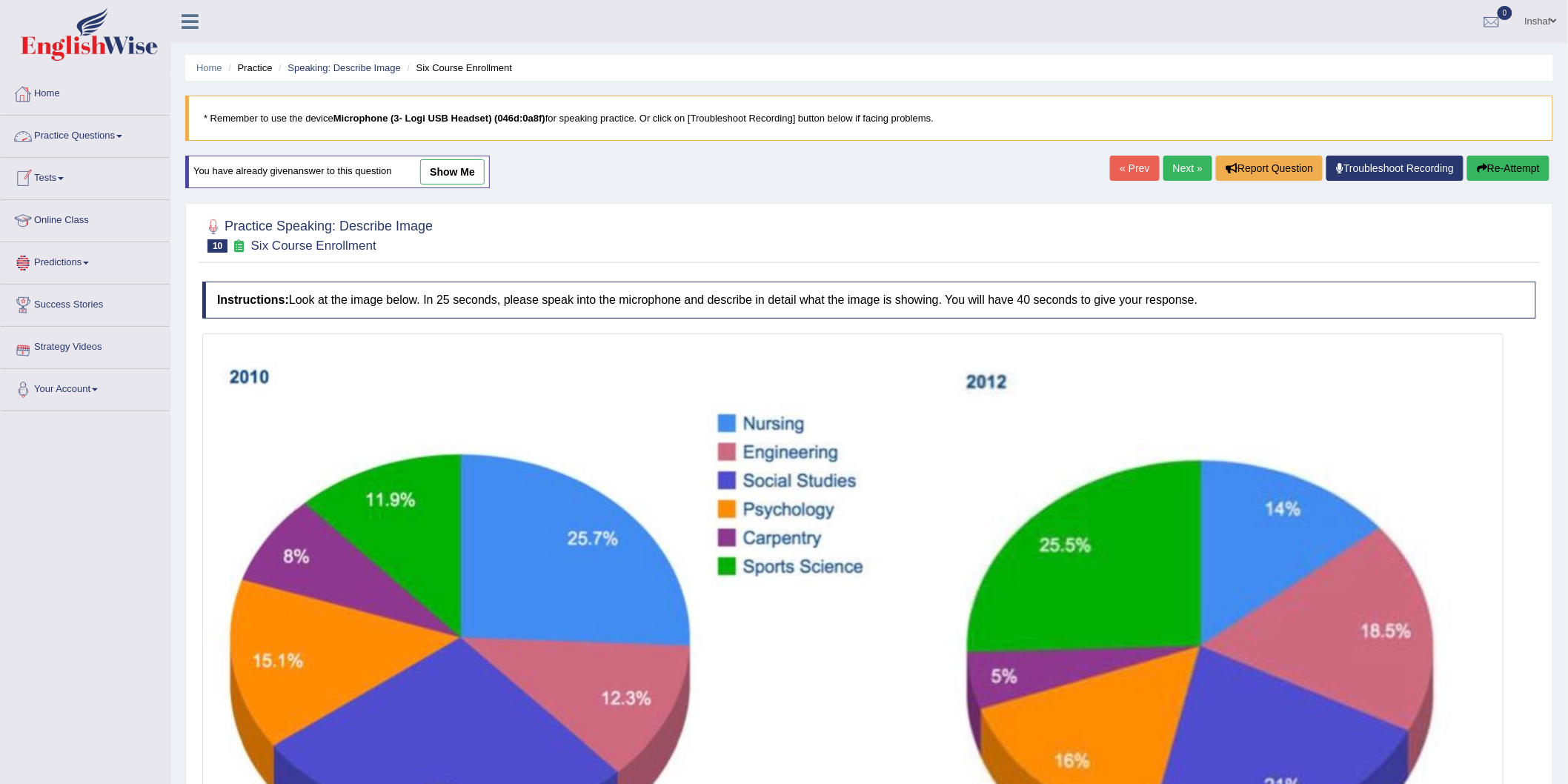
click at [49, 90] on link "Home" at bounding box center [85, 92] width 169 height 37
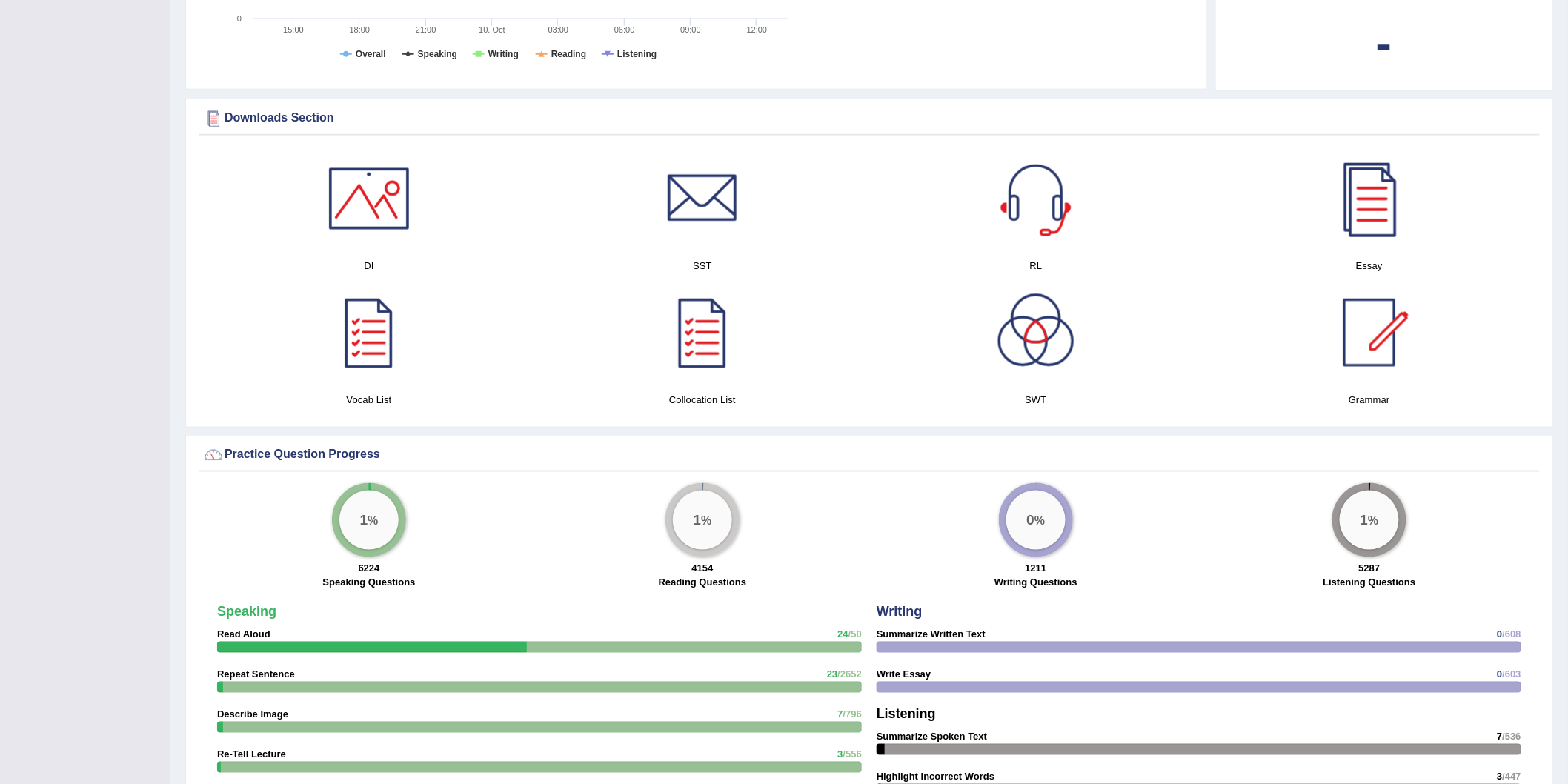
scroll to position [658, 0]
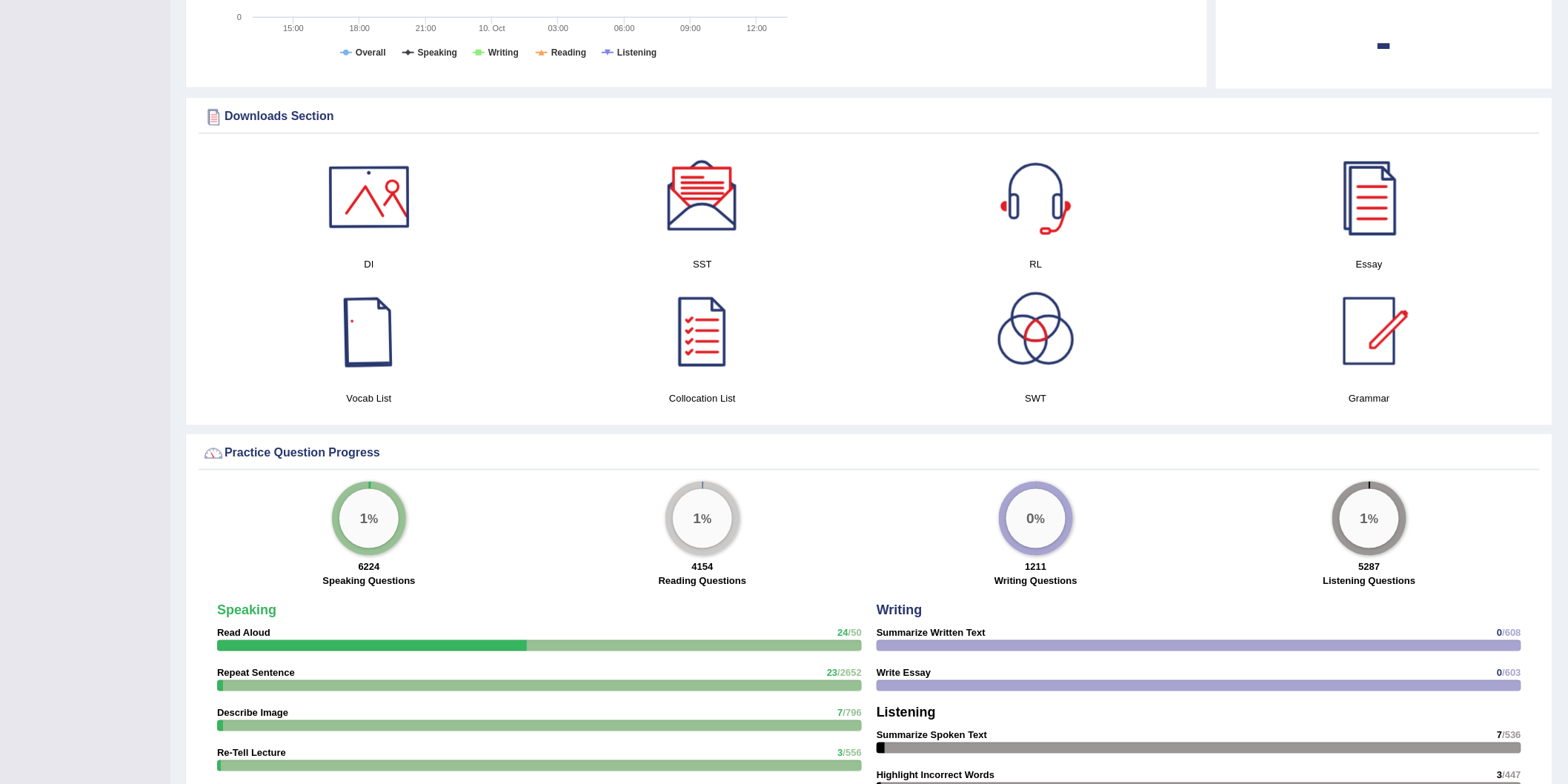
click at [372, 204] on div at bounding box center [369, 197] width 104 height 104
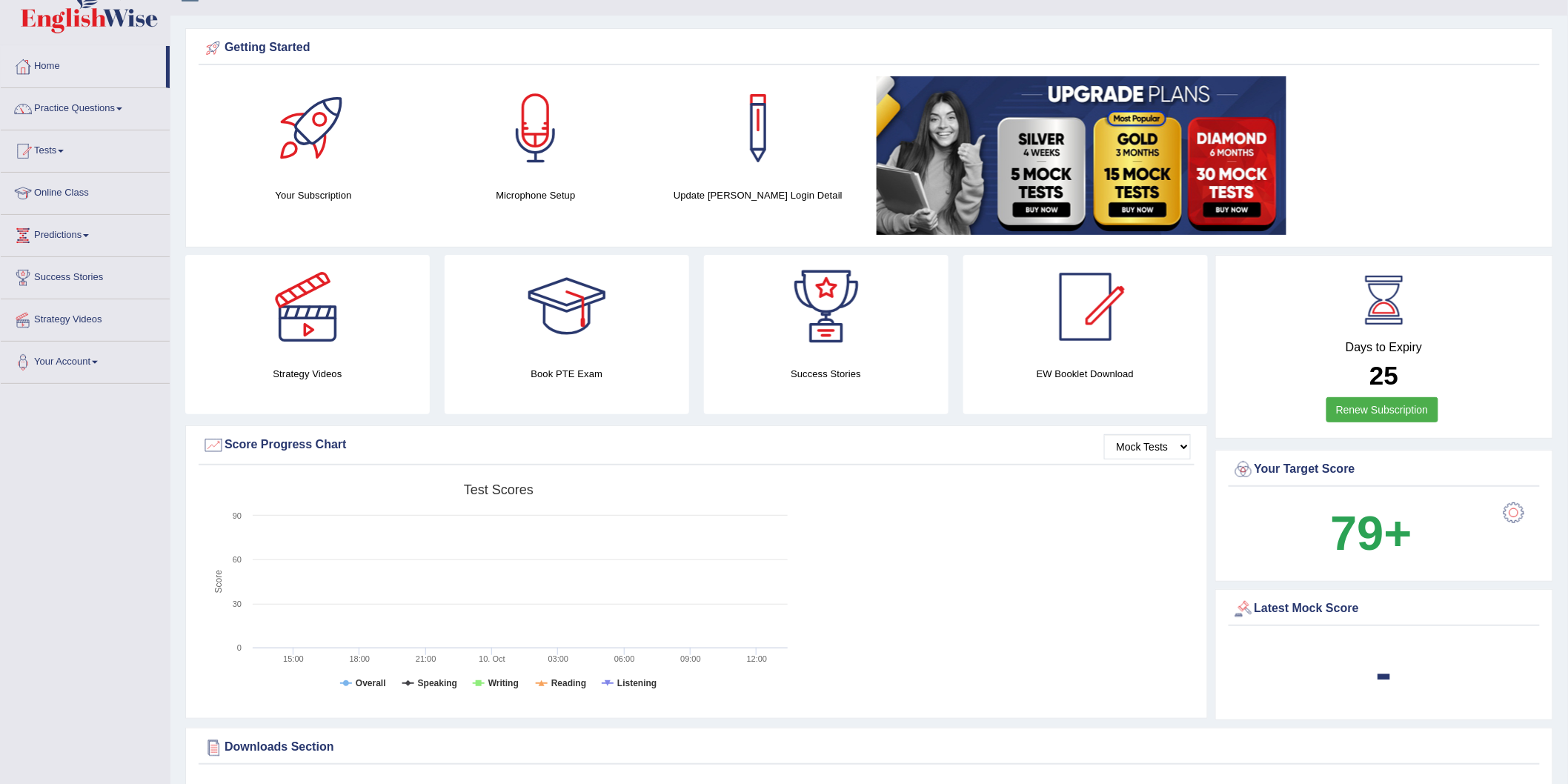
scroll to position [0, 0]
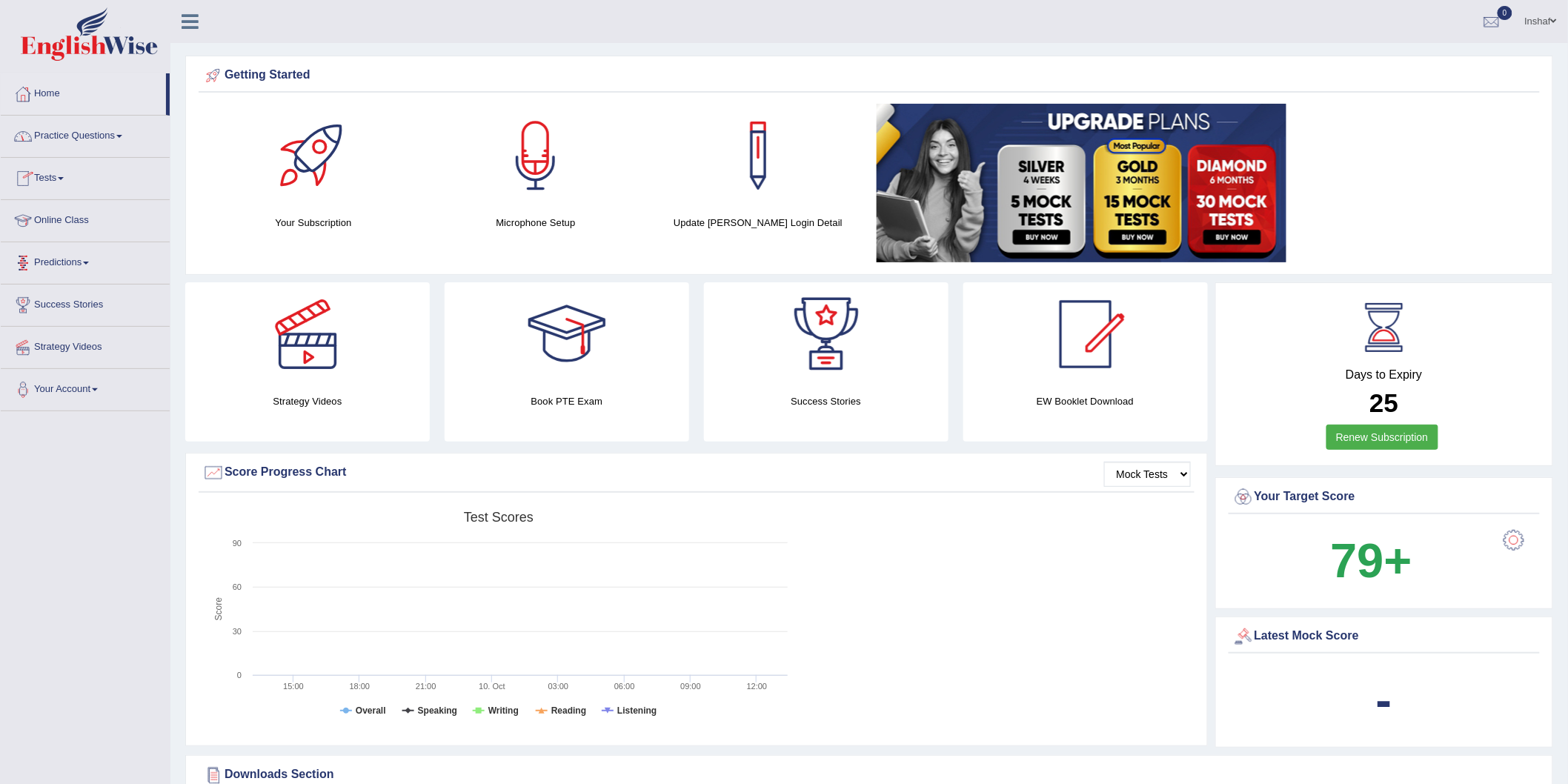
click at [83, 134] on link "Practice Questions" at bounding box center [85, 134] width 169 height 37
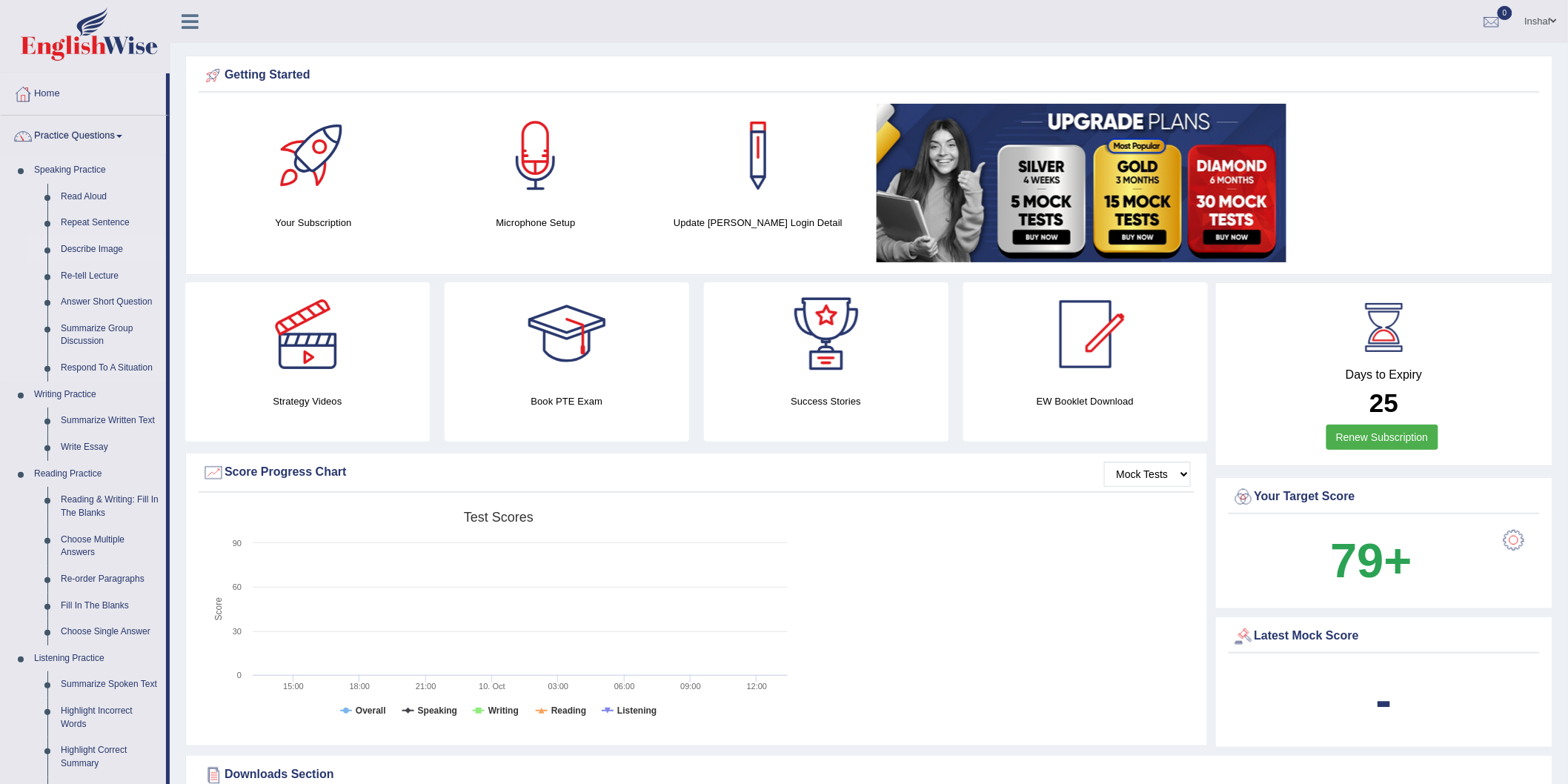
click at [92, 244] on link "Describe Image" at bounding box center [110, 249] width 112 height 27
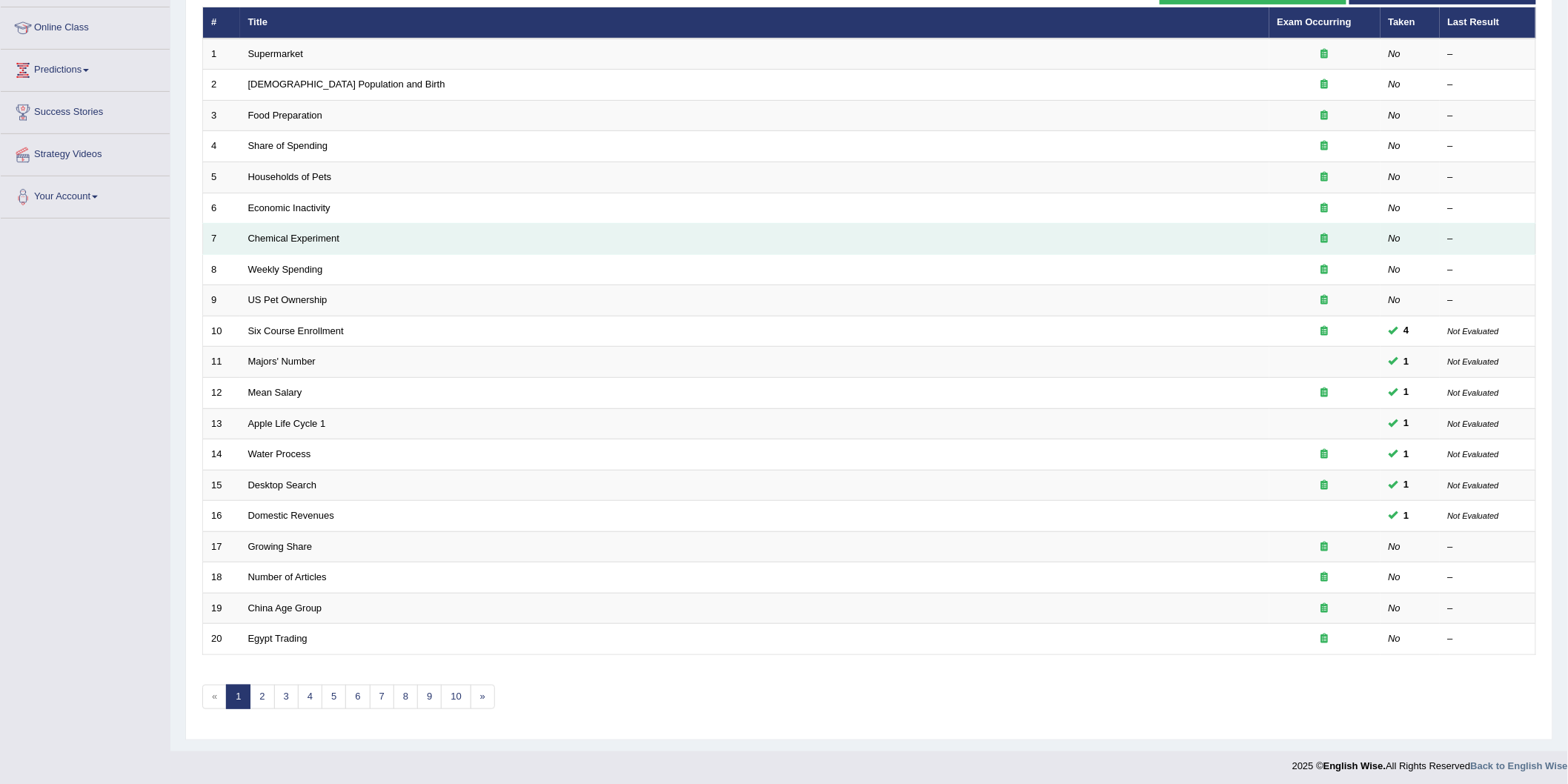
scroll to position [196, 0]
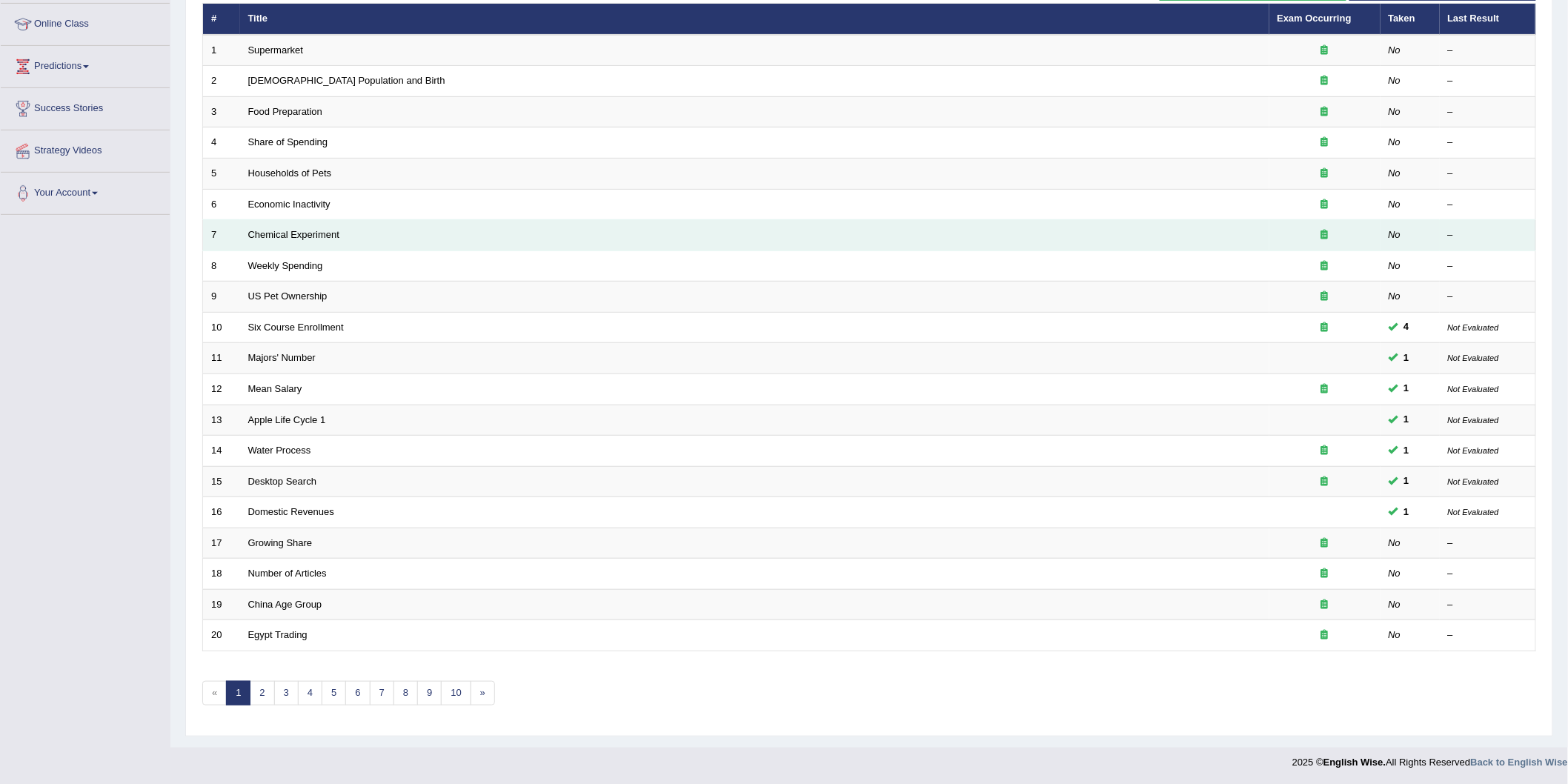
click at [283, 224] on td "Chemical Experiment" at bounding box center [755, 235] width 1030 height 31
click at [287, 230] on link "Chemical Experiment" at bounding box center [294, 234] width 92 height 11
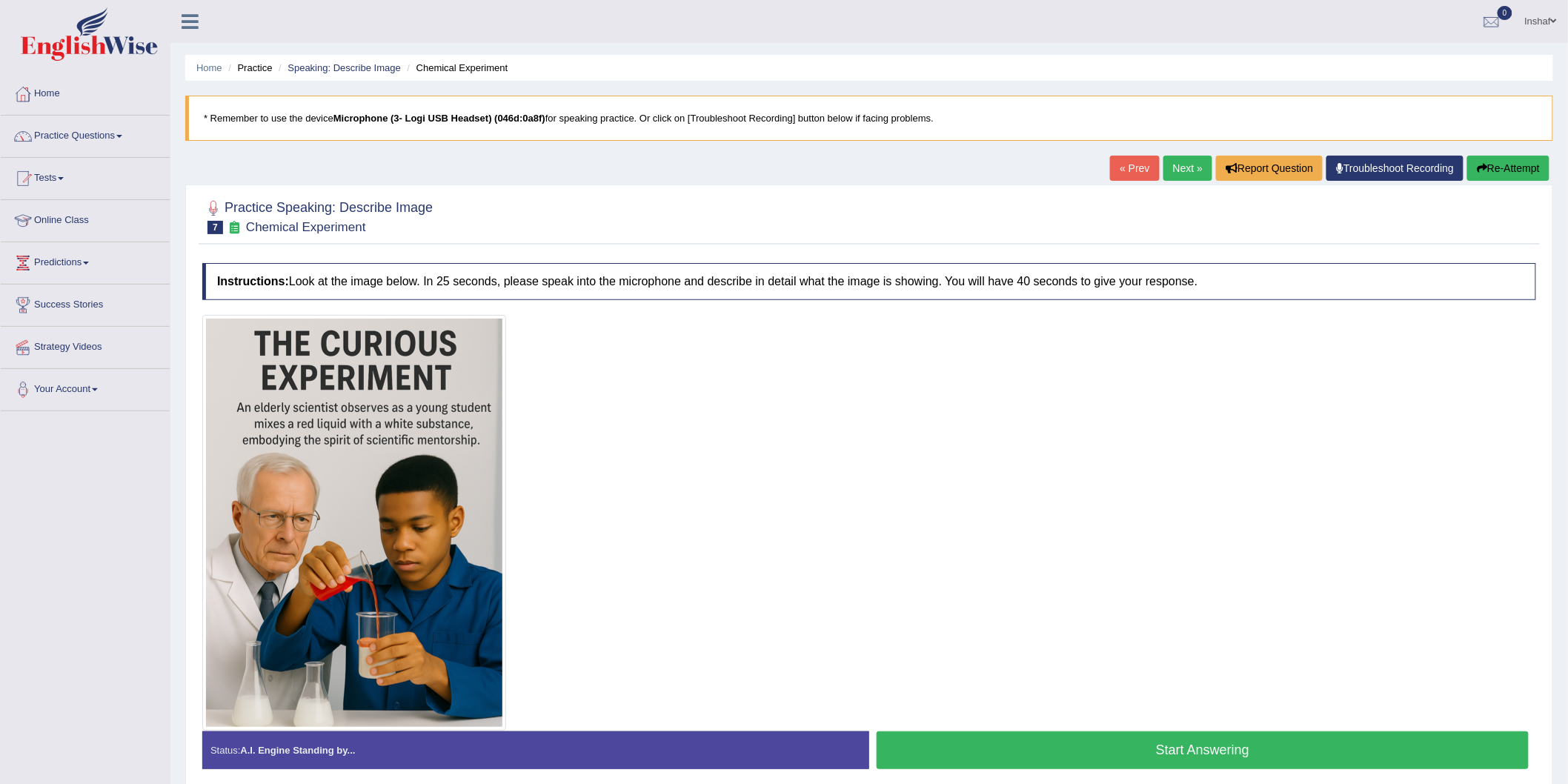
click at [1171, 172] on link "Next »" at bounding box center [1188, 168] width 49 height 25
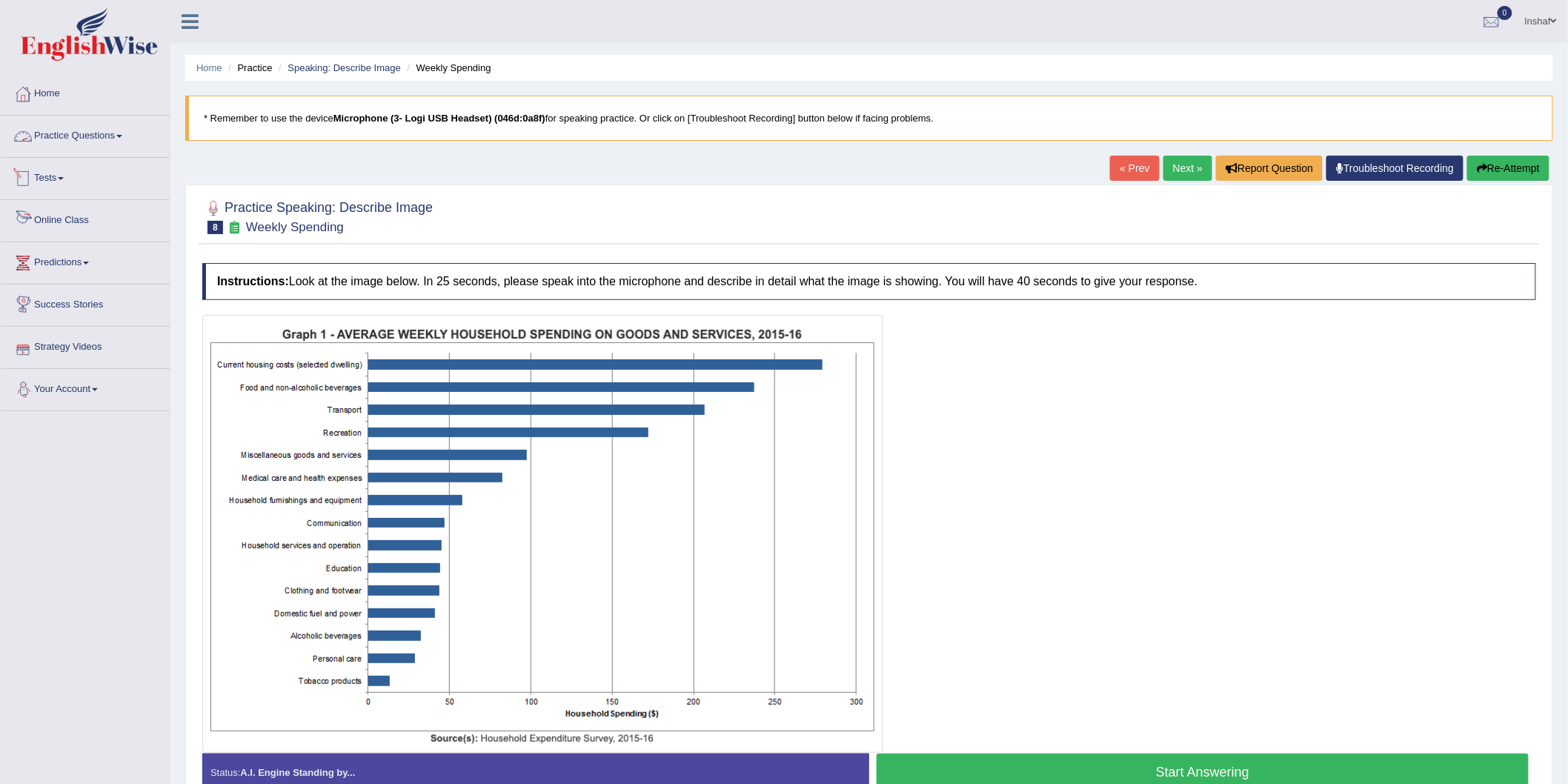
click at [92, 138] on link "Practice Questions" at bounding box center [85, 134] width 169 height 37
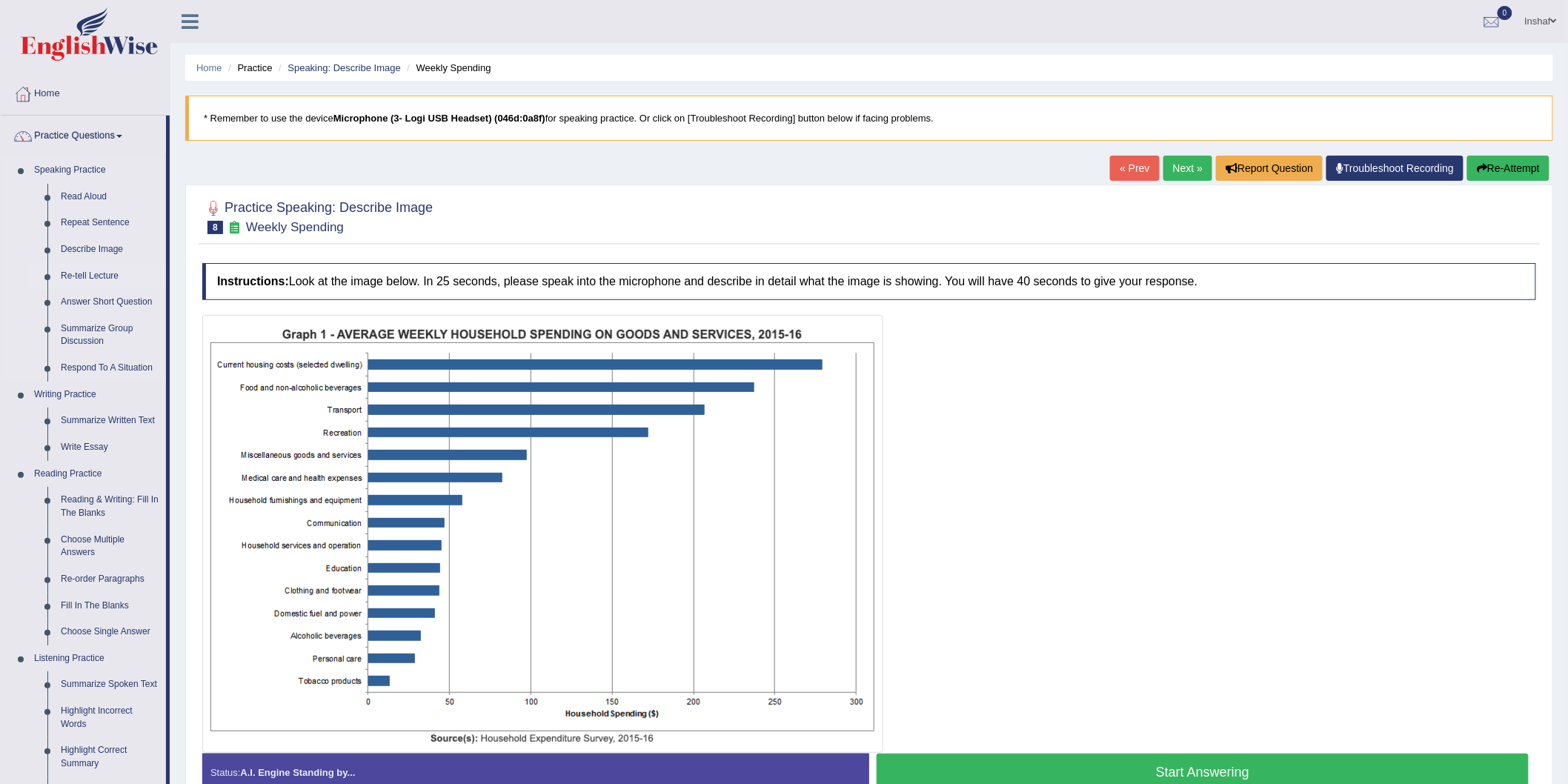
click at [102, 279] on link "Re-tell Lecture" at bounding box center [110, 277] width 112 height 27
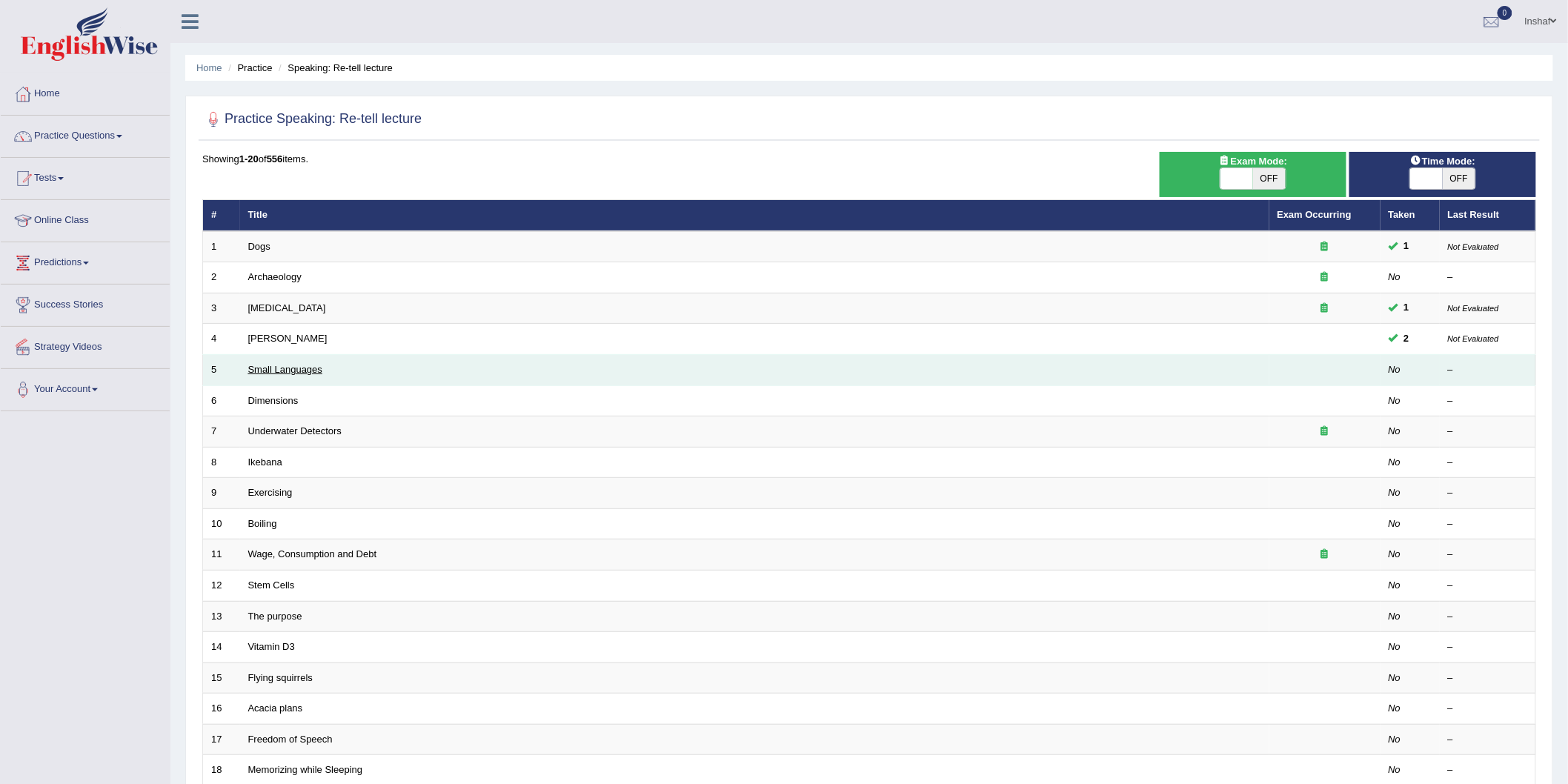
click at [301, 371] on link "Small Languages" at bounding box center [285, 369] width 74 height 11
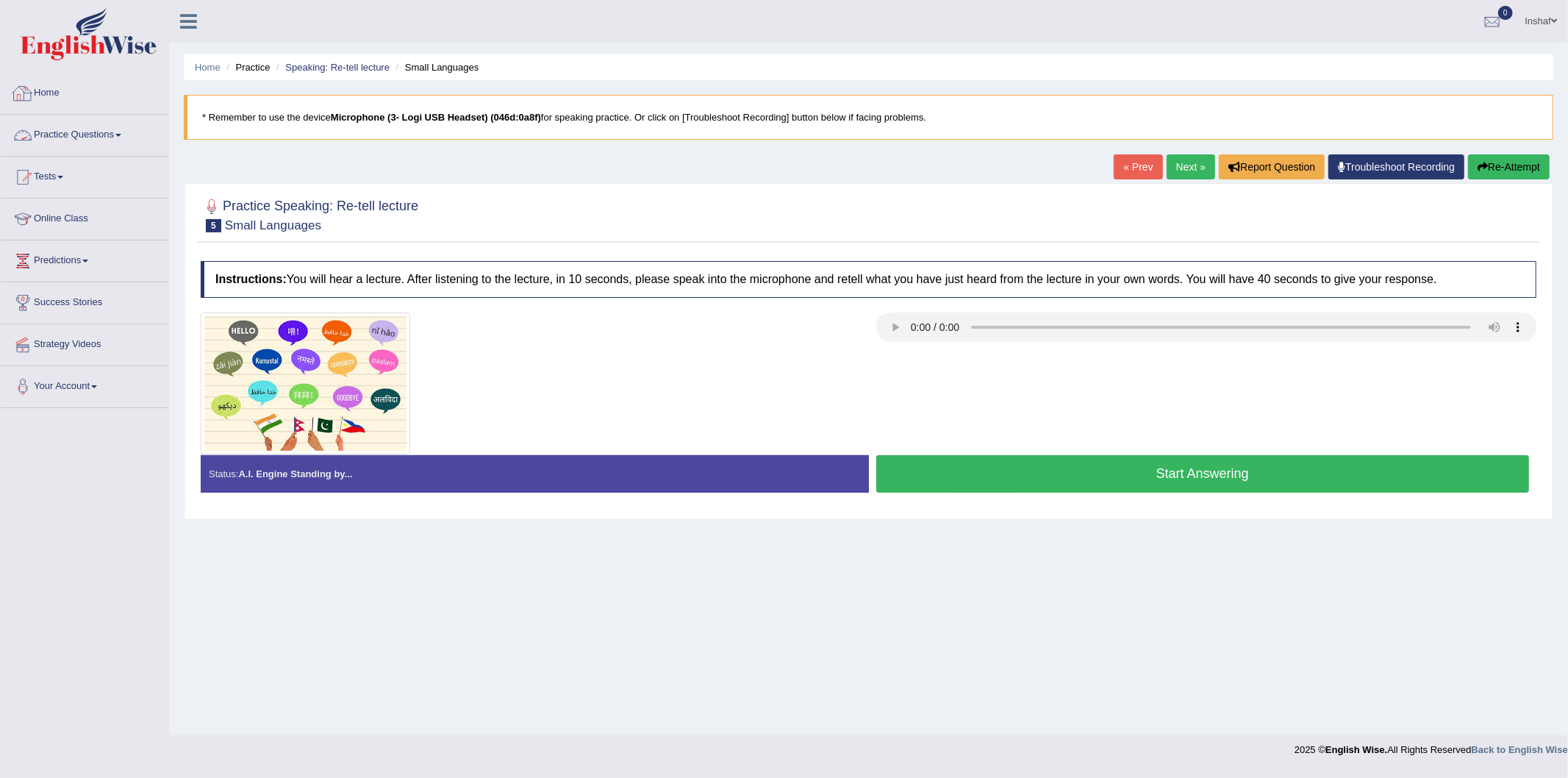
click at [49, 90] on link "Home" at bounding box center [85, 91] width 168 height 37
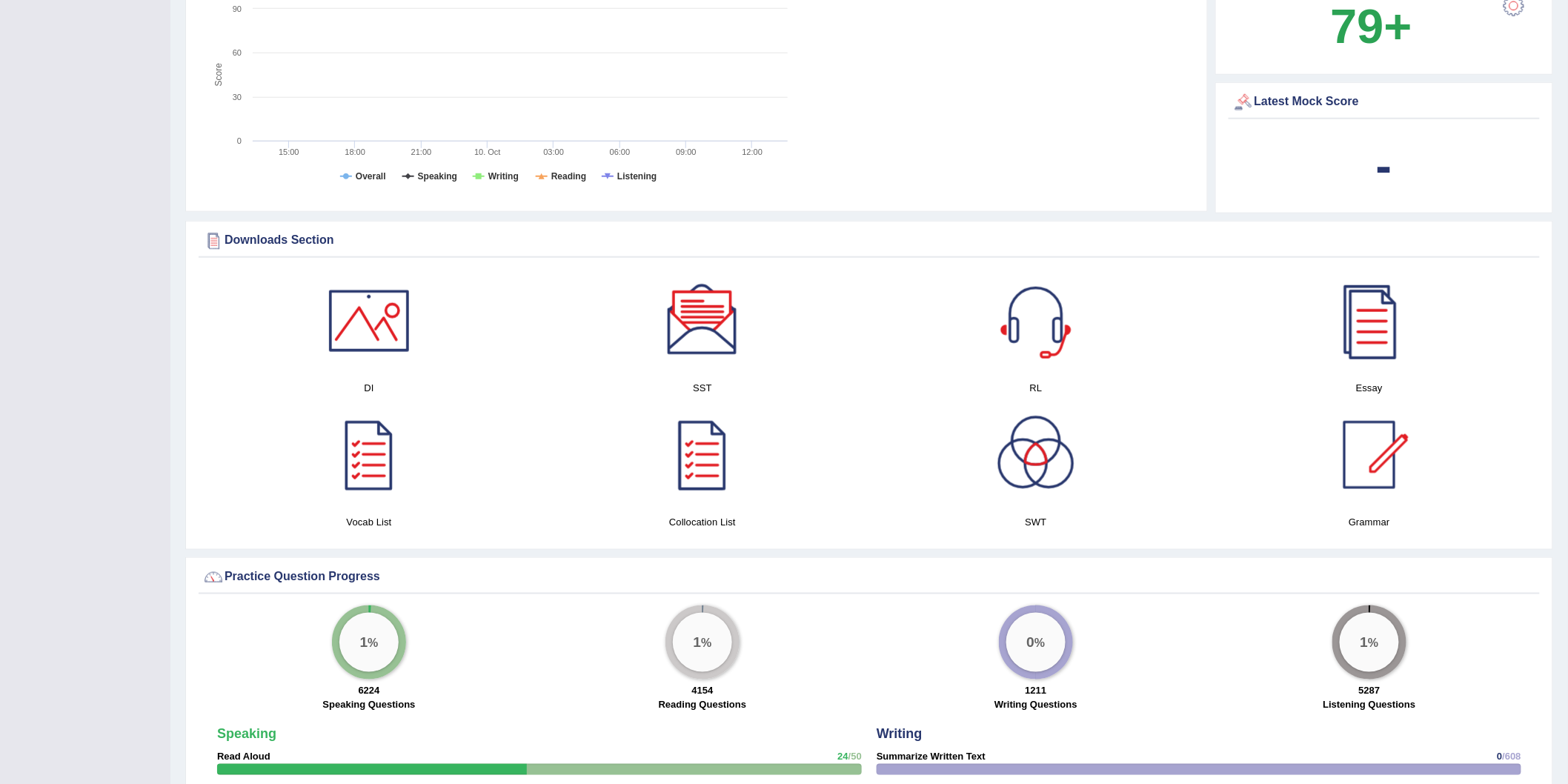
scroll to position [493, 0]
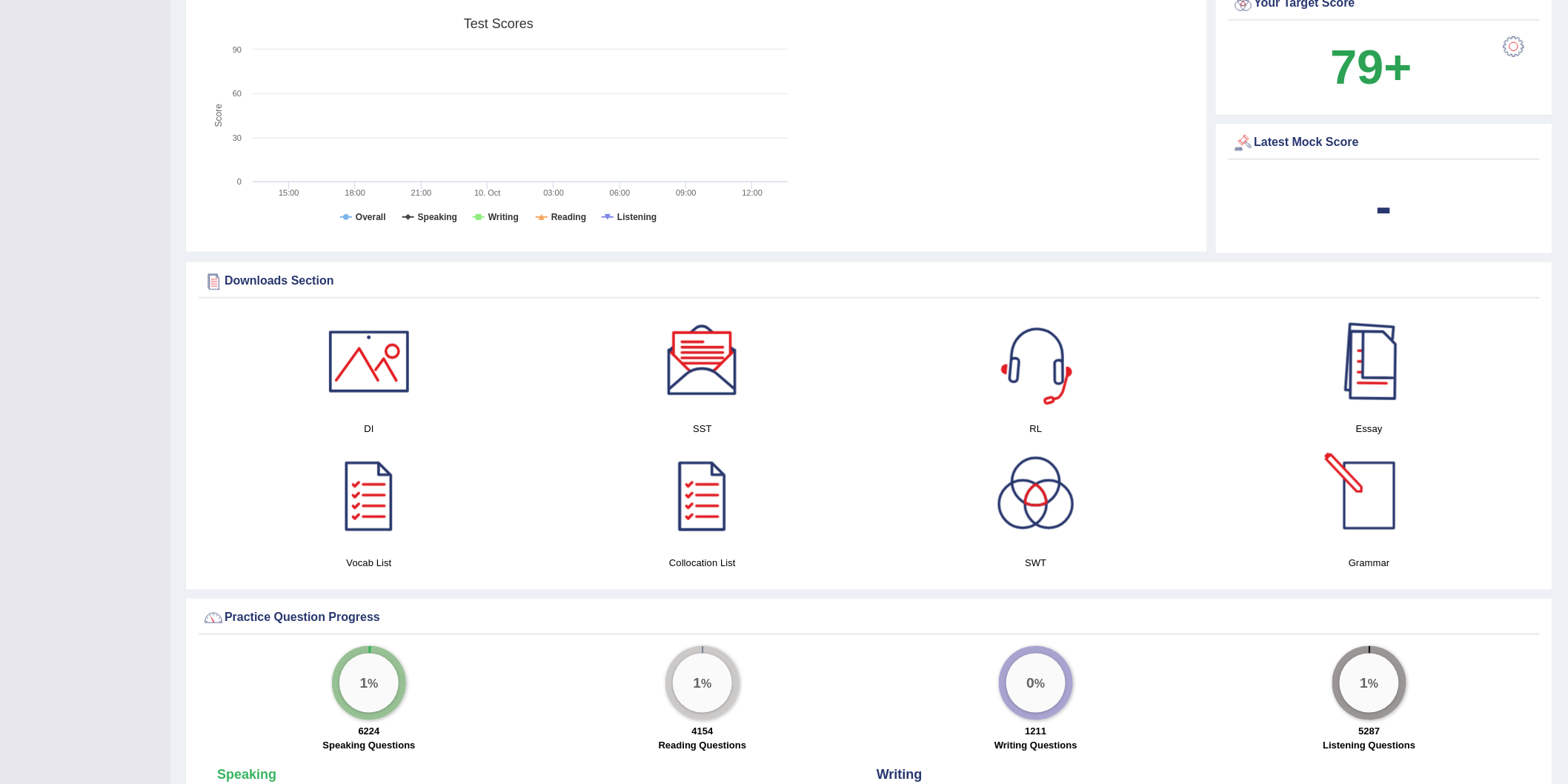
click at [1400, 356] on div at bounding box center [1369, 361] width 104 height 104
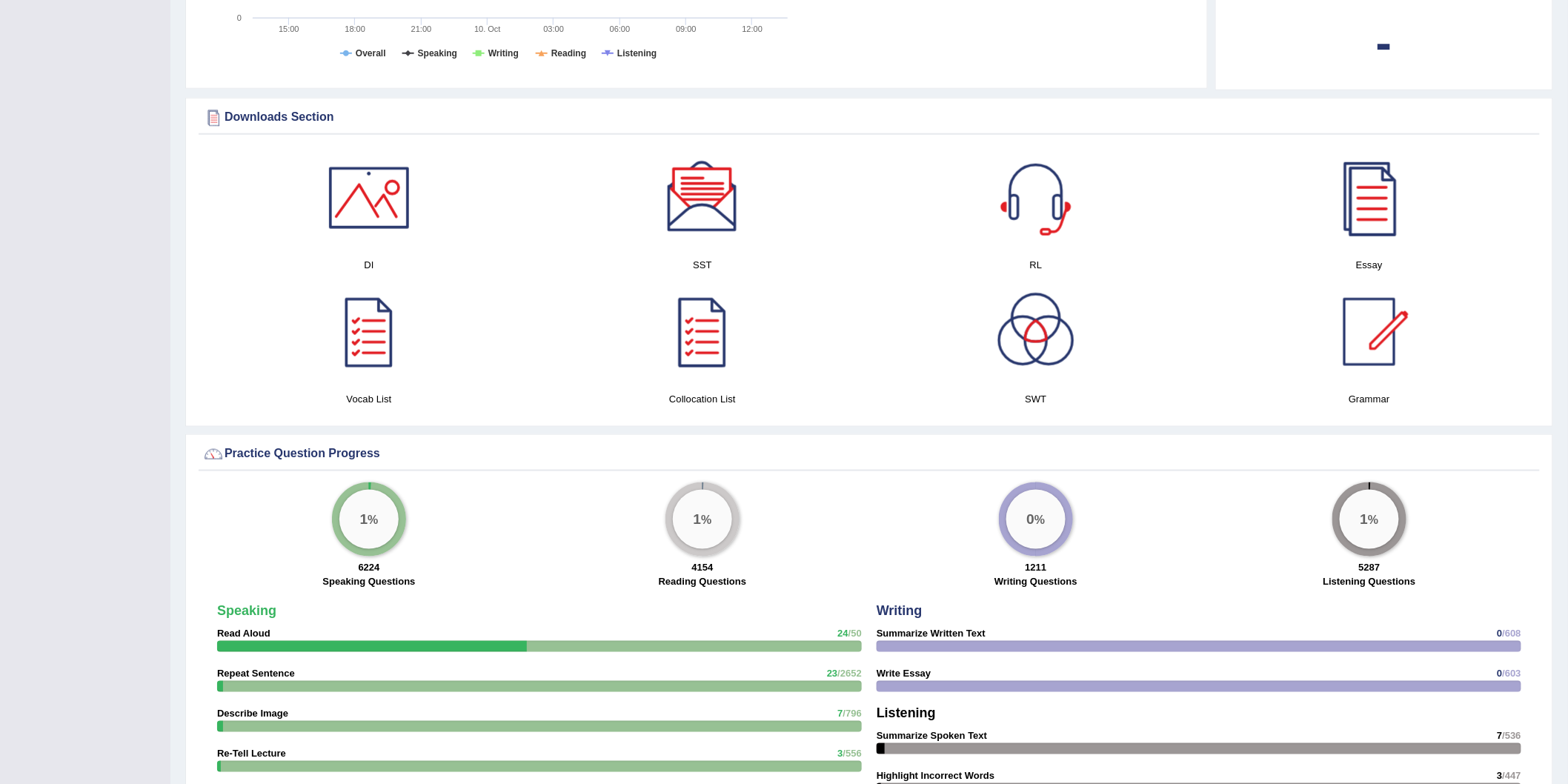
scroll to position [658, 0]
click at [354, 330] on div at bounding box center [369, 331] width 104 height 104
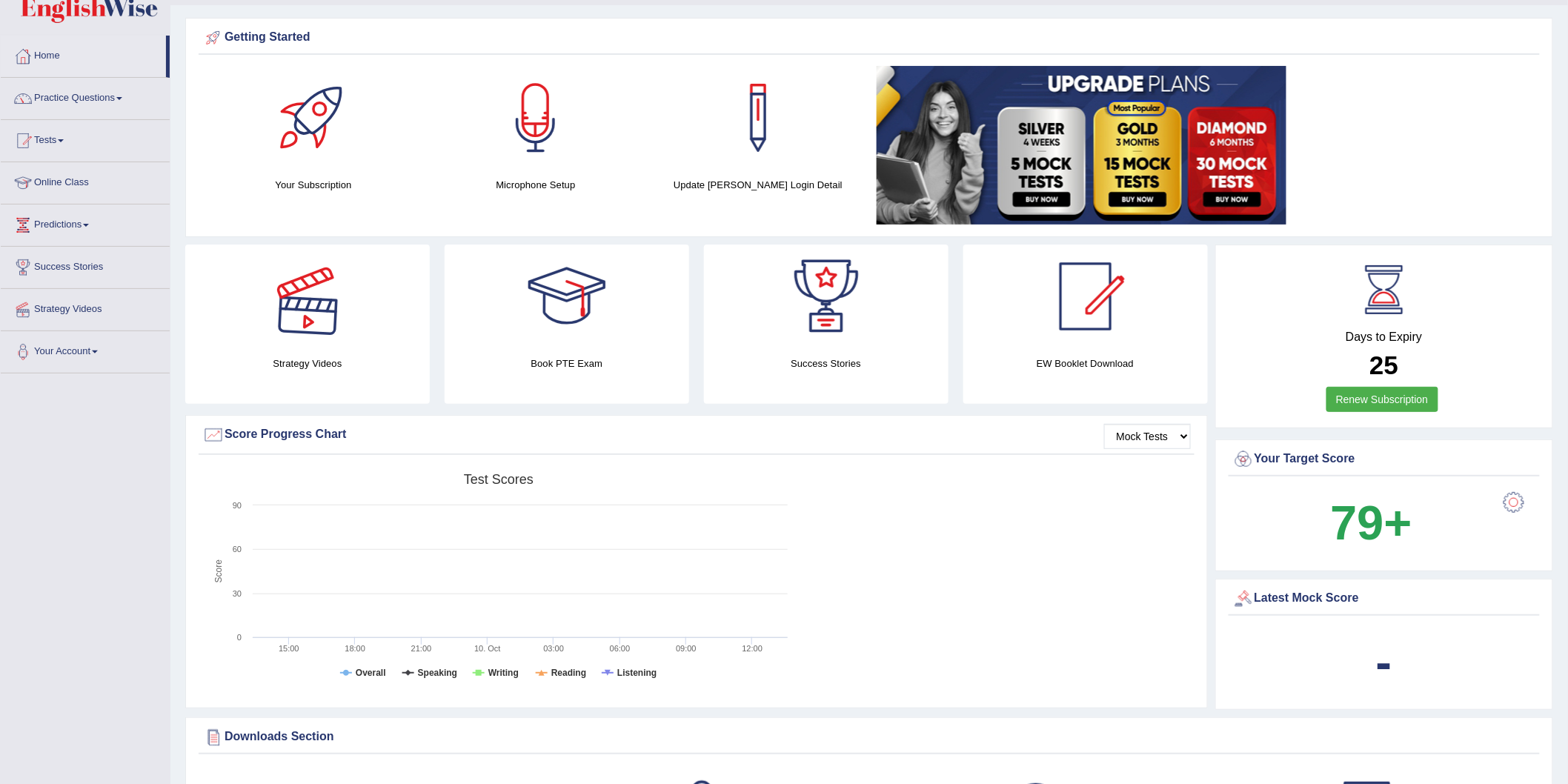
scroll to position [0, 0]
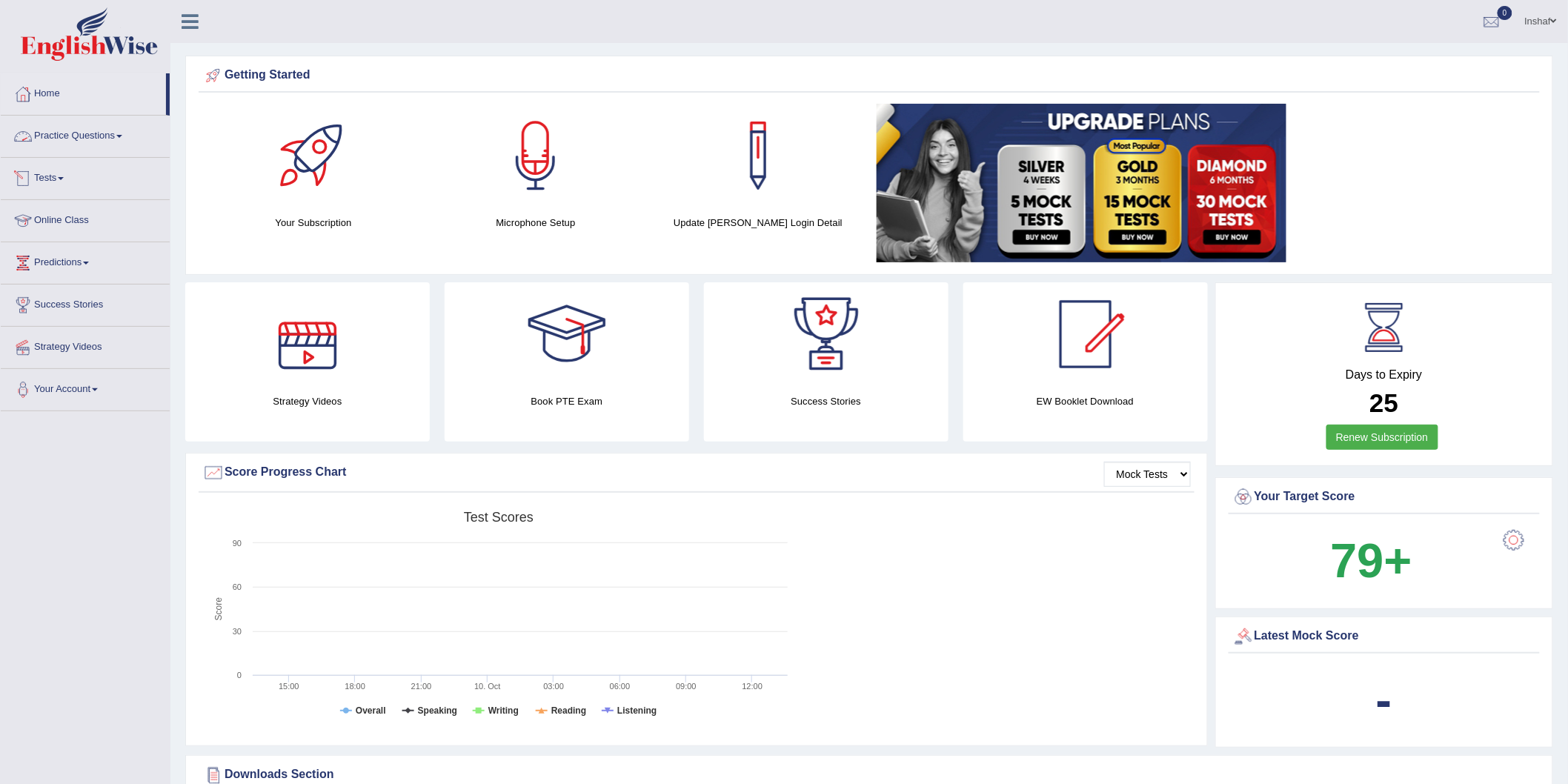
click at [127, 129] on link "Practice Questions" at bounding box center [85, 134] width 169 height 37
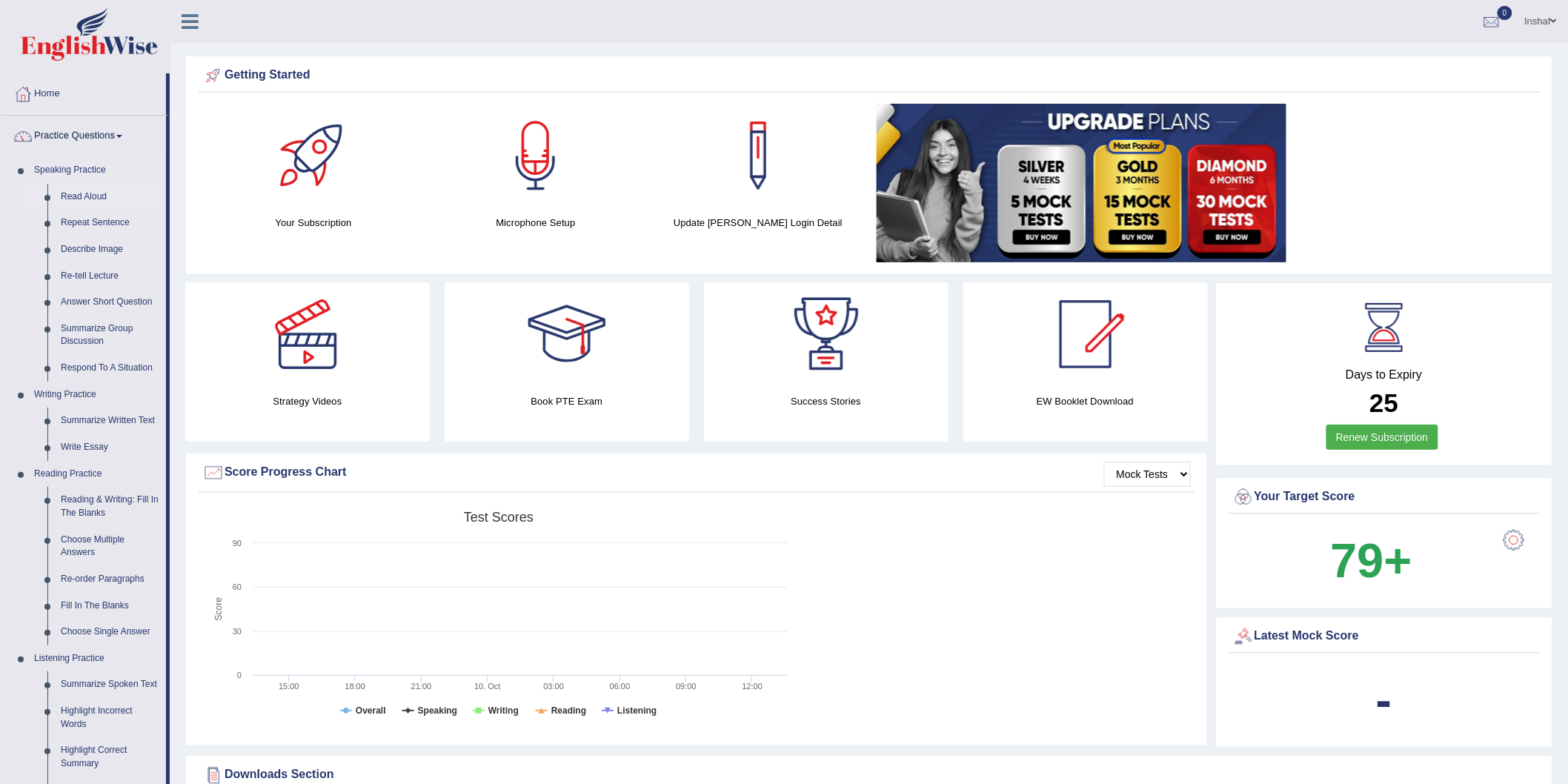
click at [90, 189] on link "Read Aloud" at bounding box center [110, 197] width 112 height 27
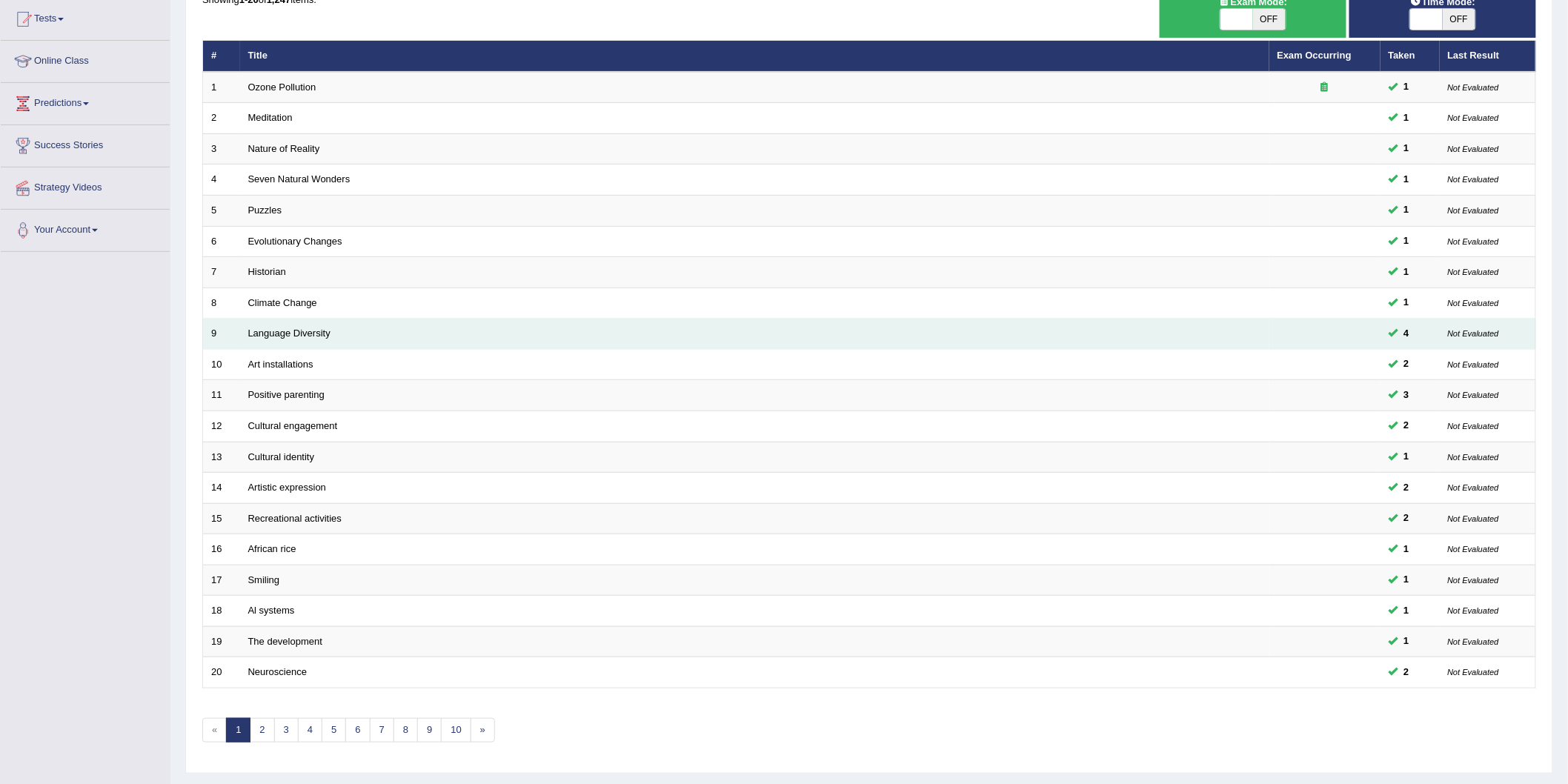
scroll to position [196, 0]
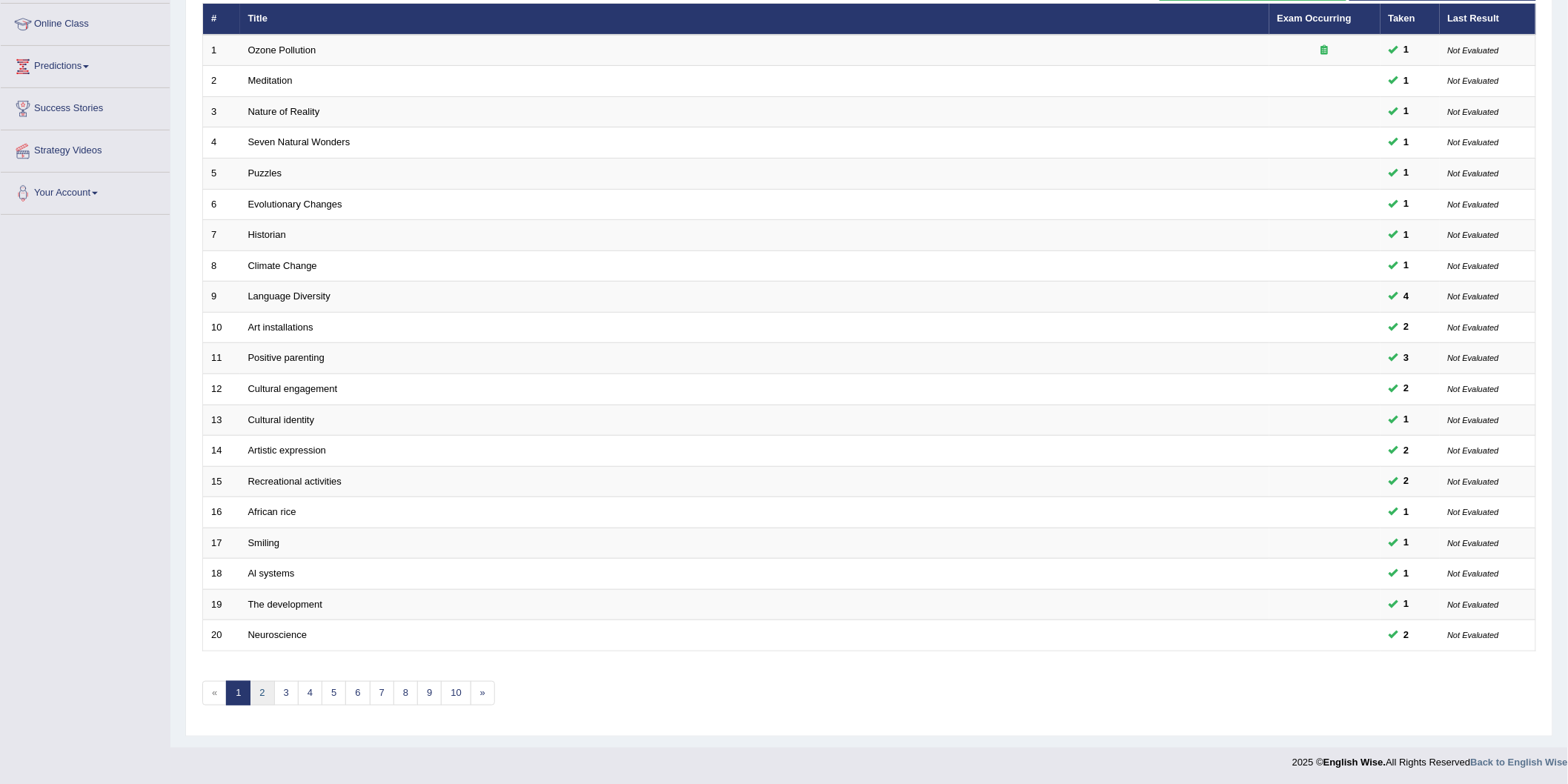
click at [264, 699] on link "2" at bounding box center [261, 693] width 25 height 25
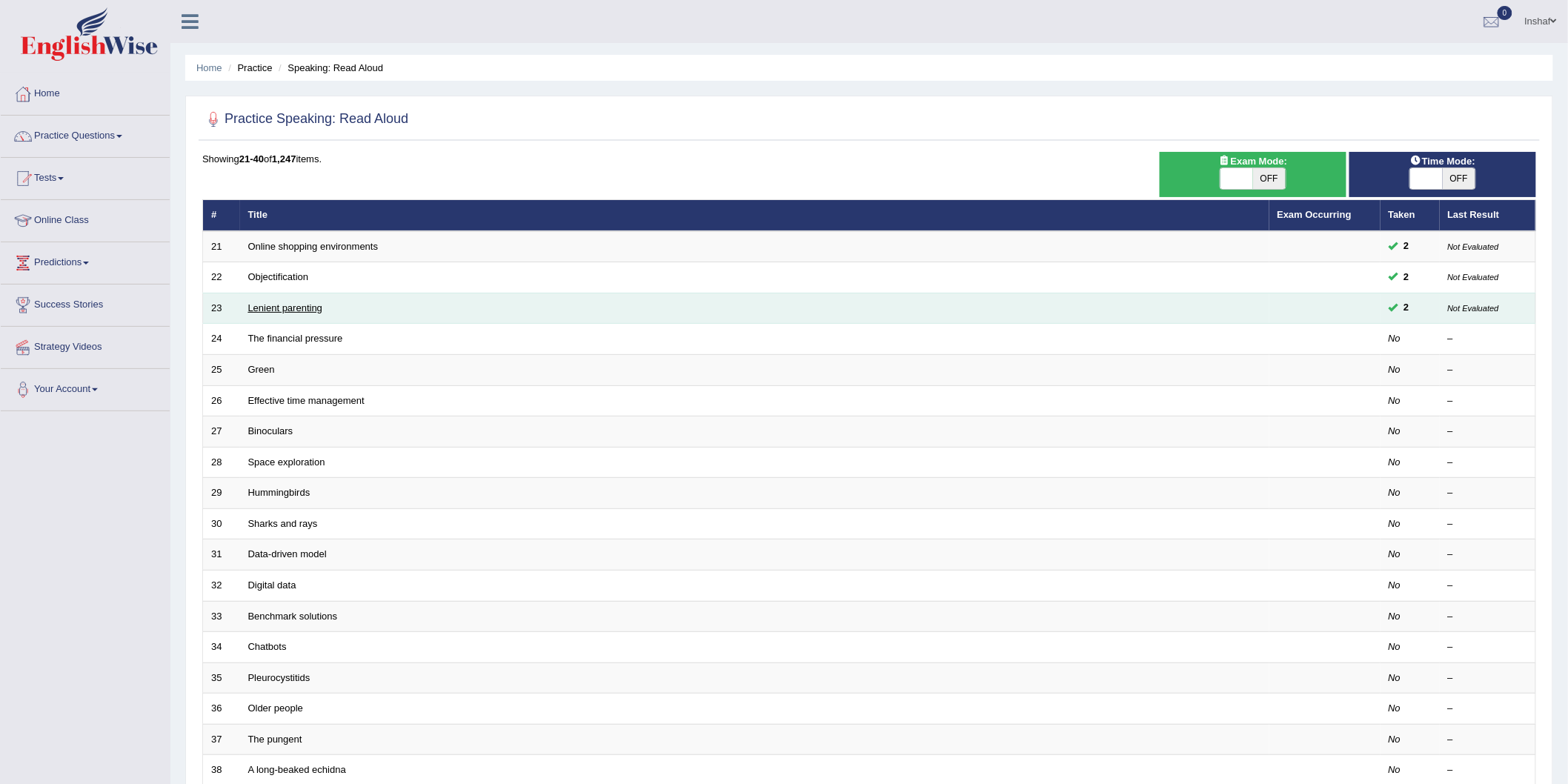
click at [301, 307] on link "Lenient parenting" at bounding box center [285, 307] width 74 height 11
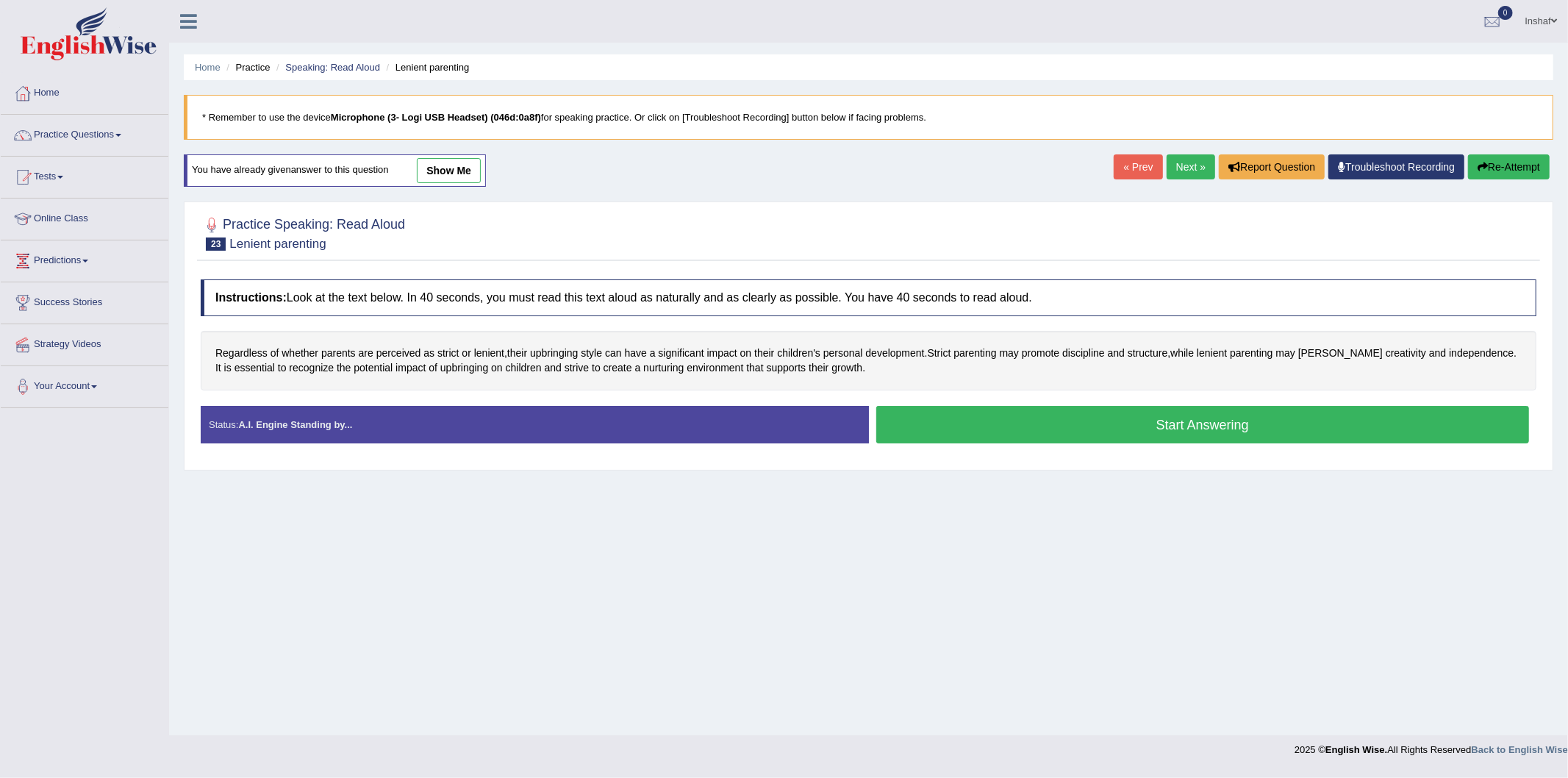
click at [975, 427] on button "Start Answering" at bounding box center [1203, 424] width 654 height 38
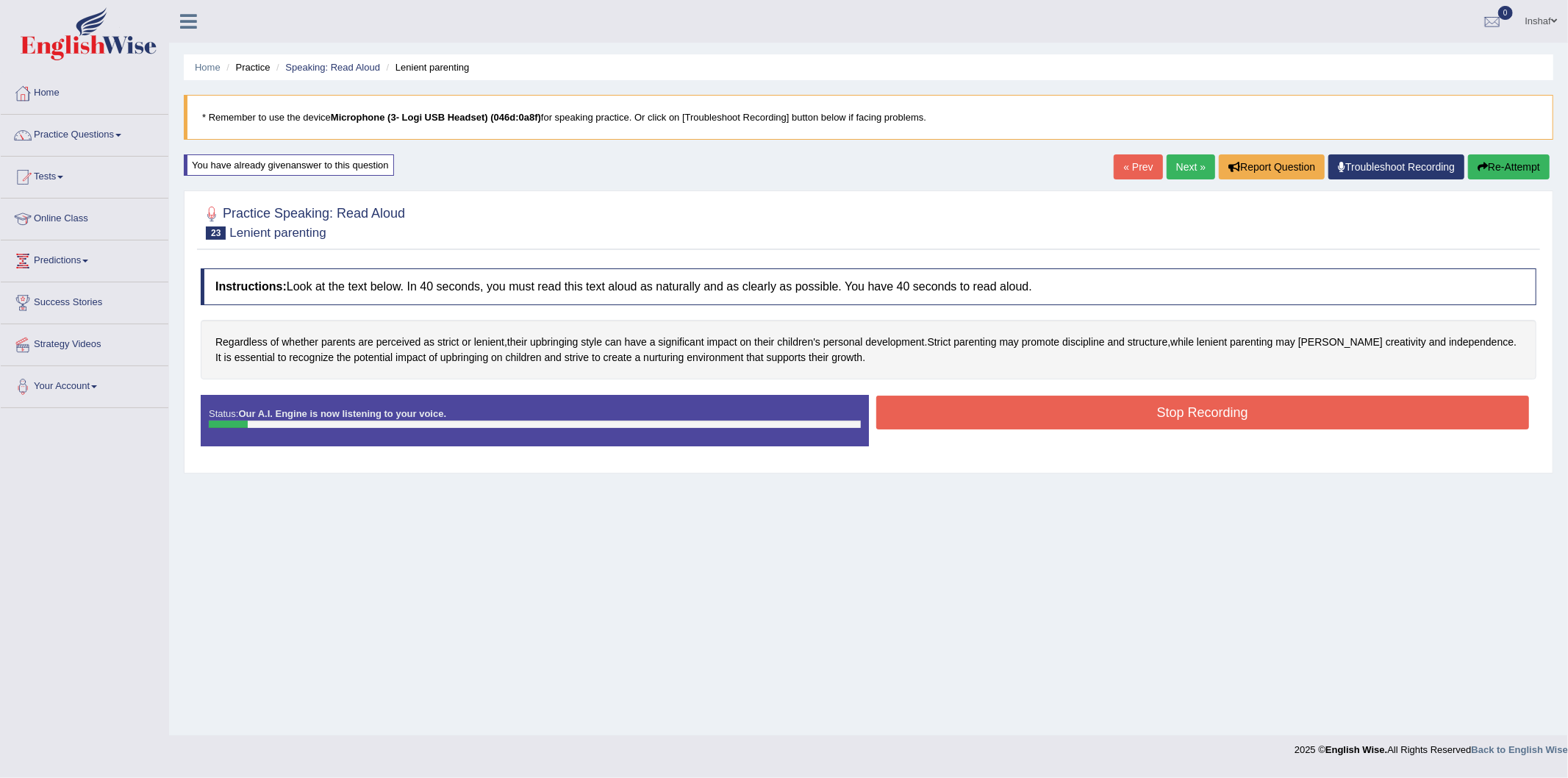
click at [1492, 163] on button "Re-Attempt" at bounding box center [1508, 167] width 81 height 25
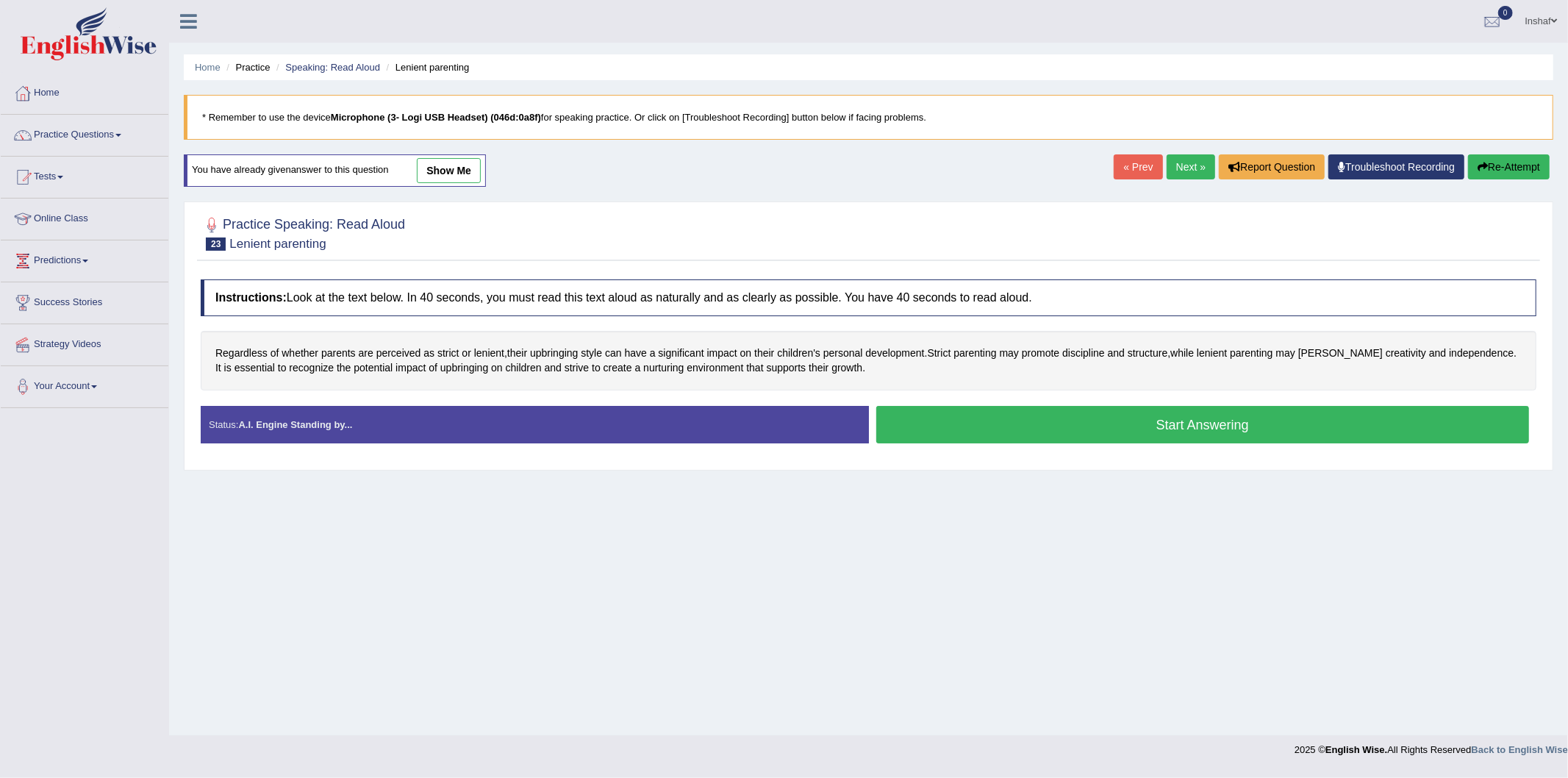
click at [1062, 424] on button "Start Answering" at bounding box center [1203, 424] width 654 height 38
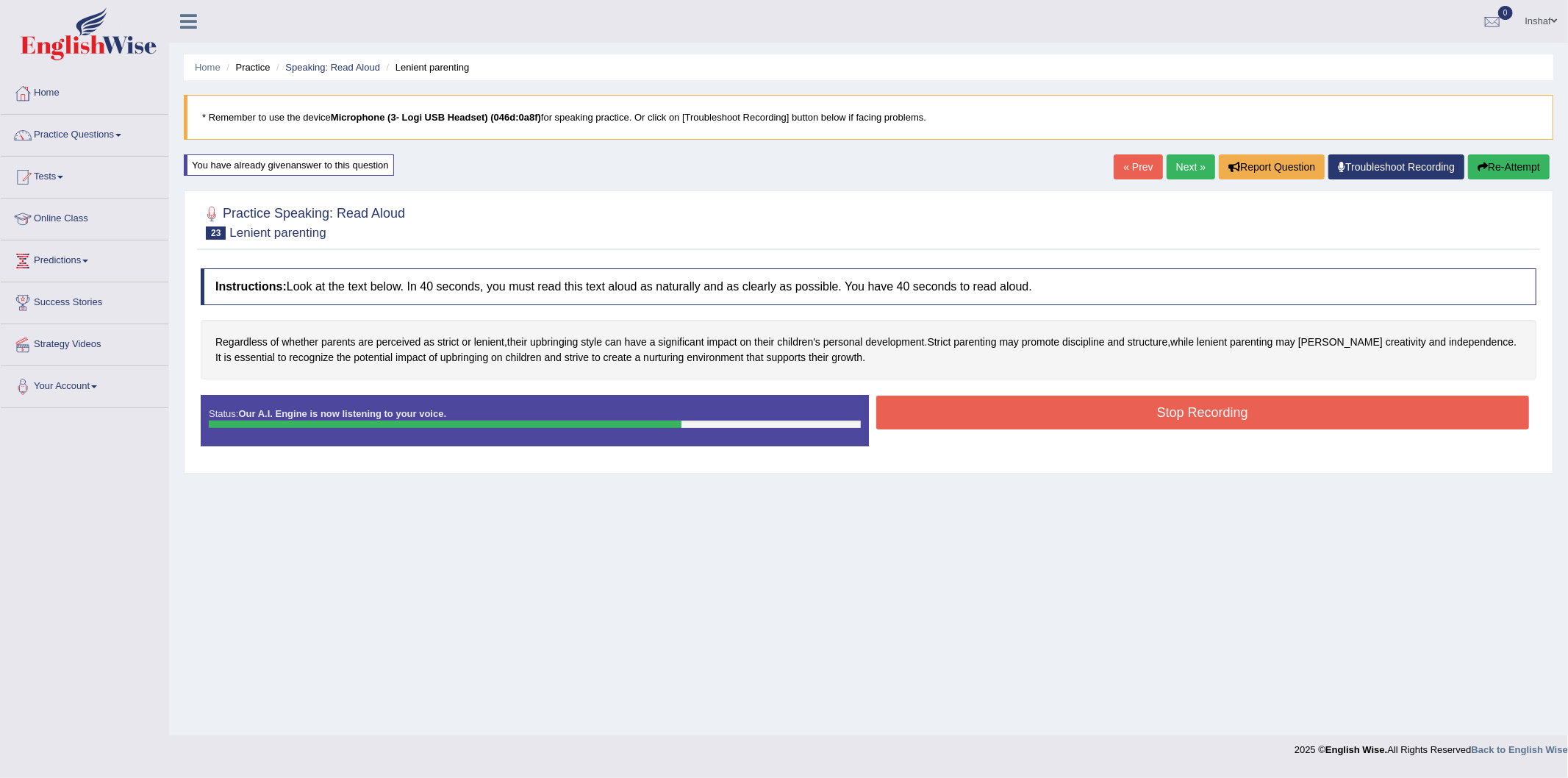
click at [975, 414] on button "Stop Recording" at bounding box center [1203, 412] width 654 height 34
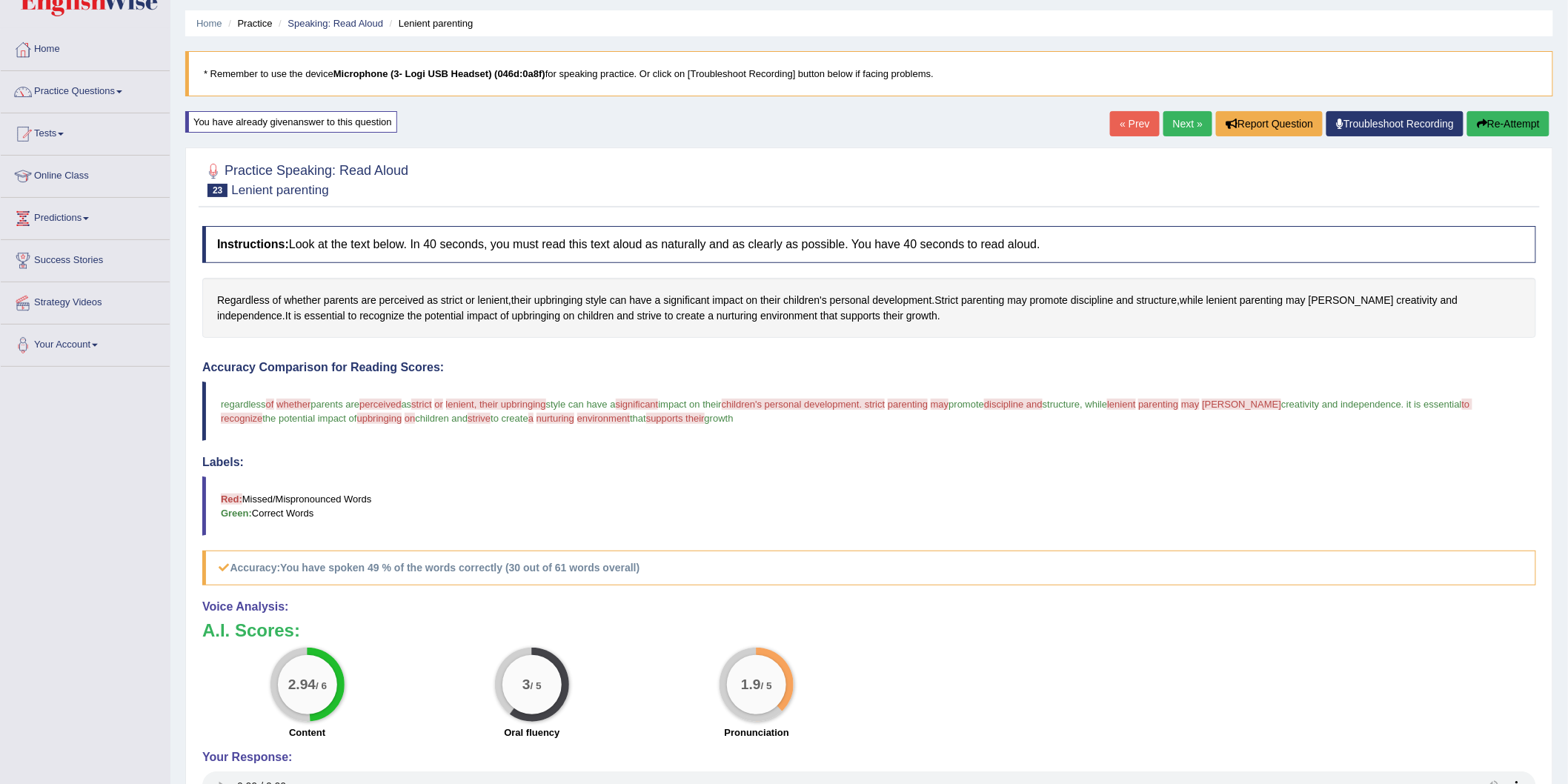
scroll to position [82, 0]
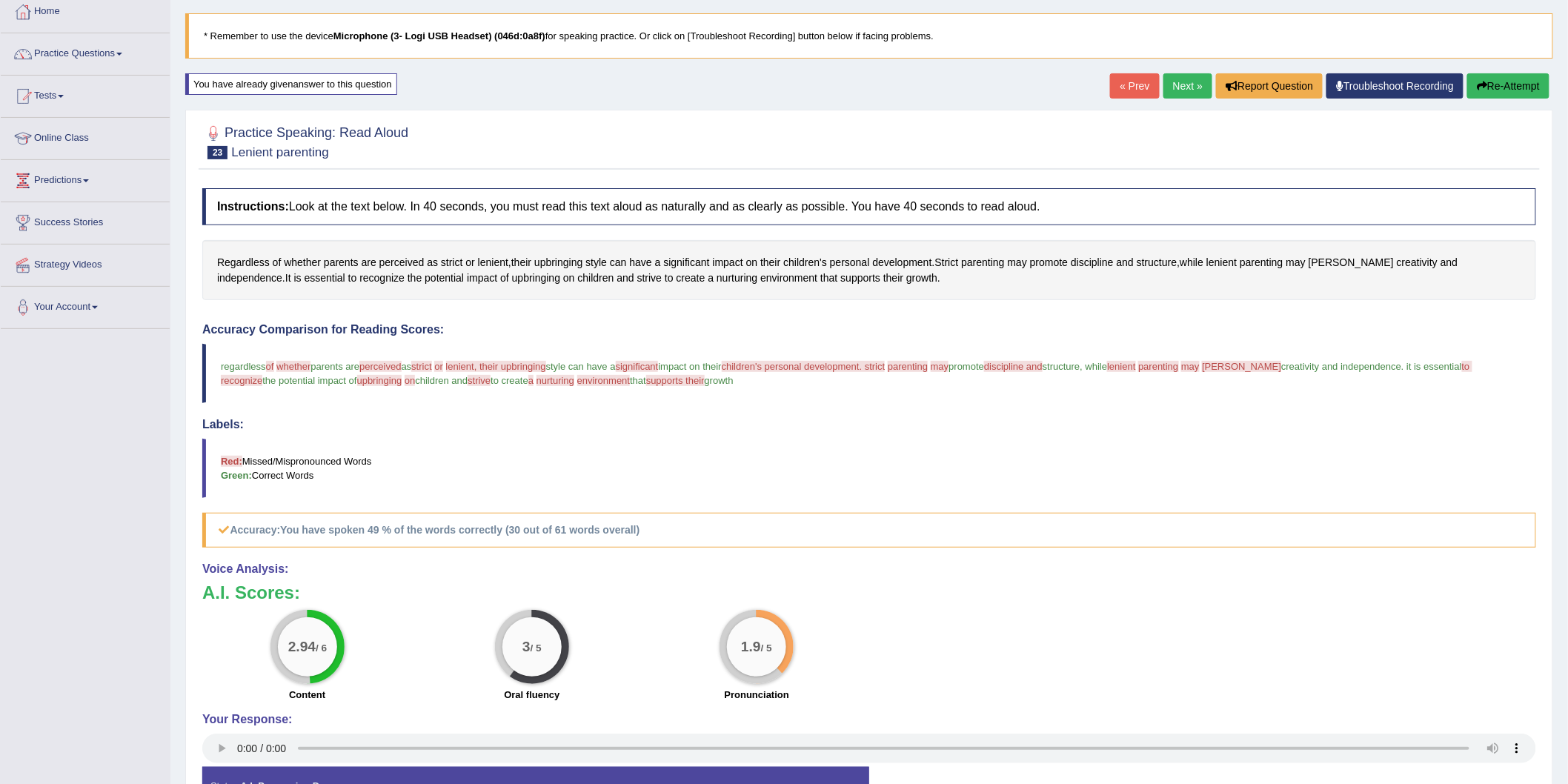
click at [1167, 85] on link "Next »" at bounding box center [1188, 86] width 49 height 25
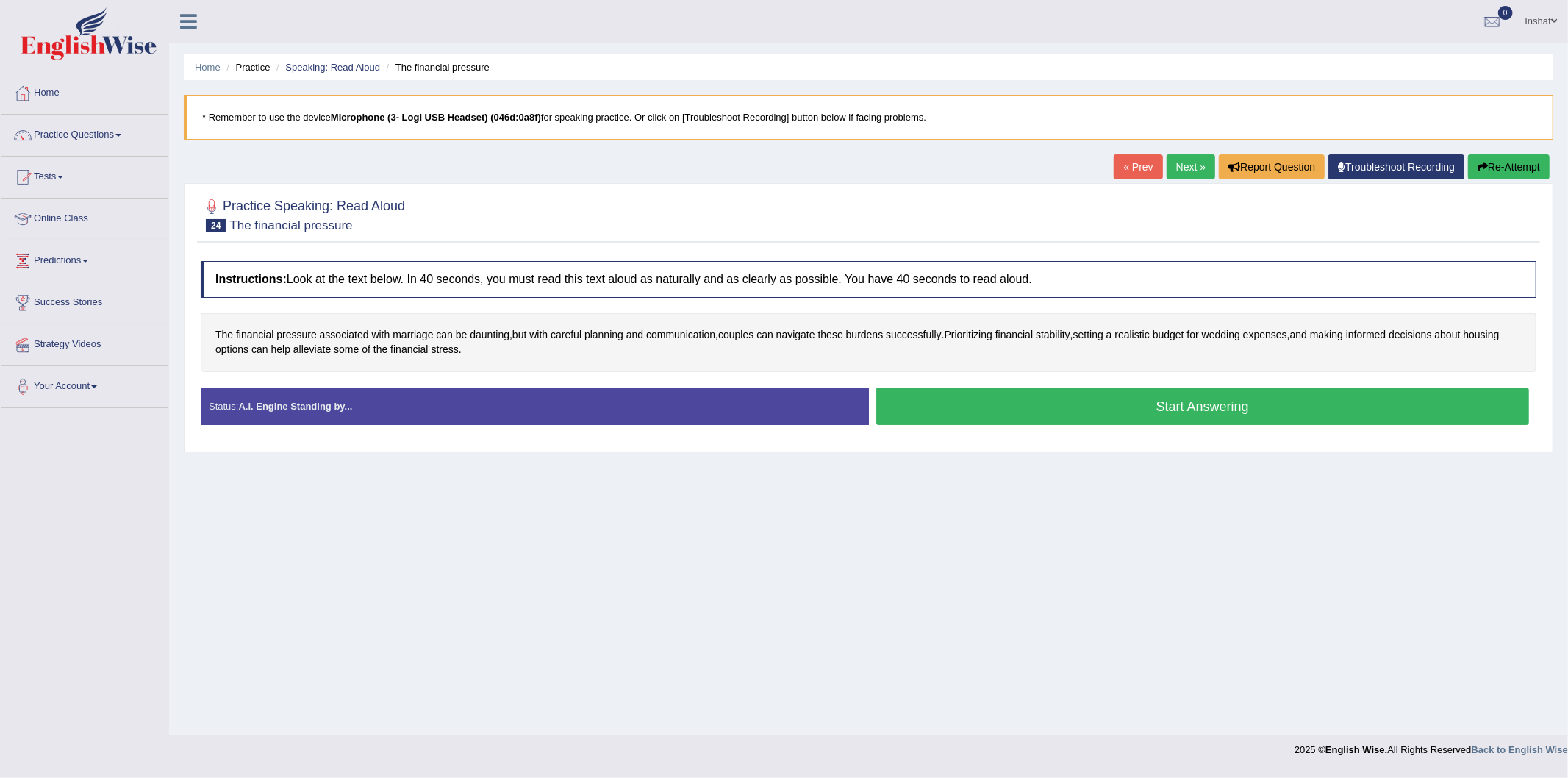
click at [959, 412] on button "Start Answering" at bounding box center [1203, 406] width 654 height 38
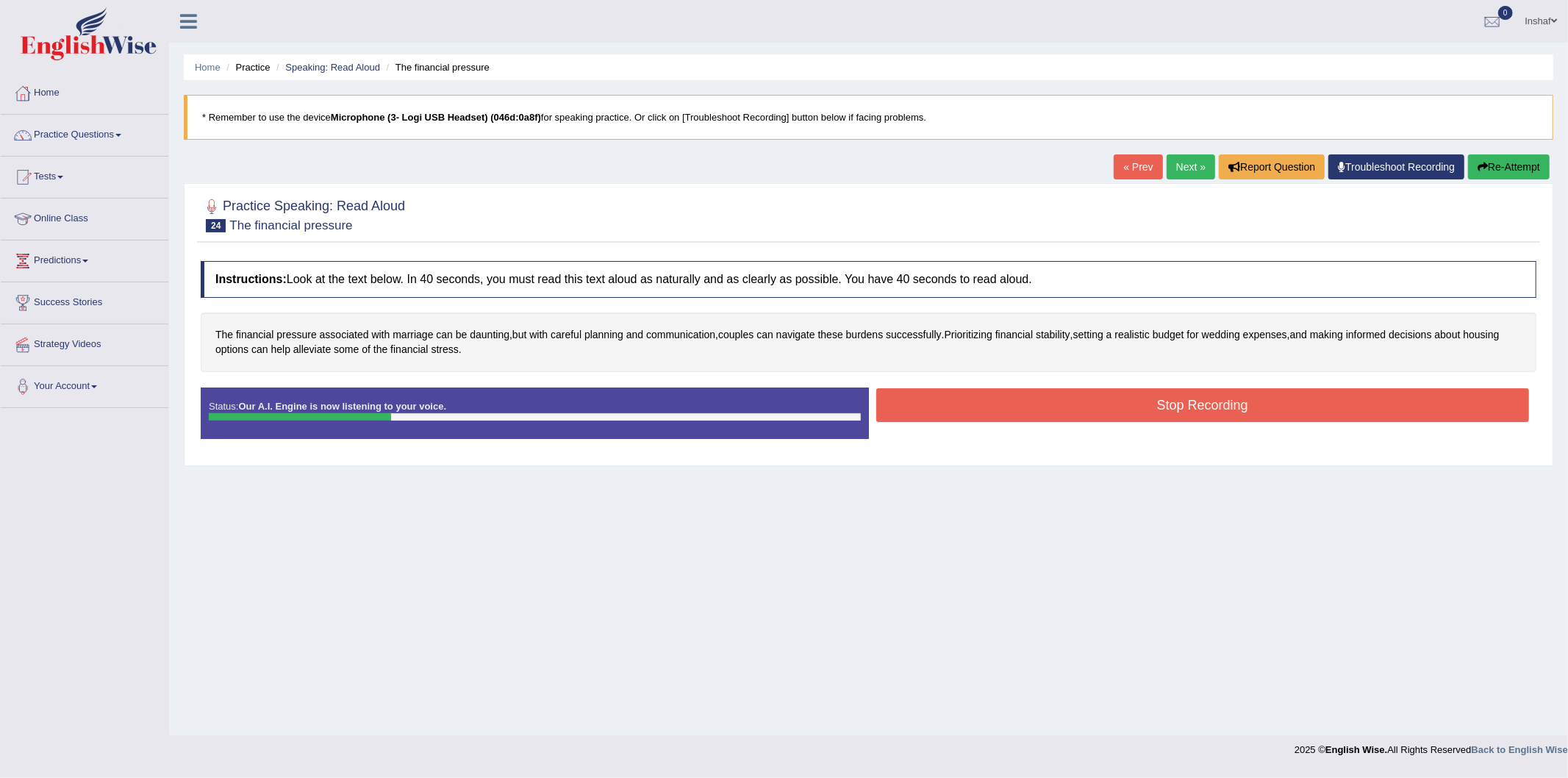
click at [953, 402] on button "Stop Recording" at bounding box center [1203, 405] width 654 height 34
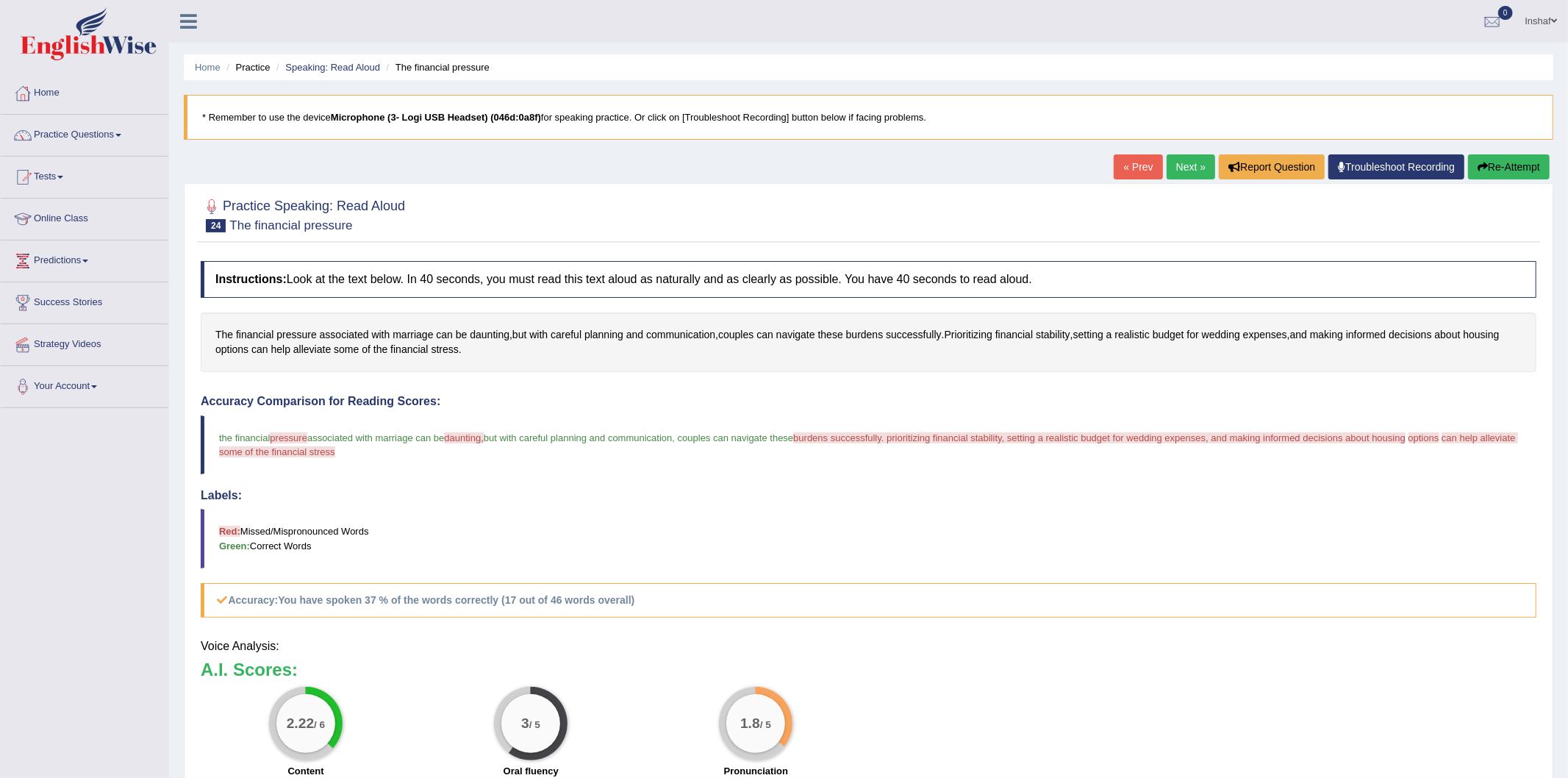
click at [1500, 170] on div "Our A.I. Engine is working on your speech analysis! Please be patient. It may t…" at bounding box center [784, 389] width 1568 height 778
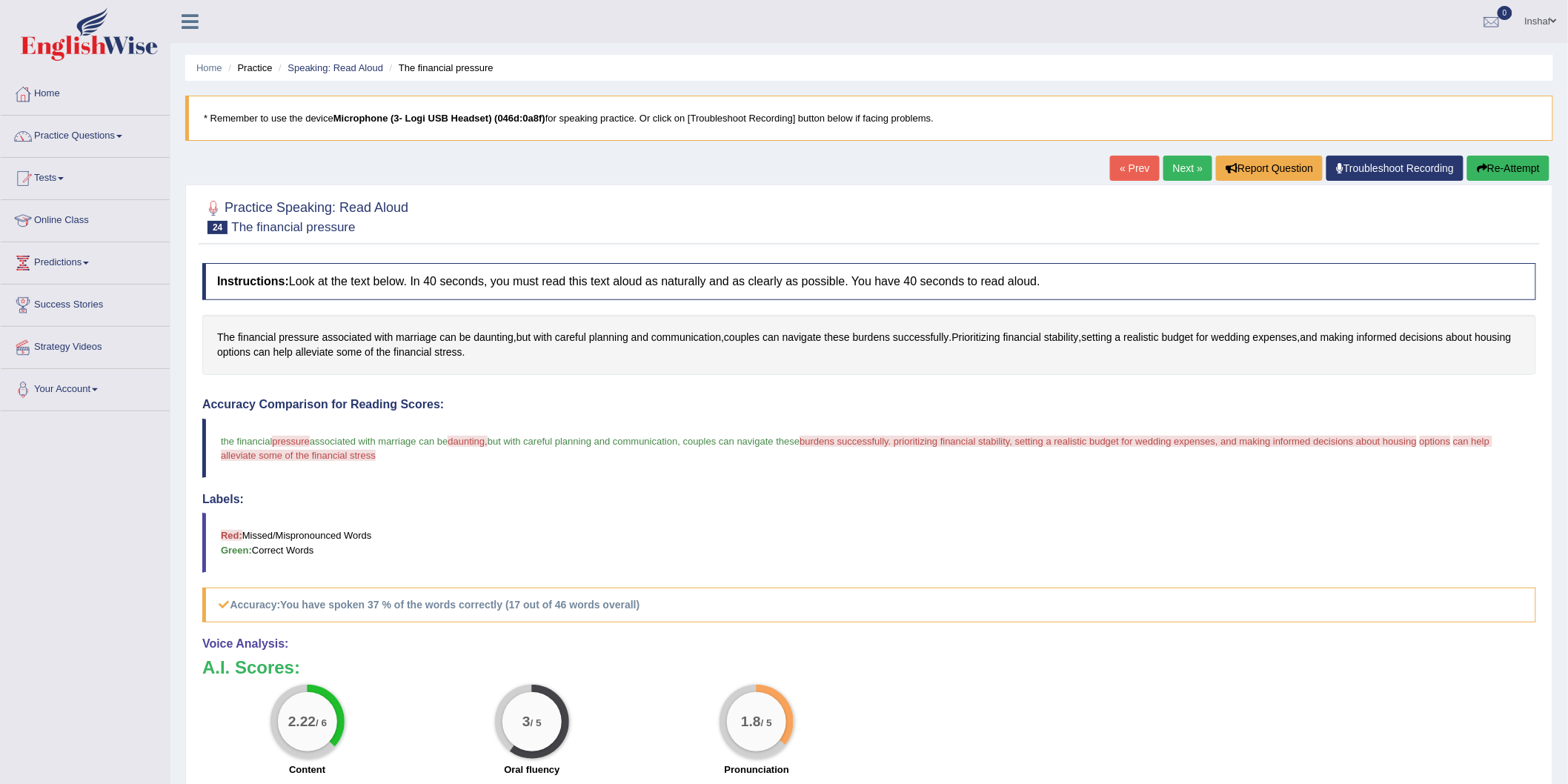
click at [1472, 164] on button "Re-Attempt" at bounding box center [1508, 168] width 82 height 25
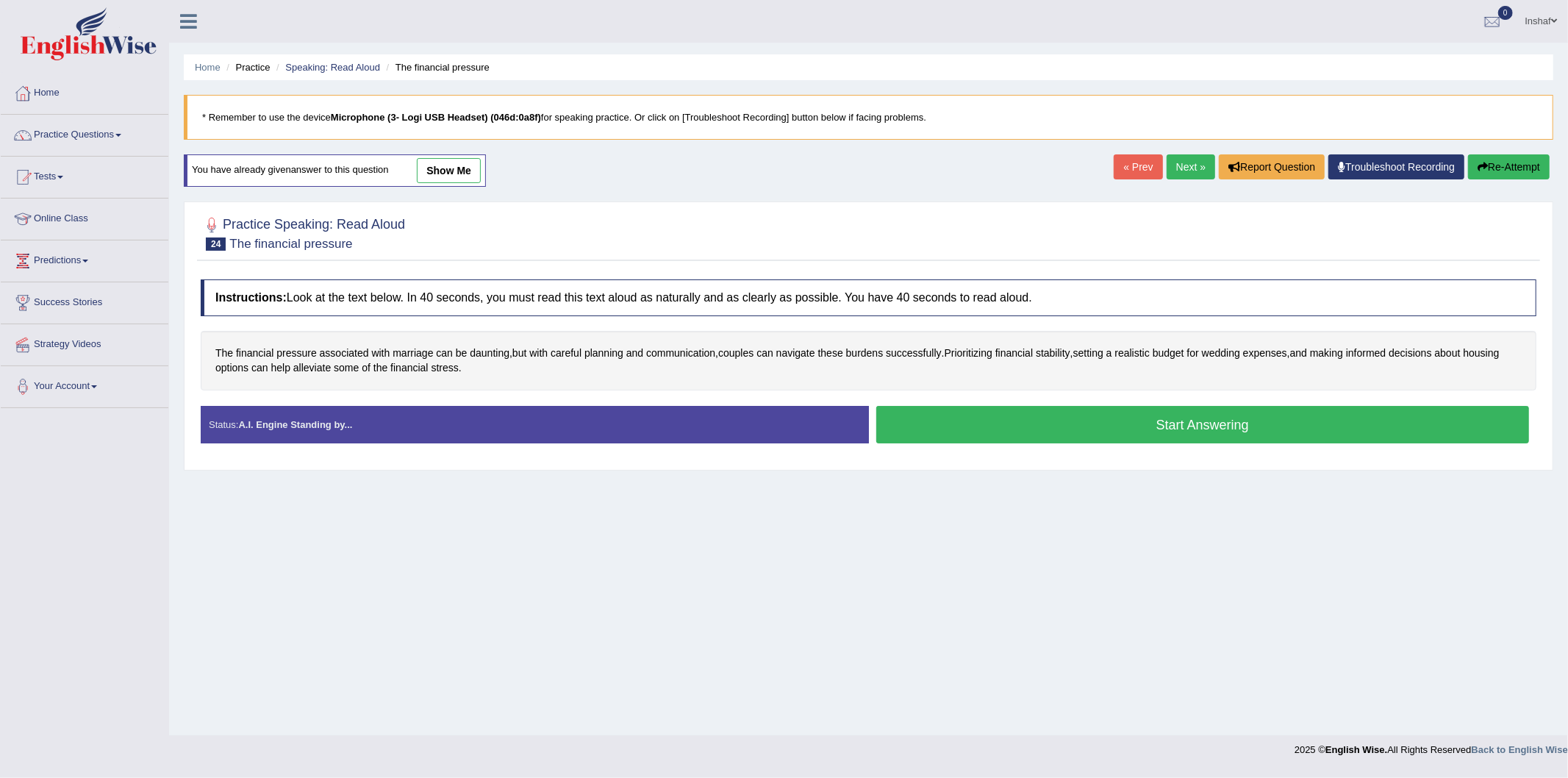
click at [921, 416] on button "Start Answering" at bounding box center [1203, 424] width 654 height 38
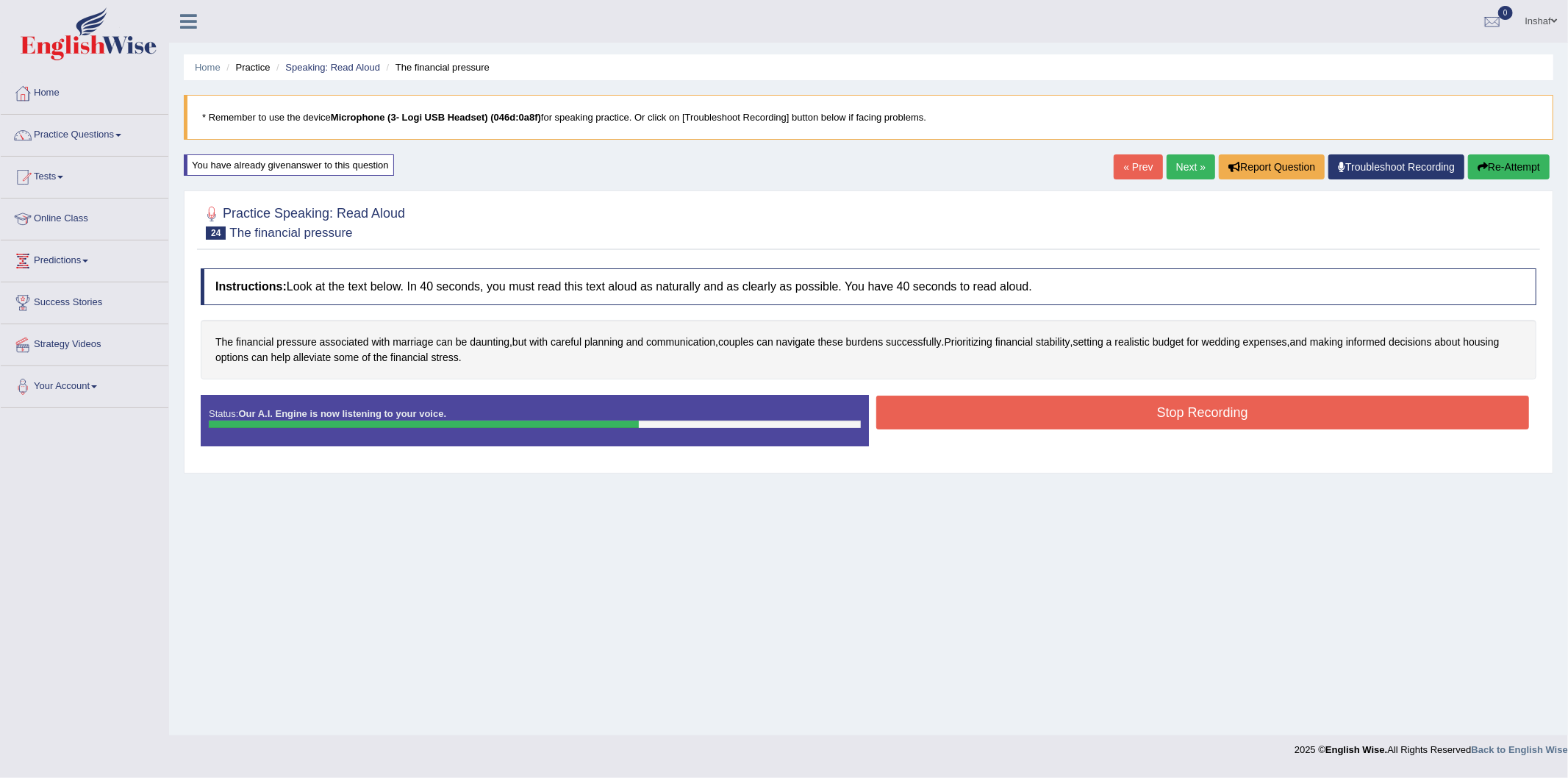
click at [1224, 415] on button "Stop Recording" at bounding box center [1203, 412] width 654 height 34
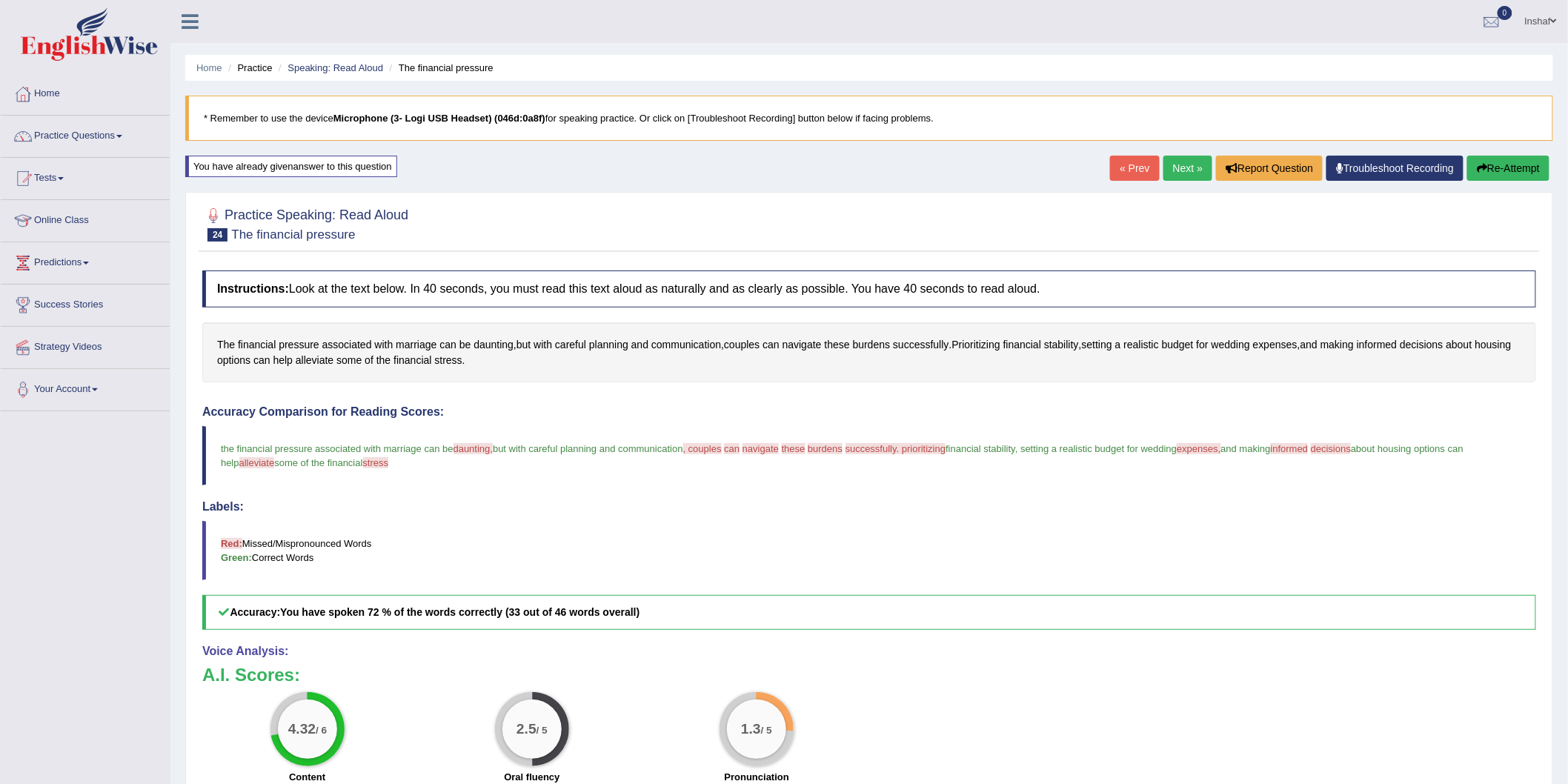
click at [1499, 167] on button "Re-Attempt" at bounding box center [1508, 168] width 82 height 25
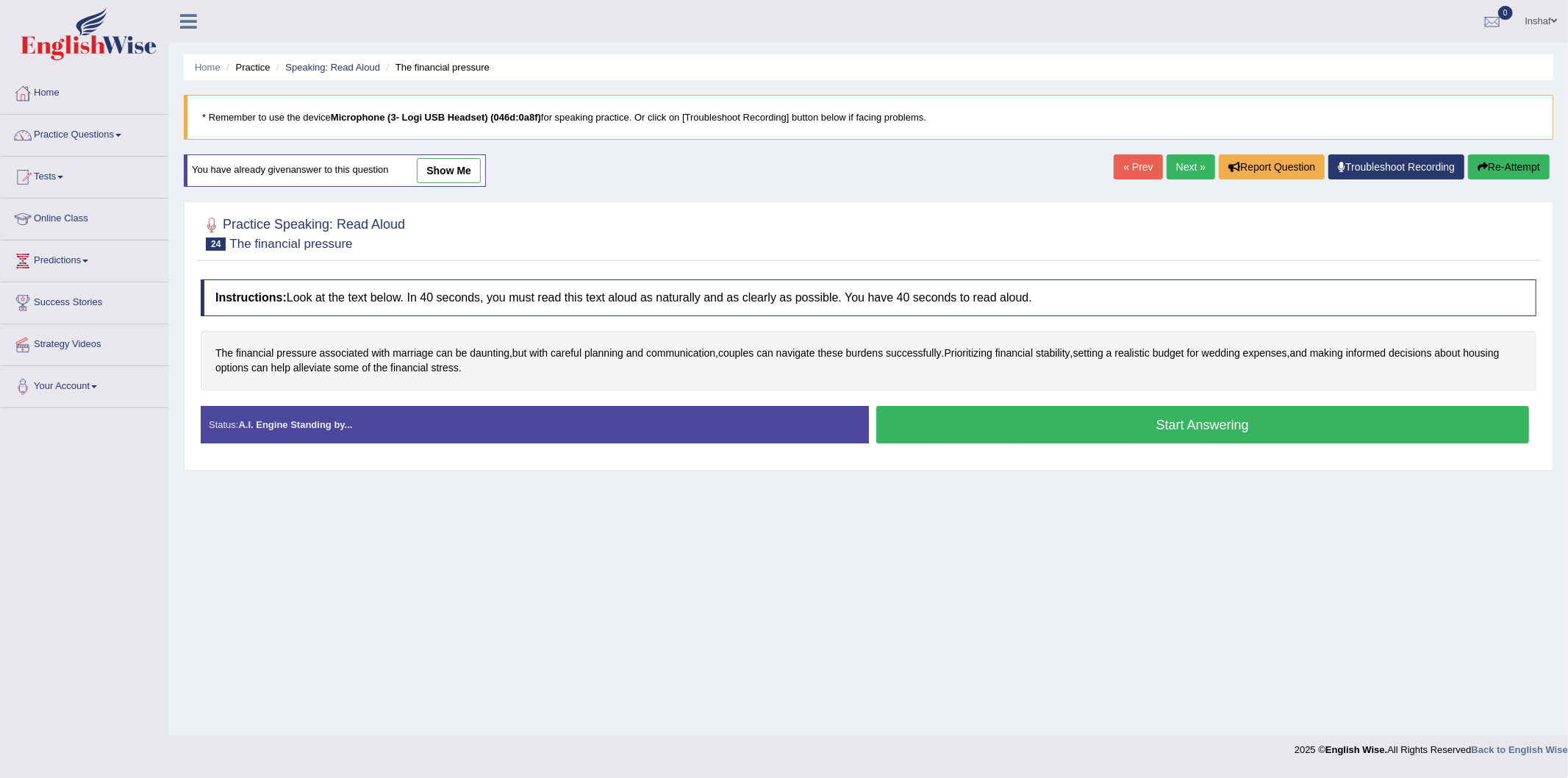
click at [983, 430] on button "Start Answering" at bounding box center [1203, 424] width 654 height 38
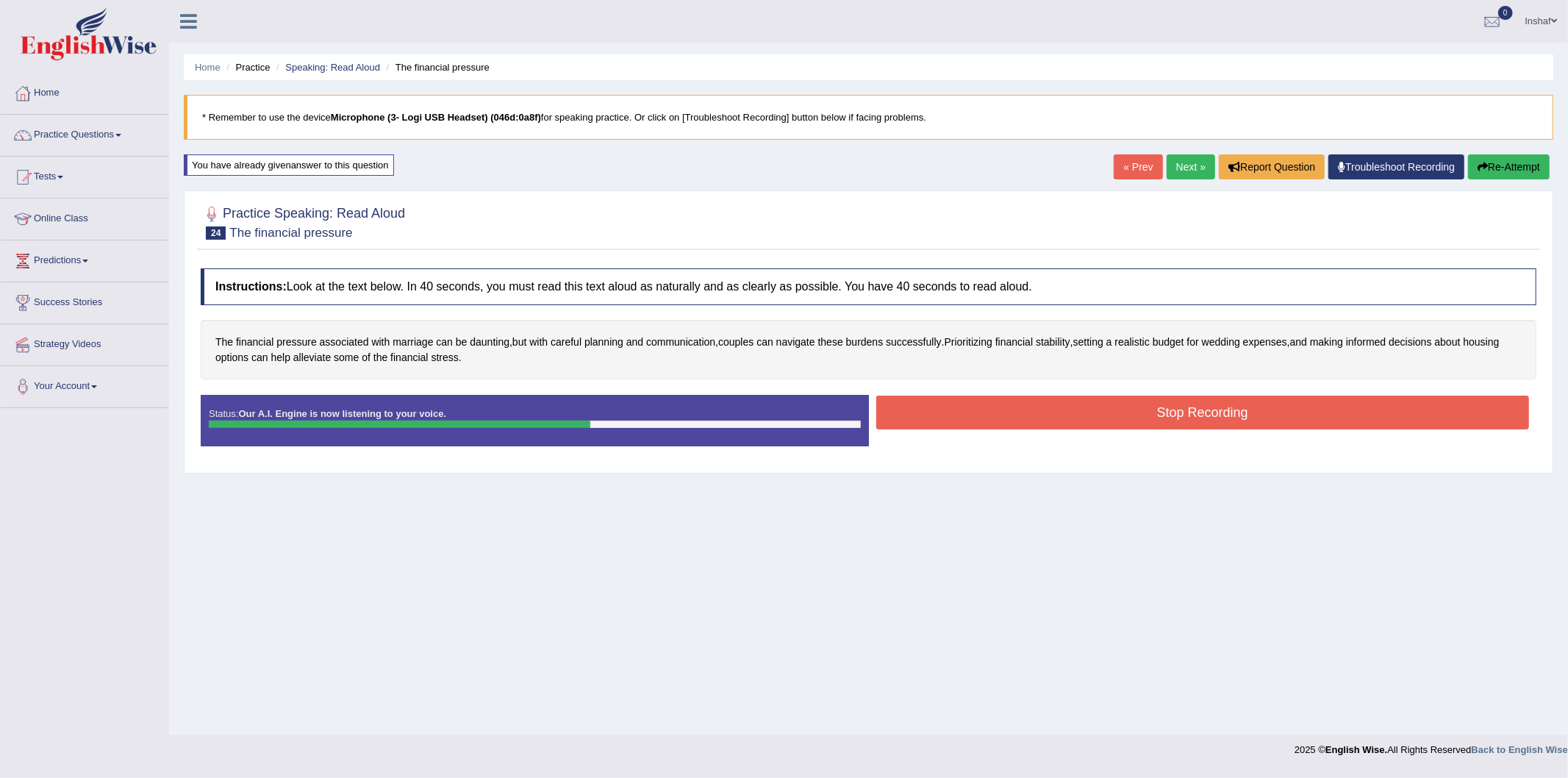
click at [1002, 430] on div "Stop Recording" at bounding box center [1203, 414] width 668 height 38
click at [996, 423] on button "Stop Recording" at bounding box center [1203, 412] width 654 height 34
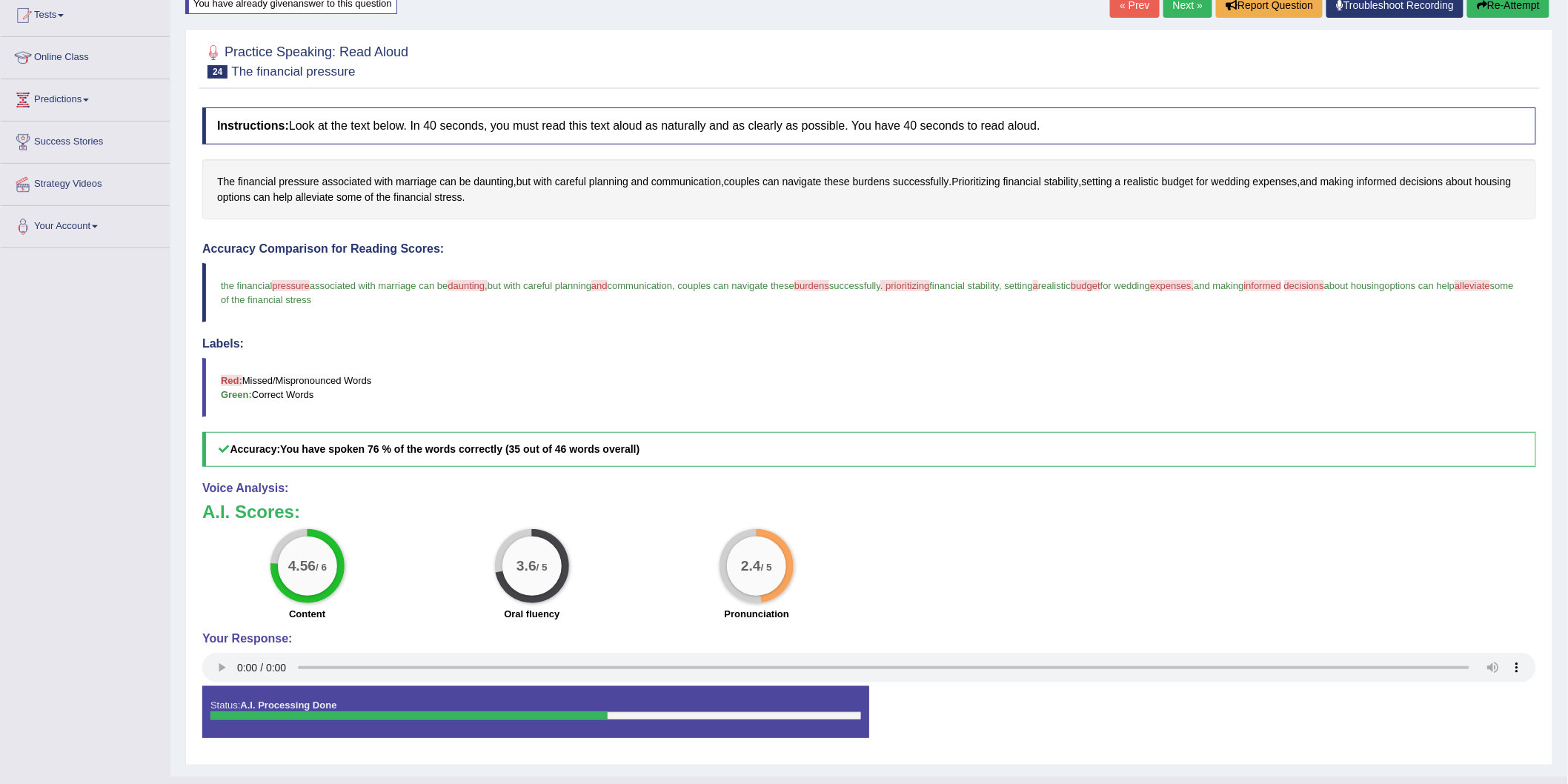
scroll to position [164, 0]
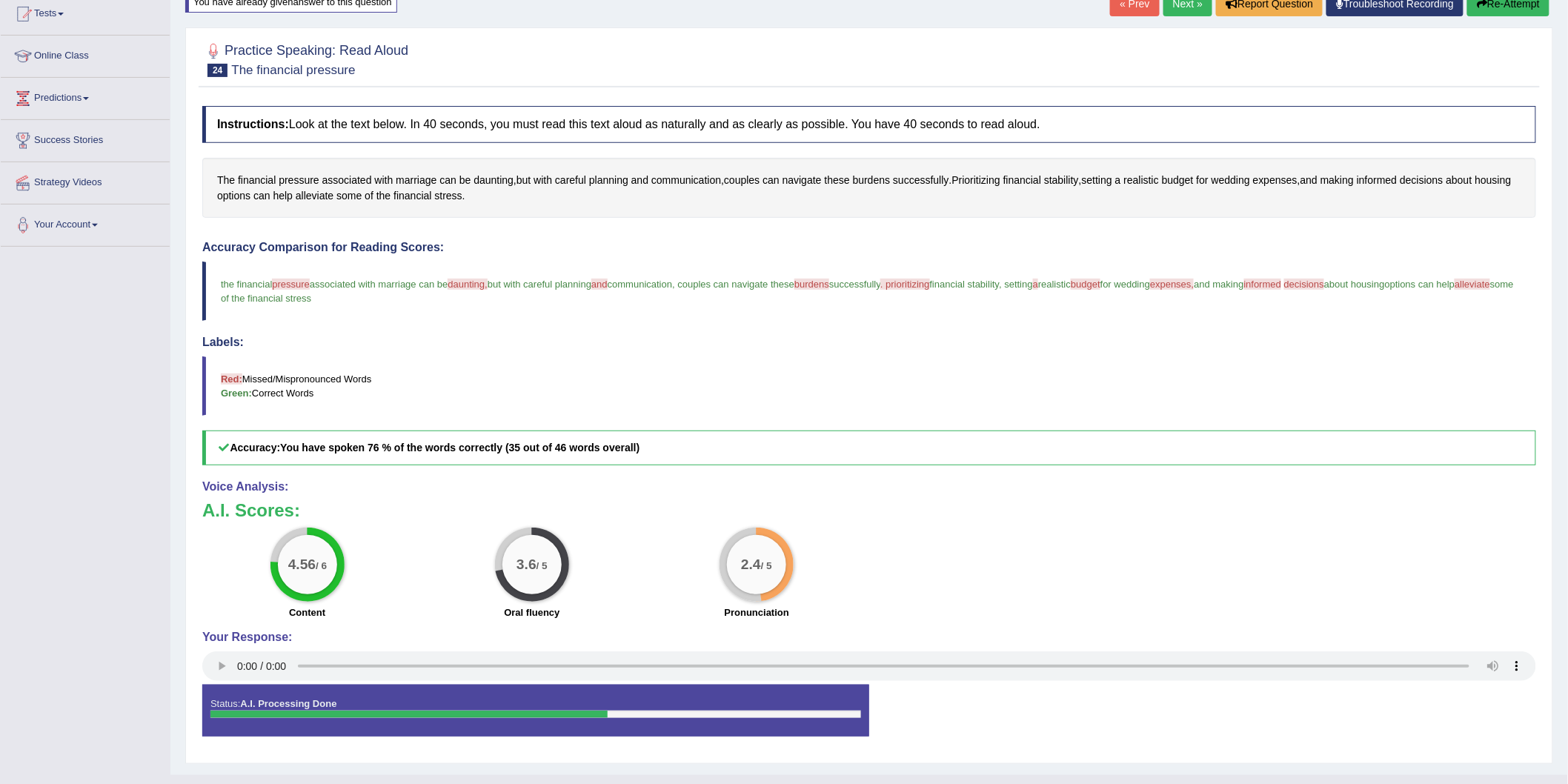
click at [887, 582] on div "4.56 / 6 Content 3.6 / 5 Oral fluency 2.4 / 5 Pronunciation" at bounding box center [869, 575] width 1349 height 96
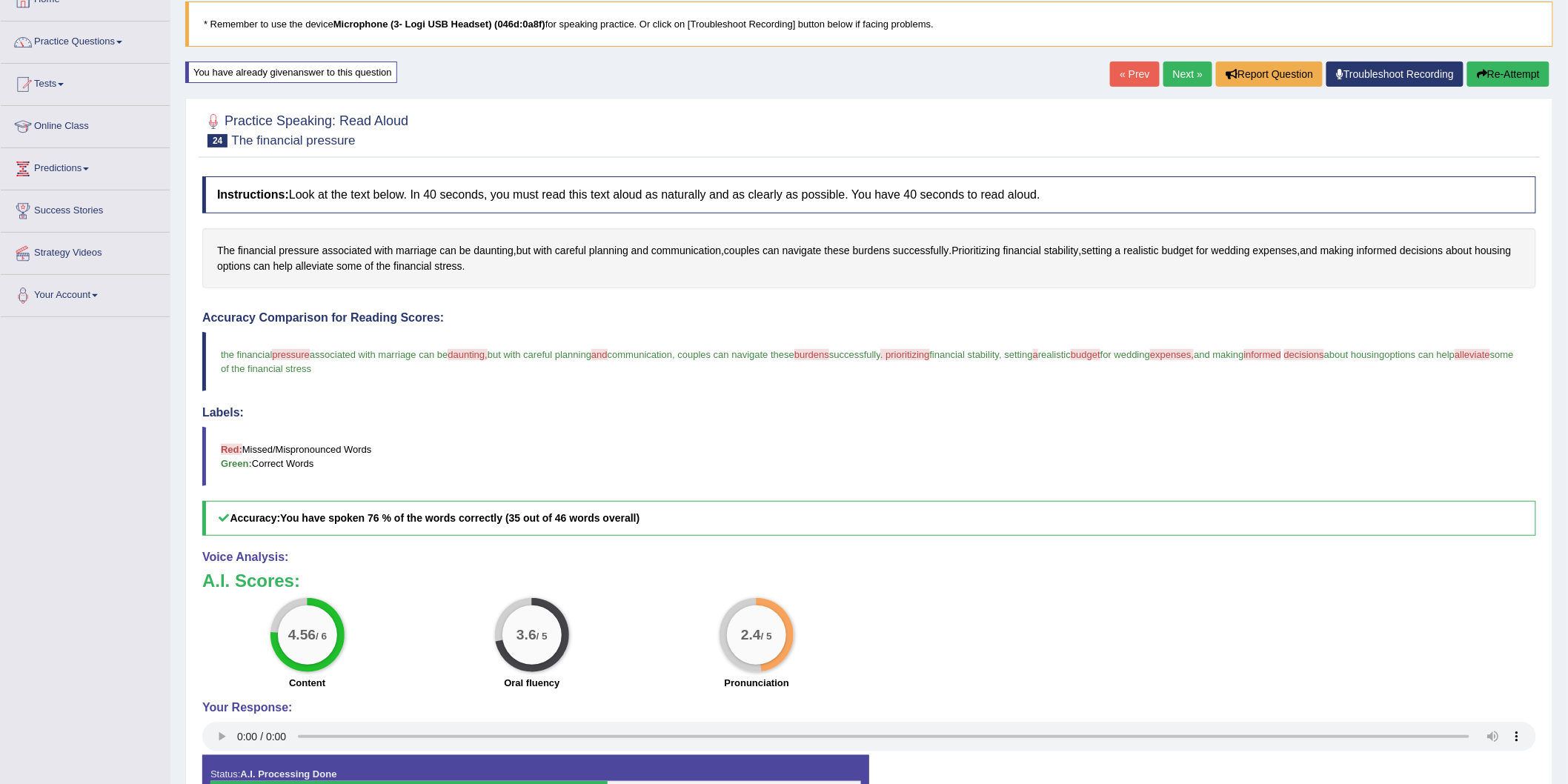
scroll to position [0, 0]
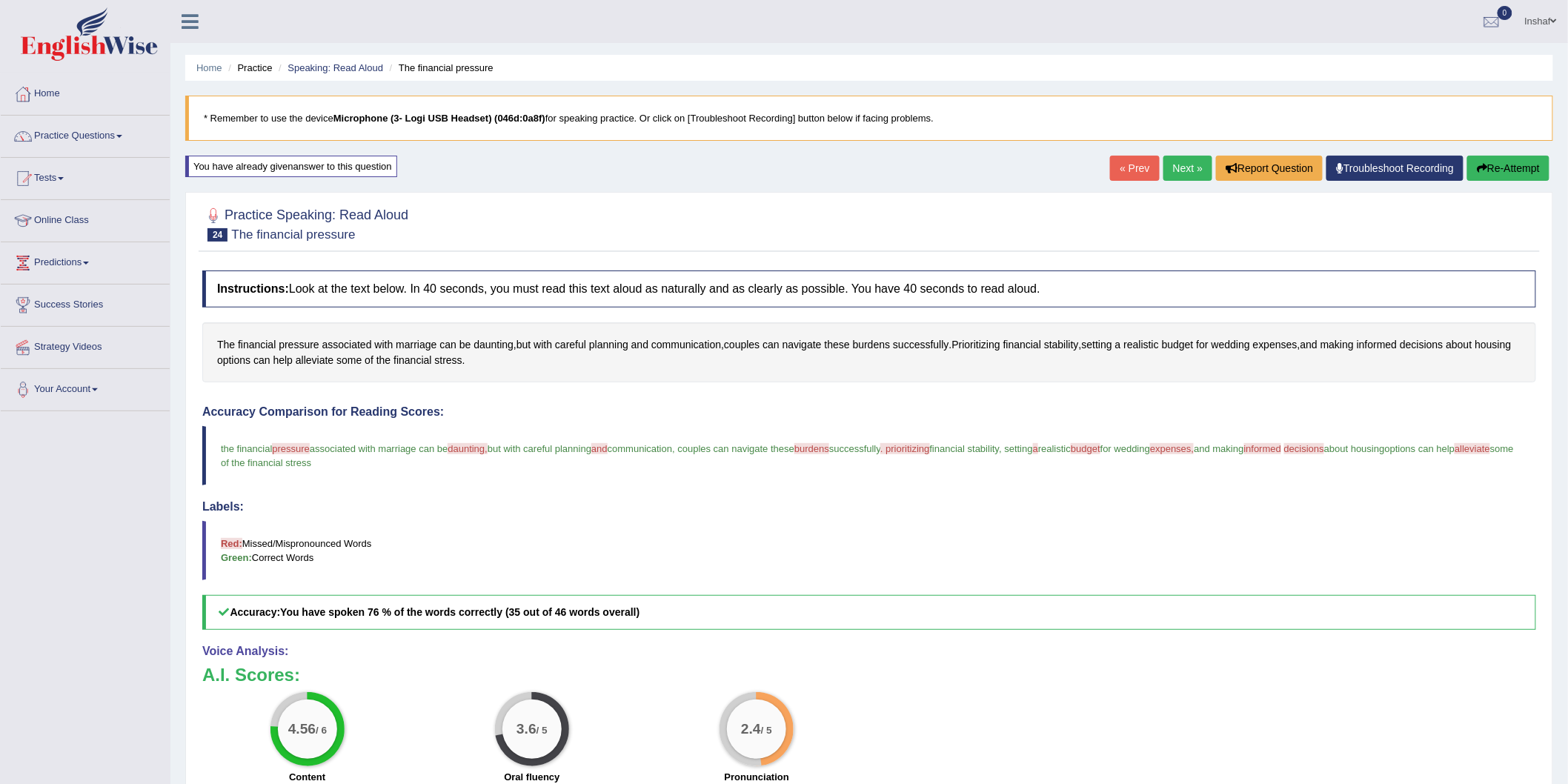
click at [1490, 168] on button "Re-Attempt" at bounding box center [1508, 168] width 82 height 25
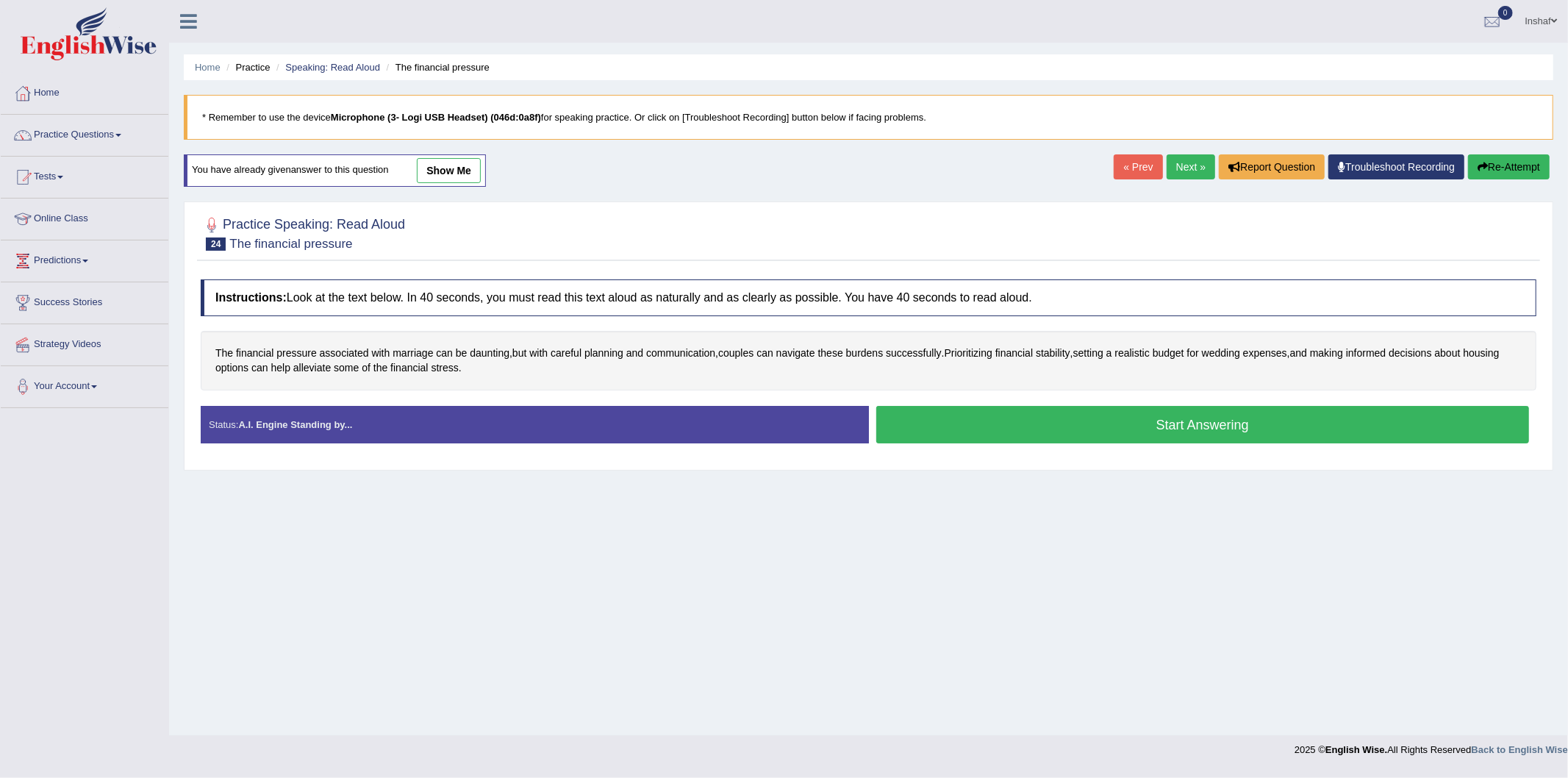
click at [1188, 169] on link "Next »" at bounding box center [1191, 167] width 49 height 25
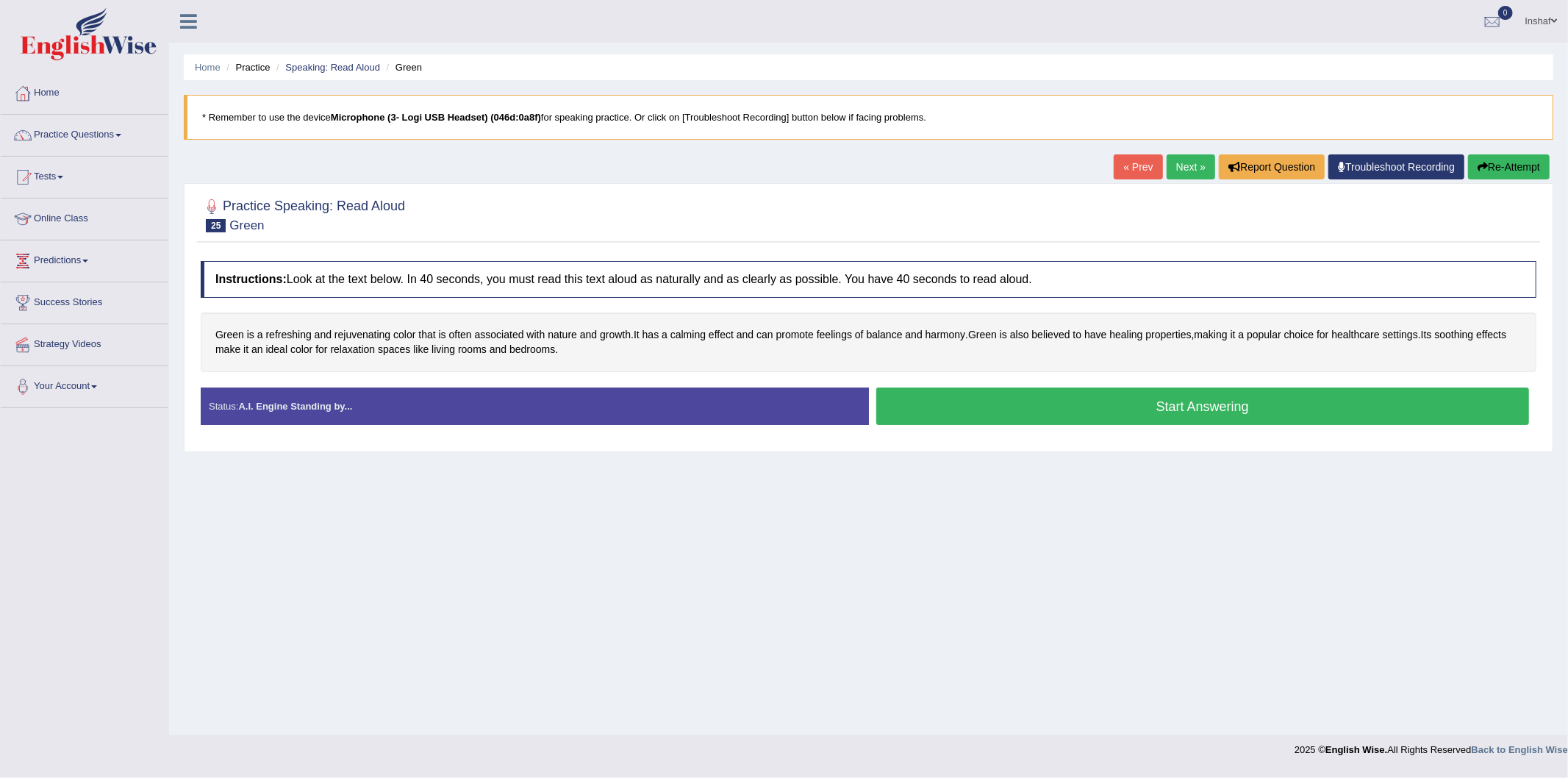
click at [1048, 412] on button "Start Answering" at bounding box center [1203, 406] width 654 height 38
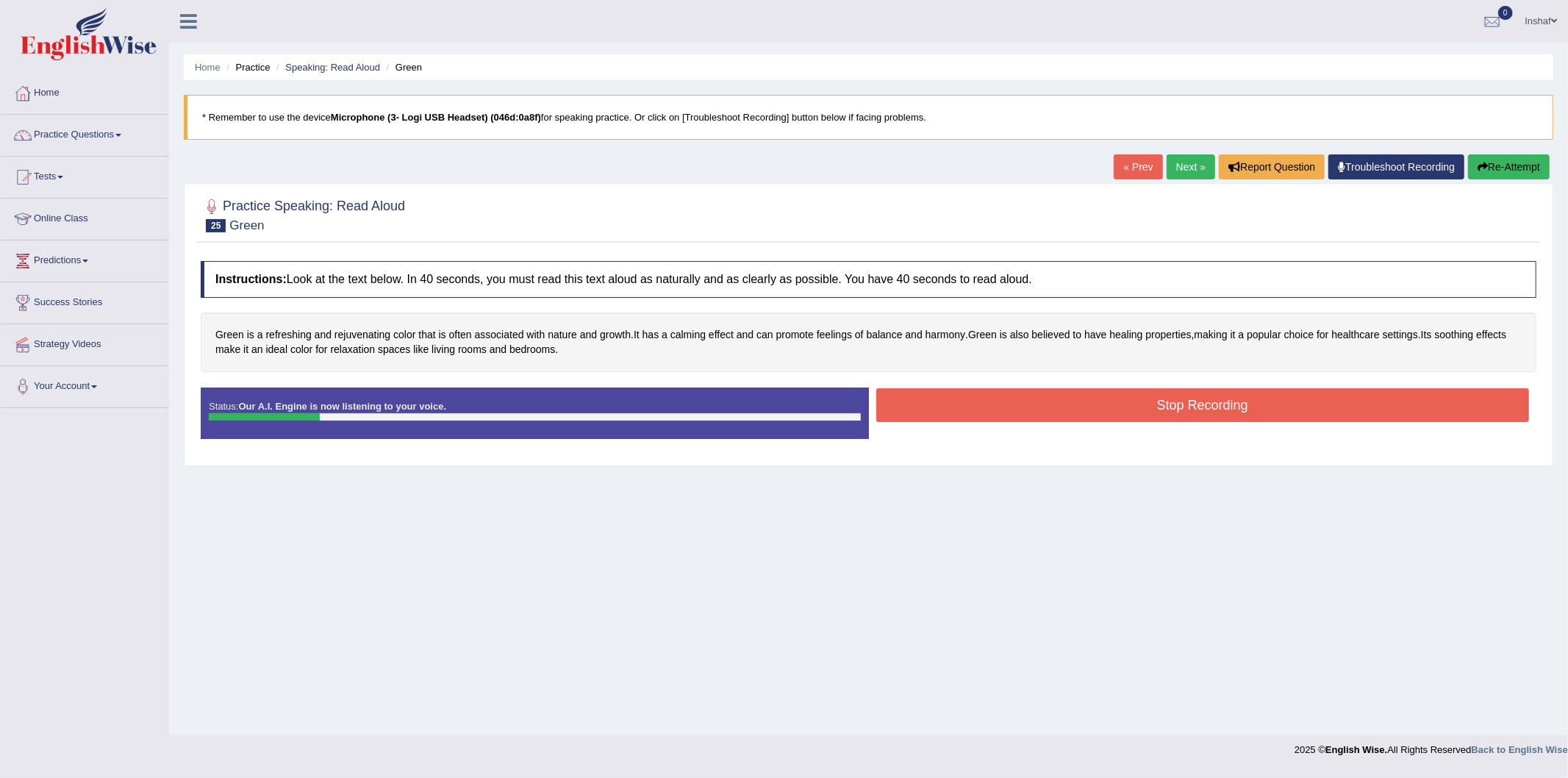
click at [1511, 175] on button "Re-Attempt" at bounding box center [1508, 167] width 81 height 25
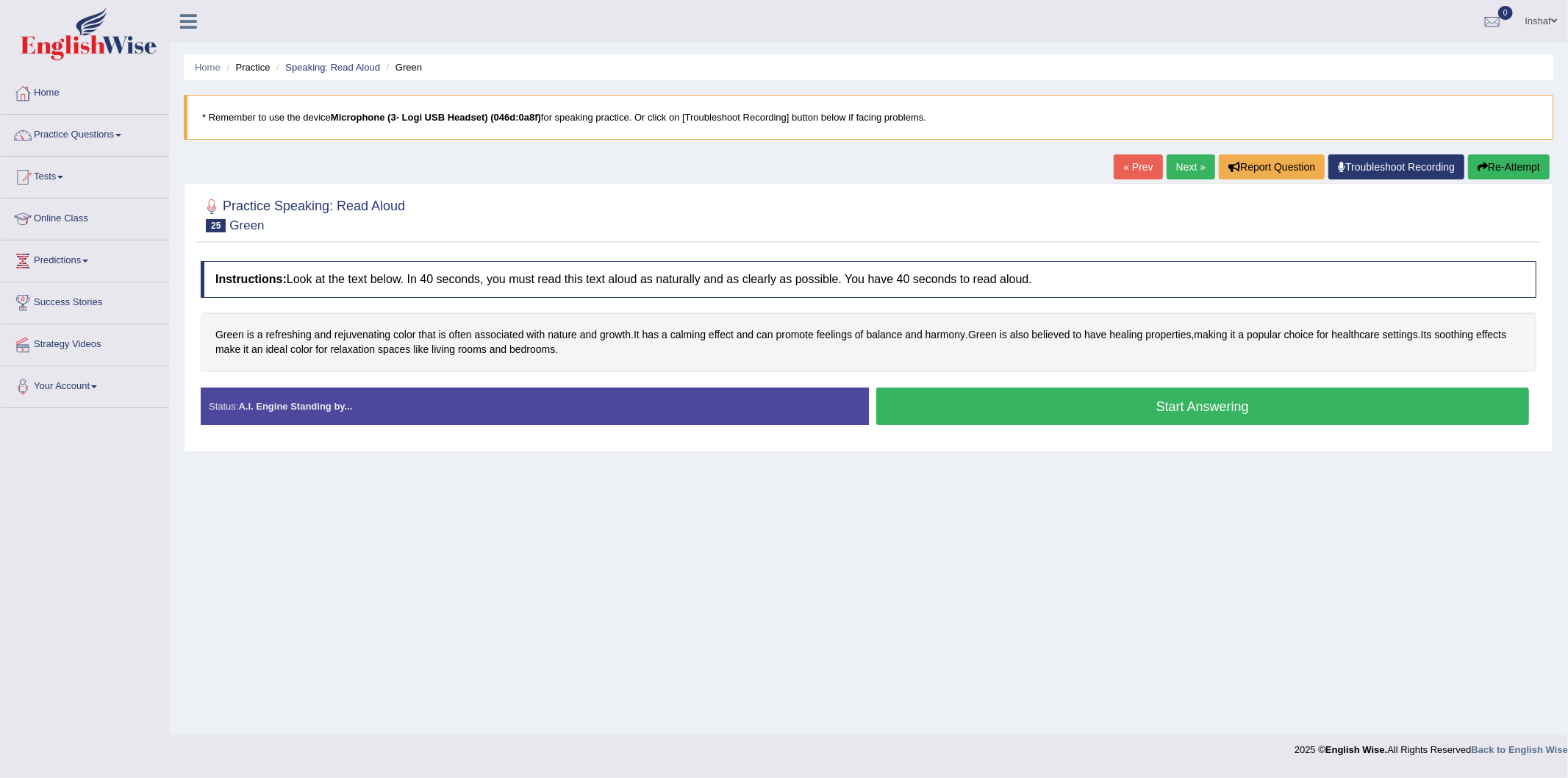
click at [1243, 405] on button "Start Answering" at bounding box center [1203, 406] width 654 height 38
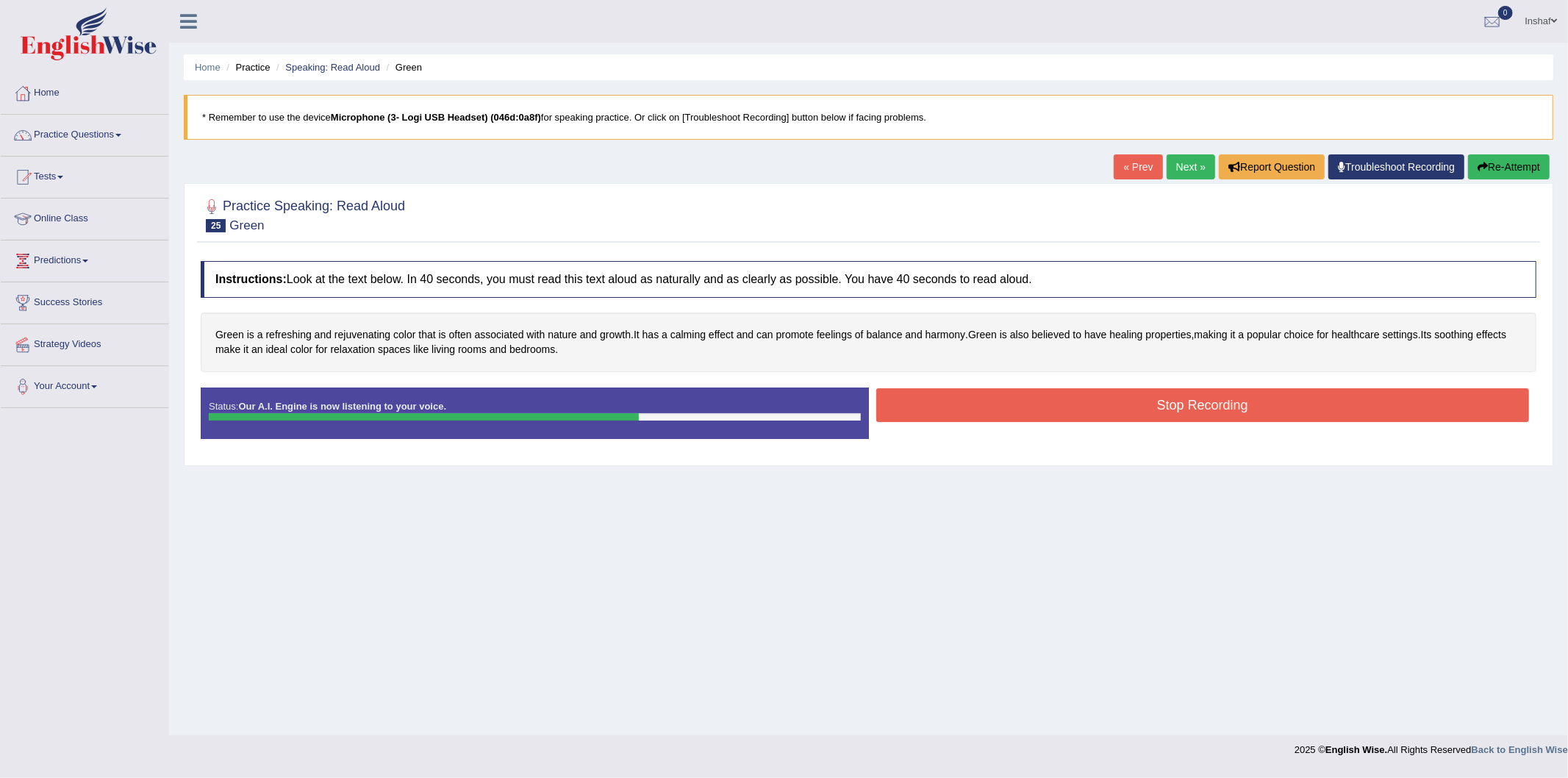
click at [1233, 410] on button "Stop Recording" at bounding box center [1203, 405] width 654 height 34
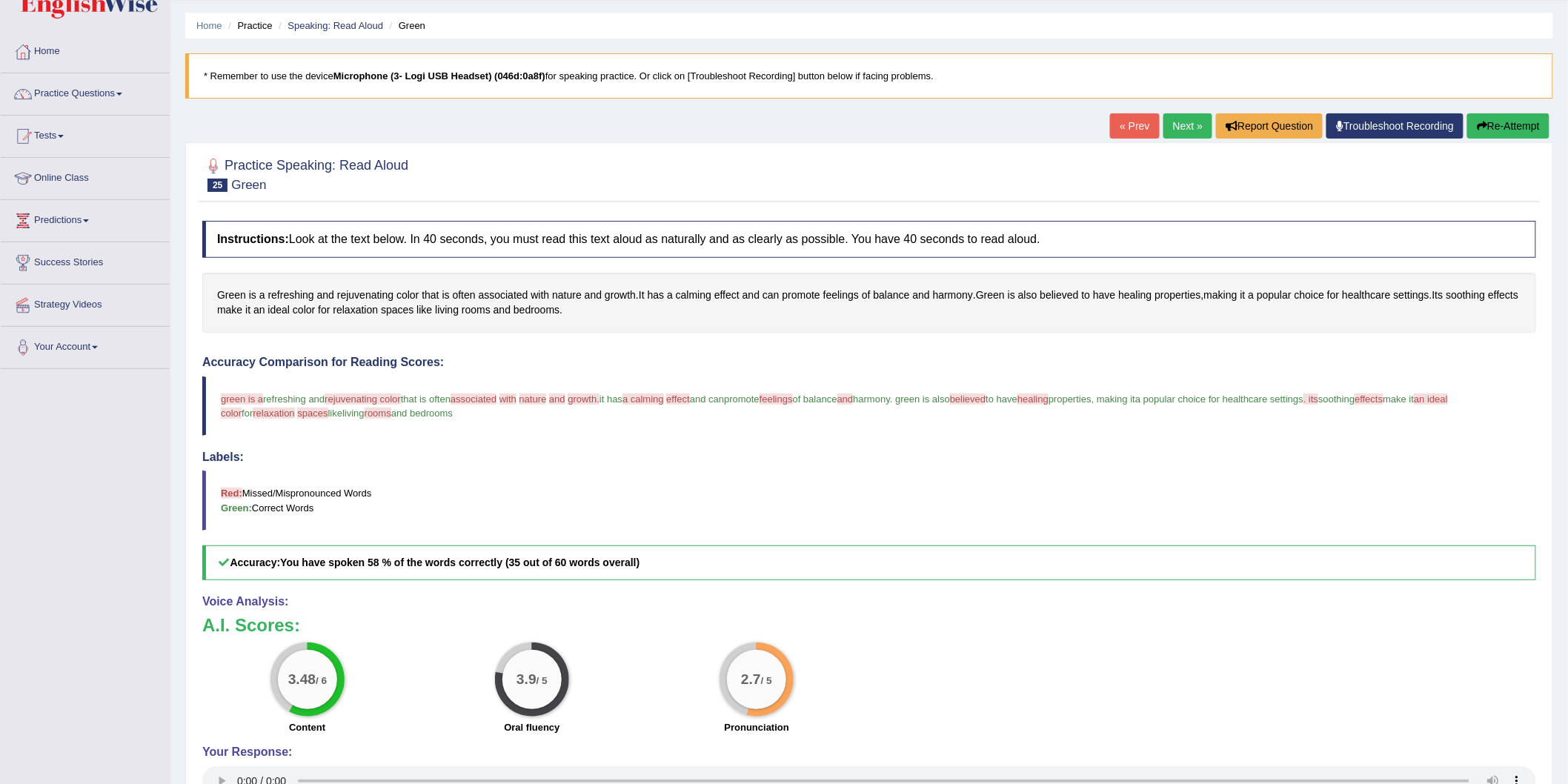
scroll to position [82, 0]
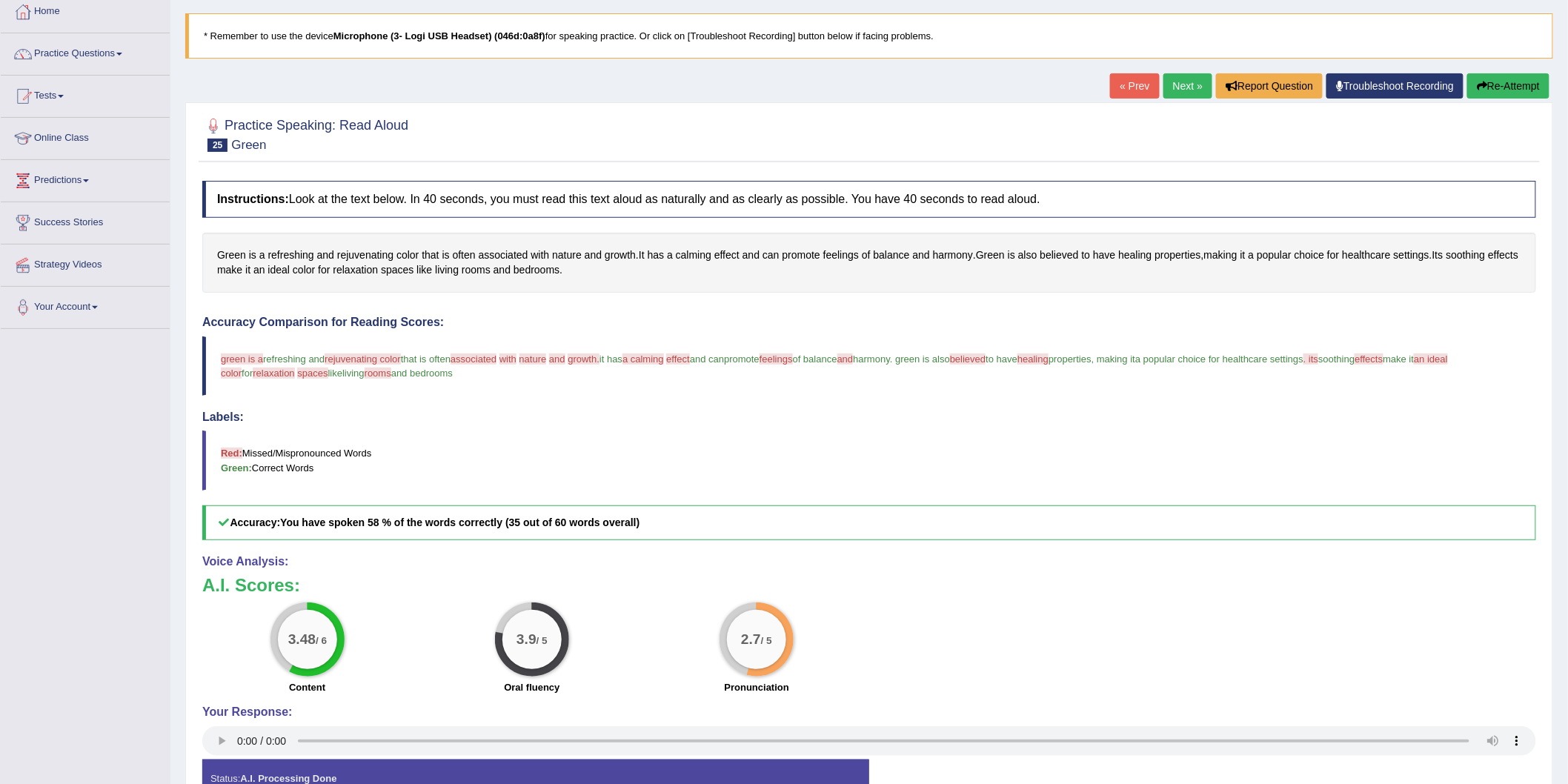
click at [1494, 81] on button "Re-Attempt" at bounding box center [1508, 86] width 82 height 25
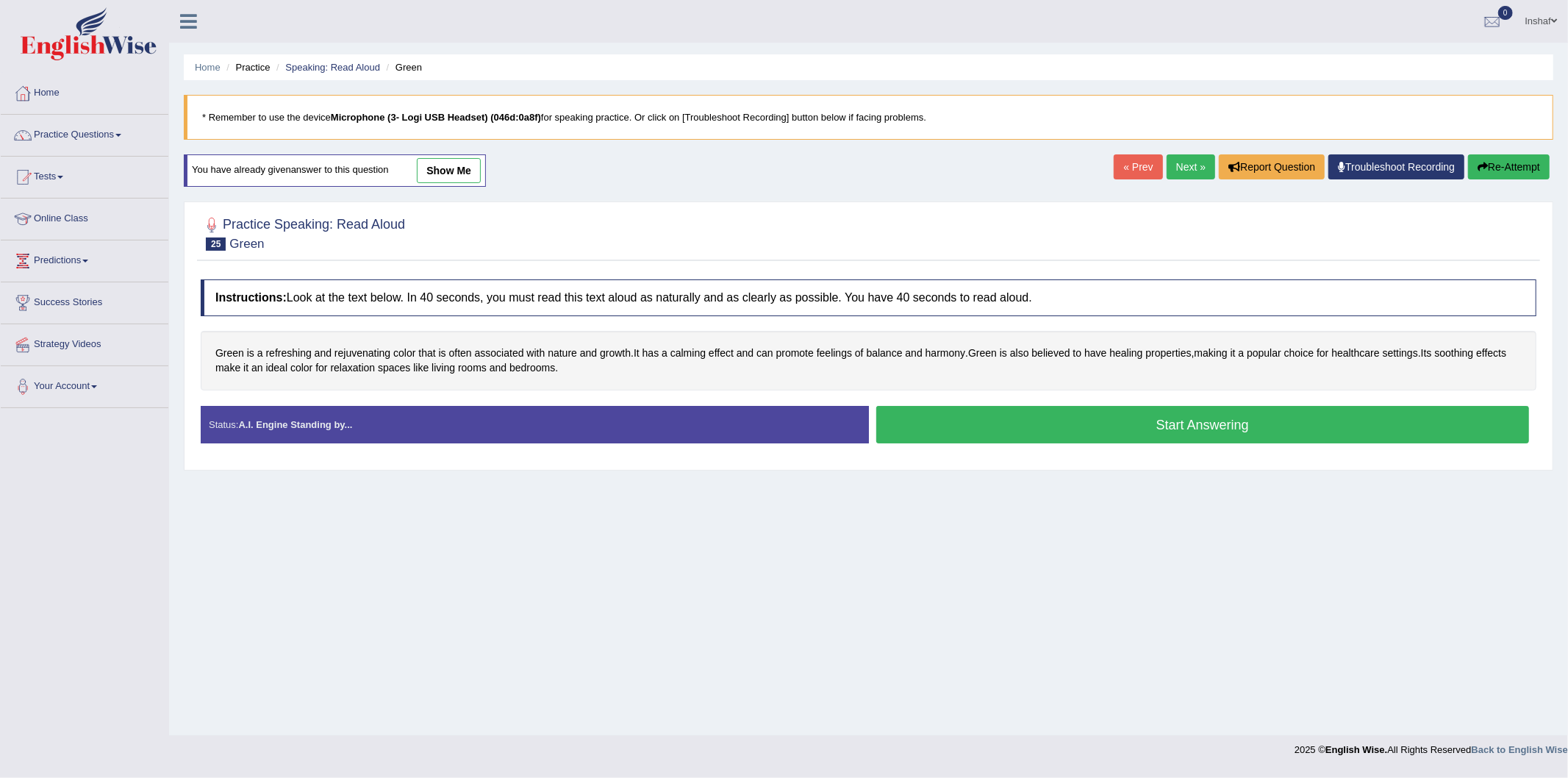
click at [1069, 413] on button "Start Answering" at bounding box center [1203, 424] width 654 height 38
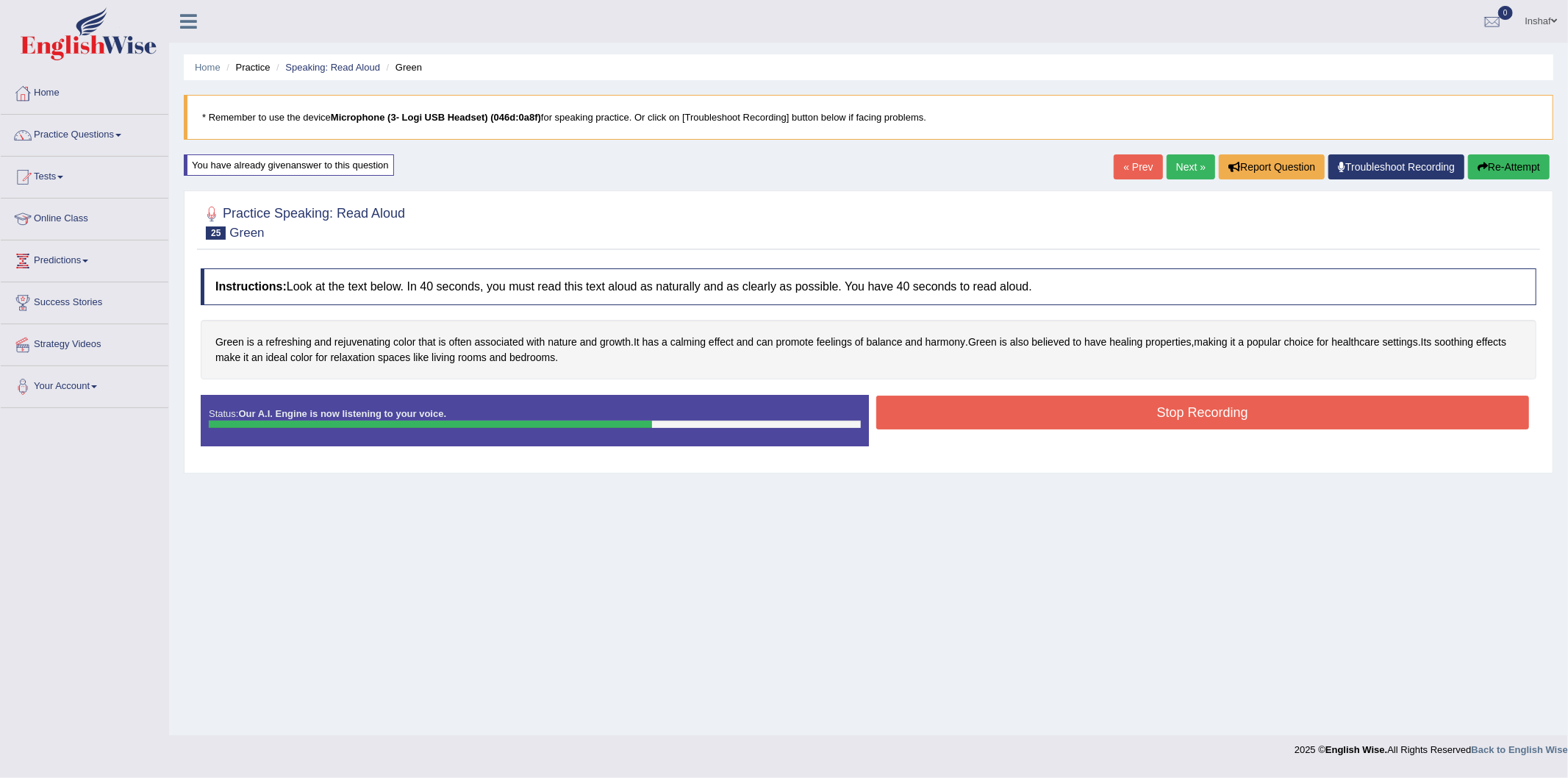
click at [1069, 413] on button "Stop Recording" at bounding box center [1203, 412] width 654 height 34
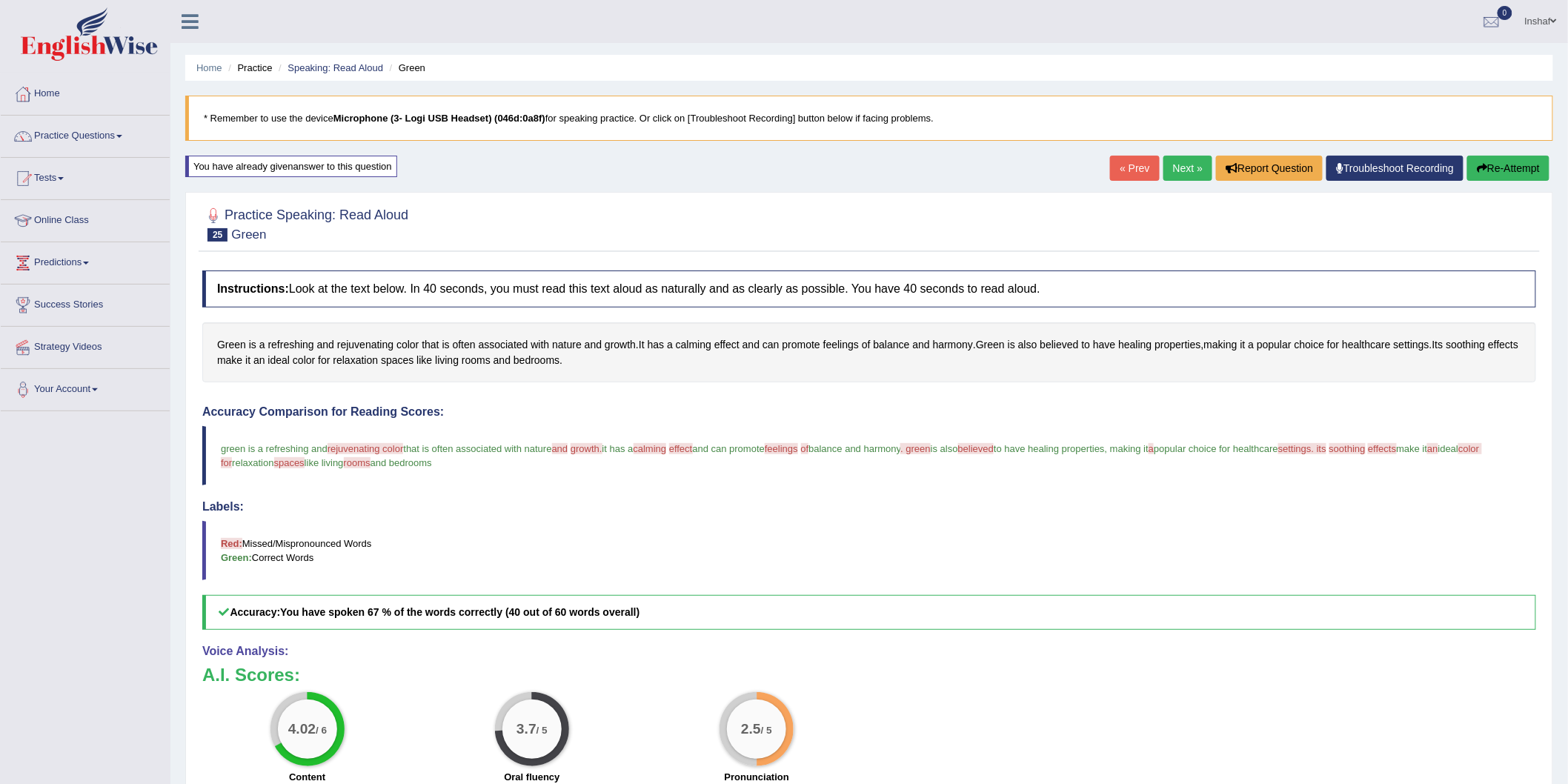
click at [1184, 158] on link "Next »" at bounding box center [1188, 168] width 49 height 25
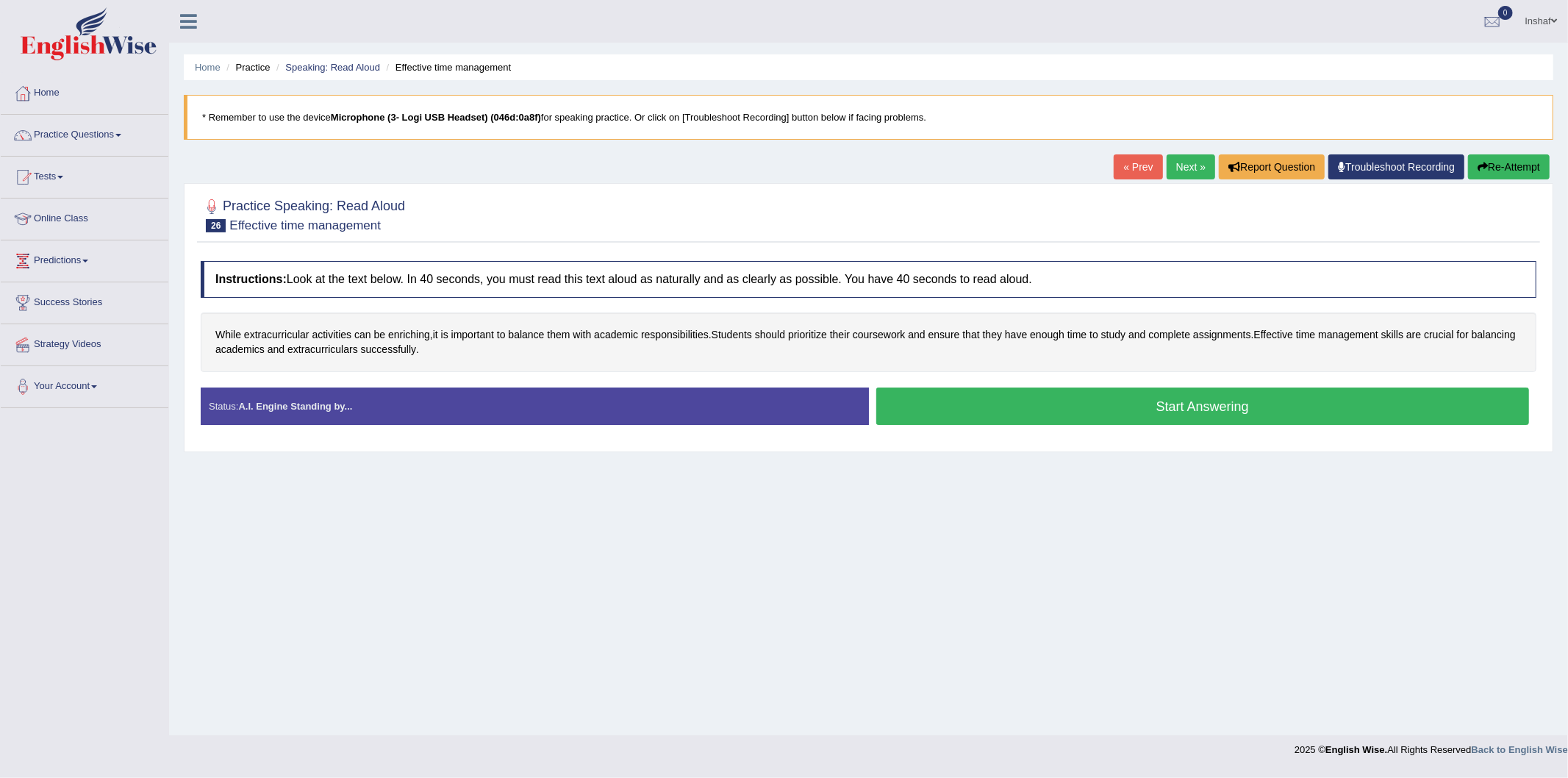
click at [988, 409] on button "Start Answering" at bounding box center [1203, 406] width 654 height 38
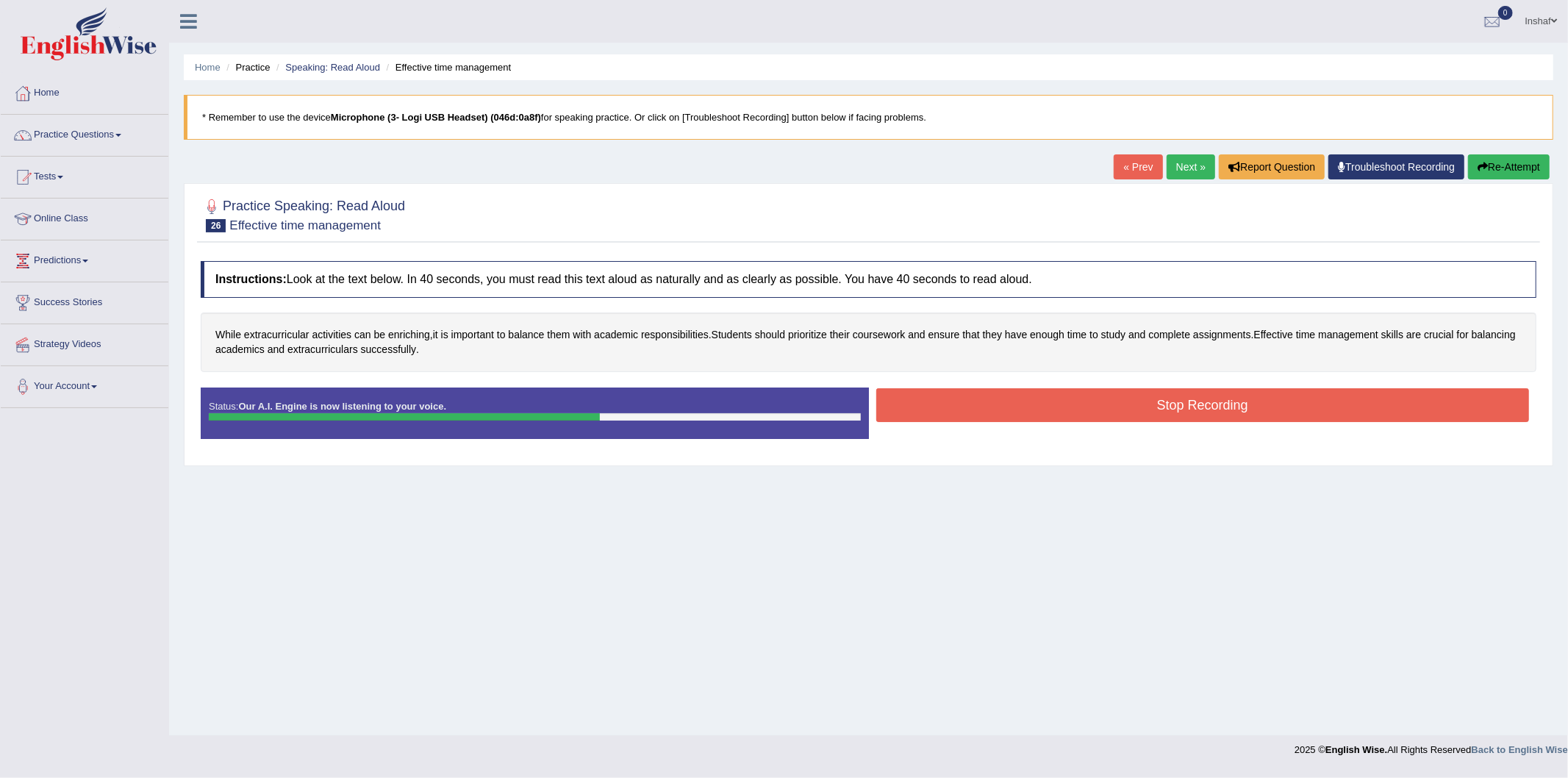
click at [1193, 414] on button "Stop Recording" at bounding box center [1203, 405] width 654 height 34
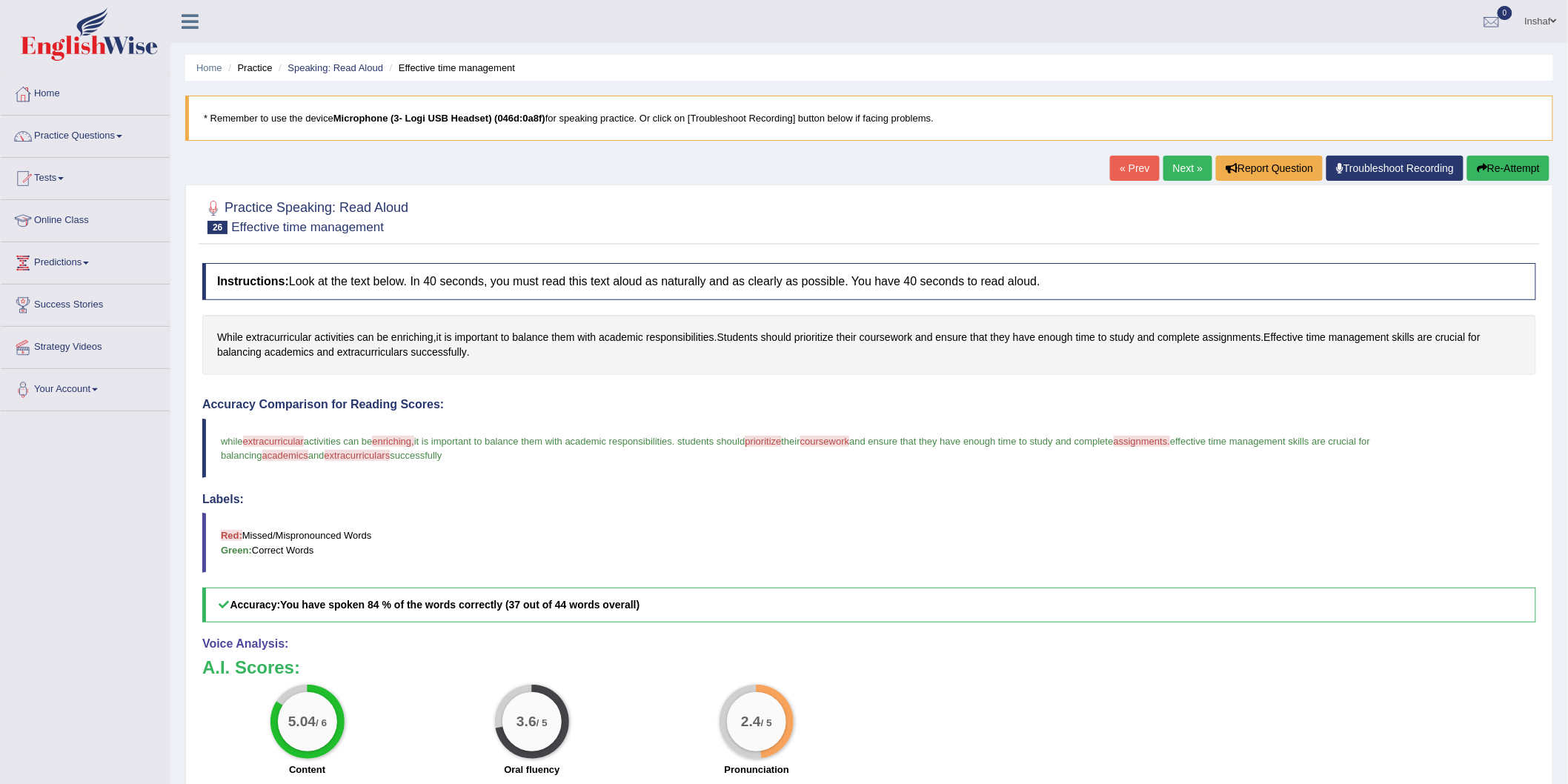
click at [1486, 164] on button "Re-Attempt" at bounding box center [1508, 168] width 82 height 25
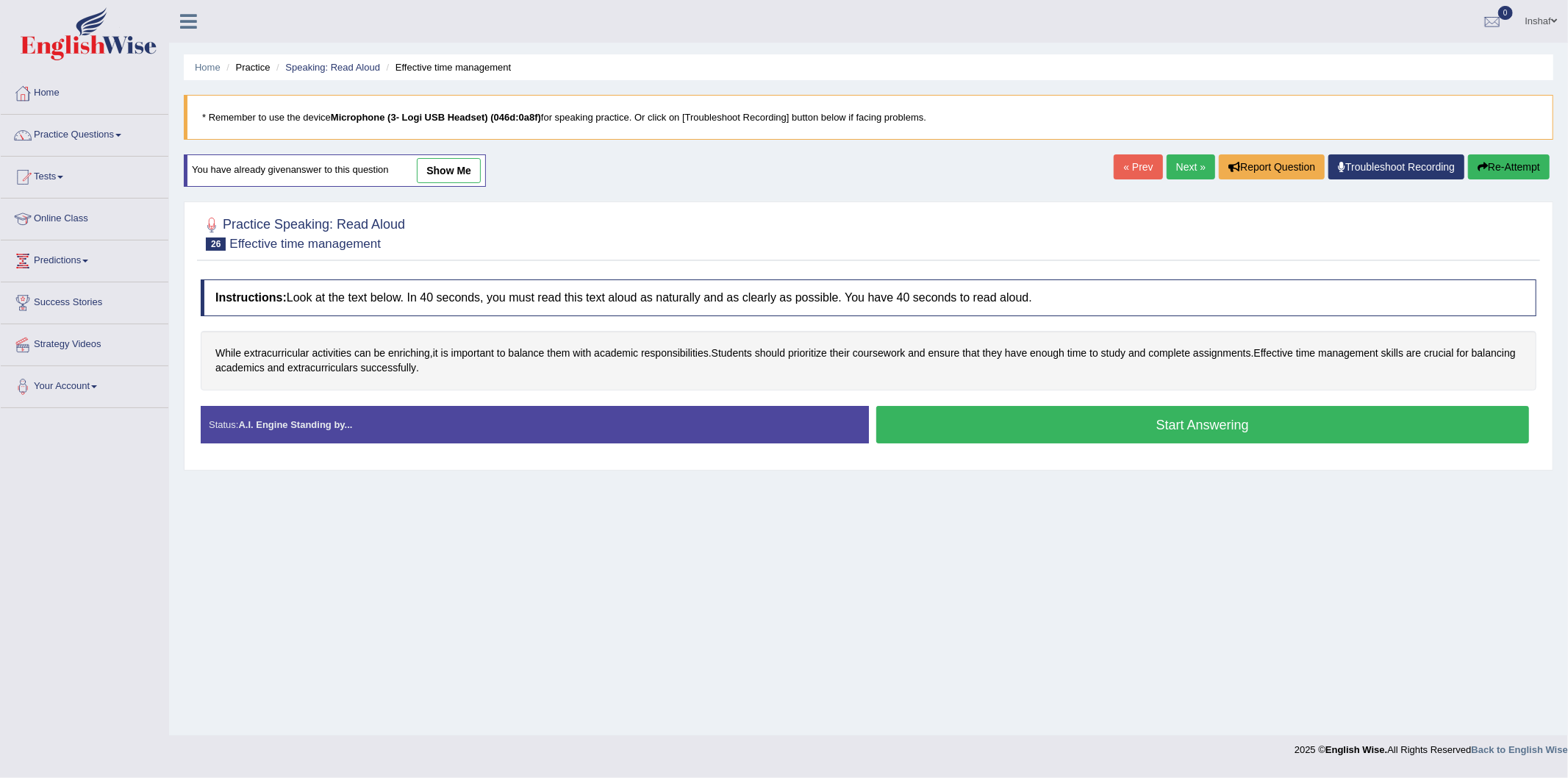
click at [1001, 439] on button "Start Answering" at bounding box center [1203, 424] width 654 height 38
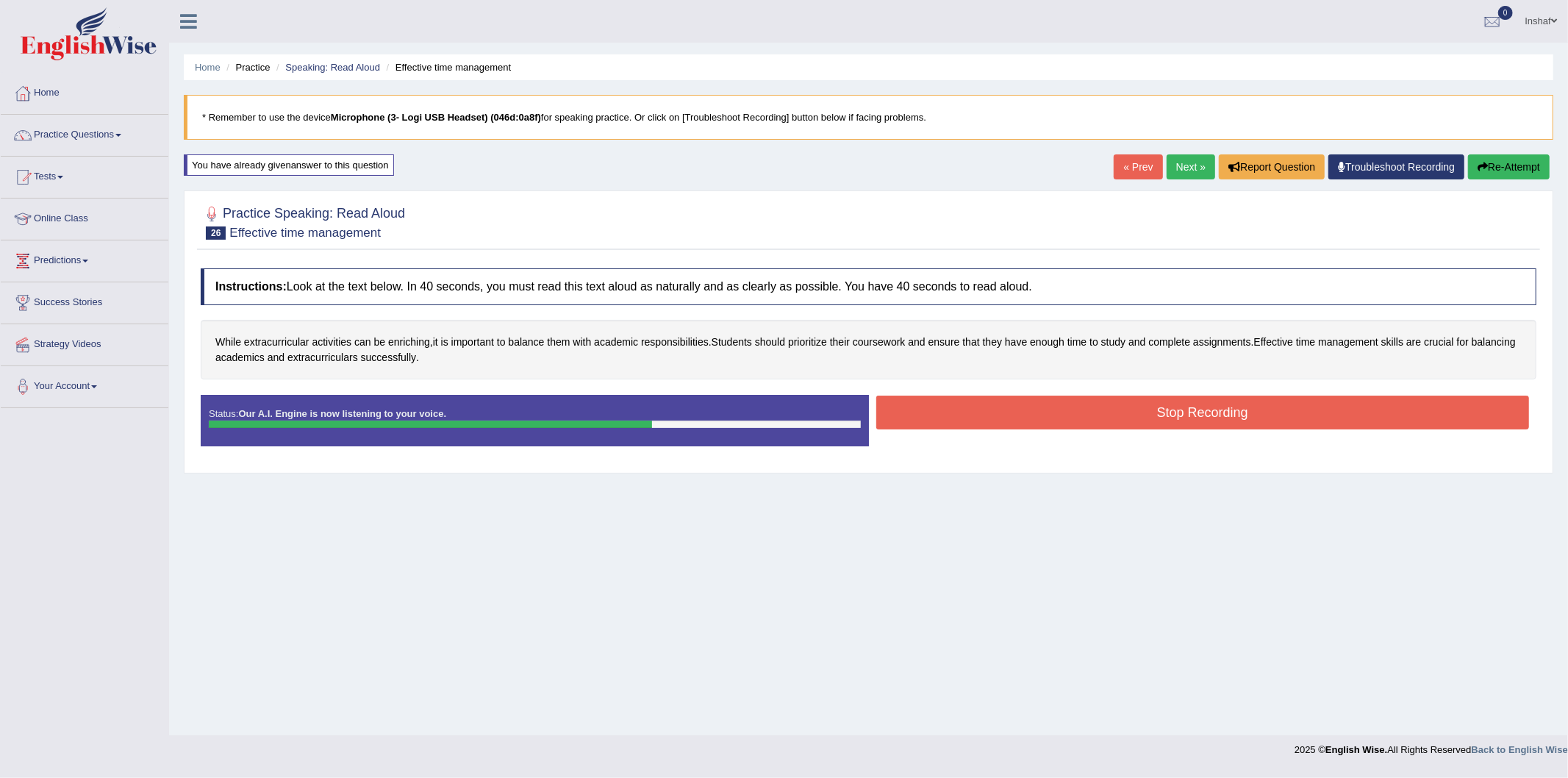
click at [1007, 417] on button "Stop Recording" at bounding box center [1203, 412] width 654 height 34
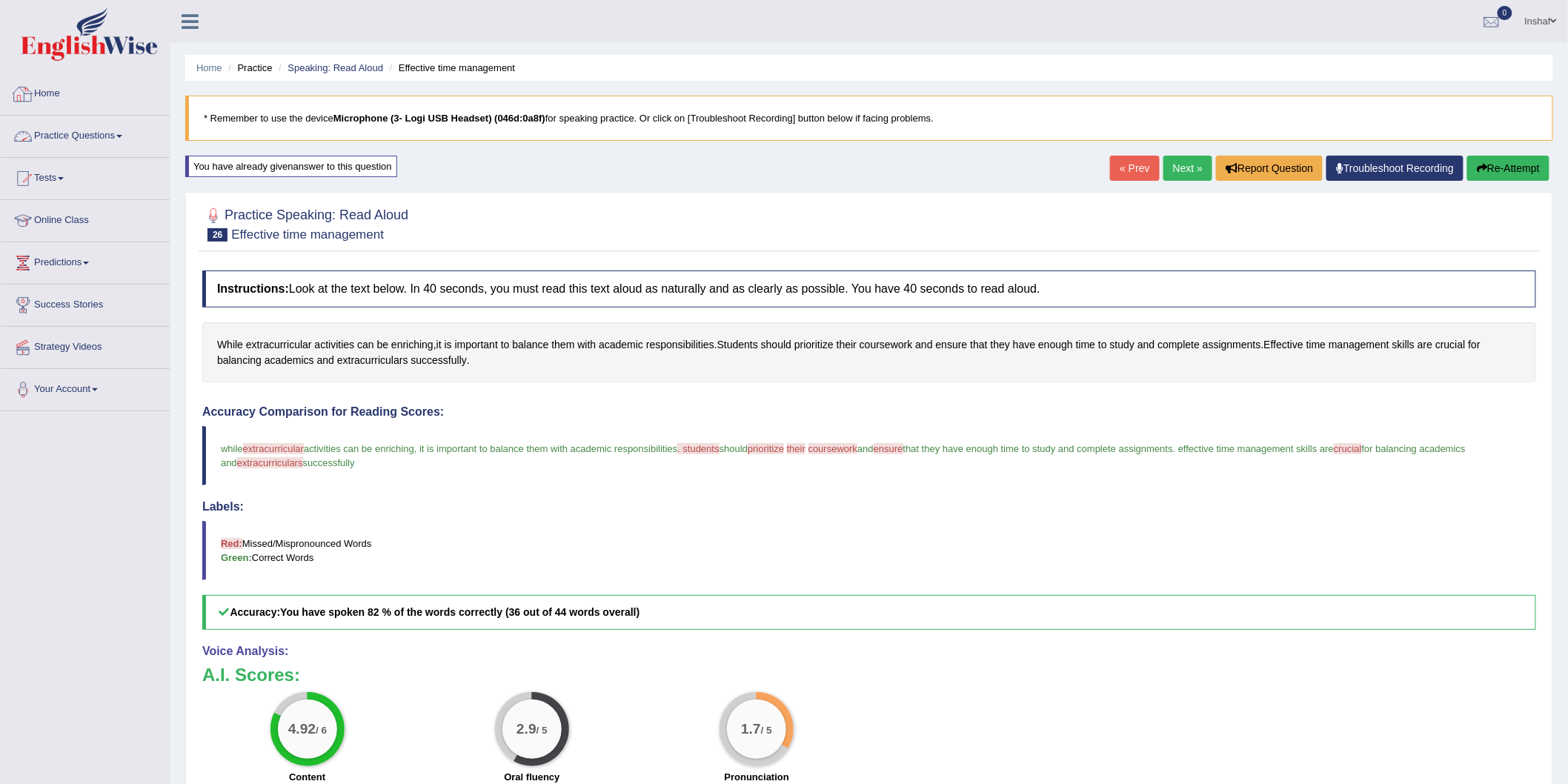
click at [57, 90] on link "Home" at bounding box center [85, 92] width 169 height 37
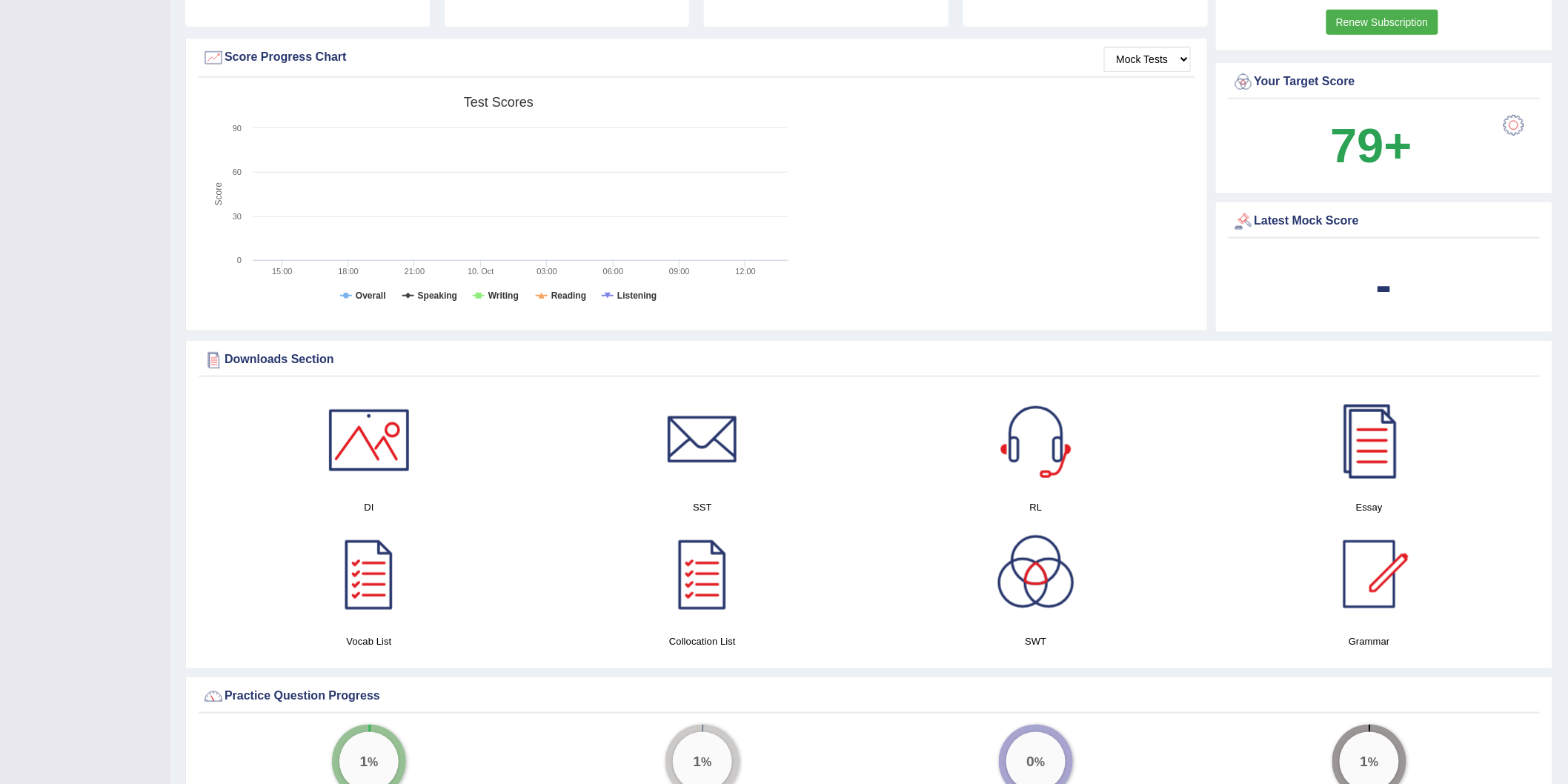
scroll to position [576, 0]
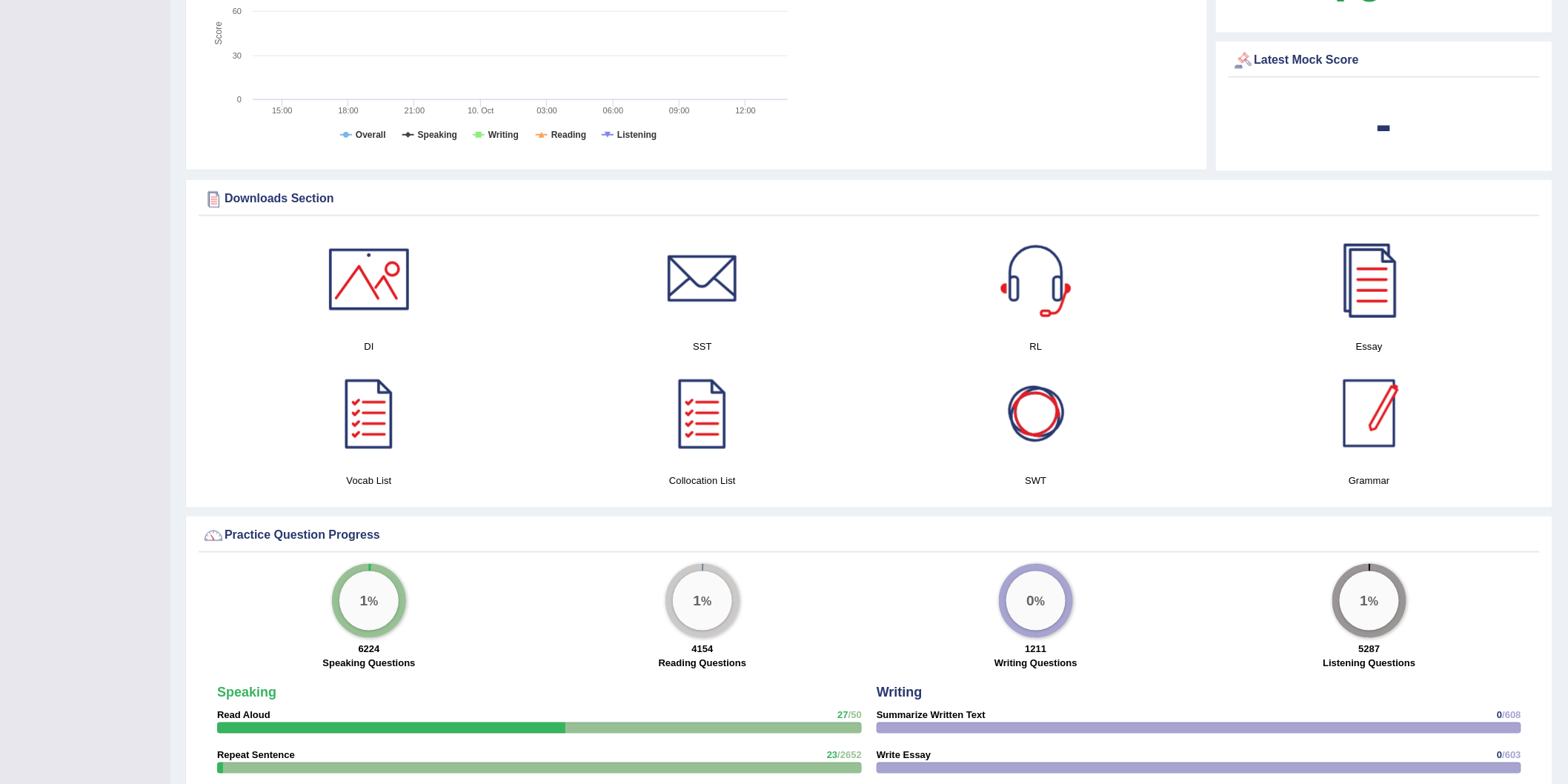
click at [1383, 433] on div at bounding box center [1369, 413] width 104 height 104
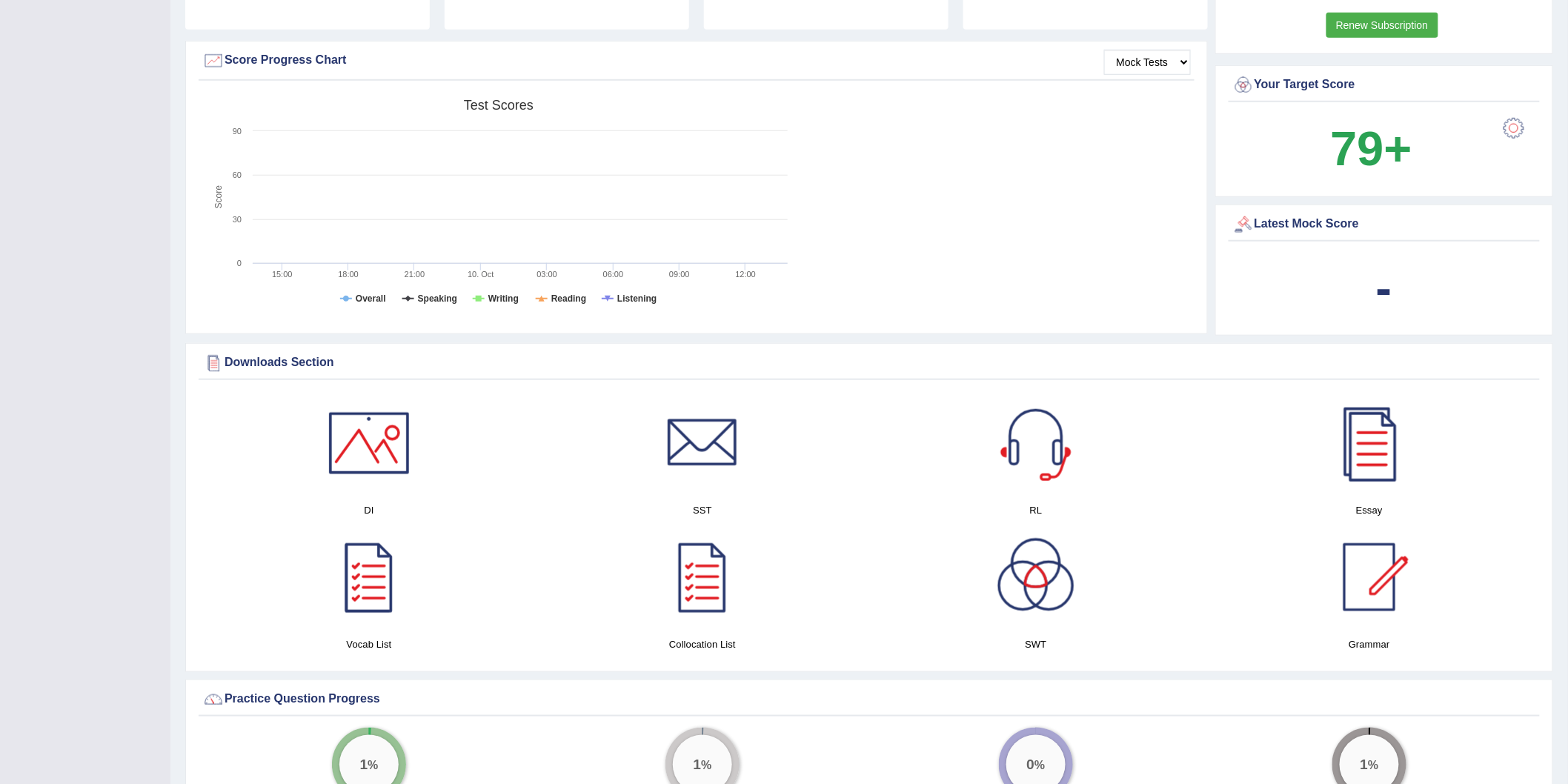
scroll to position [411, 0]
click at [706, 582] on div at bounding box center [702, 578] width 104 height 104
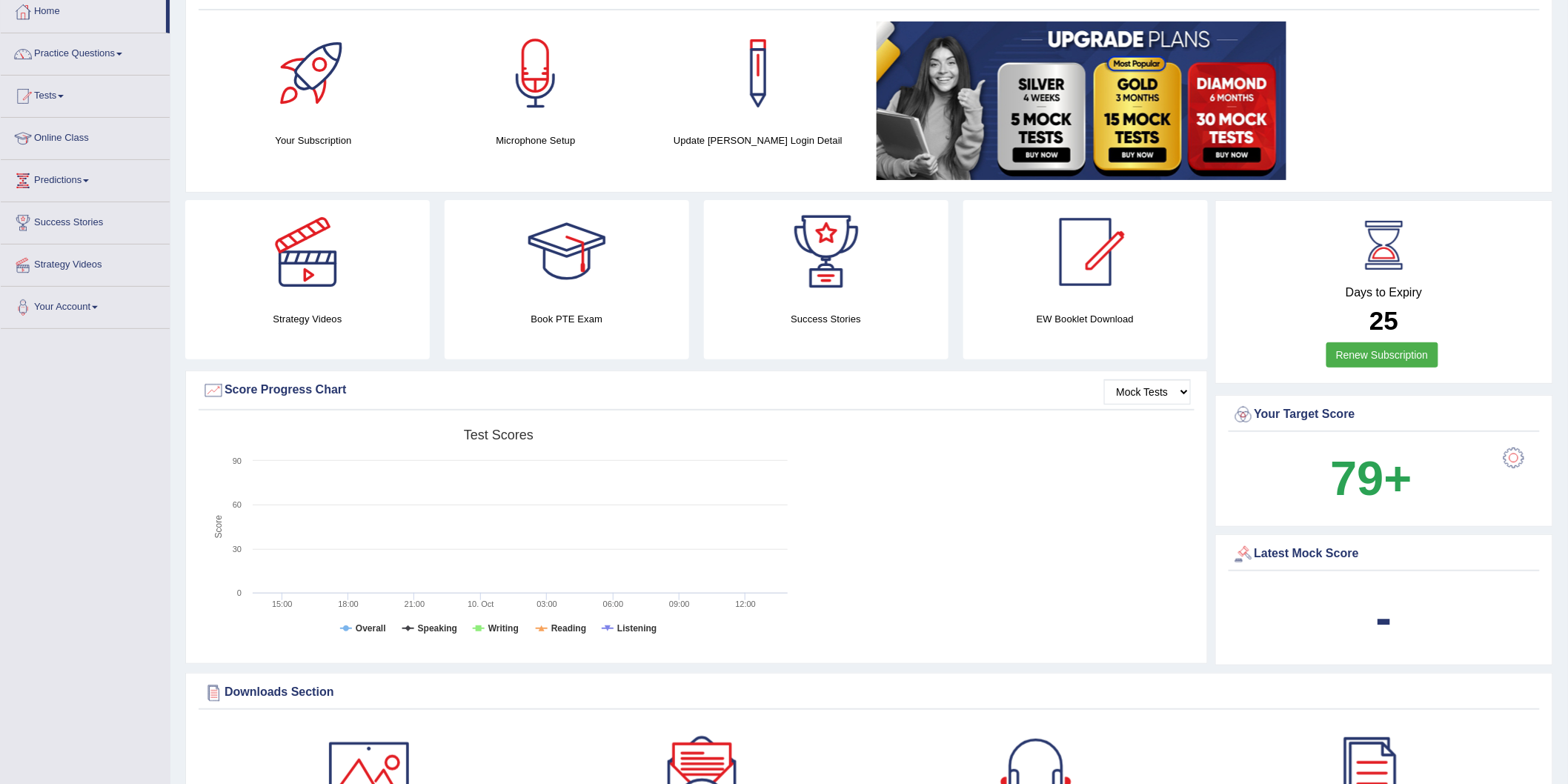
scroll to position [0, 0]
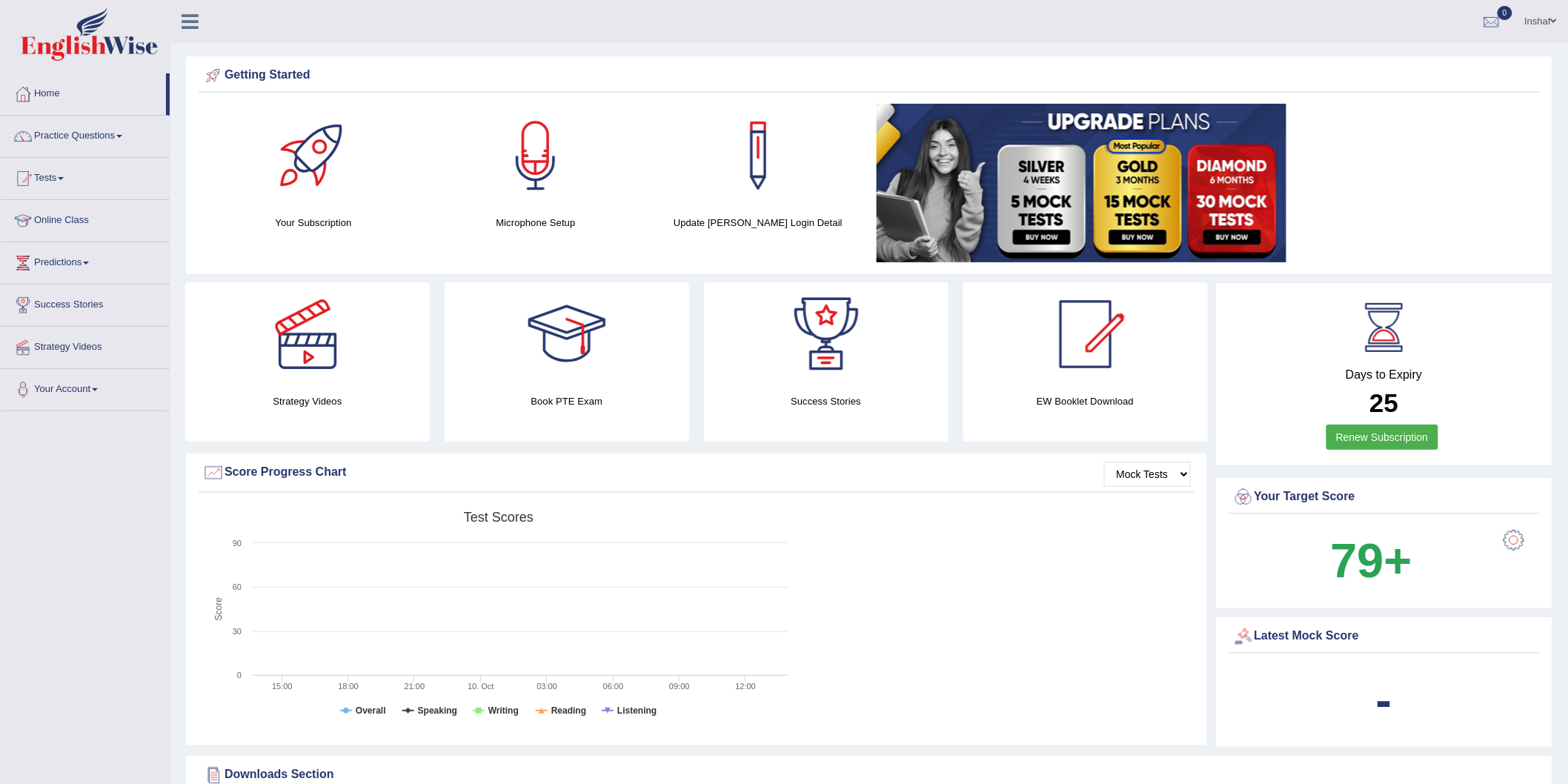
drag, startPoint x: 894, startPoint y: 426, endPoint x: 883, endPoint y: 441, distance: 18.6
click at [1328, 71] on div "Getting Started" at bounding box center [869, 75] width 1334 height 22
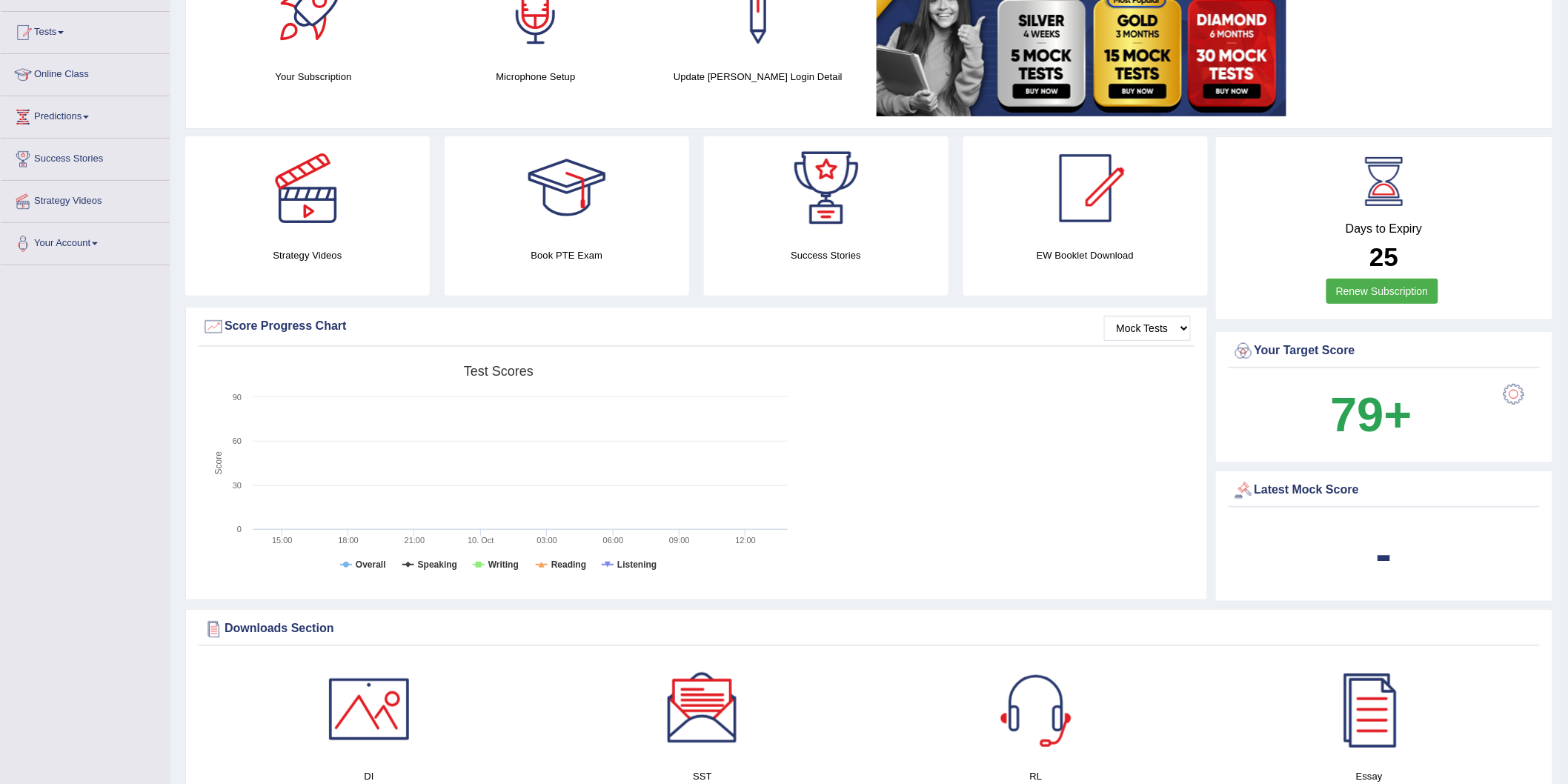
scroll to position [164, 0]
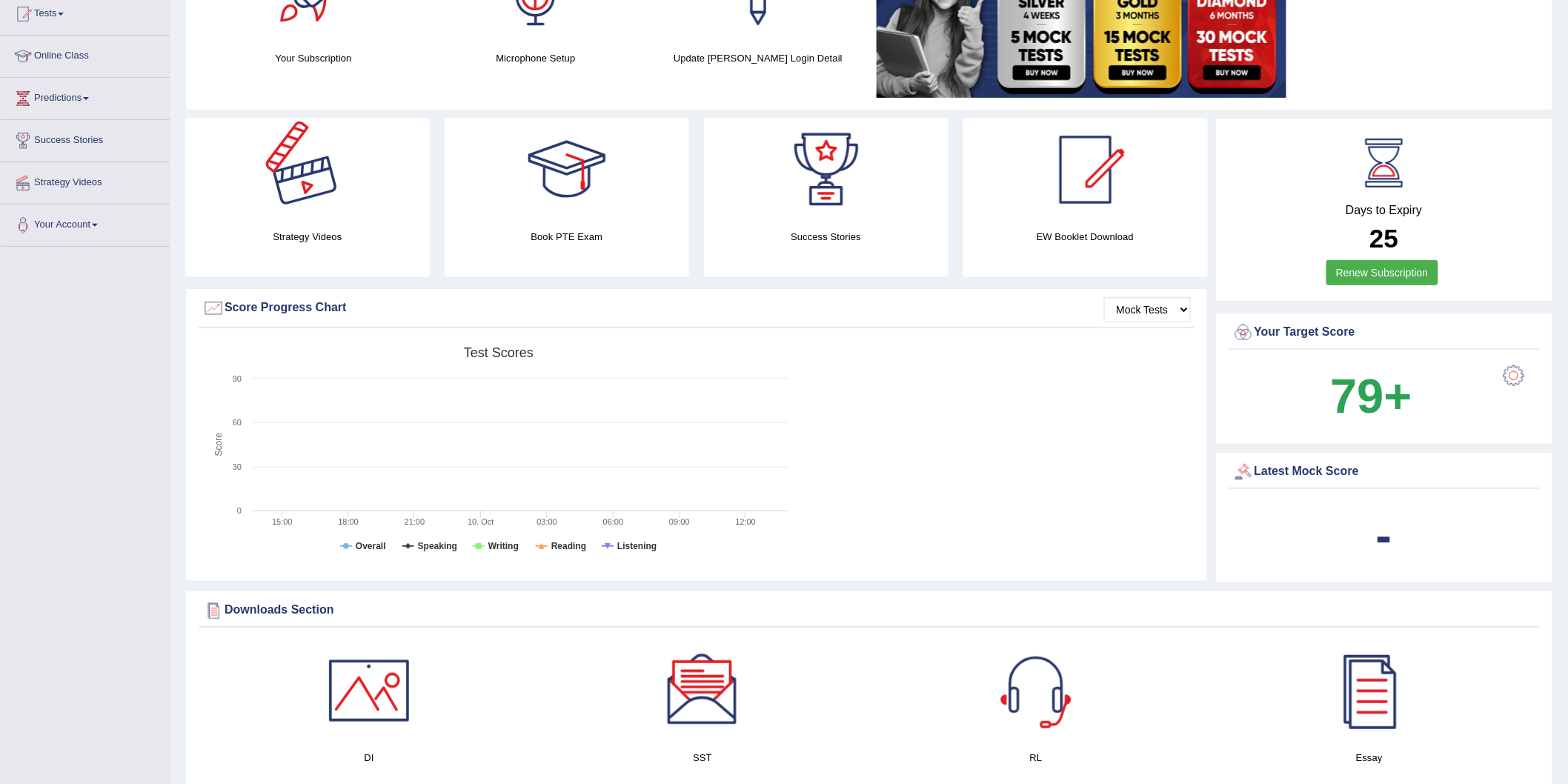
click at [328, 191] on div at bounding box center [307, 169] width 104 height 104
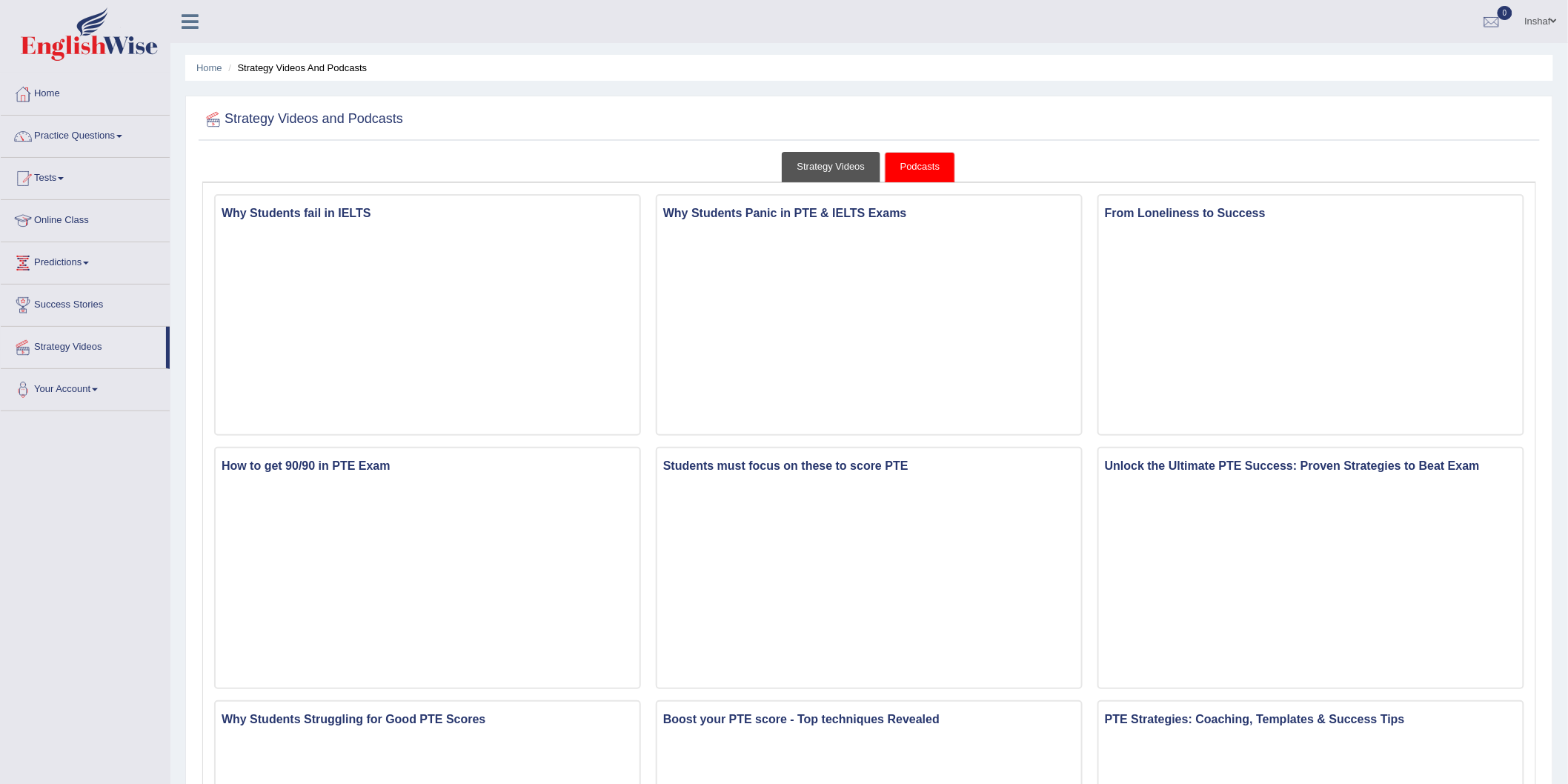
click at [840, 164] on link "Strategy Videos" at bounding box center [831, 167] width 99 height 30
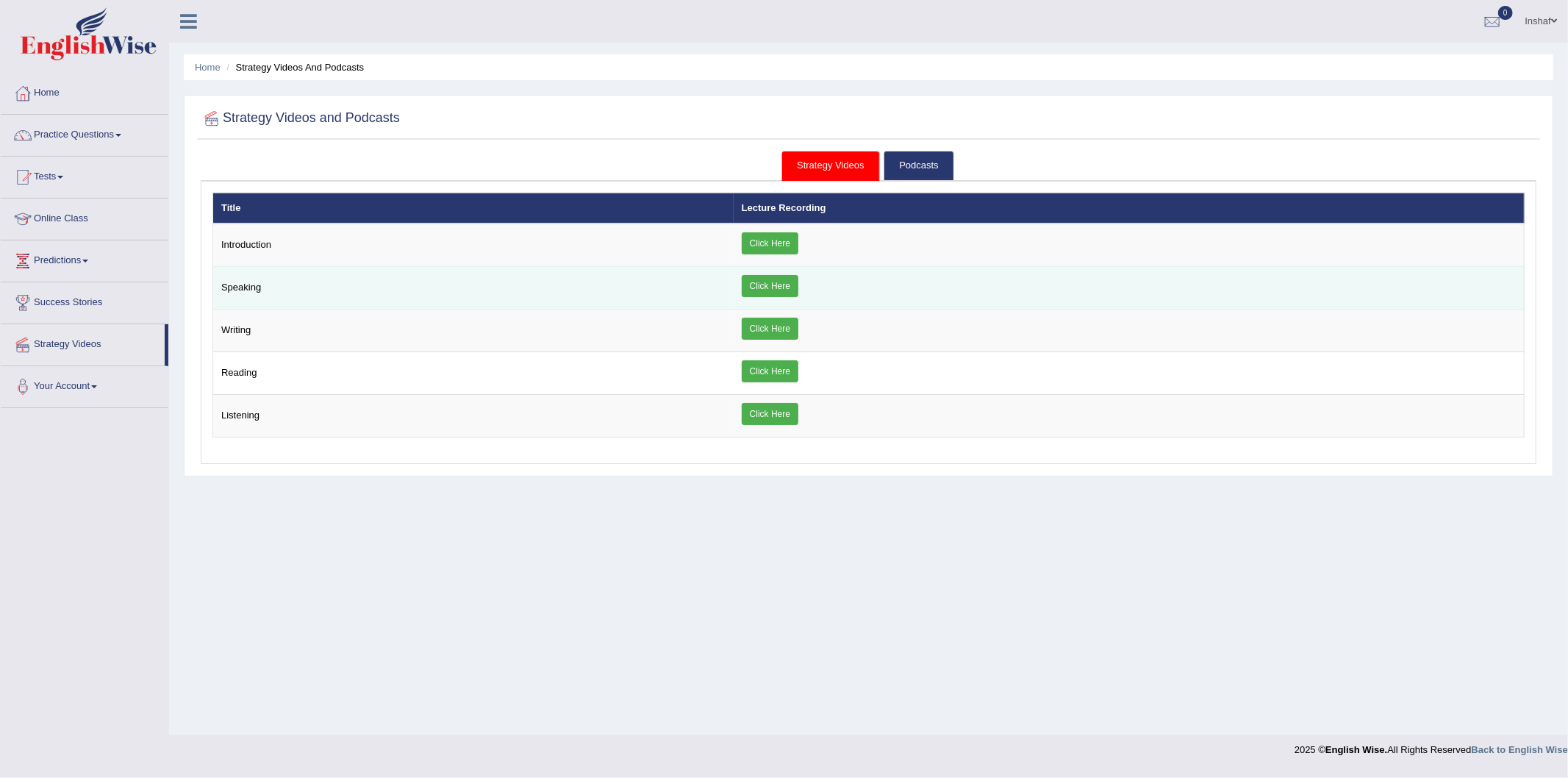
click at [248, 287] on td "Speaking" at bounding box center [473, 288] width 520 height 43
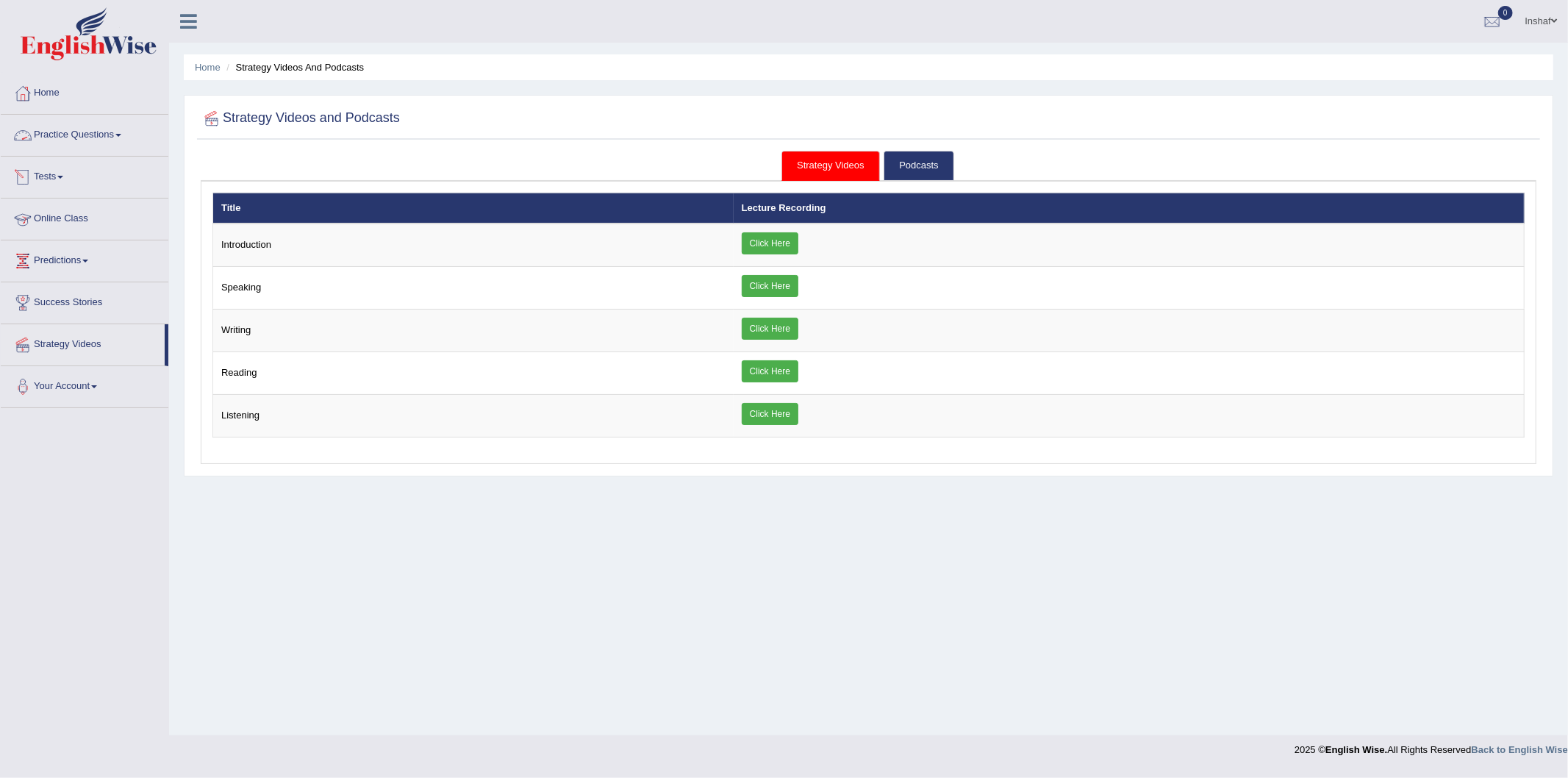
click at [126, 142] on link "Practice Questions" at bounding box center [85, 133] width 168 height 37
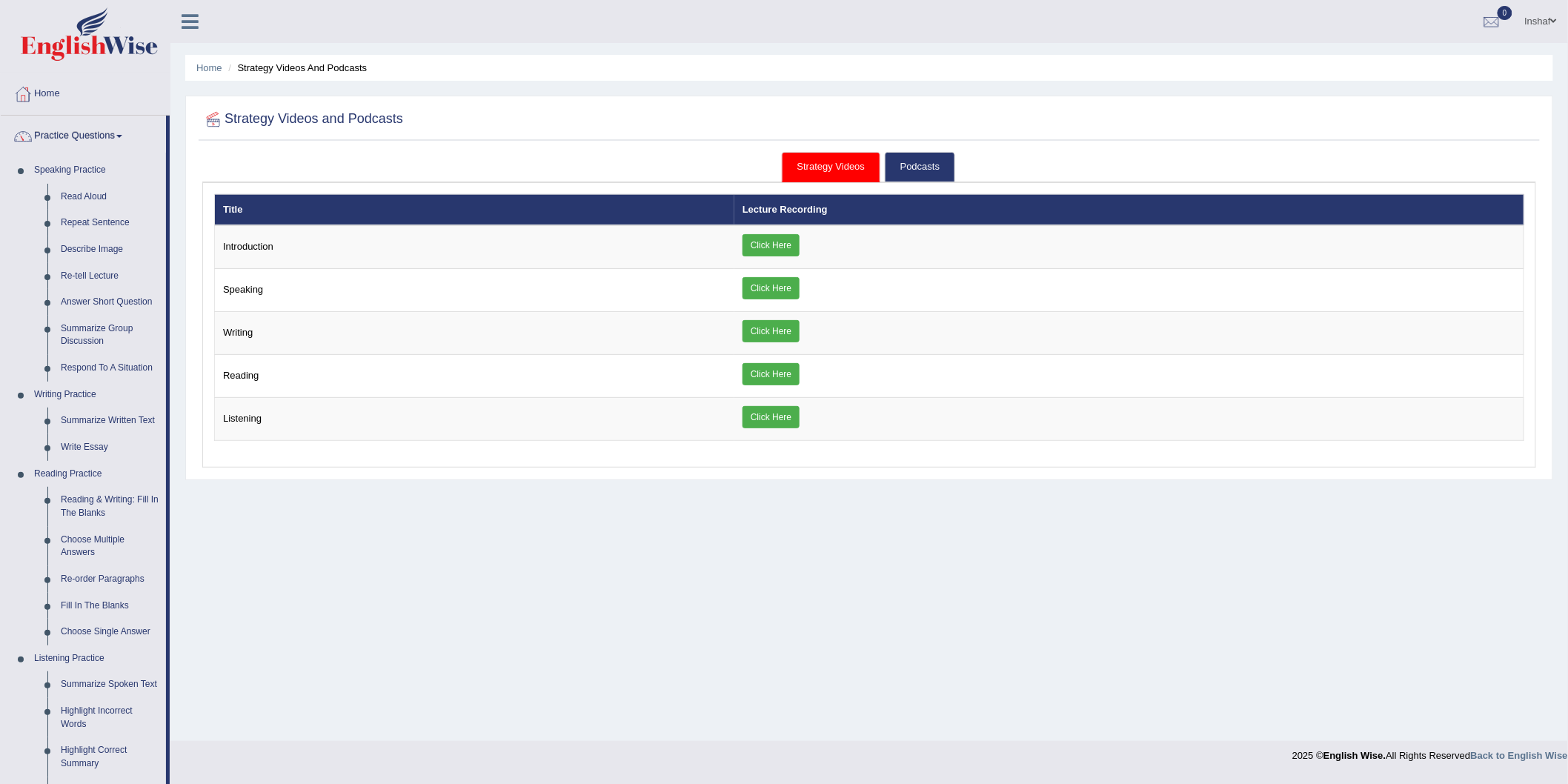
click at [127, 138] on link "Practice Questions" at bounding box center [83, 134] width 165 height 37
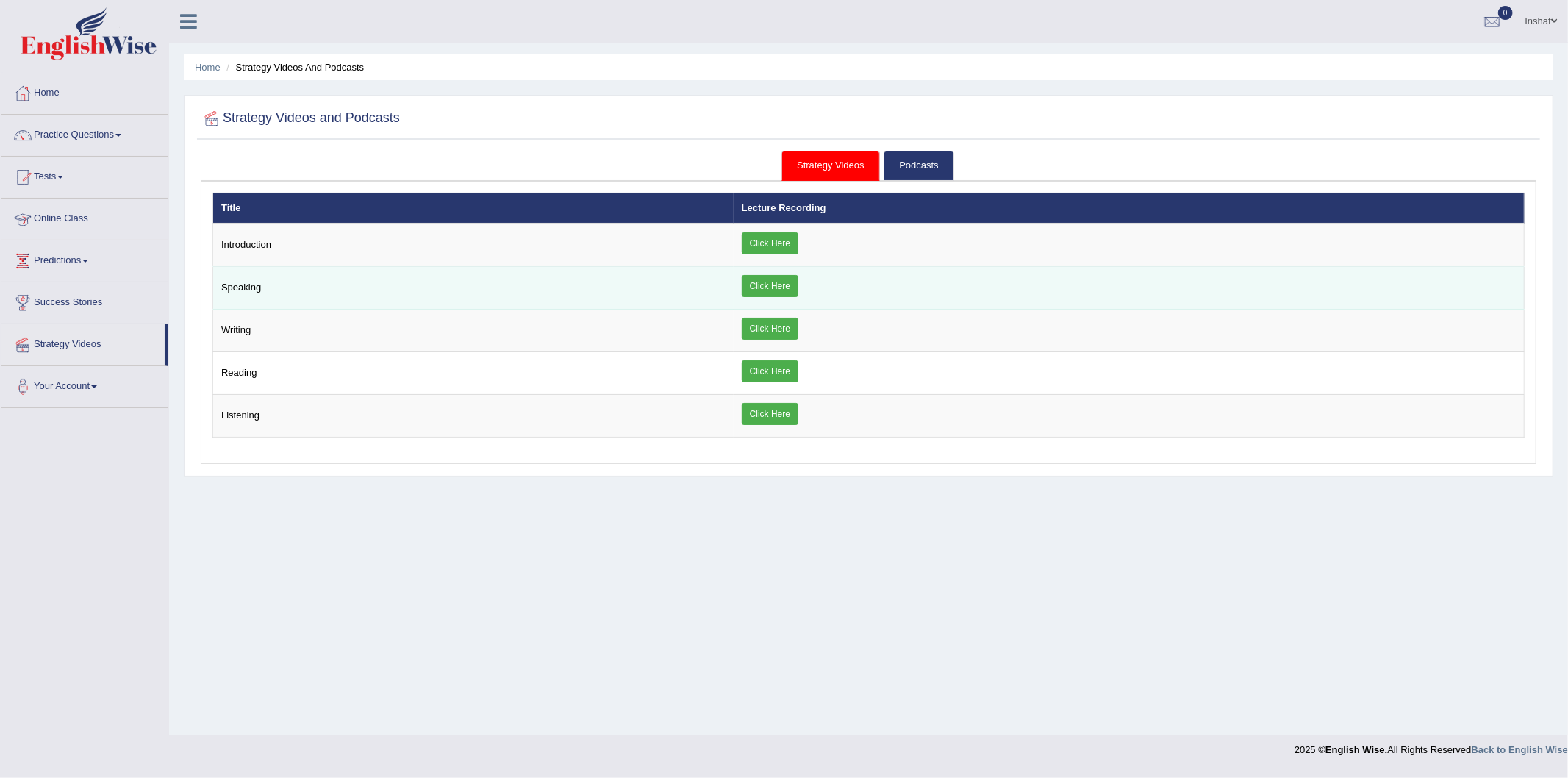
click at [761, 283] on link "Click Here" at bounding box center [770, 286] width 56 height 22
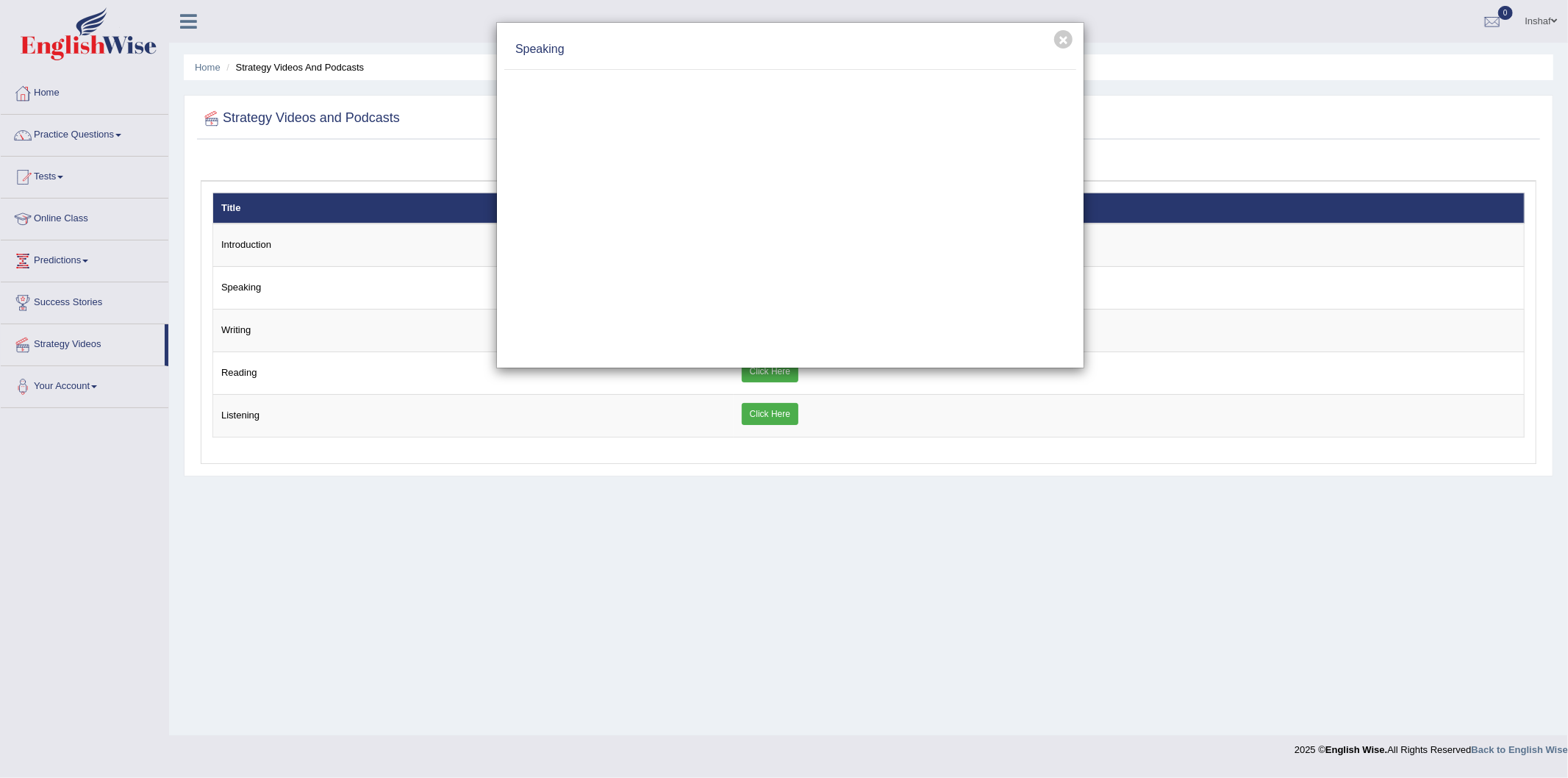
click at [121, 134] on div "× Speaking" at bounding box center [784, 389] width 1568 height 778
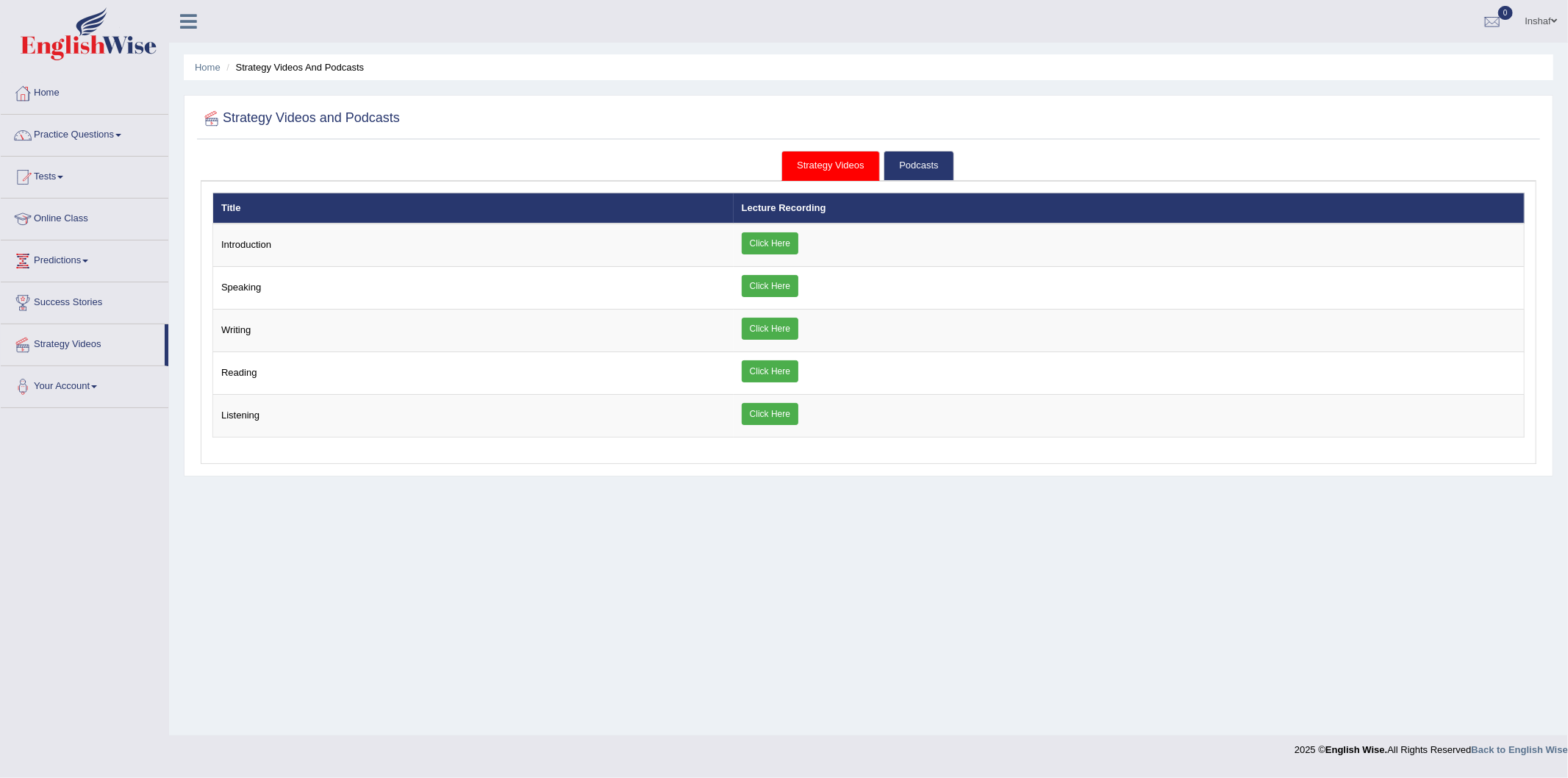
click at [122, 135] on span at bounding box center [118, 135] width 6 height 3
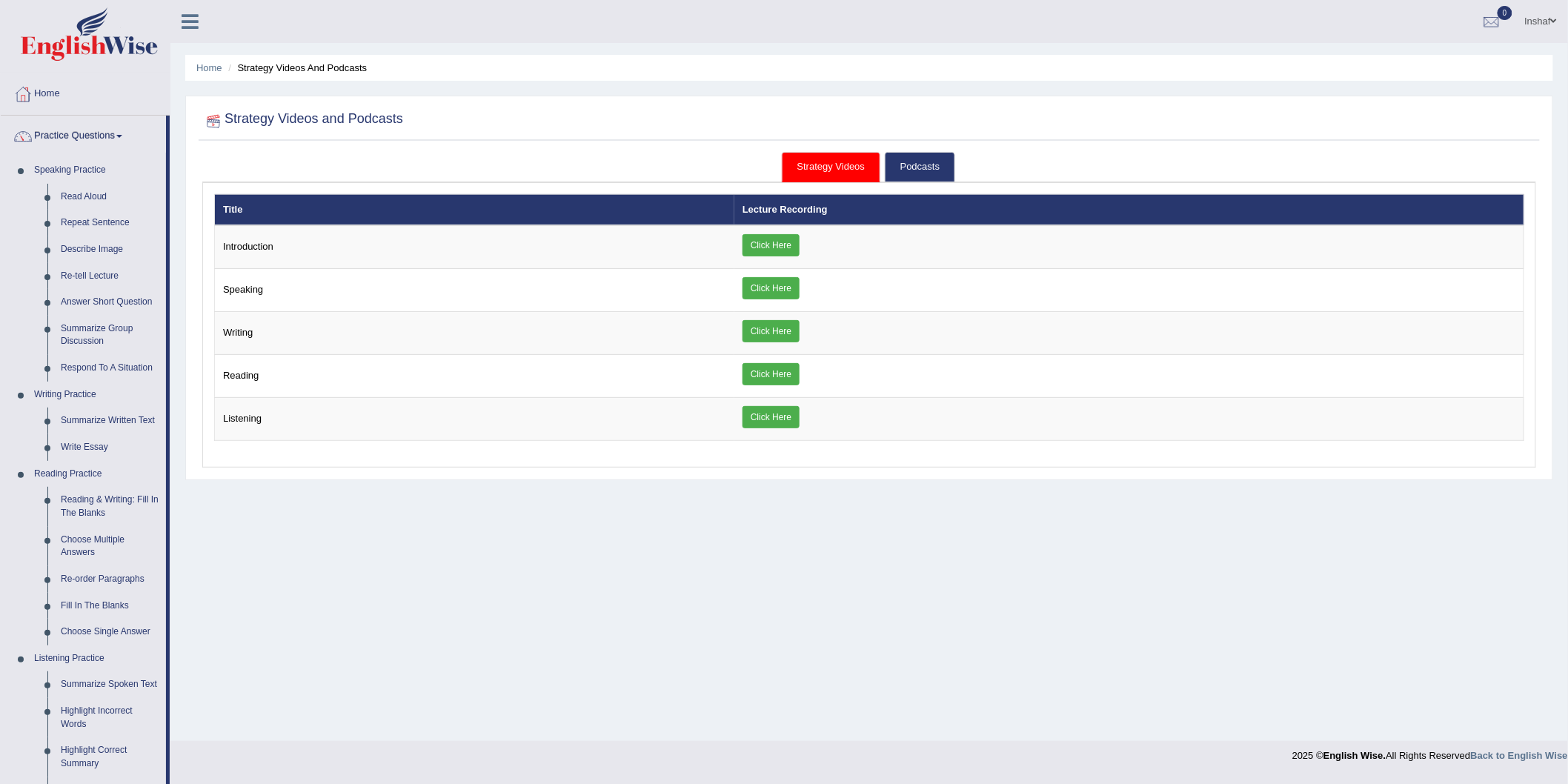
click at [212, 123] on div at bounding box center [213, 119] width 22 height 22
click at [863, 168] on link "Strategy Videos" at bounding box center [831, 167] width 99 height 30
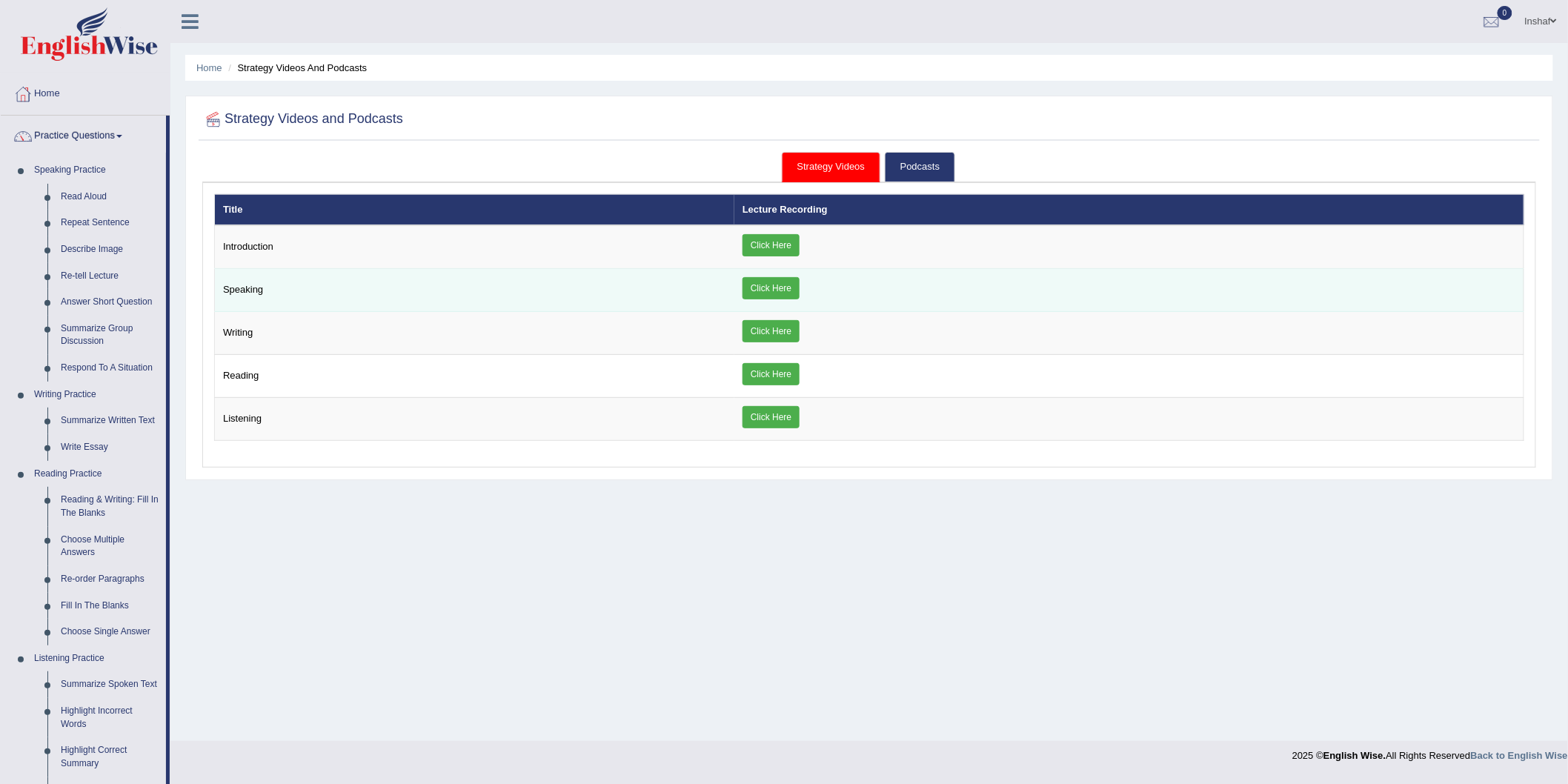
drag, startPoint x: 767, startPoint y: 288, endPoint x: 791, endPoint y: 295, distance: 25.0
click at [767, 288] on link "Click Here" at bounding box center [771, 288] width 57 height 22
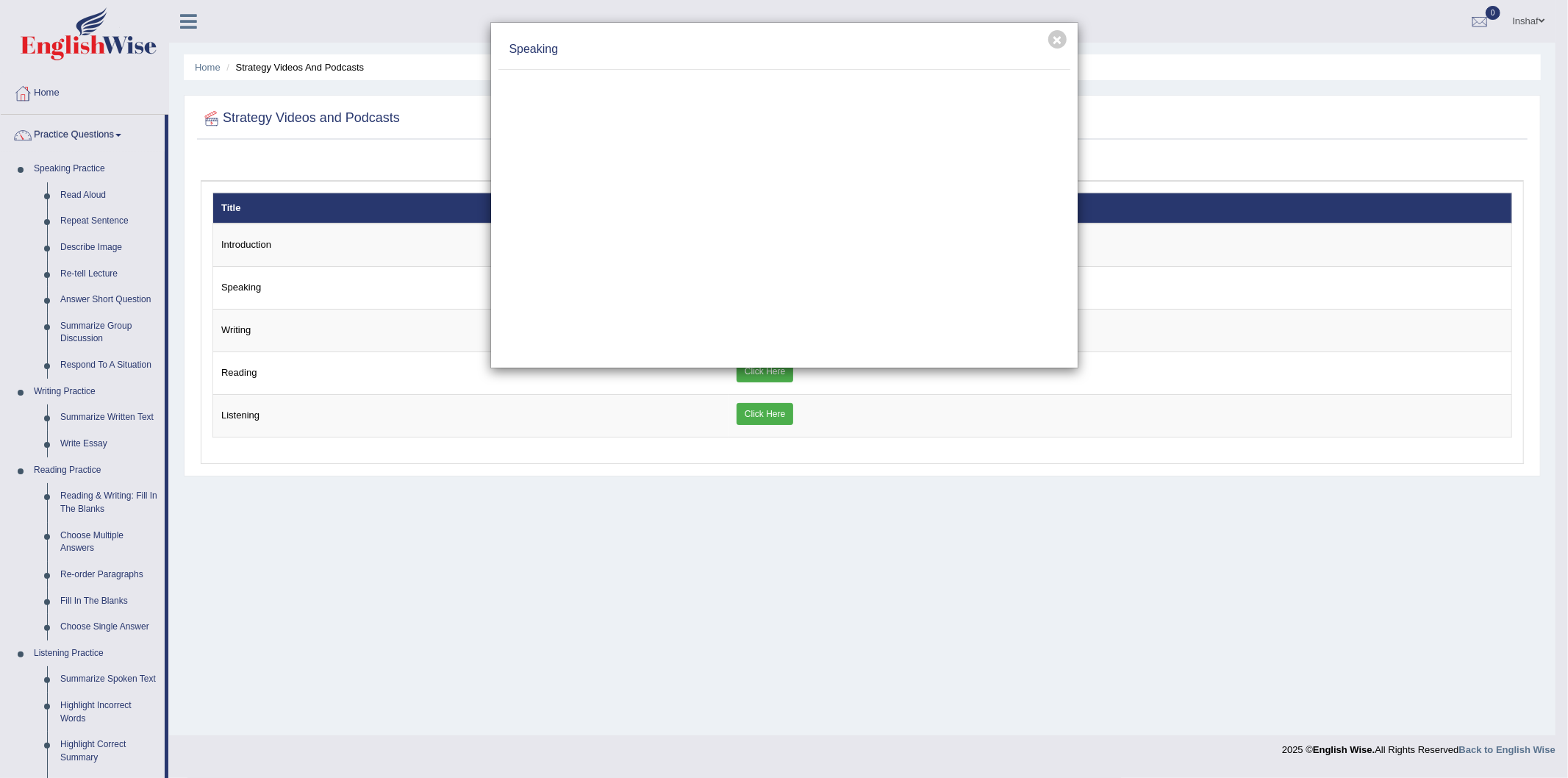
click at [1061, 348] on div at bounding box center [784, 215] width 572 height 290
click at [975, 42] on h4 "Speaking" at bounding box center [784, 50] width 550 height 17
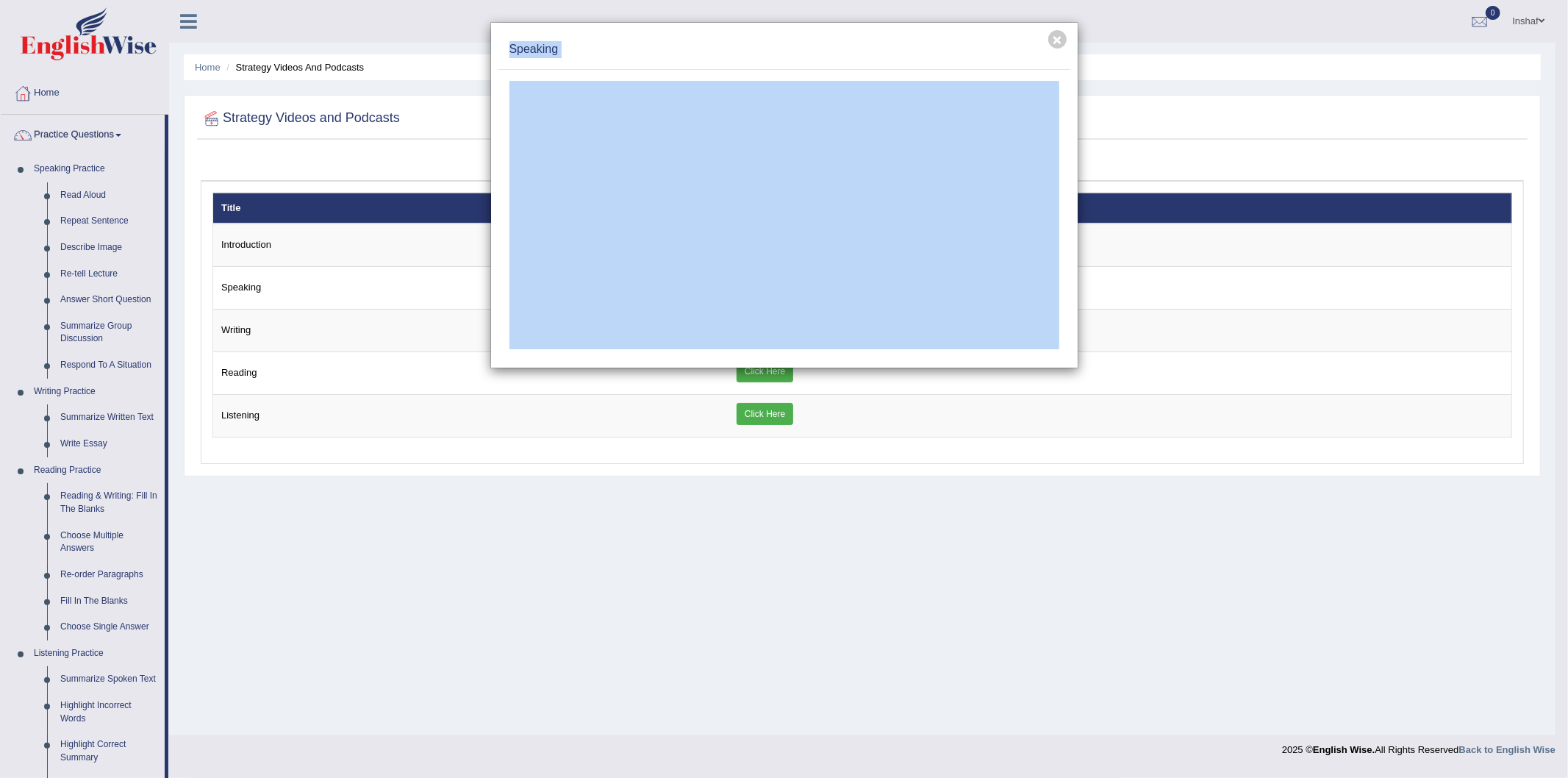
click at [693, 42] on h4 "Speaking" at bounding box center [784, 50] width 550 height 17
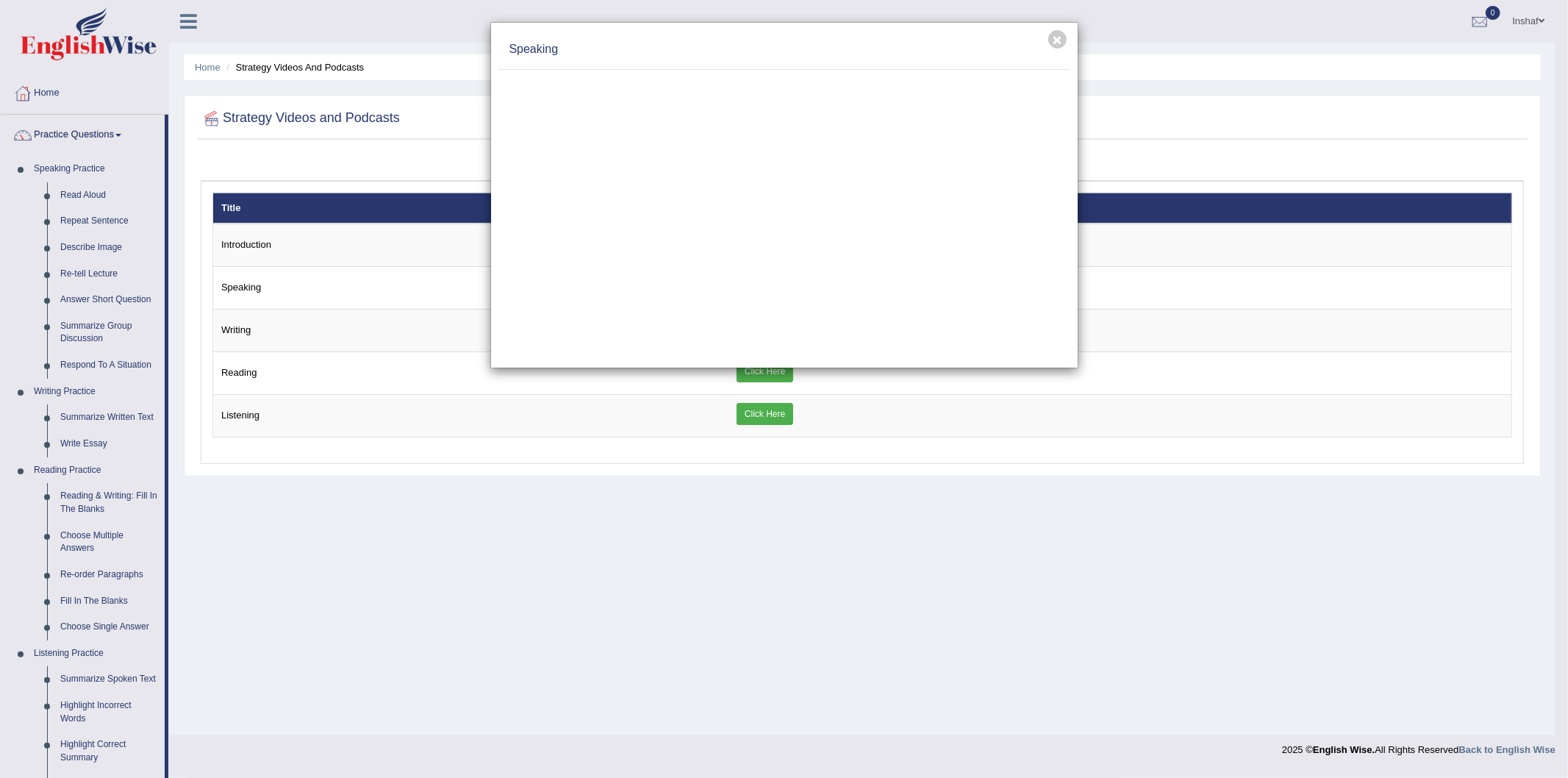
drag, startPoint x: 167, startPoint y: 524, endPoint x: 176, endPoint y: 556, distance: 33.2
click at [176, 556] on div "× Speaking" at bounding box center [784, 389] width 1568 height 778
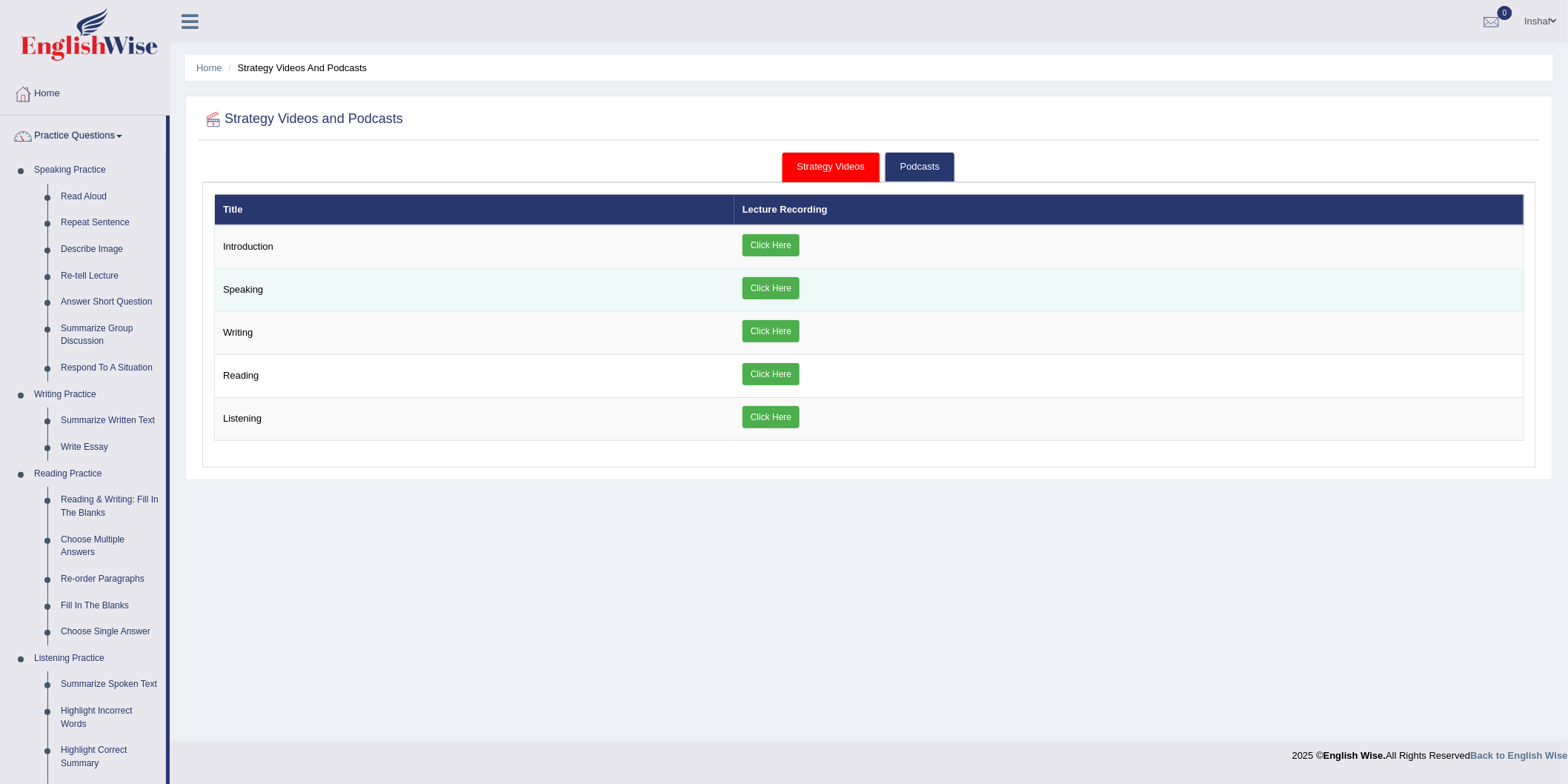
click at [779, 285] on link "Click Here" at bounding box center [771, 288] width 57 height 22
